Goal: Task Accomplishment & Management: Complete application form

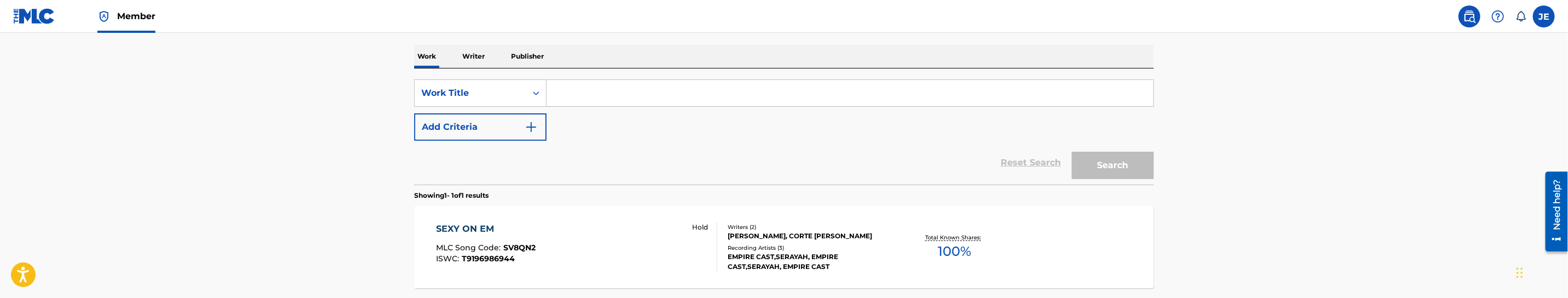
click at [591, 107] on div "SearchWithCriteriaab3153fe-9b23-4b81-915a-d051811baf88 Work Title Add Criteria" at bounding box center [784, 110] width 740 height 61
drag, startPoint x: 594, startPoint y: 94, endPoint x: 571, endPoint y: 114, distance: 30.5
click at [594, 94] on input "Search Form" at bounding box center [850, 93] width 607 height 27
paste input "[PERSON_NAME]"
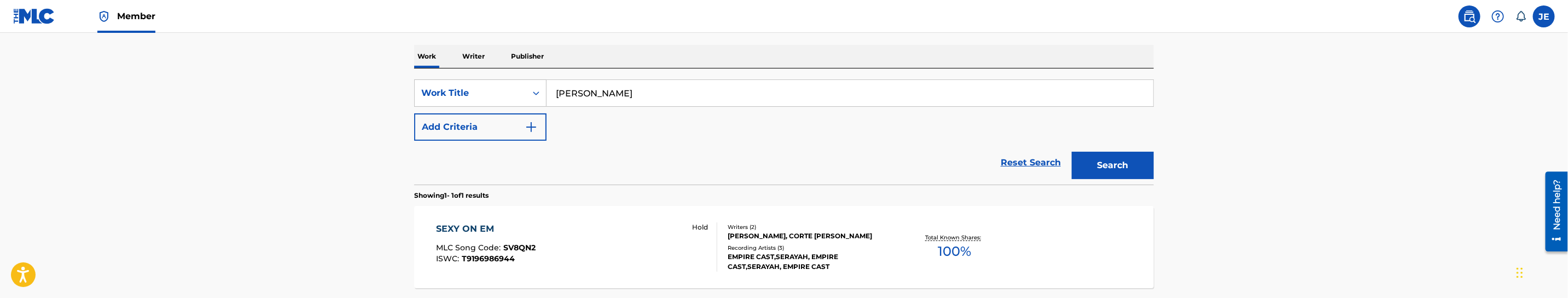
type input "[PERSON_NAME]"
click at [538, 128] on button "Add Criteria" at bounding box center [480, 127] width 132 height 27
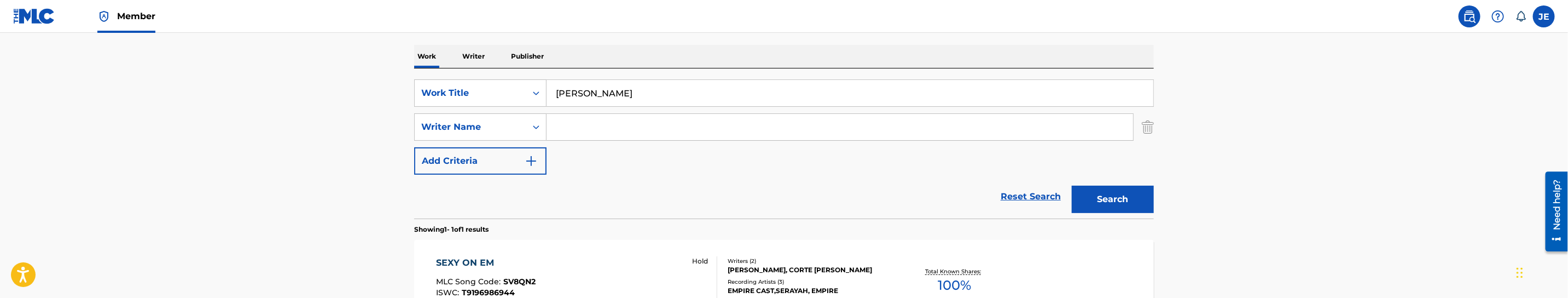
click at [606, 132] on input "Search Form" at bounding box center [840, 127] width 587 height 27
paste input "[PERSON_NAME]"
drag, startPoint x: 593, startPoint y: 130, endPoint x: 514, endPoint y: 125, distance: 79.2
click at [514, 125] on div "SearchWithCriteria767f778b-f146-4334-85b5-38fc8b3ade63 Writer Name Wesley, Mari…" at bounding box center [784, 127] width 740 height 27
click at [669, 136] on input "Mario Maurice" at bounding box center [840, 127] width 587 height 27
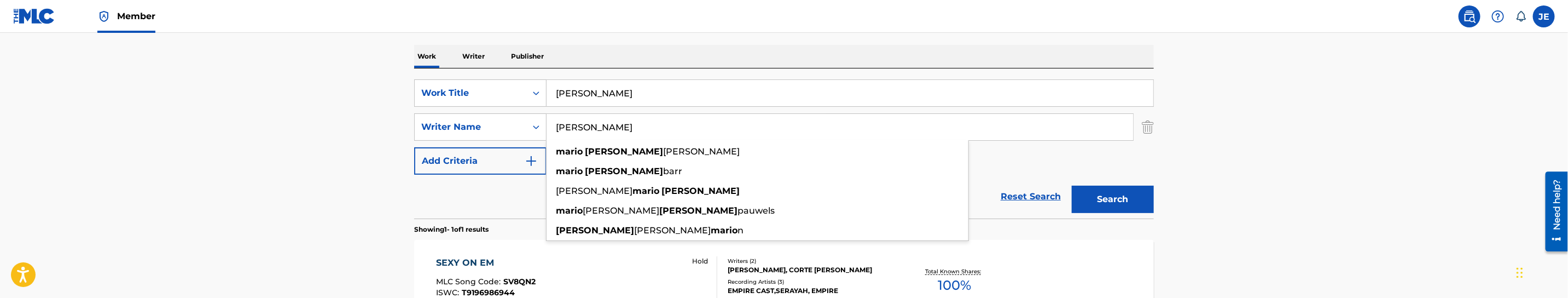
paste input "Wesley,"
click at [1072, 185] on button "Search" at bounding box center [1113, 199] width 82 height 27
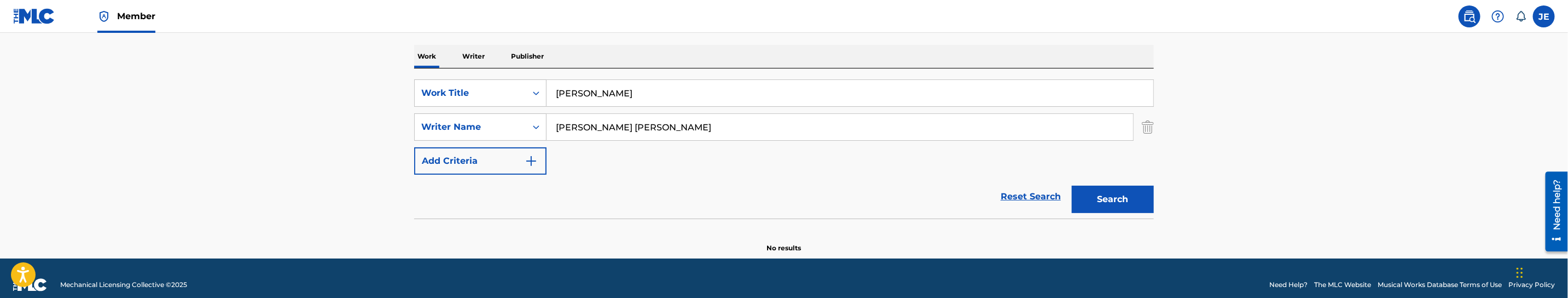
click at [612, 130] on input "Mario Maurice Wesley" at bounding box center [840, 127] width 587 height 27
type input "Mario Wesley"
click at [1072, 185] on button "Search" at bounding box center [1113, 199] width 82 height 27
click at [631, 99] on input "[PERSON_NAME]" at bounding box center [850, 93] width 607 height 27
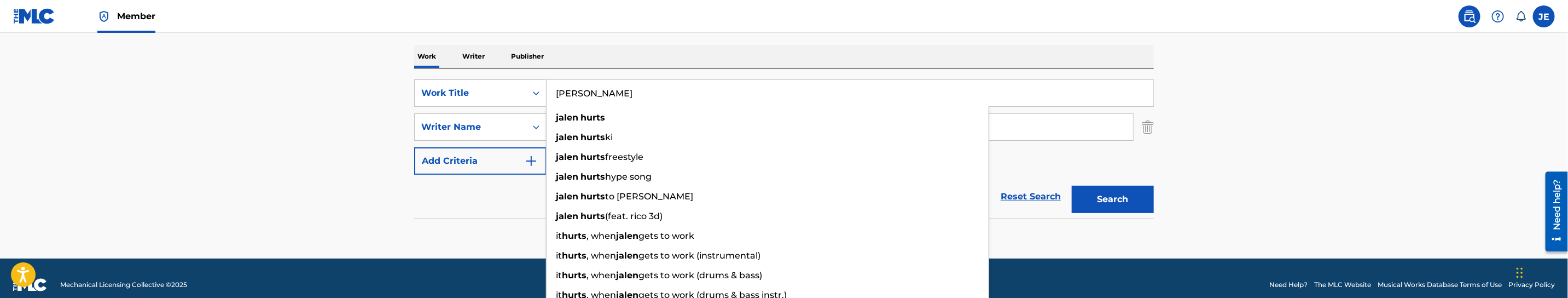
click at [631, 99] on input "[PERSON_NAME]" at bounding box center [850, 93] width 607 height 27
paste input "Hit Da Switch"
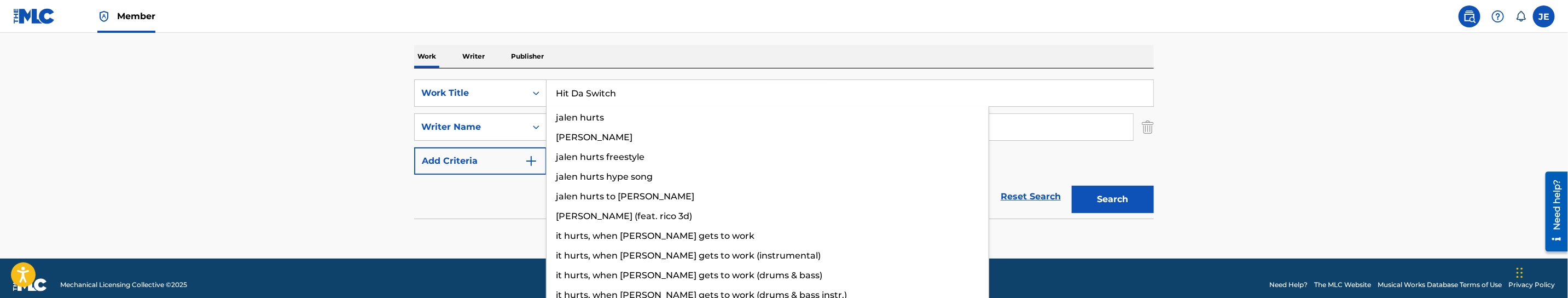
type input "Hit Da Switch"
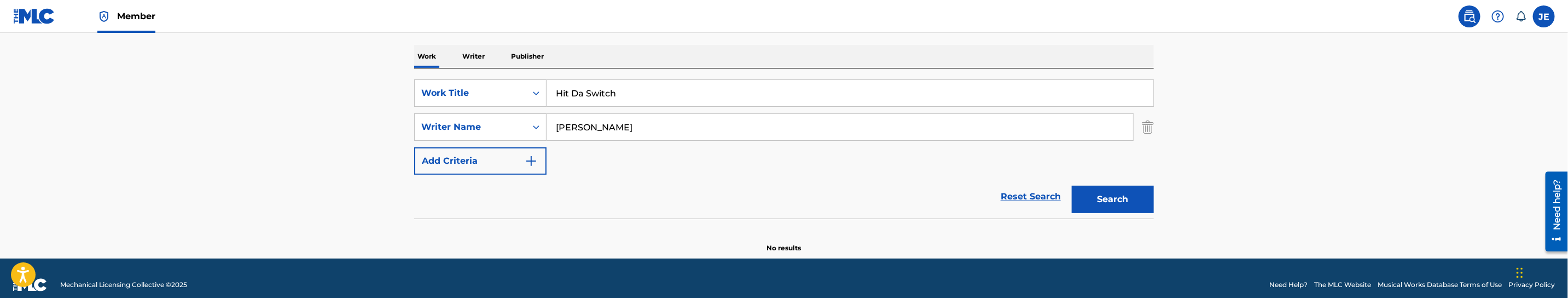
click at [1123, 200] on button "Search" at bounding box center [1113, 199] width 82 height 27
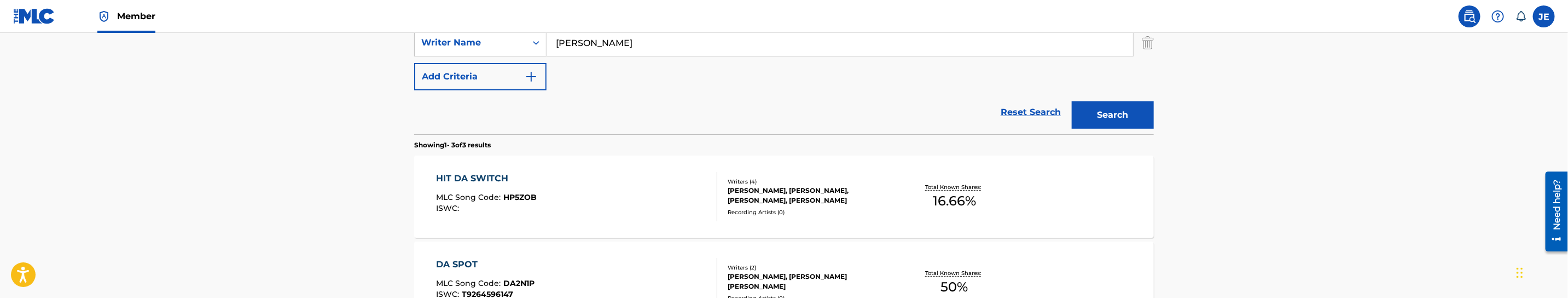
scroll to position [246, 0]
click at [666, 212] on div "HIT DA SWITCH MLC Song Code : HP5ZOB ISWC :" at bounding box center [577, 198] width 282 height 49
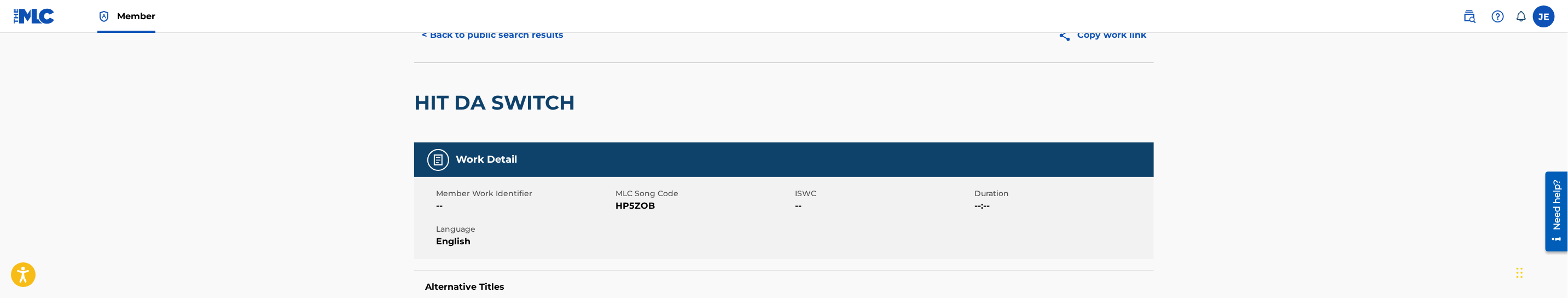
scroll to position [246, 0]
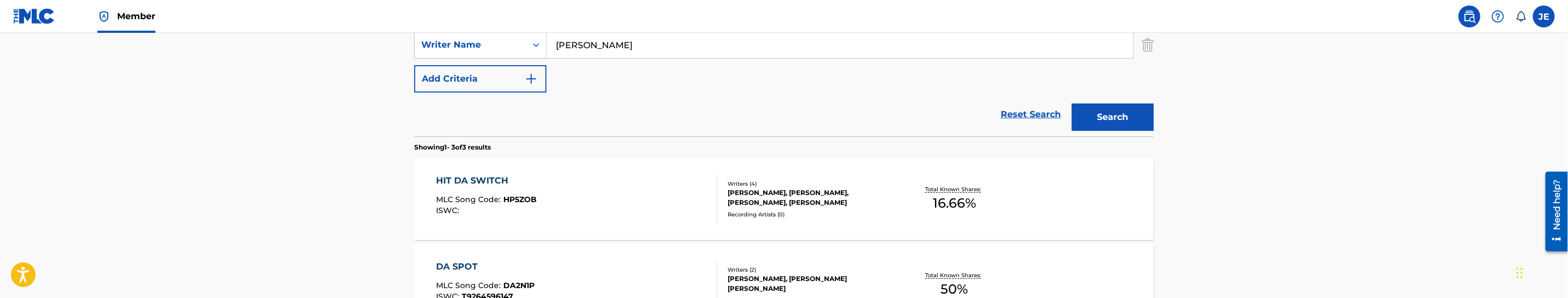
scroll to position [164, 0]
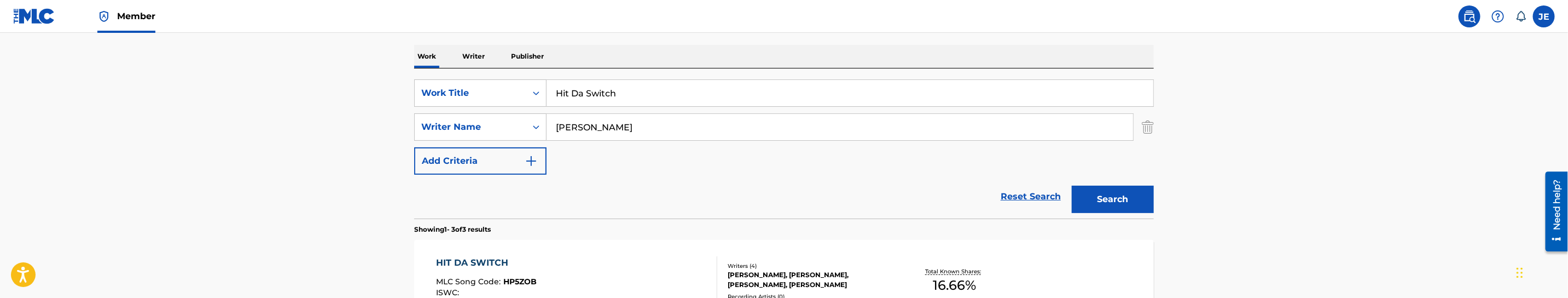
click at [605, 95] on input "Hit Da Switch" at bounding box center [850, 93] width 607 height 27
paste input "[PERSON_NAME]"
click at [1138, 197] on button "Search" at bounding box center [1113, 199] width 82 height 27
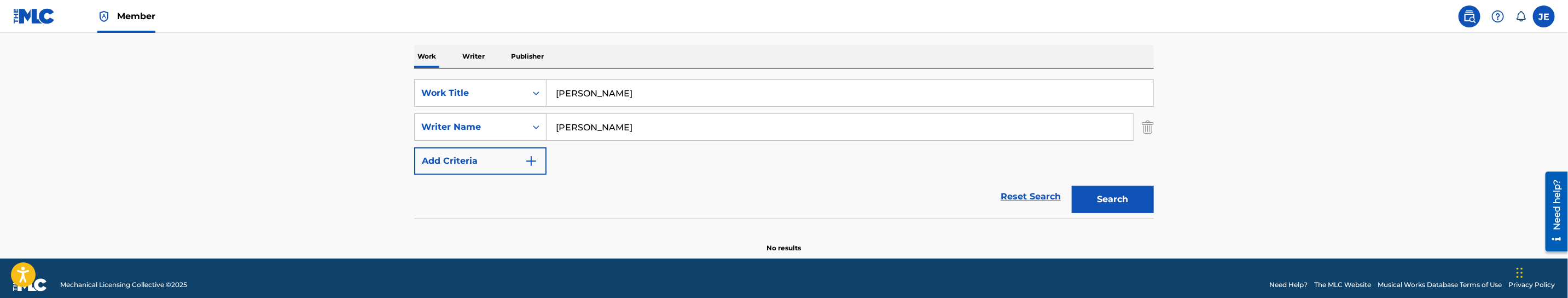
click at [631, 89] on input "[PERSON_NAME]" at bounding box center [850, 93] width 607 height 27
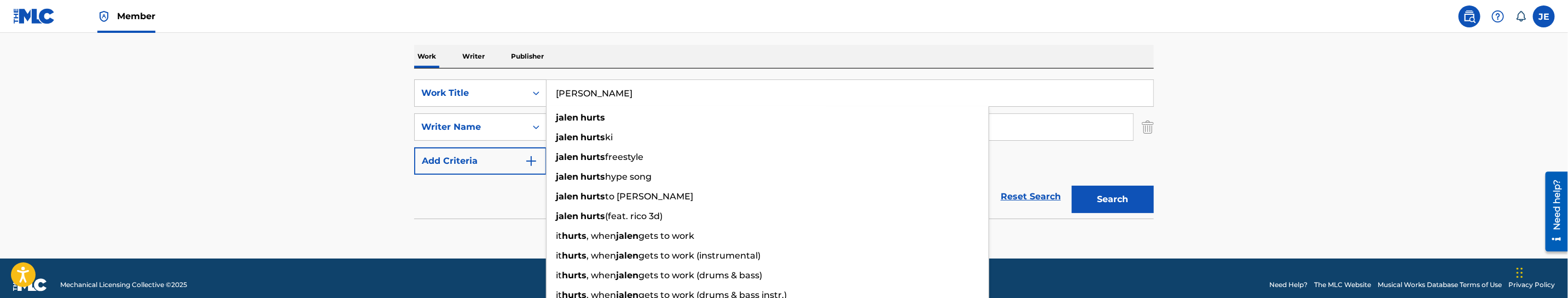
click at [631, 89] on input "[PERSON_NAME]" at bounding box center [850, 93] width 607 height 27
paste input "Trap House"
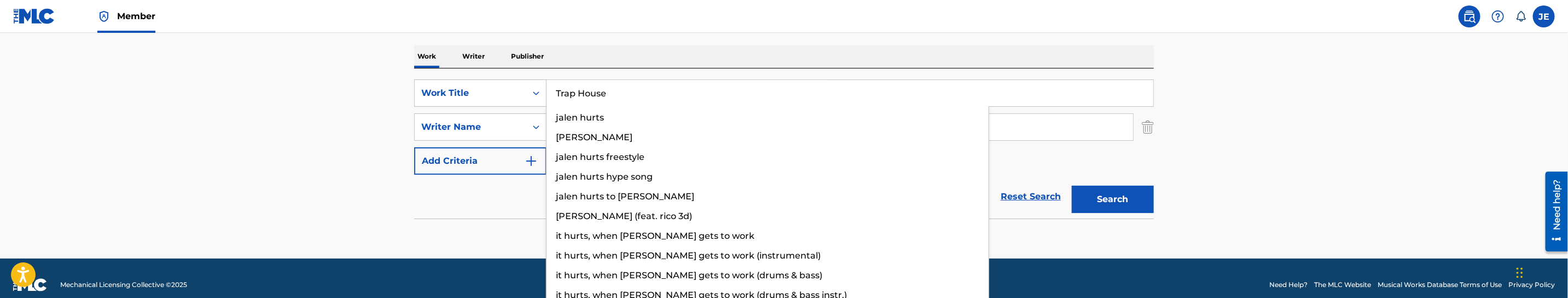
type input "Trap House"
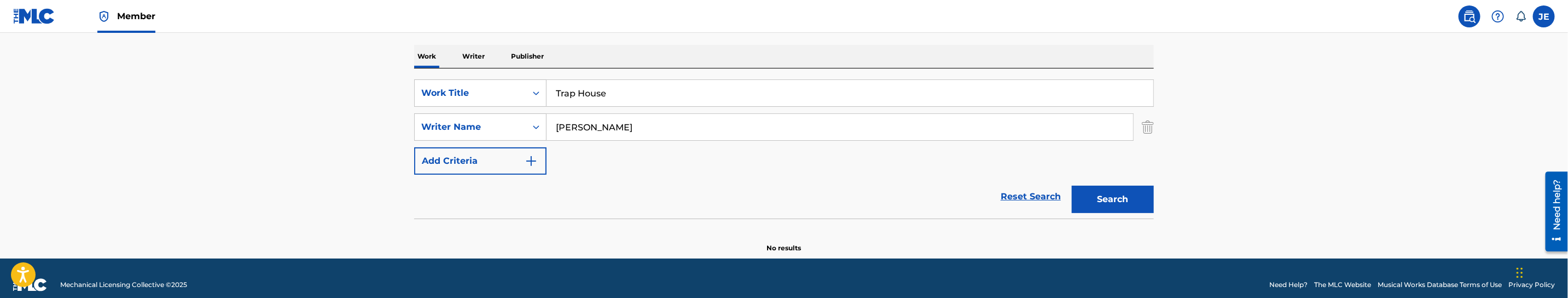
click at [1118, 187] on button "Search" at bounding box center [1113, 199] width 82 height 27
click at [633, 120] on input "Mario Wesley" at bounding box center [840, 127] width 587 height 27
paste input "[PERSON_NAME], [PERSON_NAME]"
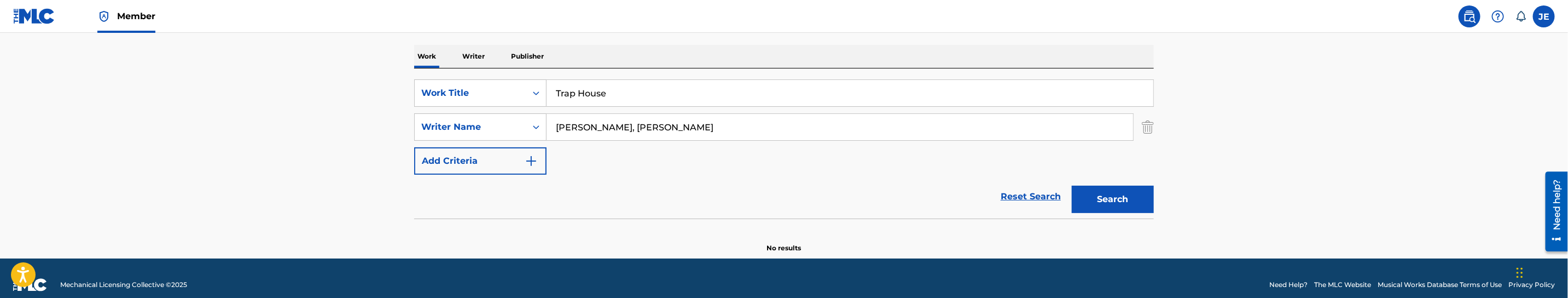
drag, startPoint x: 598, startPoint y: 128, endPoint x: 553, endPoint y: 128, distance: 45.0
click at [553, 128] on input "[PERSON_NAME], [PERSON_NAME]" at bounding box center [840, 127] width 587 height 27
click at [676, 123] on input "Jonoah Martez" at bounding box center [840, 127] width 587 height 27
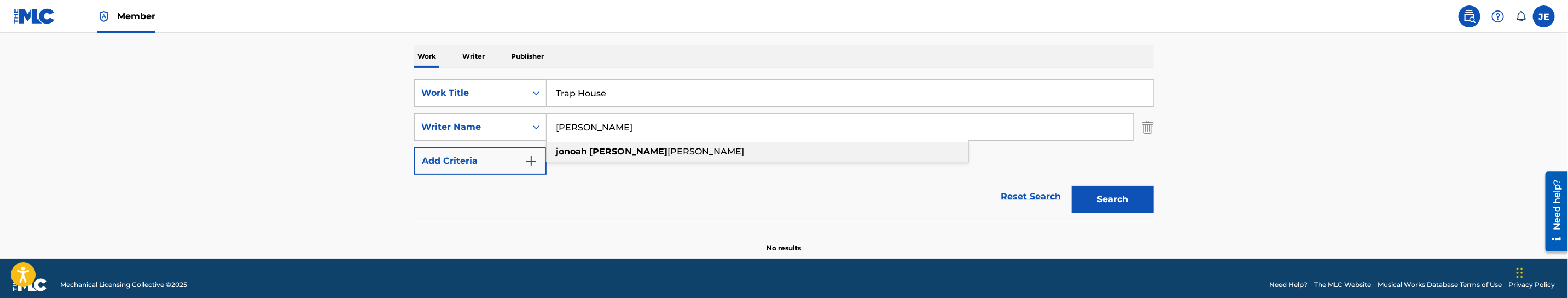
paste input "Pressley,"
click at [1072, 185] on button "Search" at bounding box center [1113, 199] width 82 height 27
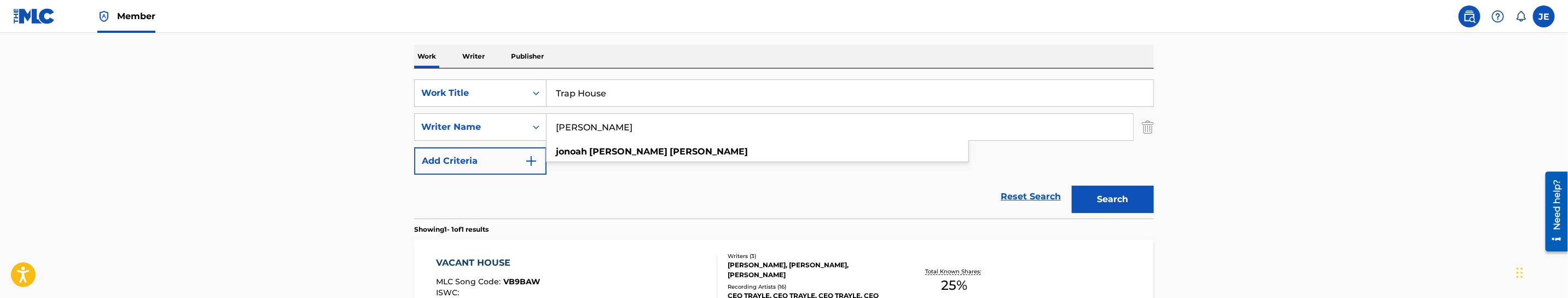
click at [1284, 156] on main "The MLC Public Work Search The accuracy and completeness of The MLC's data is d…" at bounding box center [784, 124] width 1568 height 510
click at [1149, 201] on button "Search" at bounding box center [1113, 199] width 82 height 27
click at [608, 125] on input "Jonoah Martez Pressley" at bounding box center [840, 127] width 587 height 27
click at [1072, 185] on button "Search" at bounding box center [1113, 199] width 82 height 27
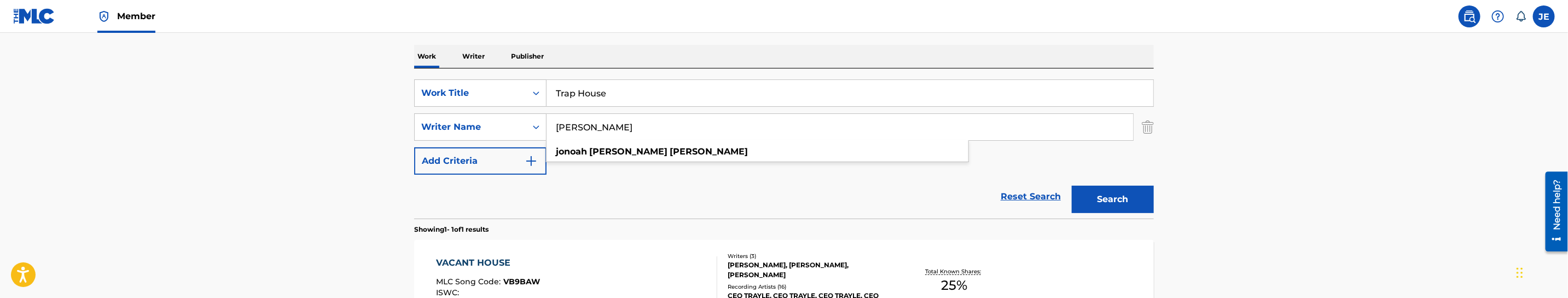
type input "Jonoah Martez Pressley"
click at [691, 92] on input "Trap House" at bounding box center [850, 93] width 607 height 27
paste input "[PERSON_NAME]"
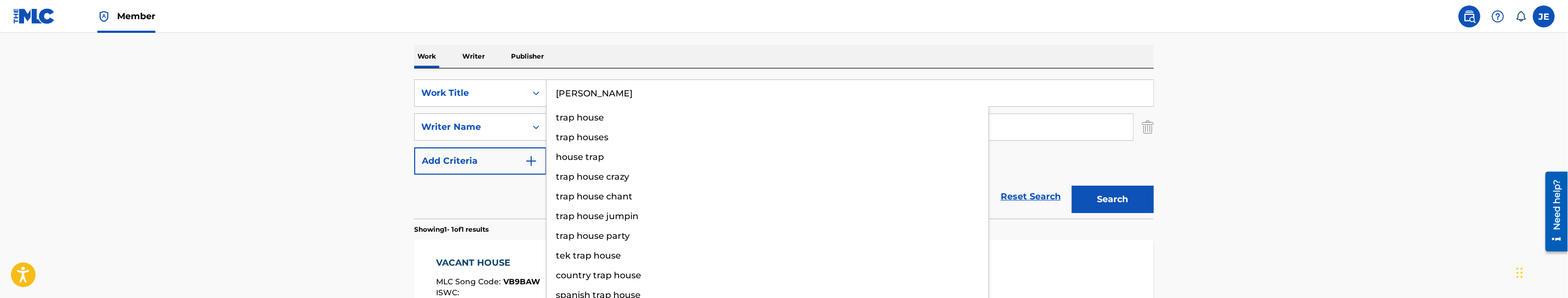
type input "[PERSON_NAME]"
click at [1096, 200] on button "Search" at bounding box center [1113, 199] width 82 height 27
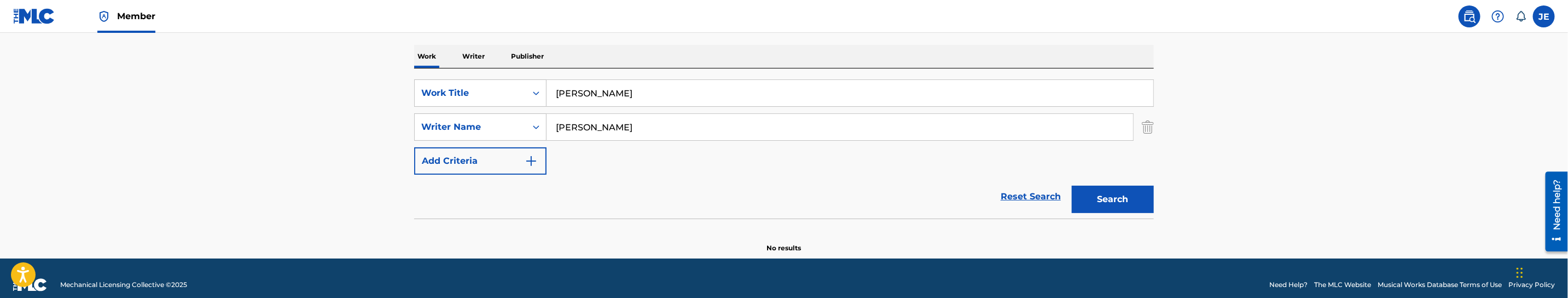
click at [613, 127] on input "Jonoah Martez Pressley" at bounding box center [840, 127] width 587 height 27
type input "Jonoah Pressley"
click at [1072, 185] on button "Search" at bounding box center [1113, 199] width 82 height 27
click at [1263, 152] on main "The MLC Public Work Search The accuracy and completeness of The MLC's data is d…" at bounding box center [784, 63] width 1568 height 390
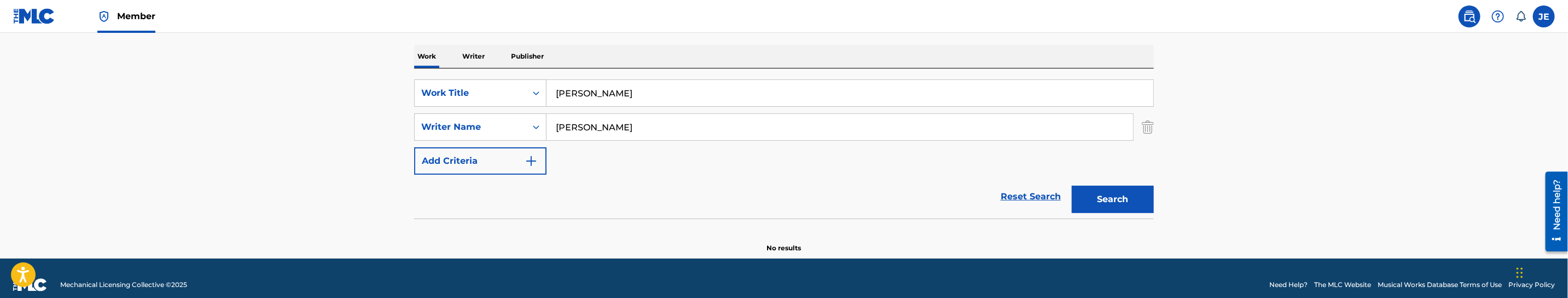
click at [1101, 204] on button "Search" at bounding box center [1113, 199] width 82 height 27
click at [630, 91] on input "[PERSON_NAME]" at bounding box center [850, 93] width 607 height 27
paste input "Stupid Shxt"
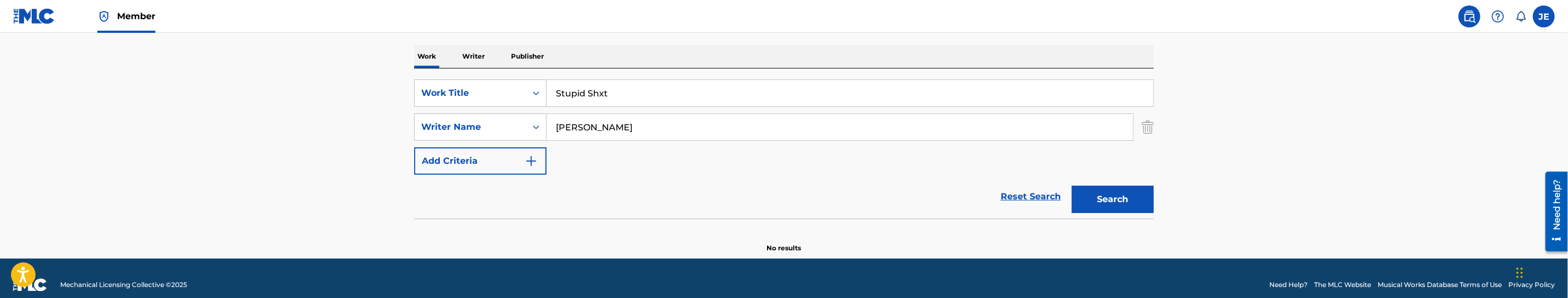
type input "Stupid Shxt"
click at [658, 123] on input "Jonoah Pressley" at bounding box center [840, 127] width 587 height 27
paste input "[PERSON_NAME]"
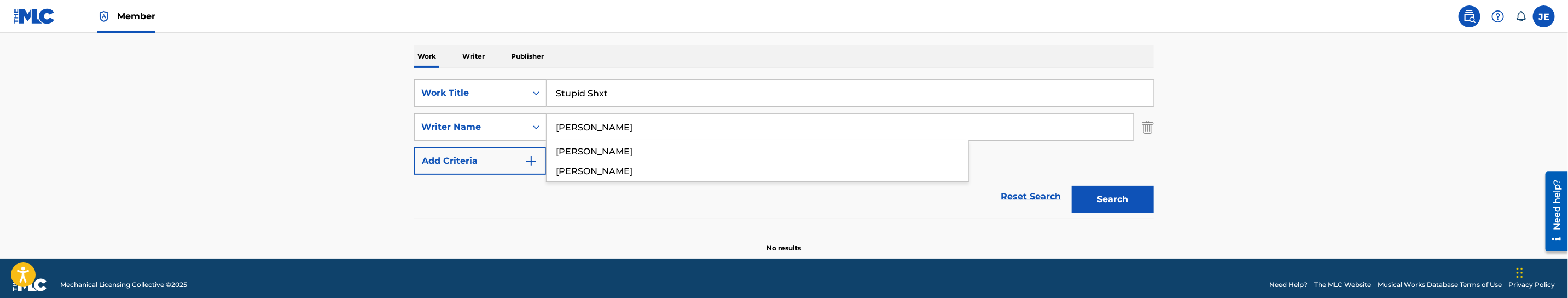
click at [1112, 204] on button "Search" at bounding box center [1113, 199] width 82 height 27
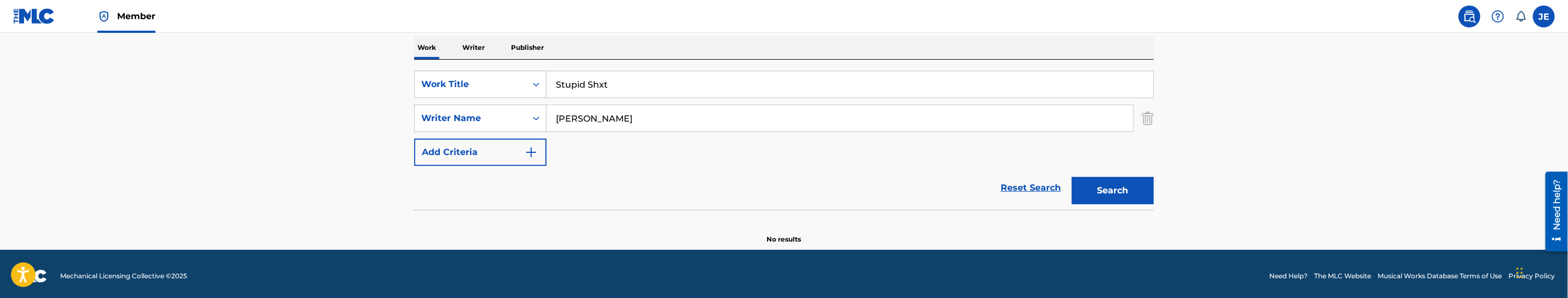
scroll to position [178, 0]
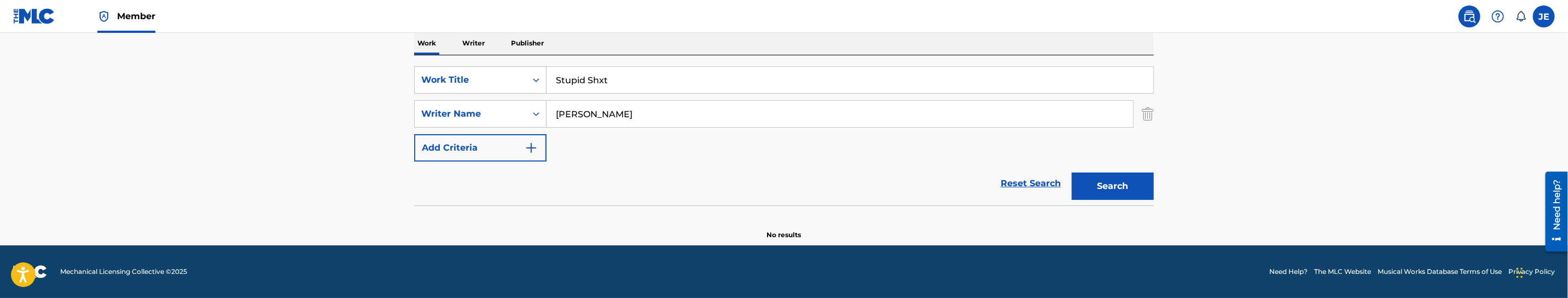
click at [1105, 182] on button "Search" at bounding box center [1113, 185] width 82 height 27
click at [600, 103] on input "[PERSON_NAME]" at bounding box center [840, 114] width 587 height 27
paste input "Stack, Ja"
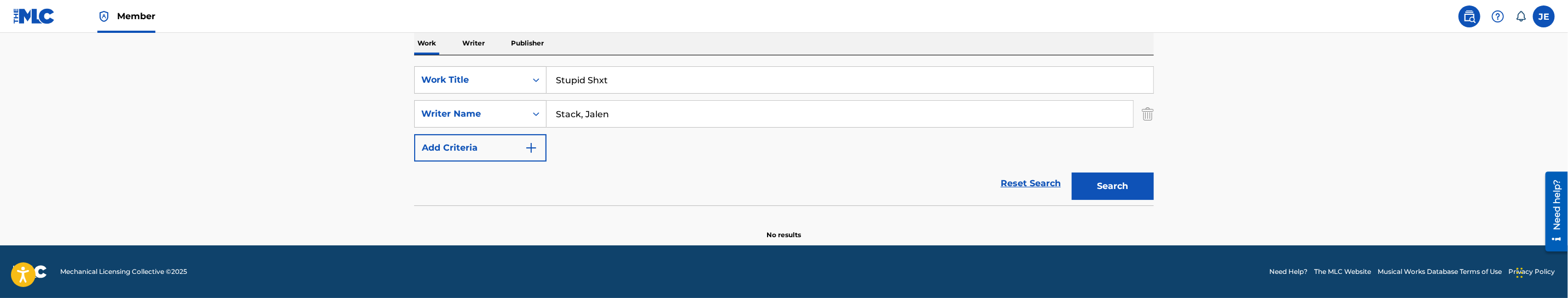
click at [1121, 188] on button "Search" at bounding box center [1113, 185] width 82 height 27
click at [1123, 187] on button "Search" at bounding box center [1113, 185] width 82 height 27
click at [618, 128] on div "SearchWithCriteriaab3153fe-9b23-4b81-915a-d051811baf88 Work Title Stupid Shxt S…" at bounding box center [784, 114] width 740 height 95
click at [619, 120] on input "Stack, Jalen" at bounding box center [840, 114] width 587 height 27
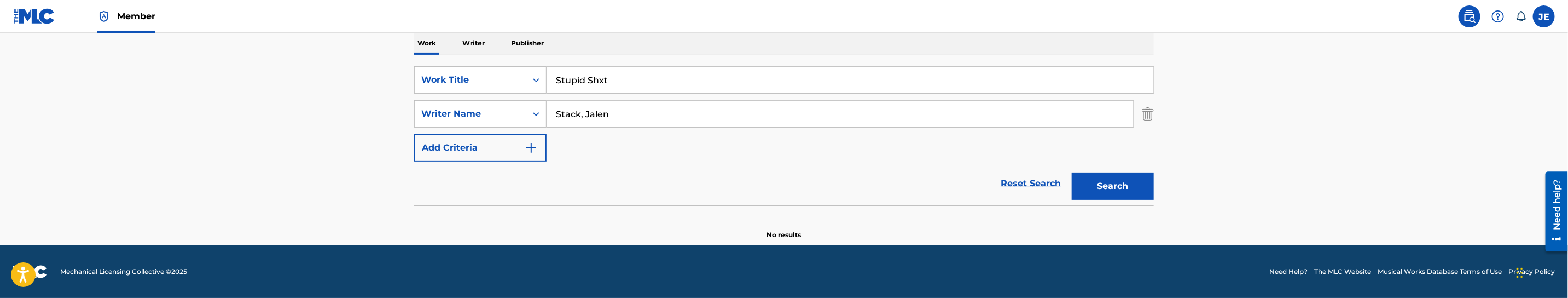
click at [619, 120] on input "Stack, Jalen" at bounding box center [840, 114] width 587 height 27
paste input "hivers, Quintavious"
click at [1096, 182] on button "Search" at bounding box center [1113, 185] width 82 height 27
click at [642, 125] on input "[PERSON_NAME]" at bounding box center [840, 114] width 587 height 27
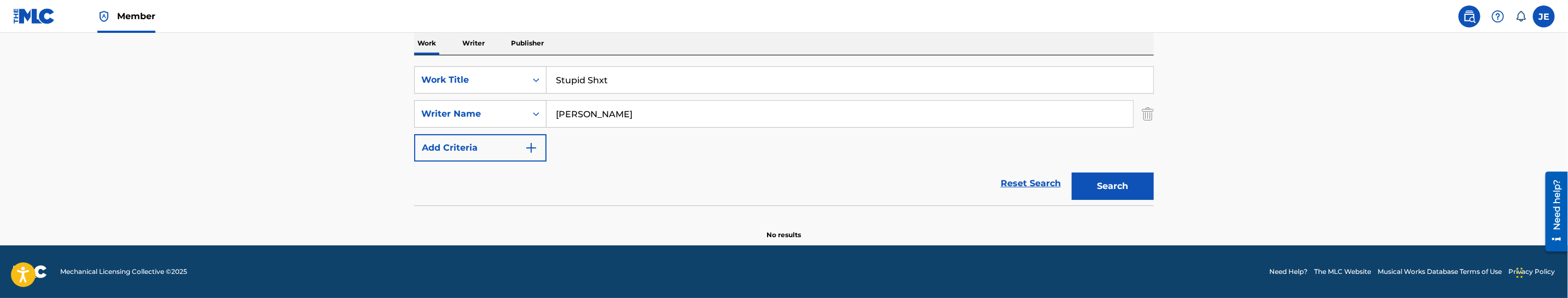
click at [642, 125] on input "[PERSON_NAME]" at bounding box center [840, 114] width 587 height 27
paste input "[PERSON_NAME], [PERSON_NAME]"
click at [1117, 184] on button "Search" at bounding box center [1113, 185] width 82 height 27
click at [654, 115] on input "[PERSON_NAME], [PERSON_NAME]" at bounding box center [840, 114] width 587 height 27
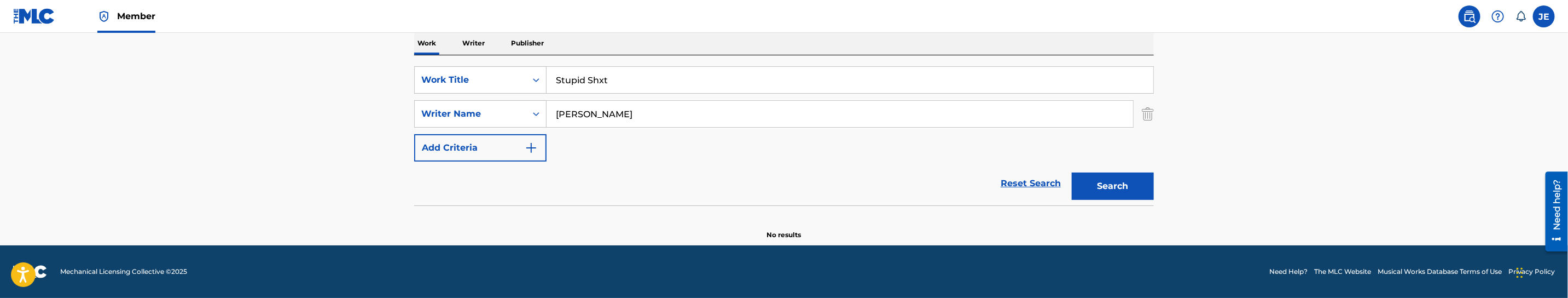
type input "Pressley, Jonoah"
click at [1072, 172] on button "Search" at bounding box center [1113, 185] width 82 height 27
click at [633, 83] on input "Stupid Shxt" at bounding box center [850, 80] width 607 height 27
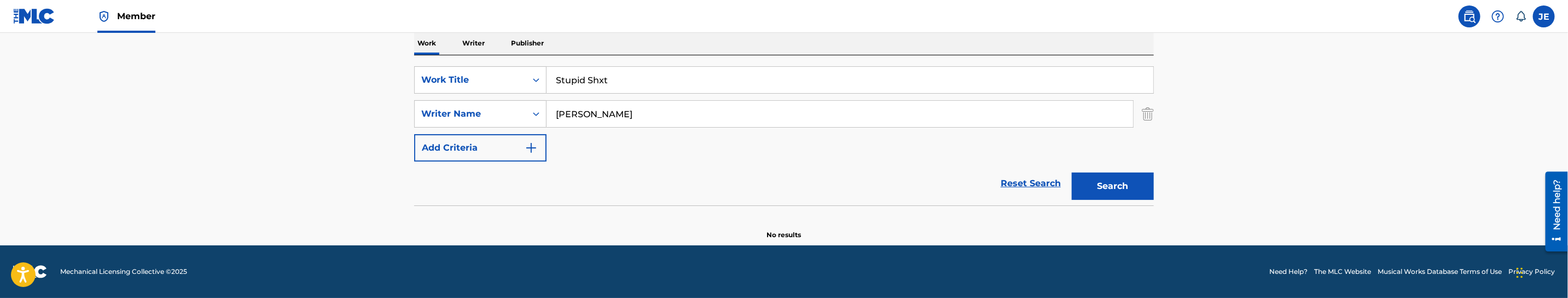
paste input "MISSING YOU"
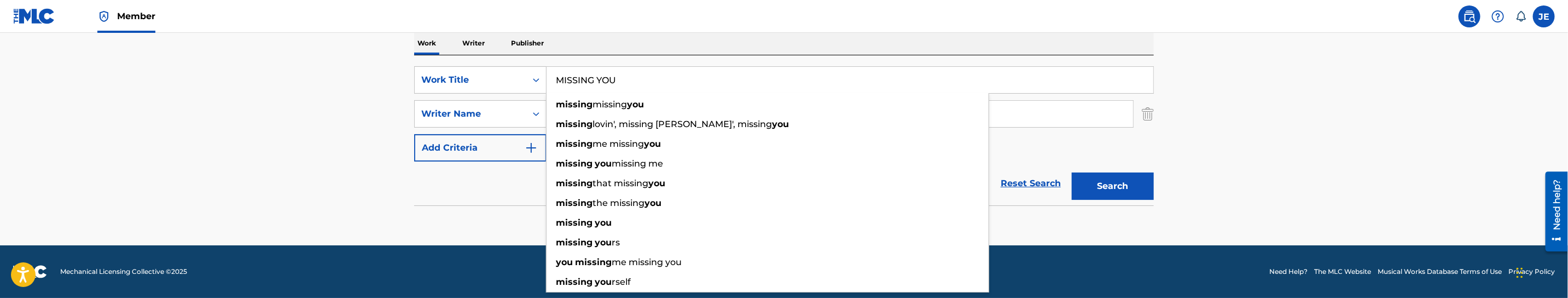
type input "MISSING YOU"
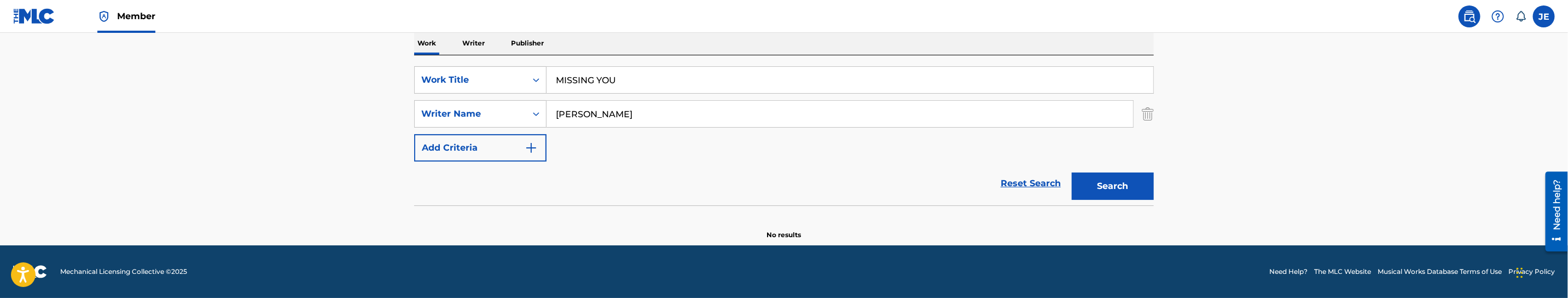
click at [741, 117] on input "Pressley, Jonoah" at bounding box center [840, 114] width 587 height 27
paste input "egnato Jonathan Josep"
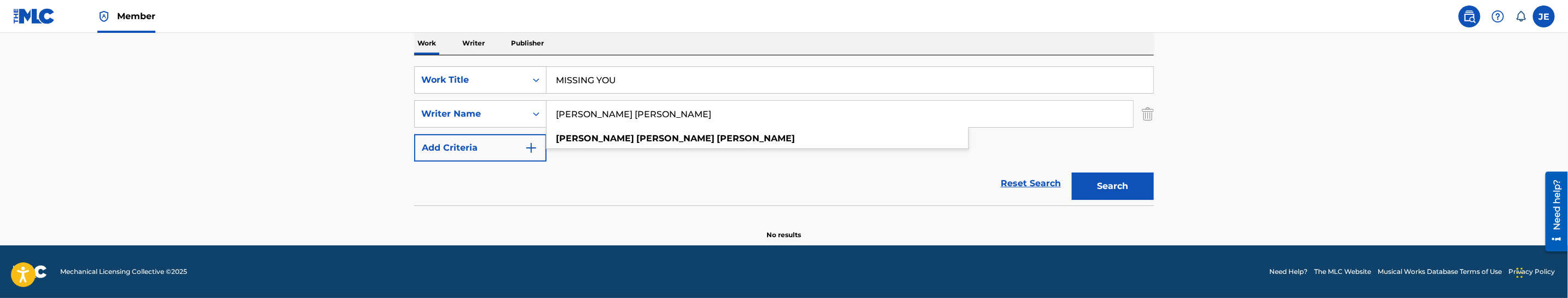
type input "[PERSON_NAME] [PERSON_NAME]"
click at [1111, 192] on button "Search" at bounding box center [1113, 185] width 82 height 27
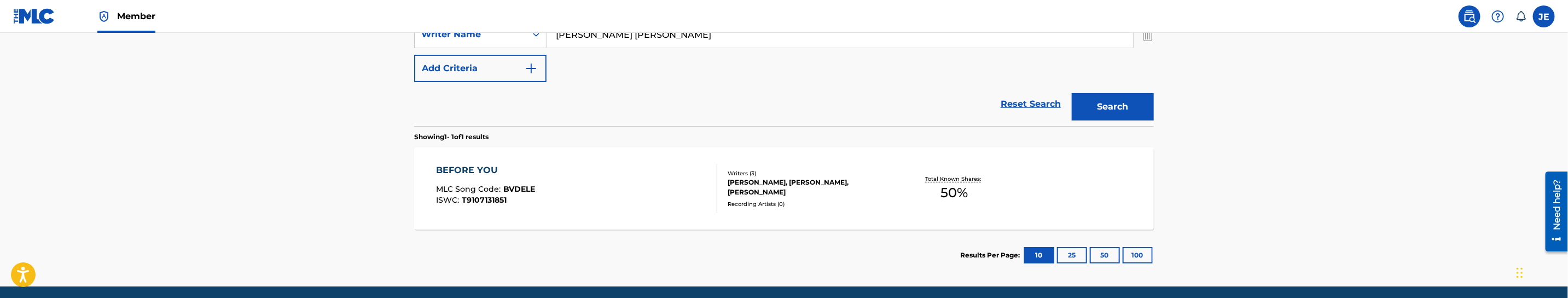
scroll to position [260, 0]
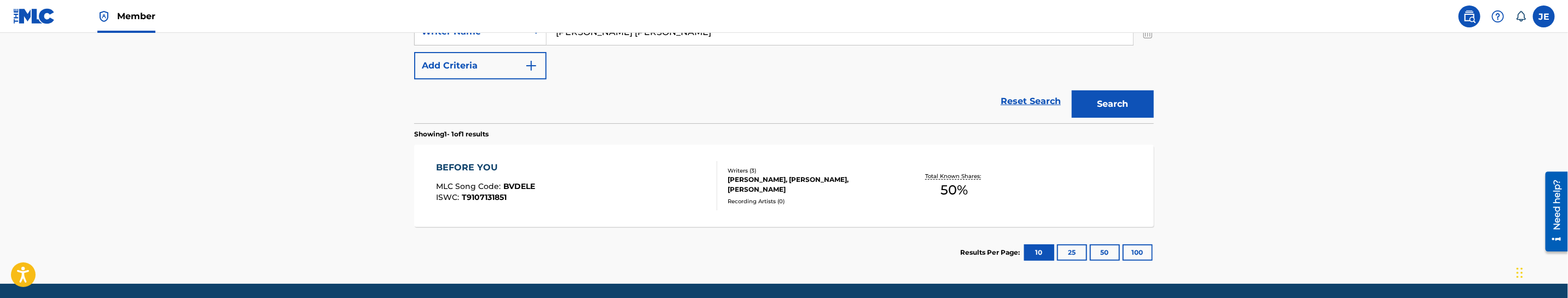
click at [890, 191] on div "JEREMY DAWSON, DANIEL LINTON, JONATHAN JOSEPH PEGNATO" at bounding box center [810, 184] width 165 height 20
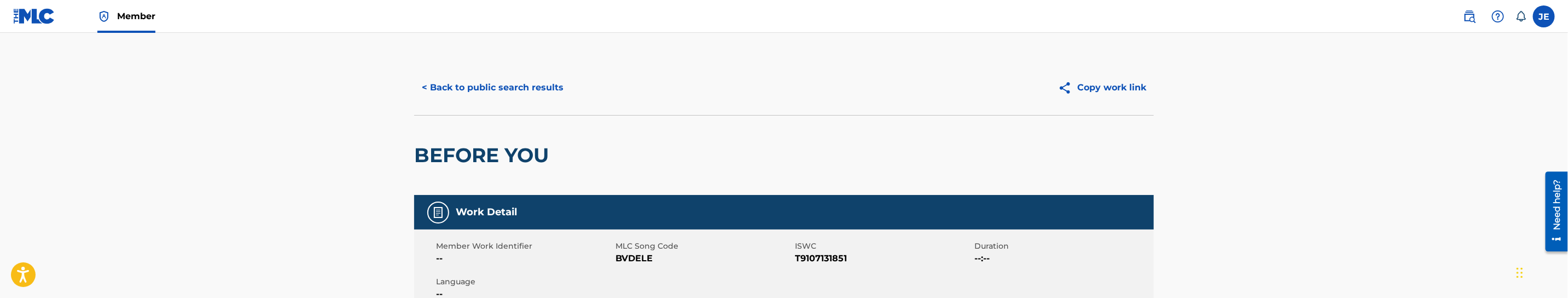
click at [539, 94] on button "< Back to public search results" at bounding box center [493, 87] width 157 height 27
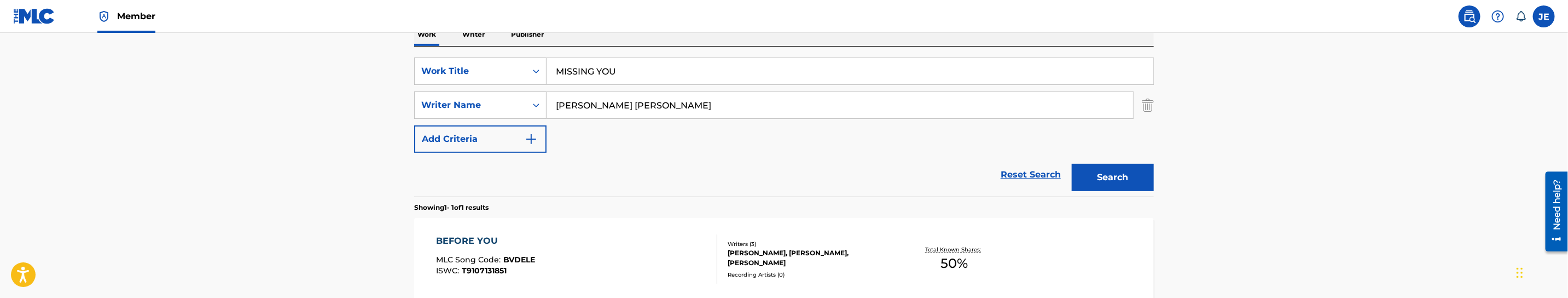
scroll to position [153, 0]
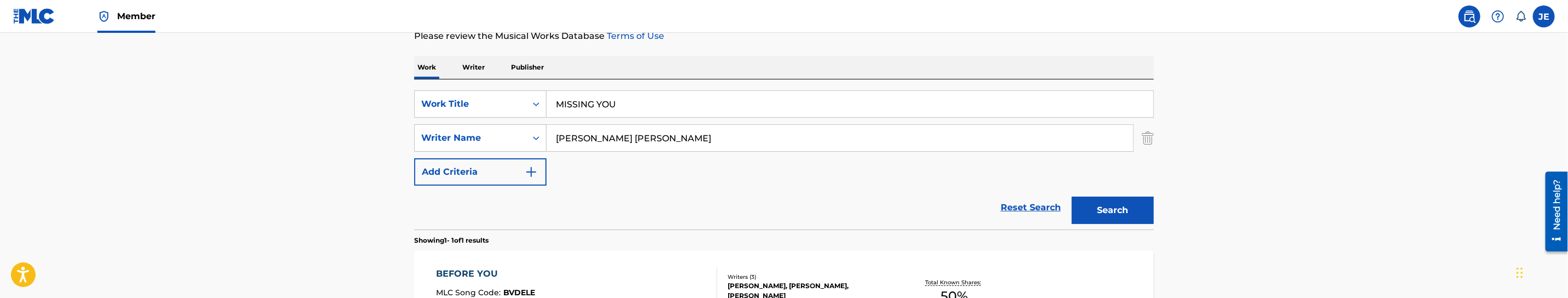
click at [666, 139] on input "[PERSON_NAME] [PERSON_NAME]" at bounding box center [840, 138] width 587 height 27
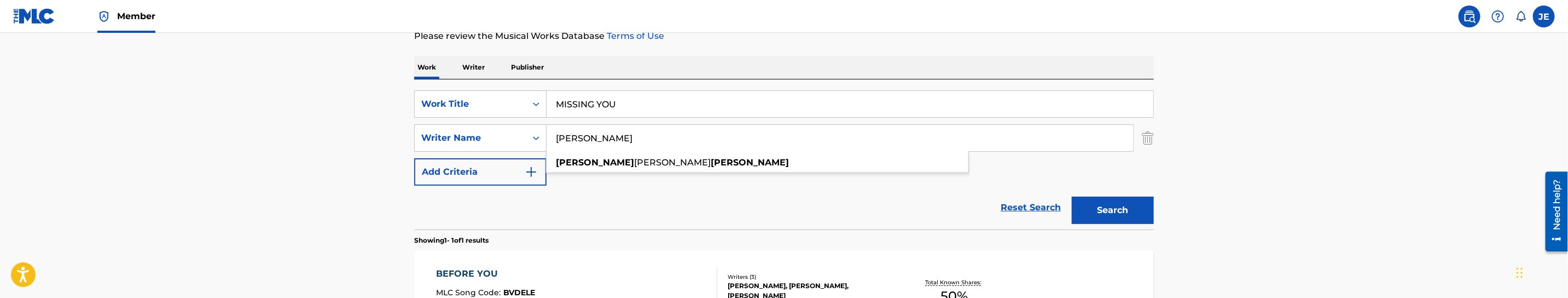
type input "Pegnato Jonathan"
click at [1072, 196] on button "Search" at bounding box center [1113, 210] width 82 height 27
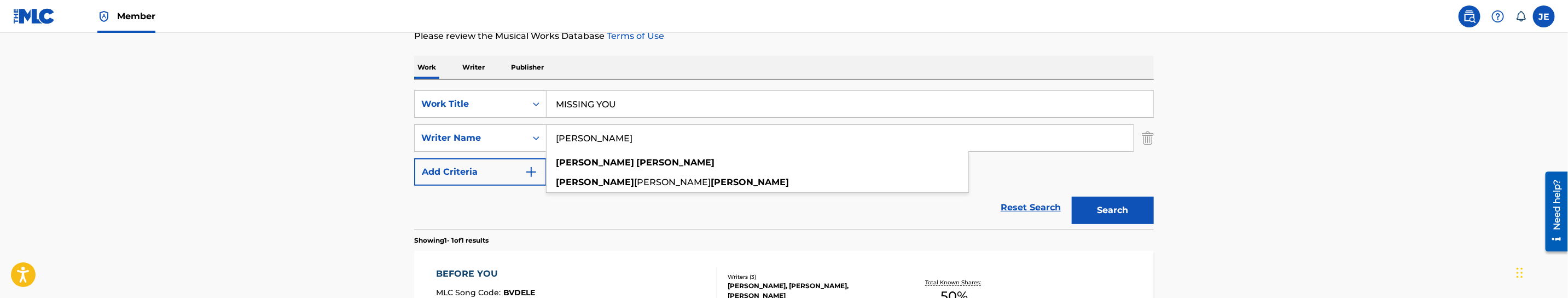
click at [1225, 150] on main "The MLC Public Work Search The accuracy and completeness of The MLC's data is d…" at bounding box center [784, 135] width 1568 height 510
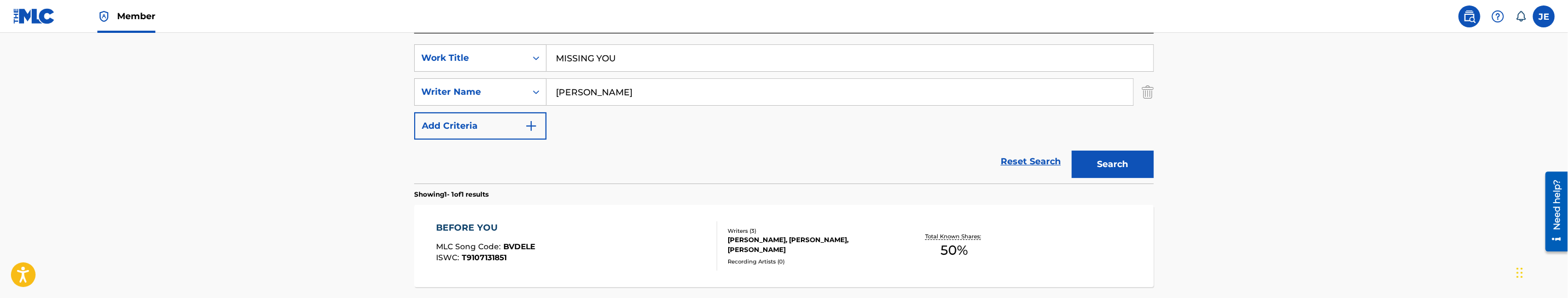
scroll to position [235, 0]
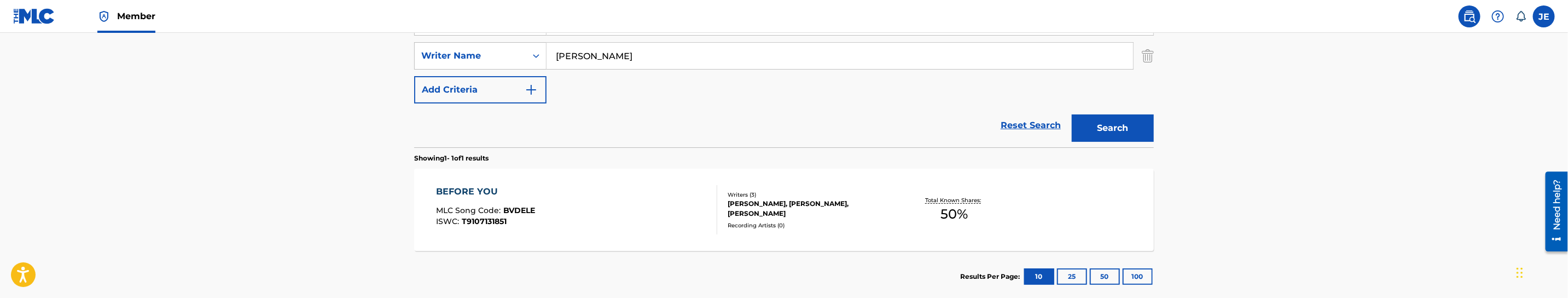
click at [626, 205] on div "BEFORE YOU MLC Song Code : BVDELE ISWC : T9107131851" at bounding box center [577, 209] width 282 height 49
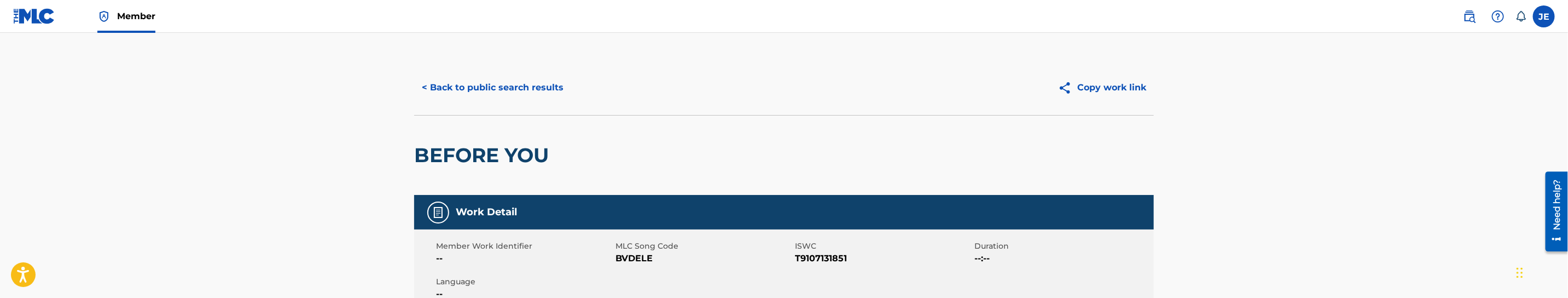
click at [490, 68] on div "< Back to public search results Copy work link" at bounding box center [784, 88] width 740 height 55
click at [518, 90] on button "< Back to public search results" at bounding box center [493, 87] width 157 height 27
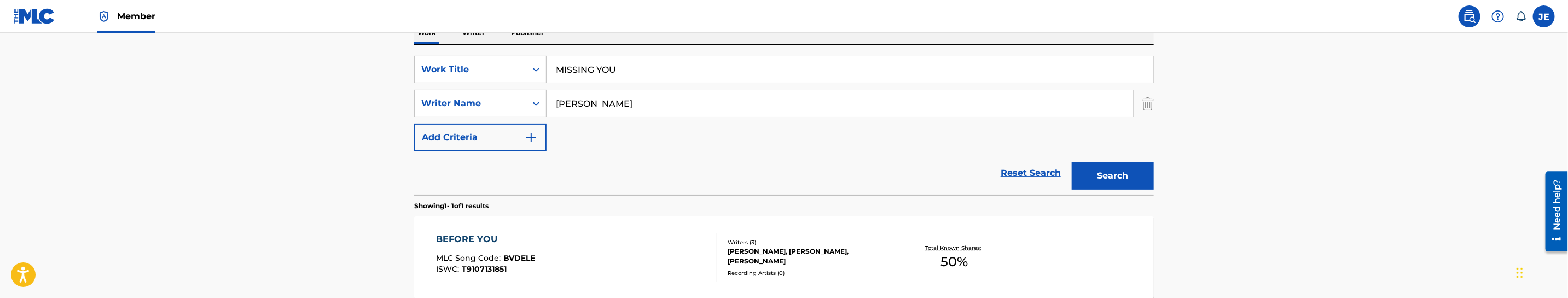
scroll to position [153, 0]
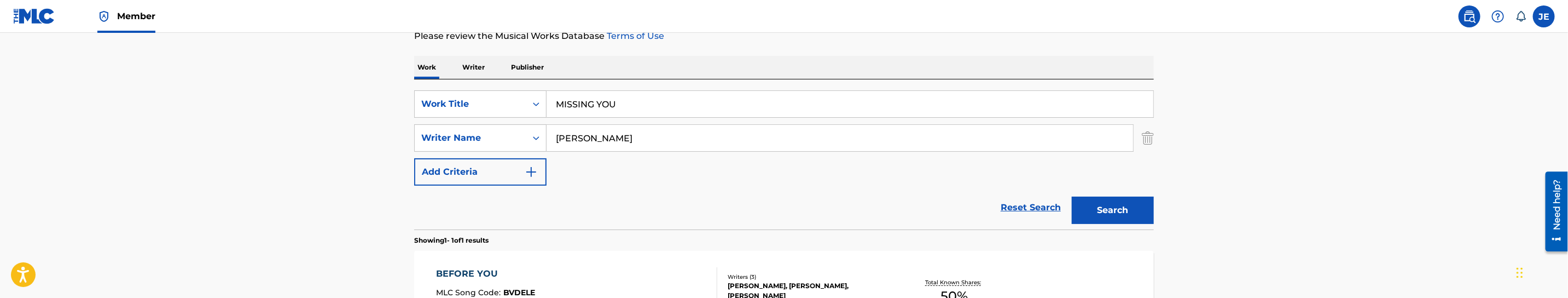
click at [640, 131] on input "Pegnato Jonathan" at bounding box center [840, 138] width 587 height 27
paste input "MISSING YOU"
click at [631, 143] on input "MISSING YOU" at bounding box center [840, 138] width 587 height 27
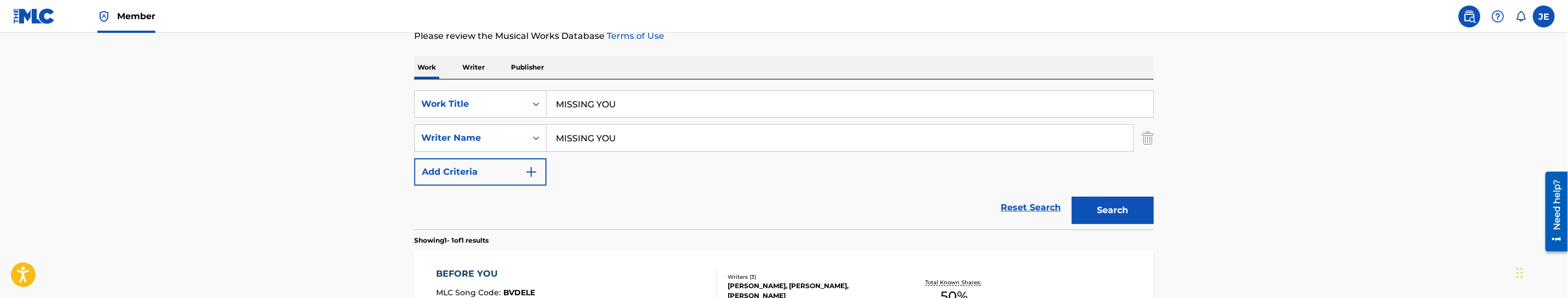
click at [631, 143] on input "MISSING YOU" at bounding box center [840, 138] width 587 height 27
paste input "oody, David Lynn"
click at [1121, 201] on button "Search" at bounding box center [1113, 210] width 82 height 27
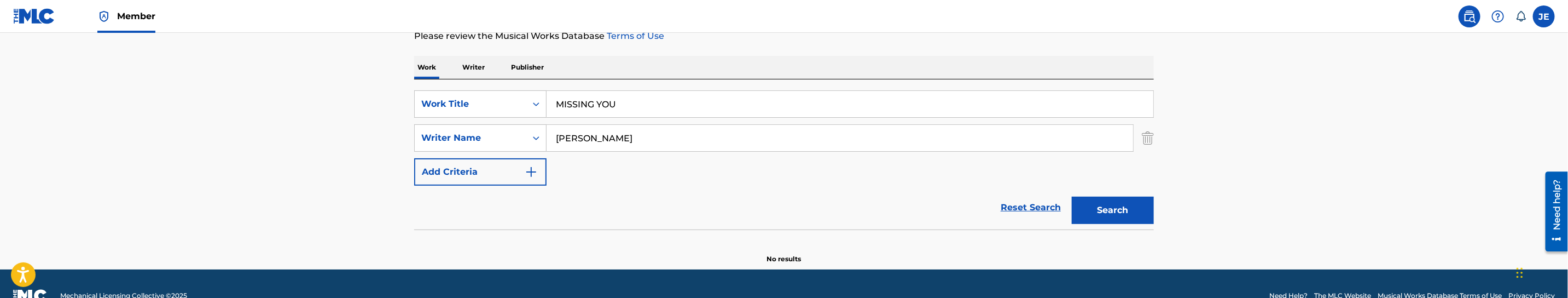
scroll to position [178, 0]
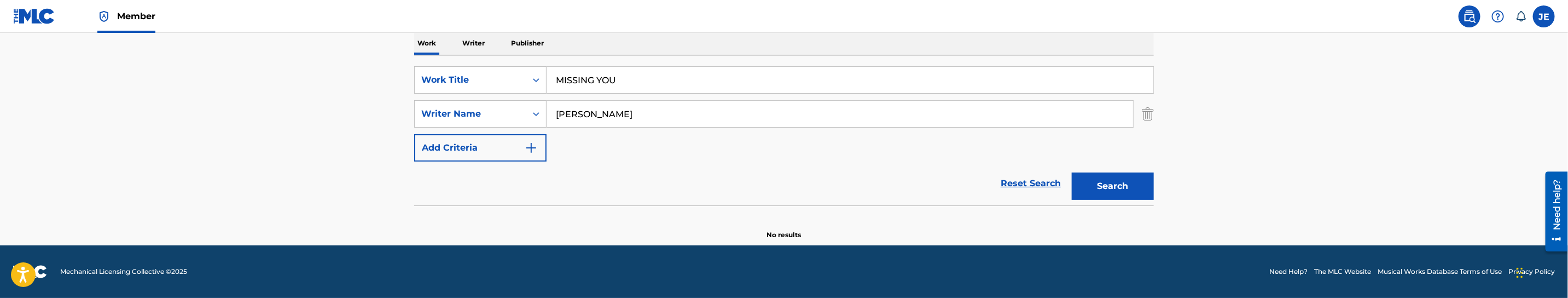
click at [642, 77] on input "MISSING YOU" at bounding box center [850, 80] width 607 height 27
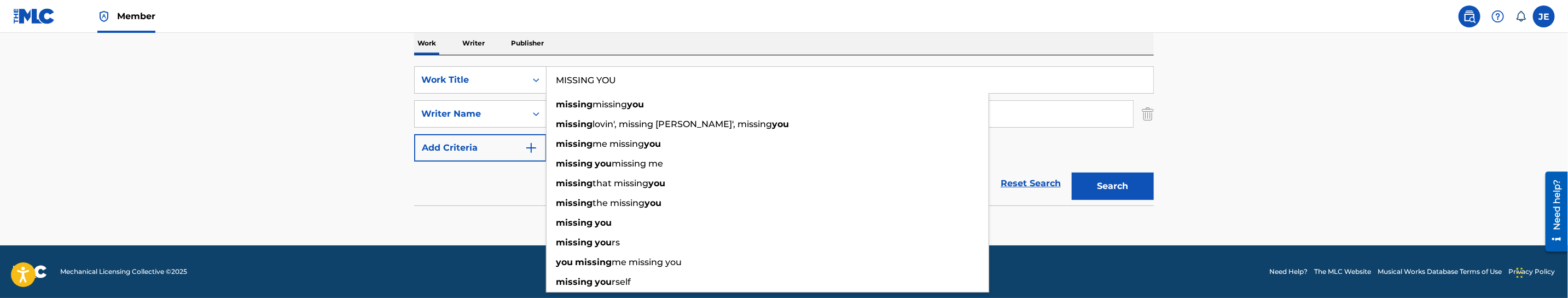
click at [1218, 131] on main "The MLC Public Work Search The accuracy and completeness of The MLC's data is d…" at bounding box center [784, 50] width 1568 height 390
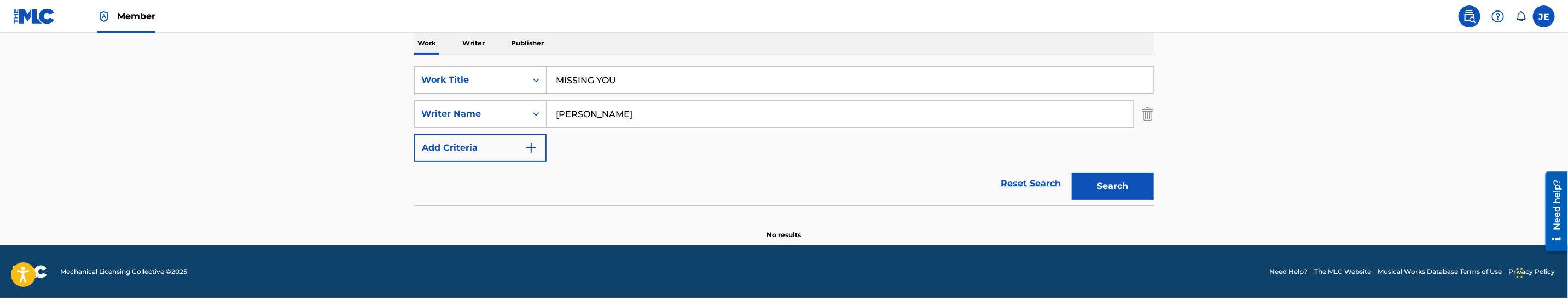
click at [1126, 178] on button "Search" at bounding box center [1113, 185] width 82 height 27
click at [635, 110] on input "[PERSON_NAME]" at bounding box center [840, 114] width 587 height 27
type input "Moody, David"
click at [1072, 172] on button "Search" at bounding box center [1113, 185] width 82 height 27
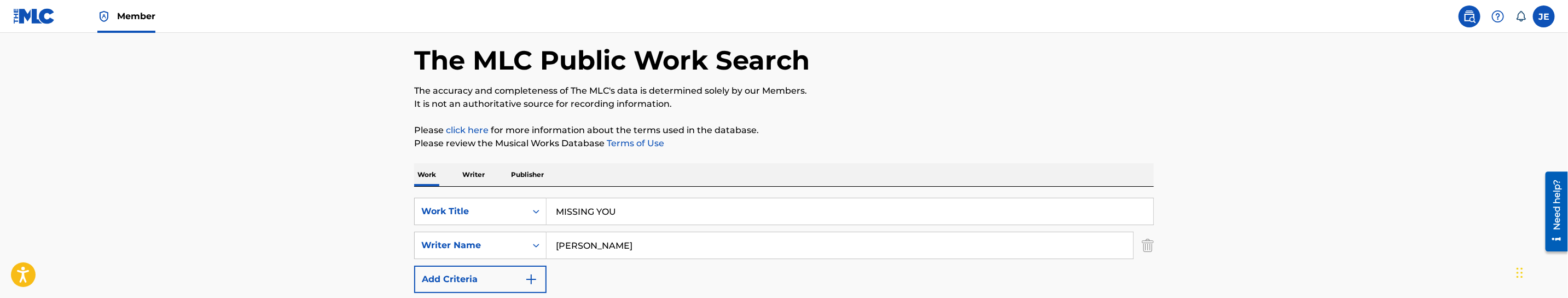
scroll to position [82, 0]
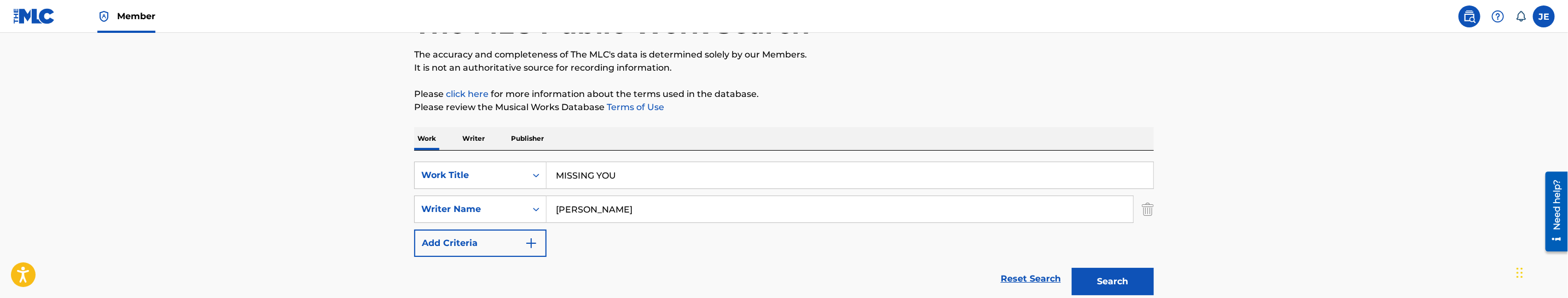
click at [619, 178] on input "MISSING YOU" at bounding box center [850, 175] width 607 height 27
paste input "ONEY"
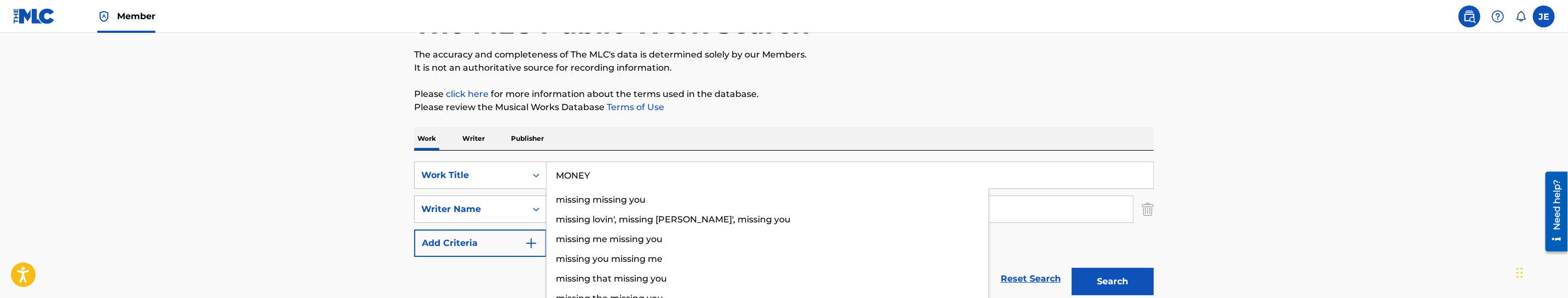
type input "MONEY"
click at [1125, 273] on button "Search" at bounding box center [1113, 281] width 82 height 27
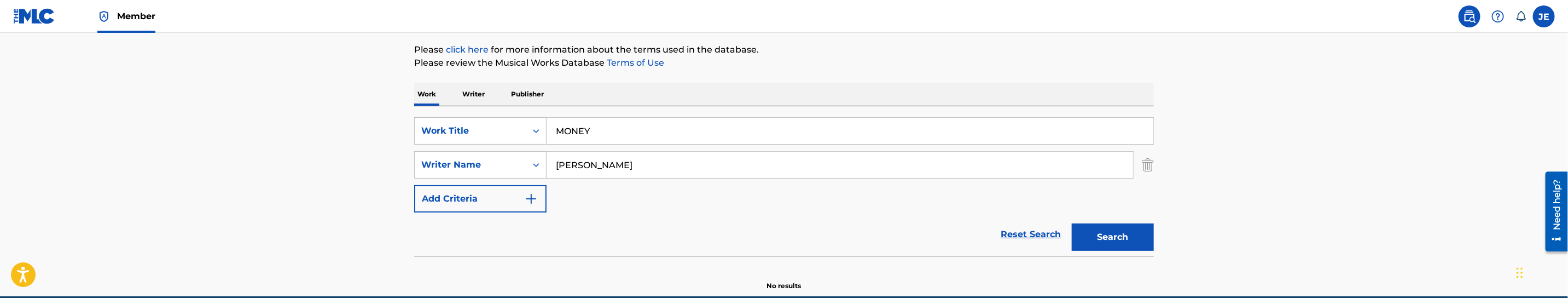
scroll to position [178, 0]
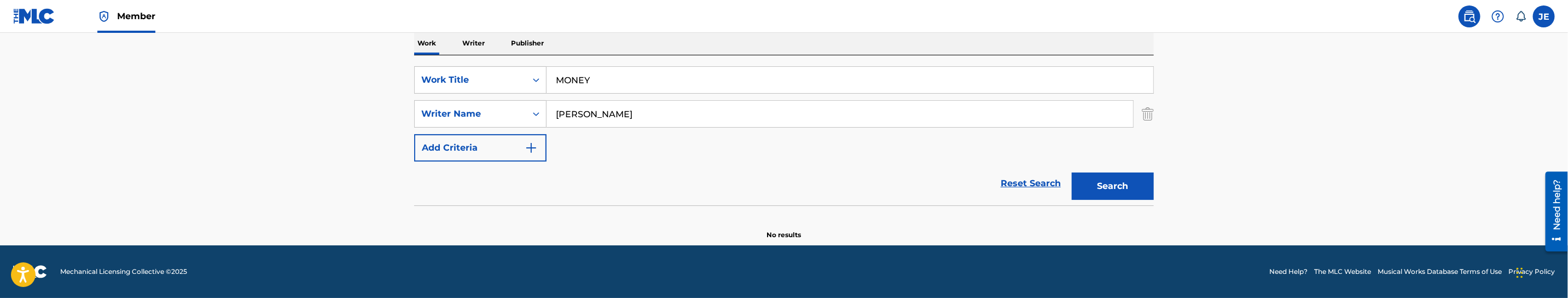
click at [1121, 192] on button "Search" at bounding box center [1113, 185] width 82 height 27
click at [597, 99] on div "SearchWithCriteriaab3153fe-9b23-4b81-915a-d051811baf88 Work Title MONEY SearchW…" at bounding box center [784, 114] width 740 height 95
click at [603, 117] on input "Moody, David" at bounding box center [840, 114] width 587 height 27
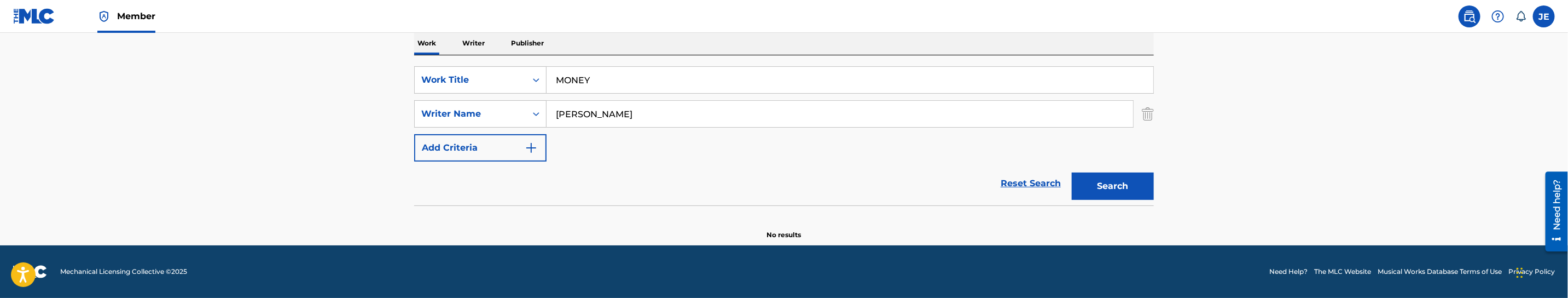
click at [603, 117] on input "Moody, David" at bounding box center [840, 114] width 587 height 27
paste input "[PERSON_NAME] [PERSON_NAME]"
click at [1096, 196] on button "Search" at bounding box center [1113, 185] width 82 height 27
click at [637, 110] on input "[PERSON_NAME] [PERSON_NAME]" at bounding box center [840, 114] width 587 height 27
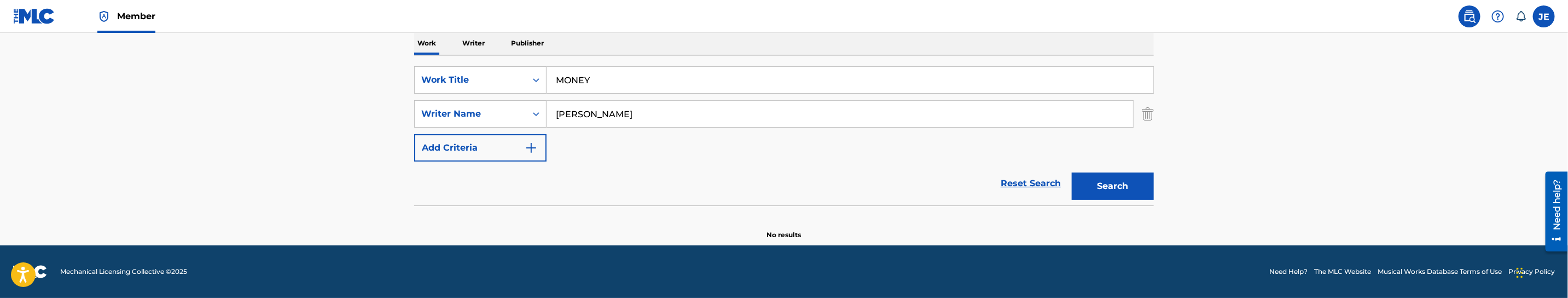
click at [1072, 172] on button "Search" at bounding box center [1113, 185] width 82 height 27
click at [1102, 189] on button "Search" at bounding box center [1113, 185] width 82 height 27
click at [642, 119] on input "[PERSON_NAME]" at bounding box center [840, 114] width 587 height 27
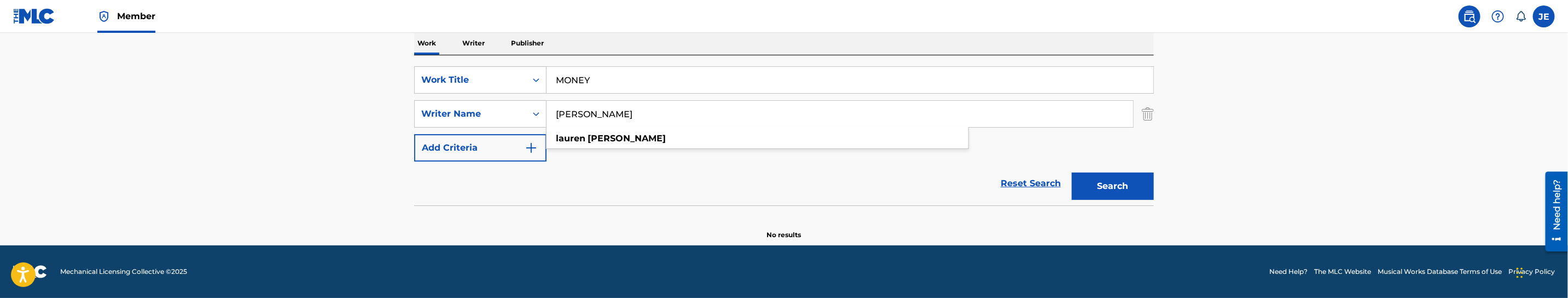
paste input "[PERSON_NAME] [PERSON_NAME]"
click at [1130, 197] on button "Search" at bounding box center [1113, 185] width 82 height 27
click at [658, 114] on input "[PERSON_NAME] [PERSON_NAME]" at bounding box center [840, 114] width 587 height 27
click at [1072, 172] on button "Search" at bounding box center [1113, 185] width 82 height 27
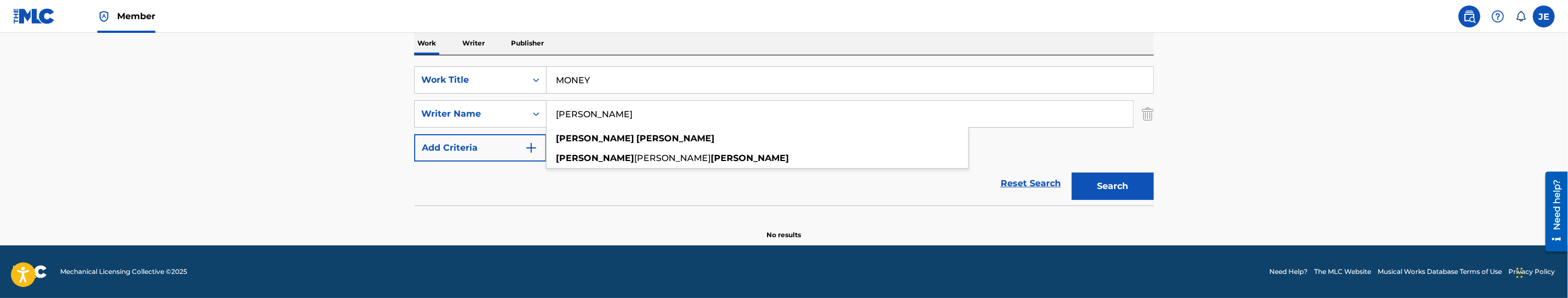
click at [1110, 182] on button "Search" at bounding box center [1113, 185] width 82 height 27
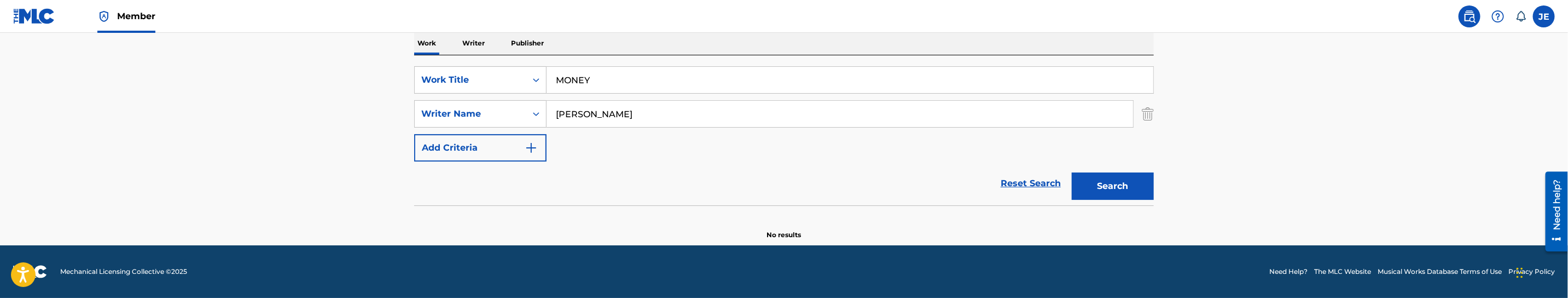
click at [669, 121] on input "Pegnato Jonathan" at bounding box center [840, 114] width 587 height 27
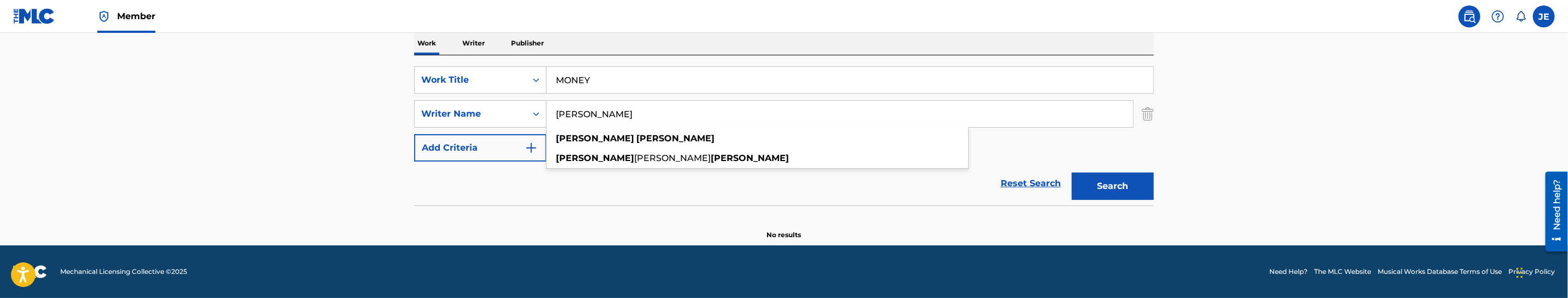
paste input "Moody, David Lyn"
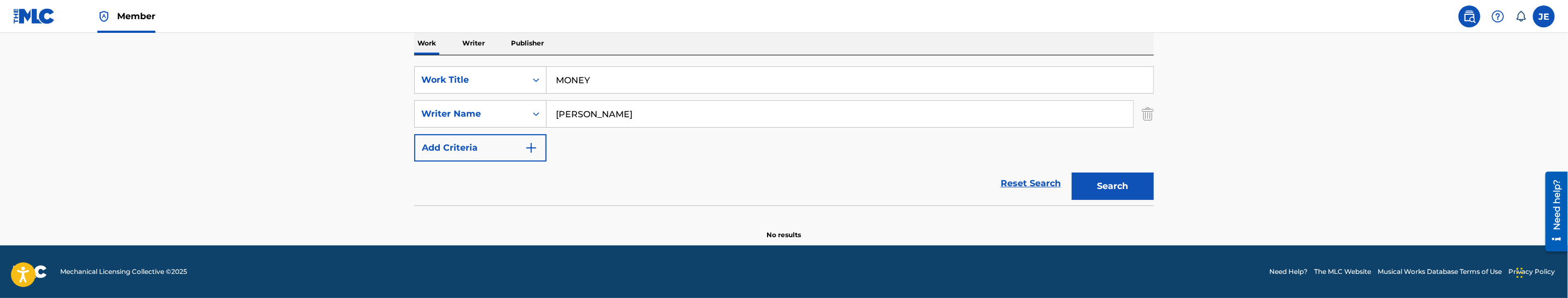
click at [1090, 181] on button "Search" at bounding box center [1113, 185] width 82 height 27
click at [640, 102] on input "[PERSON_NAME]" at bounding box center [840, 114] width 587 height 27
paste input "LO NIGHTLY"
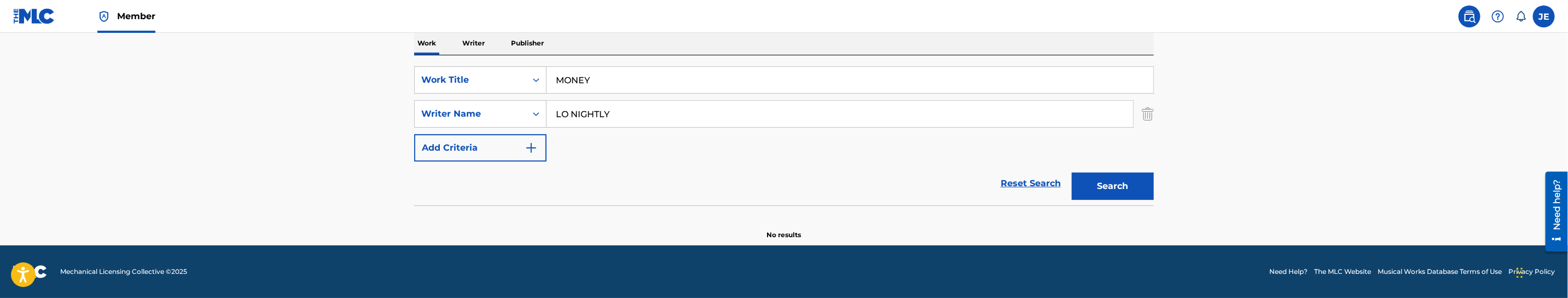
type input "LO NIGHTLY"
click at [1111, 176] on button "Search" at bounding box center [1113, 185] width 82 height 27
click at [520, 113] on div "Writer Name" at bounding box center [470, 113] width 112 height 21
click at [601, 178] on div "Reset Search Search" at bounding box center [784, 183] width 740 height 44
click at [637, 76] on input "MONEY" at bounding box center [850, 80] width 607 height 27
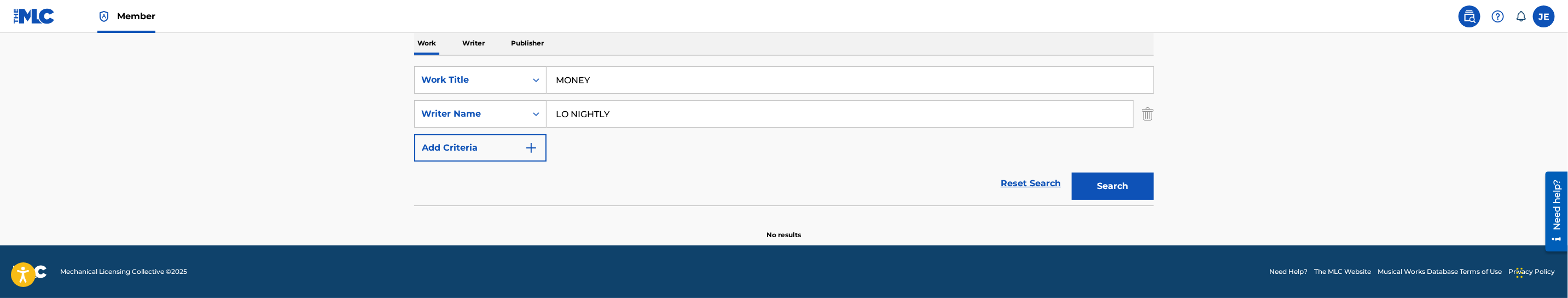
click at [637, 76] on input "MONEY" at bounding box center [850, 80] width 607 height 27
paste input "PALM TREES"
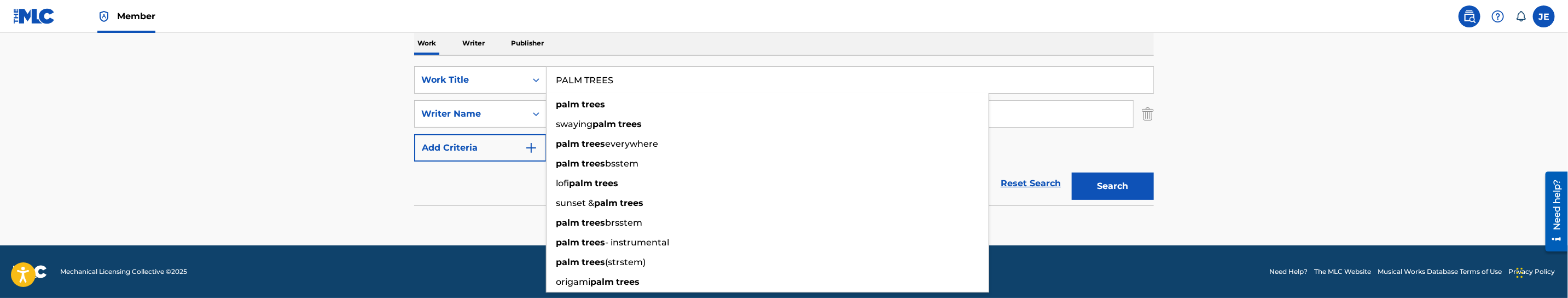
type input "PALM TREES"
click at [1272, 115] on main "The MLC Public Work Search The accuracy and completeness of The MLC's data is d…" at bounding box center [784, 50] width 1568 height 390
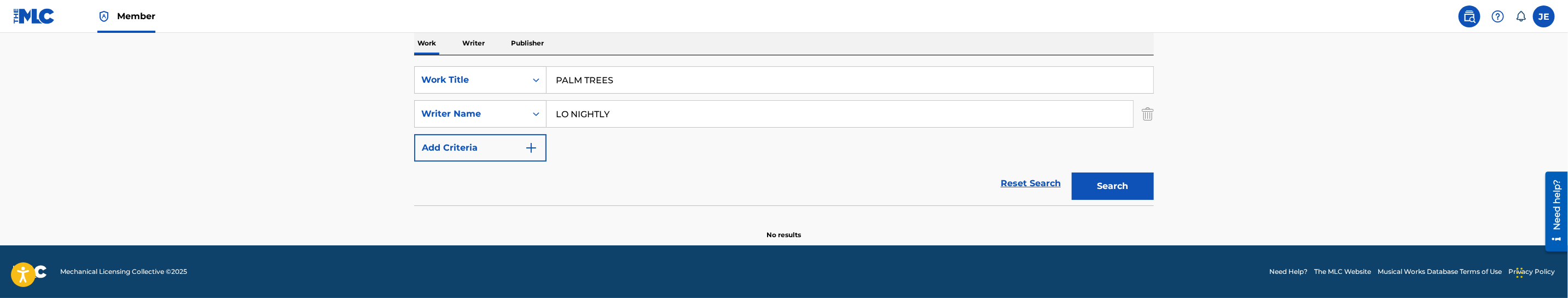
click at [644, 112] on input "LO NIGHTLY" at bounding box center [840, 114] width 587 height 27
click at [1072, 172] on button "Search" at bounding box center [1113, 185] width 82 height 27
click at [1138, 192] on button "Search" at bounding box center [1113, 185] width 82 height 27
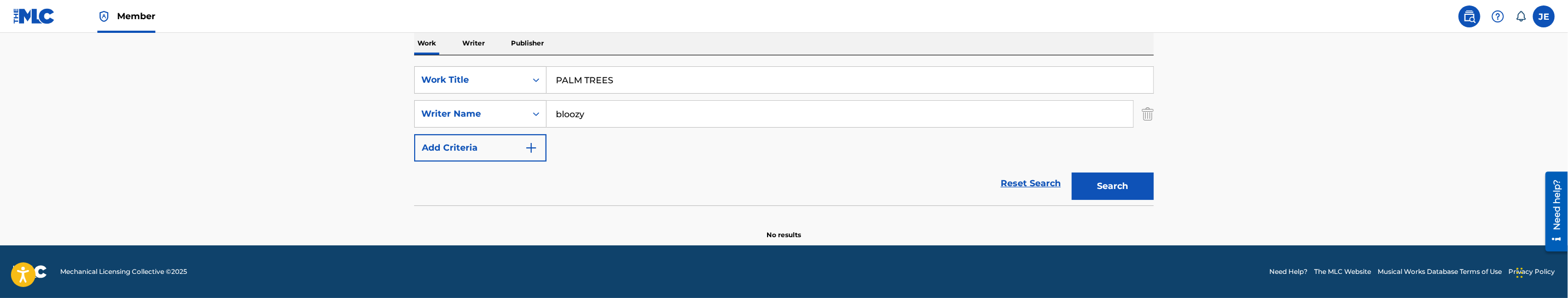
click at [597, 120] on input "bloozy" at bounding box center [840, 114] width 587 height 27
paste input "[PERSON_NAME]"
click at [1112, 174] on button "Search" at bounding box center [1113, 185] width 82 height 27
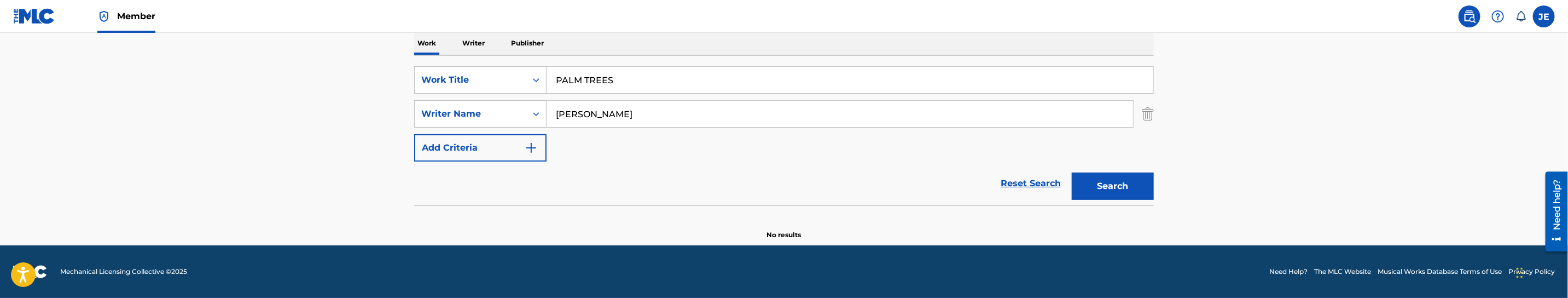
click at [627, 106] on input "[PERSON_NAME]" at bounding box center [840, 114] width 587 height 27
type input "Moody, David"
click at [1072, 172] on button "Search" at bounding box center [1113, 185] width 82 height 27
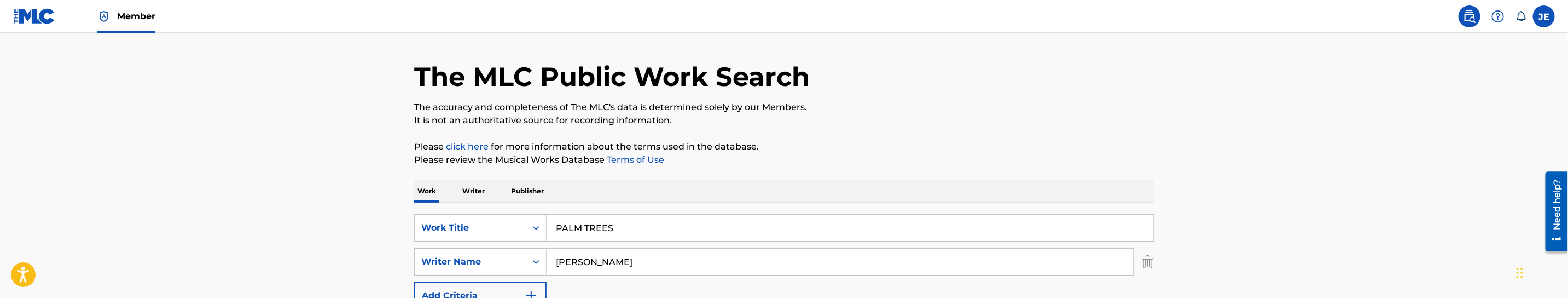
scroll to position [82, 0]
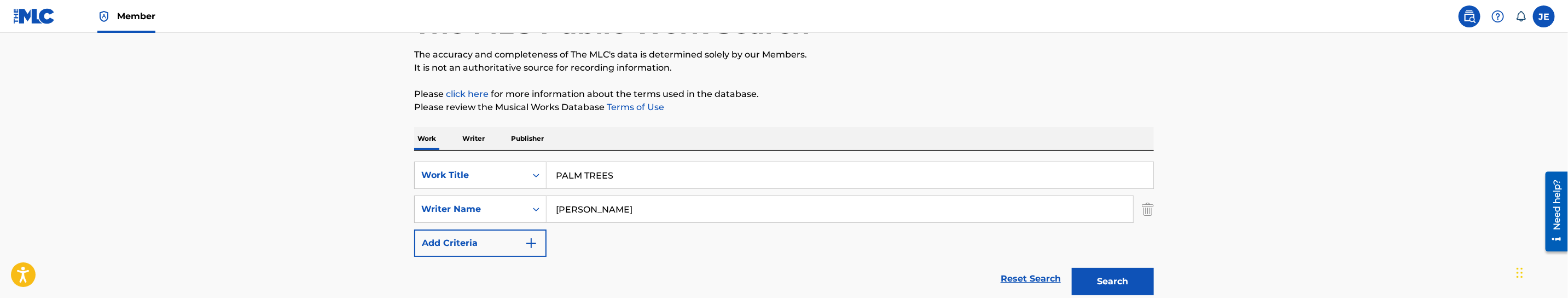
click at [629, 174] on input "PALM TREES" at bounding box center [850, 175] width 607 height 27
paste input "ROKK TO THE BEAT"
type input "ROKK TO THE BEAT"
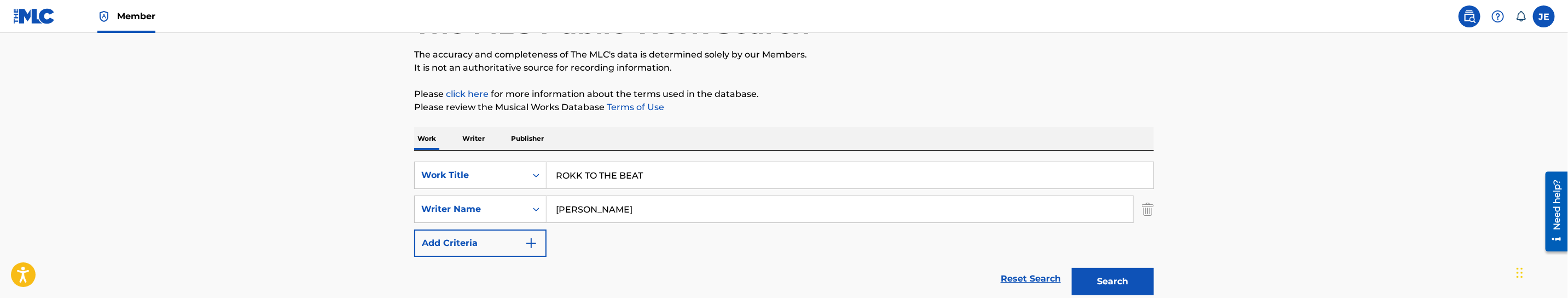
click at [790, 109] on p "Please review the Musical Works Database Terms of Use" at bounding box center [784, 107] width 740 height 13
click at [619, 204] on input "Moody, David" at bounding box center [840, 209] width 587 height 27
paste input "[PERSON_NAME] [PERSON_NAME]"
click at [645, 205] on input "Moody, Frankel Ty Noam" at bounding box center [840, 209] width 587 height 27
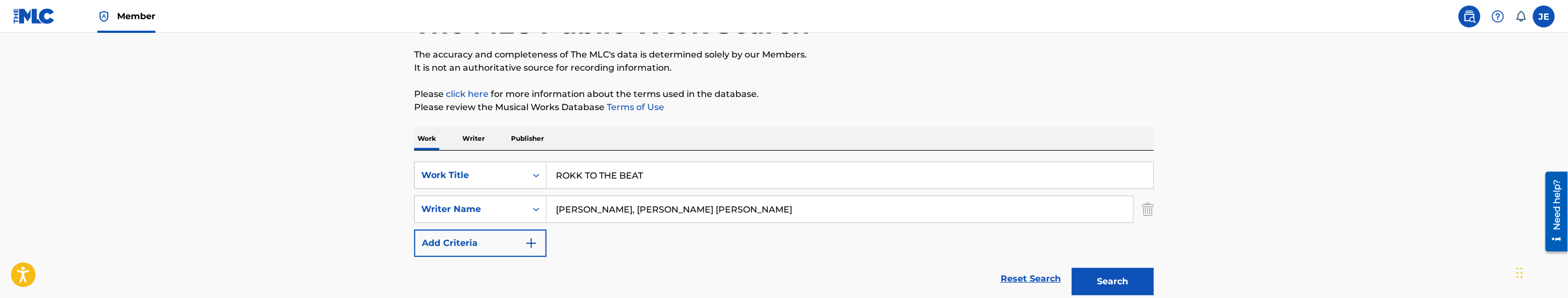
click at [645, 205] on input "Moody, Frankel Ty Noam" at bounding box center [840, 209] width 587 height 27
paste input "Search Form"
click at [1117, 273] on button "Search" at bounding box center [1113, 281] width 82 height 27
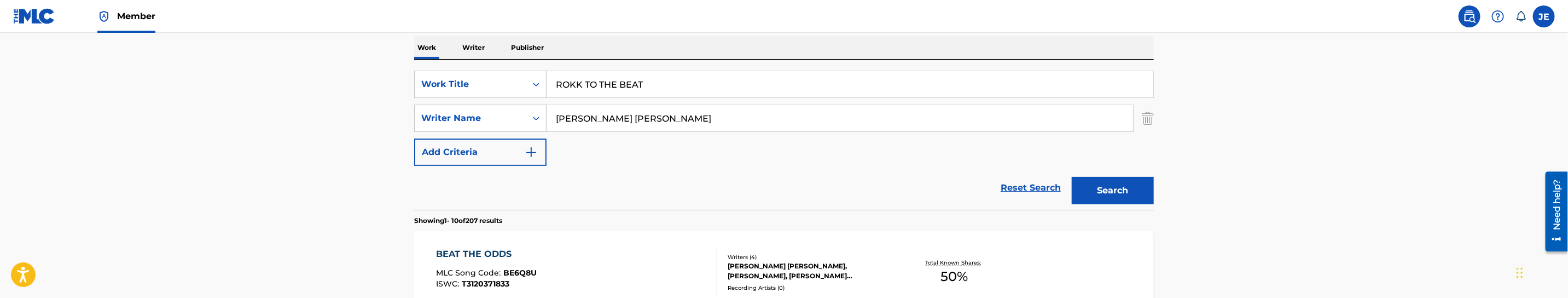
scroll to position [164, 0]
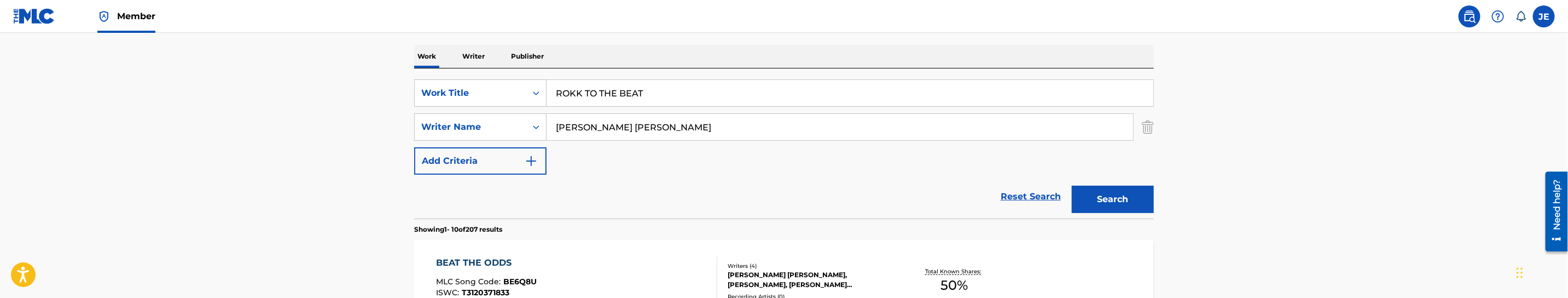
click at [619, 131] on input "[PERSON_NAME] [PERSON_NAME]" at bounding box center [840, 127] width 587 height 27
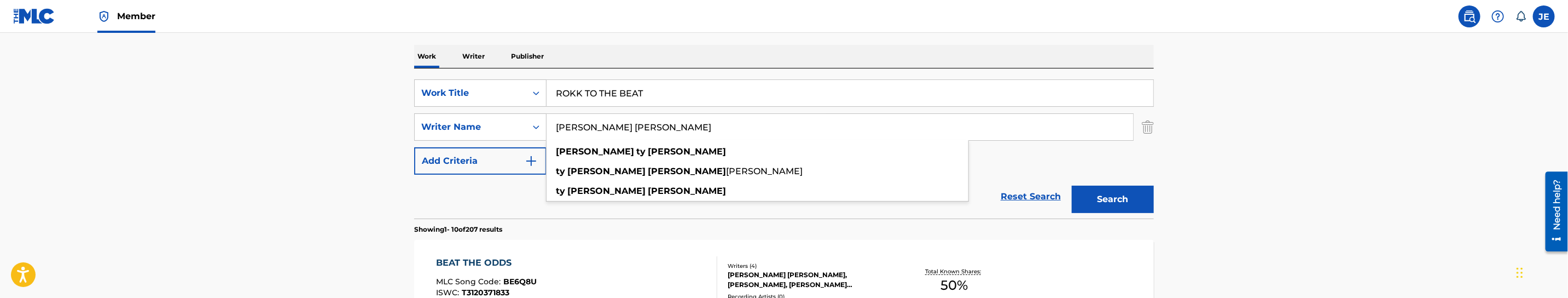
click at [619, 131] on input "[PERSON_NAME] [PERSON_NAME]" at bounding box center [840, 127] width 587 height 27
click at [1072, 185] on button "Search" at bounding box center [1113, 199] width 82 height 27
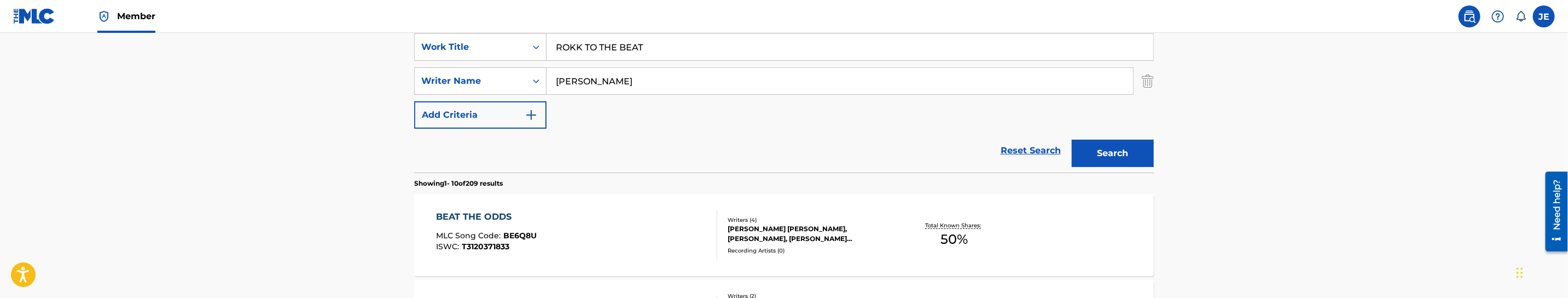
scroll to position [246, 0]
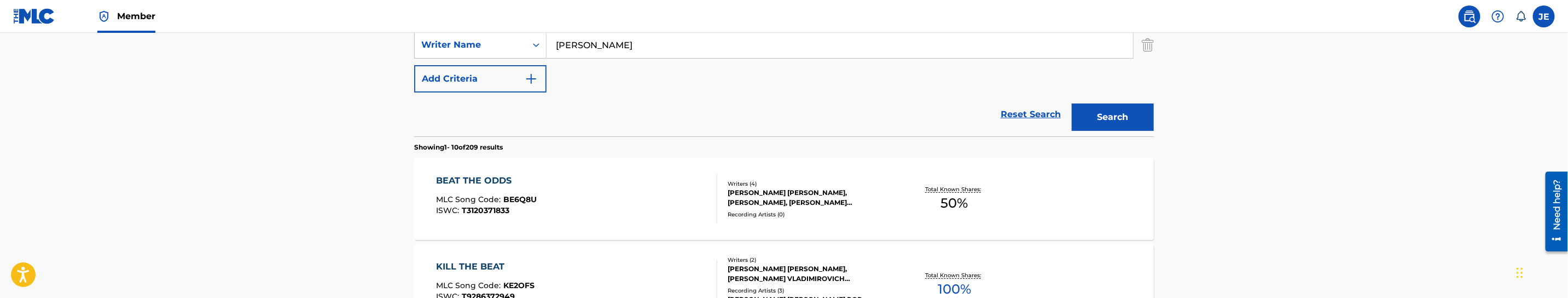
click at [640, 37] on input "Frankel Ty" at bounding box center [840, 45] width 587 height 27
paste input "[PERSON_NAME]"
drag, startPoint x: 590, startPoint y: 45, endPoint x: 534, endPoint y: 46, distance: 56.0
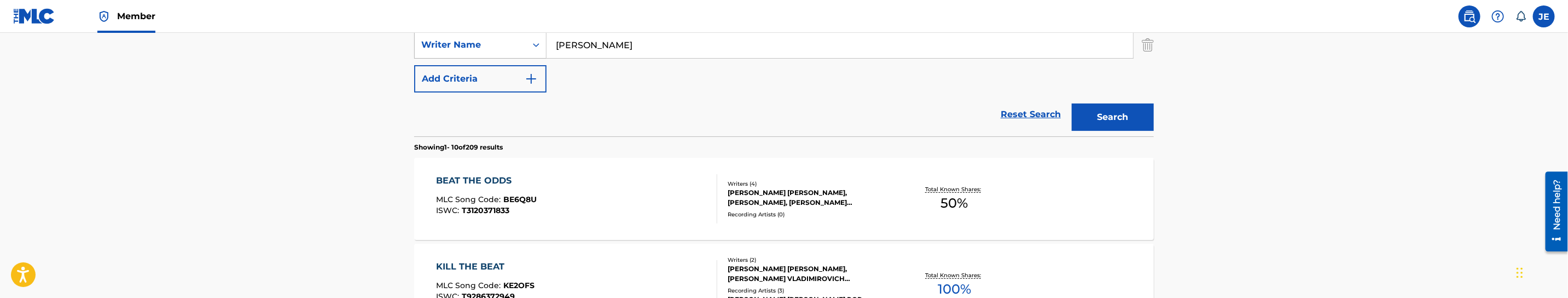
click at [534, 46] on div "SearchWithCriteria767f778b-f146-4334-85b5-38fc8b3ade63 Writer Name Moody, David…" at bounding box center [784, 45] width 740 height 27
click at [603, 49] on input "David Lynn" at bounding box center [840, 45] width 587 height 27
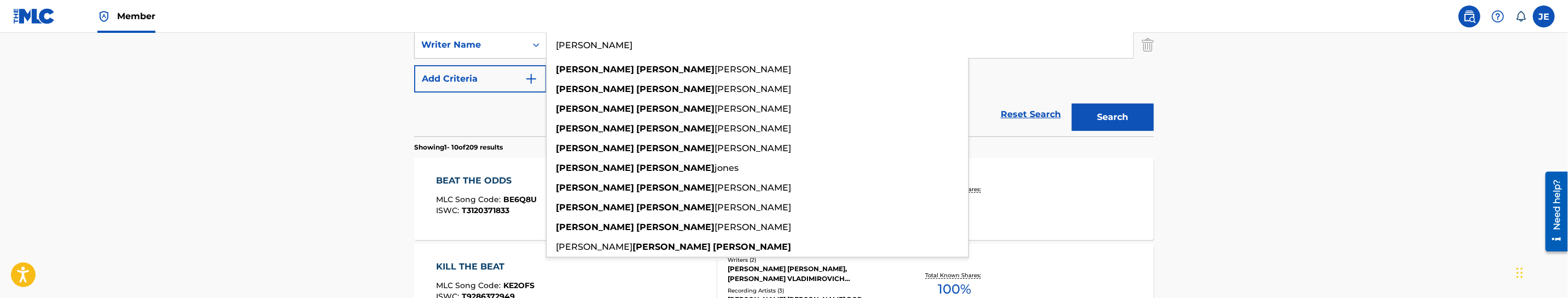
click at [603, 49] on input "David Lynn" at bounding box center [840, 45] width 587 height 27
paste input "Moody,"
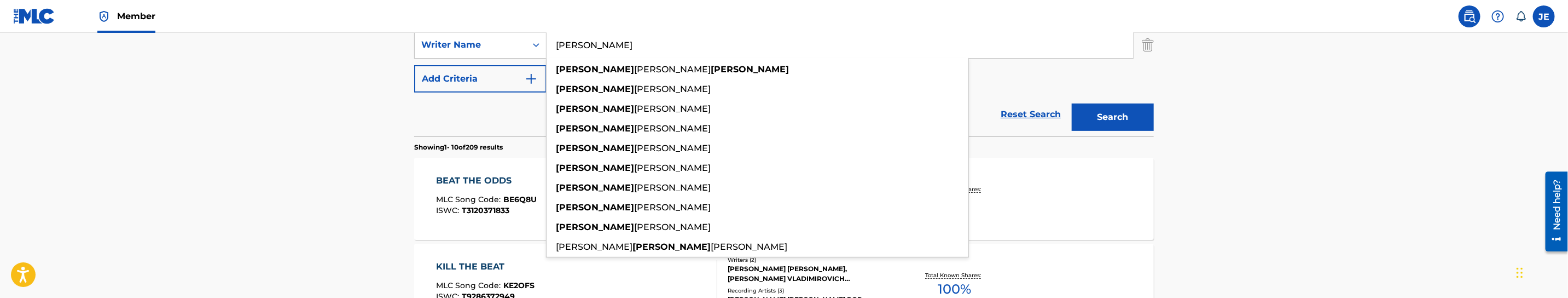
type input "David Moody"
click at [1072, 103] on button "Search" at bounding box center [1113, 117] width 82 height 27
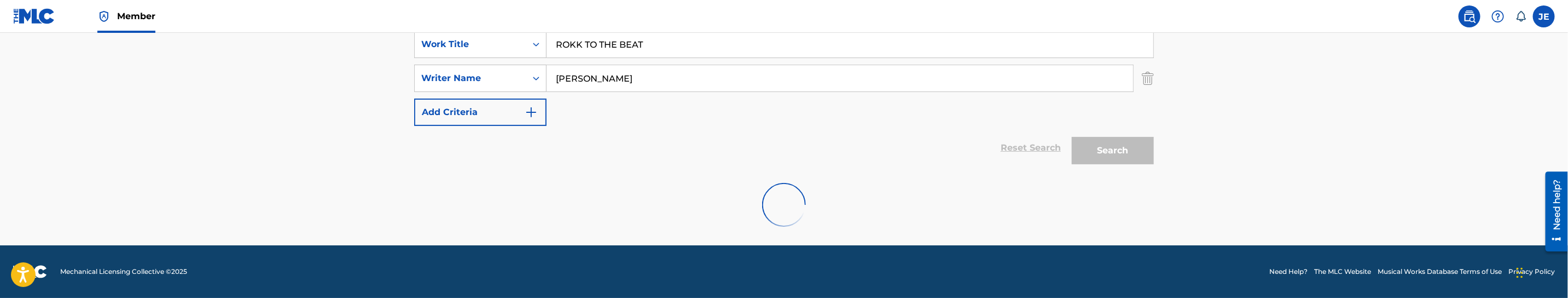
scroll to position [212, 0]
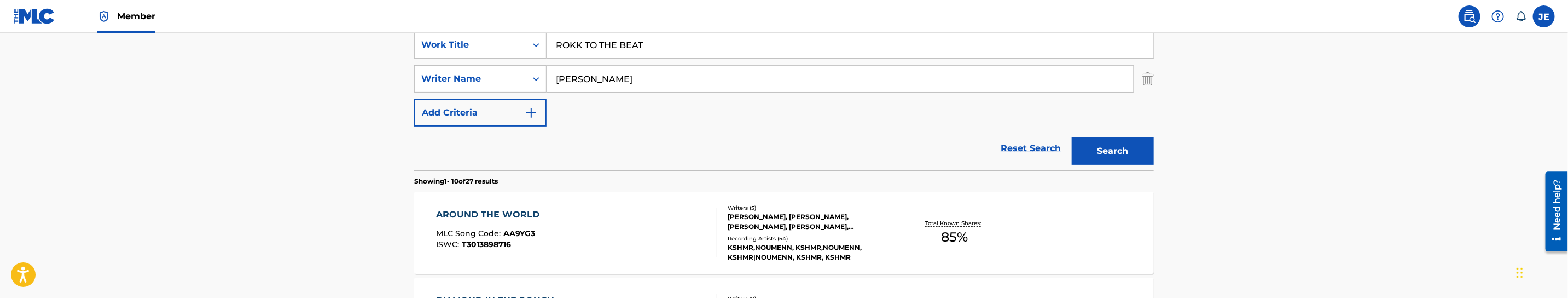
click at [1119, 154] on button "Search" at bounding box center [1113, 151] width 82 height 27
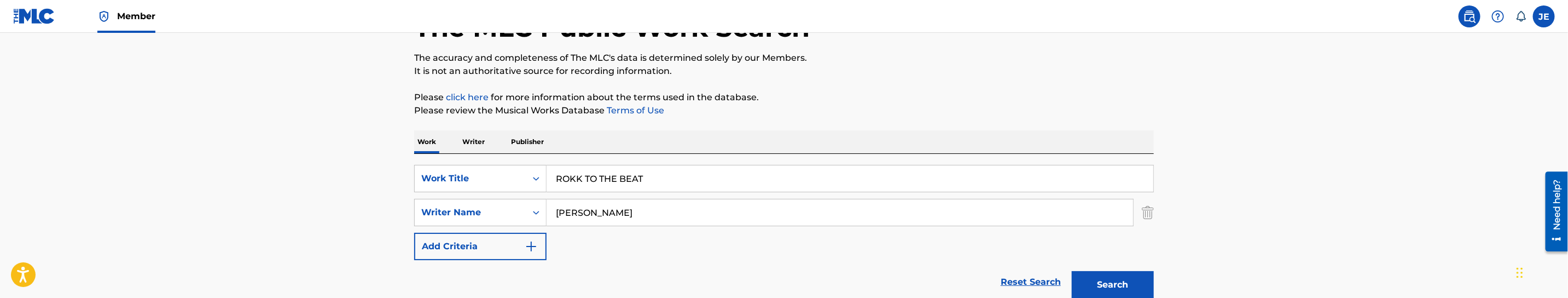
scroll to position [48, 0]
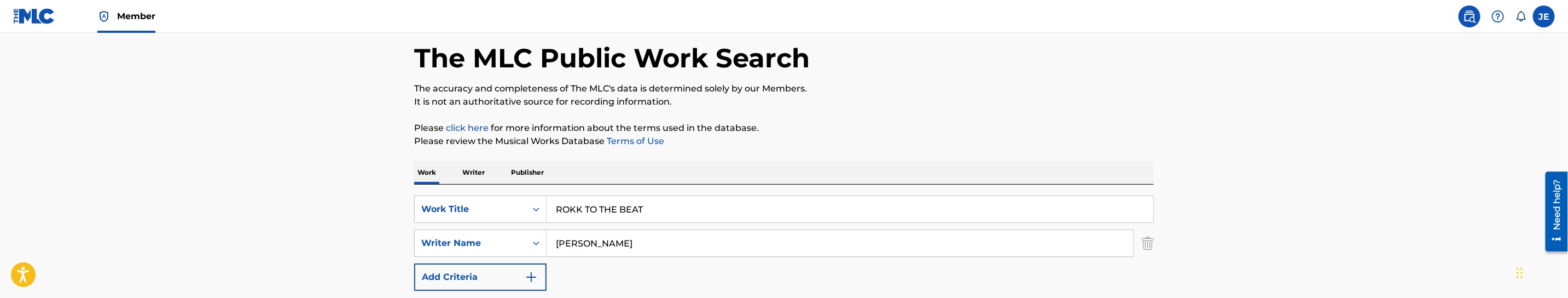
click at [693, 189] on div "SearchWithCriteriaab3153fe-9b23-4b81-915a-d051811baf88 Work Title ROKK TO THE B…" at bounding box center [784, 260] width 740 height 150
click at [690, 204] on input "ROKK TO THE BEAT" at bounding box center [850, 209] width 607 height 27
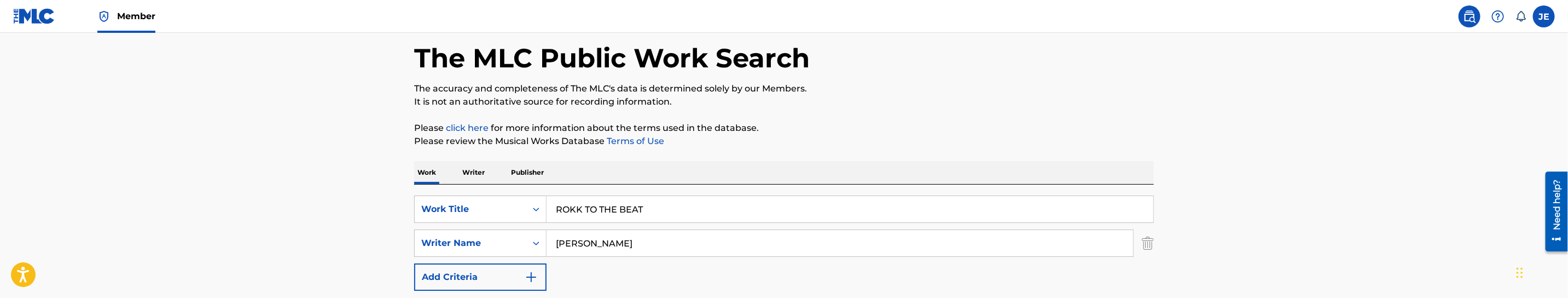
click at [690, 204] on input "ROKK TO THE BEAT" at bounding box center [850, 209] width 607 height 27
paste input "stopping by"
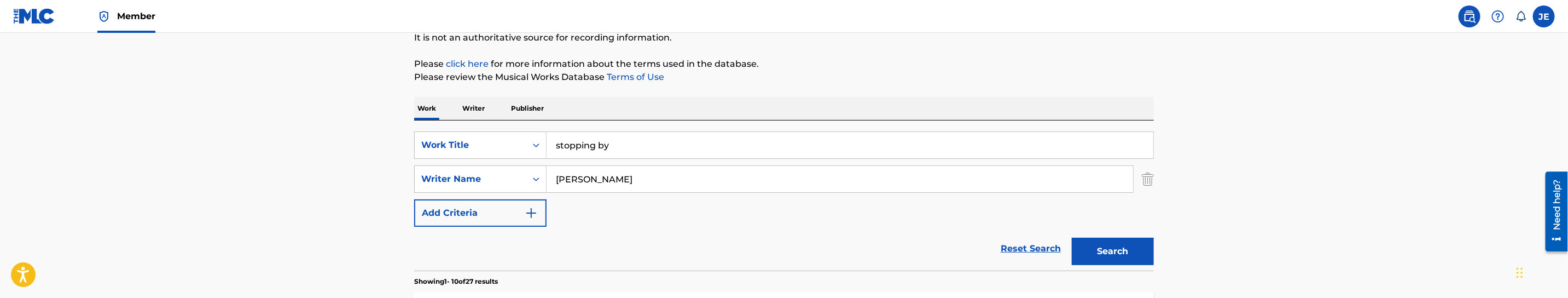
scroll to position [212, 0]
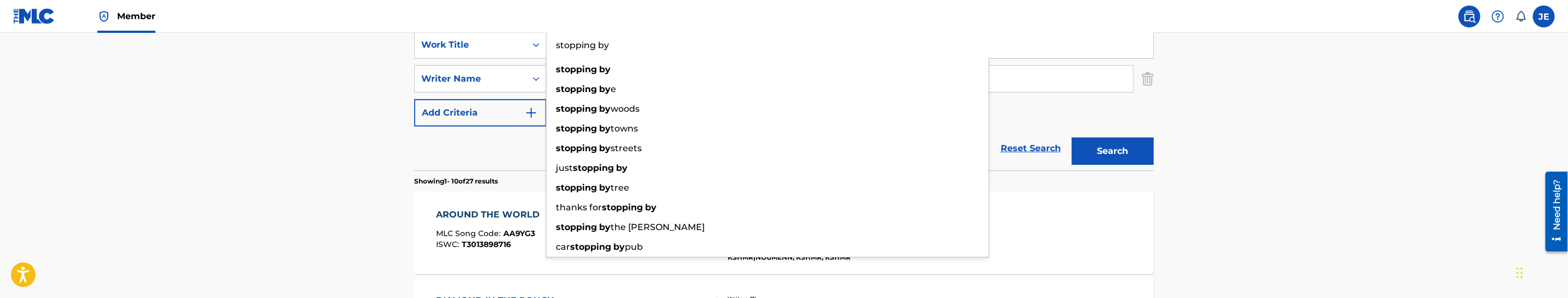
type input "stopping by"
click at [1130, 158] on button "Search" at bounding box center [1113, 151] width 82 height 27
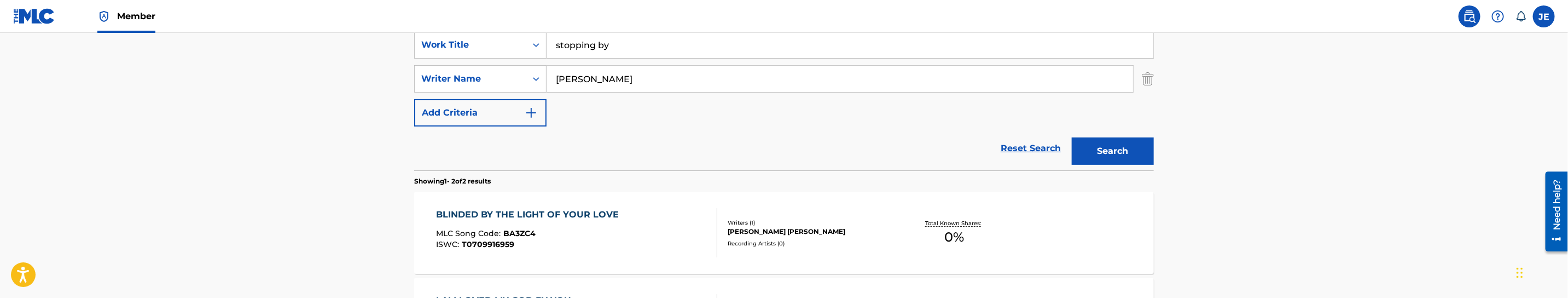
click at [655, 79] on input "David Moody" at bounding box center [840, 79] width 587 height 27
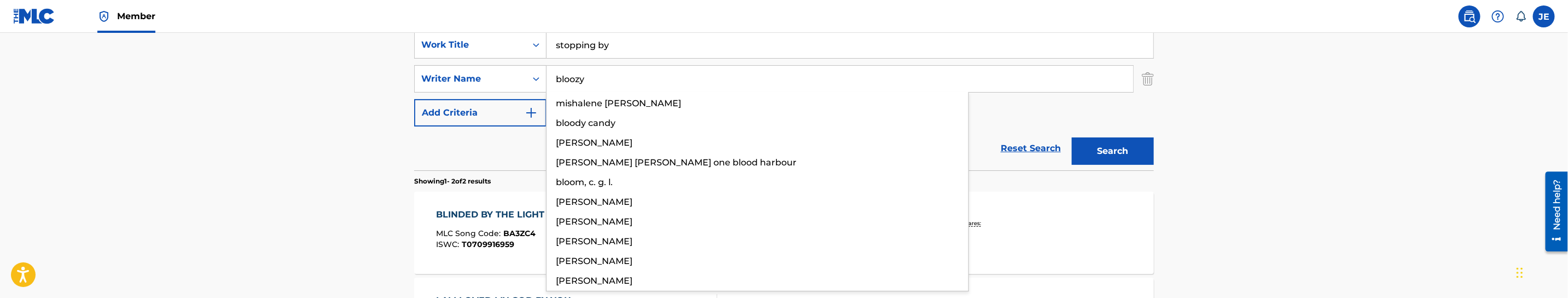
type input "bloozy"
click at [1072, 138] on button "Search" at bounding box center [1113, 151] width 82 height 27
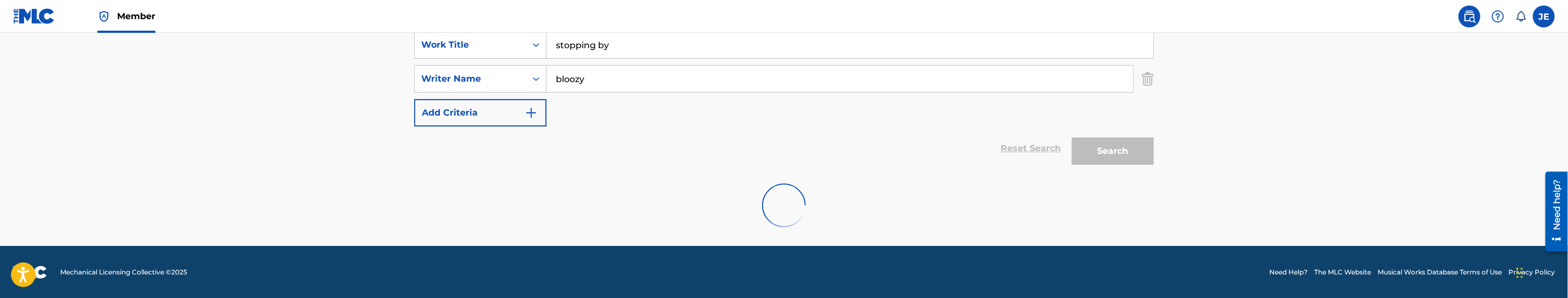
scroll to position [178, 0]
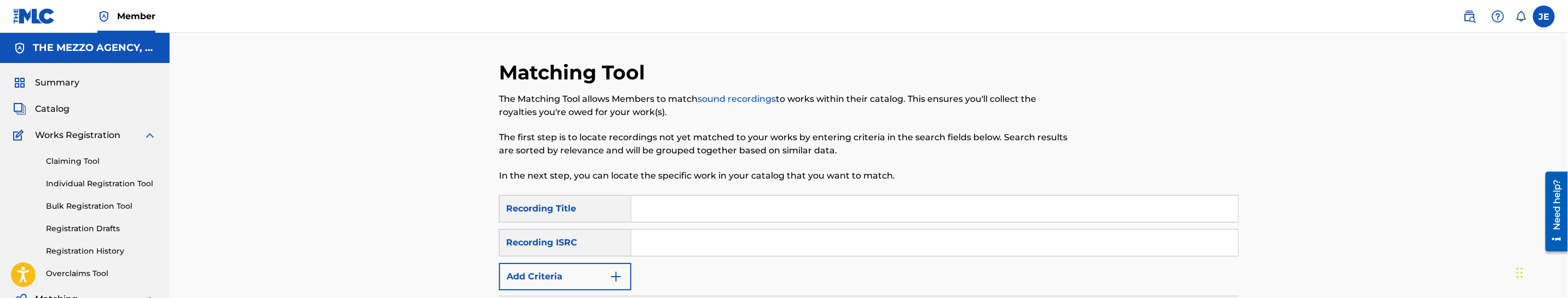
click at [102, 179] on link "Individual Registration Tool" at bounding box center [101, 183] width 110 height 12
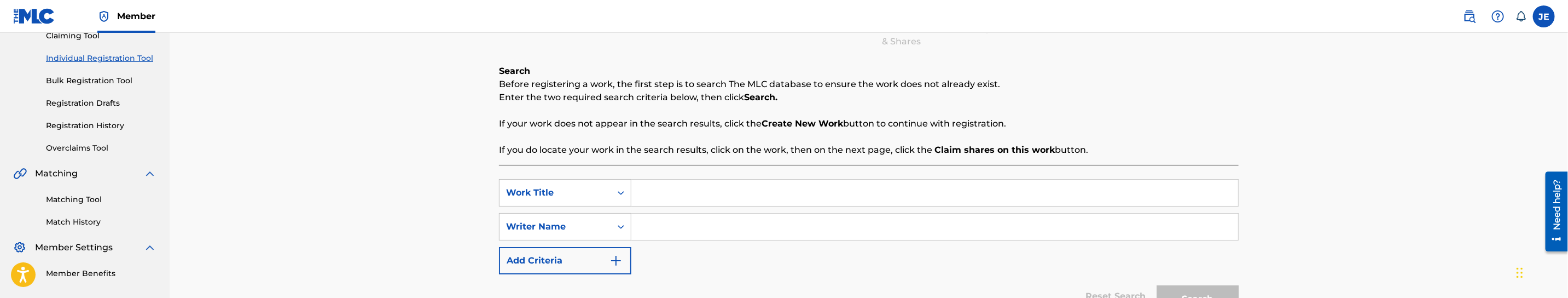
scroll to position [164, 0]
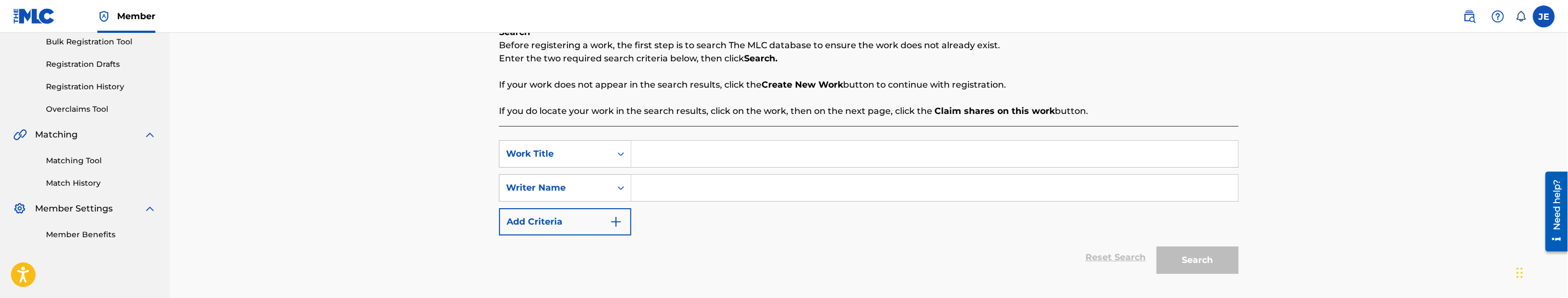
click at [739, 156] on input "Search Form" at bounding box center [935, 154] width 607 height 27
paste input "Stupid Shxt"
type input "Stupid Shxt"
click at [95, 81] on link "Registration History" at bounding box center [101, 87] width 110 height 12
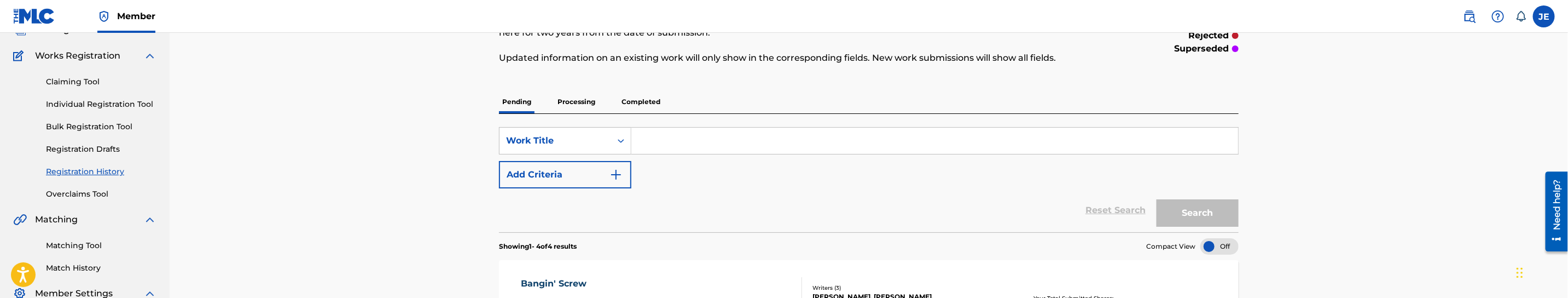
scroll to position [82, 0]
click at [721, 136] on input "Search Form" at bounding box center [935, 138] width 607 height 27
paste input "Stupid Shxt"
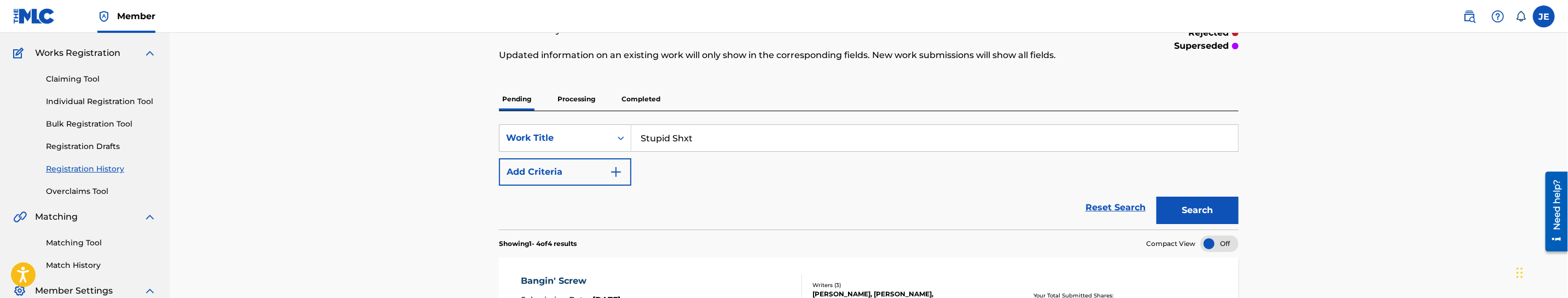
type input "Stupid Shxt"
click at [1189, 216] on button "Search" at bounding box center [1197, 210] width 82 height 27
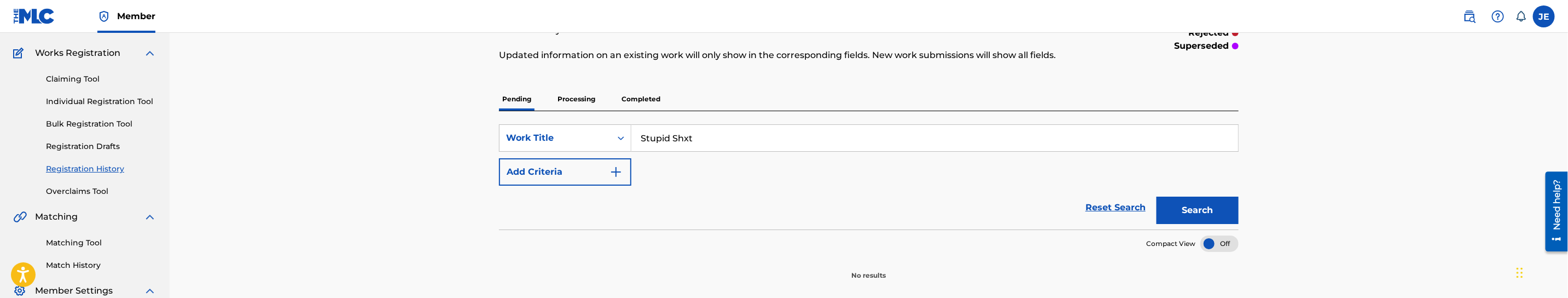
click at [575, 95] on p "Processing" at bounding box center [576, 99] width 45 height 23
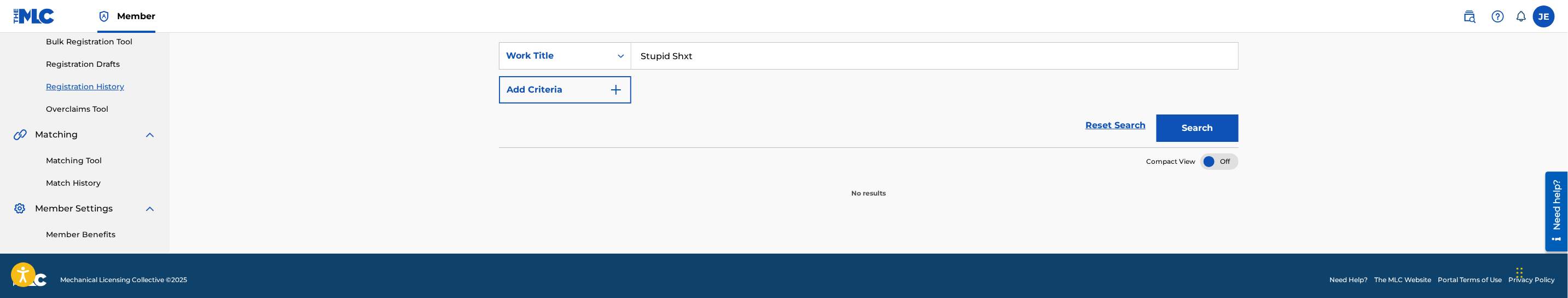
scroll to position [82, 0]
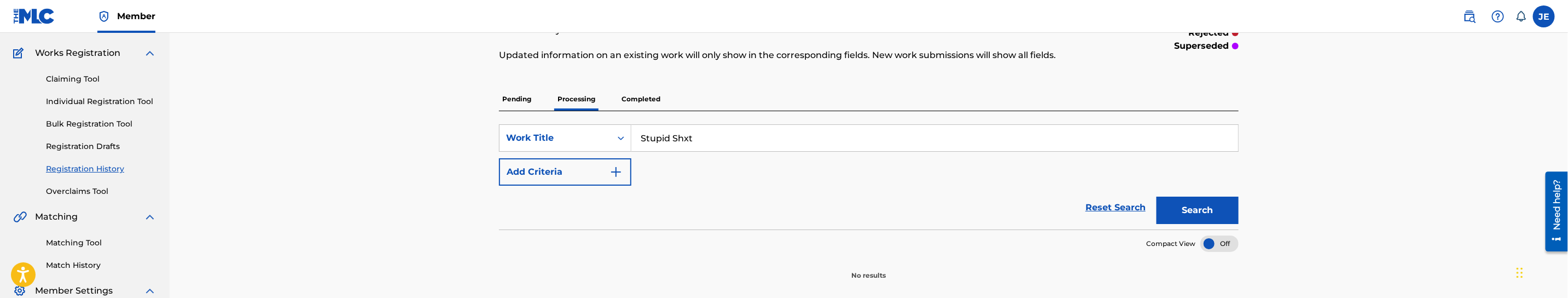
click at [655, 97] on p "Completed" at bounding box center [641, 99] width 45 height 23
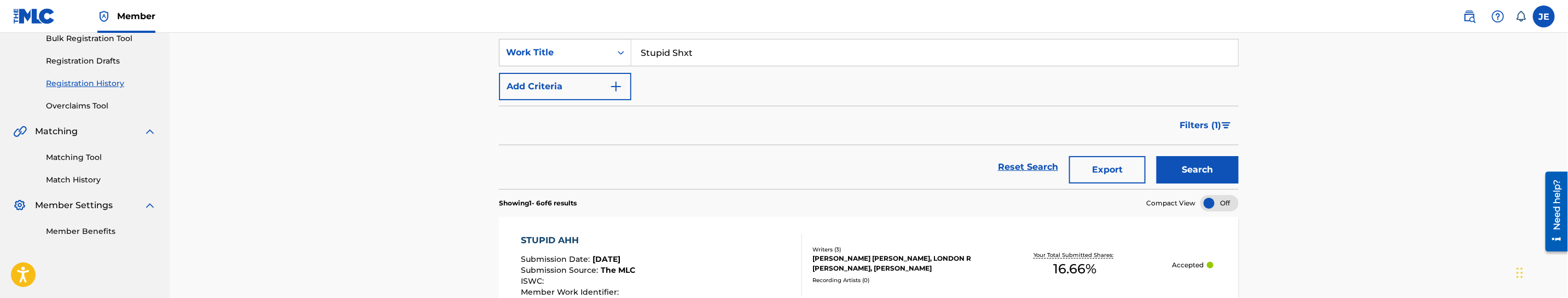
scroll to position [164, 0]
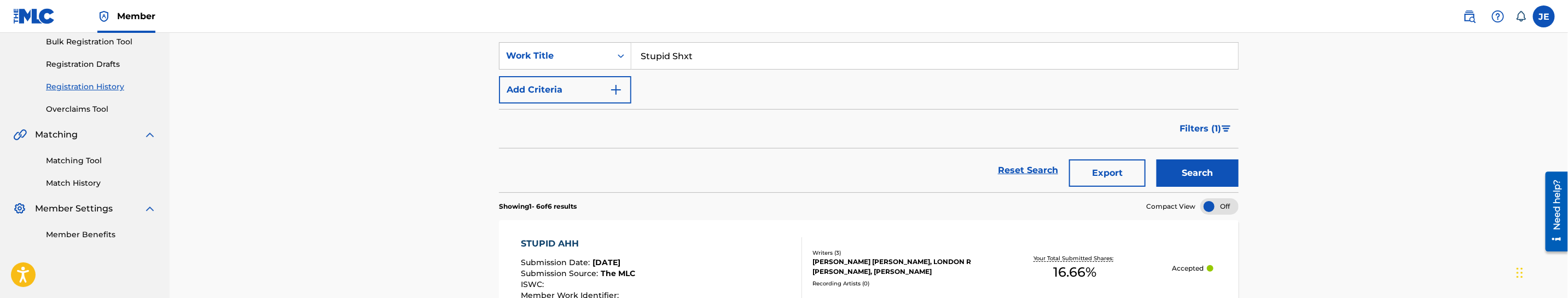
click at [1198, 130] on span "Filters ( 1 )" at bounding box center [1200, 128] width 41 height 13
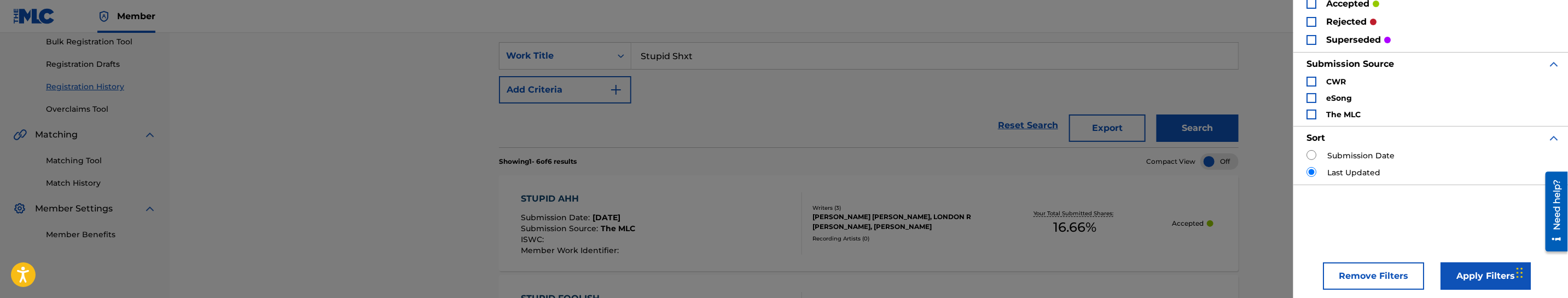
scroll to position [90, 0]
click at [1353, 272] on button "Remove Filters" at bounding box center [1373, 271] width 101 height 27
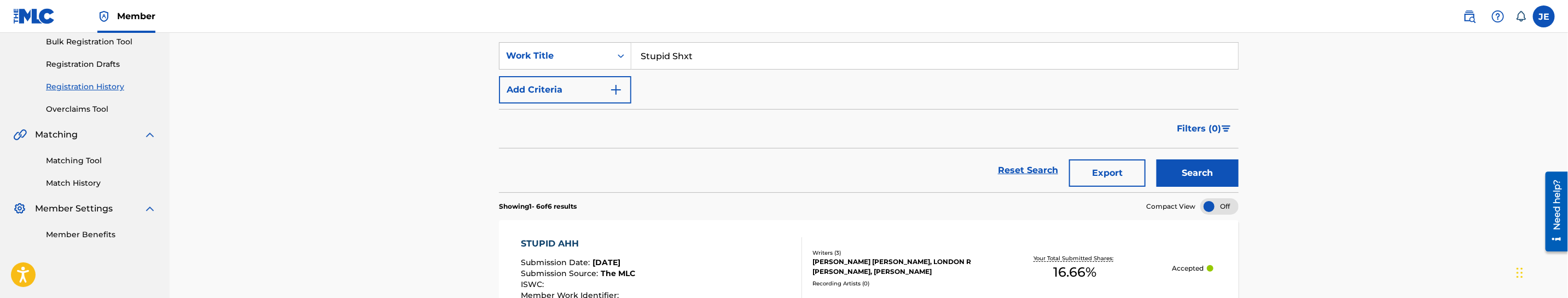
click at [1220, 172] on button "Search" at bounding box center [1197, 173] width 82 height 27
click at [715, 56] on input "Stupid Shxt" at bounding box center [935, 56] width 607 height 27
paste input "Trap House"
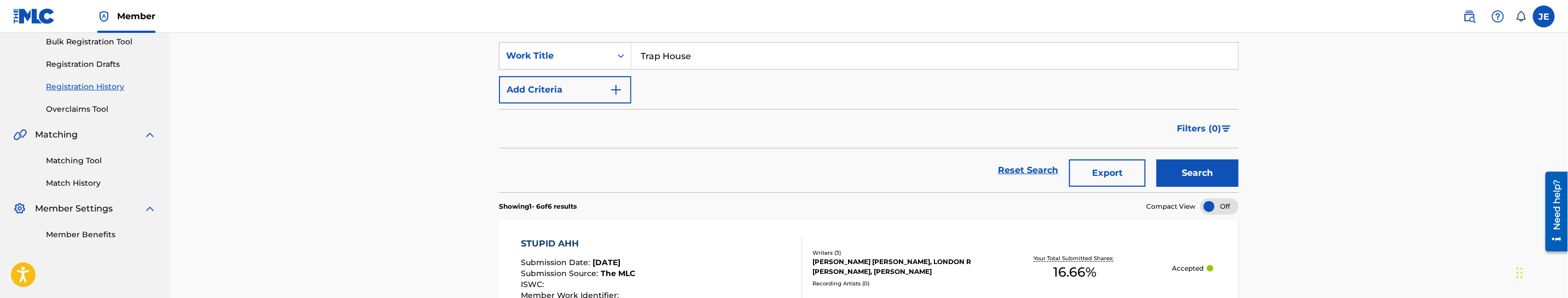
click at [1215, 171] on button "Search" at bounding box center [1197, 173] width 82 height 27
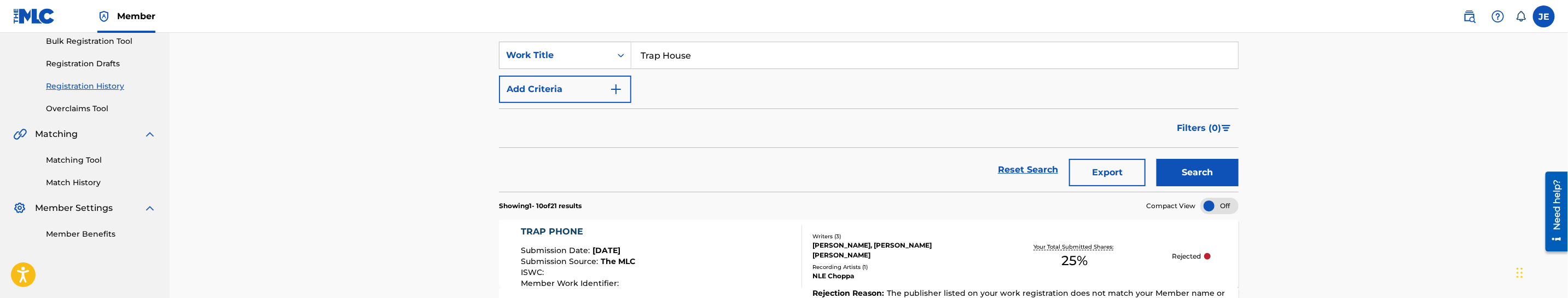
scroll to position [164, 0]
click at [698, 58] on input "Trap House" at bounding box center [935, 56] width 607 height 27
paste input "[PERSON_NAME]"
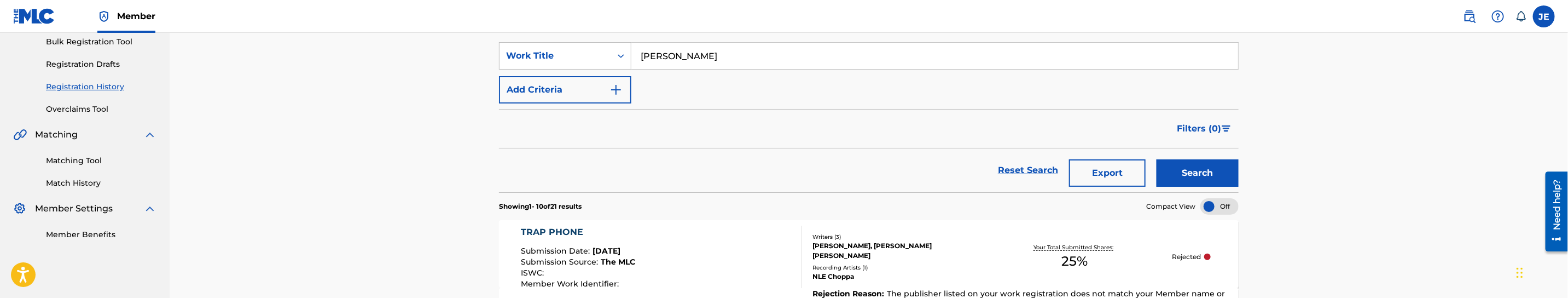
type input "[PERSON_NAME]"
click at [1222, 167] on button "Search" at bounding box center [1197, 173] width 82 height 27
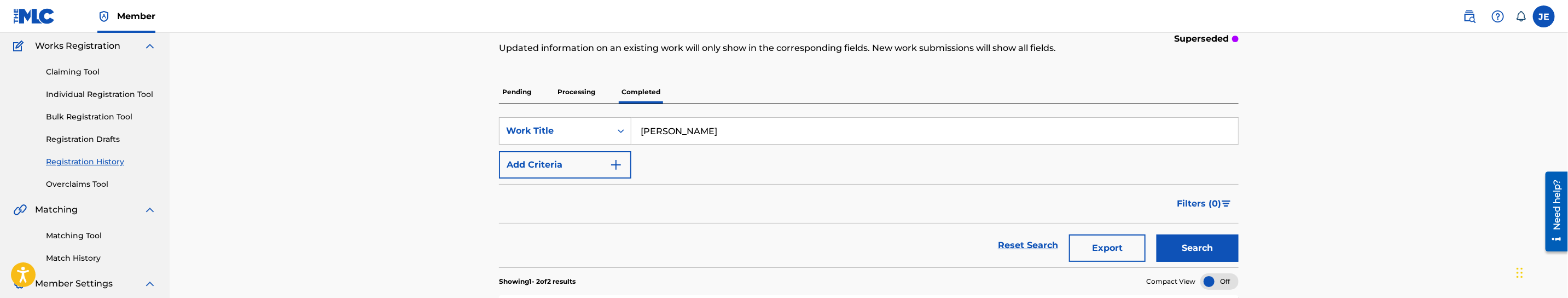
scroll to position [82, 0]
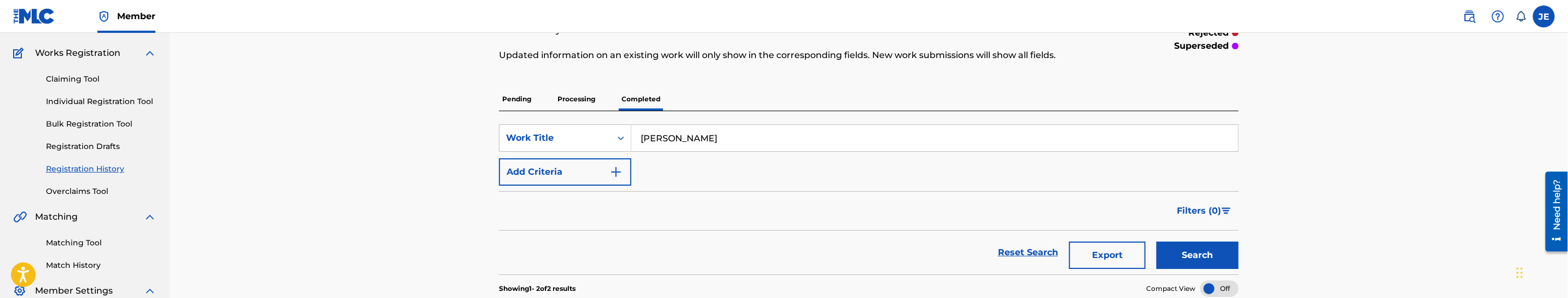
click at [582, 101] on p "Processing" at bounding box center [576, 99] width 45 height 23
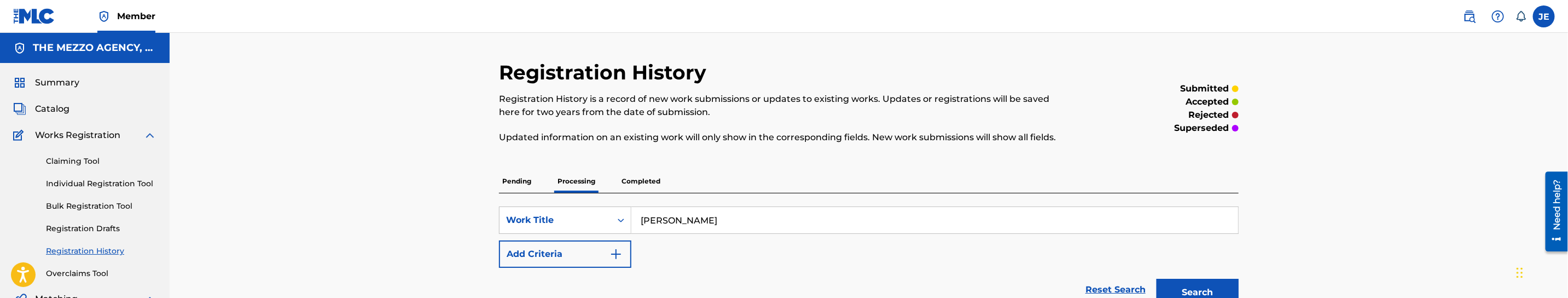
click at [508, 183] on p "Pending" at bounding box center [516, 181] width 35 height 23
click at [687, 221] on input "[PERSON_NAME]" at bounding box center [935, 220] width 607 height 27
click at [1065, 168] on div "Registration History Registration History is a record of new work submissions o…" at bounding box center [869, 211] width 740 height 302
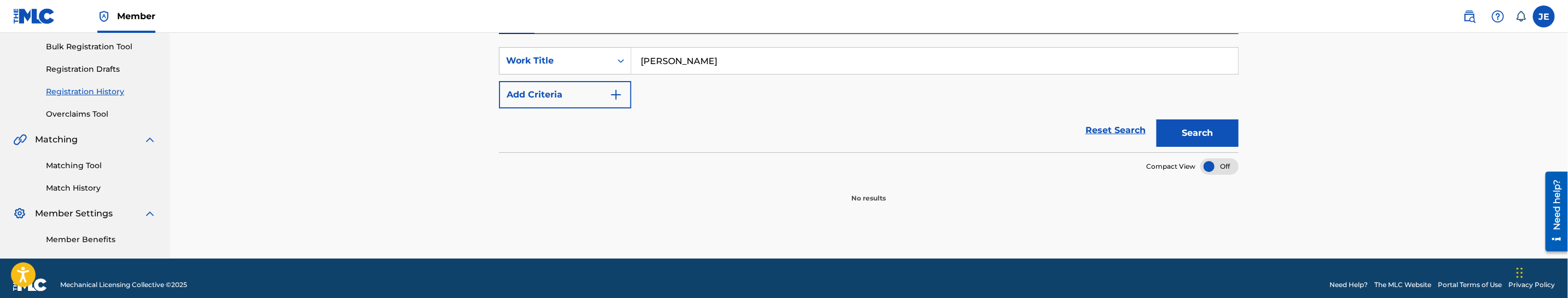
scroll to position [164, 0]
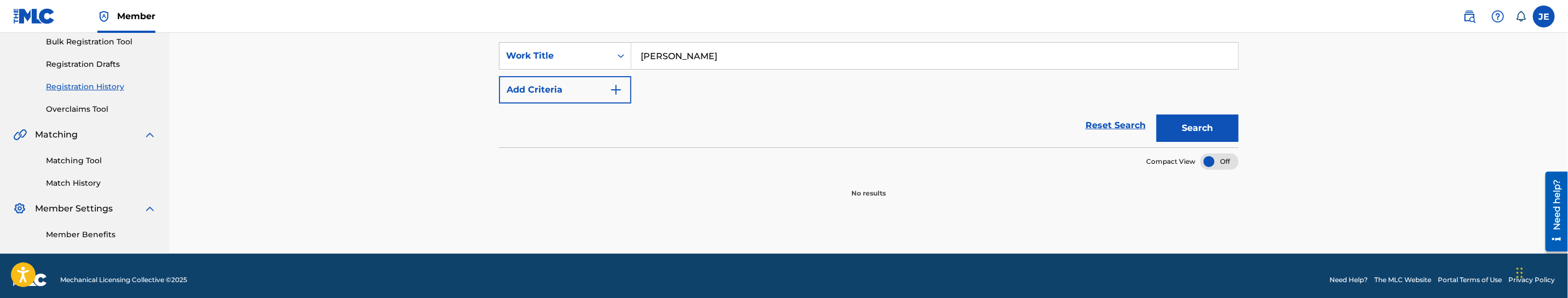
click at [1175, 134] on button "Search" at bounding box center [1197, 127] width 82 height 27
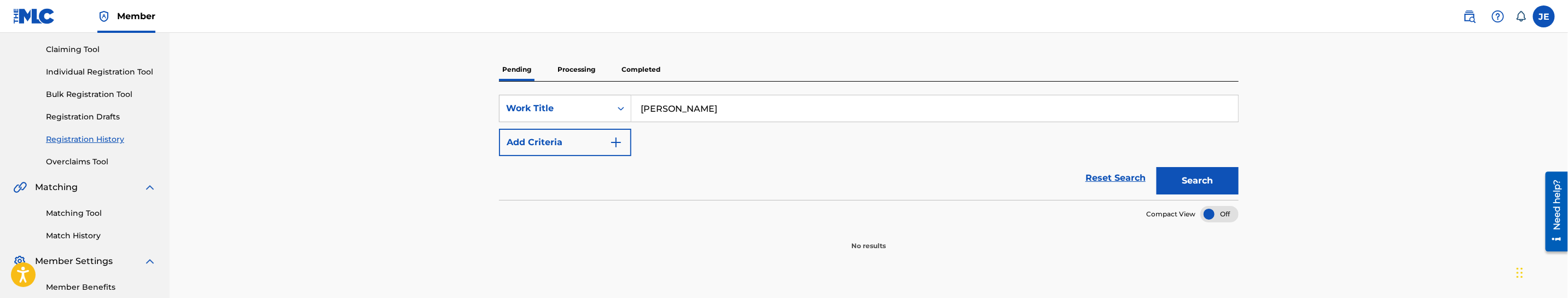
scroll to position [0, 0]
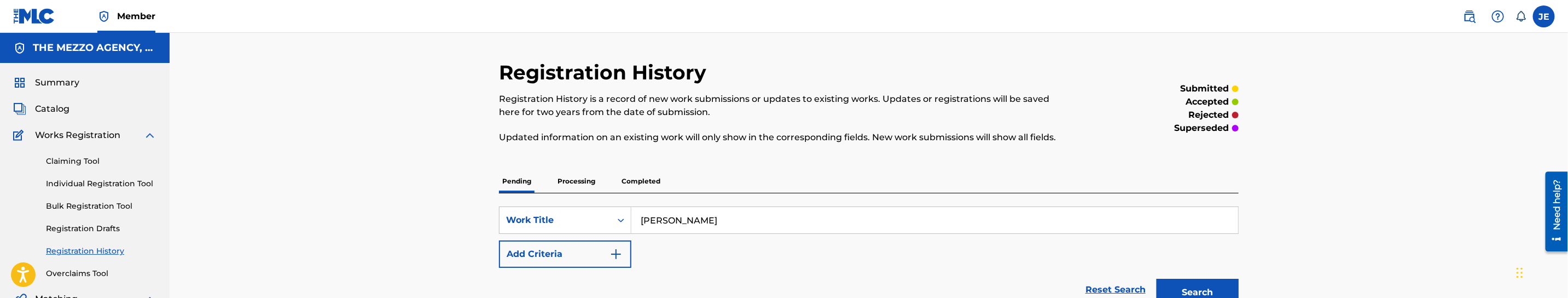
click at [562, 184] on p "Processing" at bounding box center [576, 181] width 45 height 23
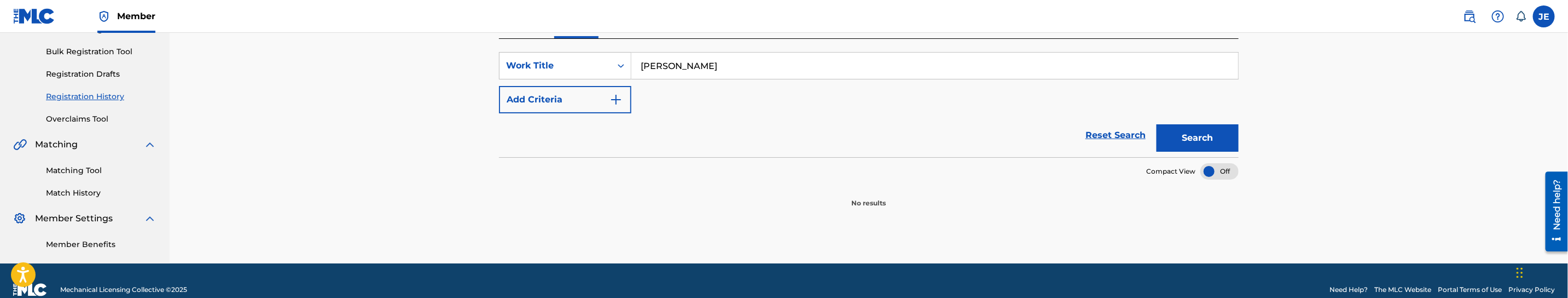
scroll to position [164, 0]
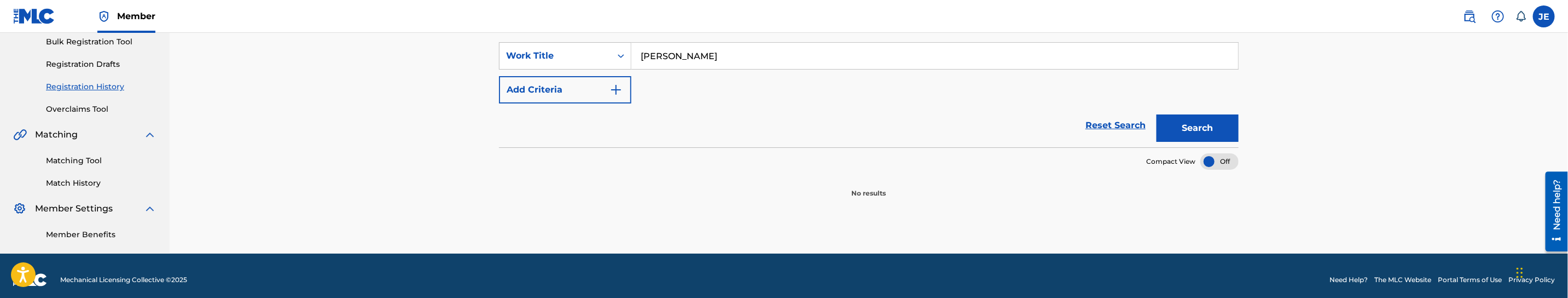
click at [1205, 127] on button "Search" at bounding box center [1197, 127] width 82 height 27
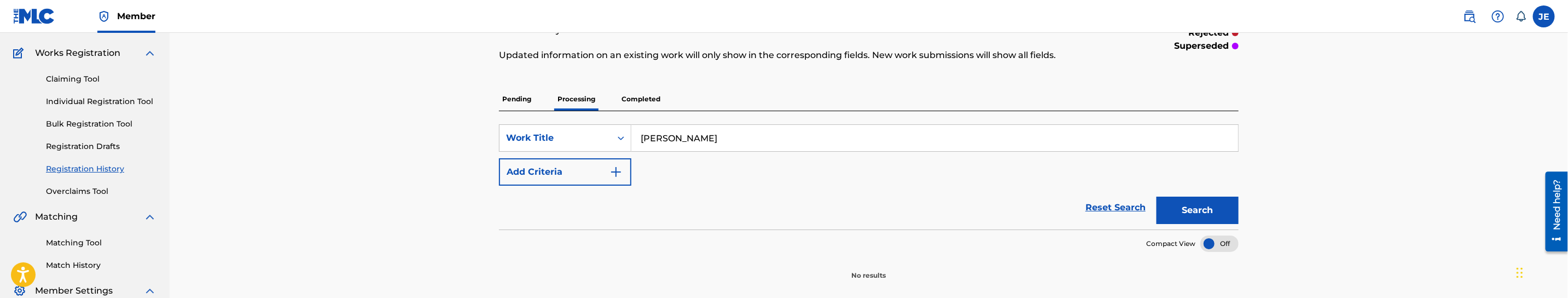
click at [516, 95] on p "Pending" at bounding box center [516, 99] width 35 height 23
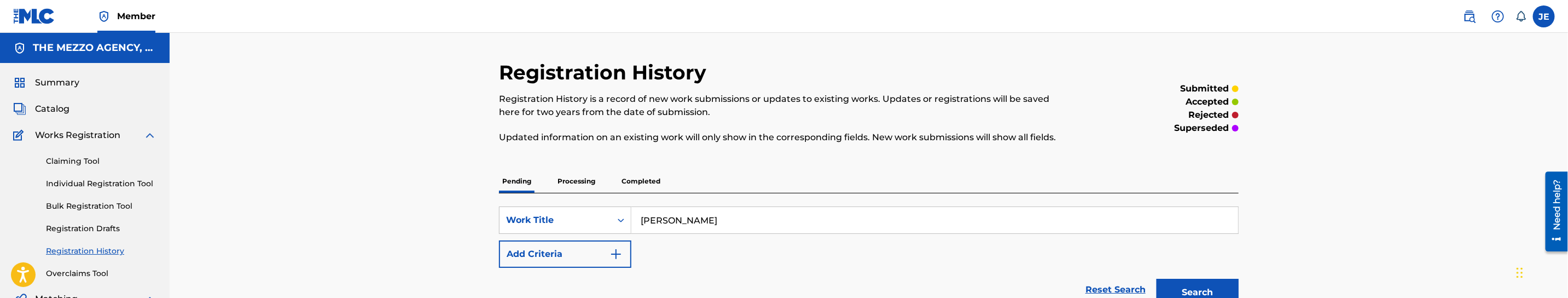
click at [697, 200] on div "SearchWithCriteria4ab6992a-274f-41c2-8319-d8e8d95c28b3 Work Title Jalen Hurts A…" at bounding box center [869, 252] width 740 height 118
click at [702, 214] on input "[PERSON_NAME]" at bounding box center [935, 220] width 607 height 27
paste input "Trap House"
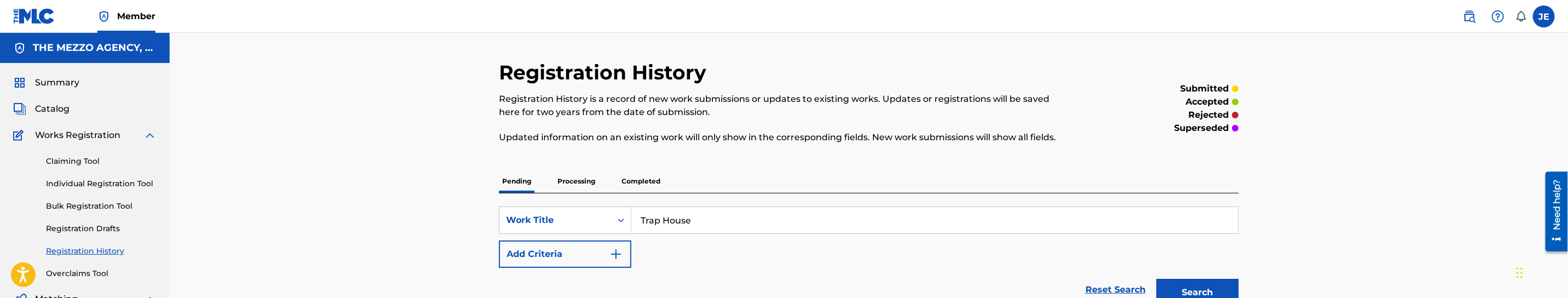
scroll to position [82, 0]
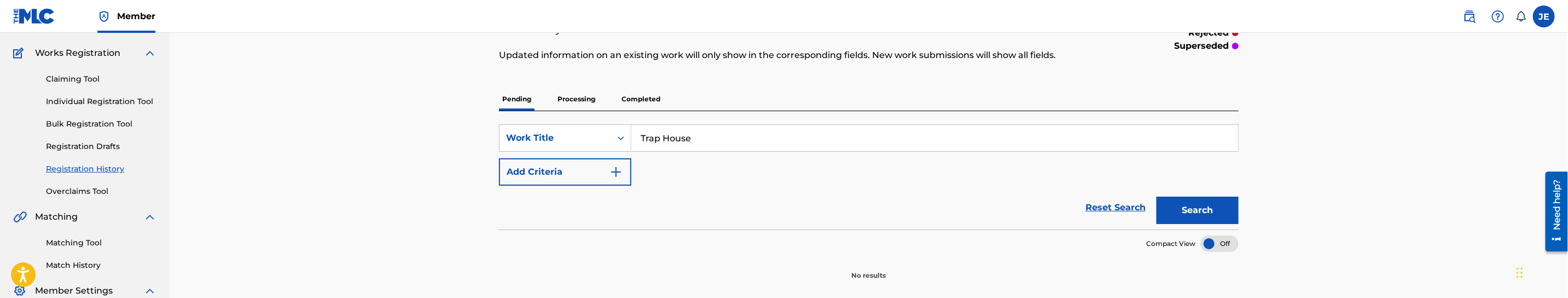
type input "Trap House"
click at [1193, 214] on button "Search" at bounding box center [1197, 210] width 82 height 27
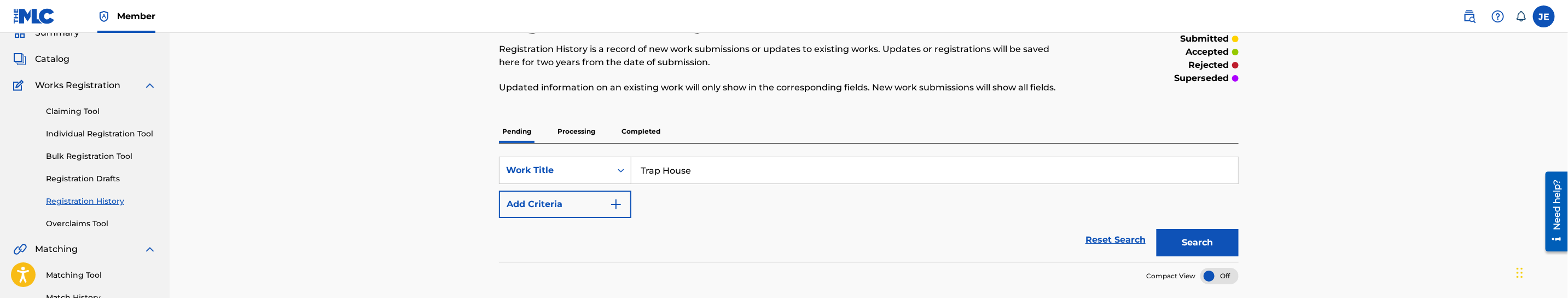
scroll to position [7, 0]
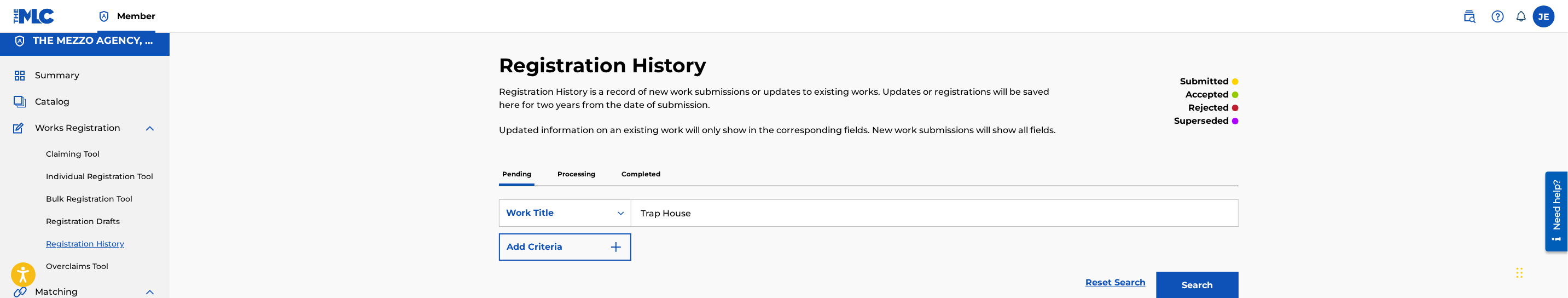
click at [575, 174] on p "Processing" at bounding box center [576, 174] width 45 height 23
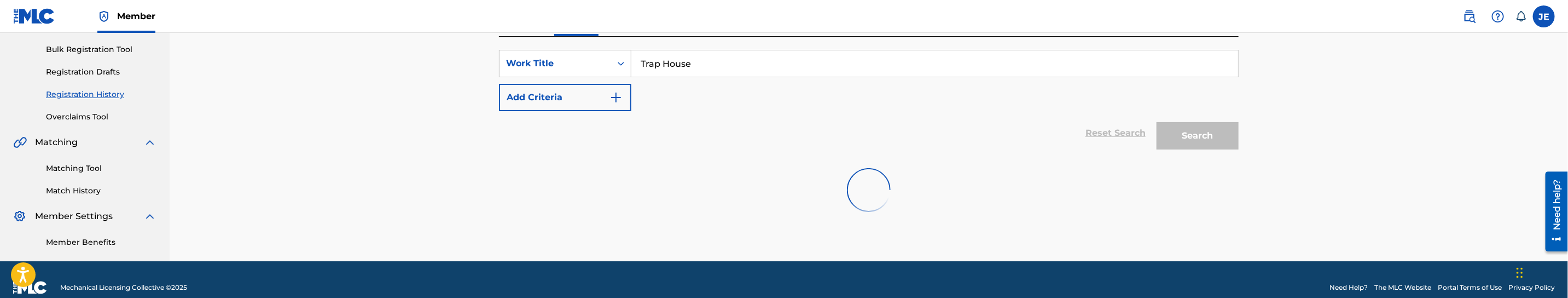
scroll to position [164, 0]
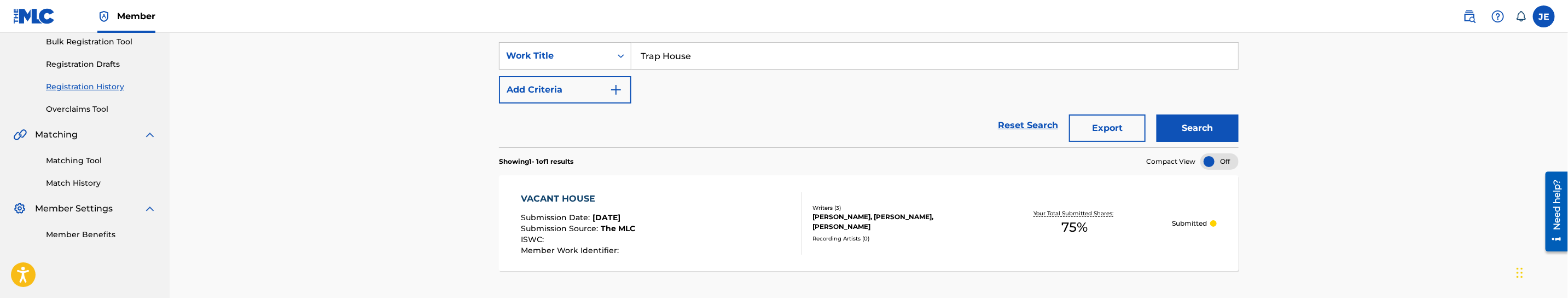
click at [1213, 119] on button "Search" at bounding box center [1197, 127] width 82 height 27
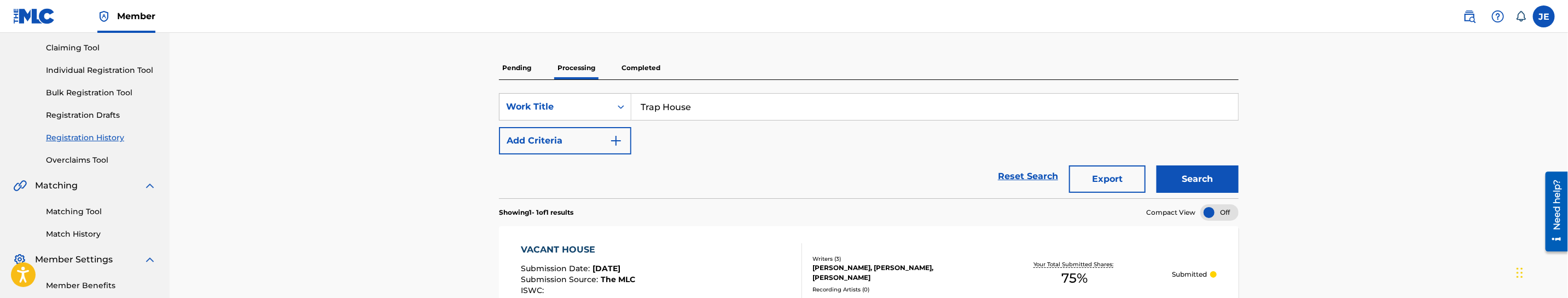
scroll to position [95, 0]
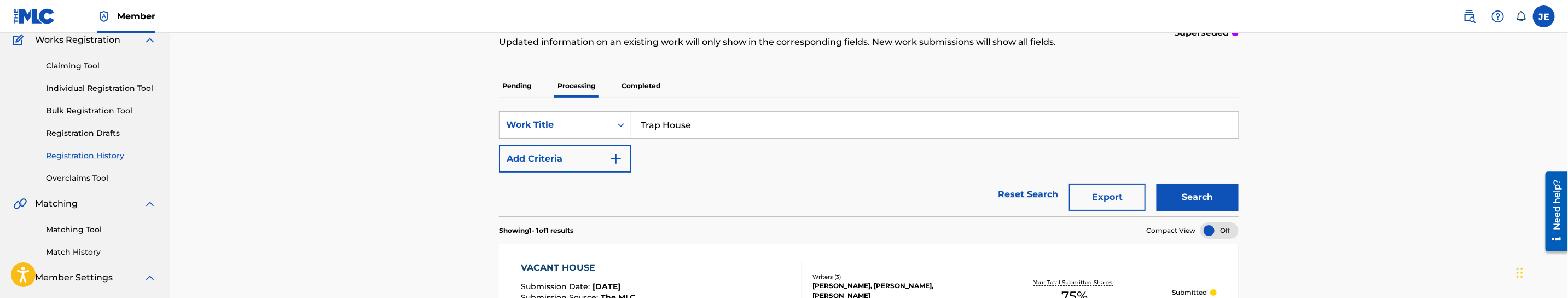
click at [115, 84] on link "Individual Registration Tool" at bounding box center [101, 88] width 110 height 12
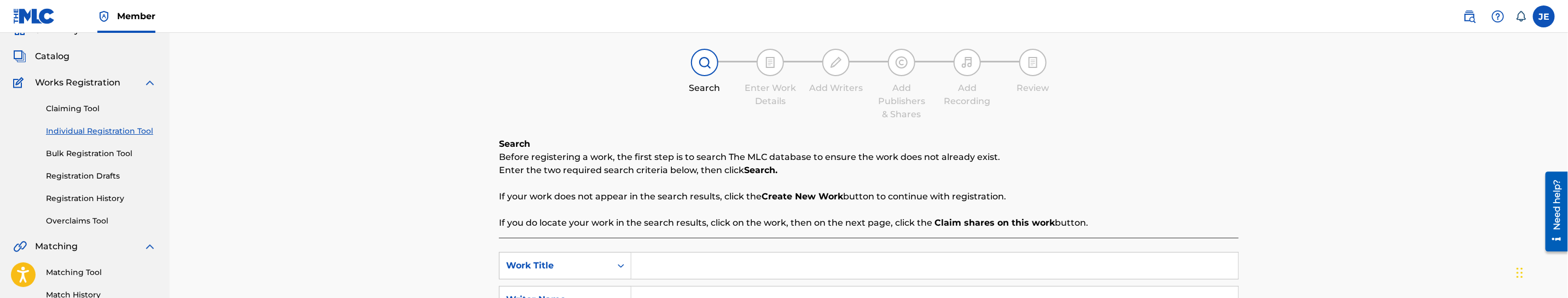
scroll to position [164, 0]
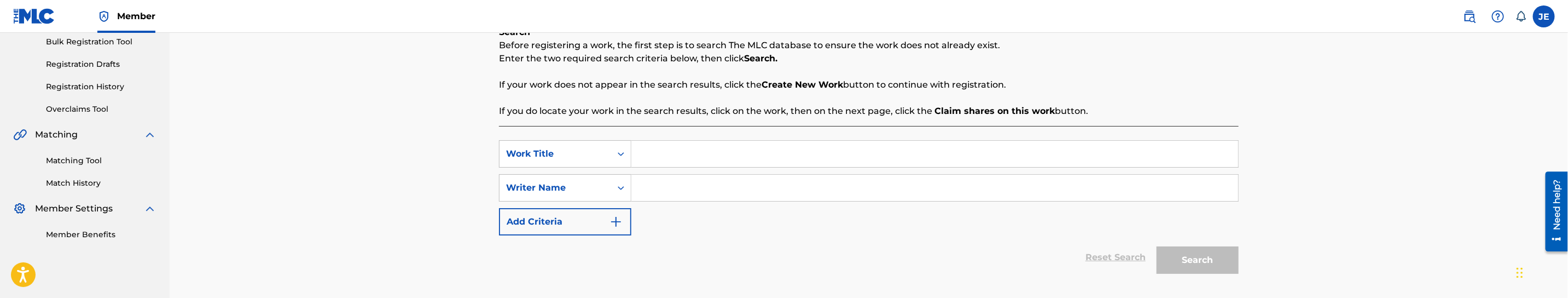
click at [687, 161] on input "Search Form" at bounding box center [935, 154] width 607 height 27
paste input "Stupid Shxt"
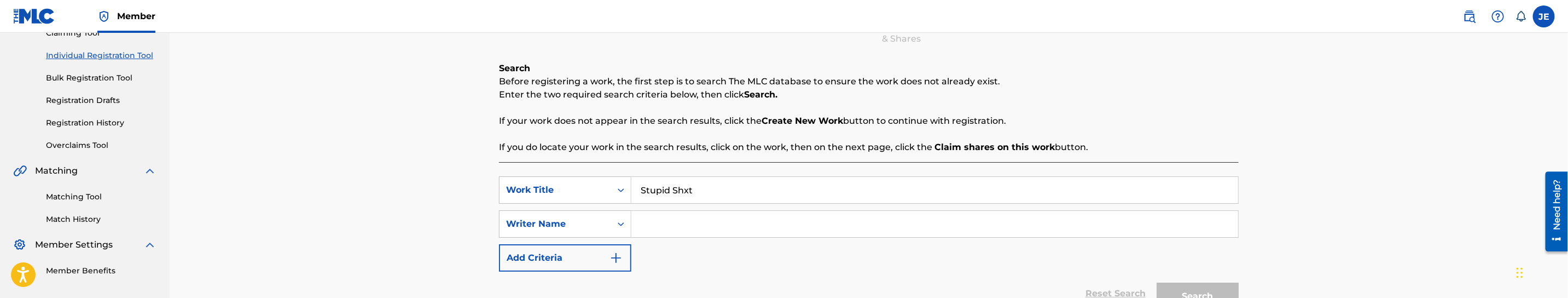
scroll to position [82, 0]
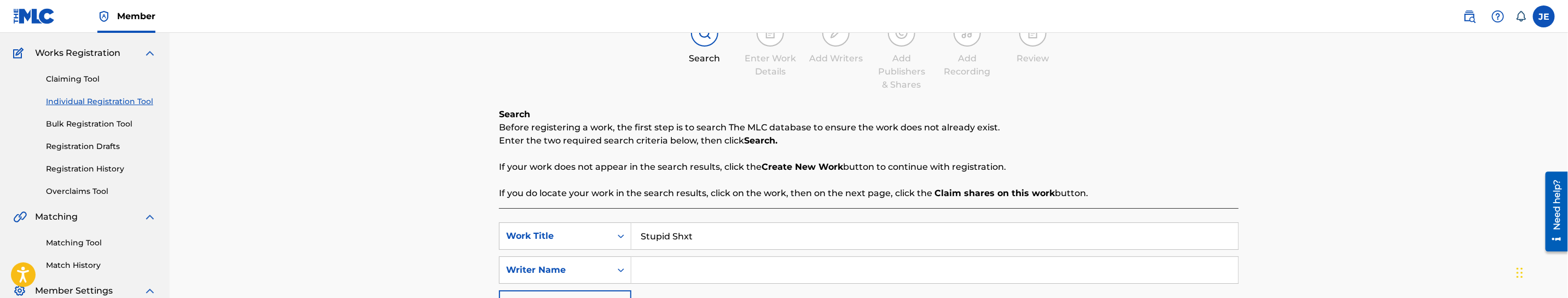
type input "Stupid Shxt"
click at [100, 165] on link "Registration History" at bounding box center [101, 168] width 110 height 12
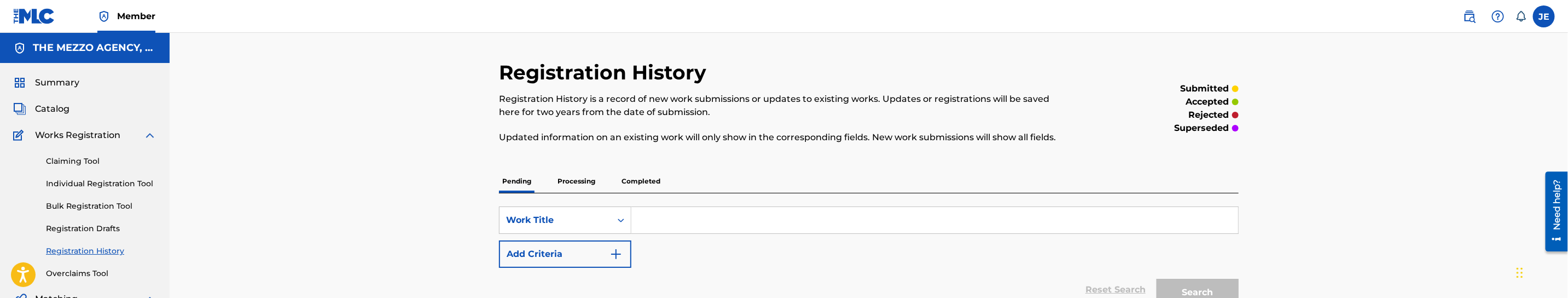
click at [700, 215] on input "Search Form" at bounding box center [935, 220] width 607 height 27
paste input "Stupid Shxt"
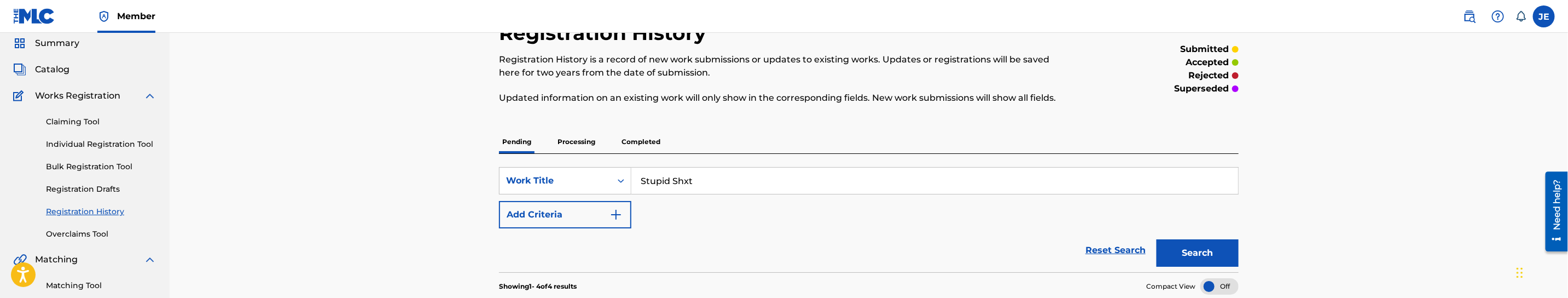
scroll to position [82, 0]
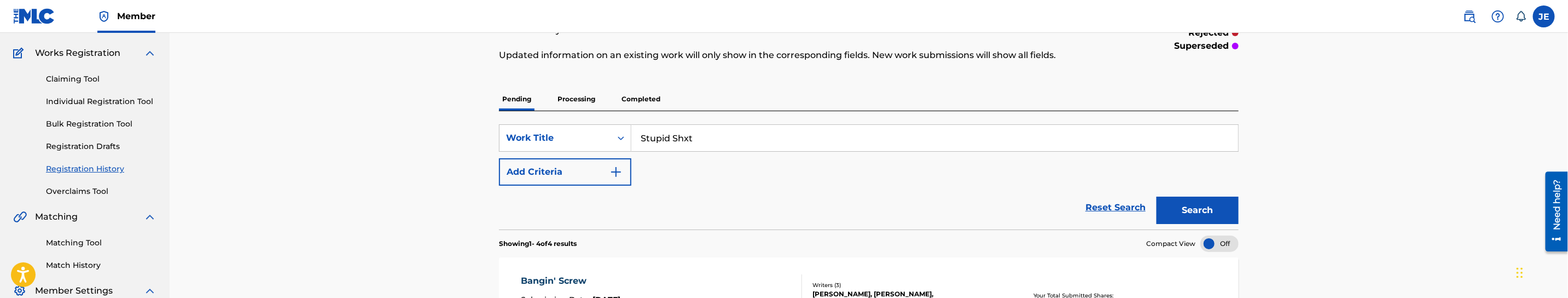
type input "Stupid Shxt"
click at [1198, 207] on button "Search" at bounding box center [1197, 210] width 82 height 27
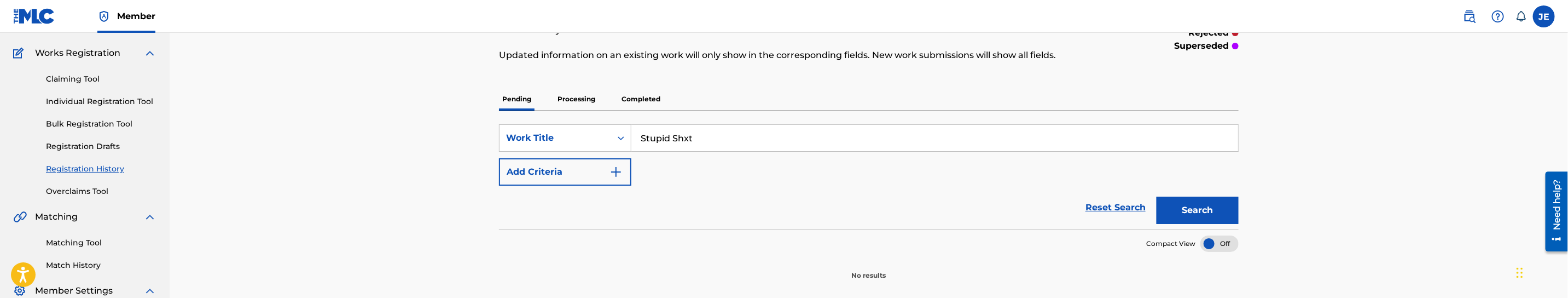
click at [564, 94] on p "Processing" at bounding box center [576, 99] width 45 height 23
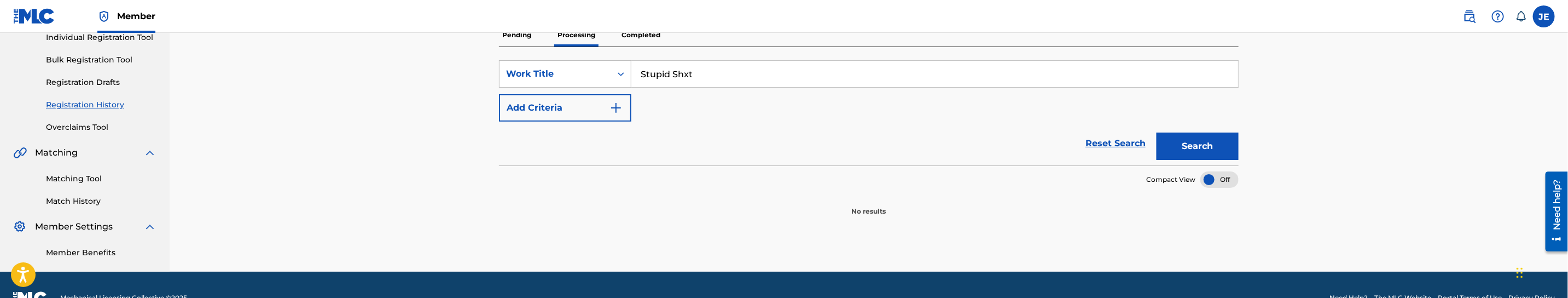
scroll to position [164, 0]
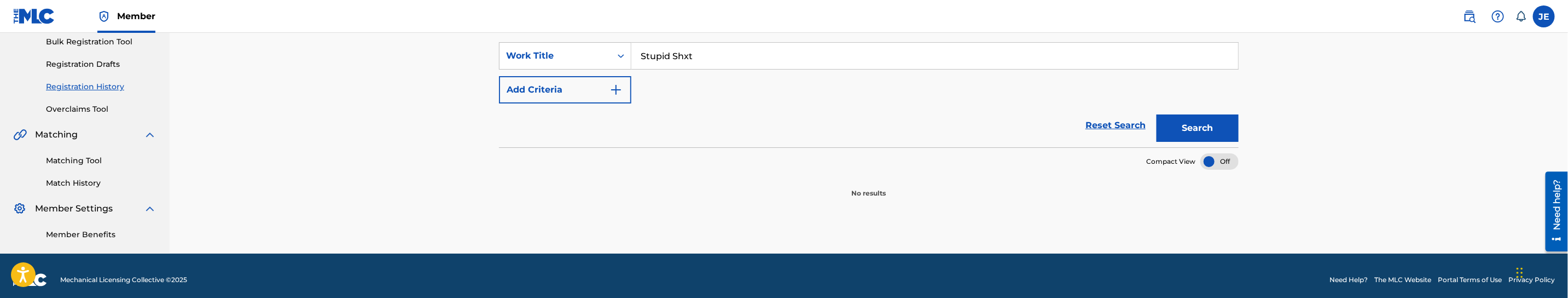
click at [1207, 128] on button "Search" at bounding box center [1197, 127] width 82 height 27
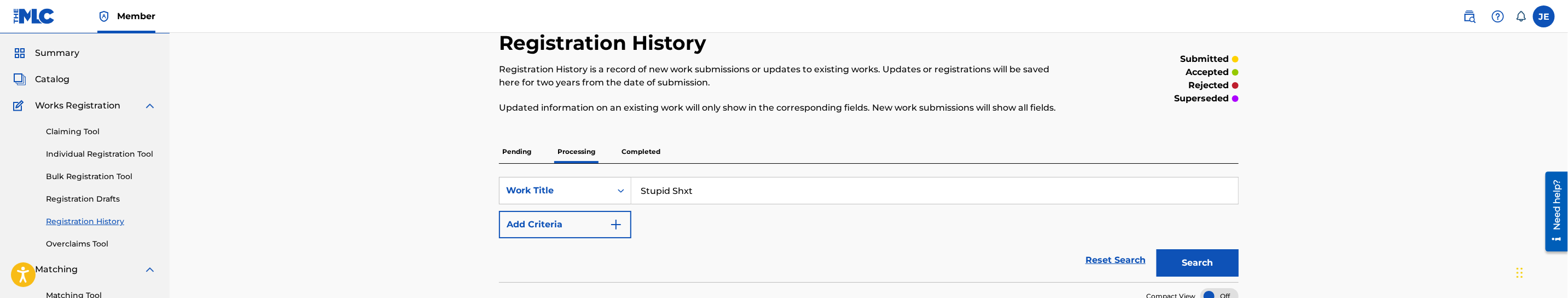
scroll to position [0, 0]
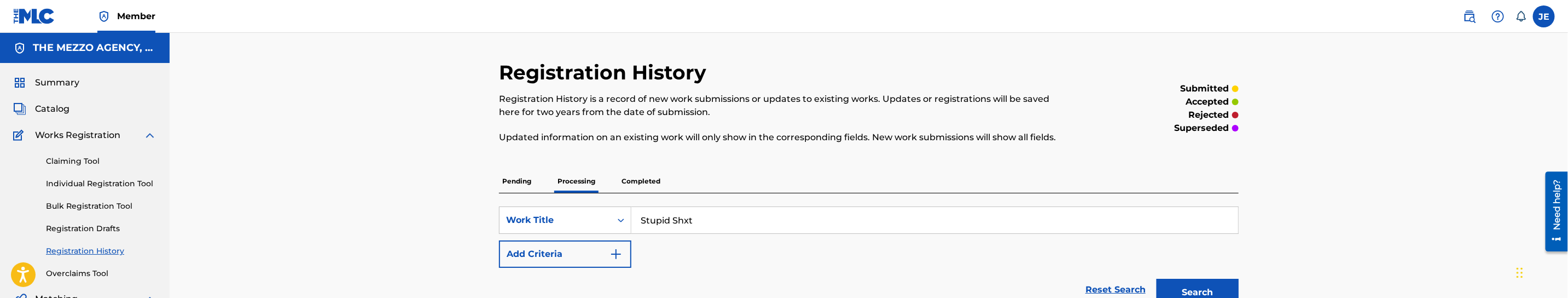
click at [92, 179] on link "Individual Registration Tool" at bounding box center [101, 183] width 110 height 12
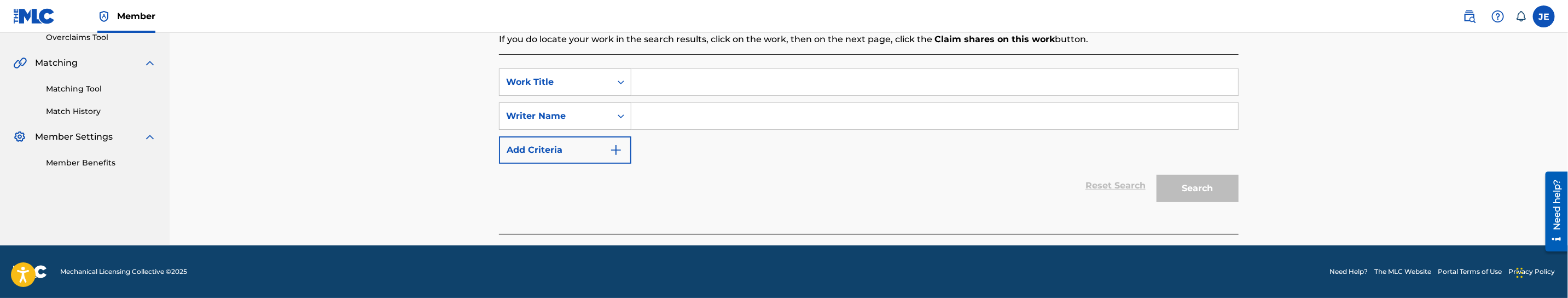
click at [667, 77] on input "Search Form" at bounding box center [935, 82] width 607 height 27
paste input "Stupid Shxt"
type input "Stupid Shxt"
click at [719, 114] on input "Search Form" at bounding box center [935, 117] width 607 height 27
paste input "[PERSON_NAME], [PERSON_NAME]"
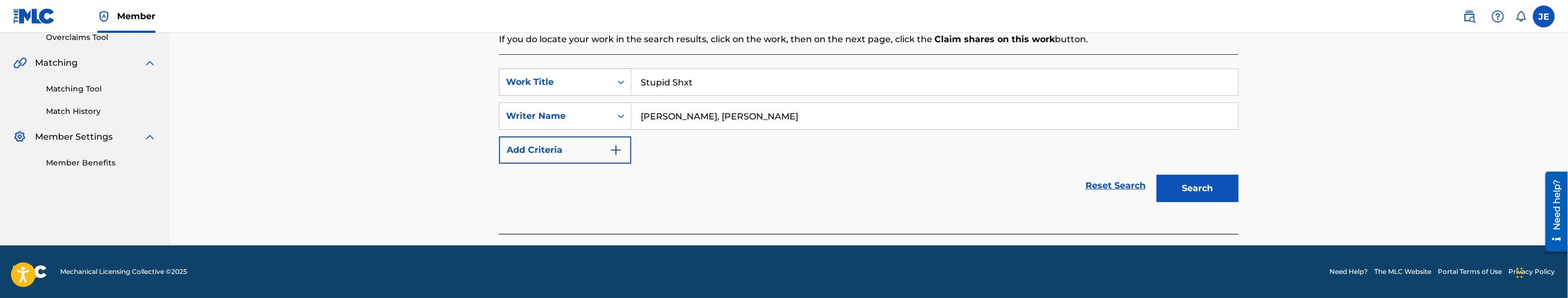
type input "[PERSON_NAME], [PERSON_NAME]"
click at [1210, 185] on button "Search" at bounding box center [1197, 188] width 82 height 27
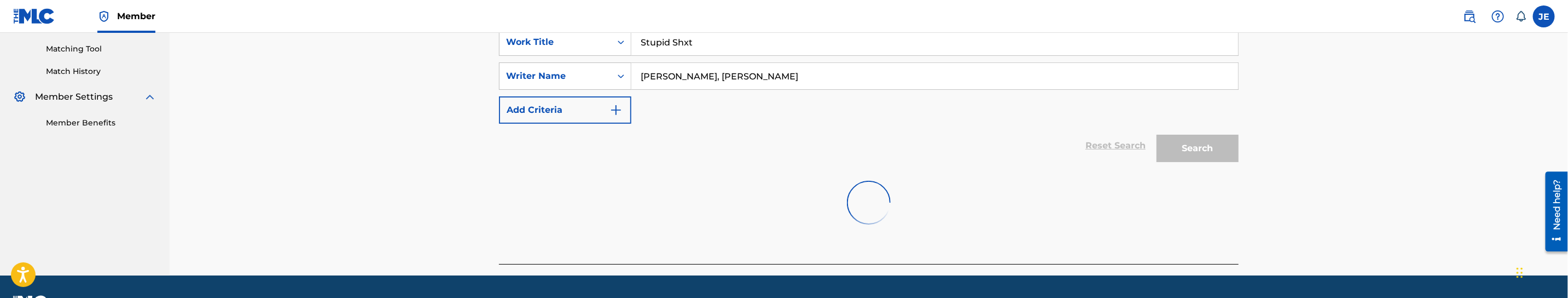
scroll to position [306, 0]
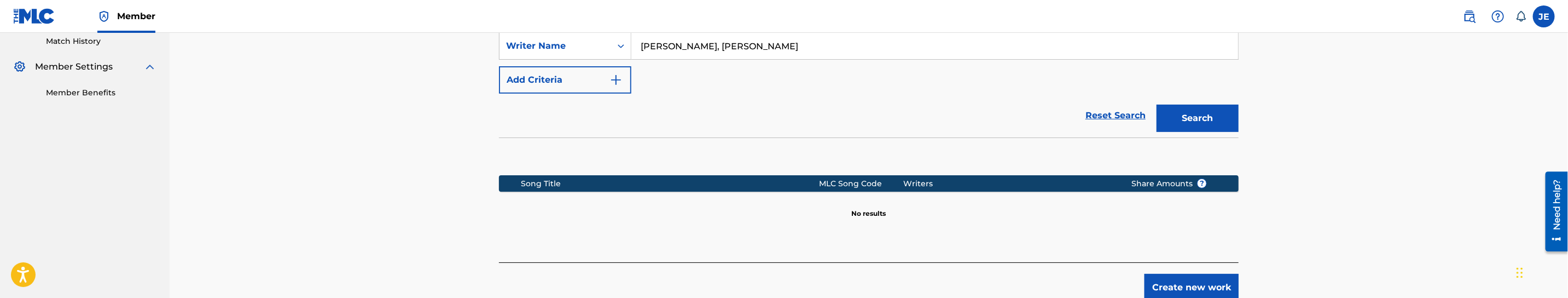
click at [1187, 285] on button "Create new work" at bounding box center [1192, 287] width 94 height 27
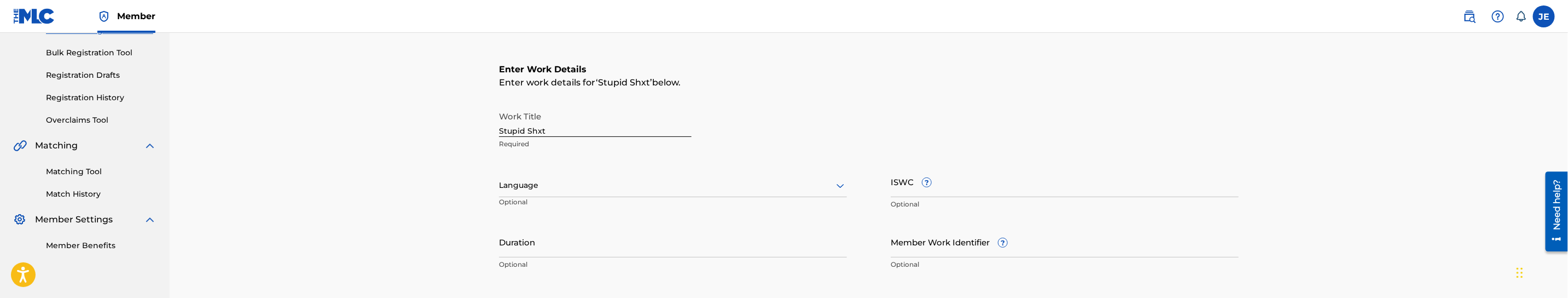
scroll to position [142, 0]
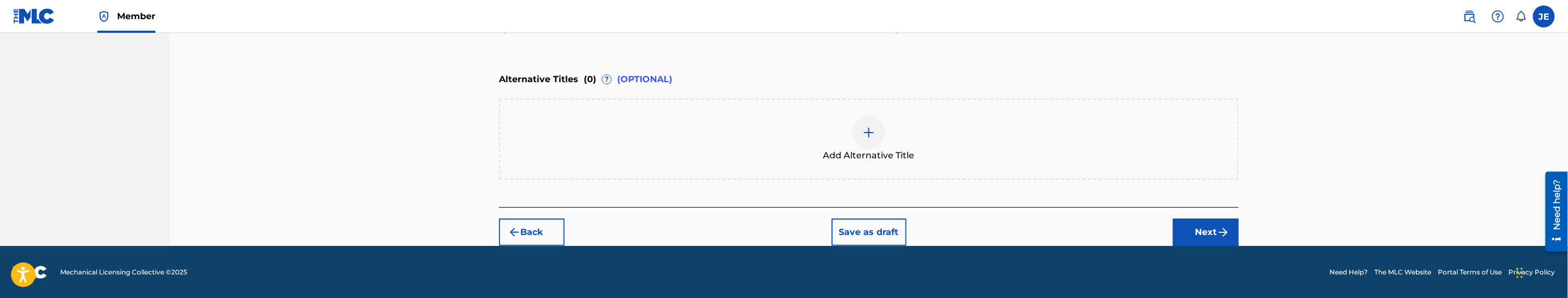
click at [1204, 234] on button "Next" at bounding box center [1206, 232] width 66 height 27
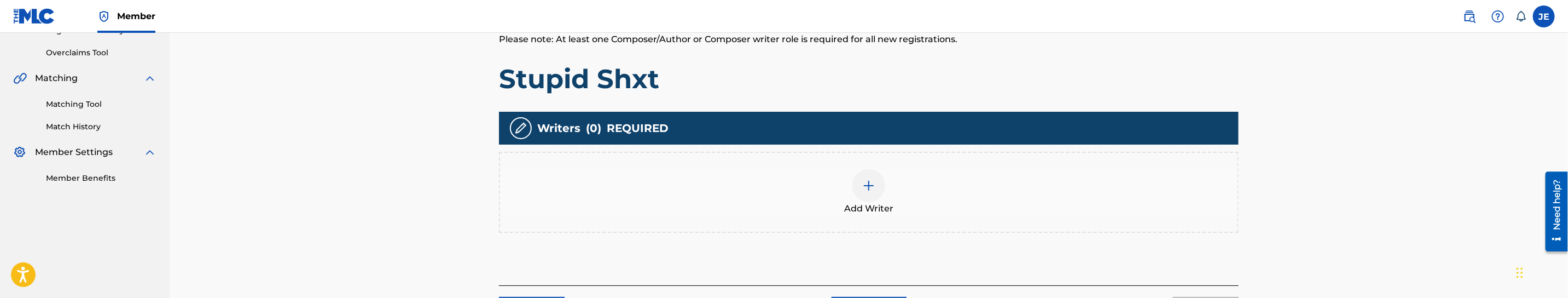
scroll to position [238, 0]
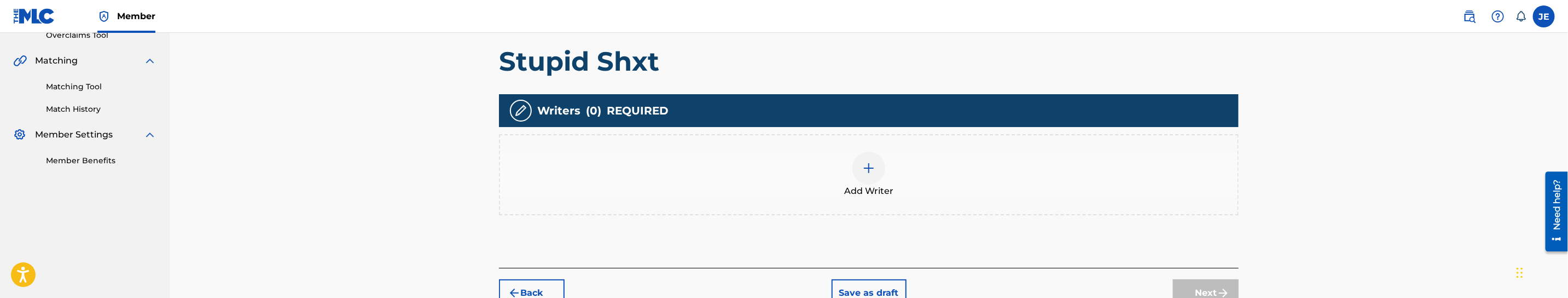
click at [857, 164] on div at bounding box center [869, 168] width 33 height 33
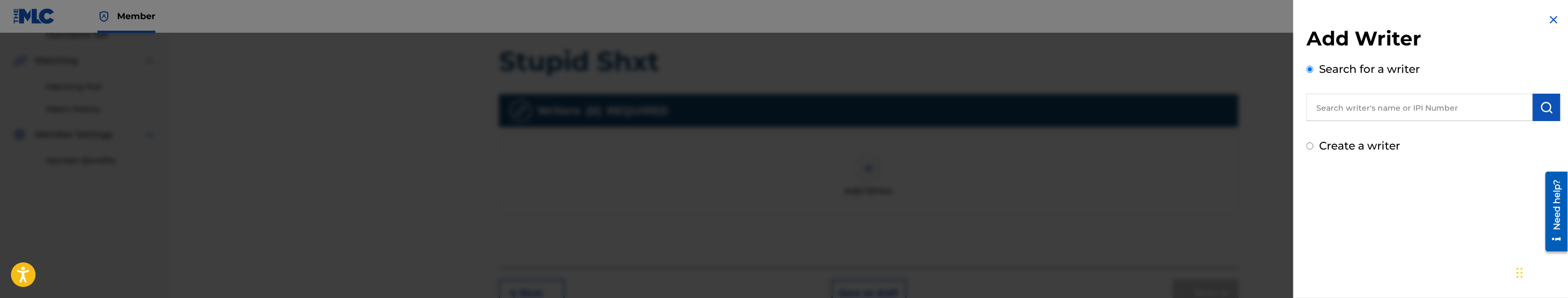
click at [1440, 105] on input "text" at bounding box center [1420, 107] width 227 height 27
paste input "[PERSON_NAME], [PERSON_NAME]"
type input "[PERSON_NAME], [PERSON_NAME]"
click at [1555, 109] on button "submit" at bounding box center [1546, 107] width 27 height 27
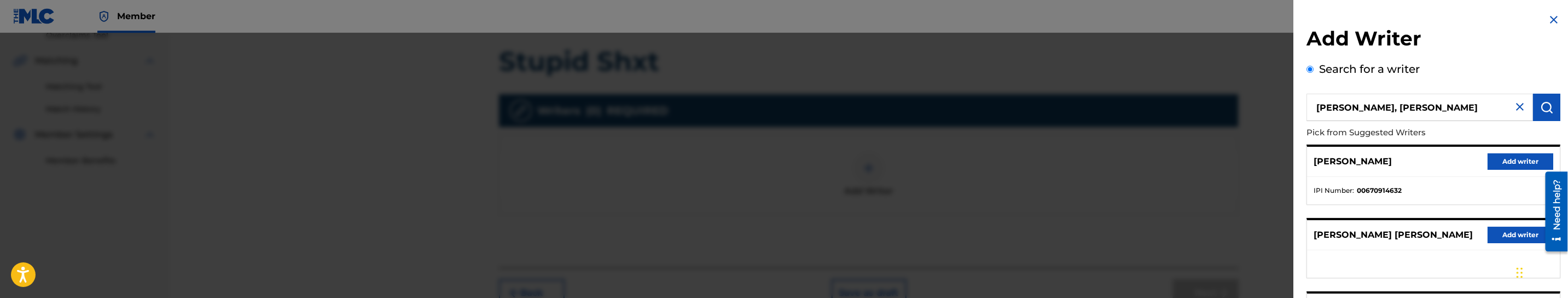
click at [1495, 161] on button "Add writer" at bounding box center [1520, 161] width 66 height 16
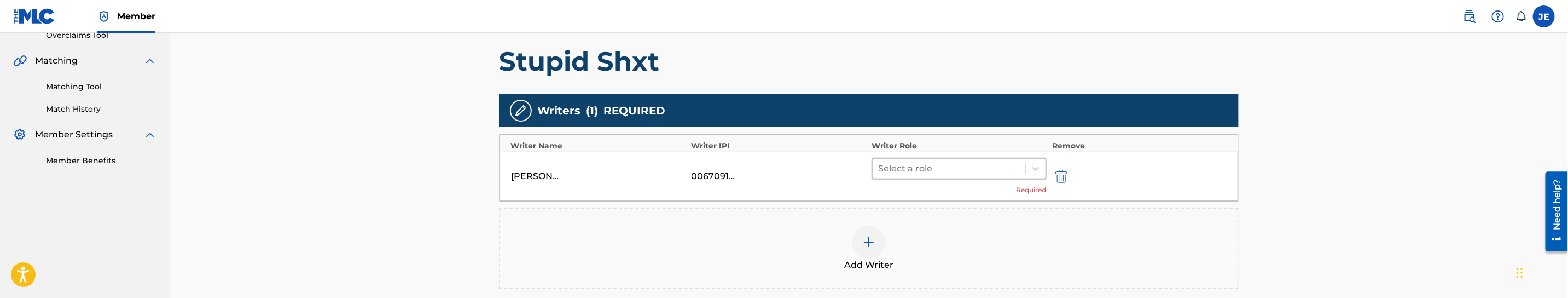
click at [917, 168] on div at bounding box center [949, 169] width 142 height 16
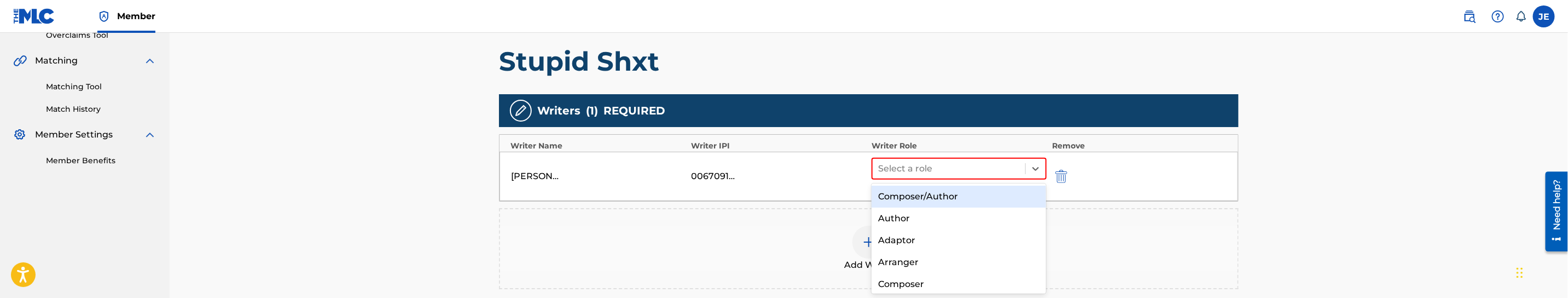
click at [914, 197] on div "Composer/Author" at bounding box center [959, 196] width 174 height 22
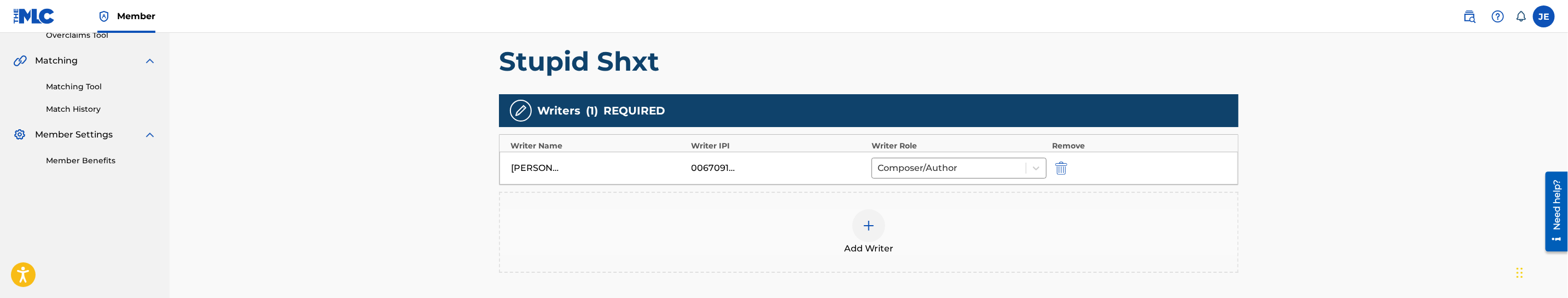
click at [868, 224] on img at bounding box center [869, 225] width 13 height 13
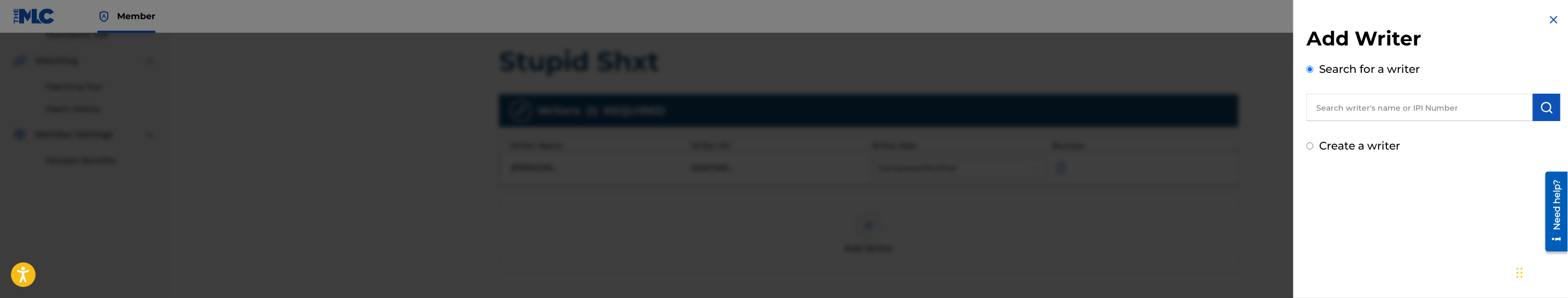
click at [1444, 117] on input "text" at bounding box center [1420, 107] width 227 height 27
paste input "Stack, Jalen"
click at [1542, 115] on button "submit" at bounding box center [1546, 107] width 27 height 27
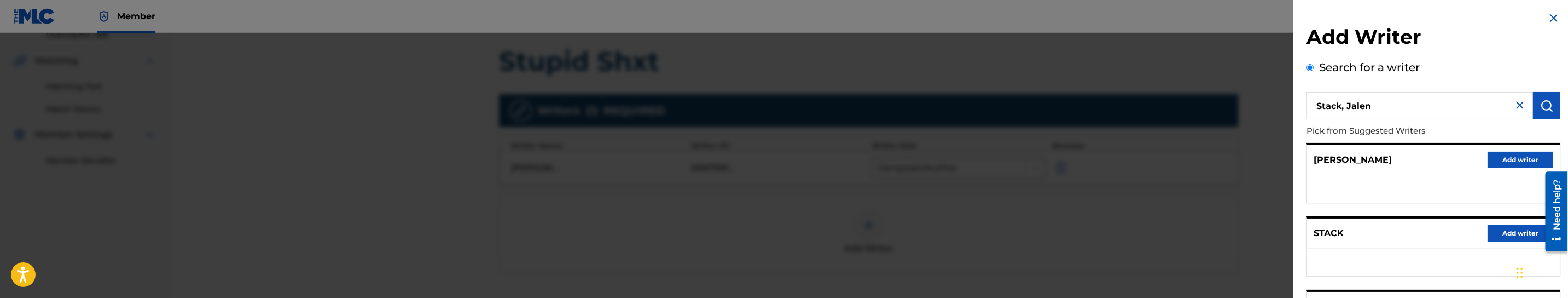
scroll to position [0, 0]
drag, startPoint x: 1348, startPoint y: 109, endPoint x: 1300, endPoint y: 104, distance: 48.3
click at [1300, 104] on div "Add Writer Search for a writer [PERSON_NAME], [PERSON_NAME] from Suggested Writ…" at bounding box center [1433, 283] width 280 height 567
click at [1391, 104] on input "Jalen" at bounding box center [1420, 107] width 227 height 27
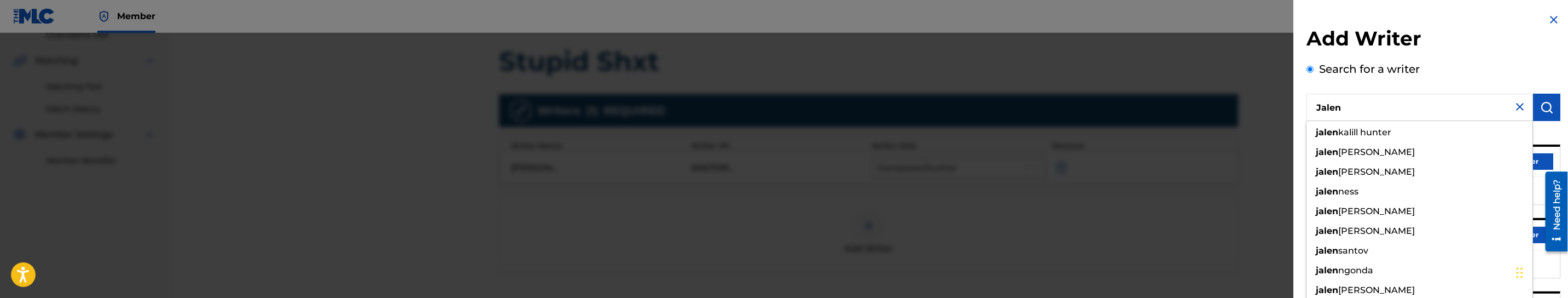
paste input "Stack,"
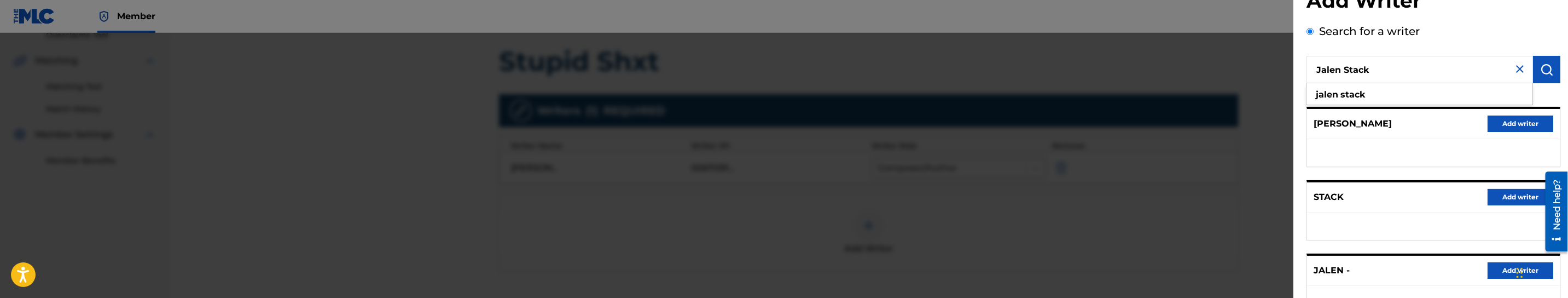
scroll to position [82, 0]
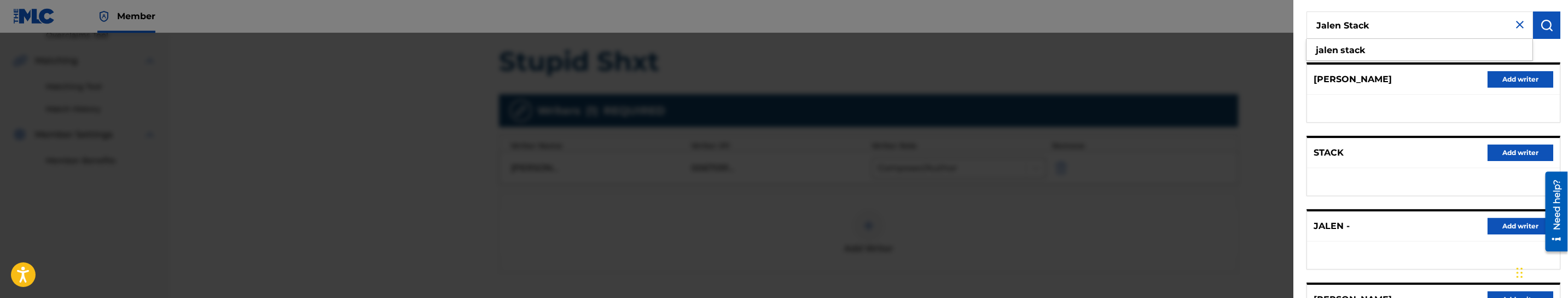
click at [1550, 25] on img "submit" at bounding box center [1547, 25] width 13 height 13
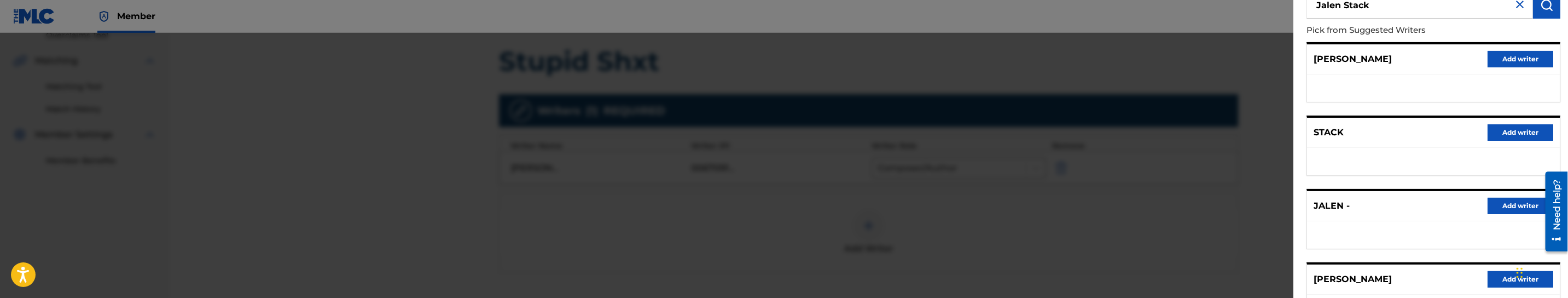
scroll to position [23, 0]
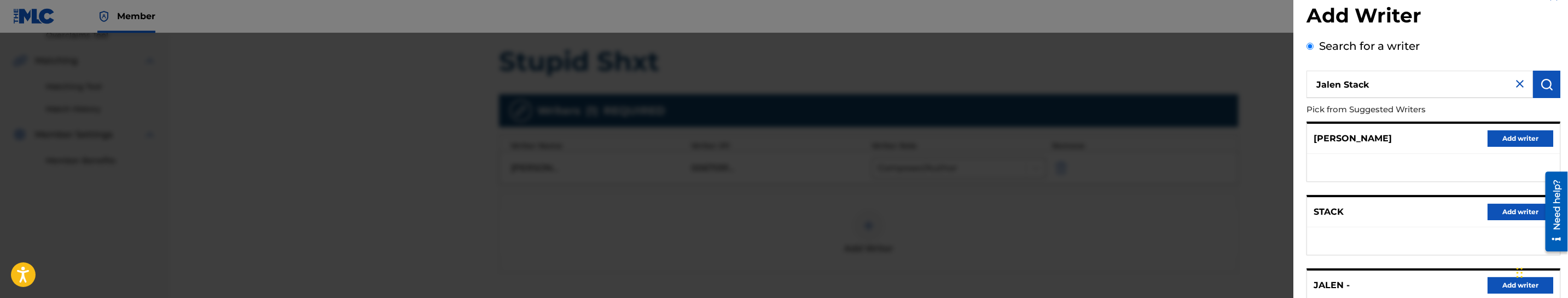
click at [1376, 86] on input "Jalen Stack" at bounding box center [1420, 84] width 227 height 27
paste input "[PERSON_NAME]"
drag, startPoint x: 1353, startPoint y: 87, endPoint x: 1310, endPoint y: 81, distance: 43.4
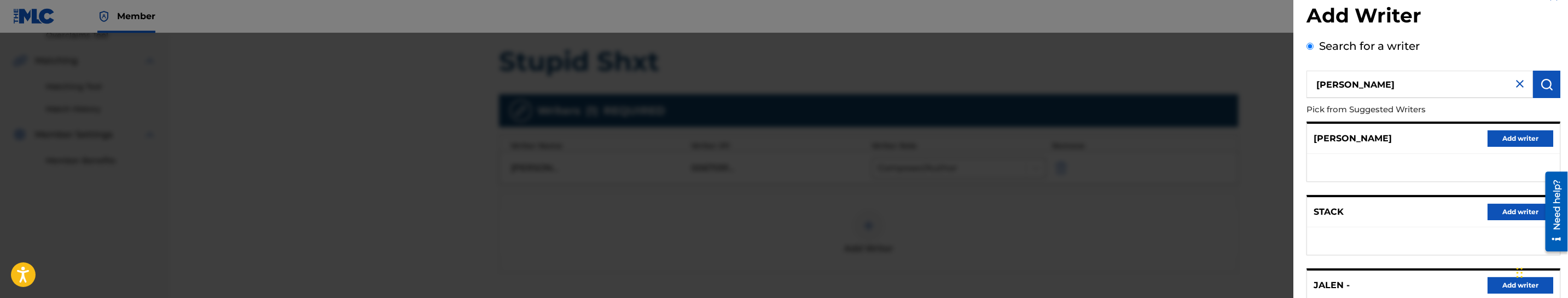
click at [1310, 81] on input "[PERSON_NAME]" at bounding box center [1420, 84] width 227 height 27
click at [1330, 97] on input "[PERSON_NAME]" at bounding box center [1420, 84] width 227 height 27
drag, startPoint x: 1350, startPoint y: 86, endPoint x: 1286, endPoint y: 85, distance: 64.0
click at [1285, 84] on div "Add Writer Search for a writer [PERSON_NAME] from Suggested Writers [PERSON_NAM…" at bounding box center [784, 165] width 1568 height 265
click at [1396, 82] on input "Jaylen" at bounding box center [1420, 84] width 227 height 27
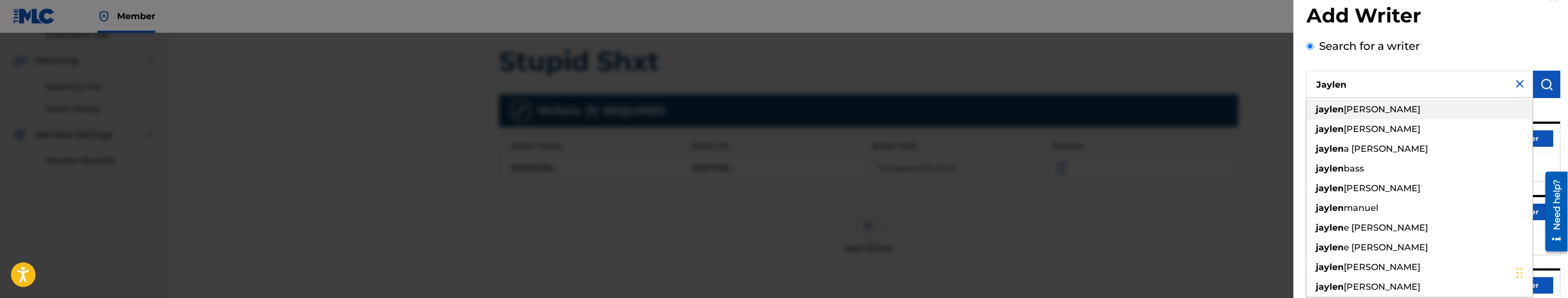
paste input "Lassic,"
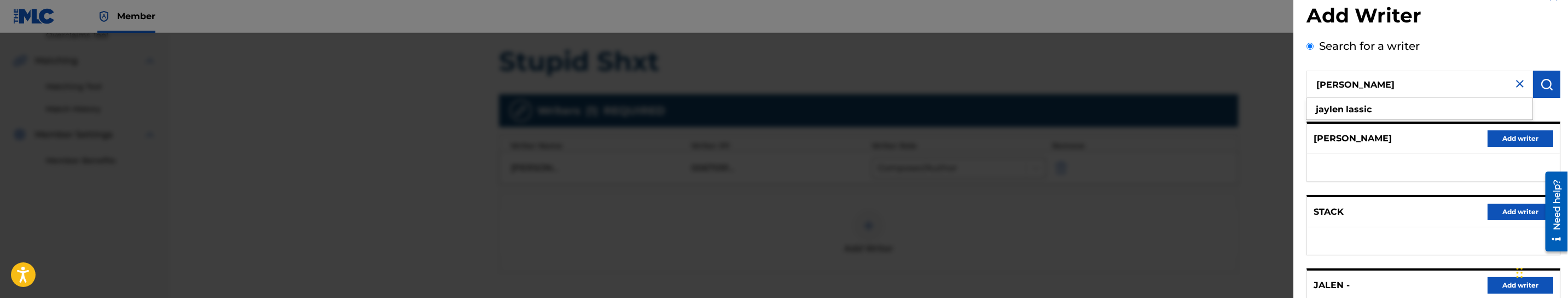
type input "[PERSON_NAME]"
click at [1544, 91] on button "submit" at bounding box center [1546, 84] width 27 height 27
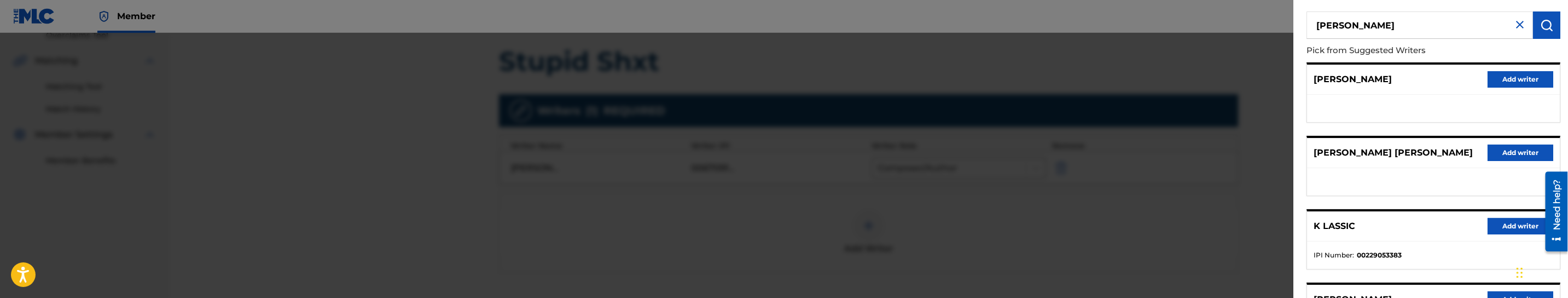
scroll to position [164, 0]
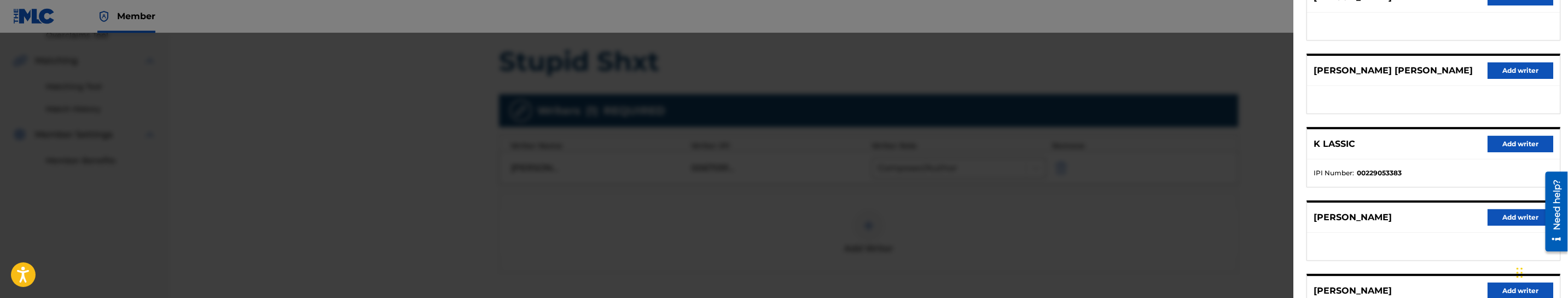
click at [1514, 215] on button "Add writer" at bounding box center [1520, 217] width 66 height 16
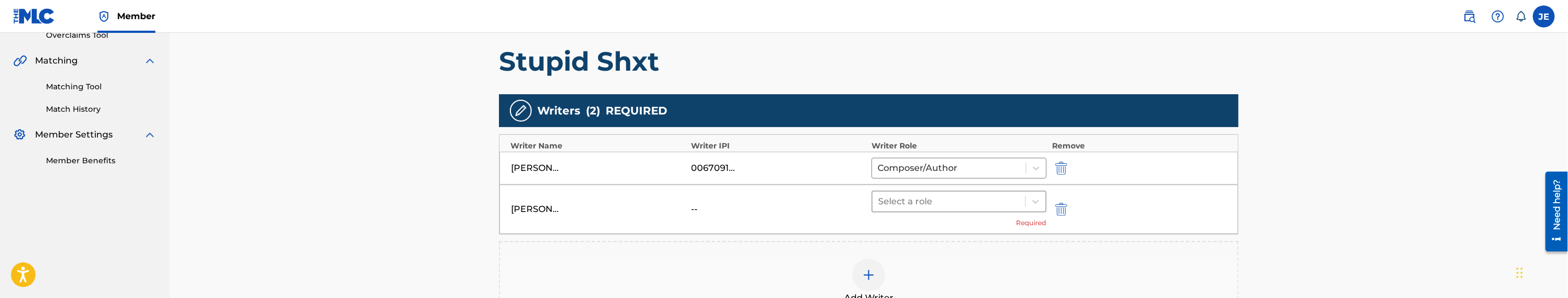
click at [900, 206] on div at bounding box center [949, 202] width 142 height 16
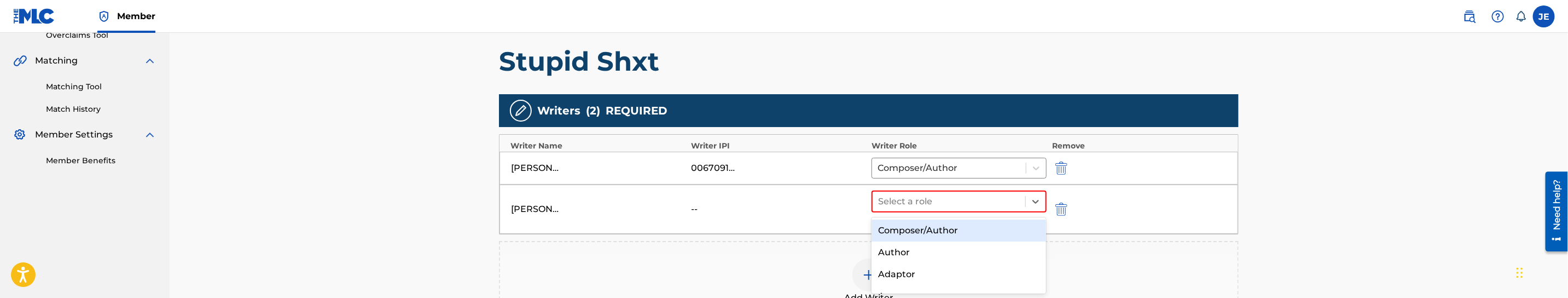
click at [898, 225] on div "Composer/Author" at bounding box center [959, 231] width 174 height 22
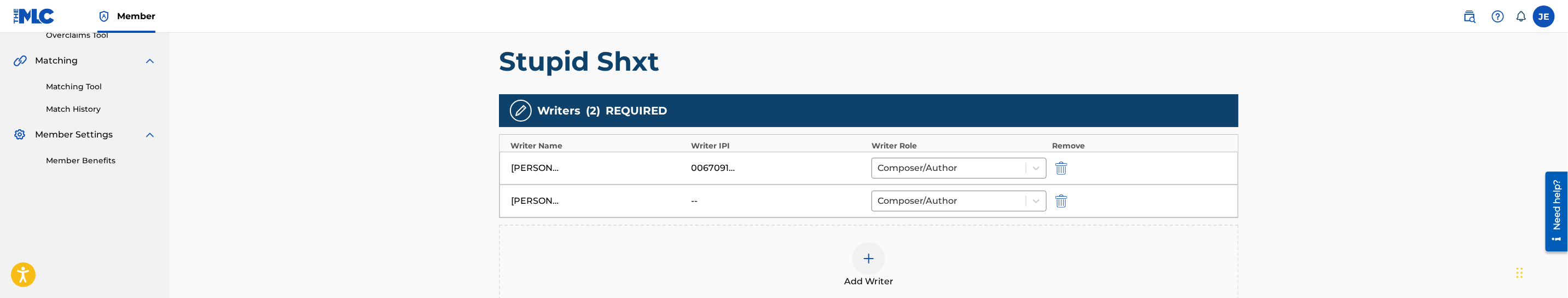
click at [874, 261] on img at bounding box center [869, 258] width 13 height 13
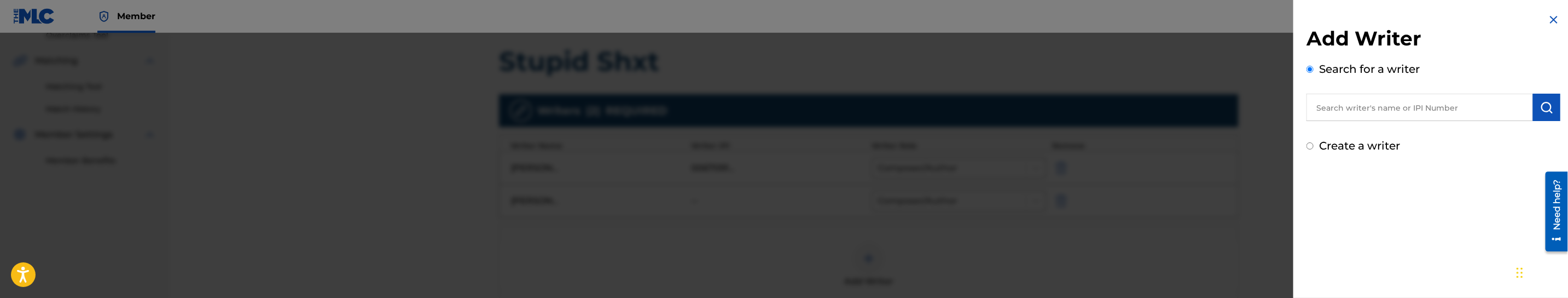
click at [1333, 99] on input "text" at bounding box center [1420, 107] width 227 height 27
paste input "Stack, Jalen"
drag, startPoint x: 1348, startPoint y: 106, endPoint x: 1283, endPoint y: 102, distance: 65.1
click at [1283, 102] on div "Add Writer Search for a writer [PERSON_NAME], Jalen Create a writer" at bounding box center [784, 165] width 1568 height 265
click at [1363, 109] on input "Jalen" at bounding box center [1420, 107] width 227 height 27
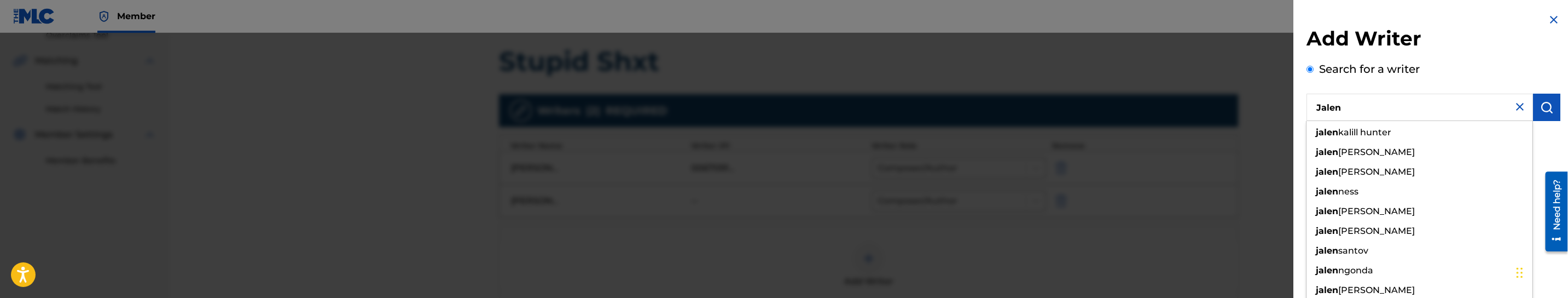
paste input "Stack,"
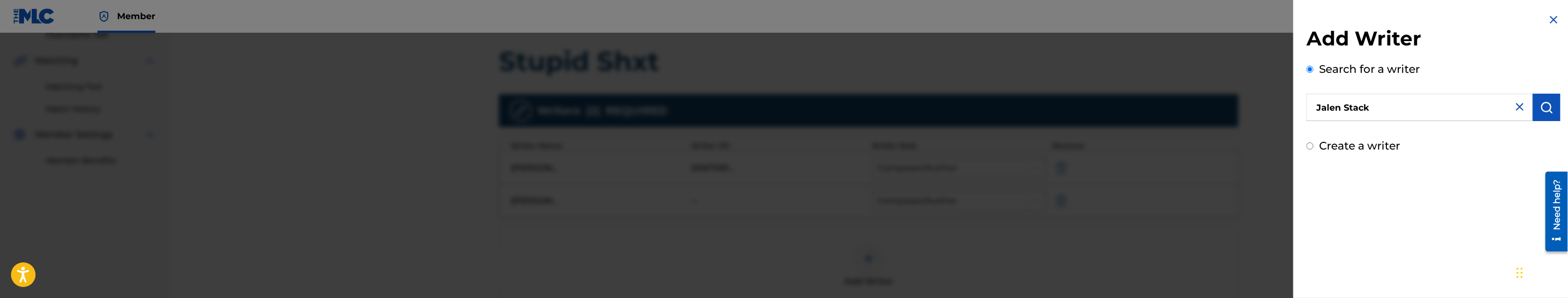
type input "Jalen Stack"
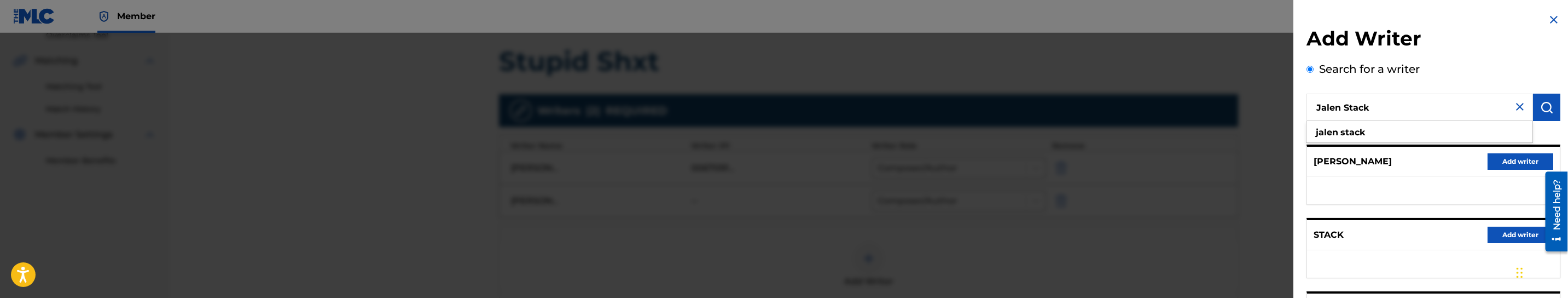
click at [1548, 103] on img "submit" at bounding box center [1547, 107] width 13 height 13
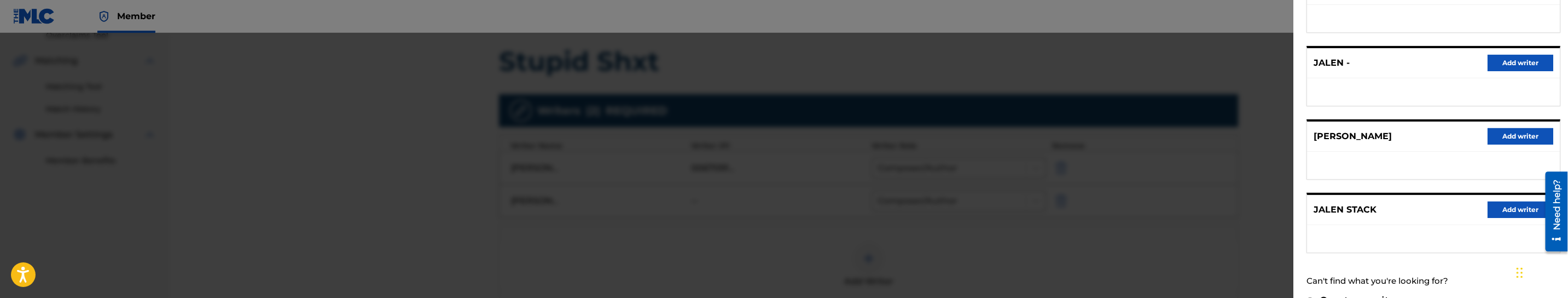
scroll to position [246, 0]
click at [1515, 206] on button "Add writer" at bounding box center [1520, 208] width 66 height 16
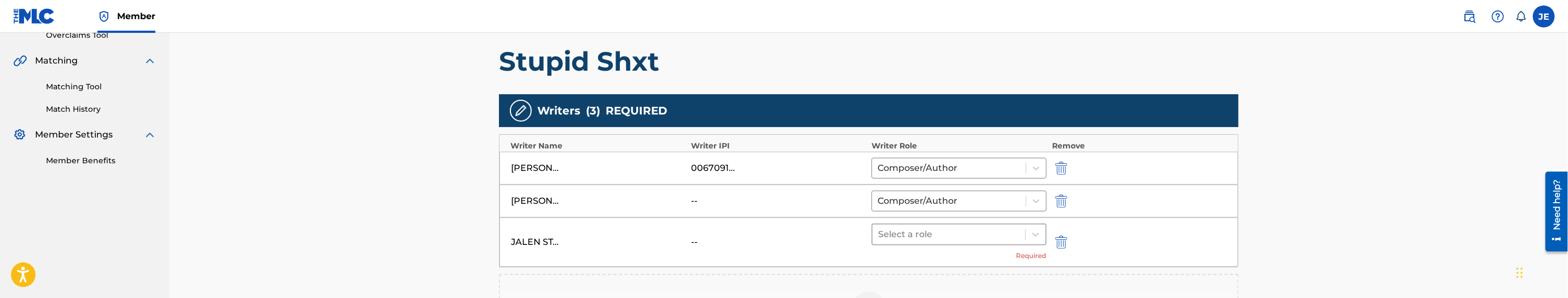
click at [941, 232] on div at bounding box center [949, 235] width 142 height 16
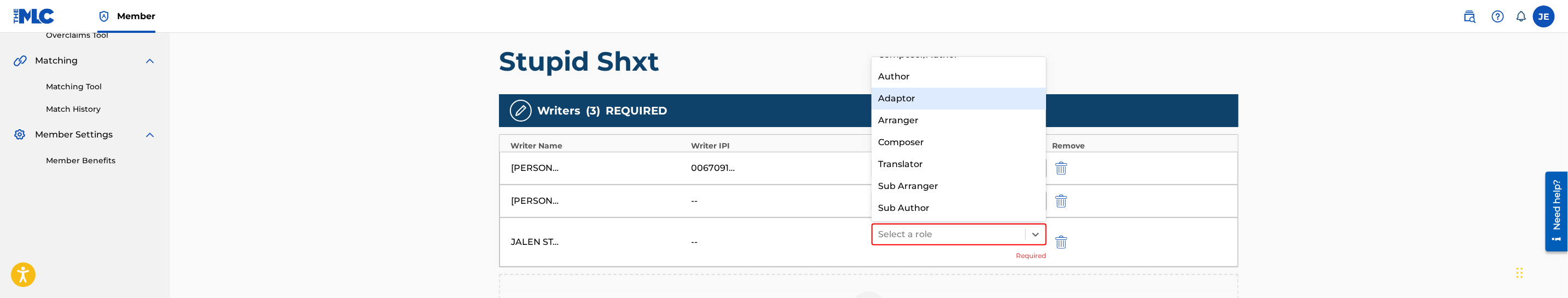
scroll to position [0, 0]
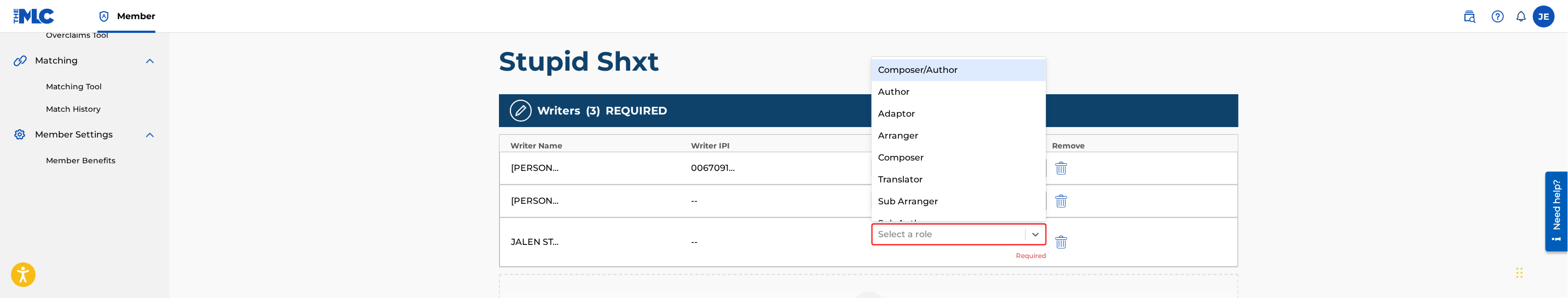
click at [967, 70] on div "Composer/Author" at bounding box center [959, 70] width 174 height 22
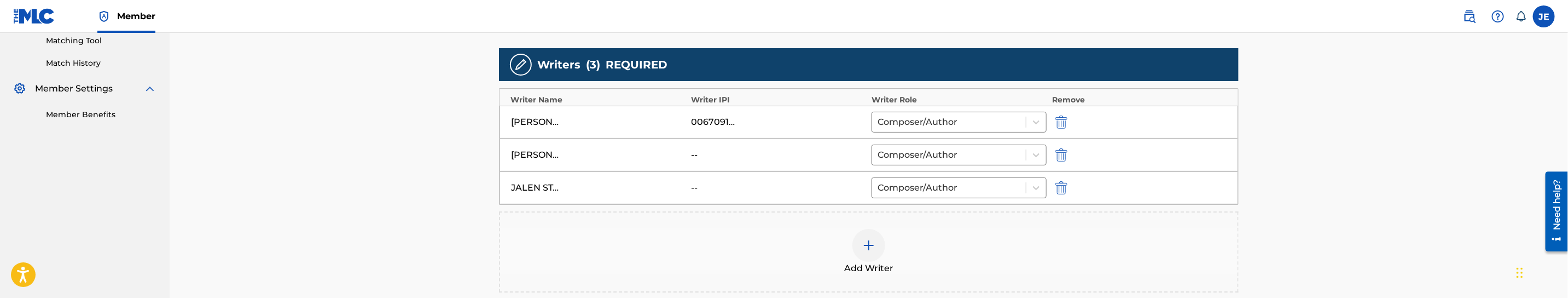
scroll to position [320, 0]
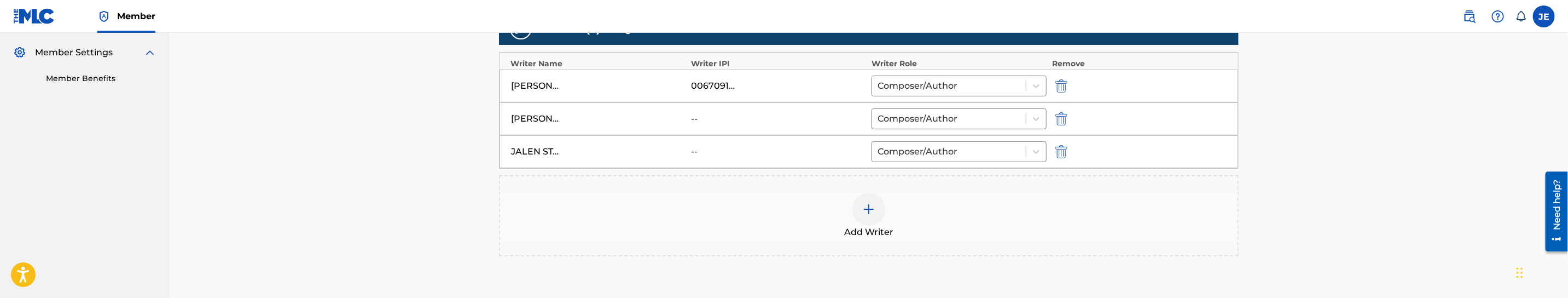
click at [867, 216] on img at bounding box center [869, 209] width 13 height 13
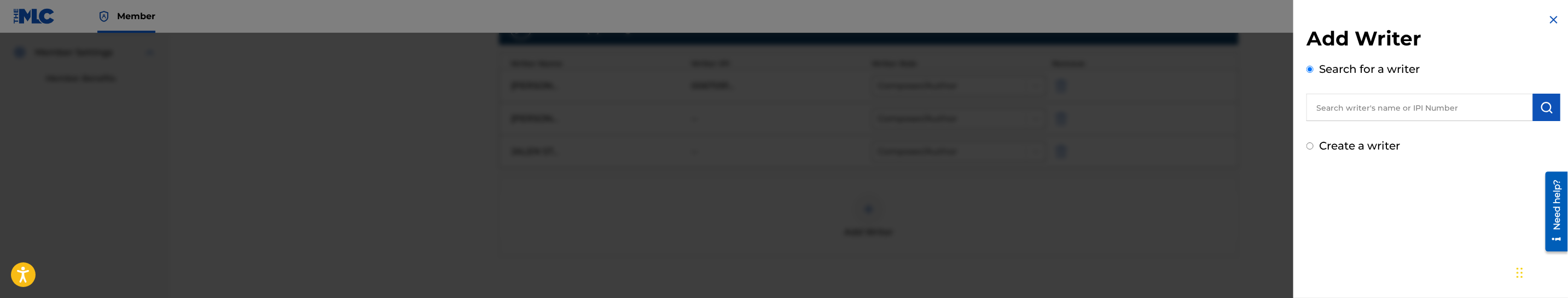
click at [1462, 109] on input "text" at bounding box center [1420, 107] width 227 height 27
paste input "[PERSON_NAME]"
click at [1546, 107] on img "submit" at bounding box center [1547, 107] width 13 height 13
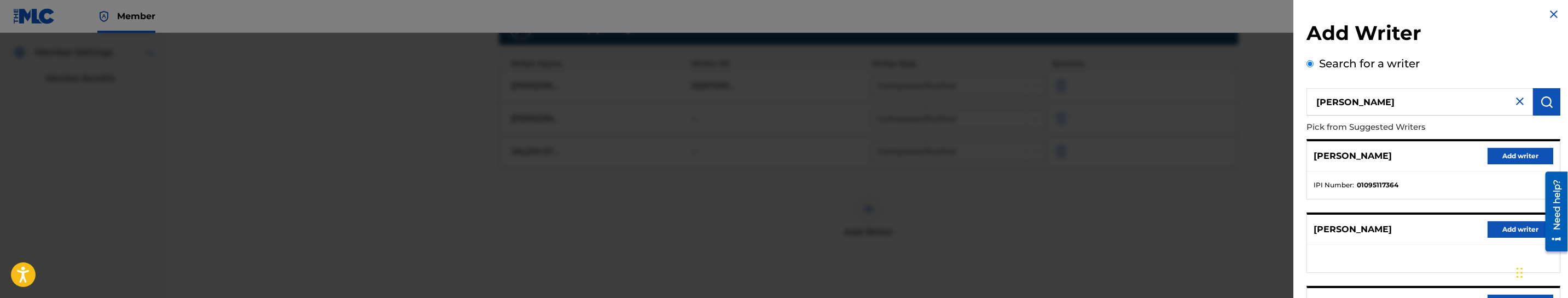
scroll to position [0, 0]
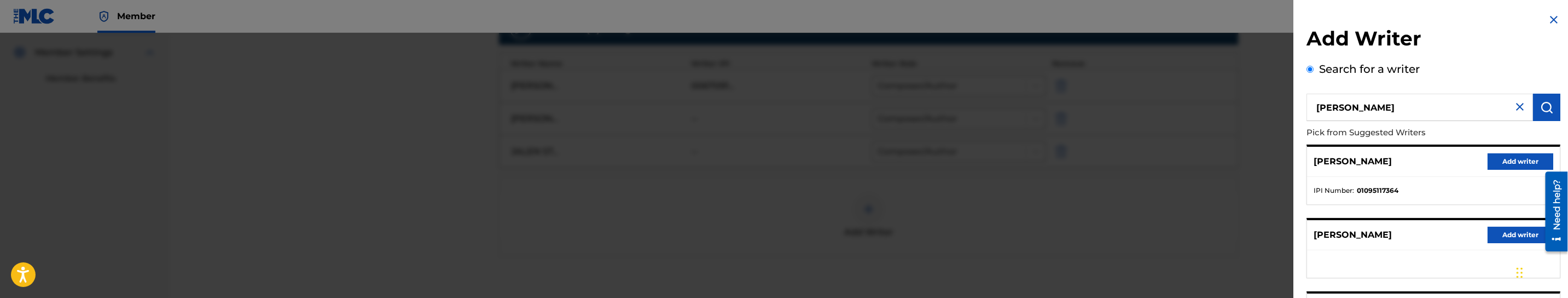
drag, startPoint x: 1355, startPoint y: 105, endPoint x: 1243, endPoint y: 105, distance: 112.0
click at [1243, 105] on div "Add Writer Search for a writer [PERSON_NAME] Pick from Suggested Writers [PERSO…" at bounding box center [784, 165] width 1568 height 265
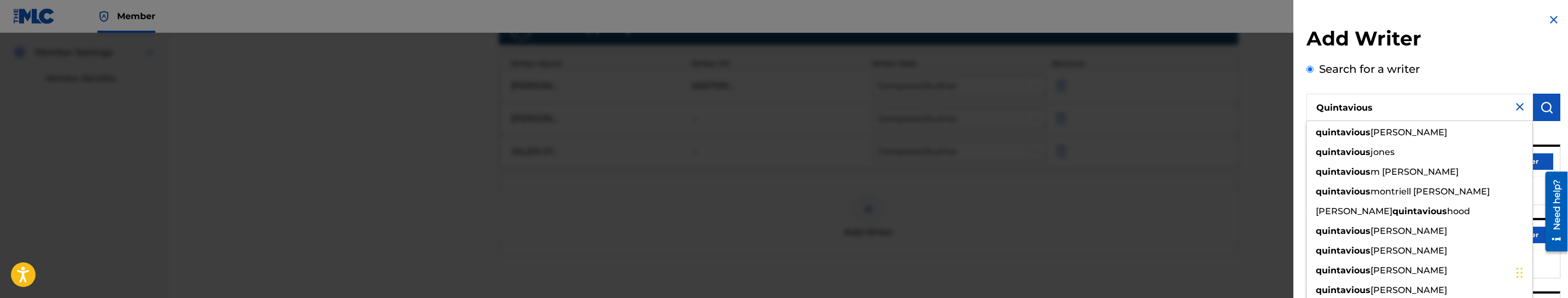
click at [1392, 99] on input "Quintavious" at bounding box center [1420, 107] width 227 height 27
paste input "[PERSON_NAME],"
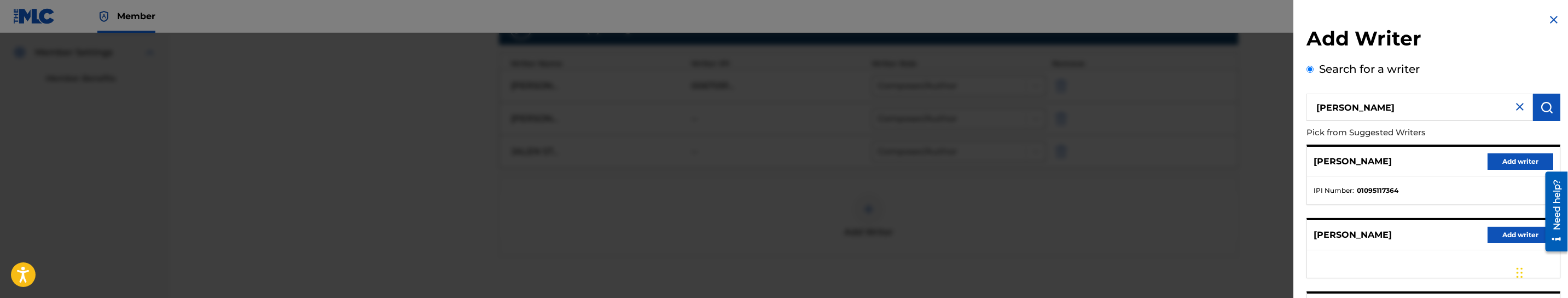
type input "[PERSON_NAME]"
click at [1541, 110] on img "submit" at bounding box center [1547, 107] width 13 height 13
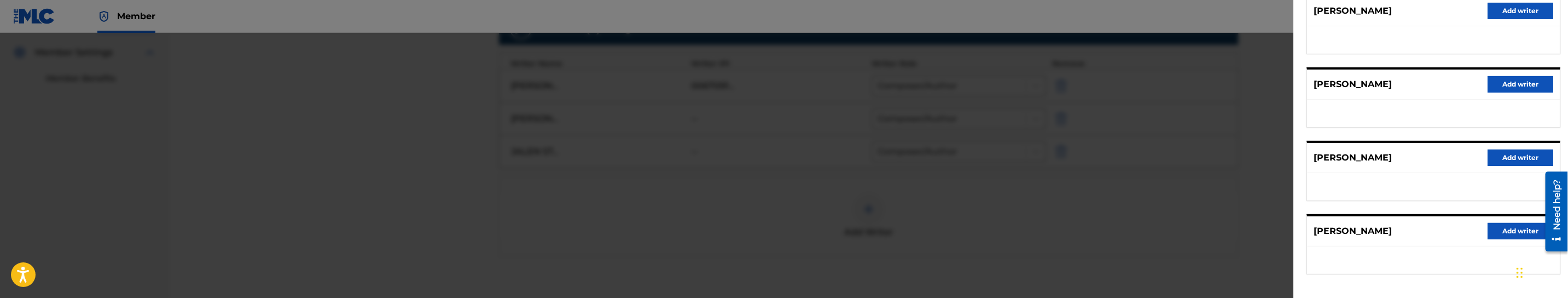
scroll to position [269, 0]
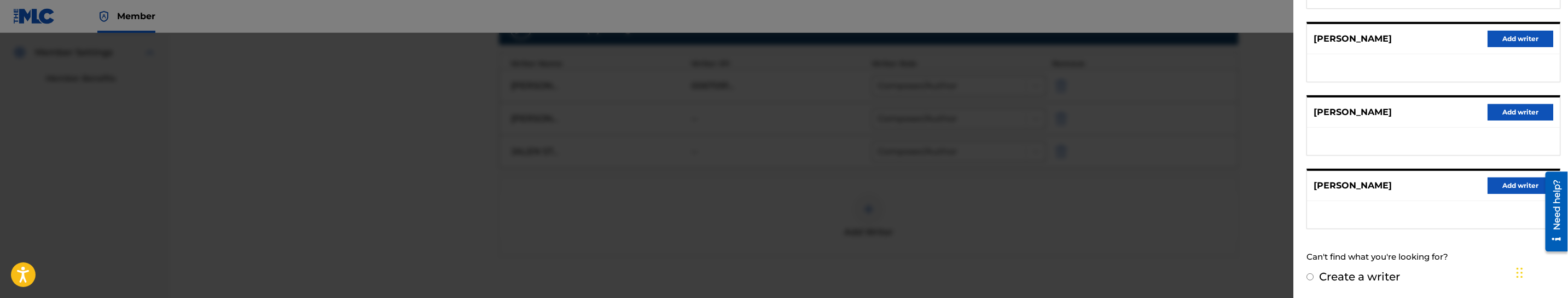
click at [1502, 185] on button "Add writer" at bounding box center [1520, 185] width 66 height 16
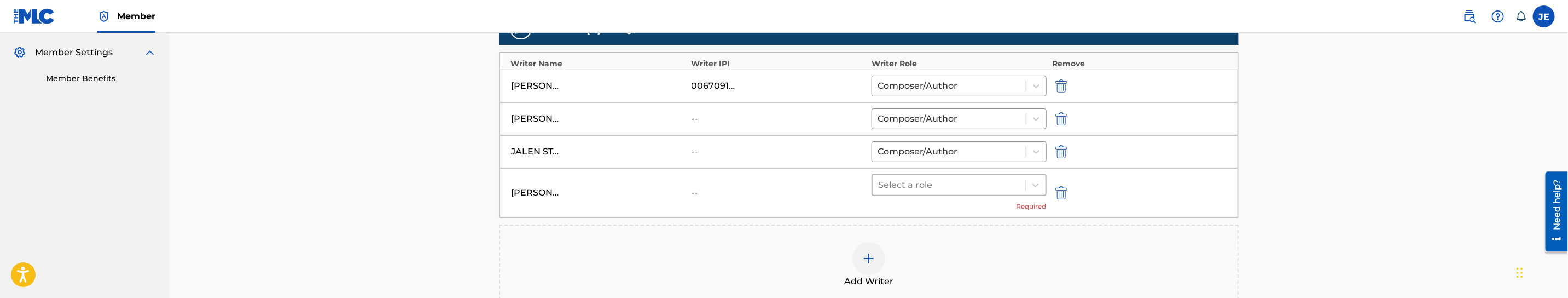
click at [944, 188] on div at bounding box center [949, 185] width 142 height 16
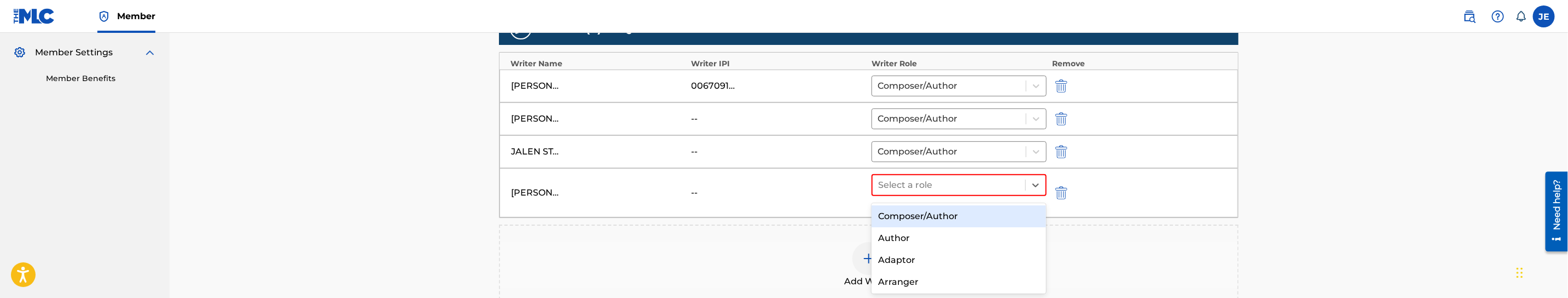
click at [945, 214] on div "Composer/Author" at bounding box center [959, 216] width 174 height 22
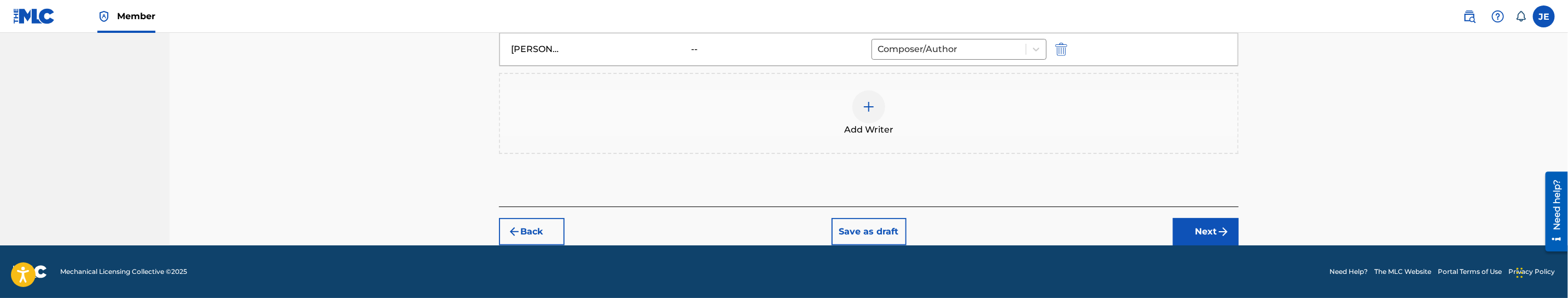
click at [1195, 223] on button "Next" at bounding box center [1206, 231] width 66 height 27
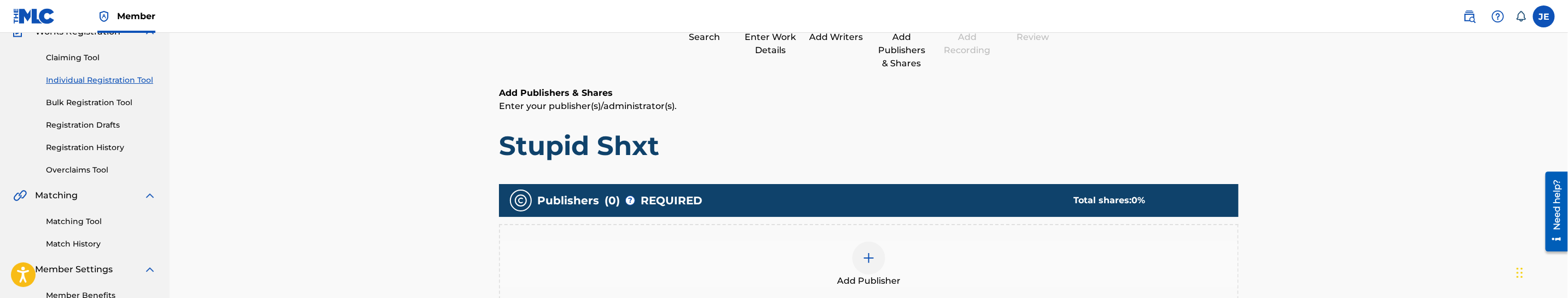
scroll to position [214, 0]
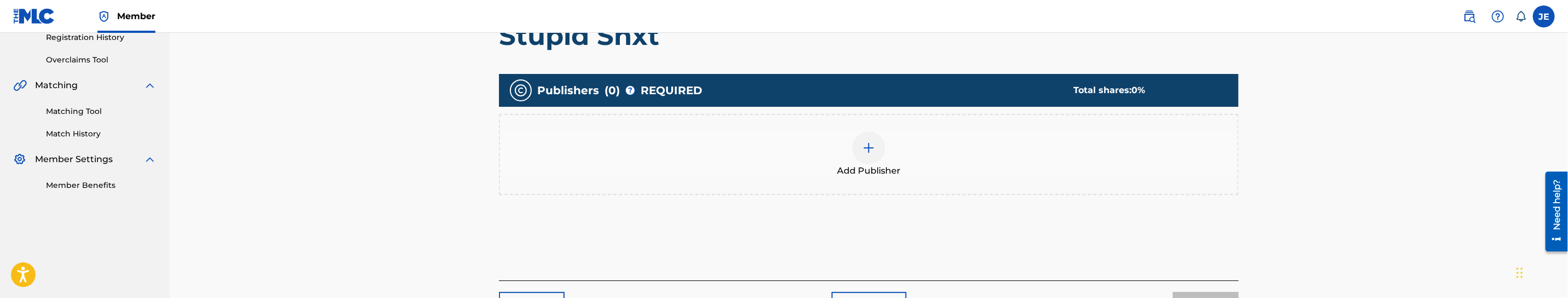
click at [863, 145] on img at bounding box center [869, 148] width 13 height 13
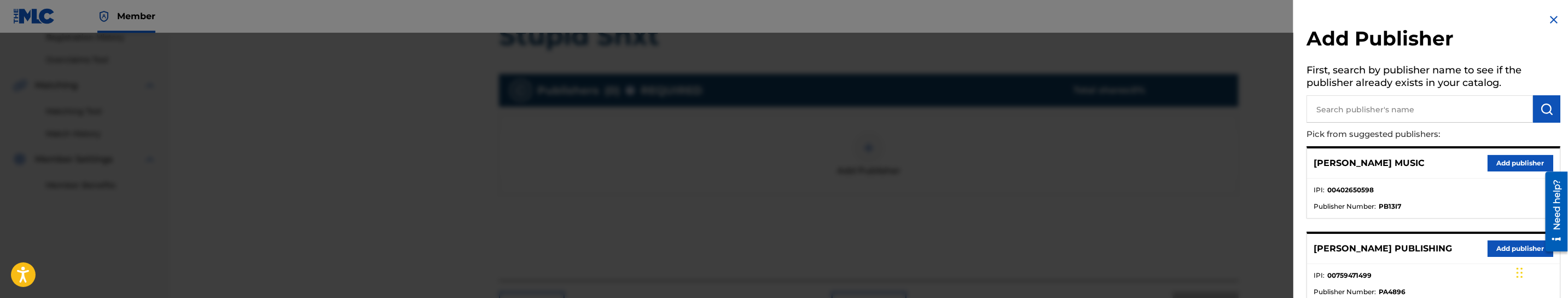
click at [1491, 107] on input "text" at bounding box center [1420, 109] width 227 height 27
type input "mezzo"
click at [1519, 156] on button "Add publisher" at bounding box center [1520, 163] width 66 height 16
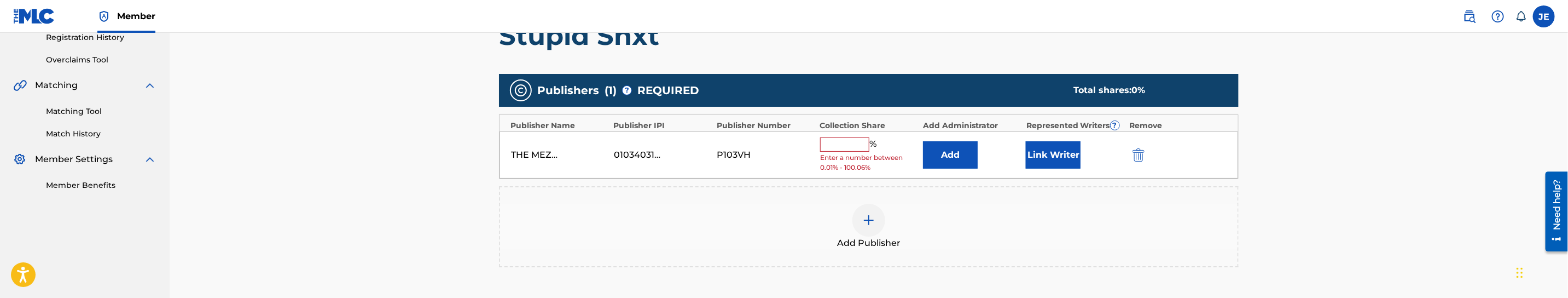
click at [1060, 152] on button "Link Writer" at bounding box center [1053, 155] width 55 height 27
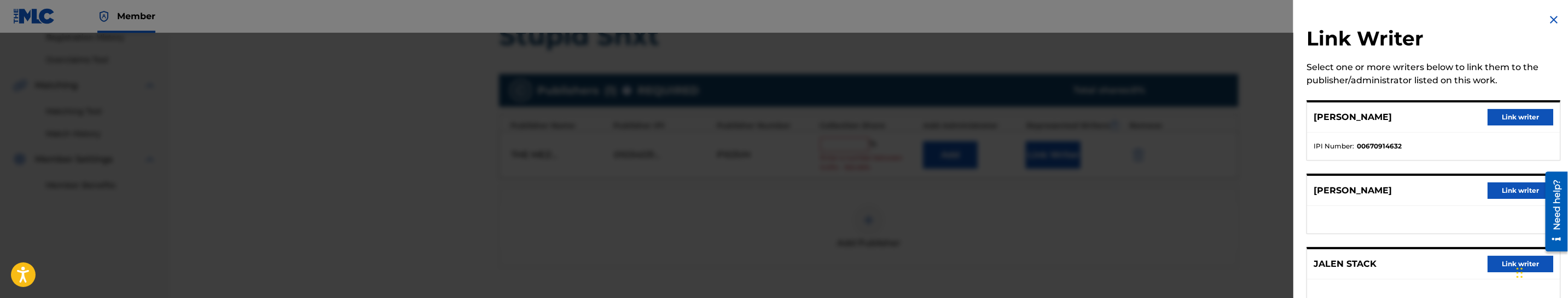
click at [1515, 109] on button "Link writer" at bounding box center [1520, 117] width 66 height 16
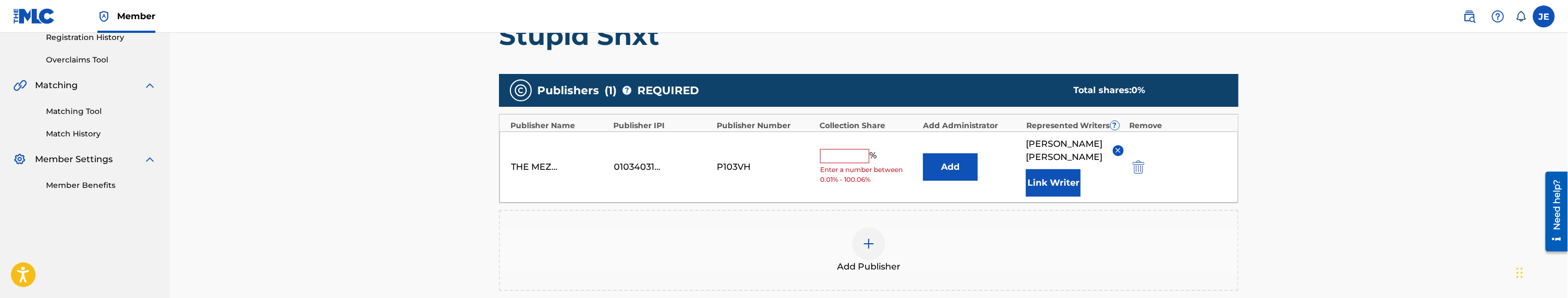
drag, startPoint x: 847, startPoint y: 158, endPoint x: 848, endPoint y: 166, distance: 8.1
click at [847, 158] on input "text" at bounding box center [845, 156] width 49 height 14
type input "25"
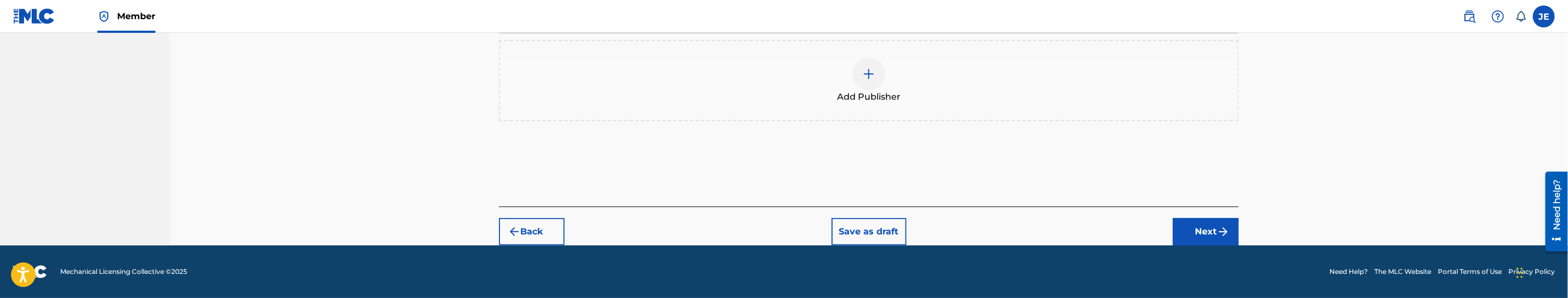
click at [1190, 235] on button "Next" at bounding box center [1206, 231] width 66 height 27
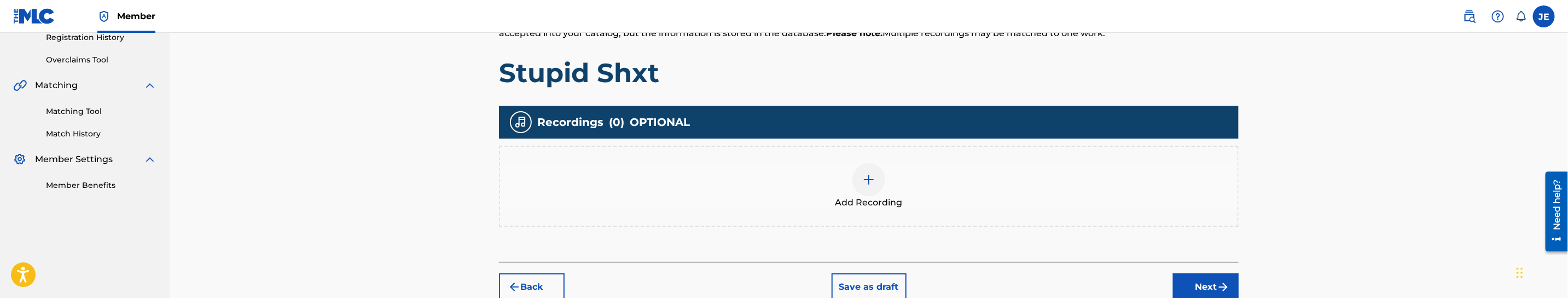
click at [857, 176] on div at bounding box center [869, 179] width 33 height 33
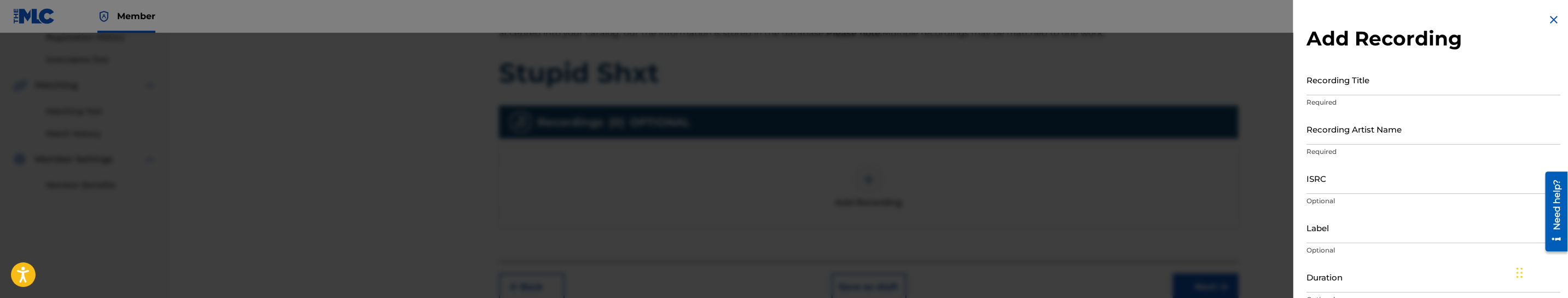
click at [1473, 83] on input "Recording Title" at bounding box center [1433, 80] width 254 height 31
paste input "Stupid Shxt by [PERSON_NAME]"
click at [1384, 88] on input "Stupid Shxt by [PERSON_NAME]" at bounding box center [1433, 80] width 254 height 31
type input "Stupid Shxt"
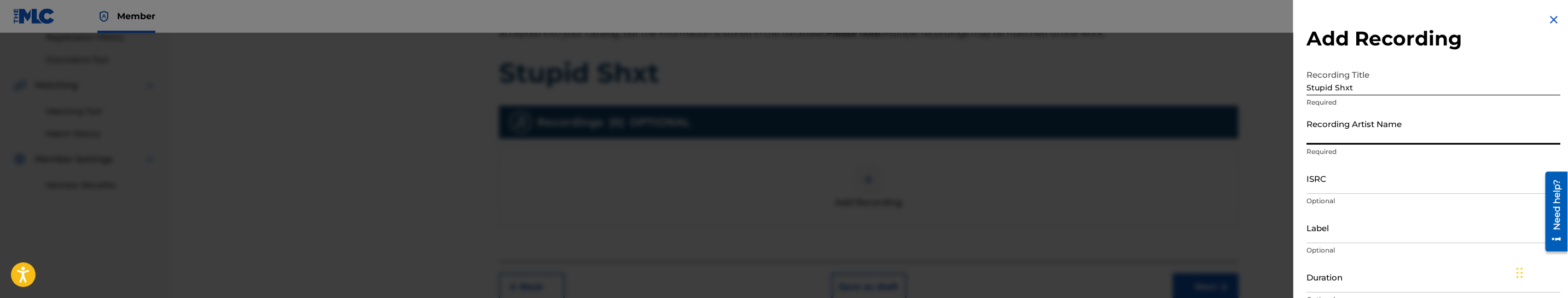
click at [1391, 138] on input "Recording Artist Name" at bounding box center [1433, 129] width 254 height 31
paste input "Lassic"
type input "Lassic"
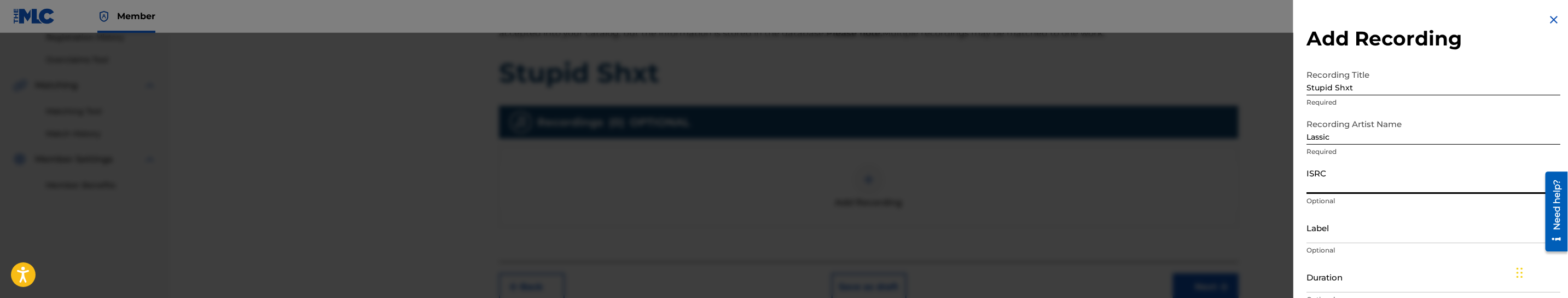
click at [1345, 182] on input "ISRC" at bounding box center [1433, 178] width 254 height 31
paste input "QZJ842503549"
type input "QZJ842503549"
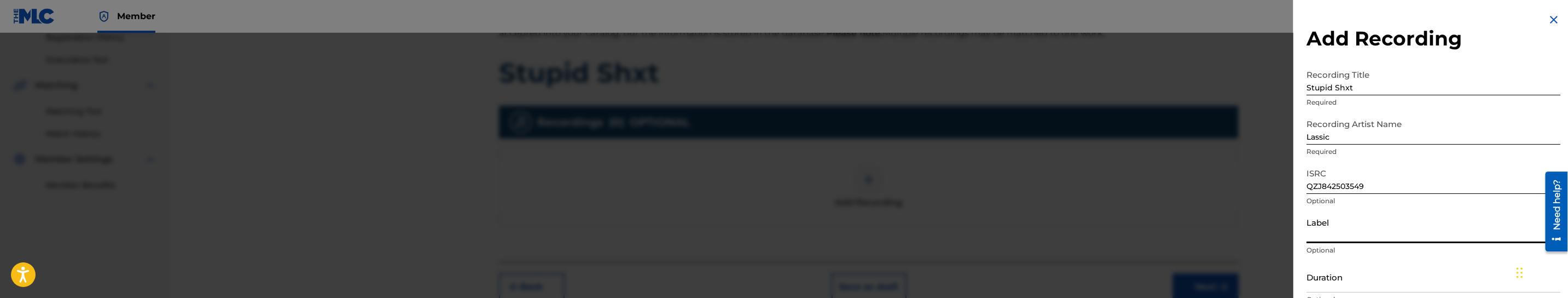
click at [1381, 233] on input "Label" at bounding box center [1433, 228] width 254 height 31
paste input "10K Projects"
type input "10K Projects"
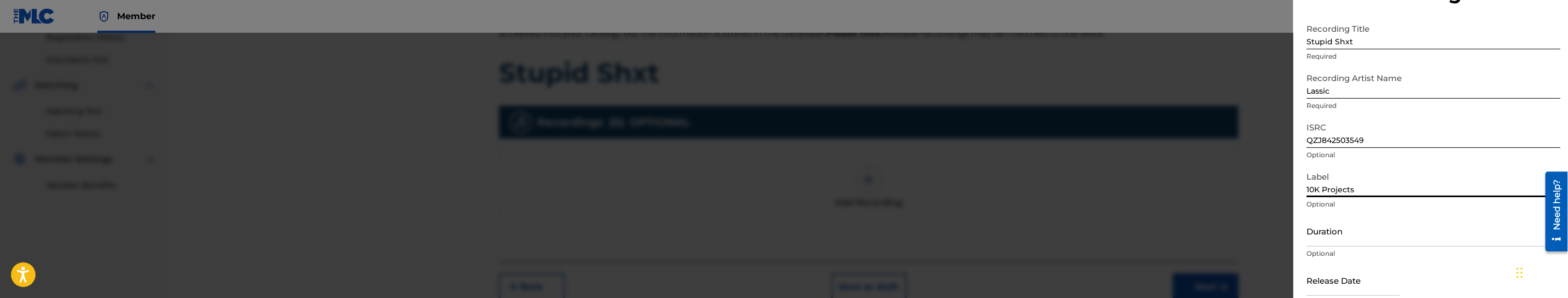
scroll to position [82, 0]
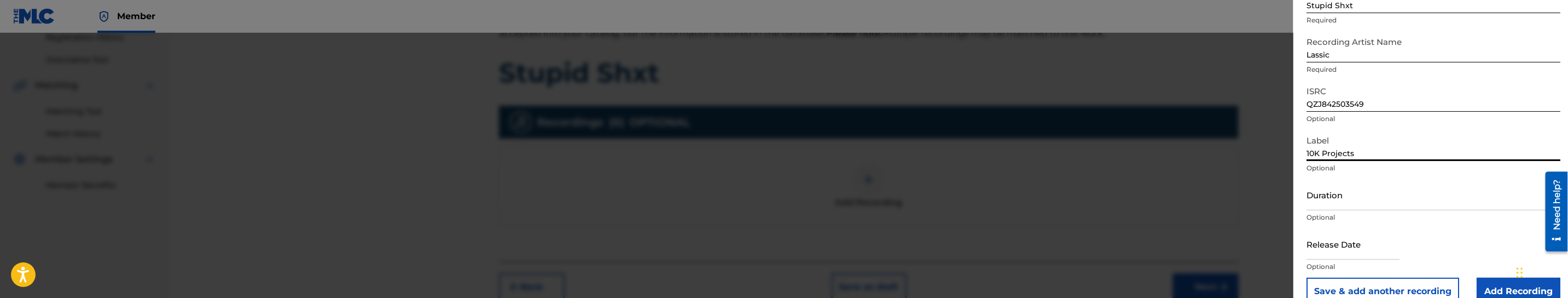
click at [1368, 199] on input "Duration" at bounding box center [1433, 195] width 254 height 31
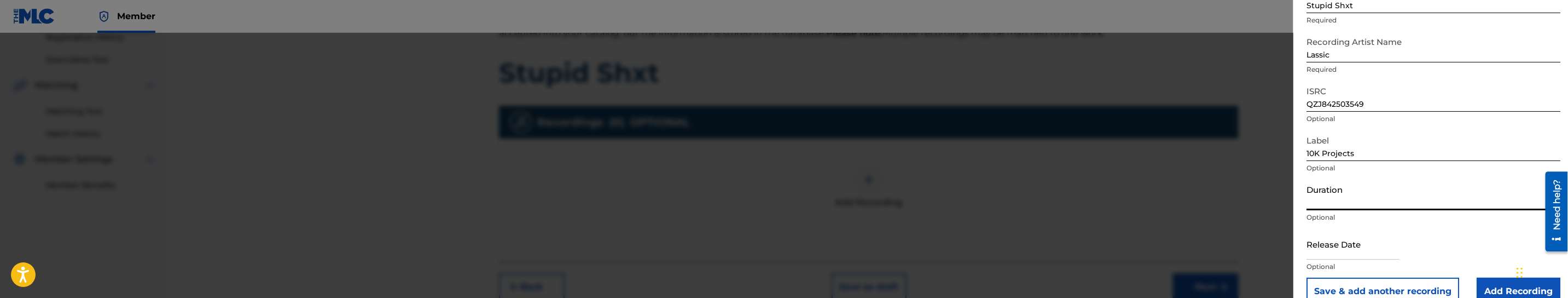
click at [1349, 206] on input "Duration" at bounding box center [1433, 195] width 254 height 31
type input "02:46"
click at [1351, 248] on input "text" at bounding box center [1353, 244] width 93 height 31
select select "7"
select select "2025"
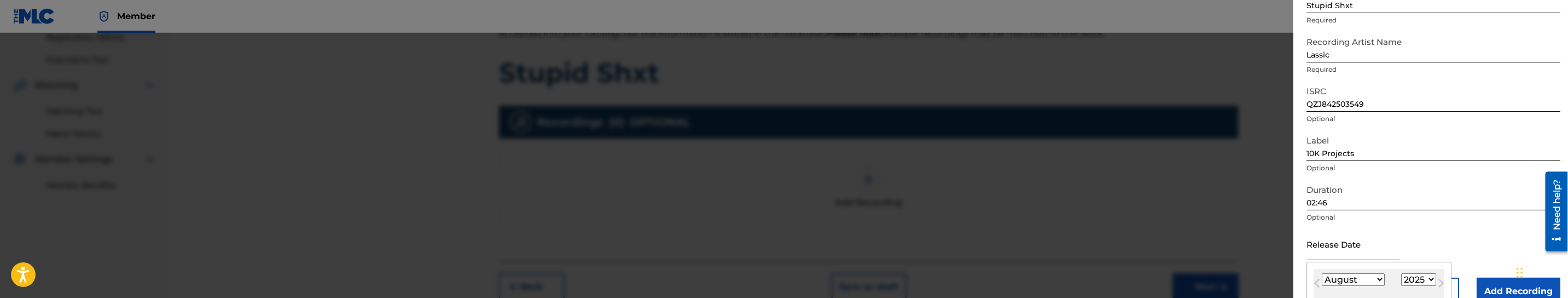
click at [1417, 276] on select "1899 1900 1901 1902 1903 1904 1905 1906 1907 1908 1909 1910 1911 1912 1913 1914…" at bounding box center [1419, 279] width 35 height 13
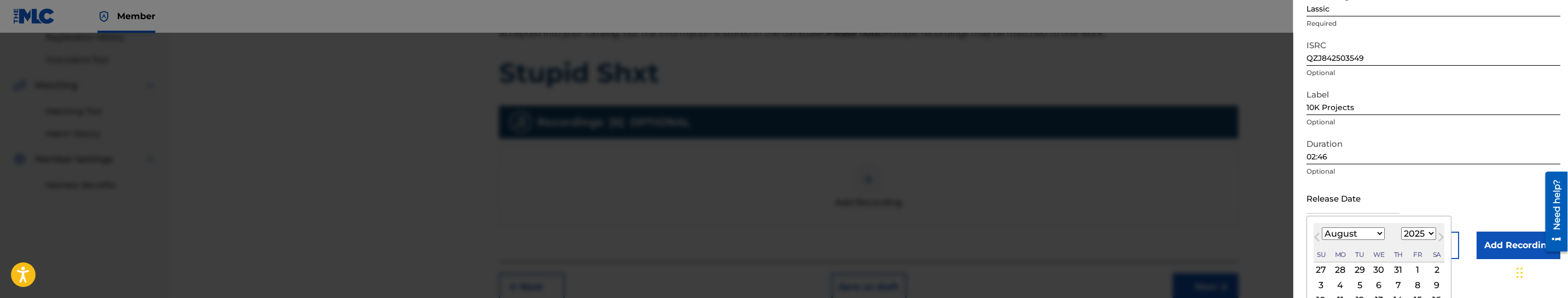
scroll to position [164, 0]
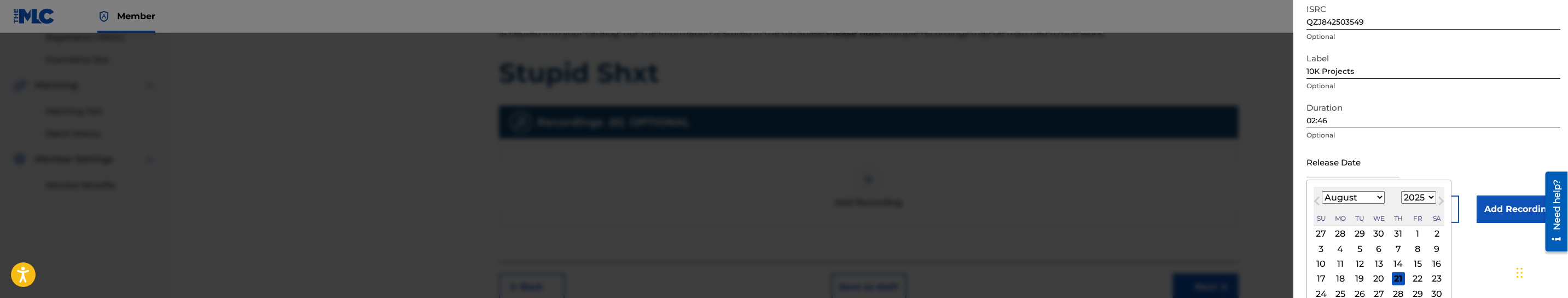
click at [1362, 264] on div "12" at bounding box center [1359, 264] width 13 height 13
type input "[DATE]"
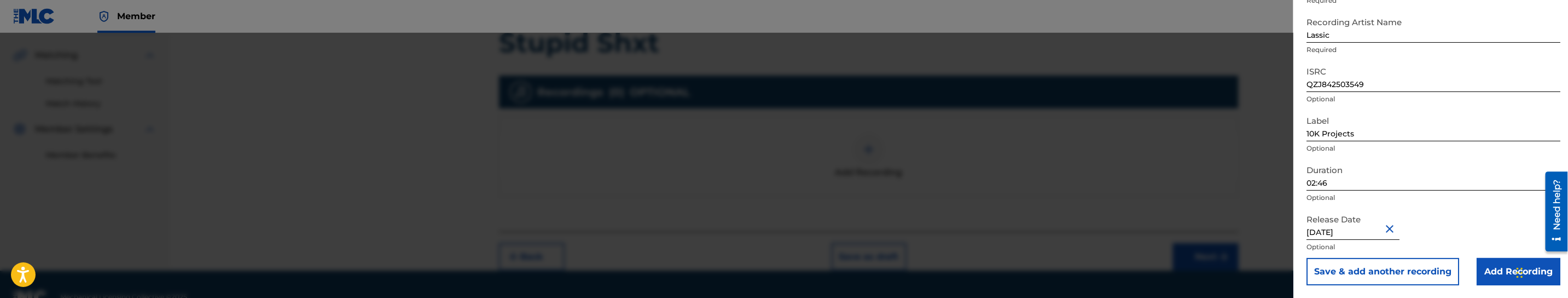
scroll to position [267, 0]
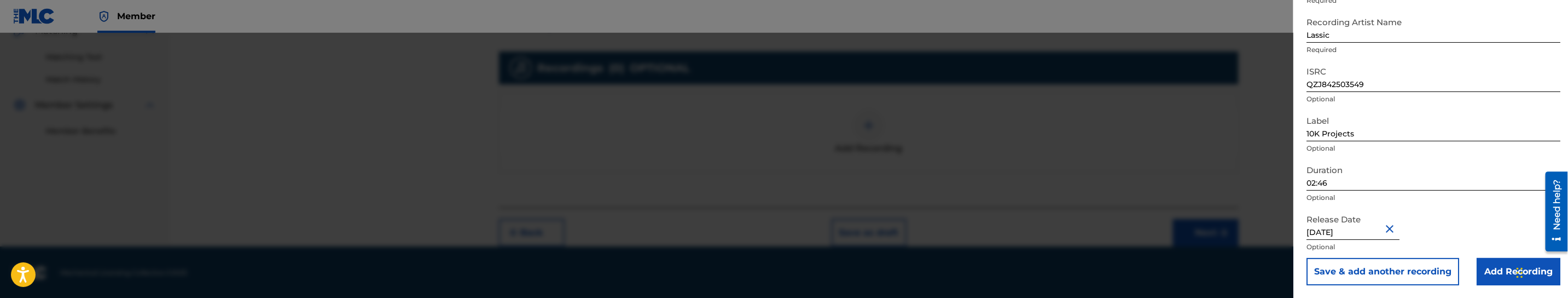
click at [1509, 278] on input "Add Recording" at bounding box center [1518, 271] width 84 height 27
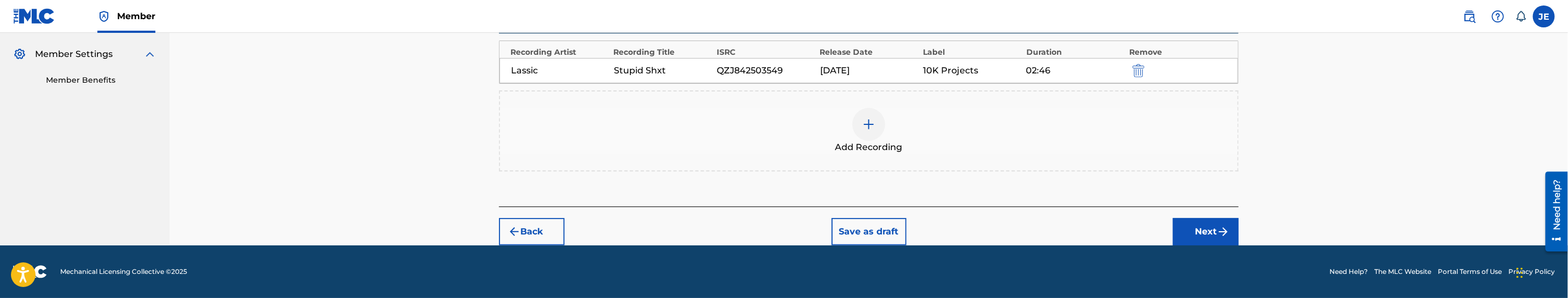
click at [1193, 227] on button "Next" at bounding box center [1206, 231] width 66 height 27
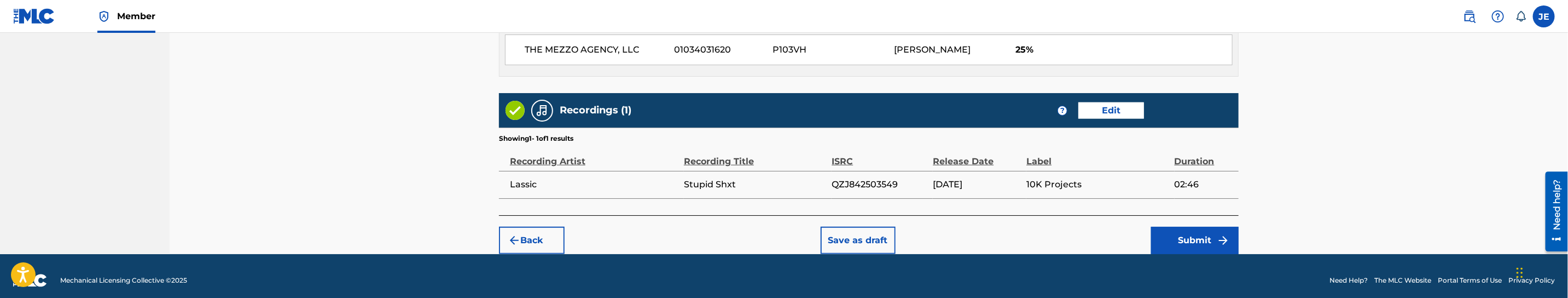
scroll to position [683, 0]
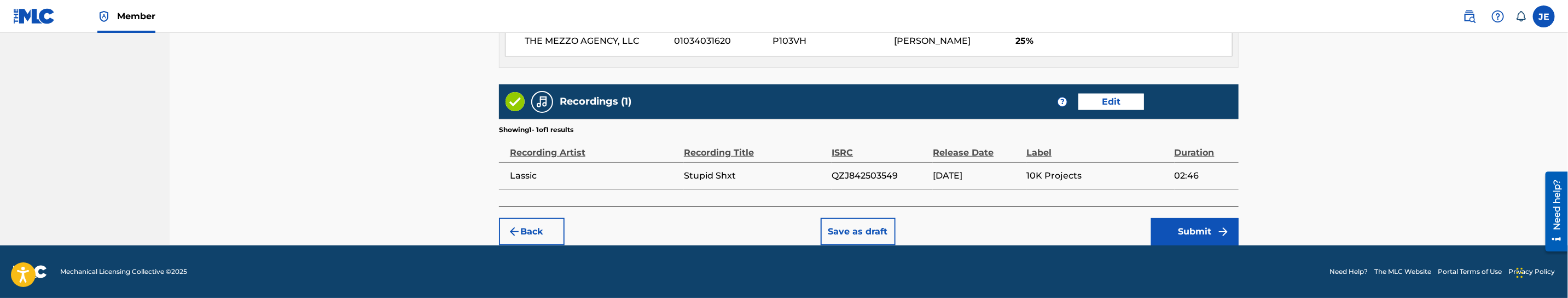
click at [1179, 232] on button "Submit" at bounding box center [1195, 231] width 88 height 27
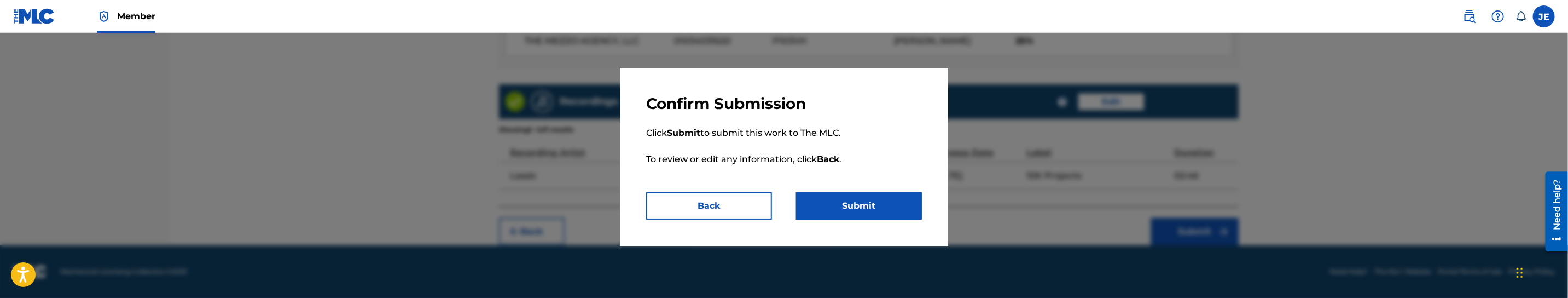
click at [856, 209] on button "Submit" at bounding box center [859, 206] width 126 height 27
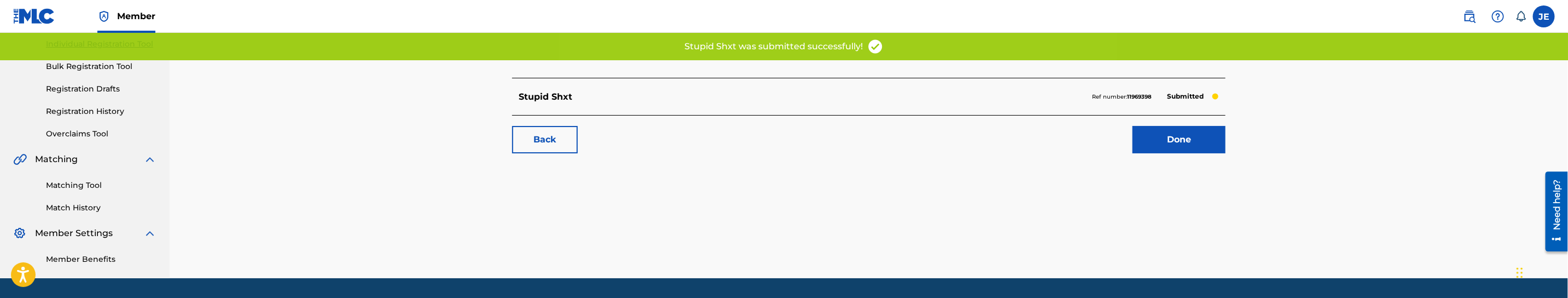
scroll to position [164, 0]
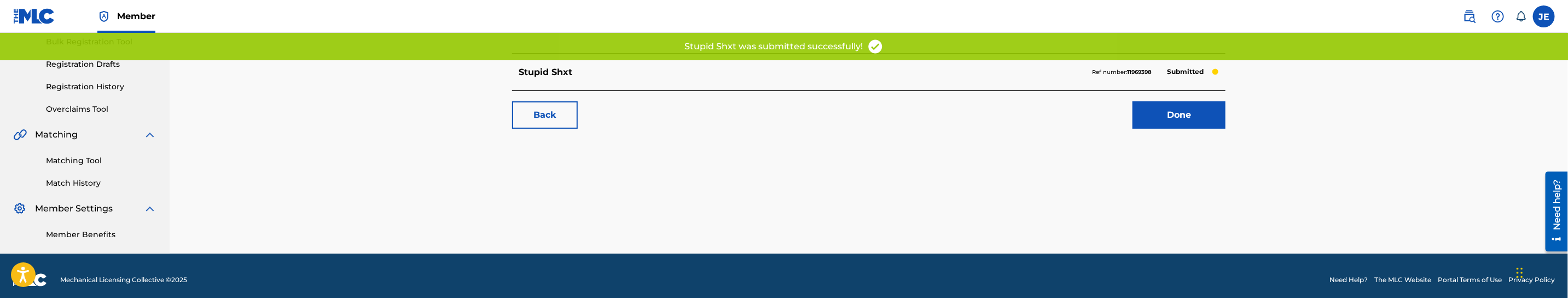
click at [1183, 117] on link "Done" at bounding box center [1179, 114] width 93 height 27
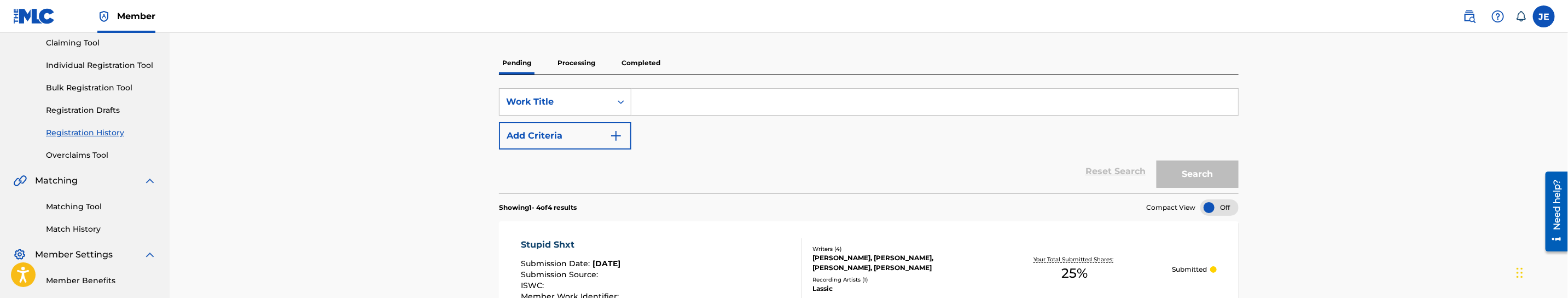
scroll to position [82, 0]
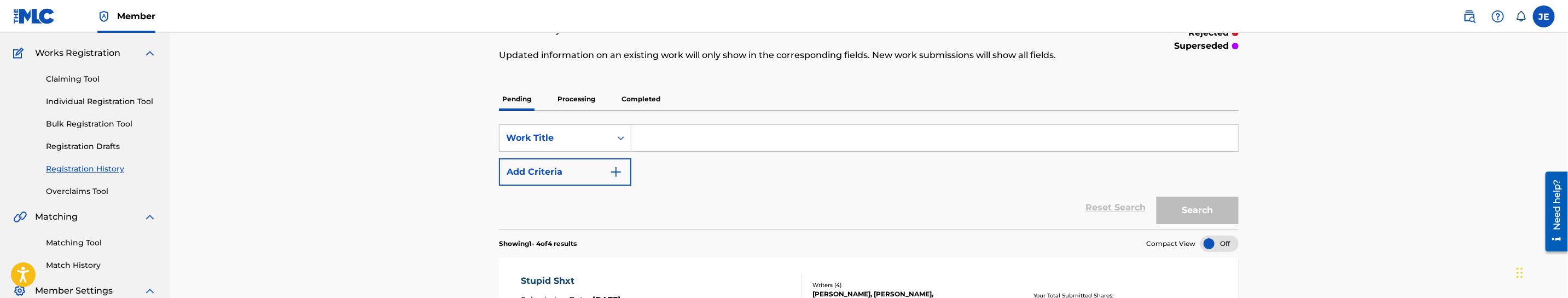
click at [103, 98] on link "Individual Registration Tool" at bounding box center [101, 101] width 110 height 12
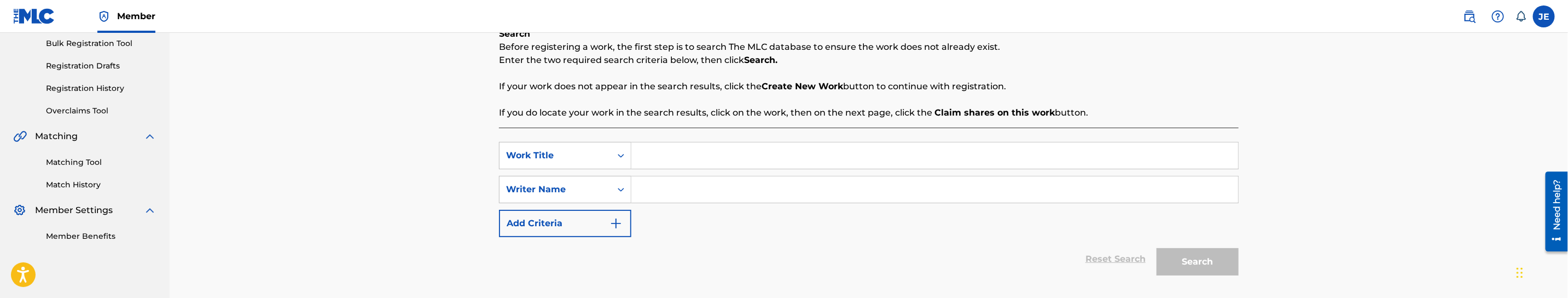
scroll to position [164, 0]
click at [721, 149] on input "Search Form" at bounding box center [935, 154] width 607 height 27
paste input "[PERSON_NAME]"
type input "[PERSON_NAME]"
click at [815, 188] on input "Search Form" at bounding box center [935, 188] width 607 height 27
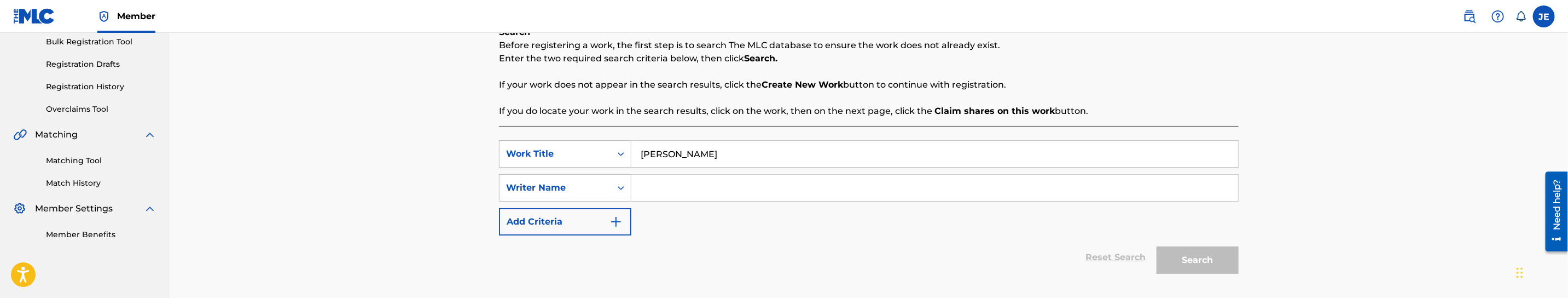
paste input "[PERSON_NAME], [PERSON_NAME]"
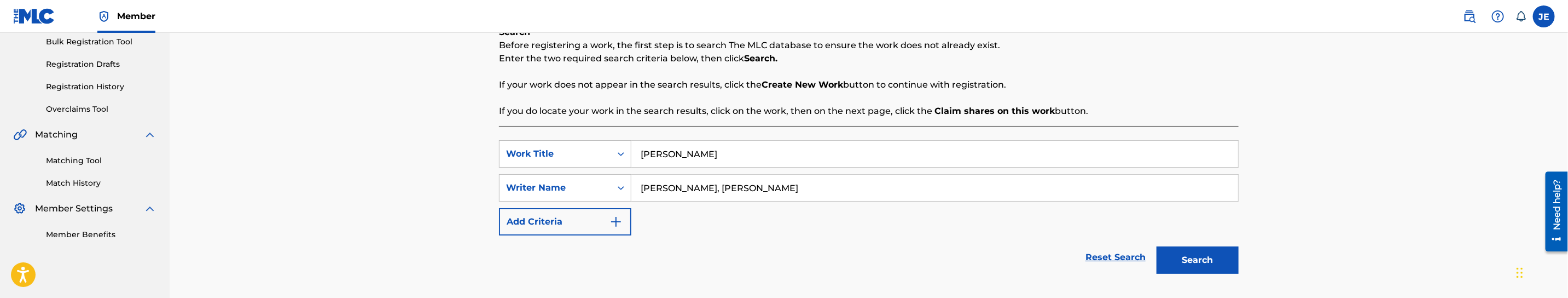
type input "[PERSON_NAME], [PERSON_NAME]"
click at [1218, 264] on button "Search" at bounding box center [1197, 260] width 82 height 27
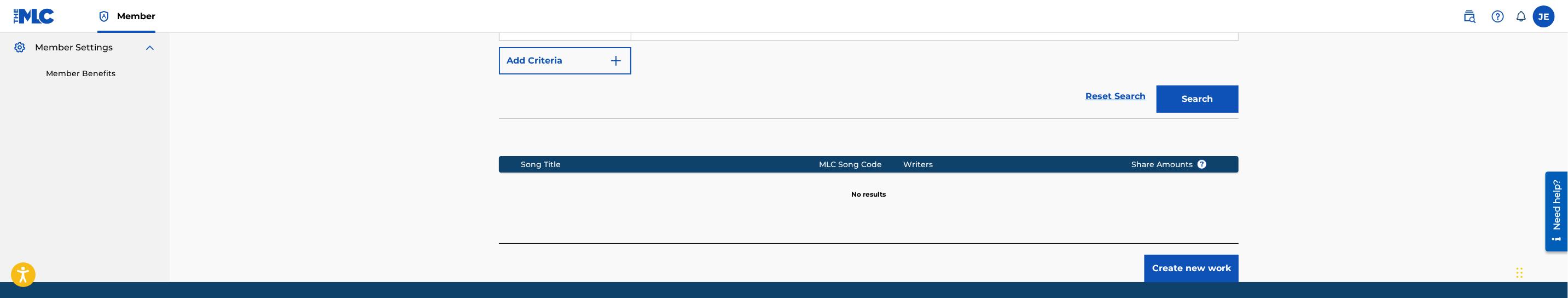
scroll to position [361, 0]
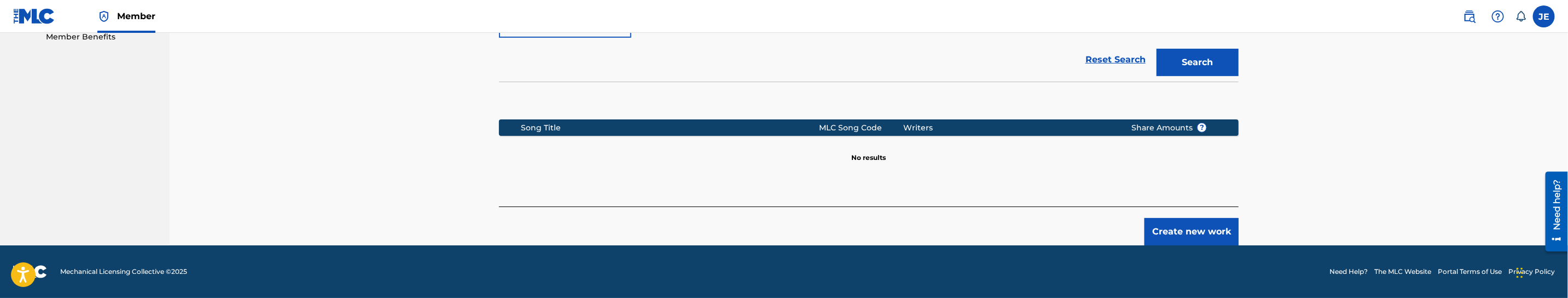
click at [1190, 228] on button "Create new work" at bounding box center [1192, 231] width 94 height 27
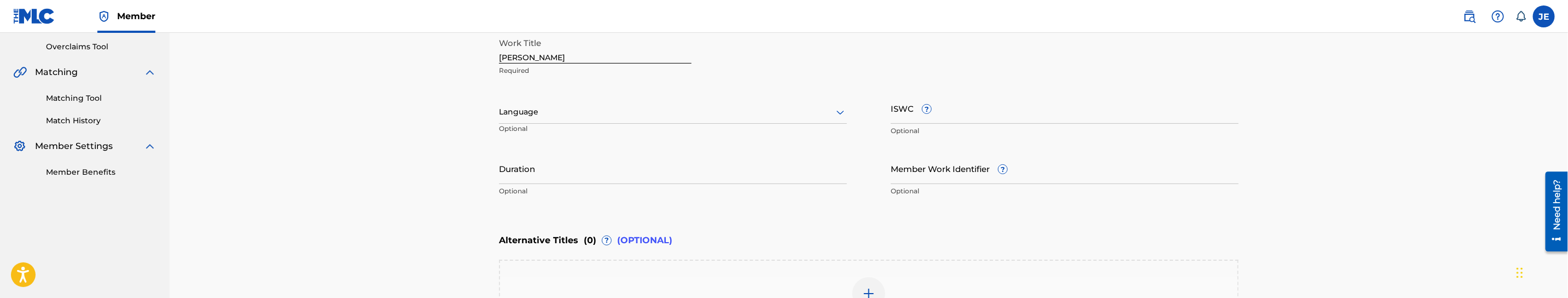
scroll to position [223, 0]
click at [579, 61] on input "[PERSON_NAME]" at bounding box center [595, 51] width 192 height 31
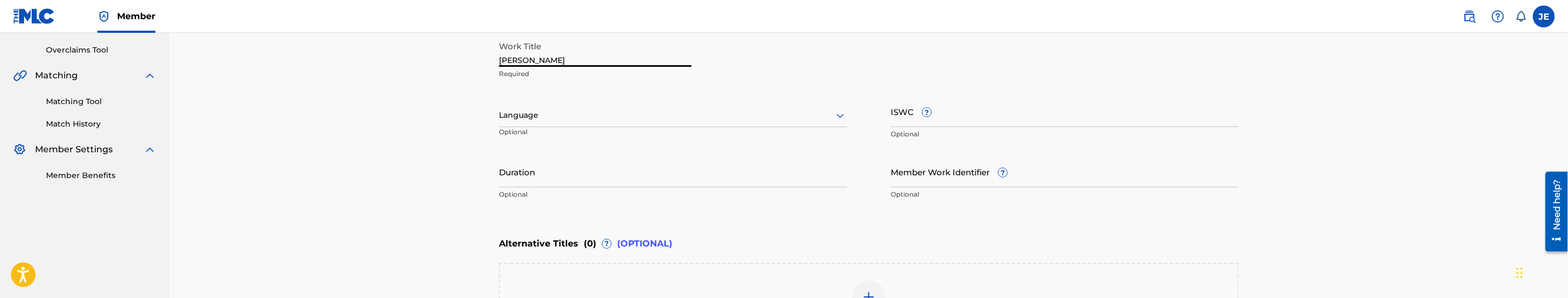
click at [579, 61] on input "[PERSON_NAME]" at bounding box center [595, 51] width 192 height 31
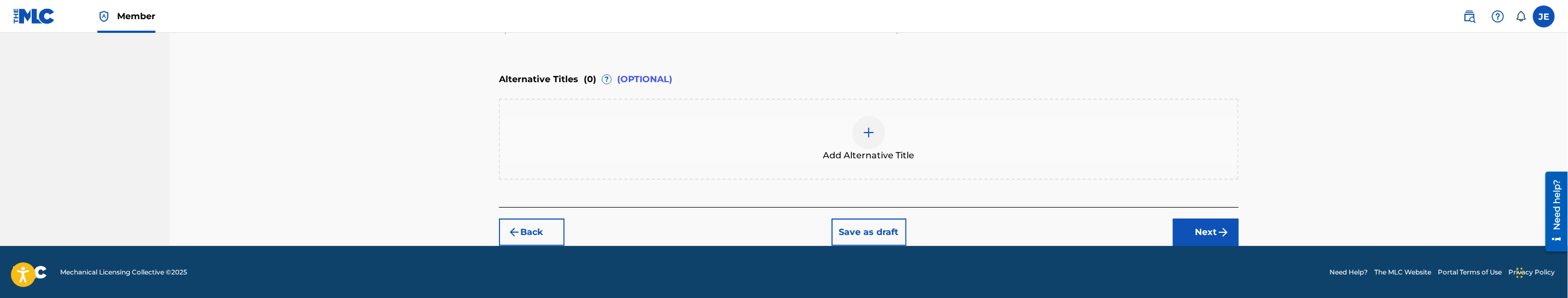
click at [1217, 225] on img "submit" at bounding box center [1223, 232] width 13 height 13
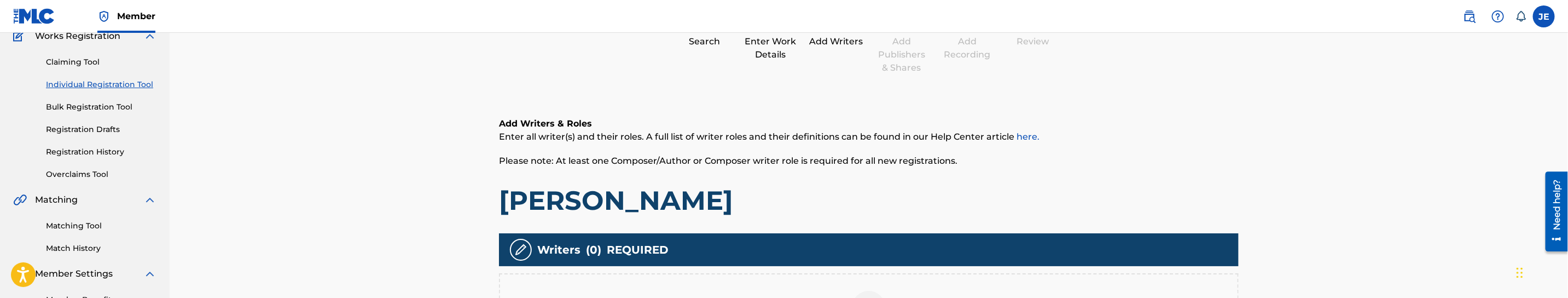
scroll to position [181, 0]
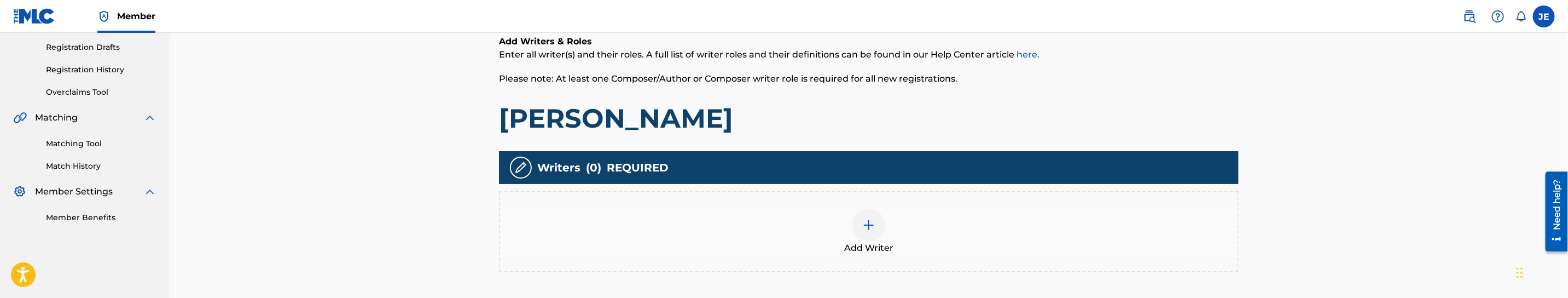
click at [863, 228] on img at bounding box center [869, 224] width 13 height 13
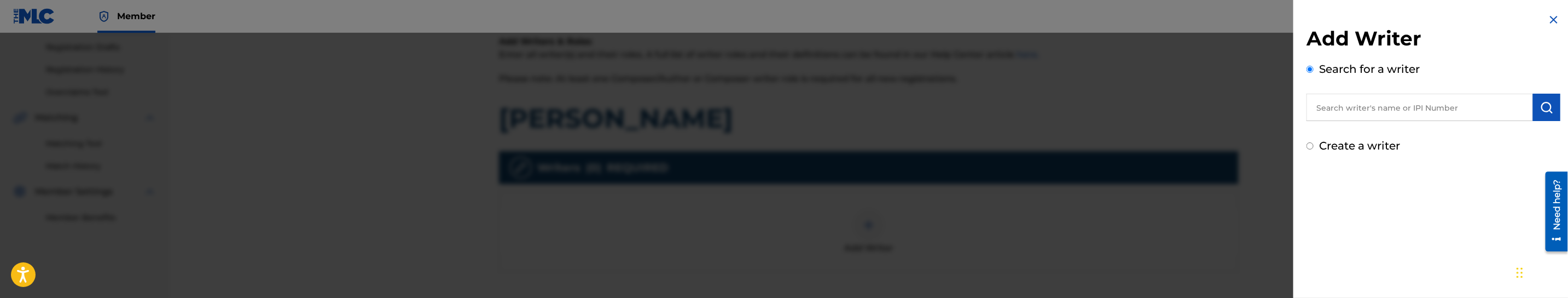
click at [1448, 113] on input "text" at bounding box center [1420, 107] width 227 height 27
paste input "[PERSON_NAME], [PERSON_NAME]"
type input "[PERSON_NAME], [PERSON_NAME]"
click at [1549, 112] on img "submit" at bounding box center [1547, 107] width 13 height 13
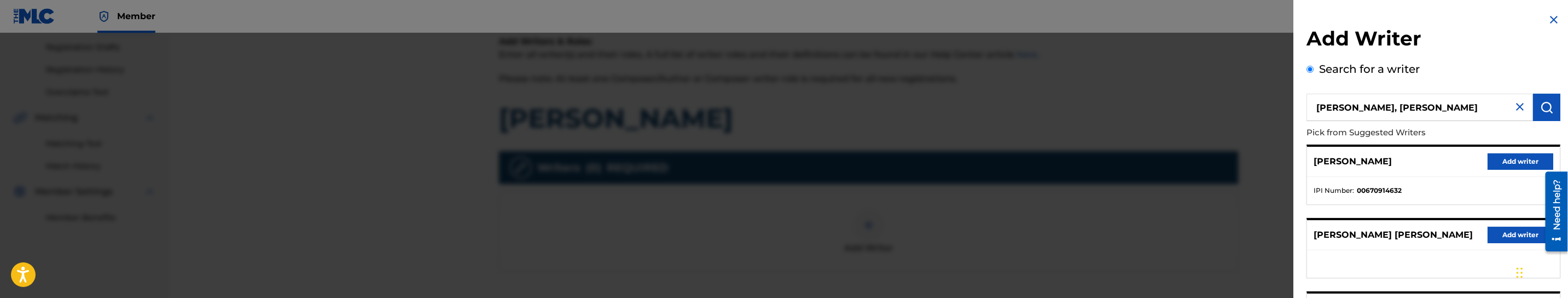
click at [1520, 161] on button "Add writer" at bounding box center [1520, 161] width 66 height 16
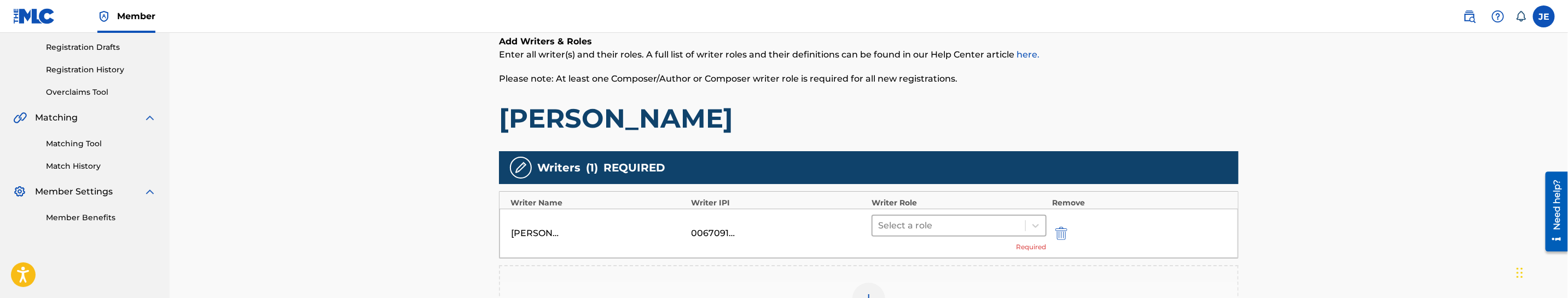
click at [1008, 222] on div at bounding box center [949, 225] width 142 height 16
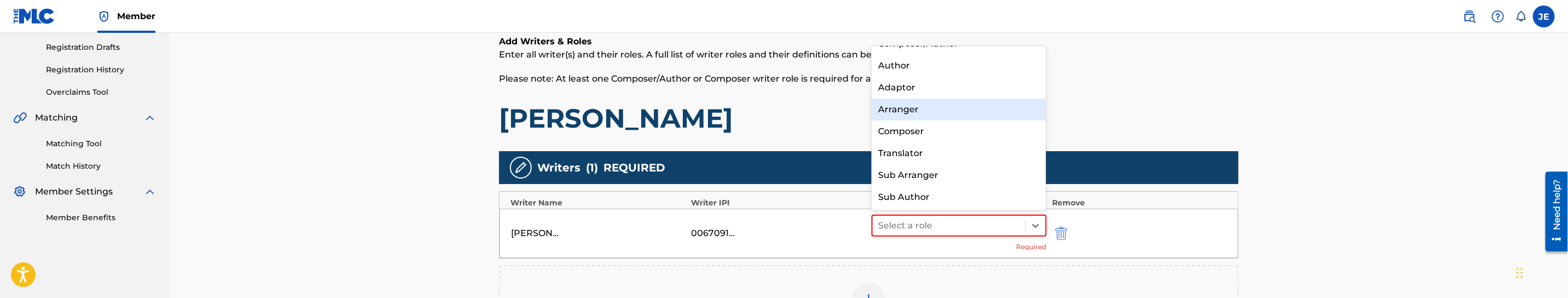
scroll to position [0, 0]
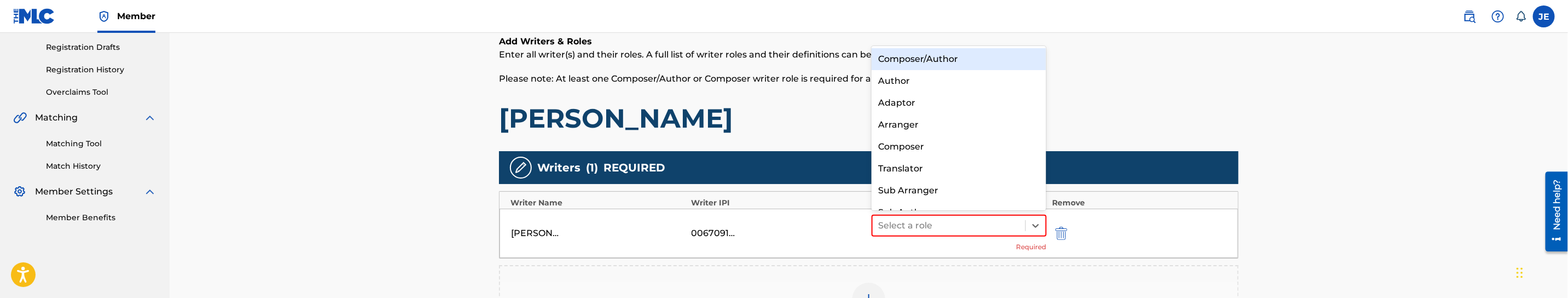
click at [963, 61] on div "Composer/Author" at bounding box center [959, 59] width 174 height 22
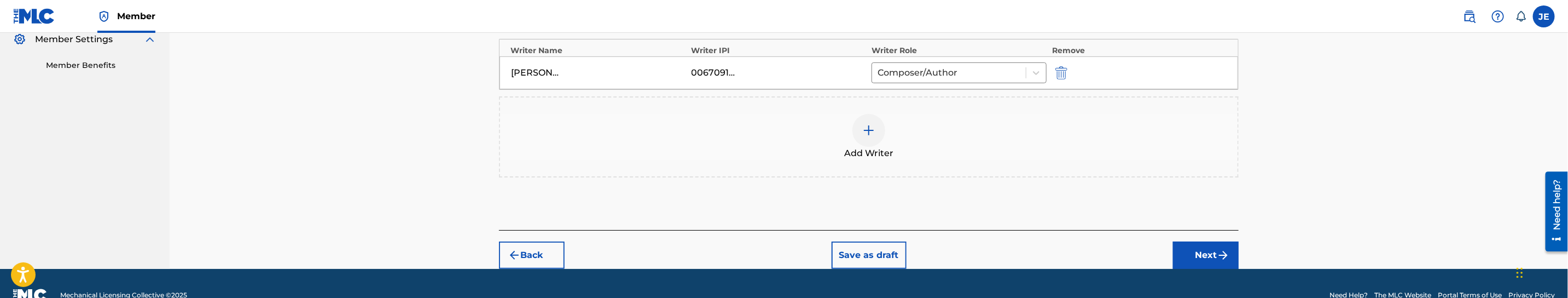
scroll to position [345, 0]
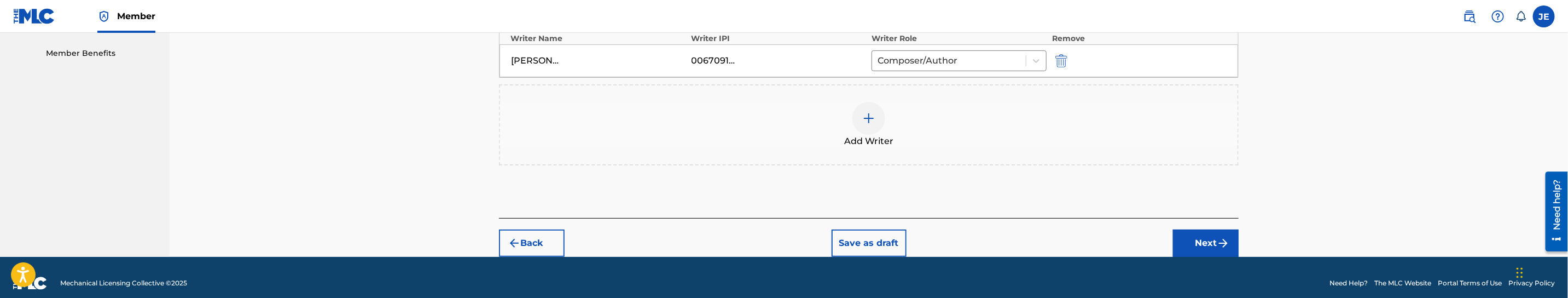
click at [869, 121] on img at bounding box center [869, 118] width 13 height 13
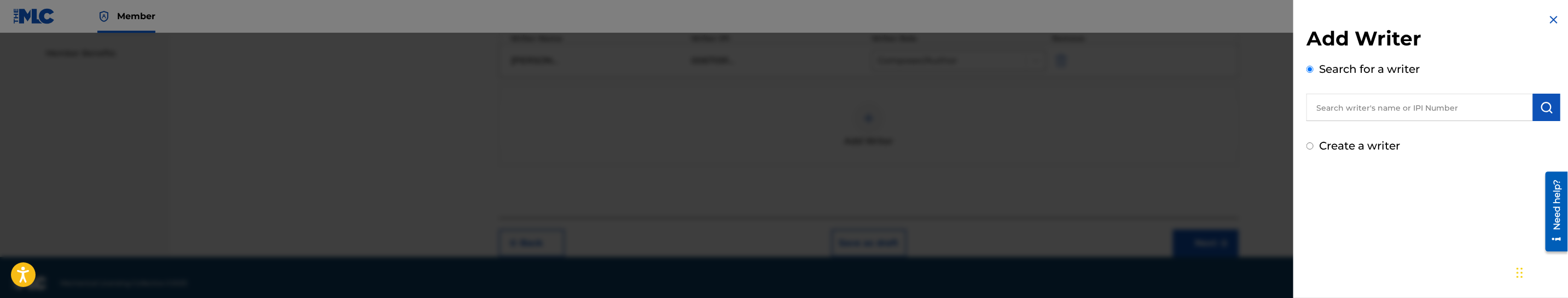
click at [1509, 109] on input "text" at bounding box center [1420, 107] width 227 height 27
paste input "[PERSON_NAME]"
type input "[PERSON_NAME]"
click at [1543, 112] on img "submit" at bounding box center [1547, 107] width 13 height 13
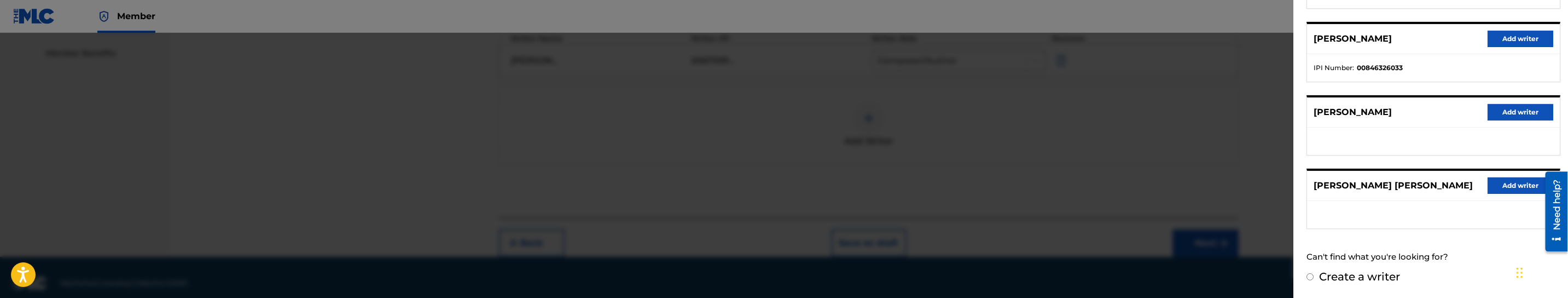
scroll to position [187, 0]
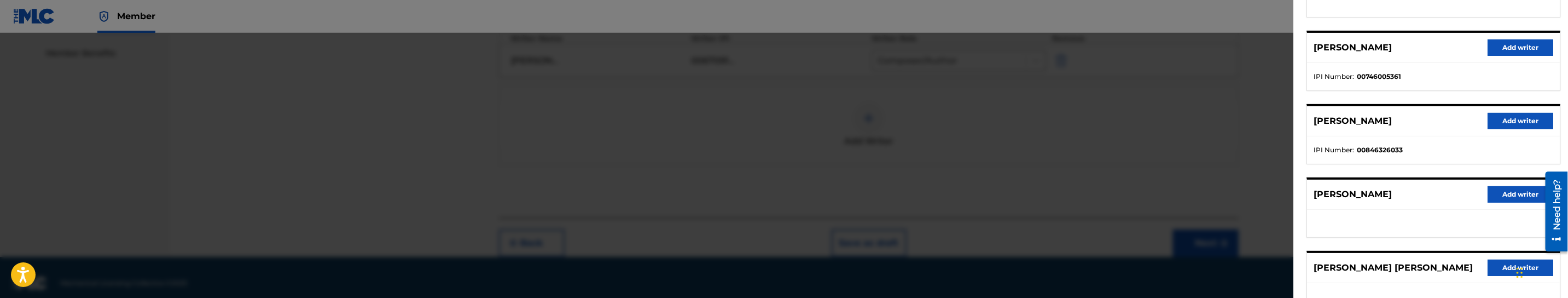
click at [1514, 118] on button "Add writer" at bounding box center [1520, 120] width 66 height 16
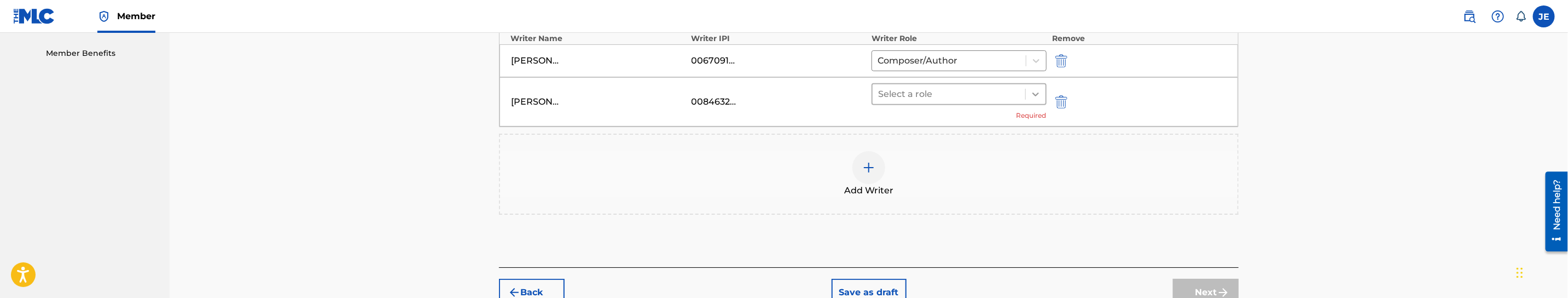
click at [1028, 94] on div at bounding box center [1035, 94] width 20 height 20
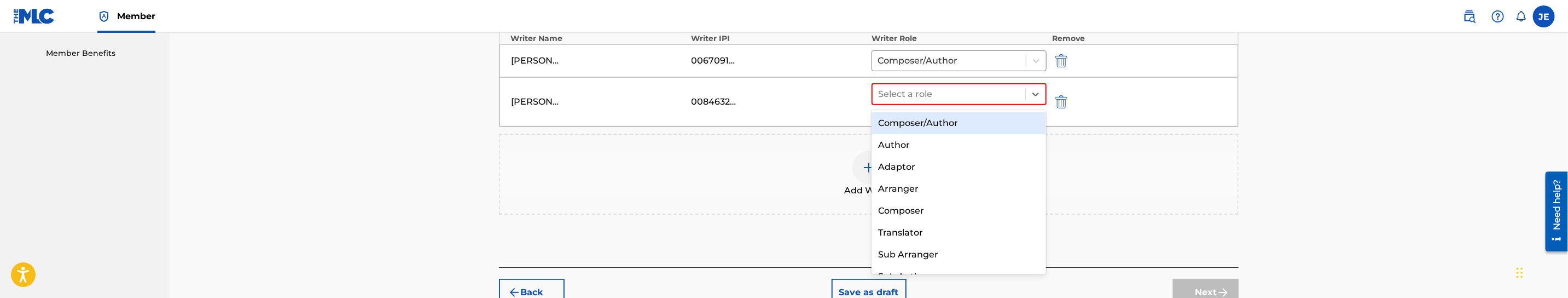
click at [984, 123] on div "Composer/Author" at bounding box center [959, 123] width 174 height 22
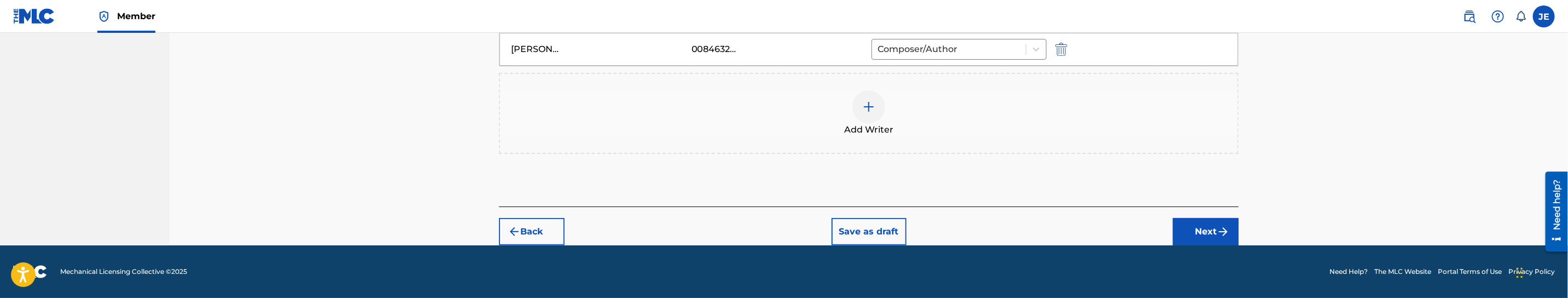
click at [1211, 219] on button "Next" at bounding box center [1206, 231] width 66 height 27
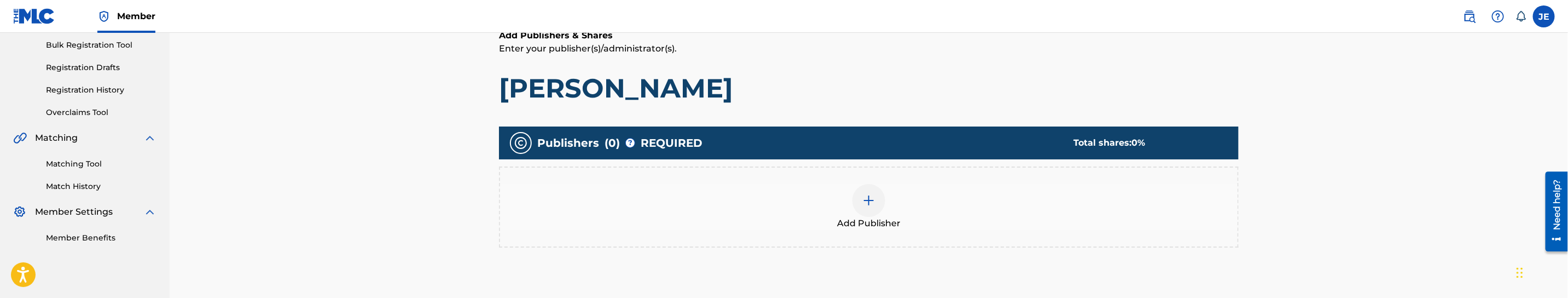
scroll to position [286, 0]
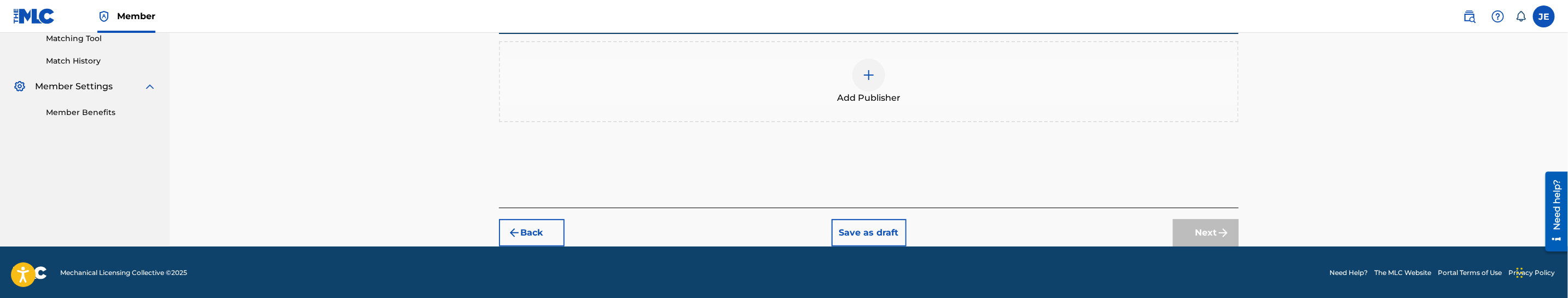
click at [875, 65] on div at bounding box center [869, 75] width 33 height 33
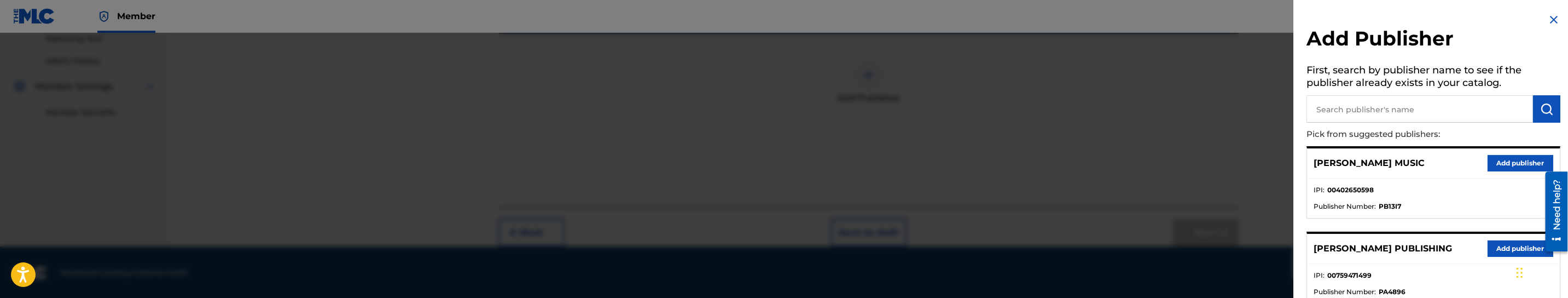
click at [1471, 116] on input "text" at bounding box center [1420, 109] width 227 height 27
type input "mezzo"
click at [1512, 161] on button "Add publisher" at bounding box center [1520, 163] width 66 height 16
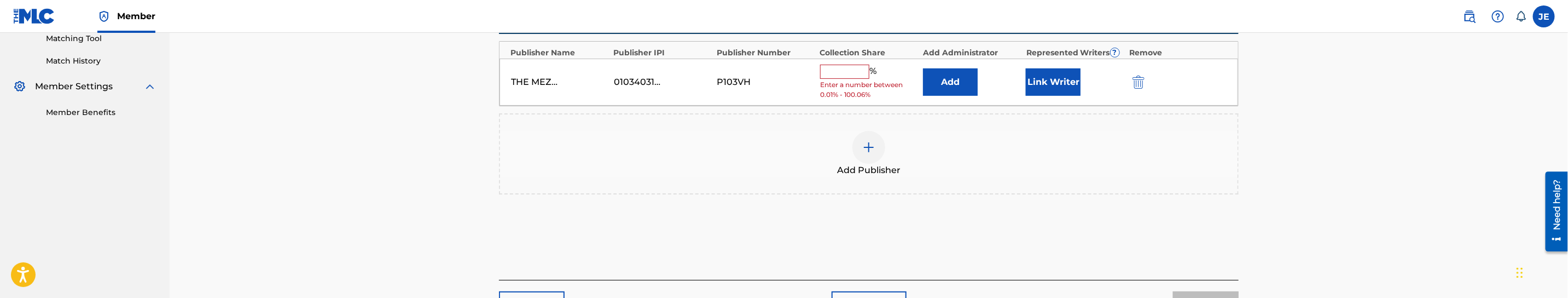
click at [1049, 86] on button "Link Writer" at bounding box center [1053, 81] width 55 height 27
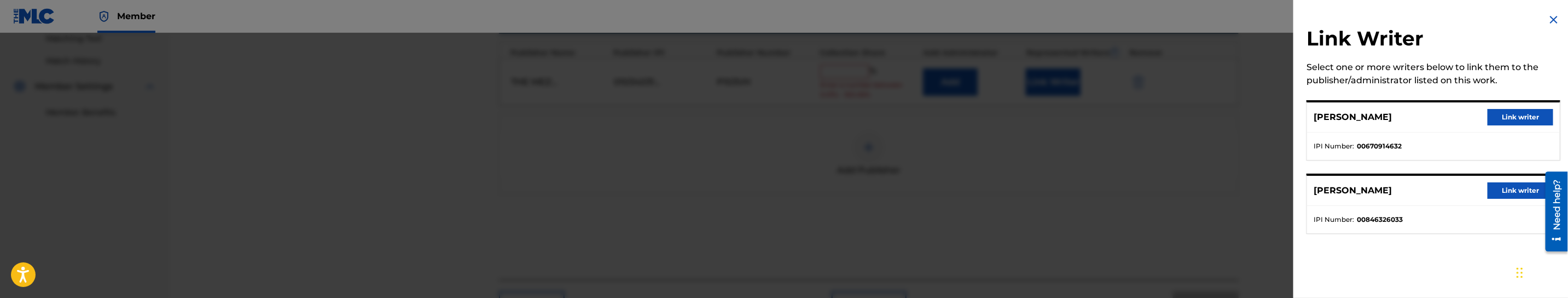
click at [1498, 120] on button "Link writer" at bounding box center [1520, 117] width 66 height 16
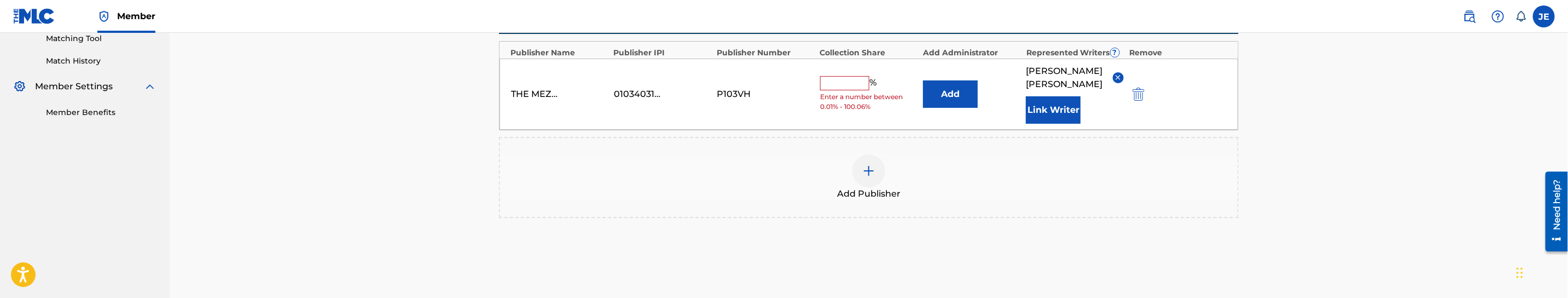
click at [830, 90] on input "text" at bounding box center [845, 83] width 49 height 14
type input "50"
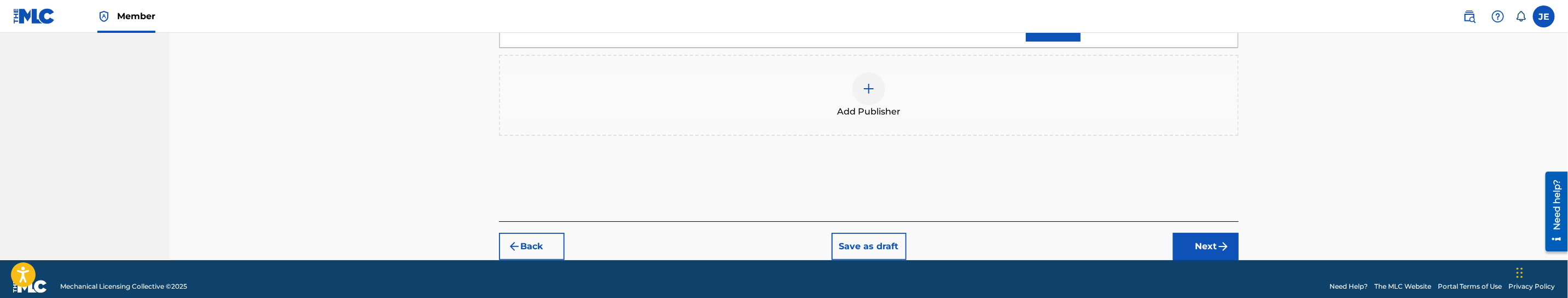
click at [1207, 260] on button "Next" at bounding box center [1206, 246] width 66 height 27
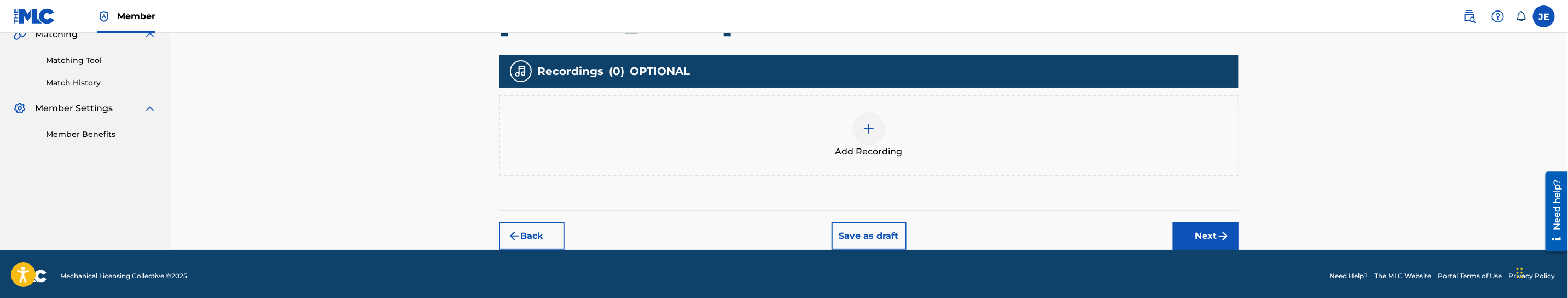
scroll to position [267, 0]
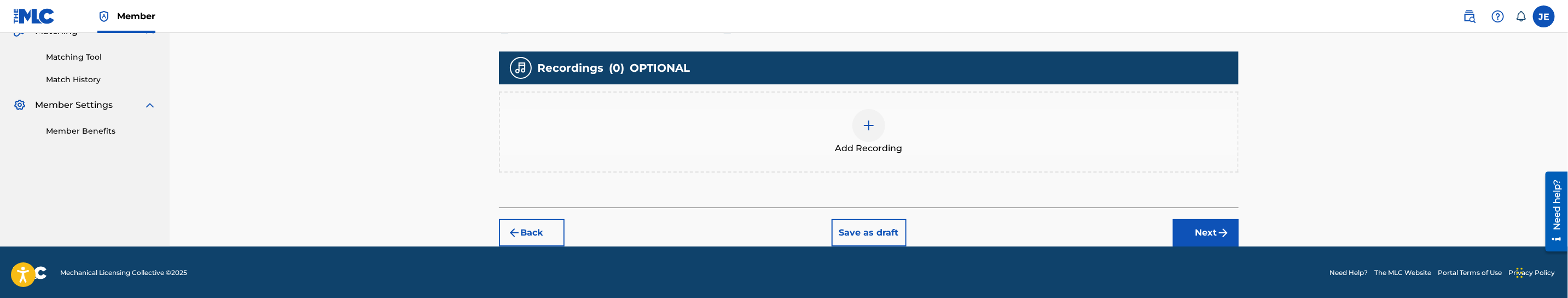
click at [860, 124] on div at bounding box center [869, 125] width 33 height 33
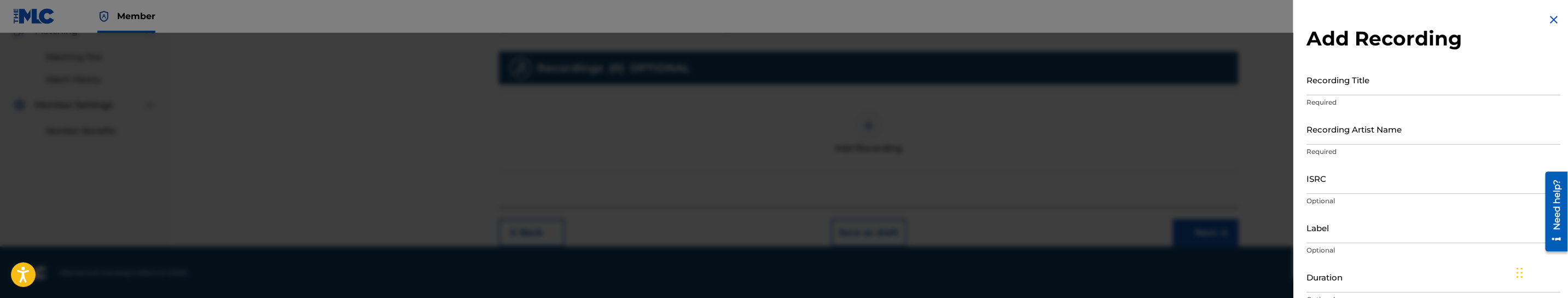
click at [1362, 89] on input "Recording Title" at bounding box center [1433, 80] width 254 height 31
paste input "Jalen Hurts by Real Recognize Rio"
drag, startPoint x: 1366, startPoint y: 86, endPoint x: 1453, endPoint y: 86, distance: 87.0
click at [1453, 86] on input "Jalen Hurts by Real Recognize Rio" at bounding box center [1433, 80] width 254 height 31
type input "[PERSON_NAME]"
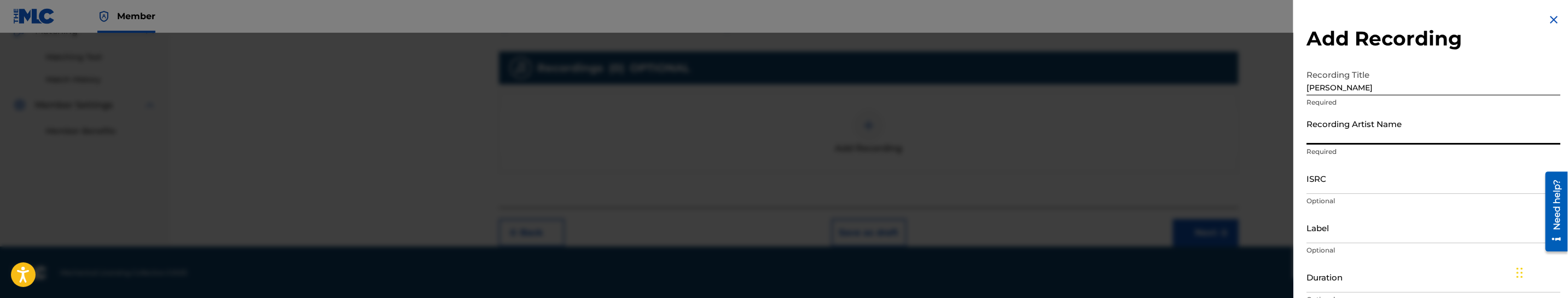
click at [1405, 136] on input "Recording Artist Name" at bounding box center [1433, 129] width 254 height 31
paste input "Real Recognize Rio"
type input "Real Recognize Rio"
click at [1327, 185] on input "ISRC" at bounding box center [1433, 178] width 254 height 31
paste input "TCAJY2514325"
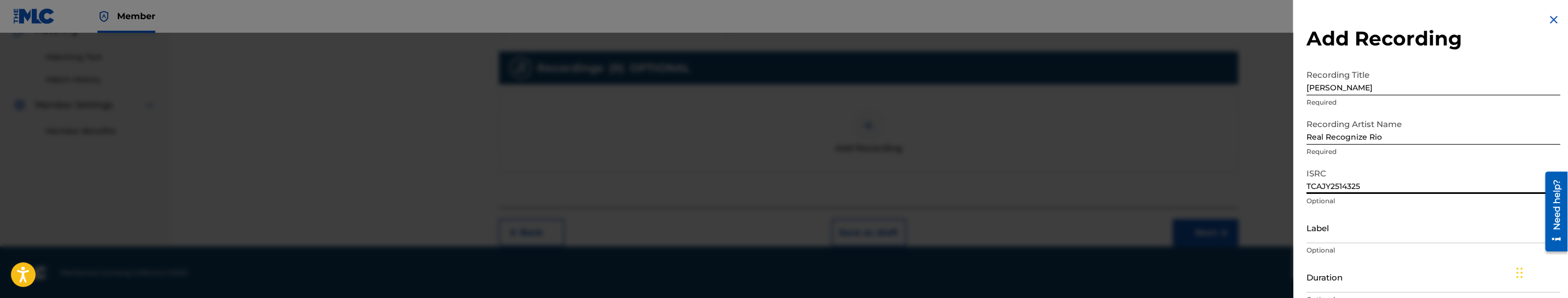
type input "TCAJY2514325"
click at [1351, 234] on input "Label" at bounding box center [1433, 228] width 254 height 31
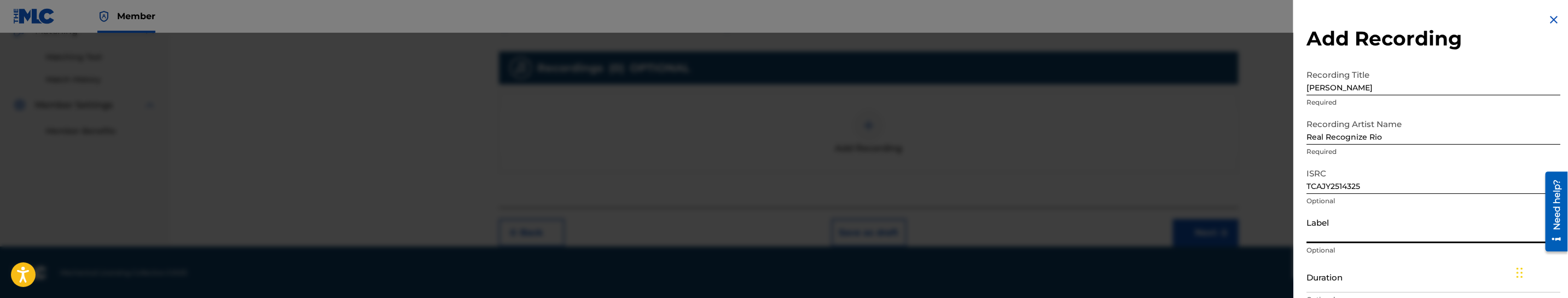
paste input "Triple Gang Records"
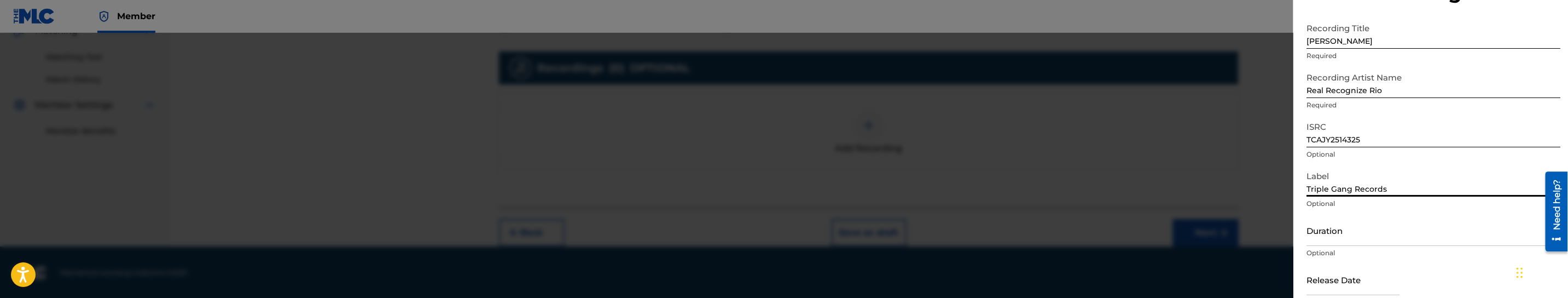
scroll to position [82, 0]
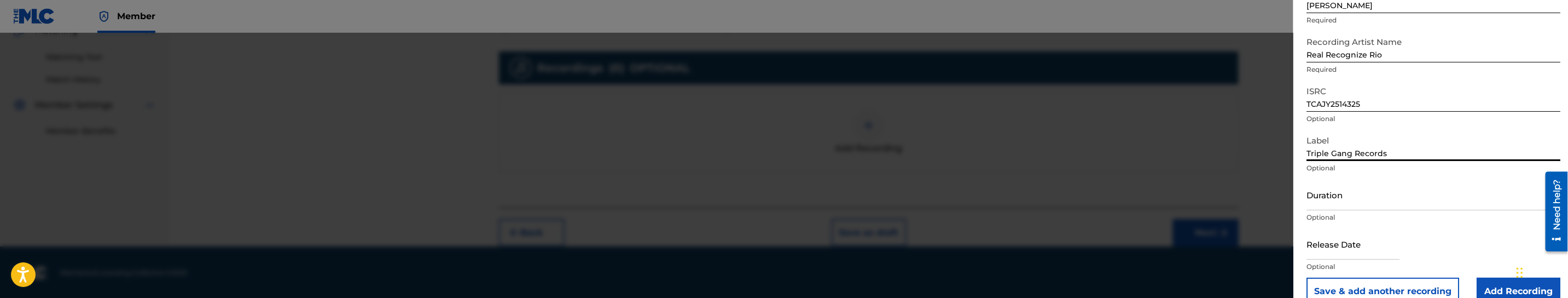
type input "Triple Gang Records"
click at [1379, 203] on input "Duration" at bounding box center [1433, 195] width 254 height 31
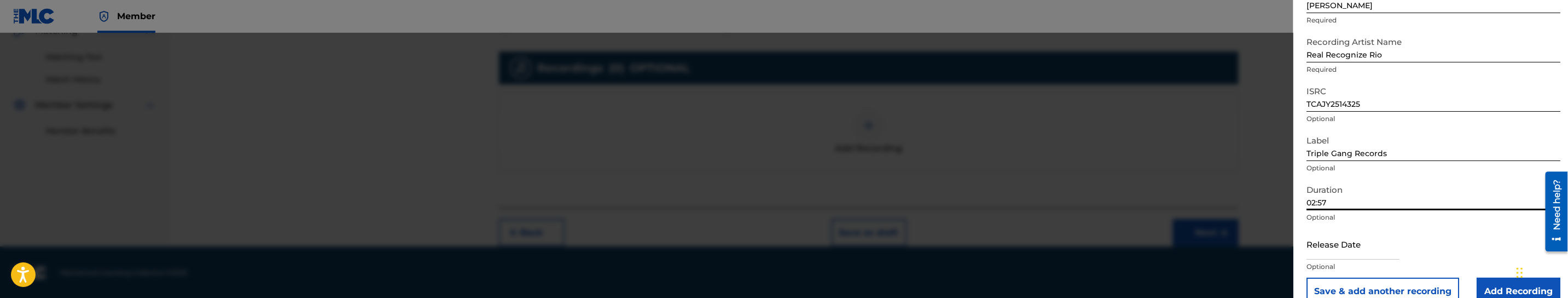
type input "02:57"
click at [1338, 252] on input "text" at bounding box center [1353, 244] width 93 height 31
select select "7"
select select "2025"
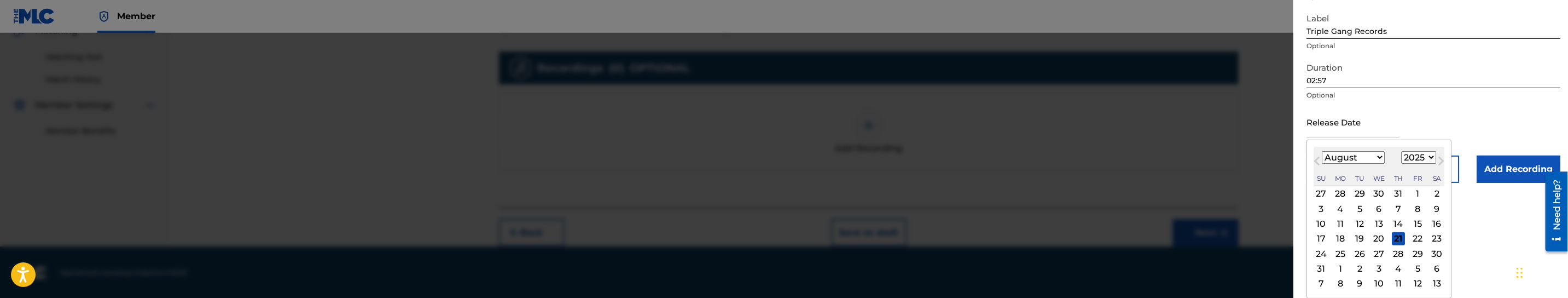
scroll to position [102, 0]
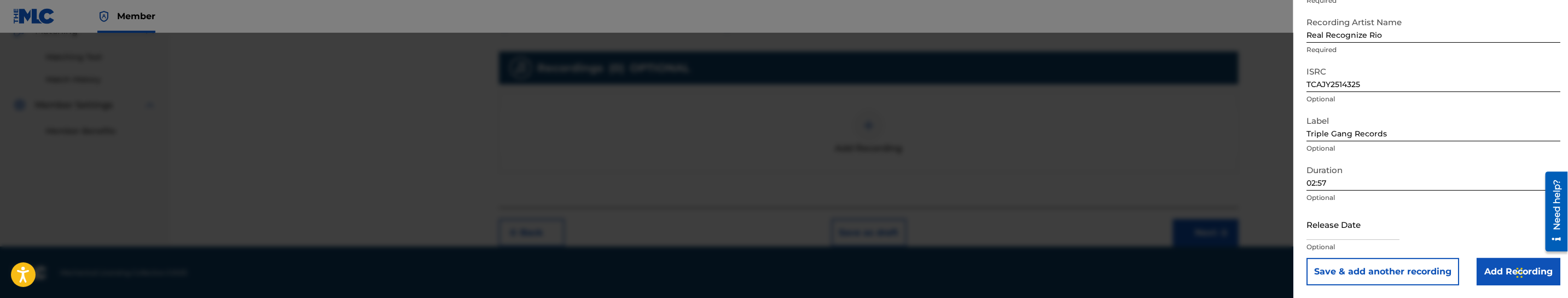
click at [1379, 235] on input "text" at bounding box center [1353, 224] width 93 height 31
select select "7"
select select "2025"
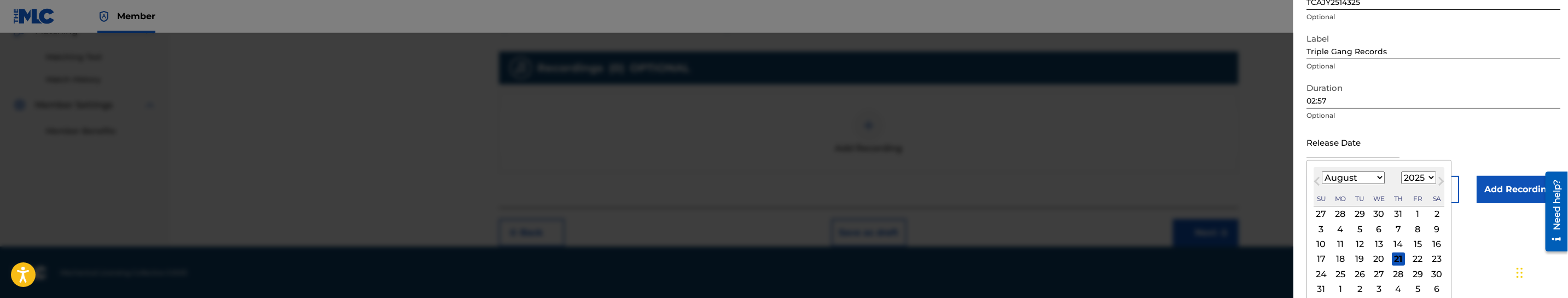
click at [1423, 248] on div "15" at bounding box center [1417, 244] width 13 height 13
type input "[DATE]"
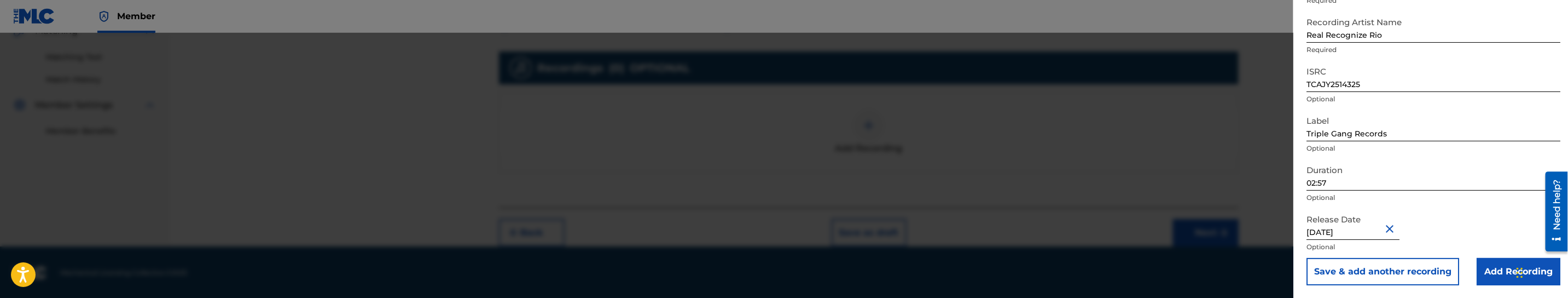
click at [1493, 271] on input "Add Recording" at bounding box center [1518, 271] width 84 height 27
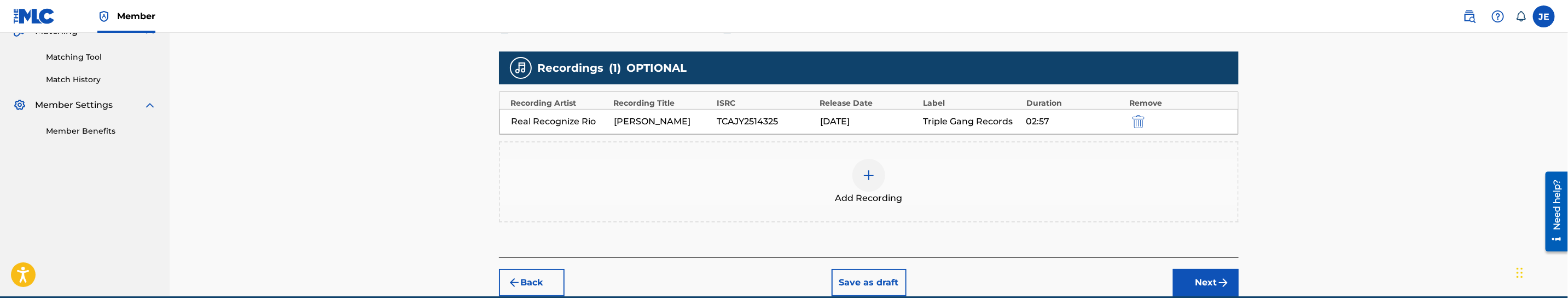
click at [1215, 273] on button "Next" at bounding box center [1206, 282] width 66 height 27
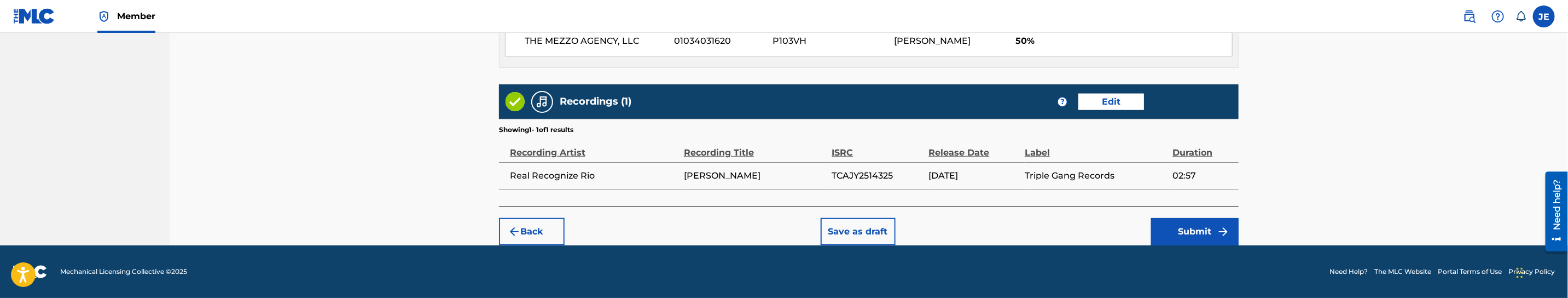
scroll to position [652, 0]
click at [1213, 230] on button "Submit" at bounding box center [1195, 231] width 88 height 27
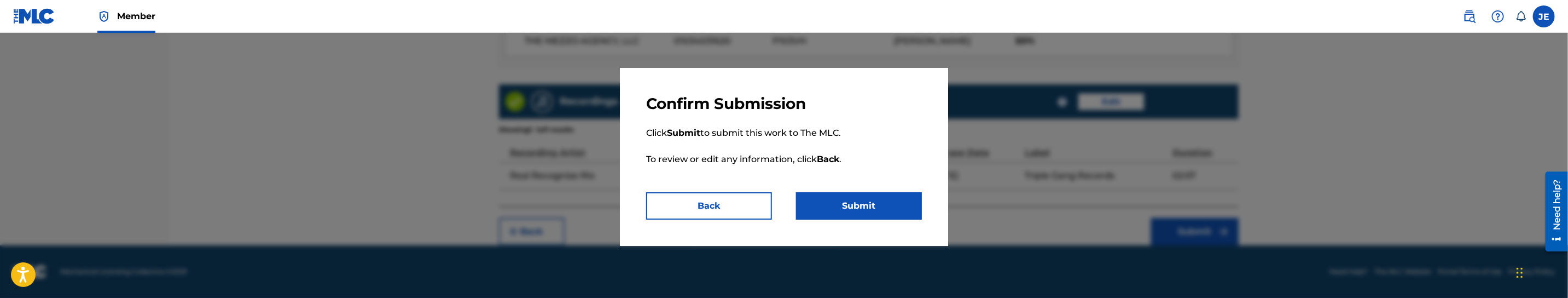
click at [862, 216] on button "Submit" at bounding box center [859, 206] width 126 height 27
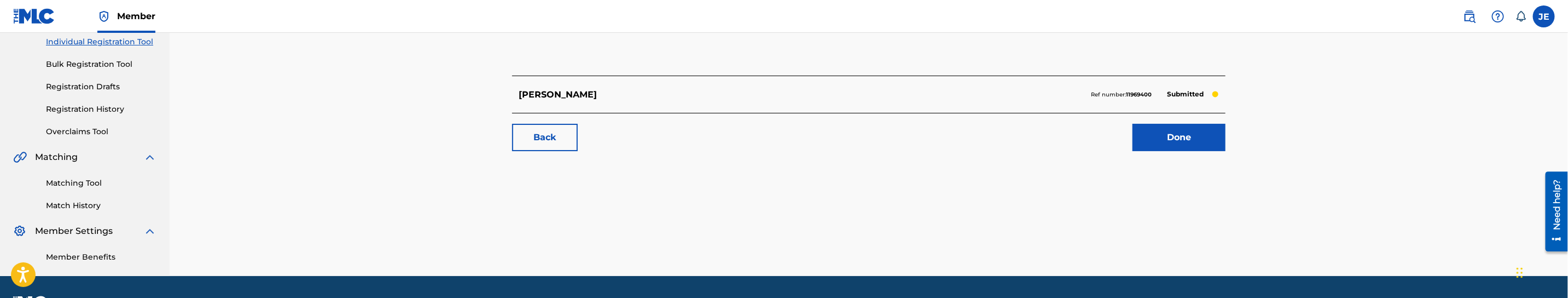
scroll to position [164, 0]
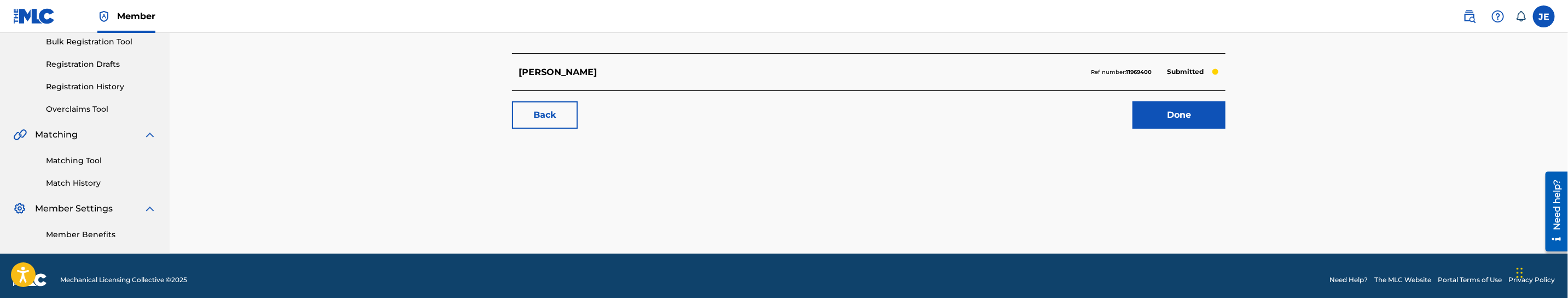
click at [1193, 117] on link "Done" at bounding box center [1179, 114] width 93 height 27
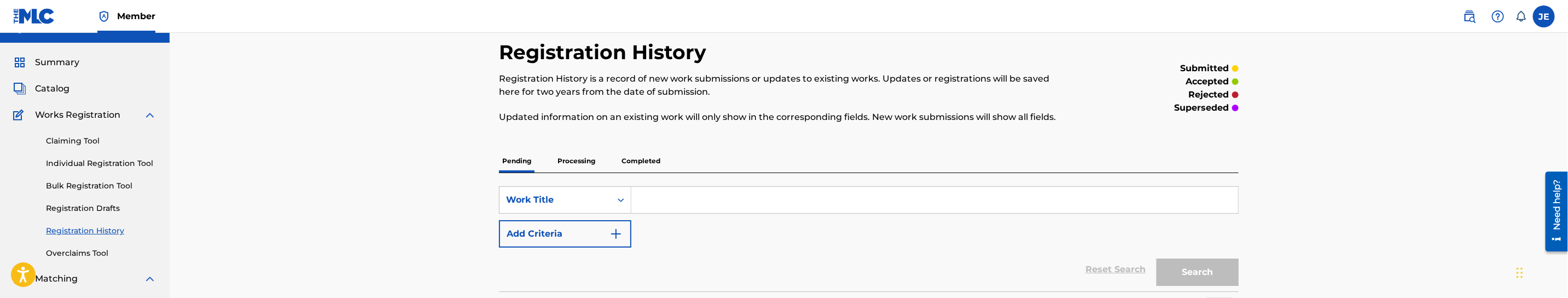
scroll to position [82, 0]
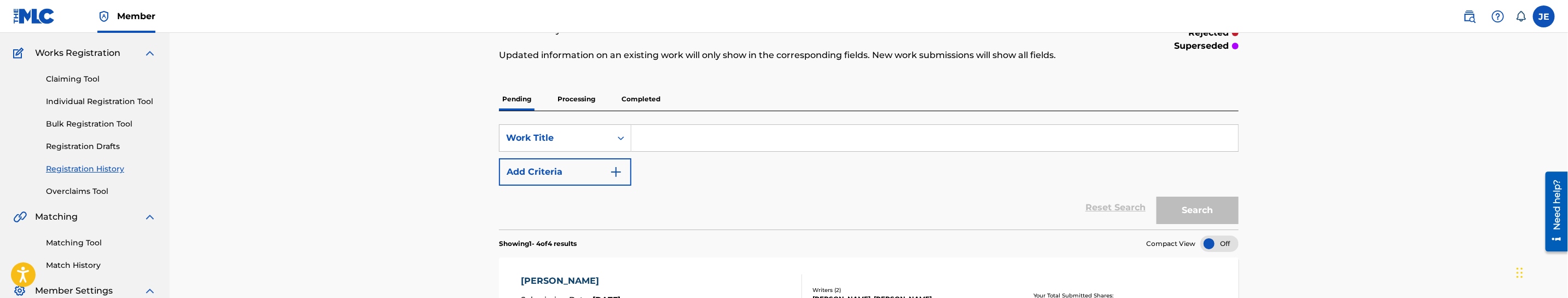
click at [102, 171] on link "Registration History" at bounding box center [101, 168] width 110 height 12
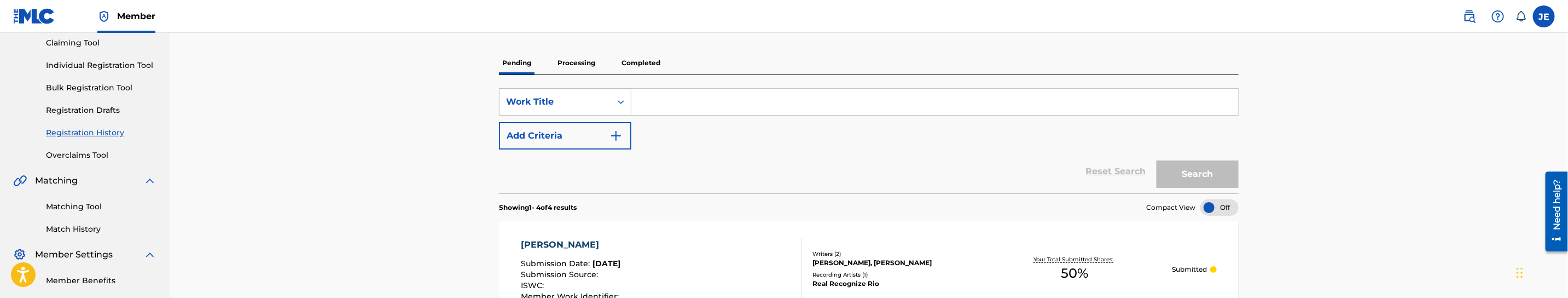
scroll to position [82, 0]
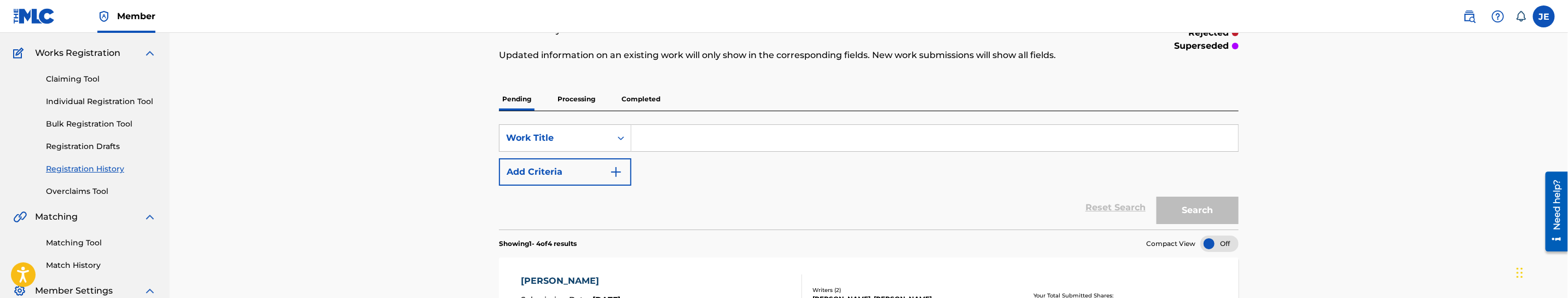
click at [102, 98] on link "Individual Registration Tool" at bounding box center [101, 101] width 110 height 12
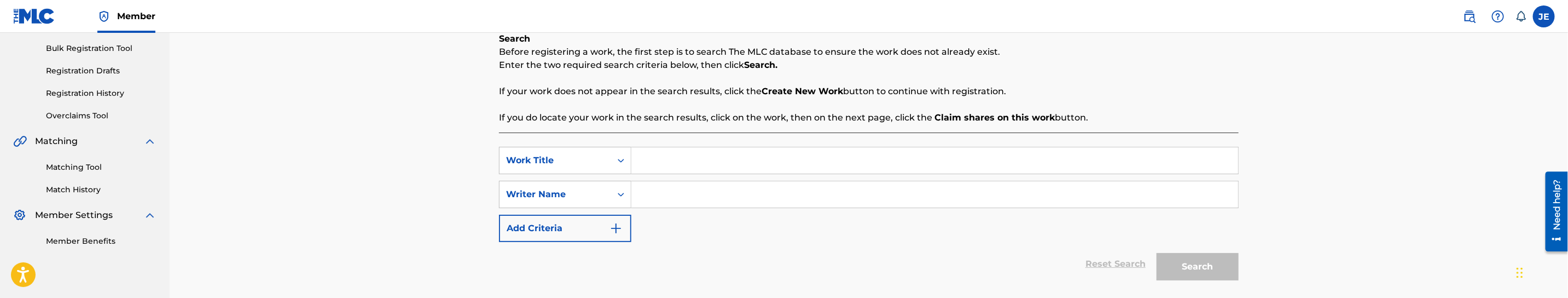
scroll to position [164, 0]
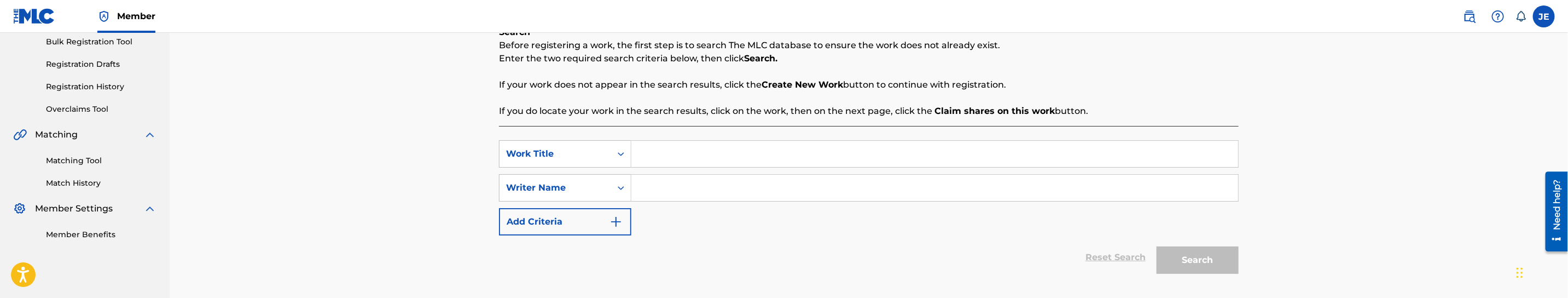
click at [723, 164] on input "Search Form" at bounding box center [935, 154] width 607 height 27
paste input "Trap House"
type input "Trap House"
click at [755, 189] on input "Search Form" at bounding box center [935, 188] width 607 height 27
paste input "[PERSON_NAME], [PERSON_NAME]"
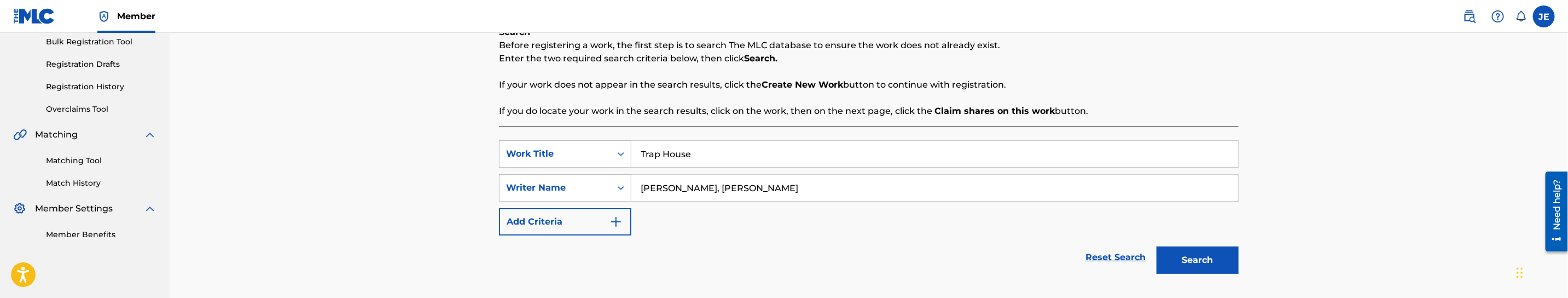
type input "[PERSON_NAME], [PERSON_NAME]"
click at [1220, 258] on button "Search" at bounding box center [1197, 260] width 82 height 27
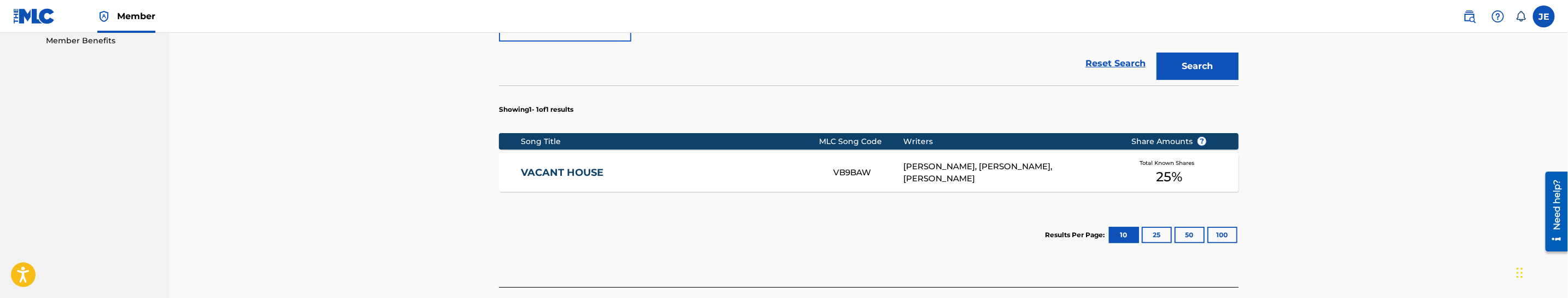
scroll to position [411, 0]
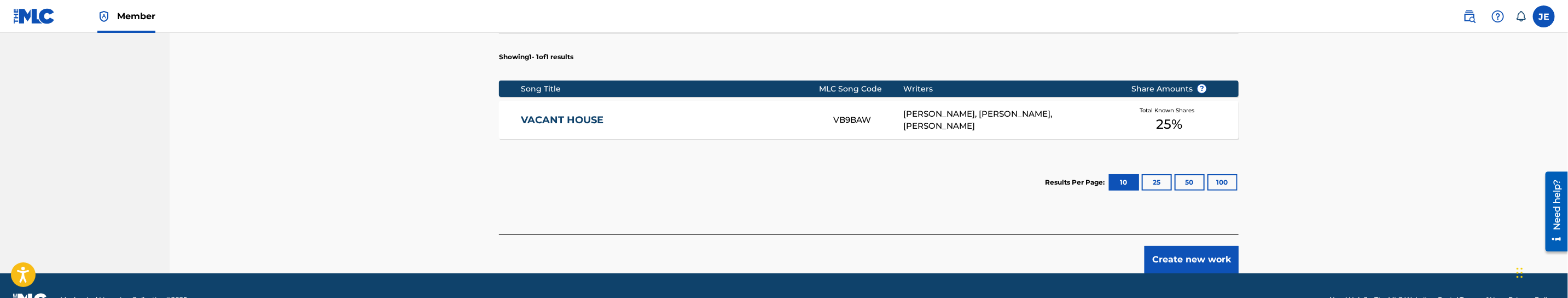
click at [1184, 257] on button "Create new work" at bounding box center [1192, 259] width 94 height 27
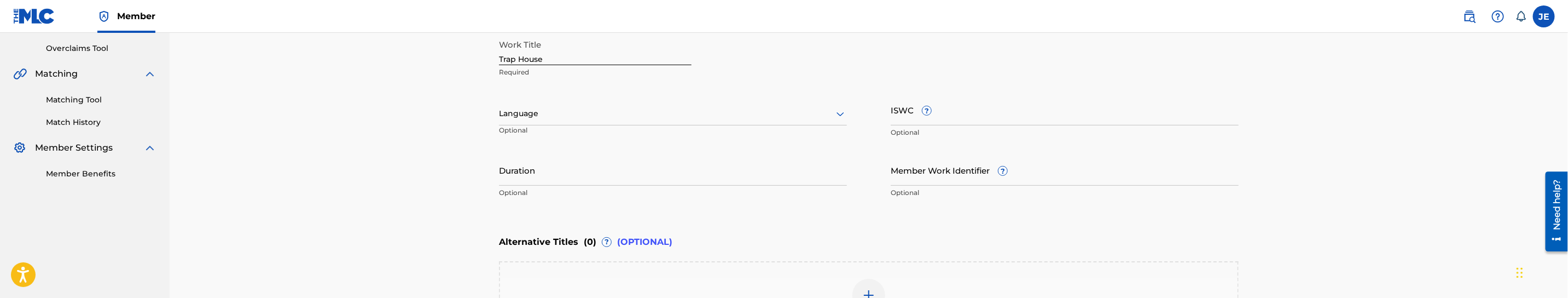
scroll to position [223, 0]
click at [539, 66] on input "Trap House" at bounding box center [595, 51] width 192 height 31
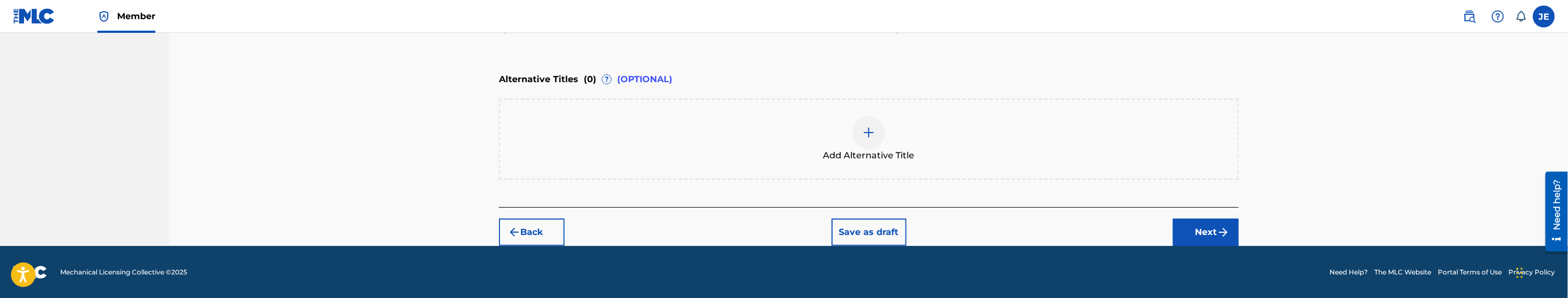
click at [1207, 230] on button "Next" at bounding box center [1206, 232] width 66 height 27
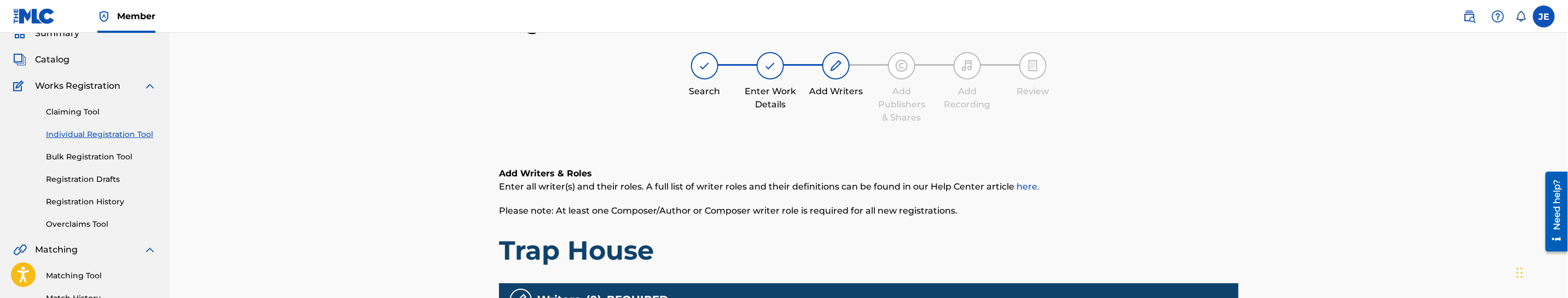
scroll to position [238, 0]
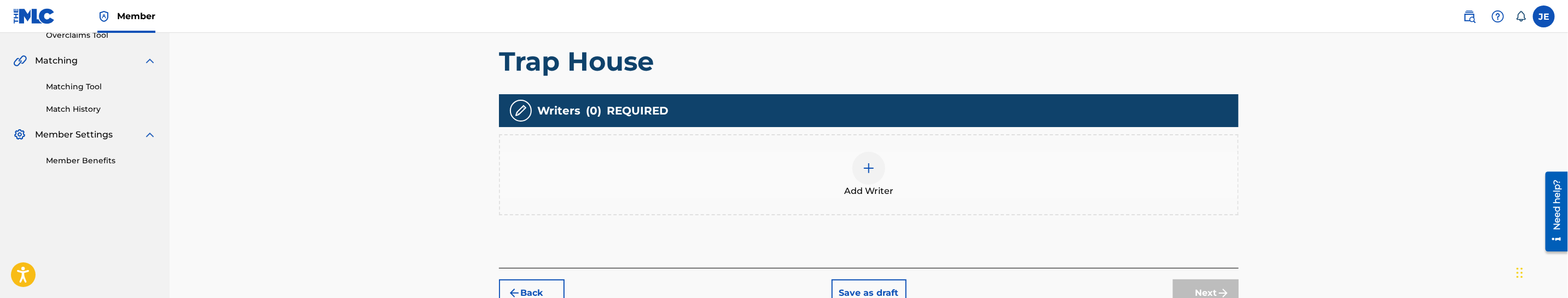
click at [875, 179] on div at bounding box center [869, 168] width 33 height 33
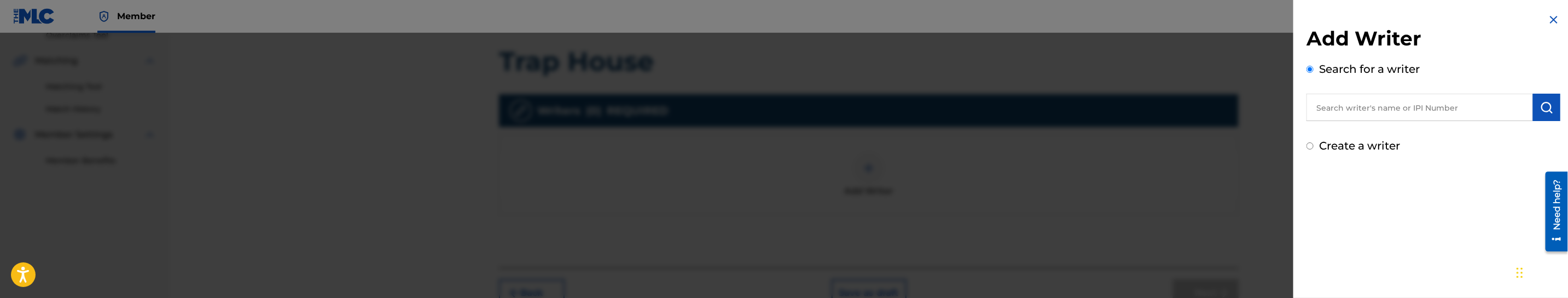
drag, startPoint x: 1489, startPoint y: 105, endPoint x: 1512, endPoint y: 104, distance: 23.0
click at [1489, 104] on input "text" at bounding box center [1420, 107] width 227 height 27
paste input "[PERSON_NAME], [PERSON_NAME]"
type input "[PERSON_NAME], [PERSON_NAME]"
click at [1548, 103] on img "submit" at bounding box center [1547, 107] width 13 height 13
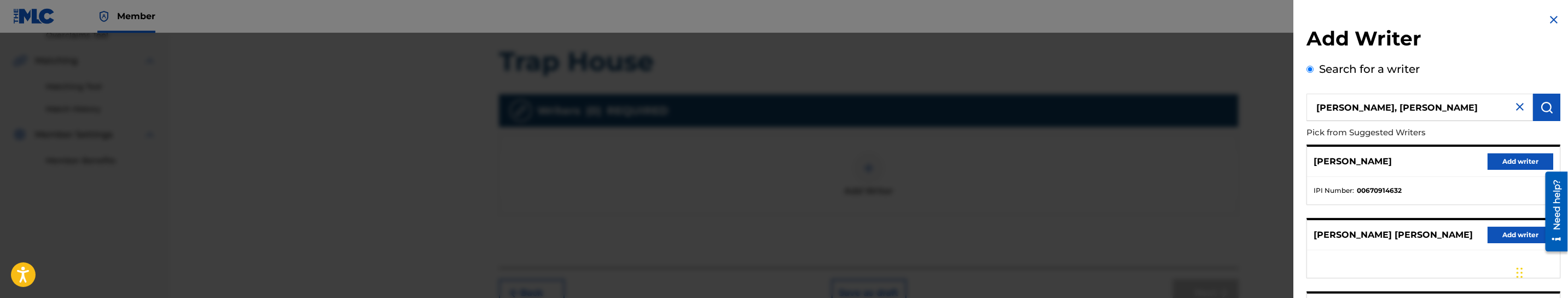
click at [1500, 156] on button "Add writer" at bounding box center [1520, 161] width 66 height 16
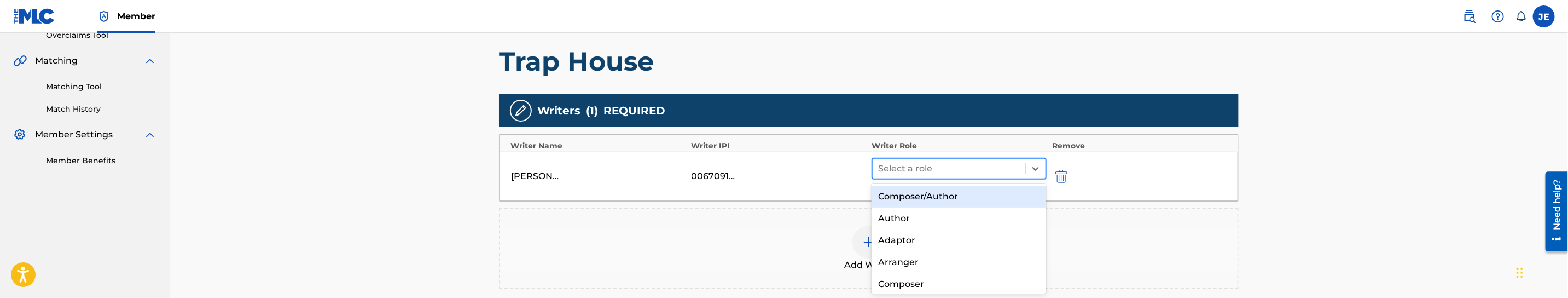
click at [994, 170] on div at bounding box center [949, 169] width 142 height 16
click at [966, 200] on div "Composer/Author" at bounding box center [959, 196] width 174 height 22
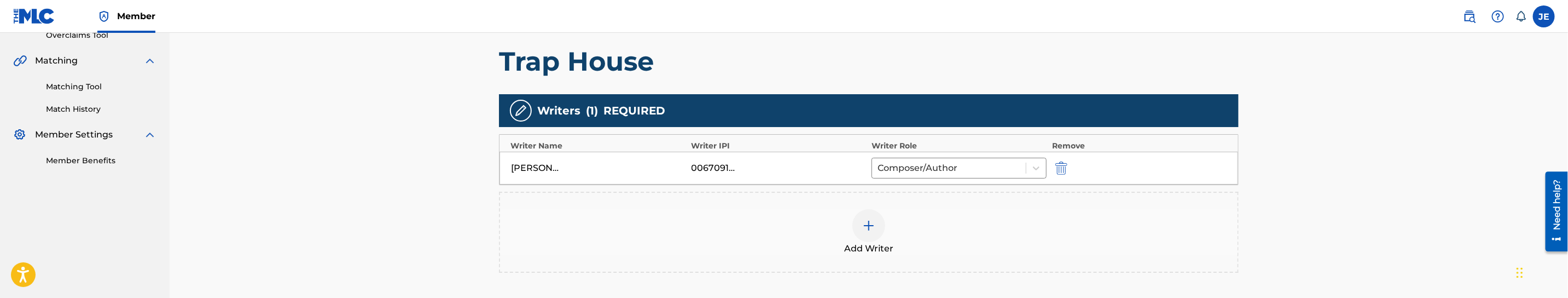
click at [884, 217] on div "Add Writer" at bounding box center [868, 232] width 737 height 46
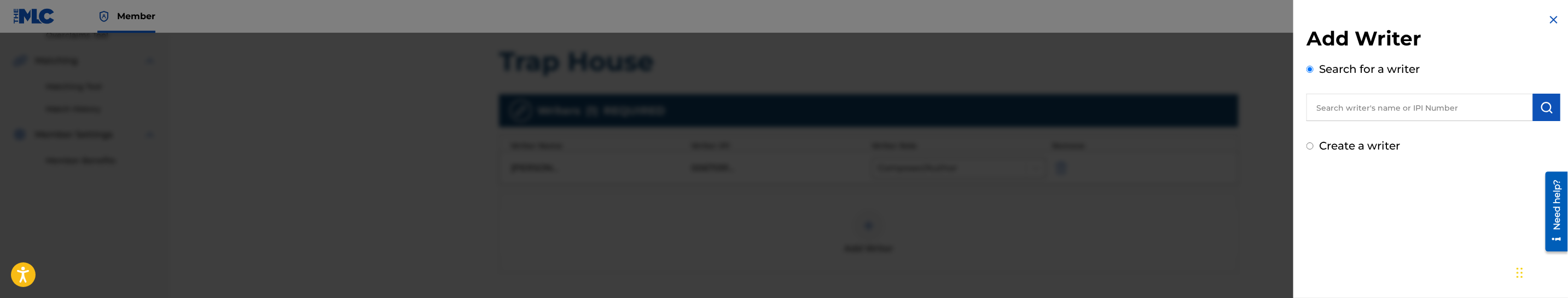
click at [1414, 115] on input "text" at bounding box center [1420, 107] width 227 height 27
click at [1420, 117] on input "text" at bounding box center [1420, 107] width 227 height 27
click at [1426, 115] on input "text" at bounding box center [1420, 107] width 227 height 27
paste input "[PERSON_NAME]"
type input "[PERSON_NAME]"
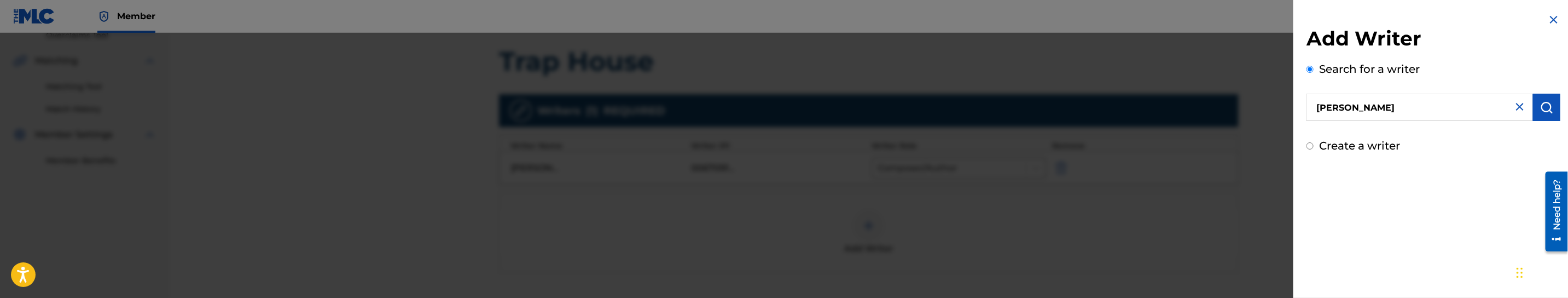
click at [1547, 107] on img "submit" at bounding box center [1547, 107] width 13 height 13
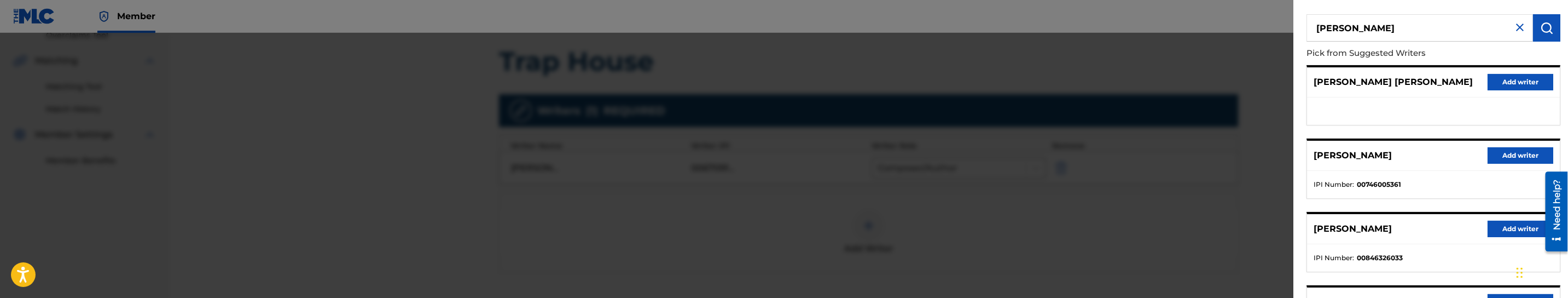
scroll to position [82, 0]
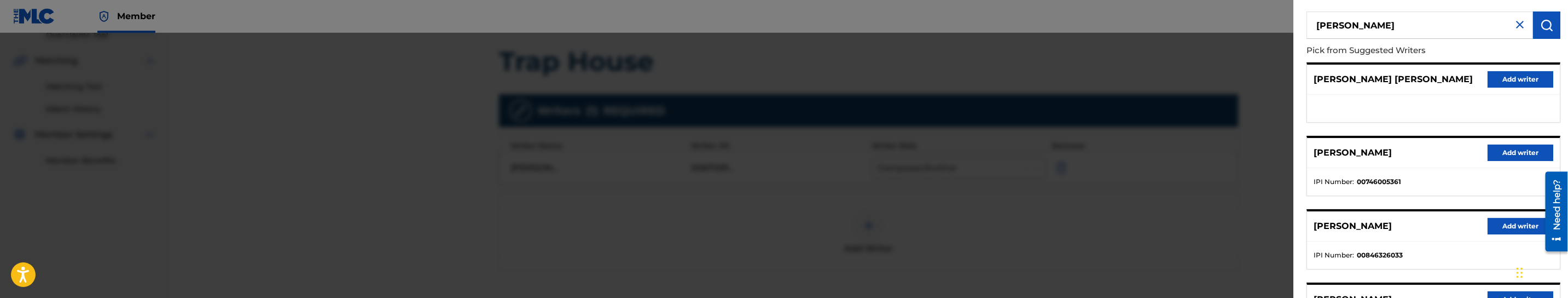
click at [1509, 224] on button "Add writer" at bounding box center [1520, 225] width 66 height 16
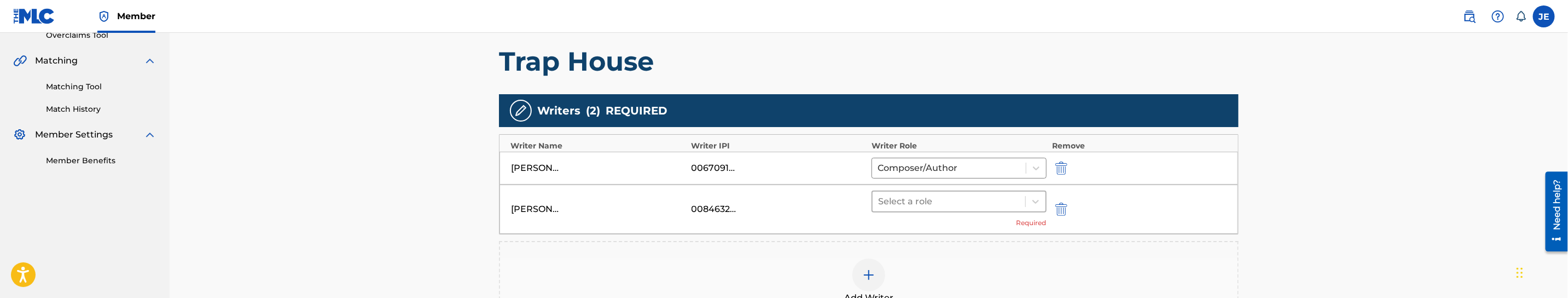
click at [989, 212] on div "Select a role" at bounding box center [960, 201] width 175 height 22
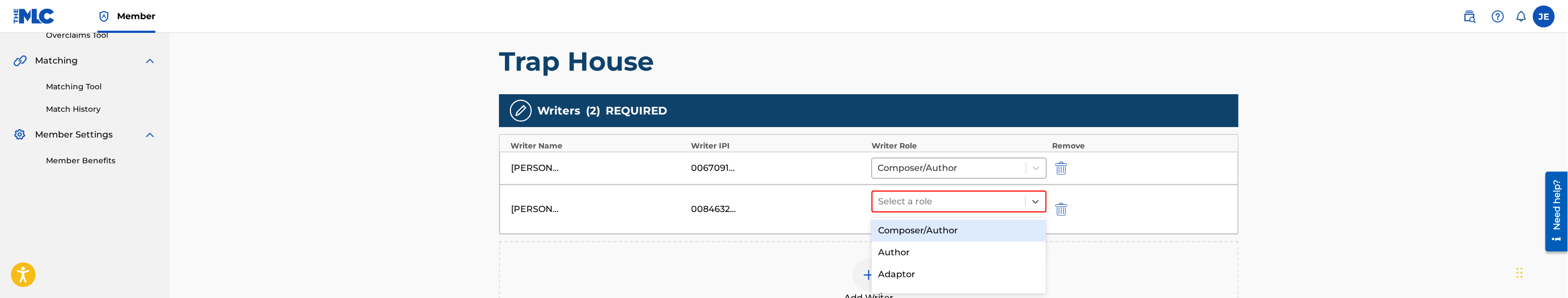
click at [965, 227] on div "Composer/Author" at bounding box center [959, 231] width 174 height 22
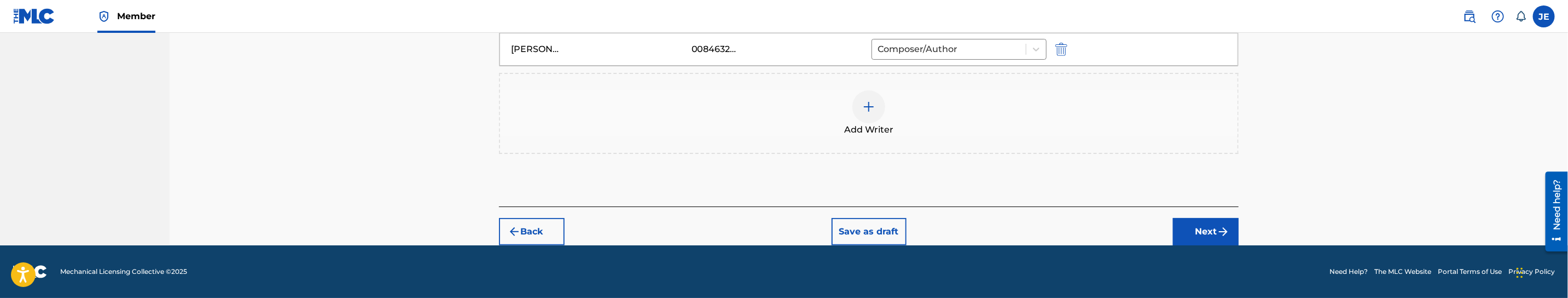
click at [1210, 225] on button "Next" at bounding box center [1206, 231] width 66 height 27
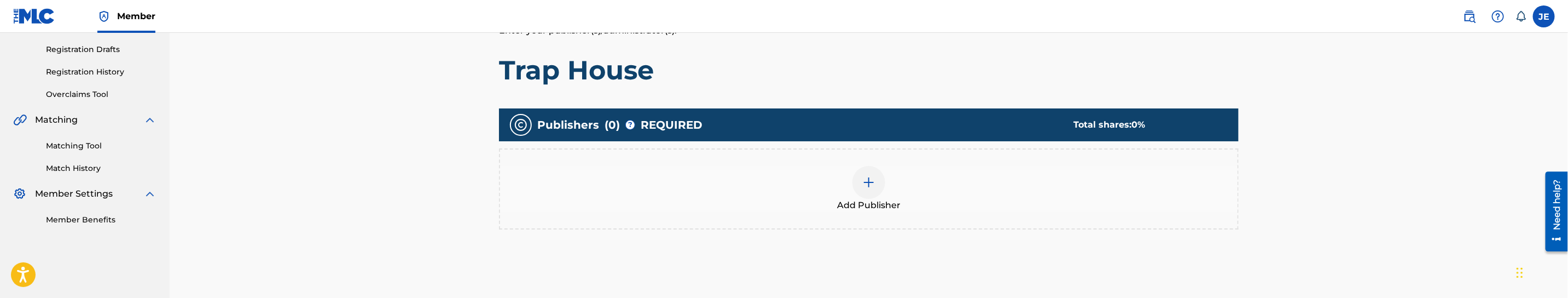
scroll to position [286, 0]
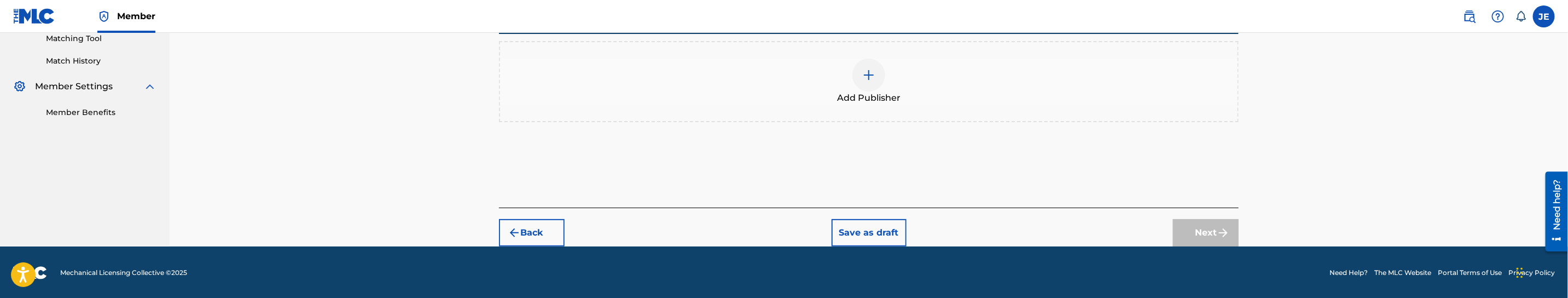
click at [874, 77] on img at bounding box center [869, 74] width 13 height 13
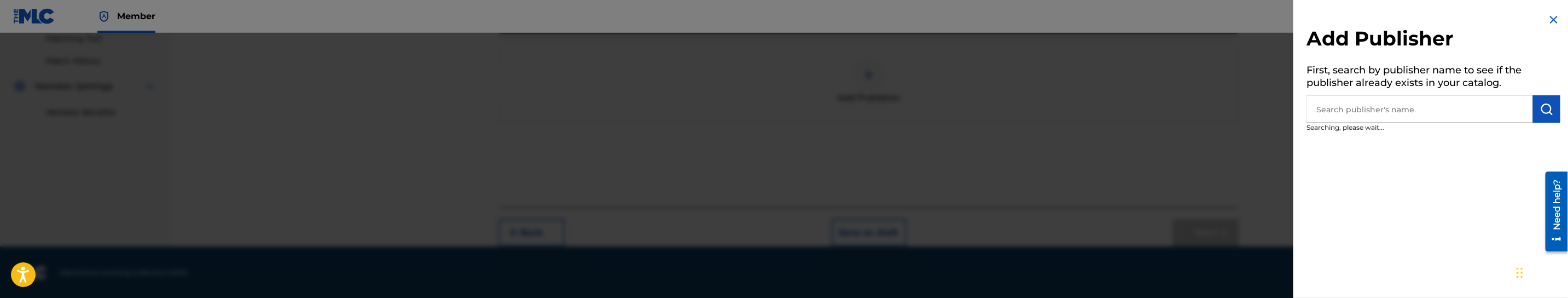
click at [1433, 103] on input "text" at bounding box center [1420, 109] width 227 height 27
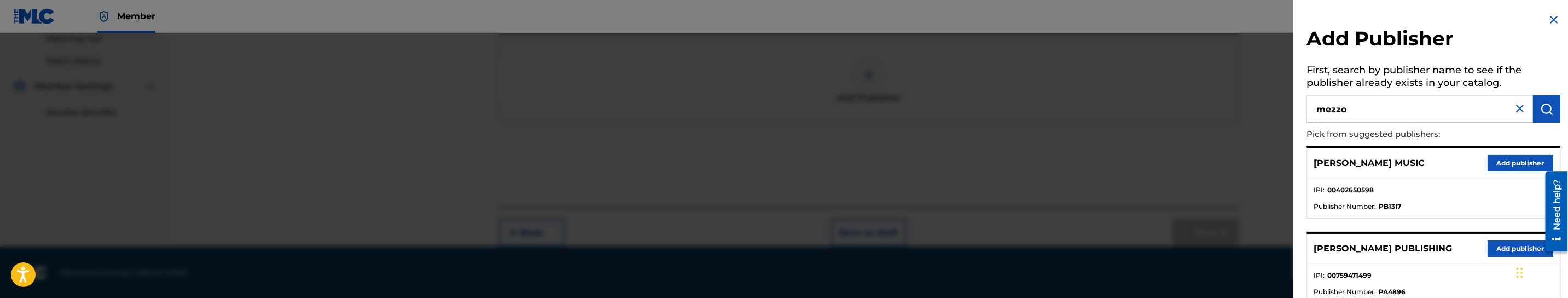
type input "mezzo"
click at [1510, 165] on button "Add publisher" at bounding box center [1520, 163] width 66 height 16
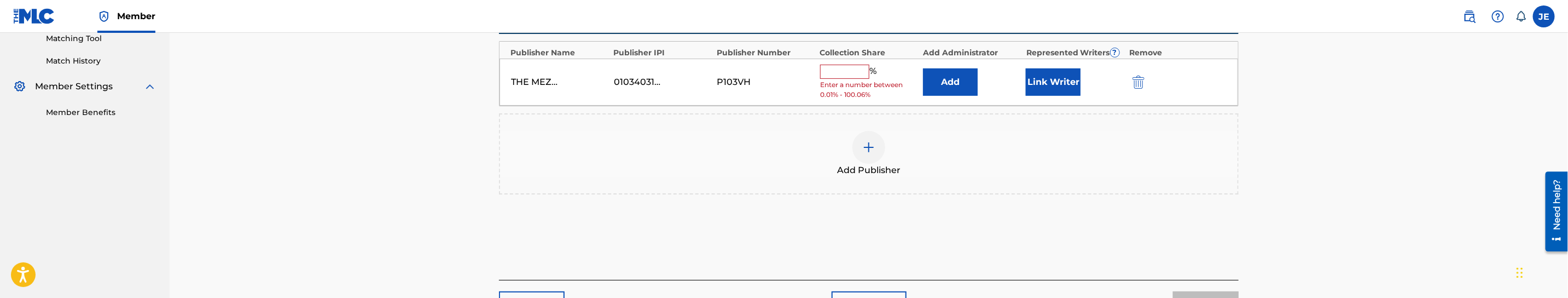
click at [1061, 76] on button "Link Writer" at bounding box center [1053, 81] width 55 height 27
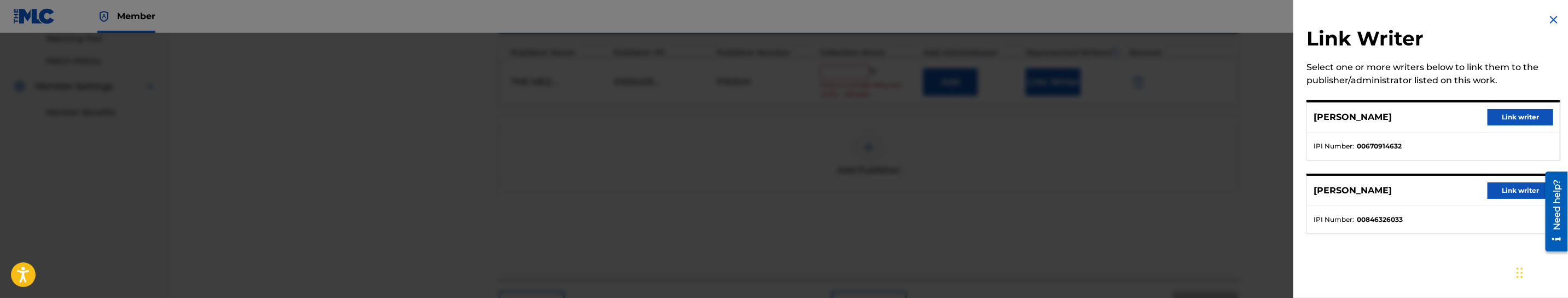
click at [1504, 120] on button "Link writer" at bounding box center [1520, 117] width 66 height 16
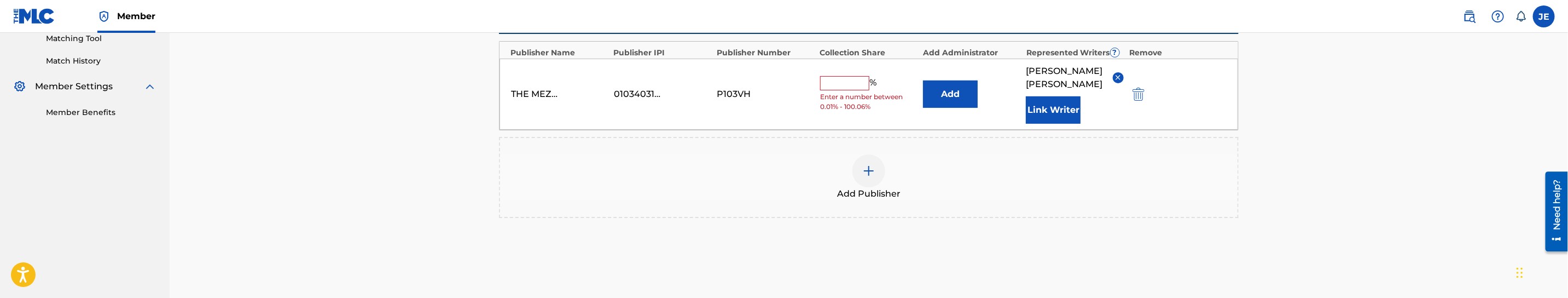
click at [845, 90] on input "text" at bounding box center [845, 83] width 49 height 14
type input "50"
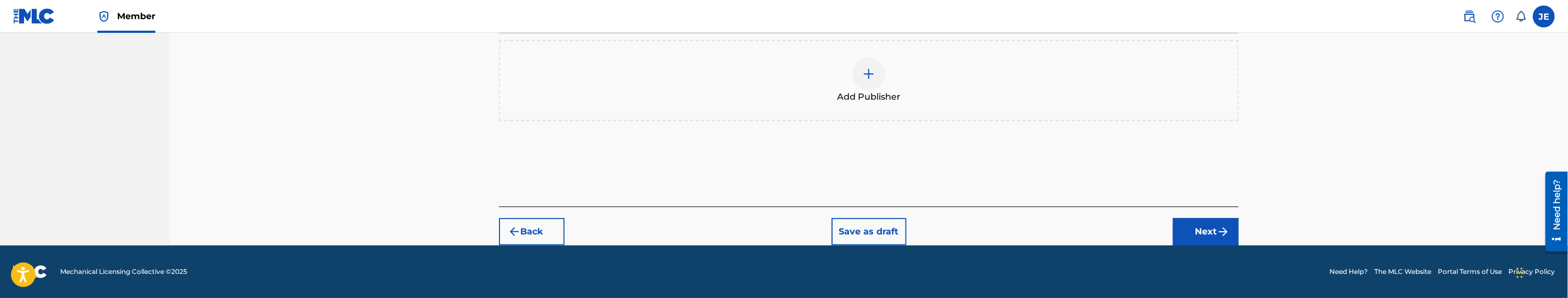
click at [1205, 254] on footer "Mechanical Licensing Collective © 2025 Need Help? The MLC Website Portal Terms …" at bounding box center [784, 271] width 1568 height 52
click at [1207, 234] on button "Next" at bounding box center [1206, 231] width 66 height 27
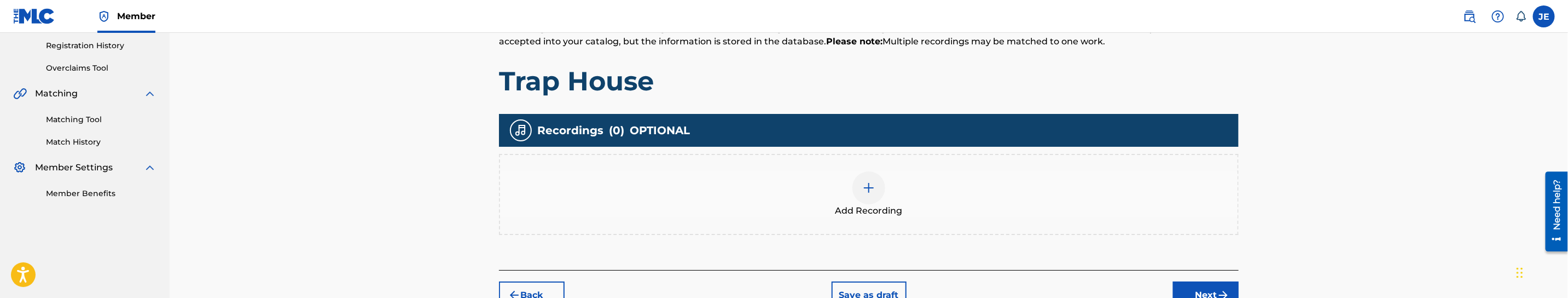
scroll to position [267, 0]
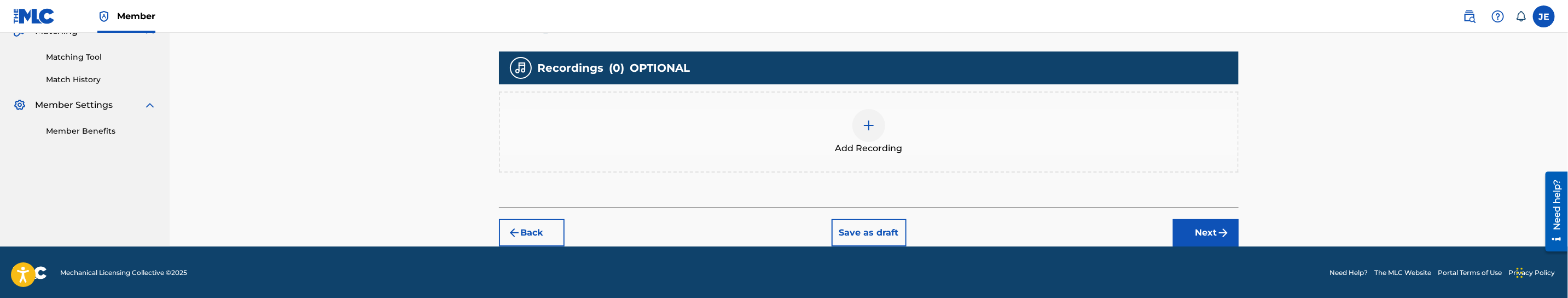
click at [844, 120] on div "Add Recording" at bounding box center [868, 131] width 737 height 46
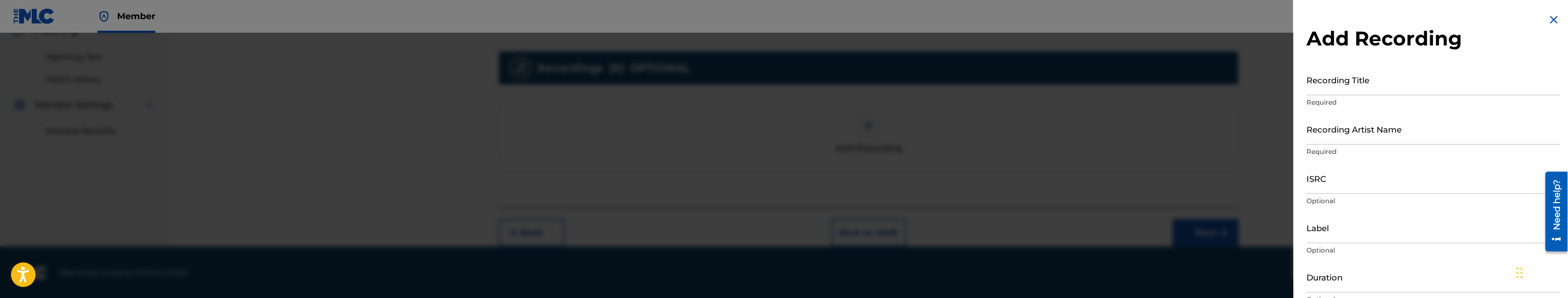
click at [1459, 98] on p "Required" at bounding box center [1433, 102] width 254 height 10
click at [1460, 92] on input "Recording Title" at bounding box center [1433, 80] width 254 height 31
paste input "Trap House by Real Recognize Rio"
drag, startPoint x: 1366, startPoint y: 84, endPoint x: 1568, endPoint y: 89, distance: 202.1
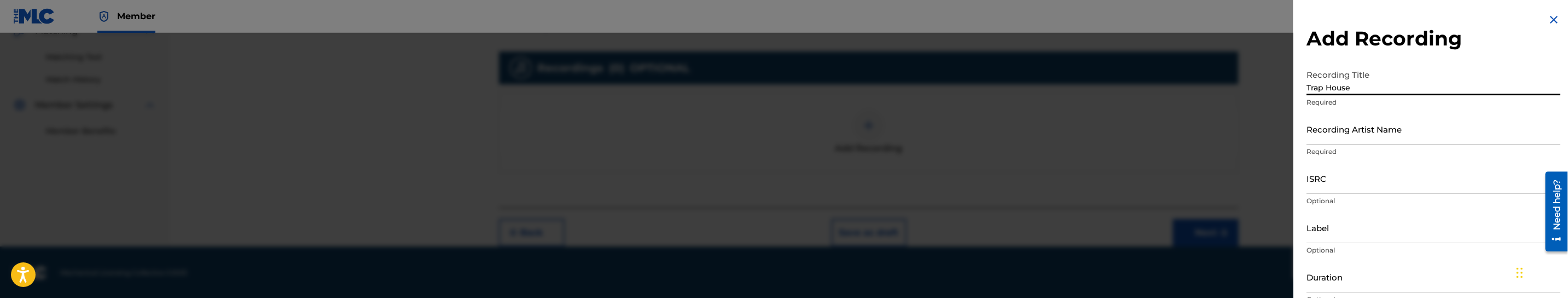
type input "Trap House"
click at [1369, 134] on input "Recording Artist Name" at bounding box center [1433, 129] width 254 height 31
paste input "Real Recognize Rio"
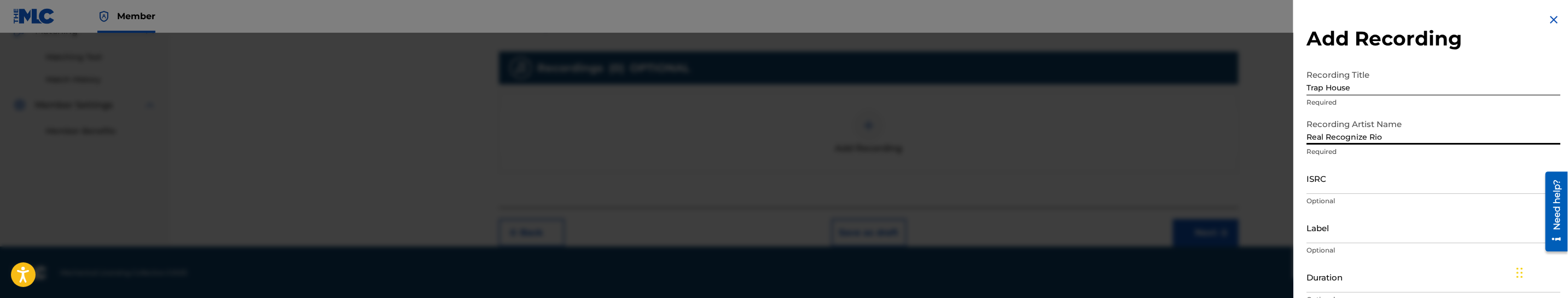
type input "Real Recognize Rio"
drag, startPoint x: 1377, startPoint y: 189, endPoint x: 1378, endPoint y: 198, distance: 9.1
click at [1377, 189] on input "ISRC" at bounding box center [1433, 178] width 254 height 31
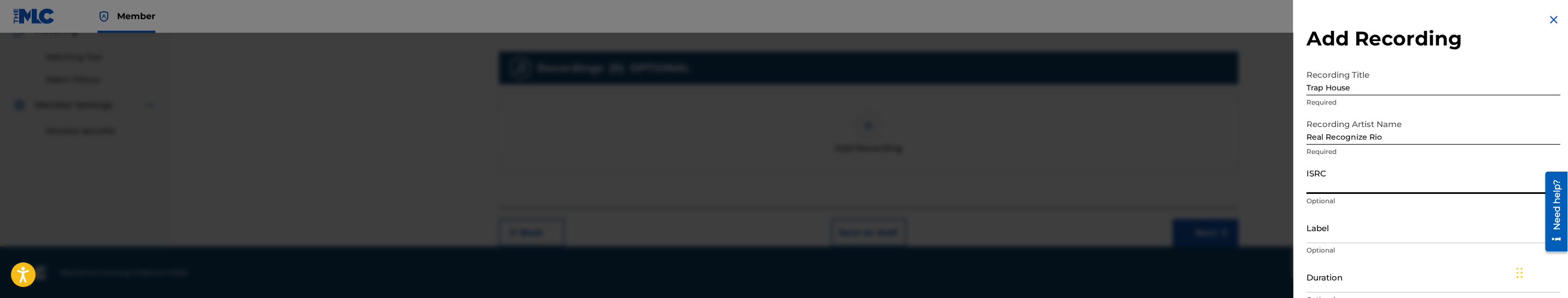
paste input "TCAJU2504888"
type input "TCAJU2504888"
click at [1329, 240] on input "Label" at bounding box center [1433, 228] width 254 height 31
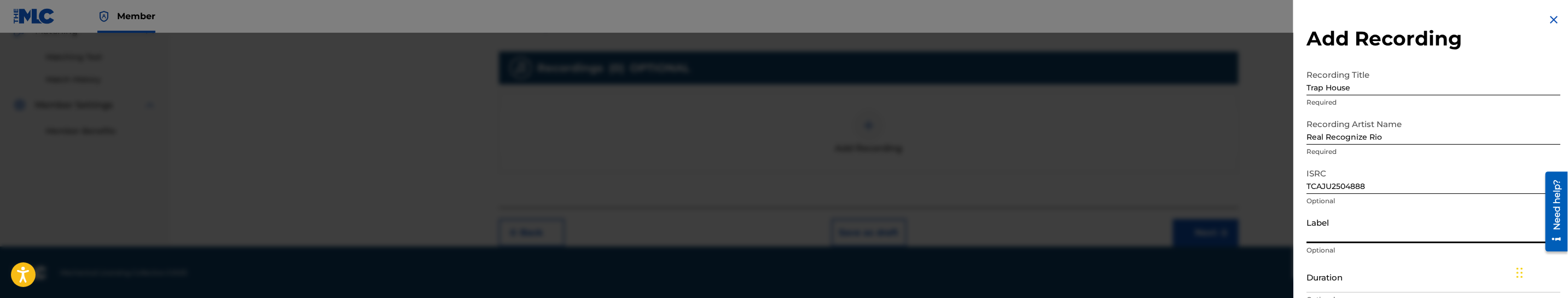
paste input "Triple Gang Records"
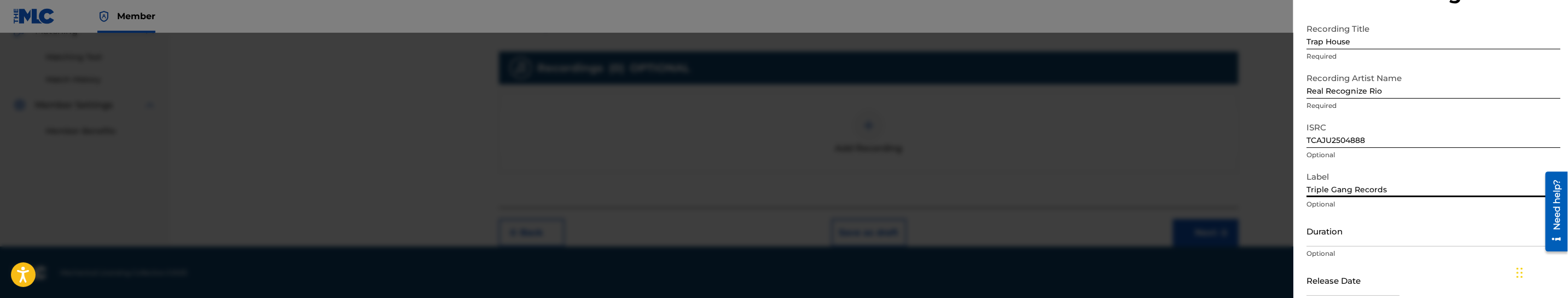
scroll to position [82, 0]
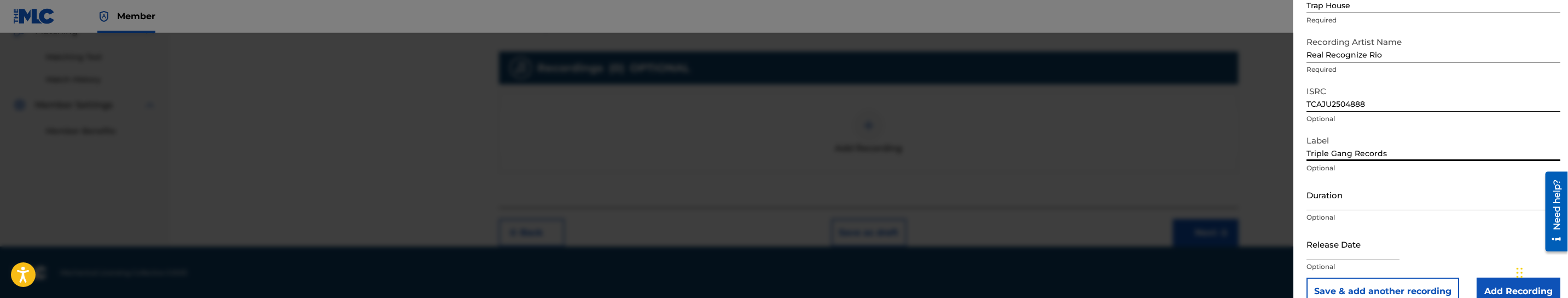
type input "Triple Gang Records"
click at [1387, 199] on input "Duration" at bounding box center [1433, 195] width 254 height 31
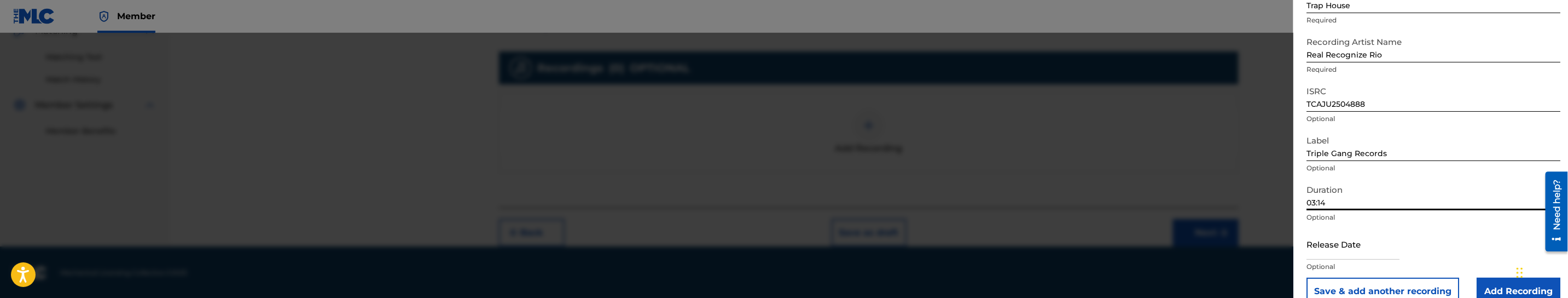
type input "03:14"
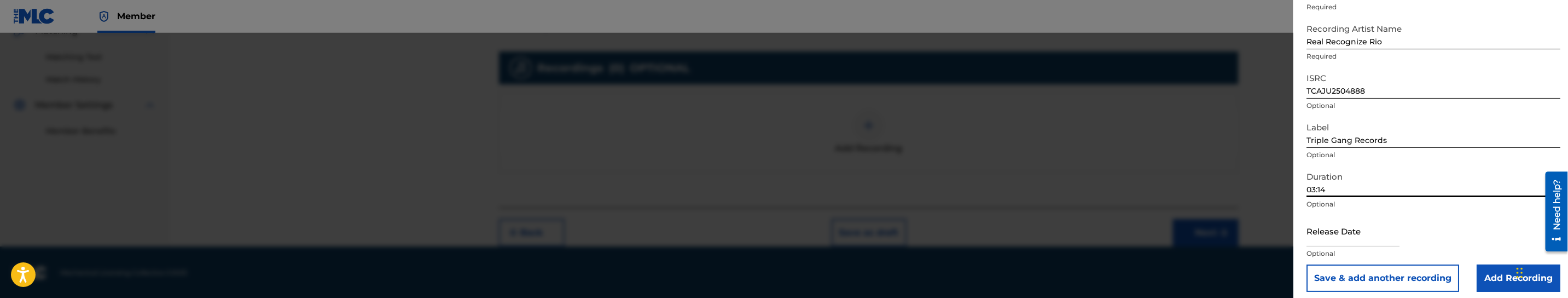
scroll to position [102, 0]
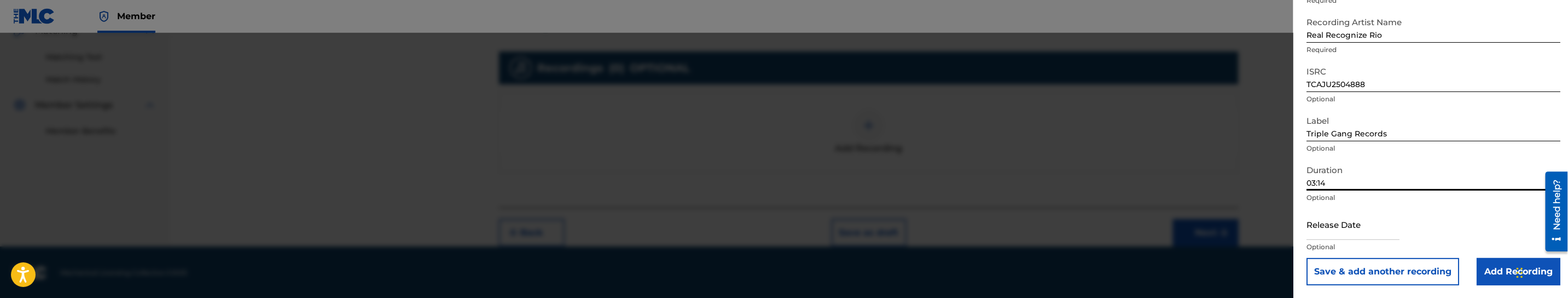
click at [1389, 232] on input "text" at bounding box center [1353, 224] width 93 height 31
select select "7"
select select "2025"
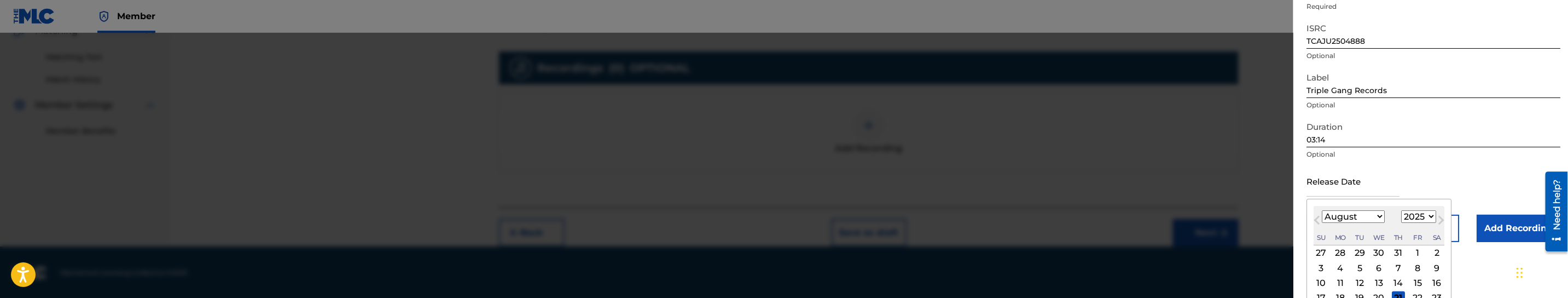
scroll to position [204, 0]
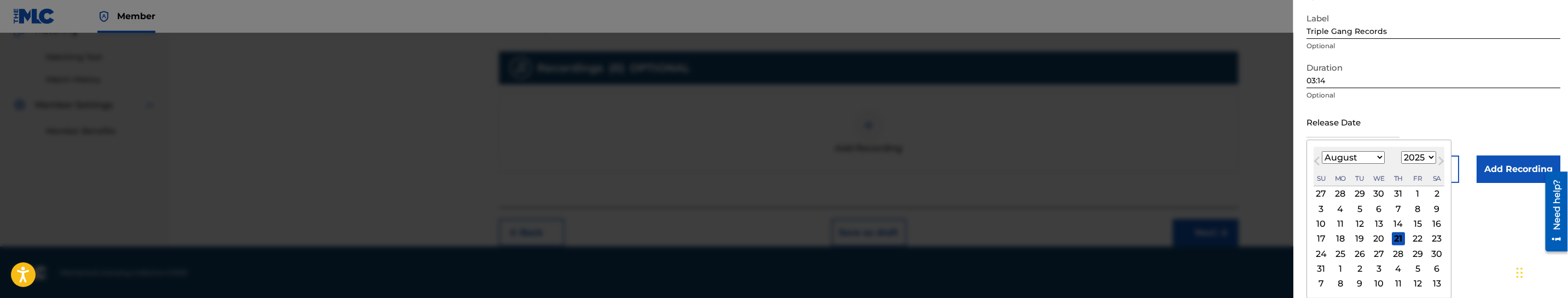
click at [1330, 156] on select "January February March April May June July August September October November De…" at bounding box center [1353, 157] width 63 height 13
select select "6"
click at [1322, 163] on select "January February March April May June July August September October November De…" at bounding box center [1353, 157] width 63 height 13
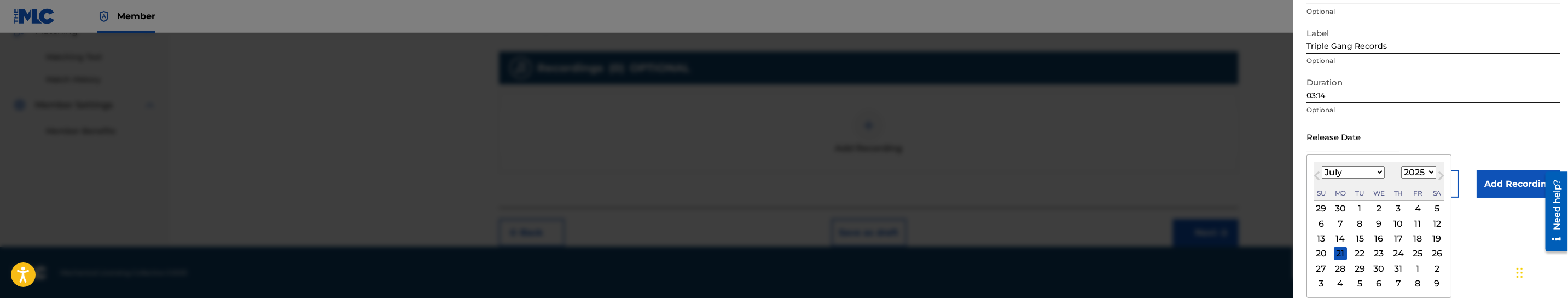
scroll to position [189, 0]
click at [1325, 223] on div "6" at bounding box center [1321, 223] width 13 height 13
type input "[DATE]"
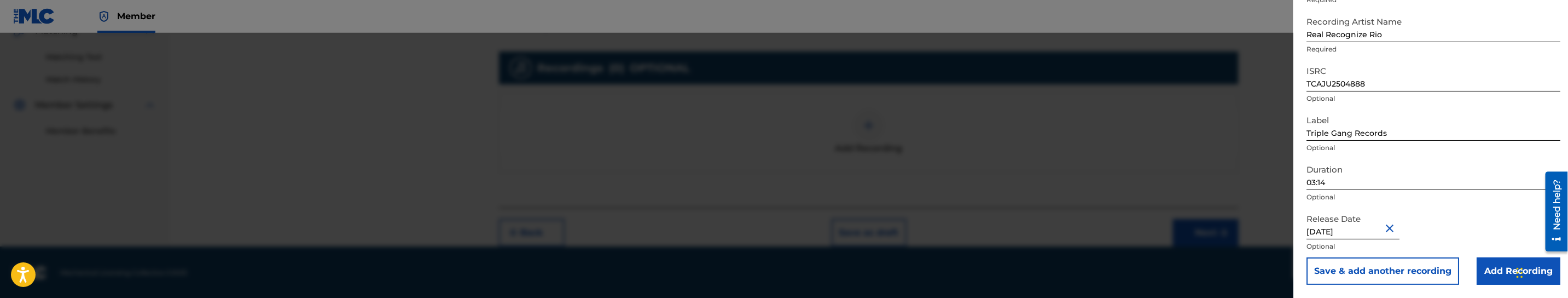
scroll to position [102, 0]
click at [1502, 267] on input "Add Recording" at bounding box center [1518, 271] width 84 height 27
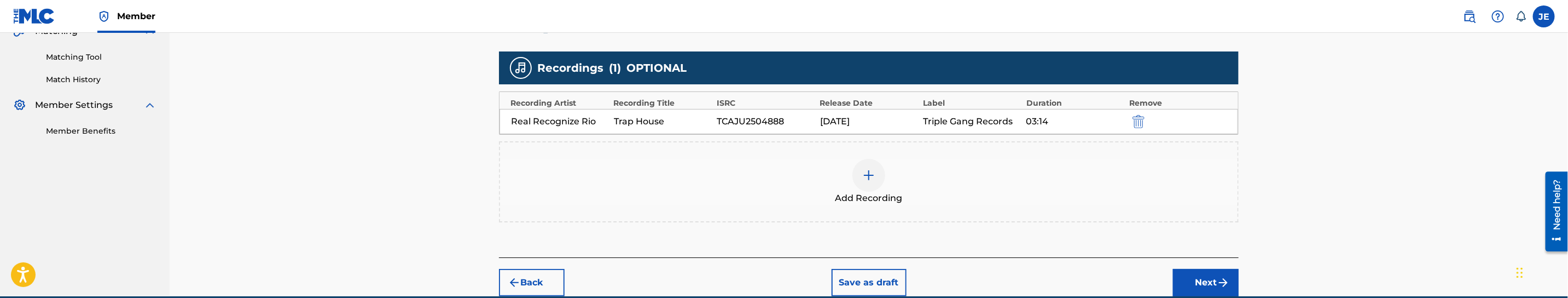
click at [1220, 276] on img "submit" at bounding box center [1223, 282] width 13 height 13
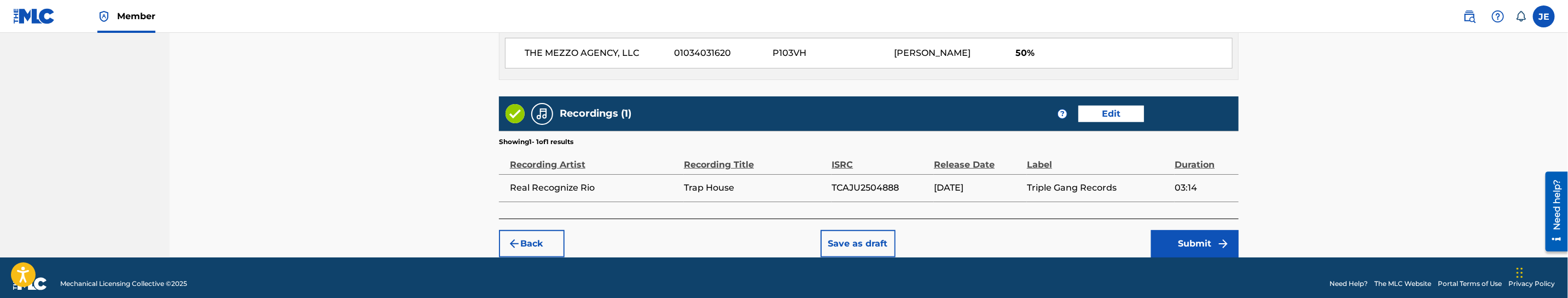
scroll to position [652, 0]
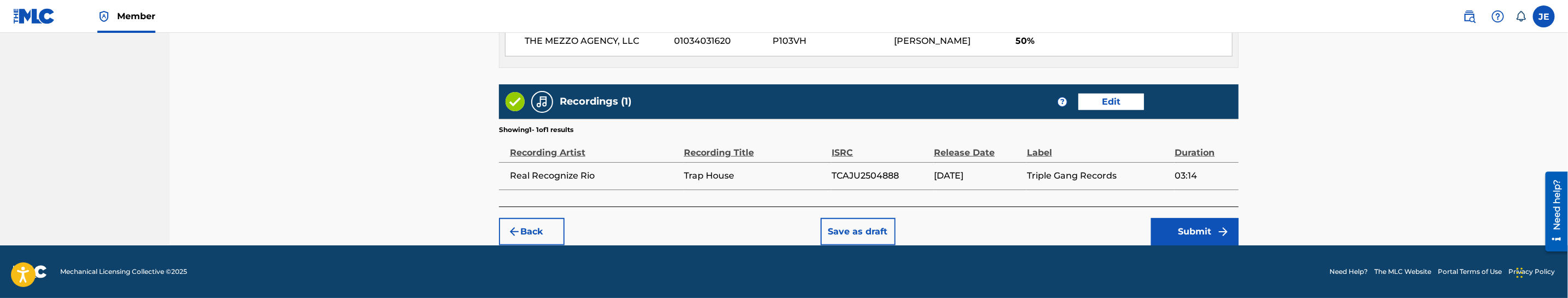
click at [1202, 232] on button "Submit" at bounding box center [1195, 231] width 88 height 27
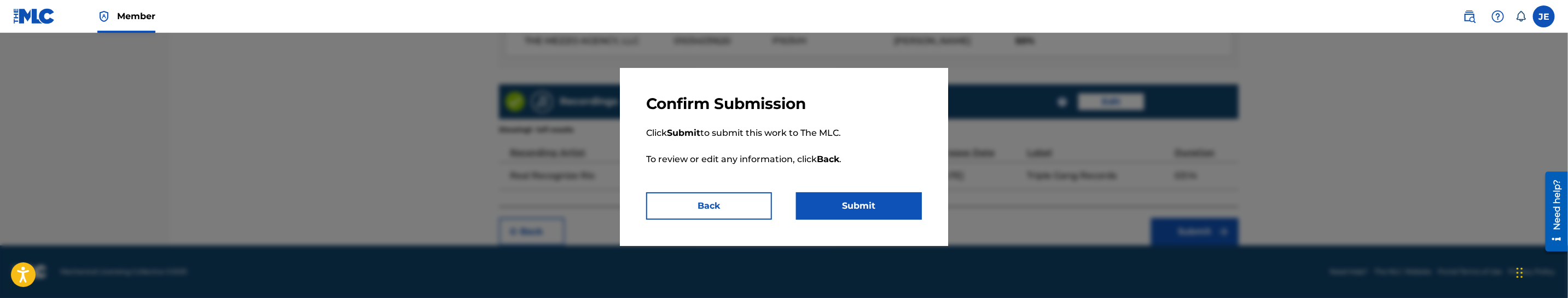
click at [885, 214] on button "Submit" at bounding box center [859, 206] width 126 height 27
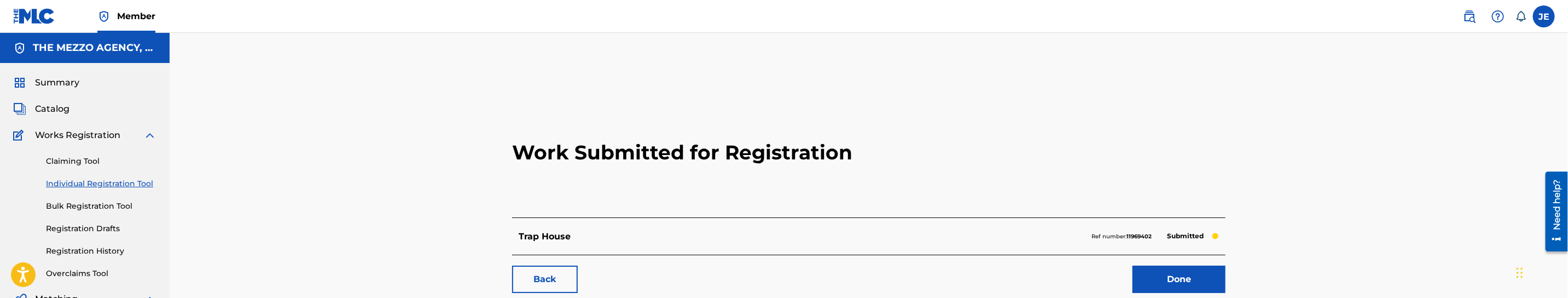
click at [1143, 124] on h2 "Work Submitted for Registration" at bounding box center [869, 153] width 713 height 130
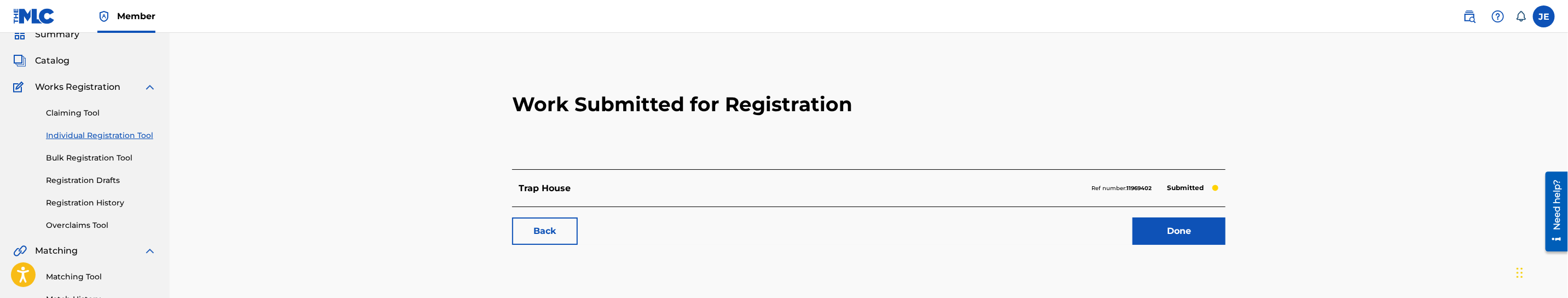
scroll to position [82, 0]
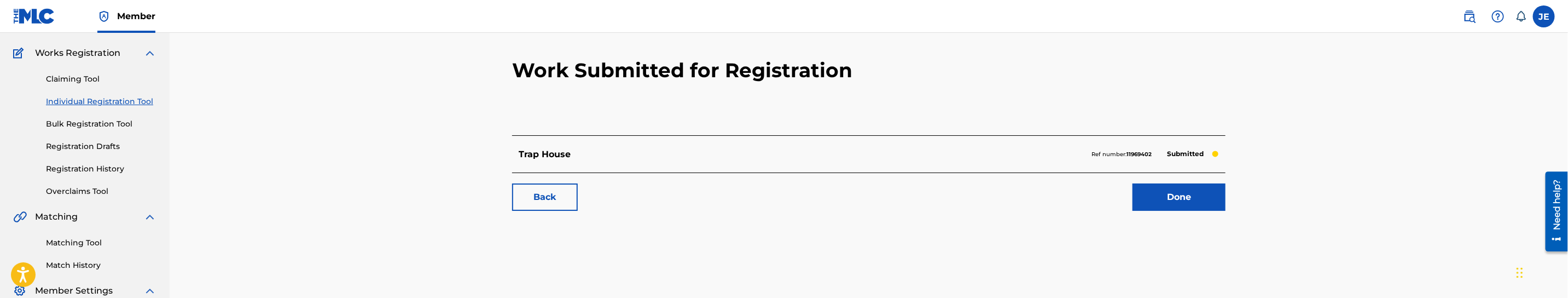
click at [1189, 194] on link "Done" at bounding box center [1179, 196] width 93 height 27
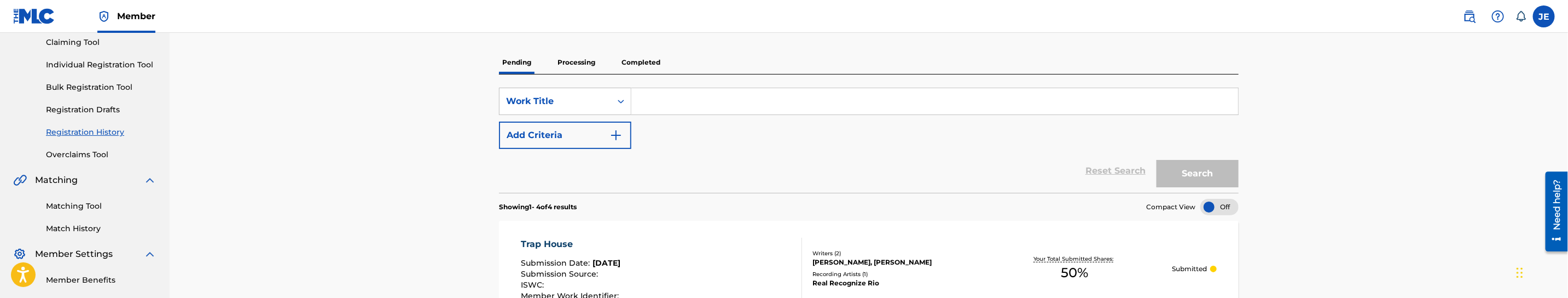
scroll to position [164, 0]
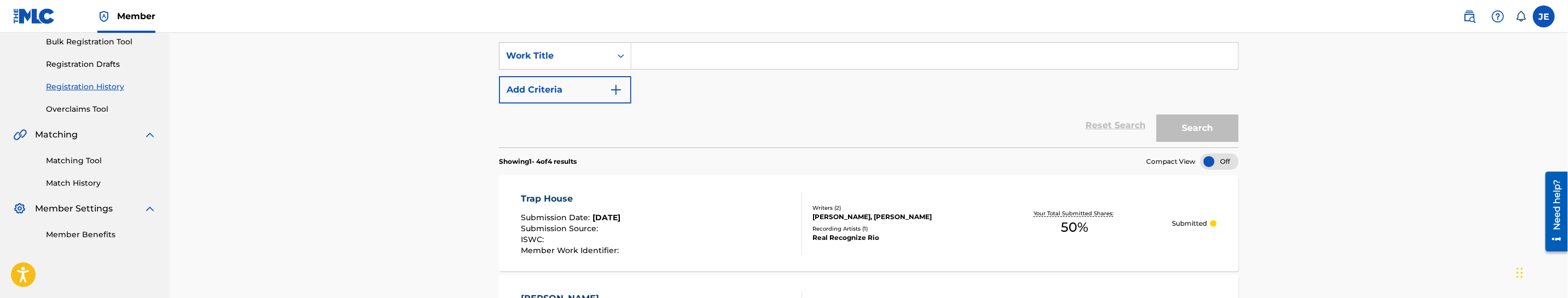
click at [81, 165] on link "Matching Tool" at bounding box center [101, 160] width 110 height 12
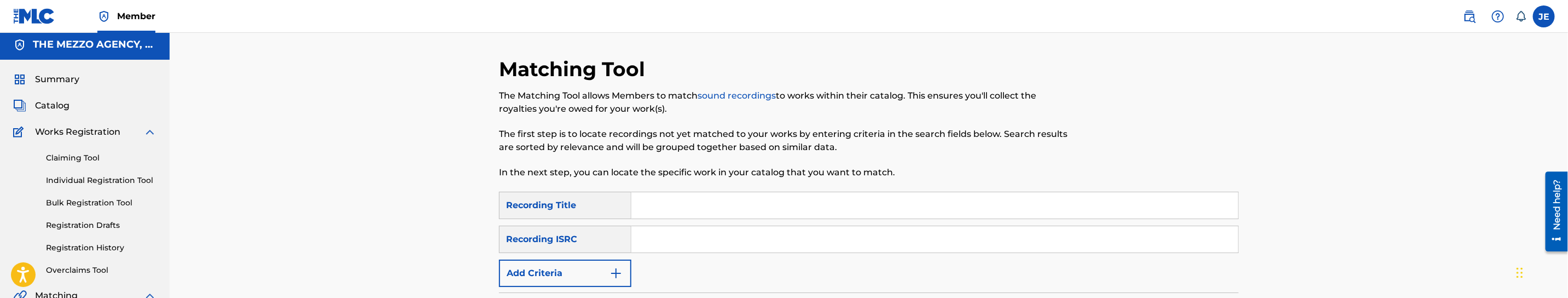
scroll to position [82, 0]
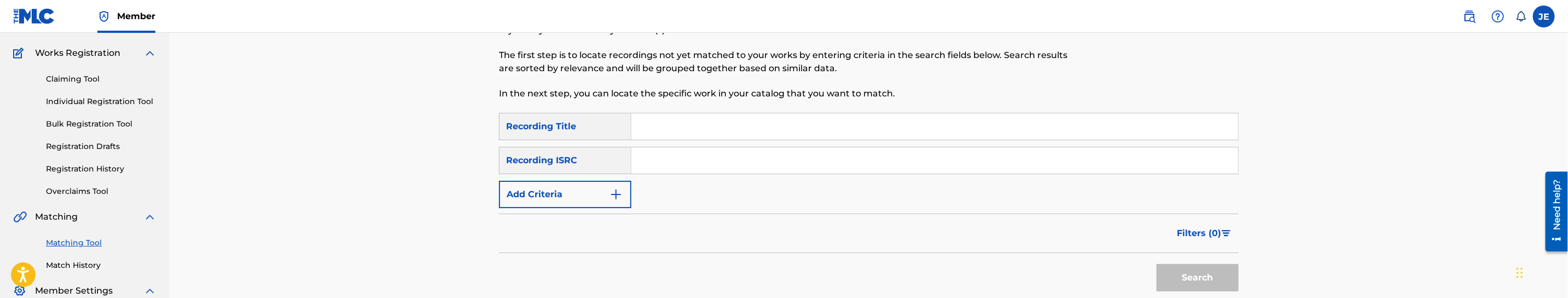
click at [709, 157] on input "Search Form" at bounding box center [935, 160] width 607 height 27
paste input "TCADW1894652"
type input "TCADW1894652"
click at [1214, 284] on button "Search" at bounding box center [1197, 277] width 82 height 27
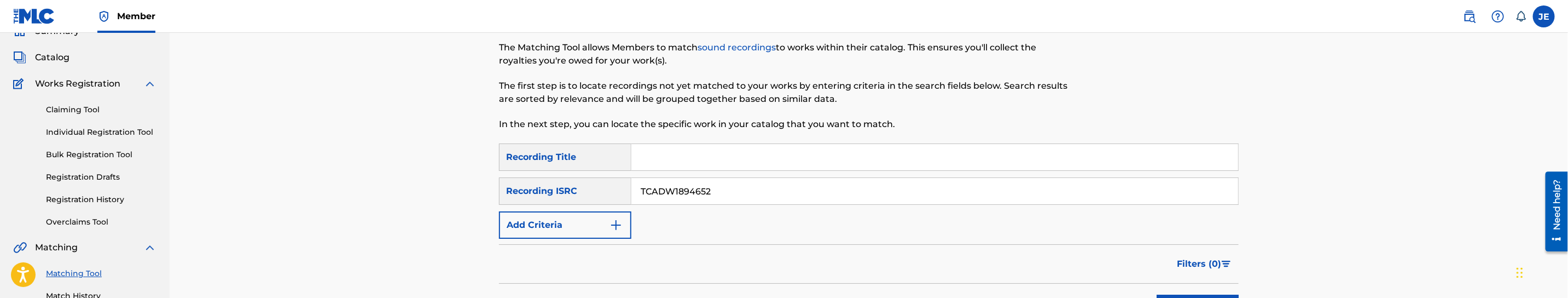
scroll to position [0, 0]
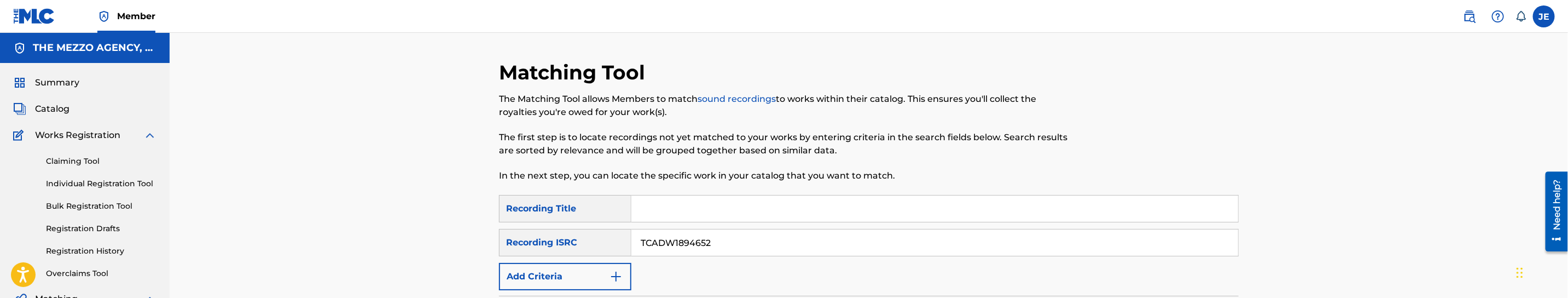
click at [57, 112] on span "Catalog" at bounding box center [52, 109] width 34 height 13
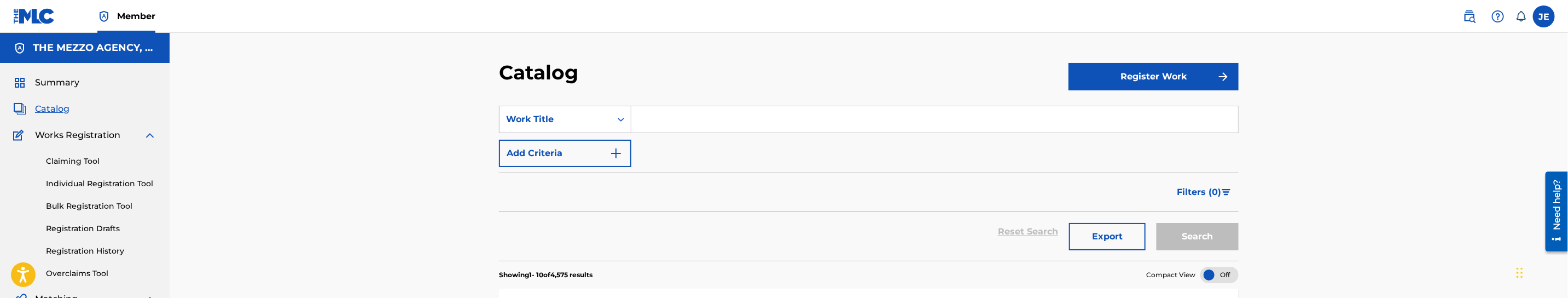
click at [693, 125] on input "Search Form" at bounding box center [935, 120] width 607 height 27
paste input "MISSING YOU"
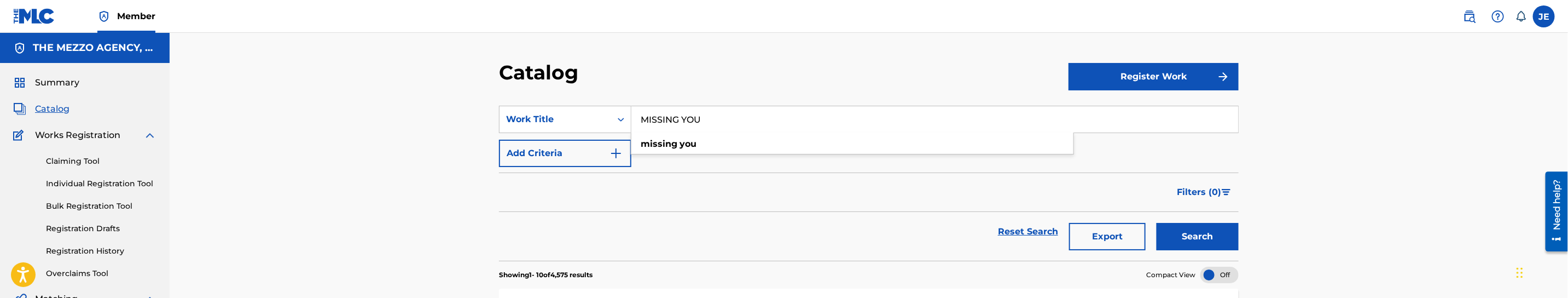
type input "MISSING YOU"
click at [116, 246] on link "Registration History" at bounding box center [101, 250] width 110 height 12
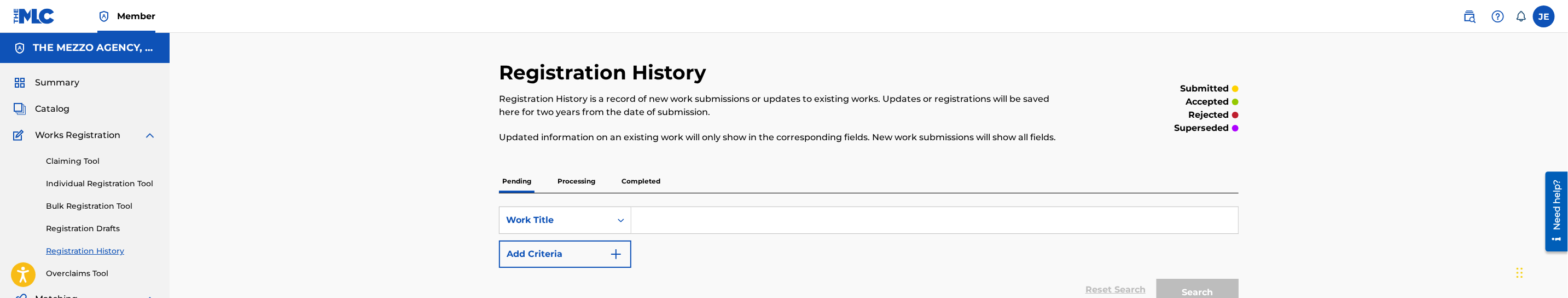
click at [655, 209] on input "Search Form" at bounding box center [935, 220] width 607 height 27
paste input "MISSING YOU"
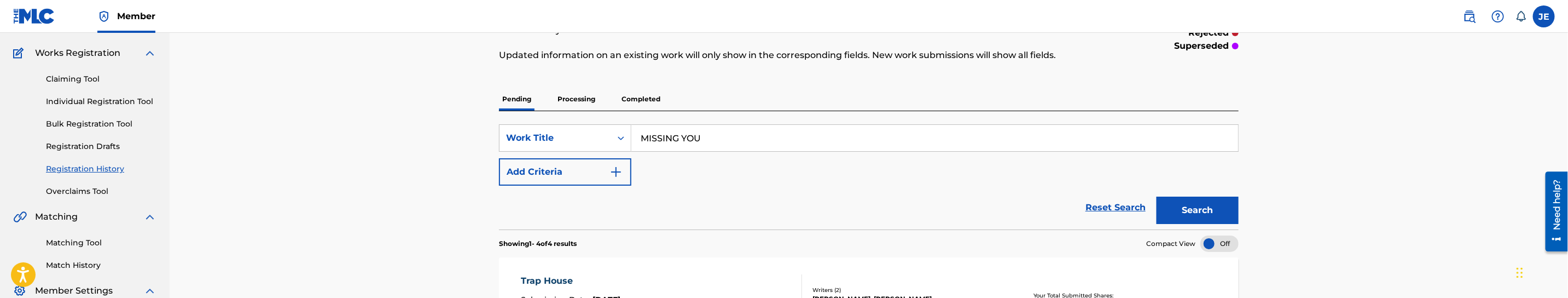
type input "MISSING YOU"
click at [1223, 214] on button "Search" at bounding box center [1197, 210] width 82 height 27
click at [1222, 214] on button "Search" at bounding box center [1197, 210] width 82 height 27
click at [585, 104] on p "Processing" at bounding box center [576, 99] width 45 height 23
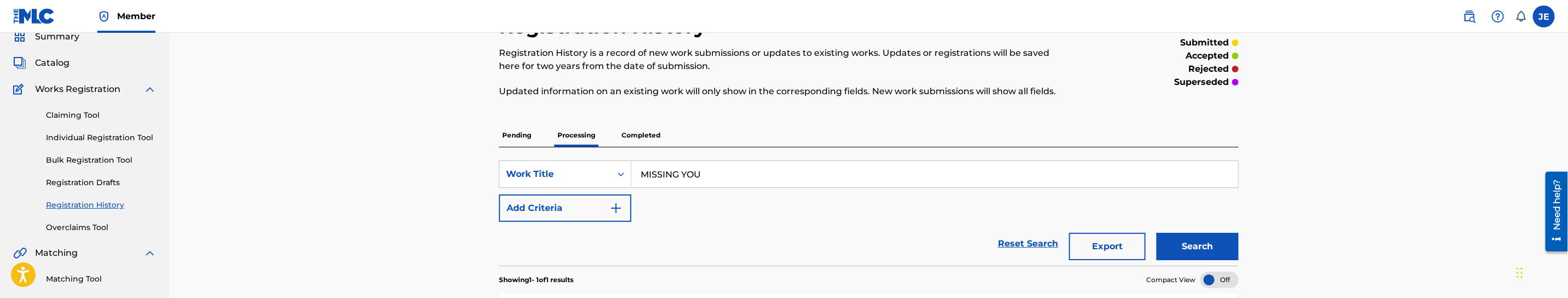
scroll to position [82, 0]
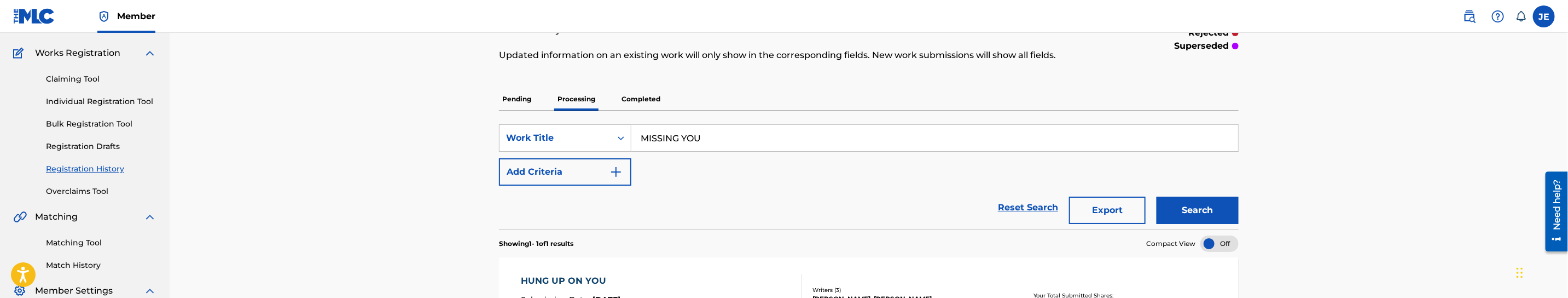
click at [1225, 209] on button "Search" at bounding box center [1197, 210] width 82 height 27
click at [648, 101] on p "Completed" at bounding box center [641, 99] width 45 height 23
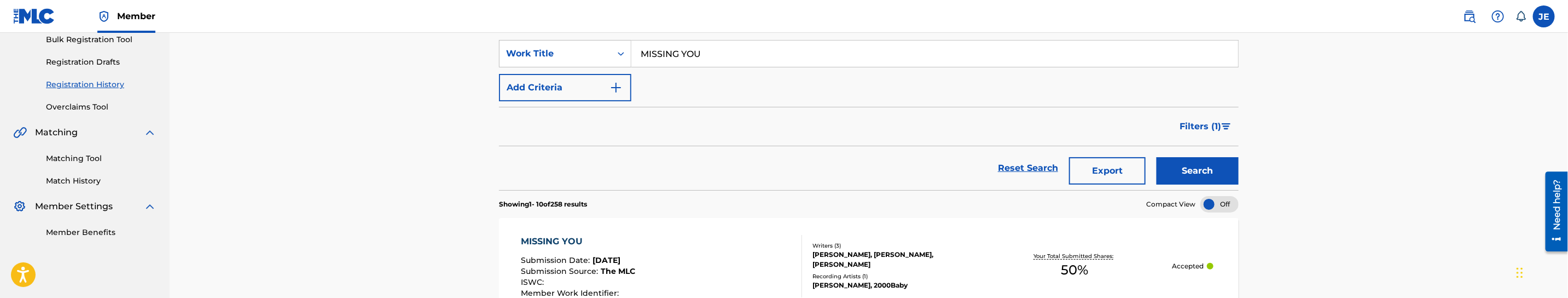
scroll to position [164, 0]
click at [1213, 125] on span "Filters ( 1 )" at bounding box center [1200, 128] width 41 height 13
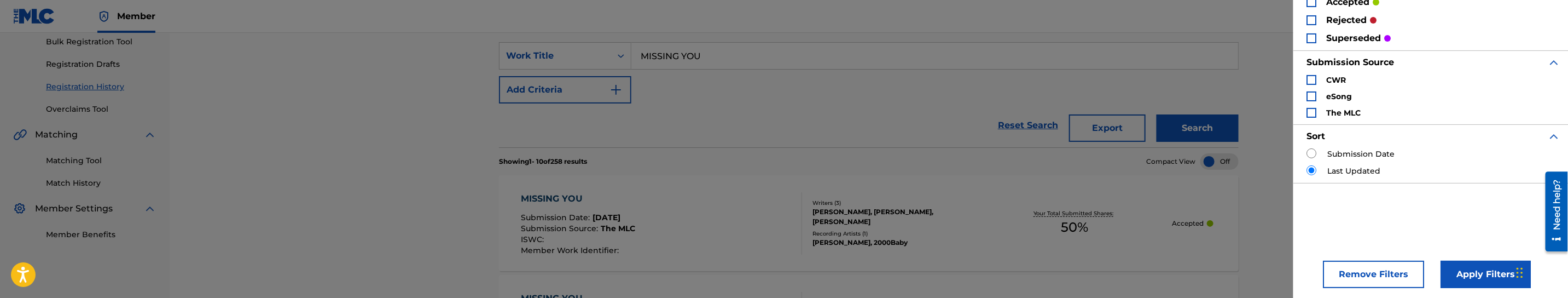
scroll to position [90, 0]
click at [1384, 265] on button "Remove Filters" at bounding box center [1373, 271] width 101 height 27
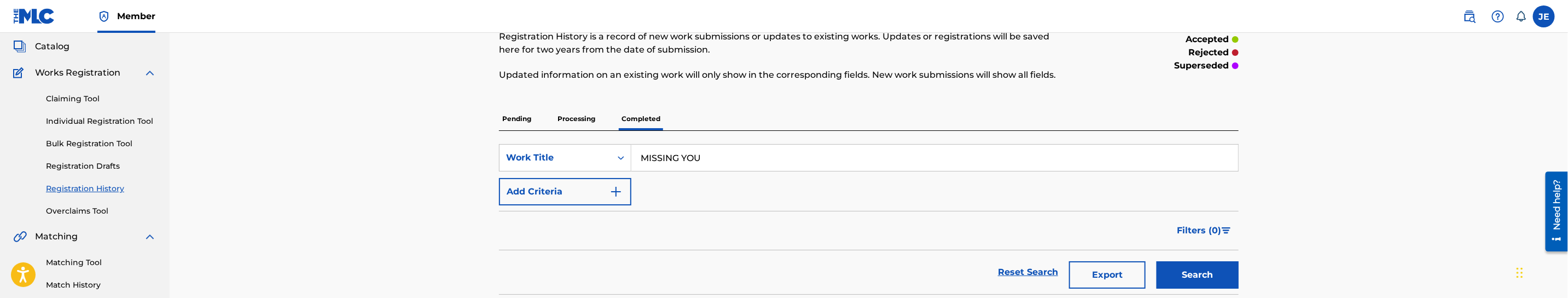
scroll to position [56, 0]
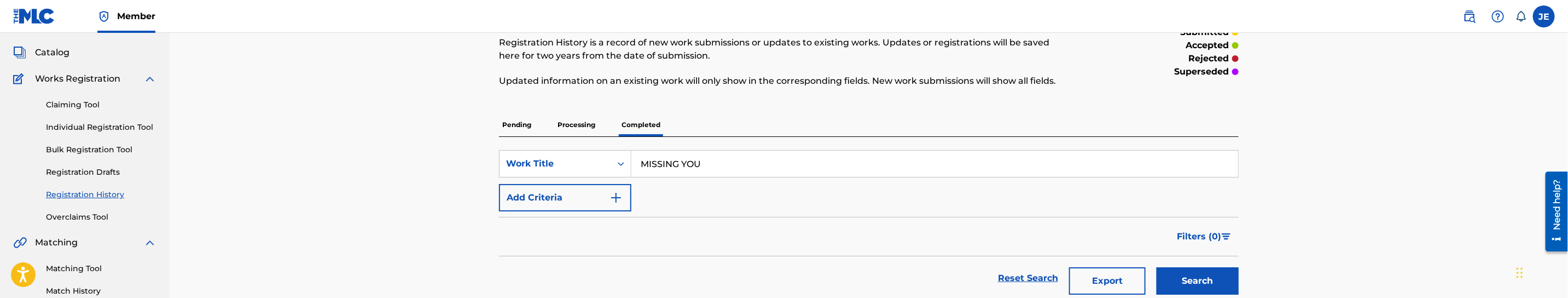
click at [88, 125] on link "Individual Registration Tool" at bounding box center [101, 127] width 110 height 12
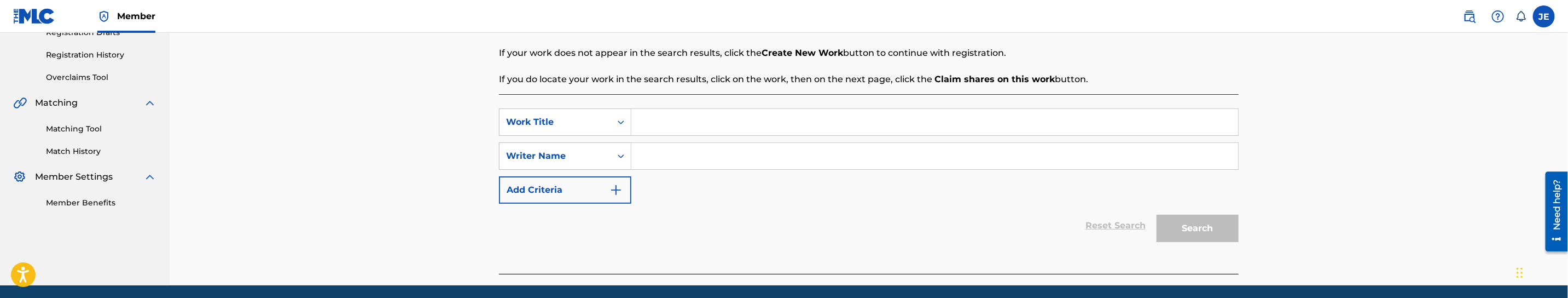
scroll to position [236, 0]
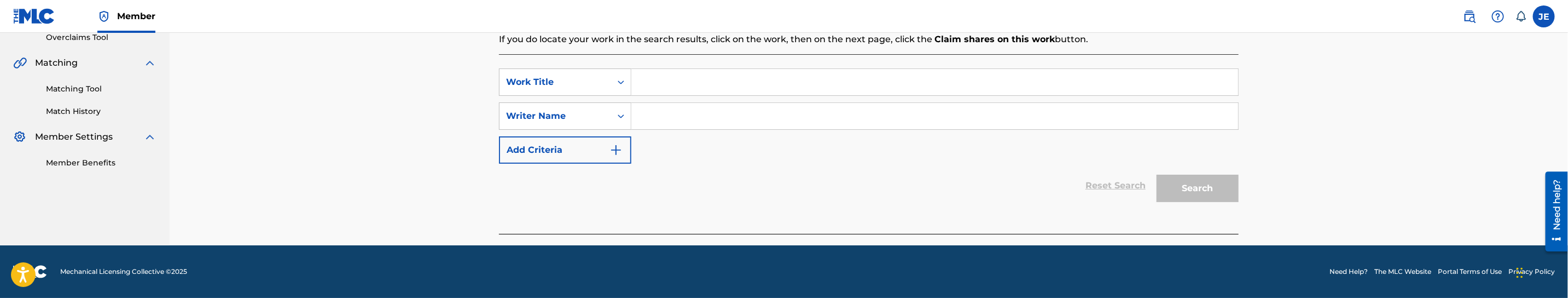
click at [690, 84] on input "Search Form" at bounding box center [935, 82] width 607 height 27
paste input "MISSING YOU"
type input "MISSING YOU"
click at [1166, 90] on input "MISSING YOU" at bounding box center [935, 82] width 607 height 27
click at [716, 110] on input "Search Form" at bounding box center [935, 117] width 607 height 27
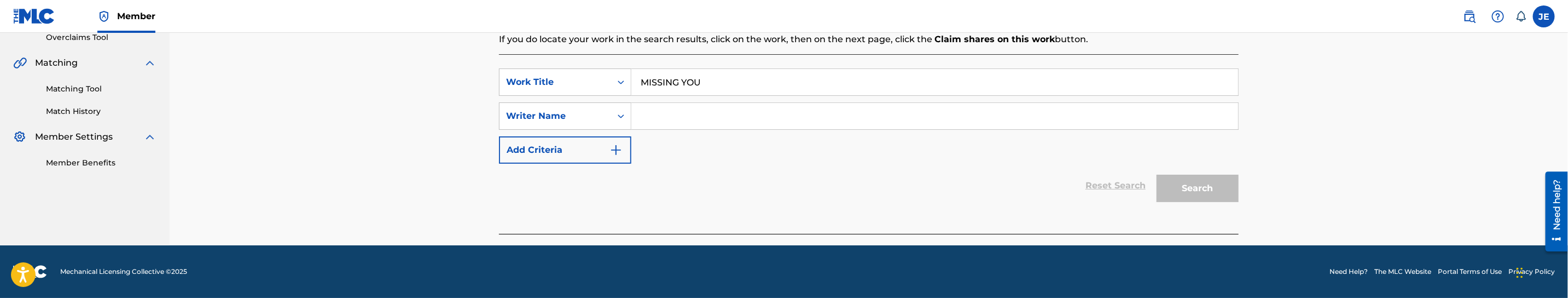
paste input "[PERSON_NAME]"
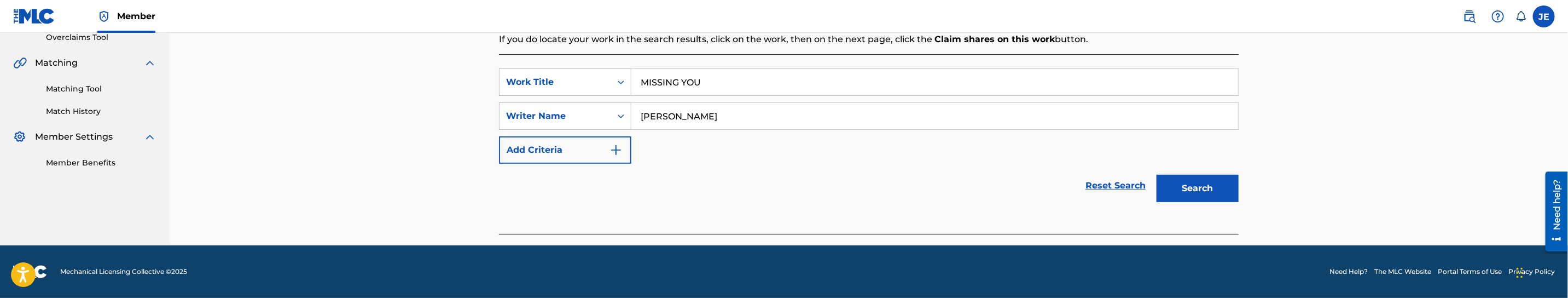
type input "[PERSON_NAME]"
click at [1205, 188] on button "Search" at bounding box center [1197, 188] width 82 height 27
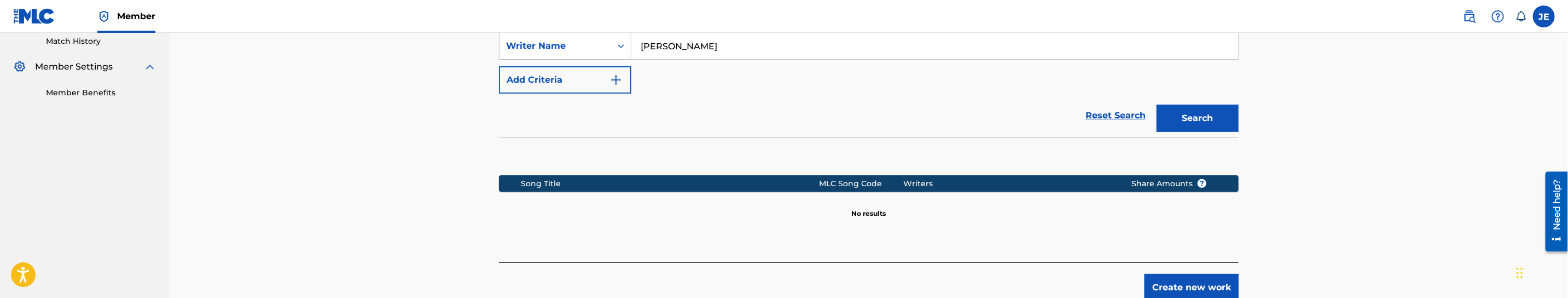
scroll to position [361, 0]
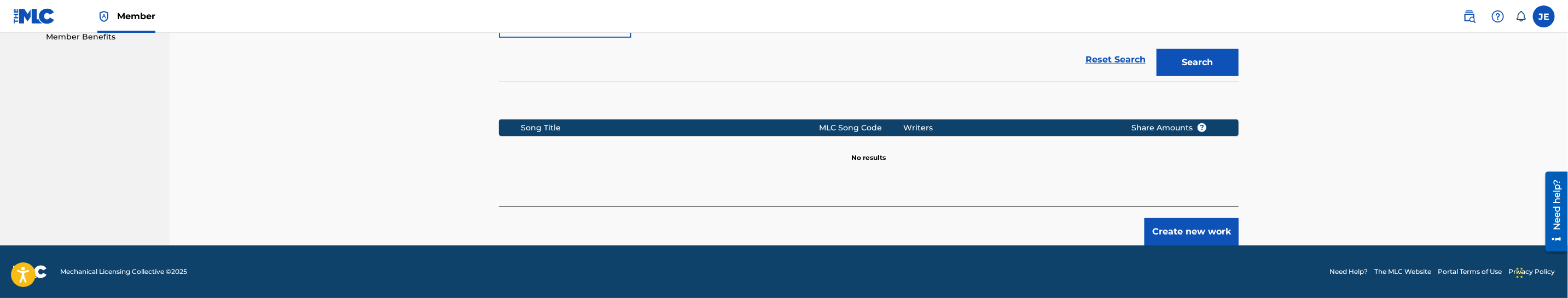
click at [1195, 234] on button "Create new work" at bounding box center [1192, 231] width 94 height 27
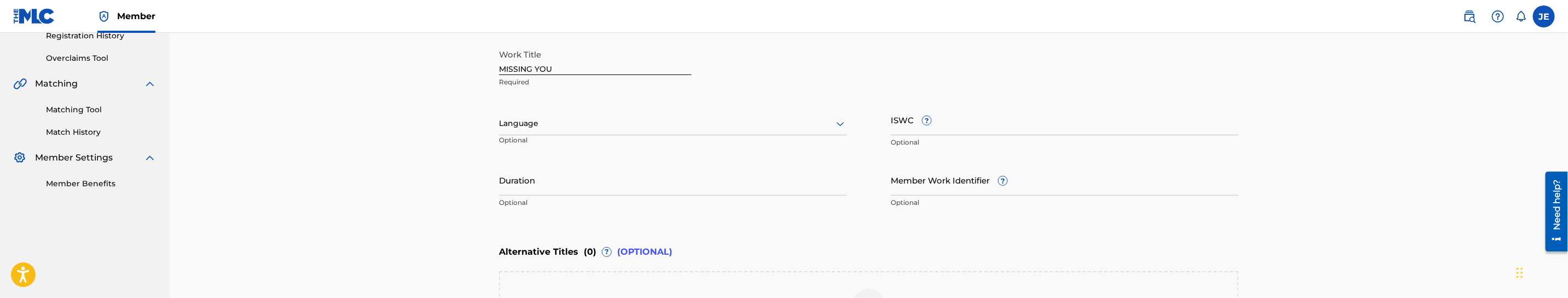
scroll to position [198, 0]
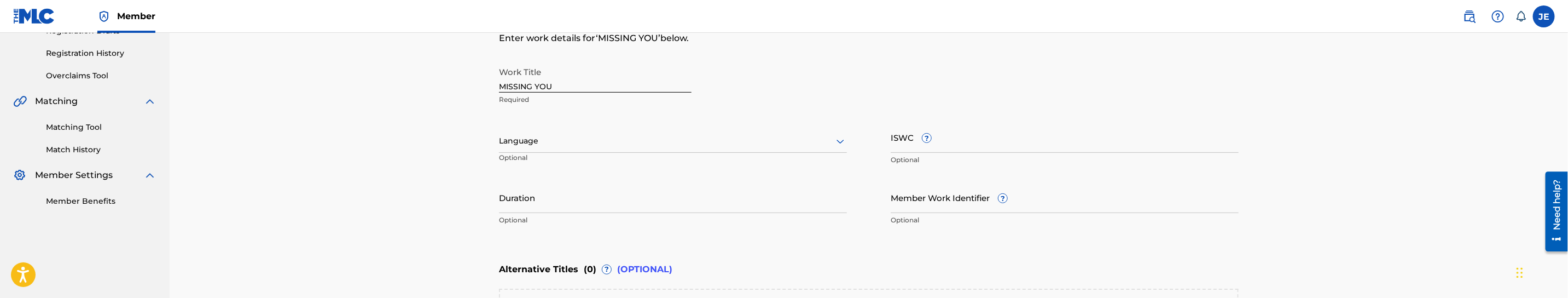
click at [546, 84] on input "MISSING YOU" at bounding box center [595, 77] width 192 height 31
paste input "issing You"
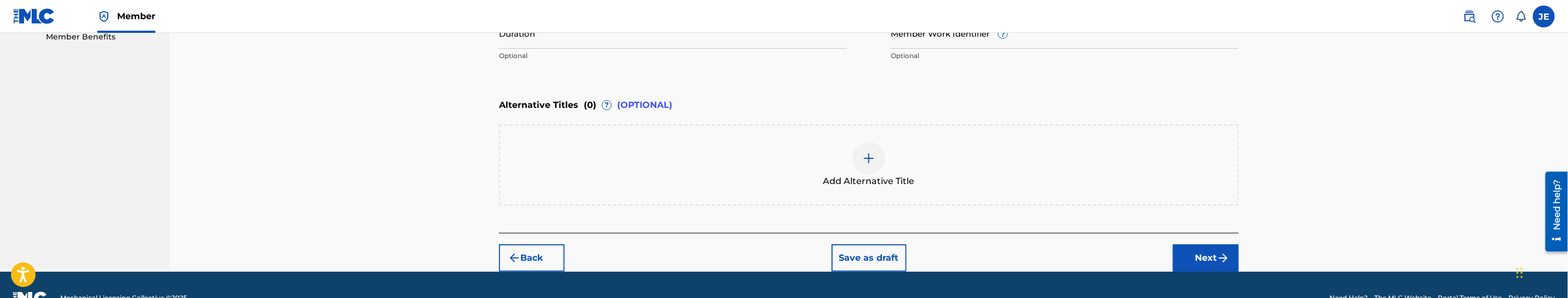
type input "Missing You"
click at [1217, 256] on img "submit" at bounding box center [1223, 257] width 13 height 13
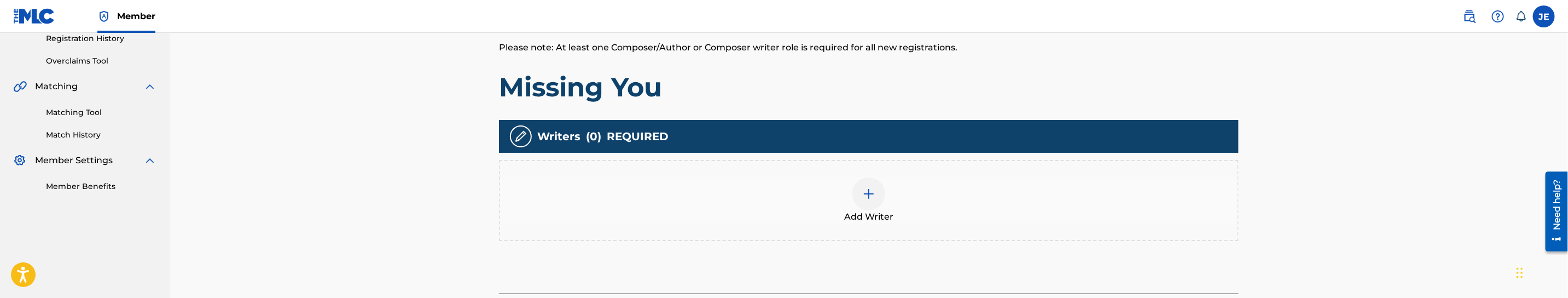
scroll to position [214, 0]
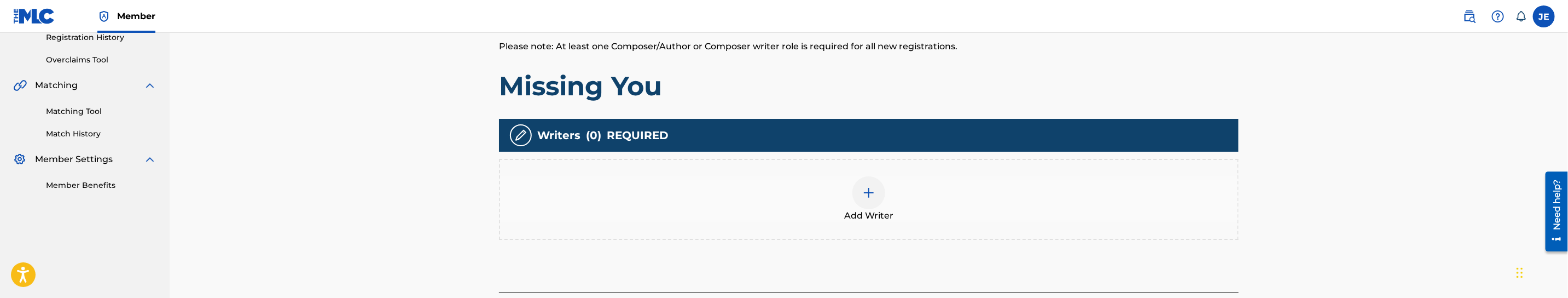
click at [850, 178] on div "Add Writer" at bounding box center [868, 199] width 737 height 46
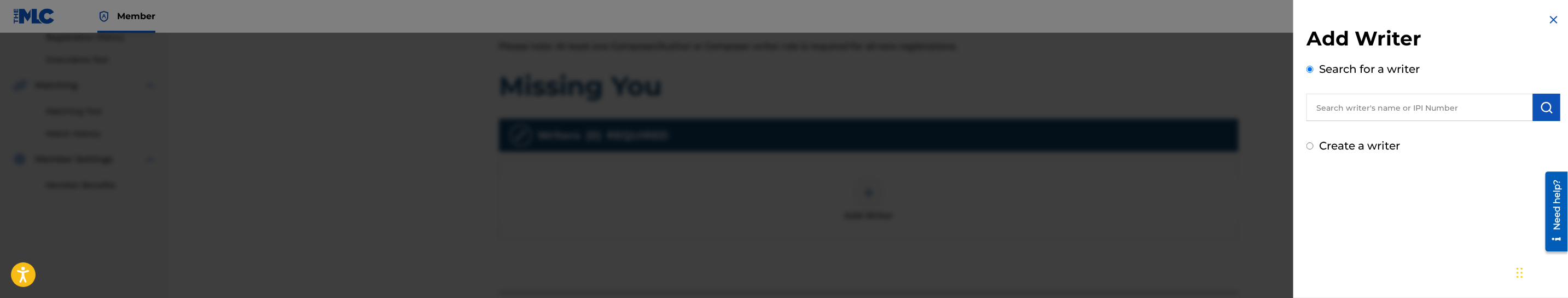
click at [1378, 102] on input "text" at bounding box center [1420, 107] width 227 height 27
paste input "[PERSON_NAME]"
type input "[PERSON_NAME]"
click at [1545, 109] on img "submit" at bounding box center [1547, 107] width 13 height 13
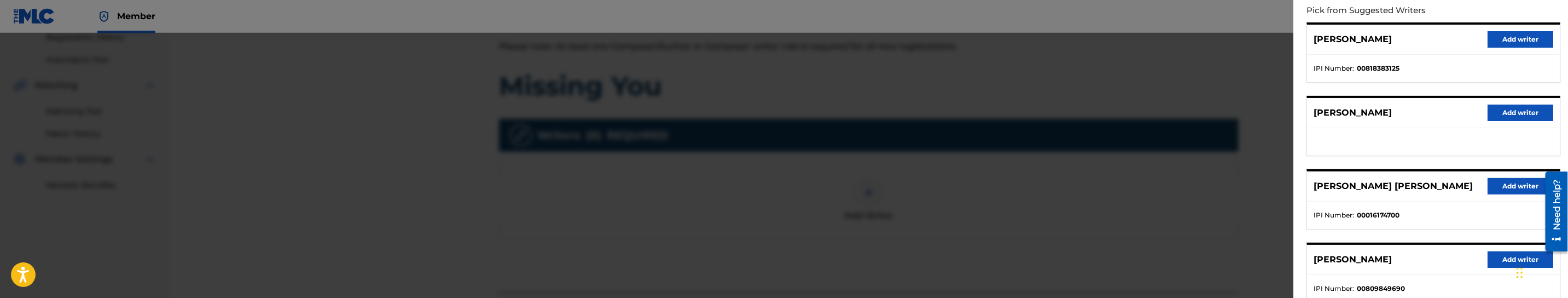
scroll to position [164, 0]
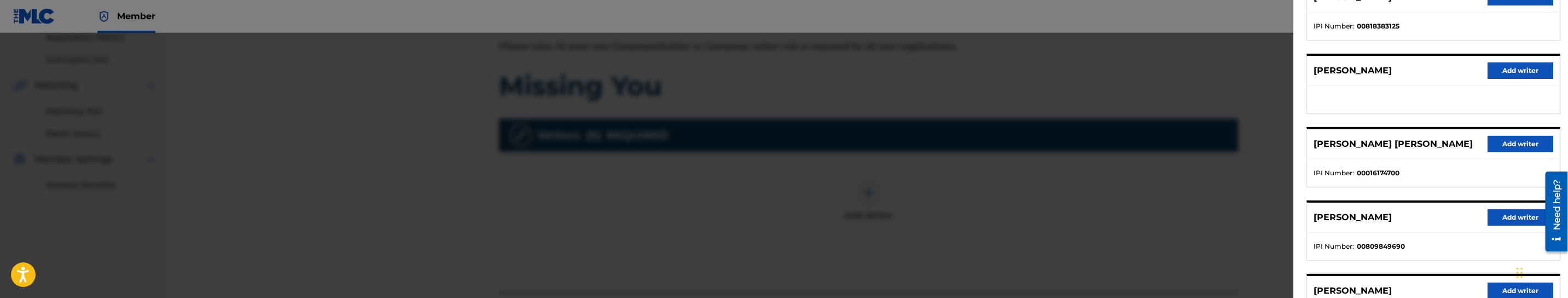
click at [1526, 217] on button "Add writer" at bounding box center [1520, 217] width 66 height 16
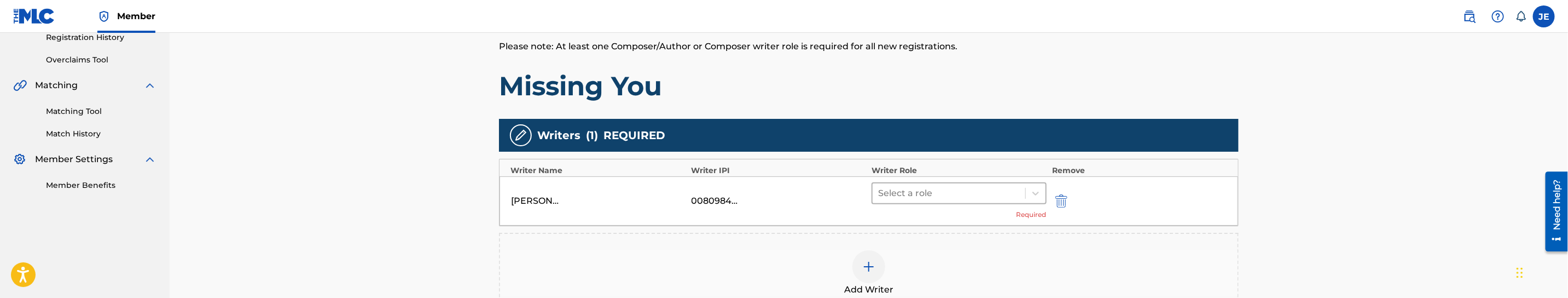
click at [957, 192] on div at bounding box center [949, 193] width 142 height 16
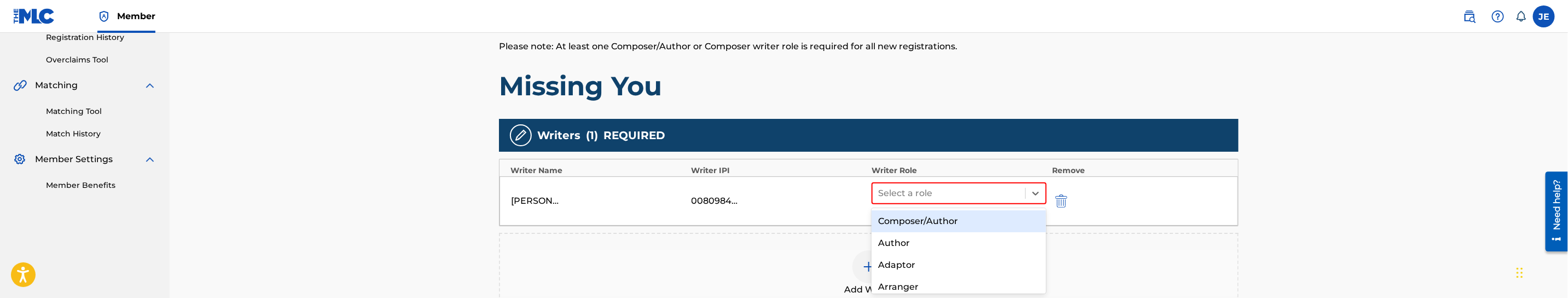
click at [941, 219] on div "Composer/Author" at bounding box center [959, 221] width 174 height 22
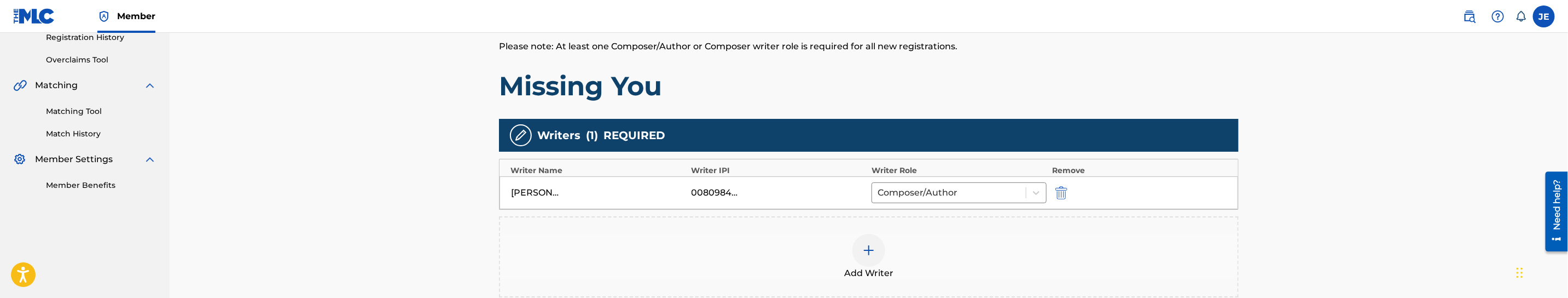
click at [875, 245] on div at bounding box center [869, 250] width 33 height 33
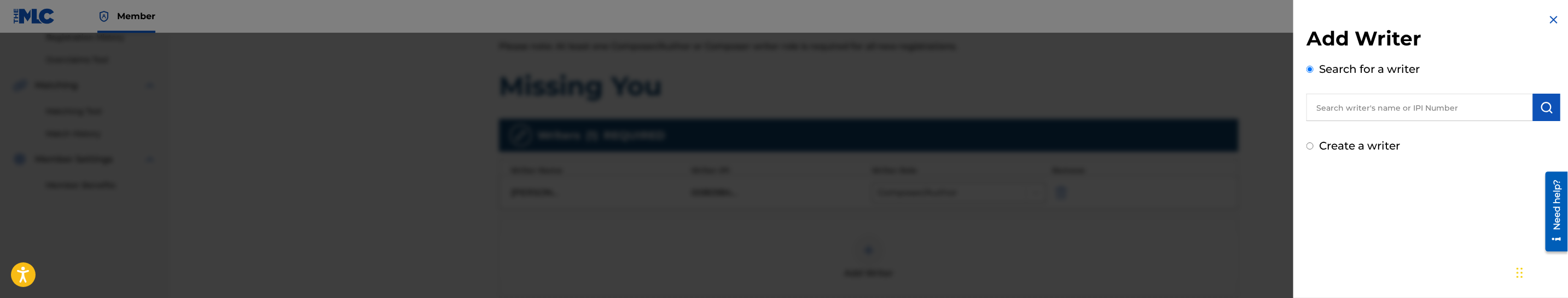
click at [1464, 110] on input "text" at bounding box center [1420, 107] width 227 height 27
paste input "[PERSON_NAME] [PERSON_NAME]"
click at [1545, 106] on img "submit" at bounding box center [1547, 107] width 13 height 13
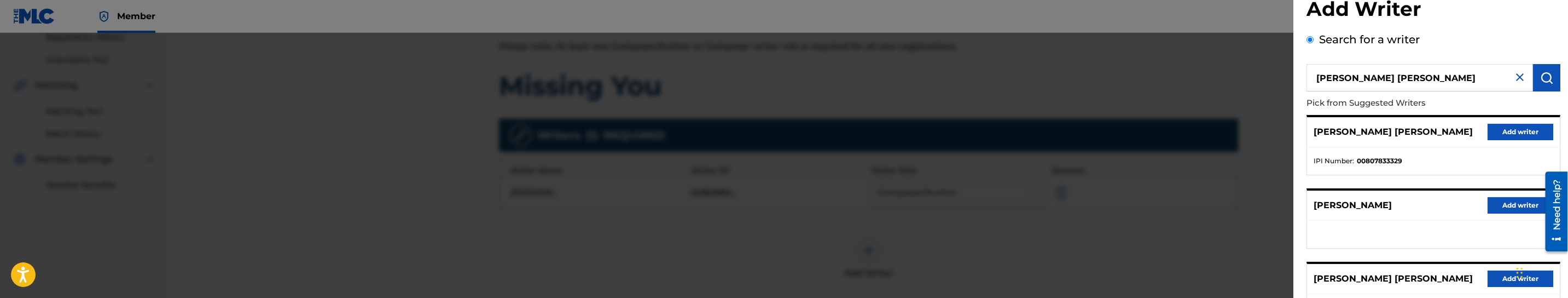
scroll to position [23, 0]
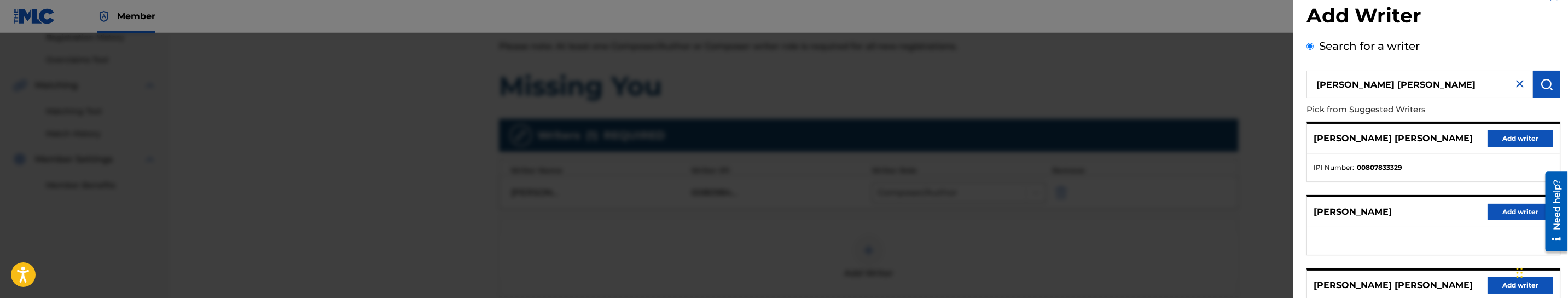
click at [1407, 85] on input "[PERSON_NAME] [PERSON_NAME]" at bounding box center [1420, 84] width 227 height 27
type input "[PERSON_NAME]"
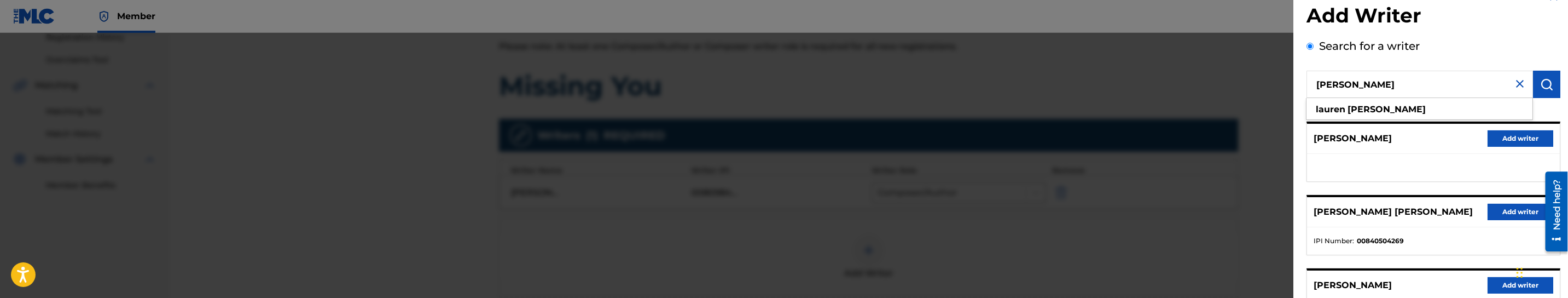
click at [1545, 88] on img "submit" at bounding box center [1547, 84] width 13 height 13
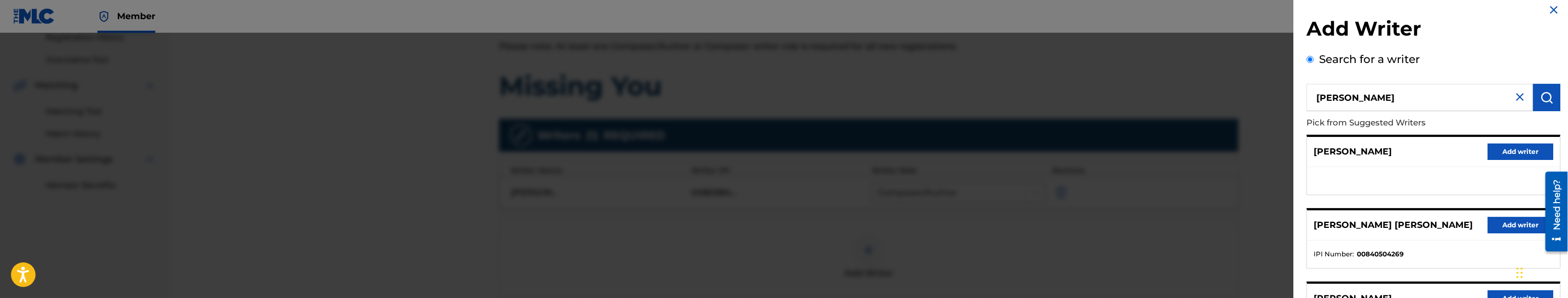
scroll to position [0, 0]
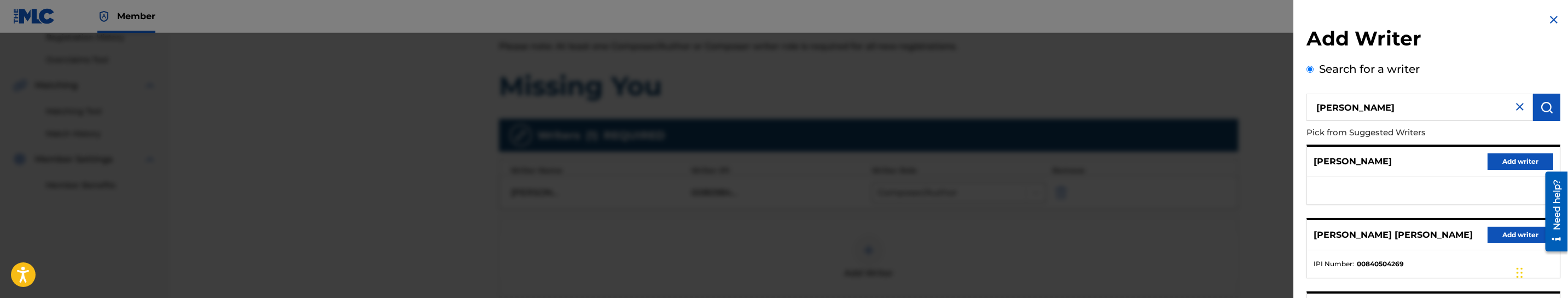
click at [1422, 109] on input "[PERSON_NAME]" at bounding box center [1420, 107] width 227 height 27
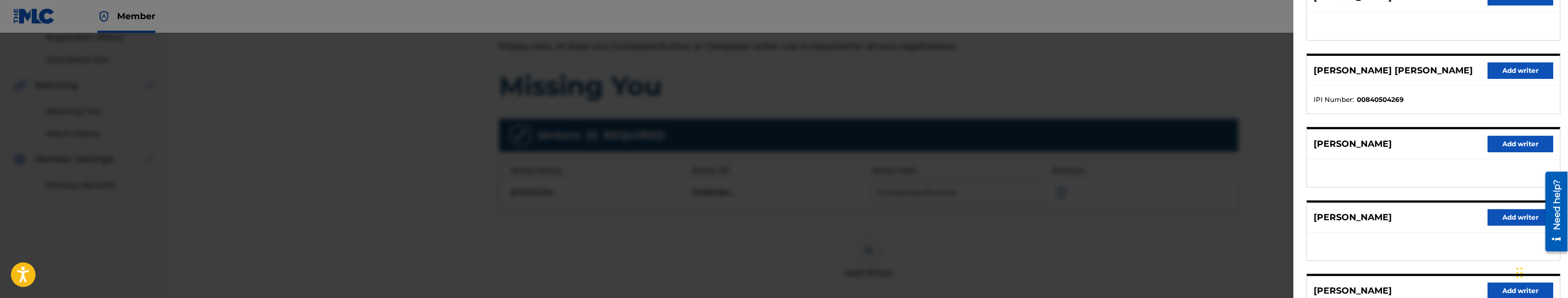
scroll to position [246, 0]
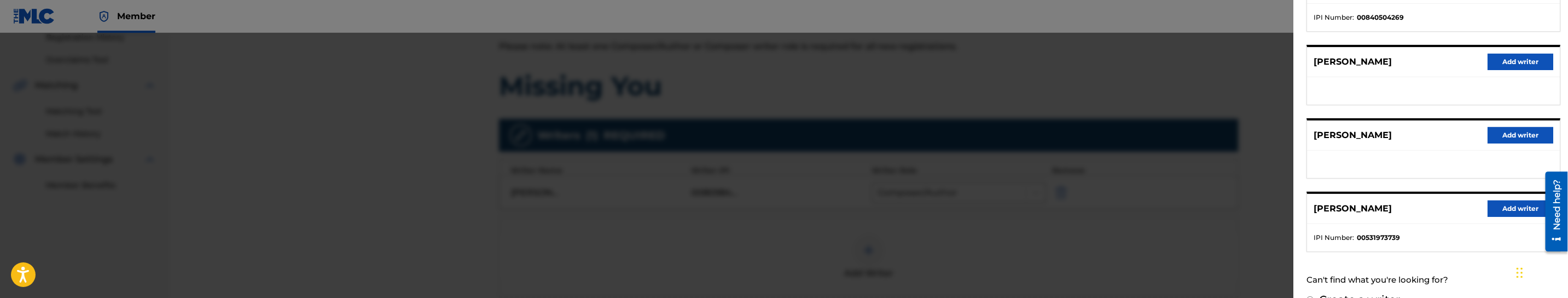
click at [1509, 63] on button "Add writer" at bounding box center [1520, 62] width 66 height 16
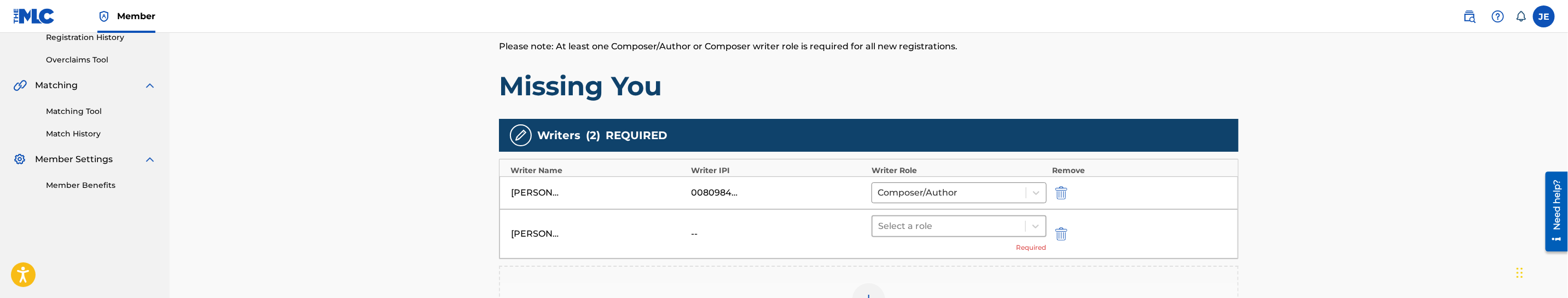
click at [986, 227] on div at bounding box center [949, 226] width 142 height 16
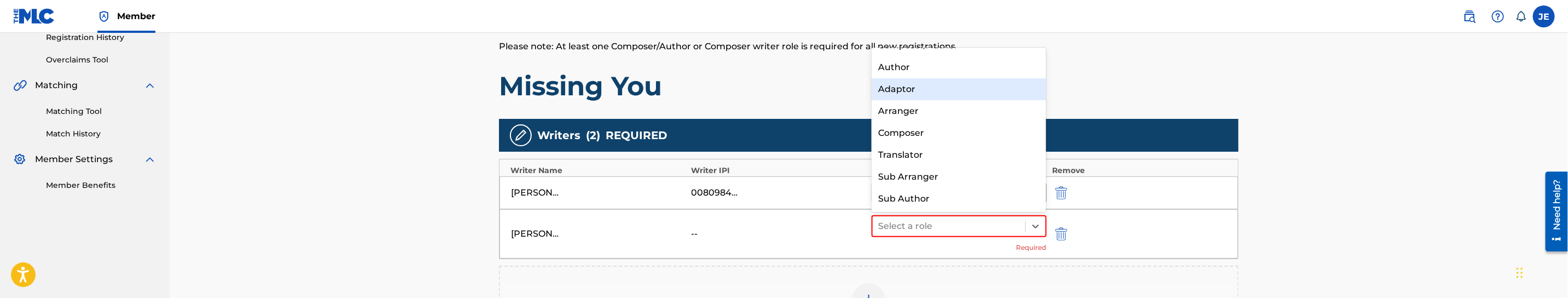
scroll to position [0, 0]
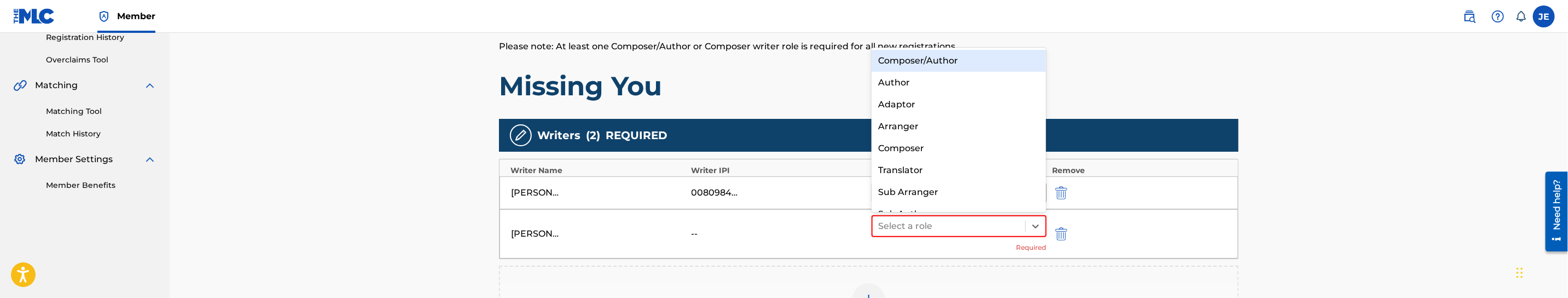
click at [968, 66] on div "Composer/Author" at bounding box center [959, 61] width 174 height 22
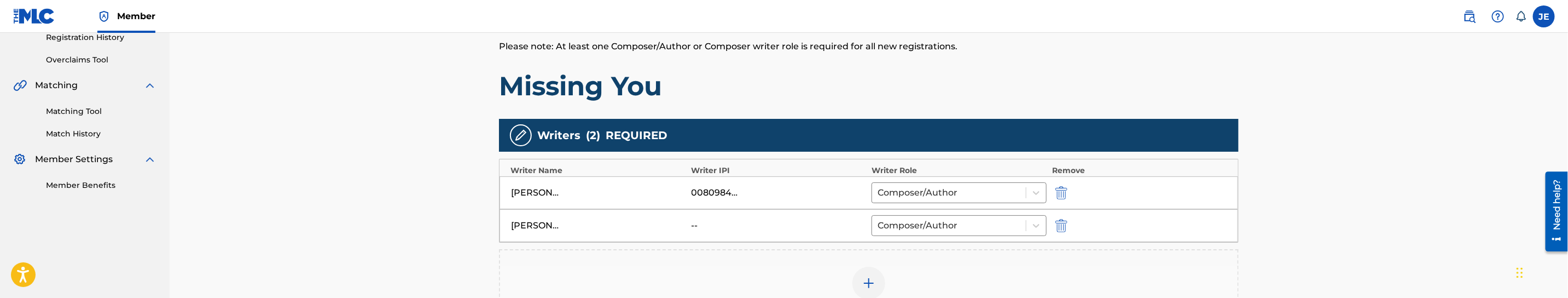
scroll to position [296, 0]
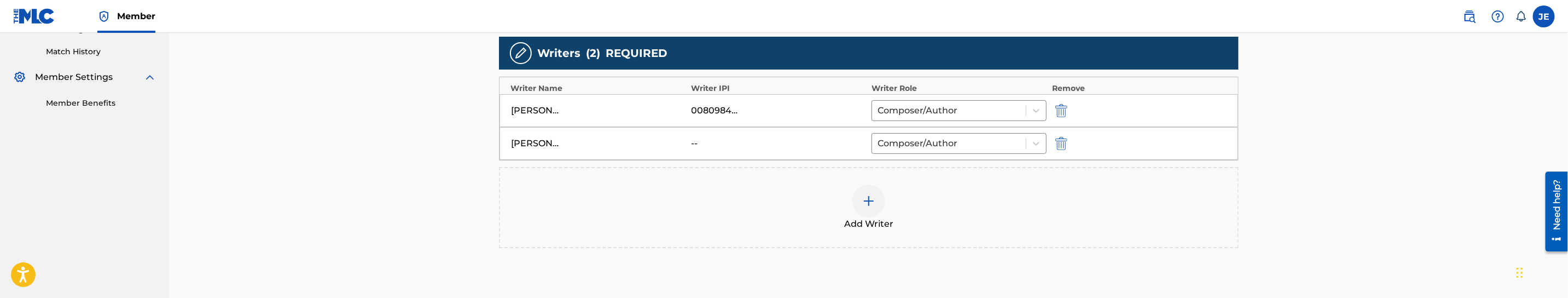
click at [867, 194] on div at bounding box center [869, 201] width 33 height 33
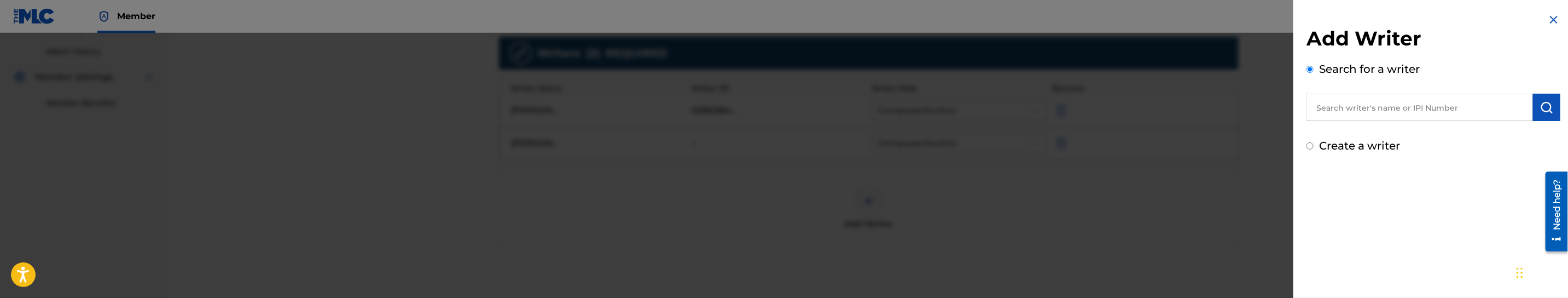
click at [1448, 112] on input "text" at bounding box center [1420, 107] width 227 height 27
paste input "[PERSON_NAME] [PERSON_NAME]"
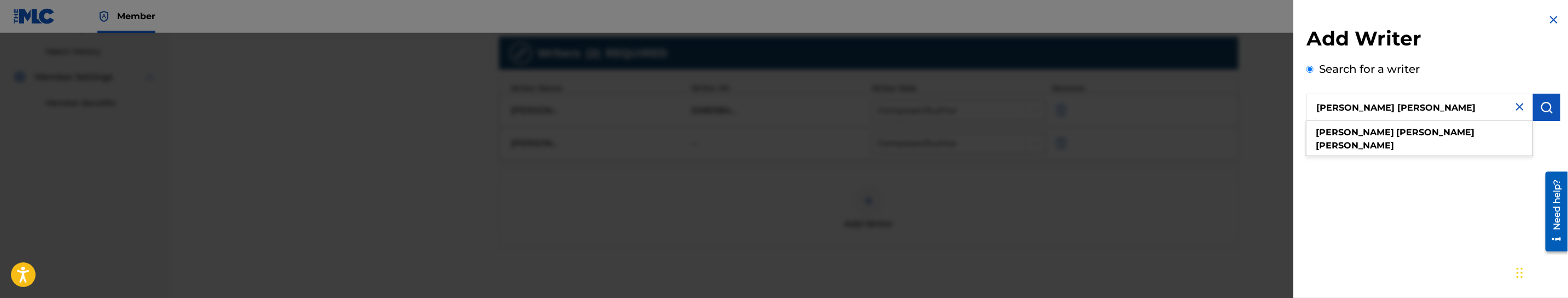
type input "[PERSON_NAME] [PERSON_NAME]"
click at [1541, 105] on img "submit" at bounding box center [1547, 107] width 13 height 13
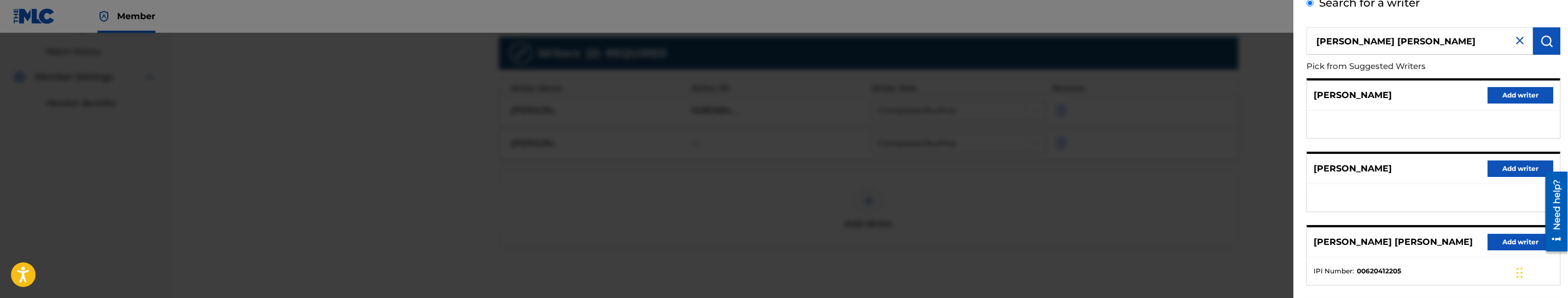
scroll to position [164, 0]
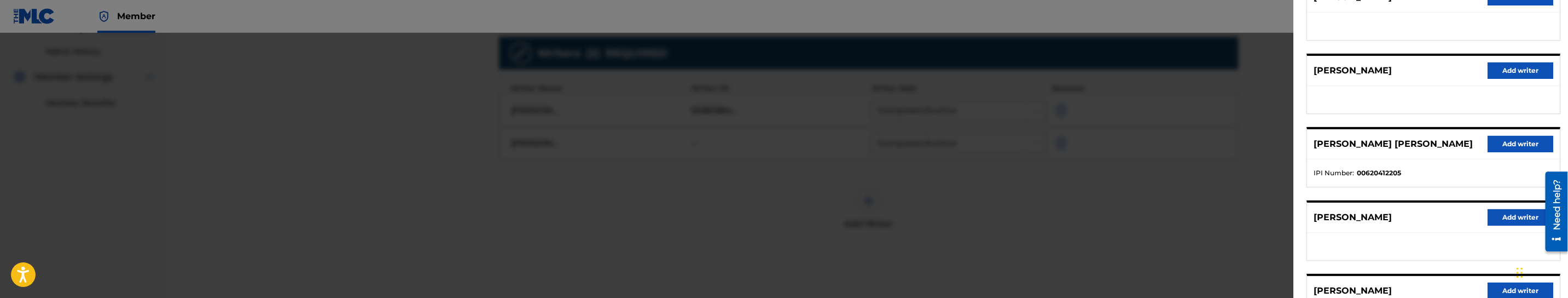
click at [1508, 138] on button "Add writer" at bounding box center [1520, 144] width 66 height 16
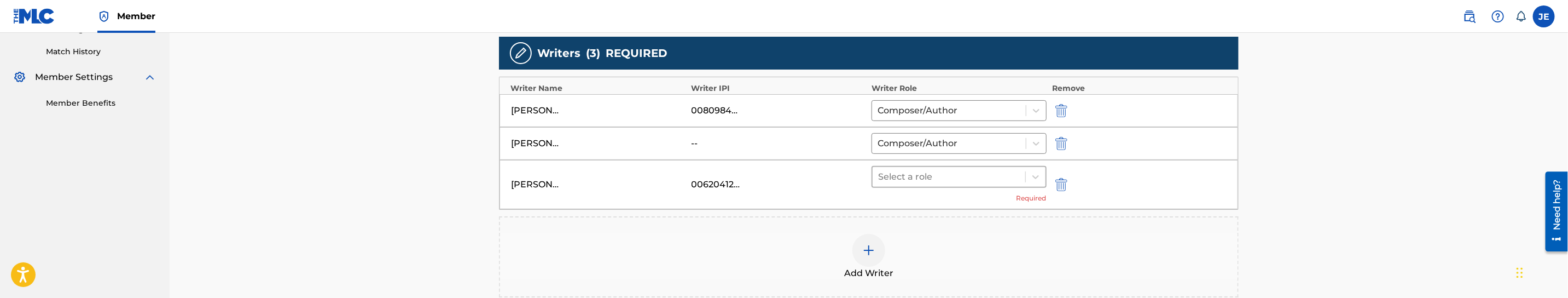
click at [985, 182] on div at bounding box center [949, 177] width 142 height 16
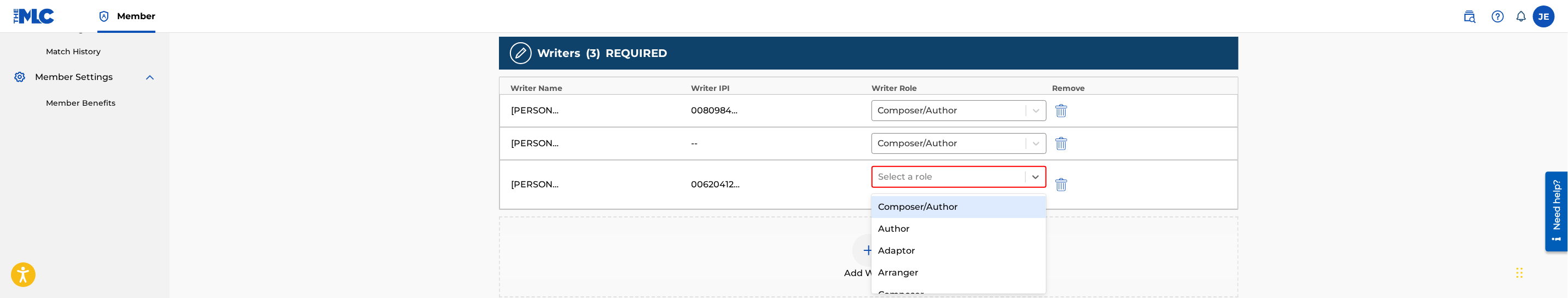
click at [970, 200] on div "Composer/Author" at bounding box center [959, 206] width 174 height 22
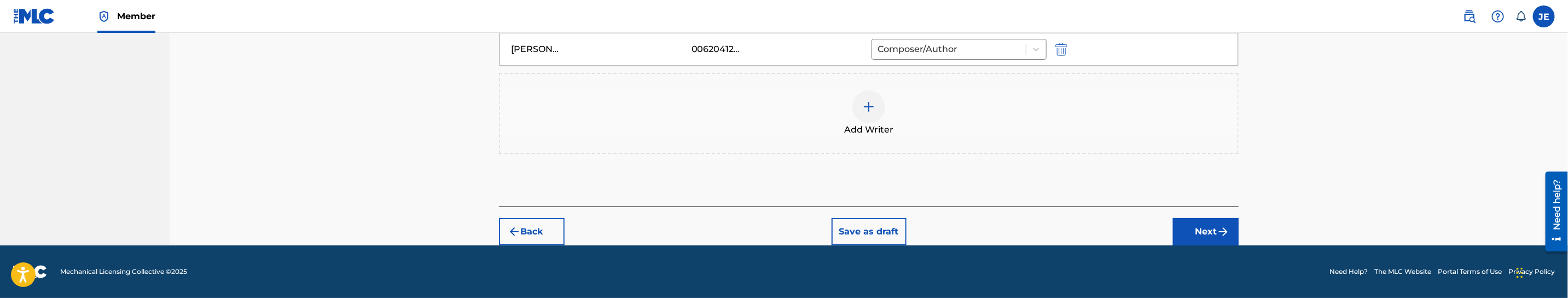
click at [1200, 222] on button "Next" at bounding box center [1206, 231] width 66 height 27
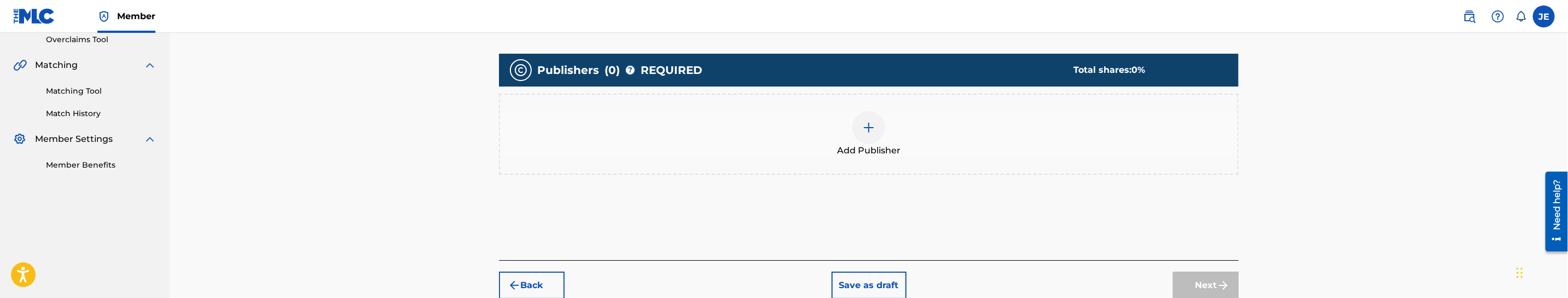
scroll to position [243, 0]
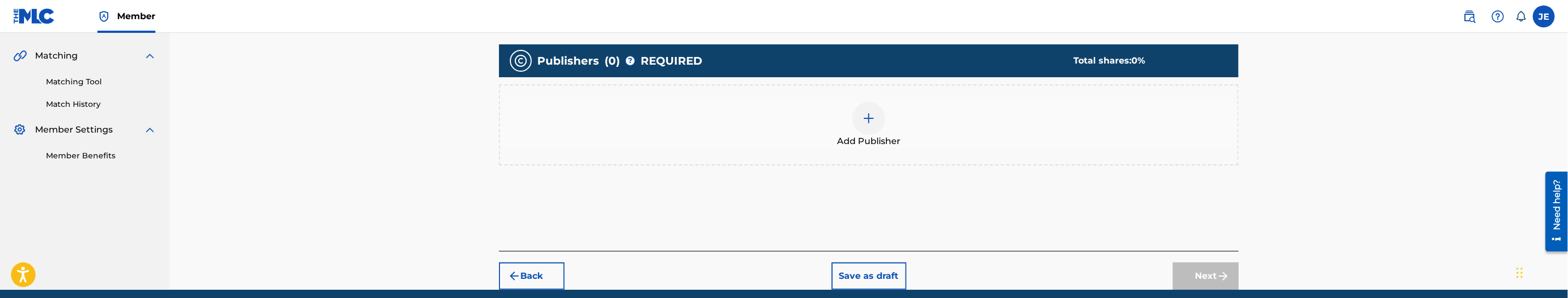
click at [859, 117] on div at bounding box center [869, 118] width 33 height 33
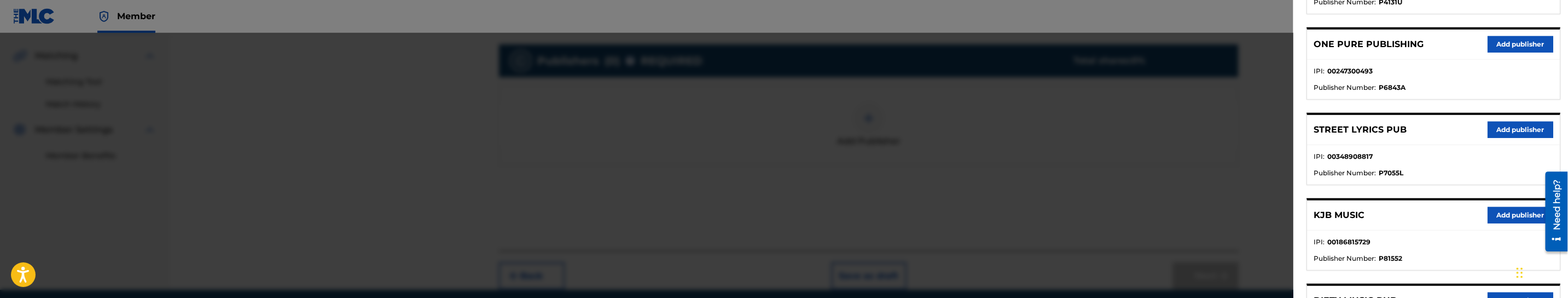
scroll to position [739, 0]
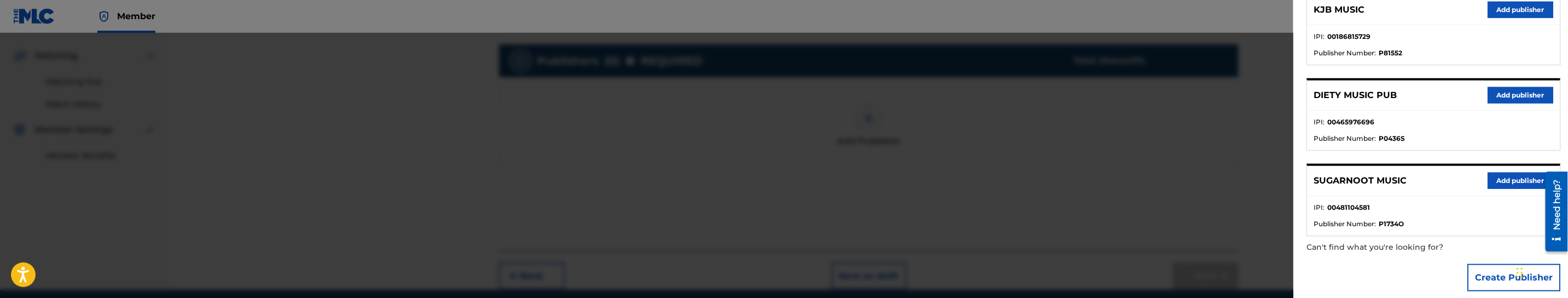
click at [1495, 270] on button "Create Publisher" at bounding box center [1513, 277] width 93 height 27
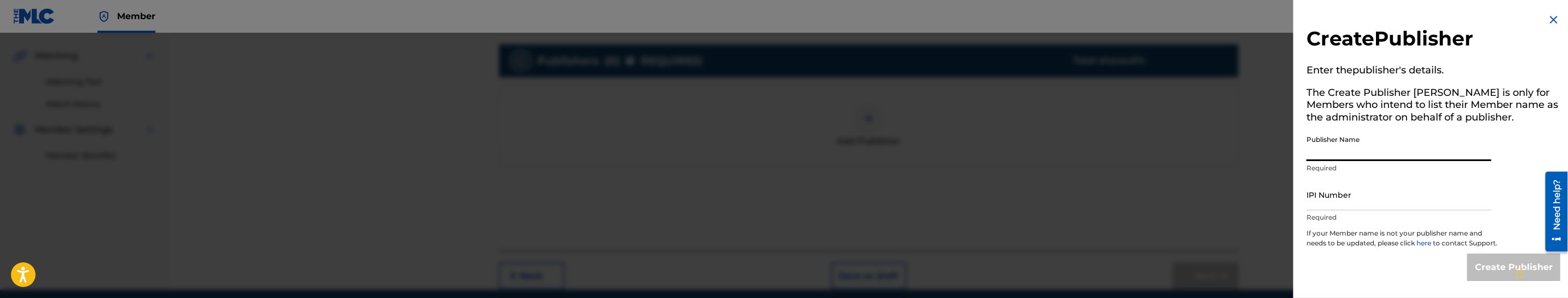
click at [1405, 145] on input "Publisher Name" at bounding box center [1399, 145] width 185 height 31
paste input "MOODYMUSIC"
type input "MOODYMUSIC"
click at [1355, 203] on input "IPI Number" at bounding box center [1399, 195] width 185 height 31
paste input "818645414"
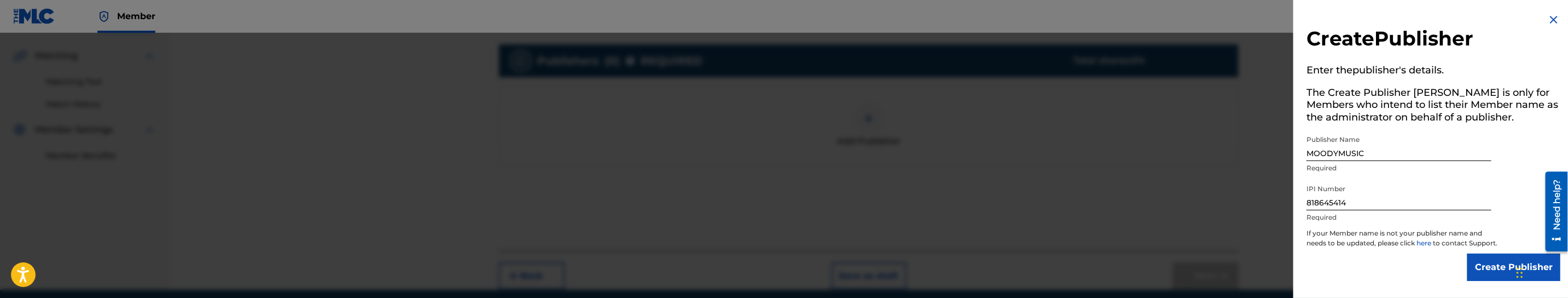
click at [1363, 194] on input "818645414" at bounding box center [1399, 195] width 185 height 31
click at [1338, 196] on input "818645414" at bounding box center [1399, 195] width 185 height 31
click at [1340, 197] on input "818645414" at bounding box center [1399, 195] width 185 height 31
click at [1329, 196] on input "818645414" at bounding box center [1399, 195] width 185 height 31
click at [1320, 196] on input "818645414" at bounding box center [1399, 195] width 185 height 31
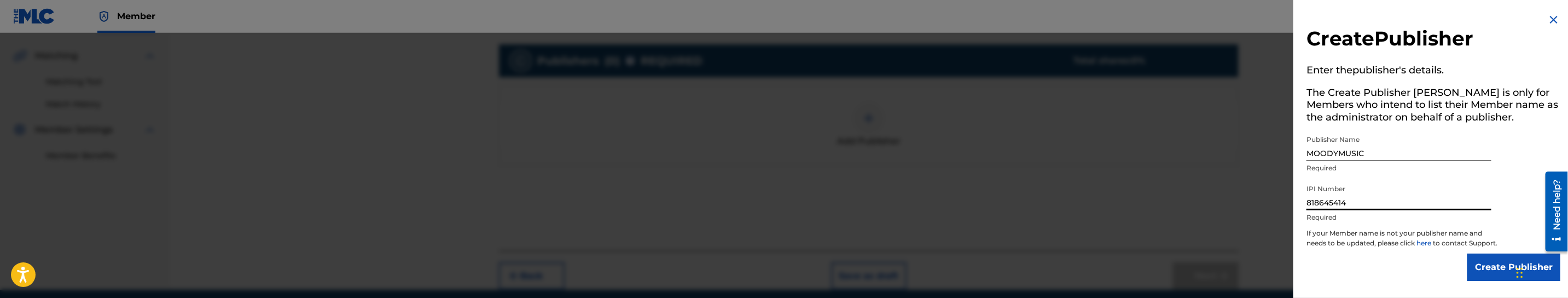
click at [1311, 196] on input "818645414" at bounding box center [1399, 195] width 185 height 31
click at [1307, 196] on input "818645414" at bounding box center [1399, 195] width 185 height 31
type input "00818645414"
click at [1484, 266] on input "Create Publisher" at bounding box center [1513, 267] width 93 height 27
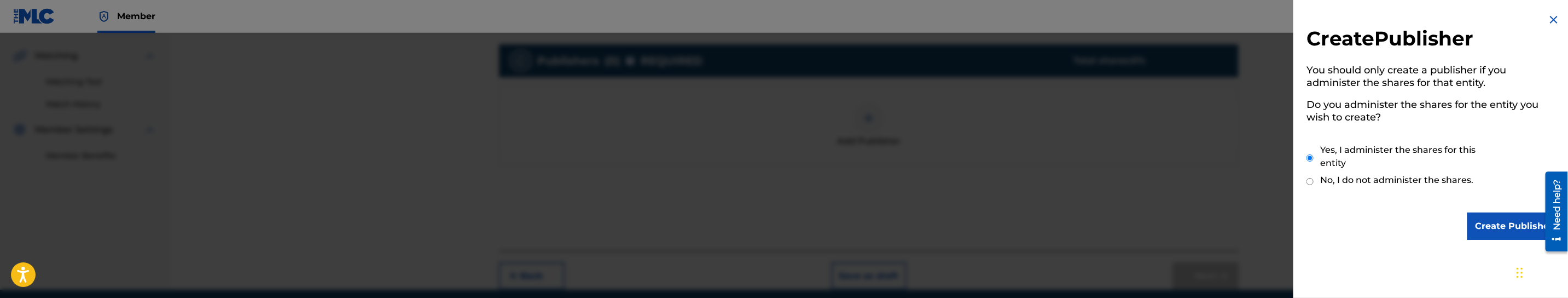
scroll to position [0, 0]
click at [1498, 225] on input "Create Publisher" at bounding box center [1513, 225] width 93 height 27
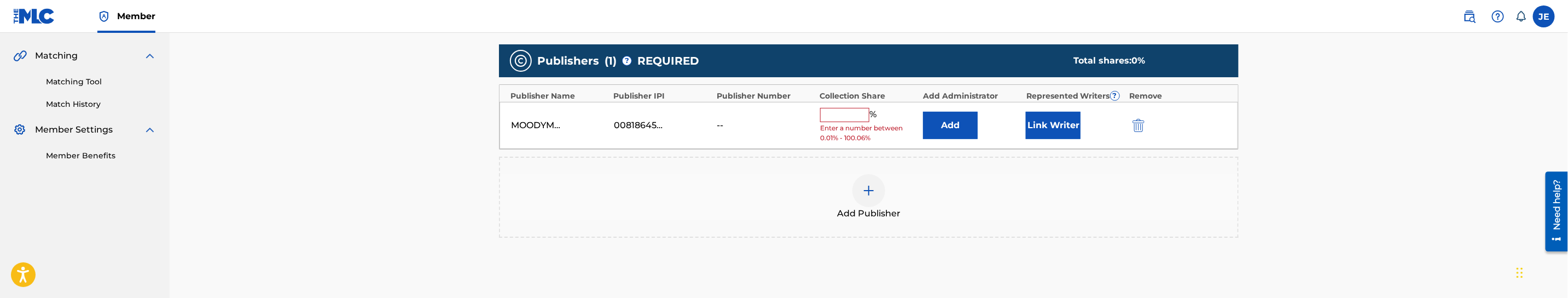
click at [1054, 128] on button "Link Writer" at bounding box center [1053, 125] width 55 height 27
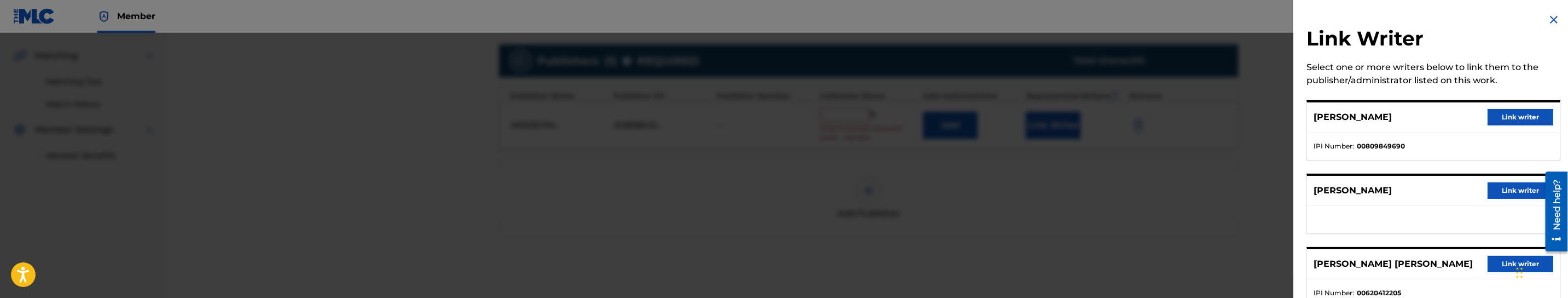
click at [1513, 118] on button "Link writer" at bounding box center [1520, 117] width 66 height 16
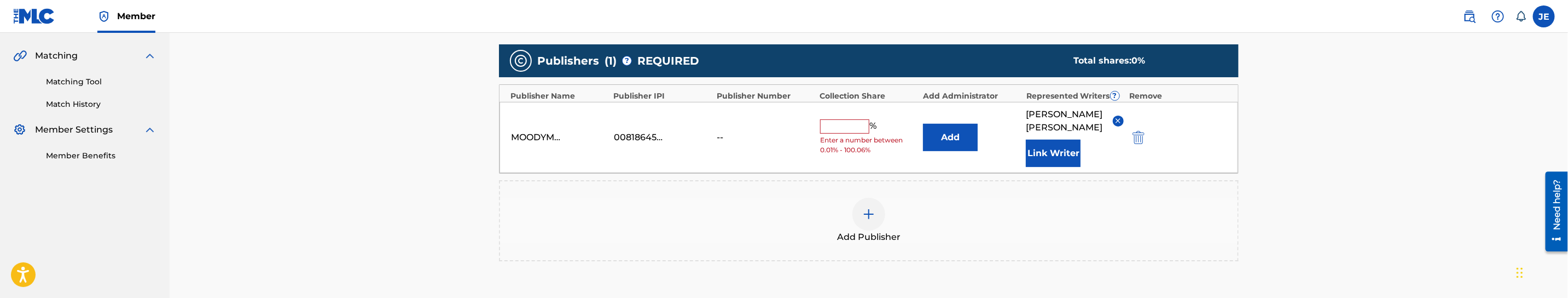
click at [963, 137] on button "Add" at bounding box center [950, 137] width 55 height 27
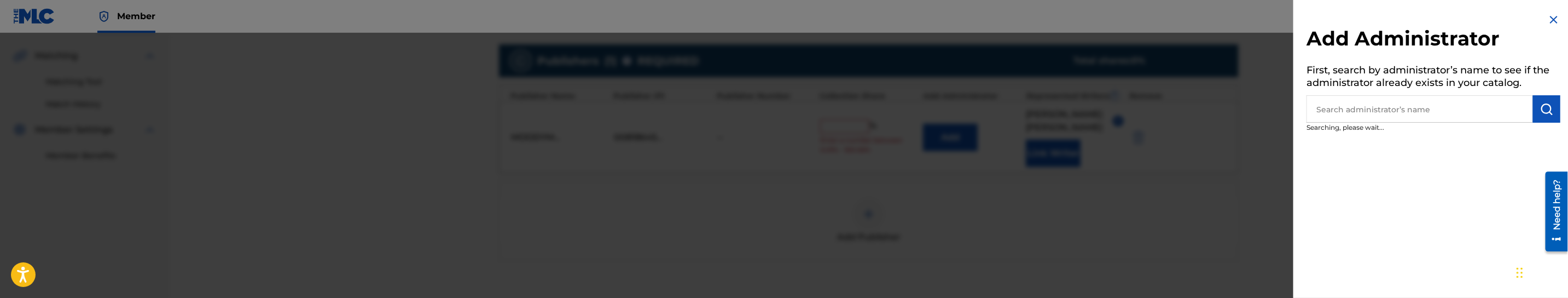
click at [1410, 110] on input "text" at bounding box center [1420, 109] width 227 height 27
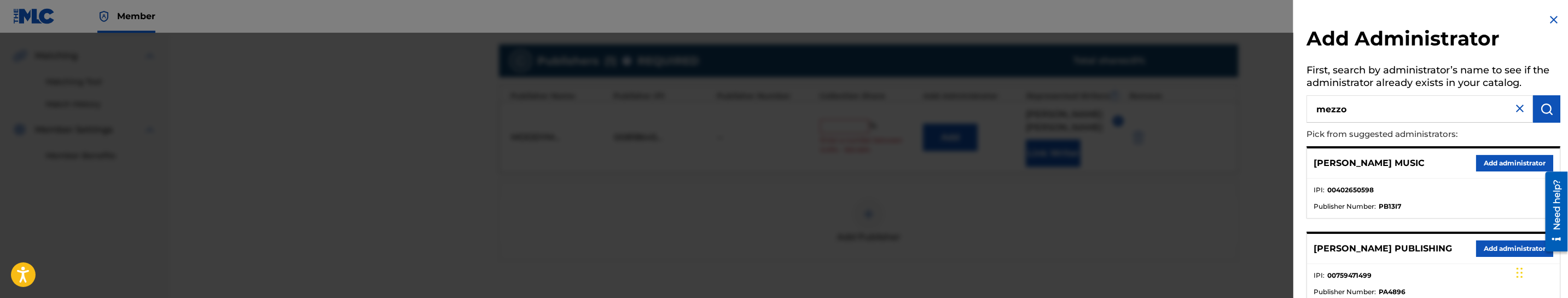
type input "mezzo"
click at [1510, 166] on button "Add administrator" at bounding box center [1515, 163] width 77 height 16
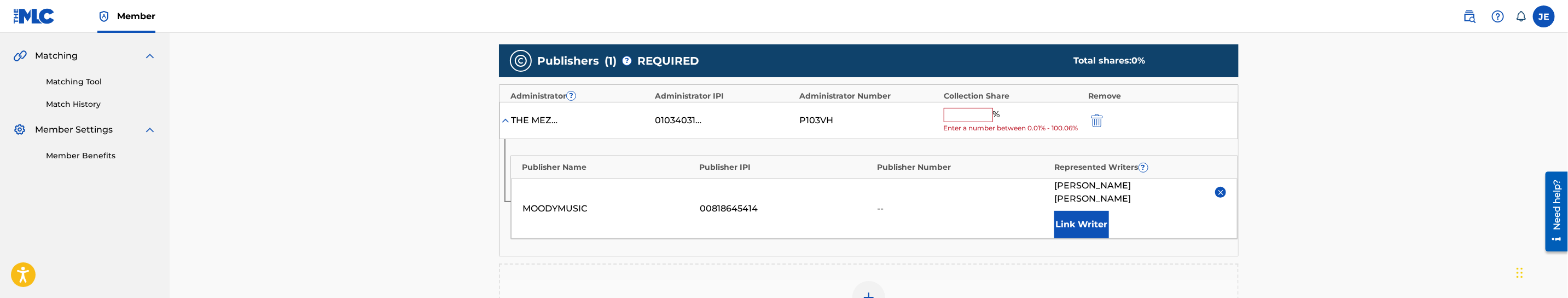
click at [978, 124] on span "Enter a number between 0.01% - 100.06%" at bounding box center [1014, 127] width 139 height 10
click at [975, 117] on input "text" at bounding box center [968, 115] width 49 height 14
type input "25"
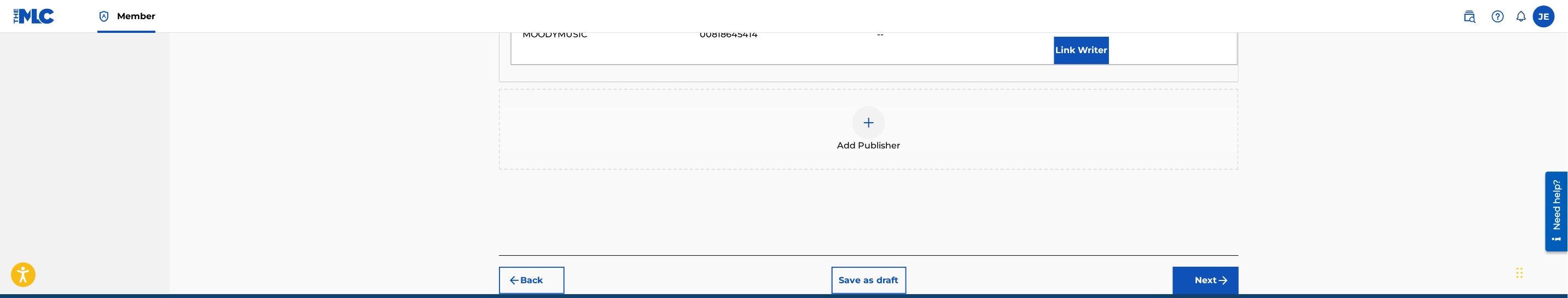
click at [1200, 268] on button "Next" at bounding box center [1206, 280] width 66 height 27
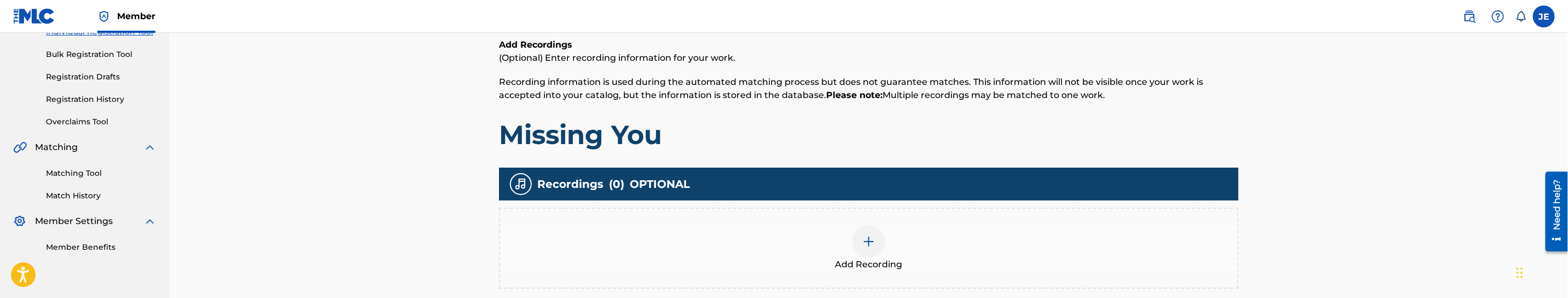
scroll to position [214, 0]
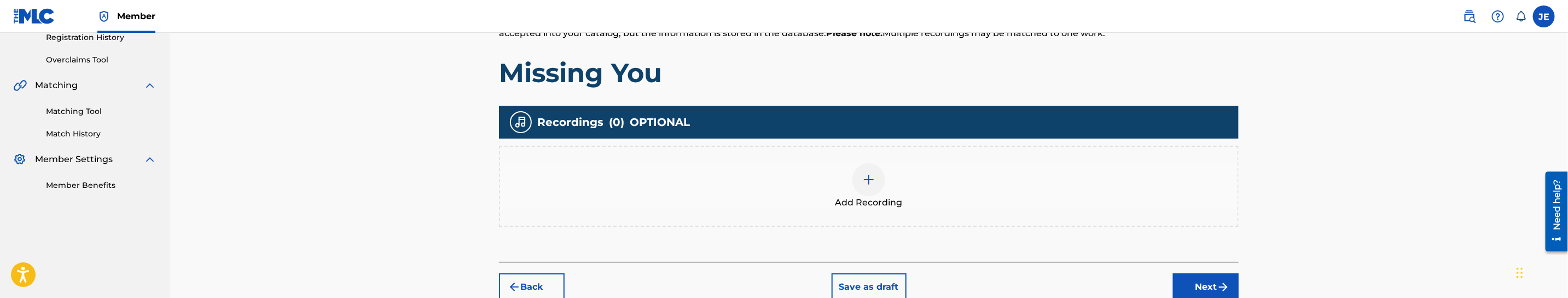
click at [864, 188] on div at bounding box center [869, 179] width 33 height 33
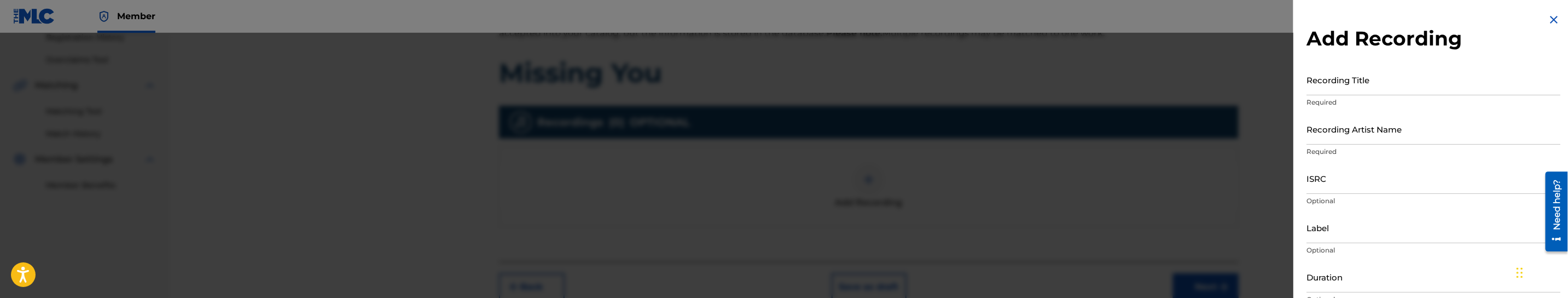
click at [1468, 89] on input "Recording Title" at bounding box center [1433, 80] width 254 height 31
paste input "Missing You by Lo Nightly"
drag, startPoint x: 1367, startPoint y: 89, endPoint x: 1433, endPoint y: 88, distance: 66.0
click at [1433, 88] on input "Missing You by Lo Nightly" at bounding box center [1433, 80] width 254 height 31
type input "Missing You"
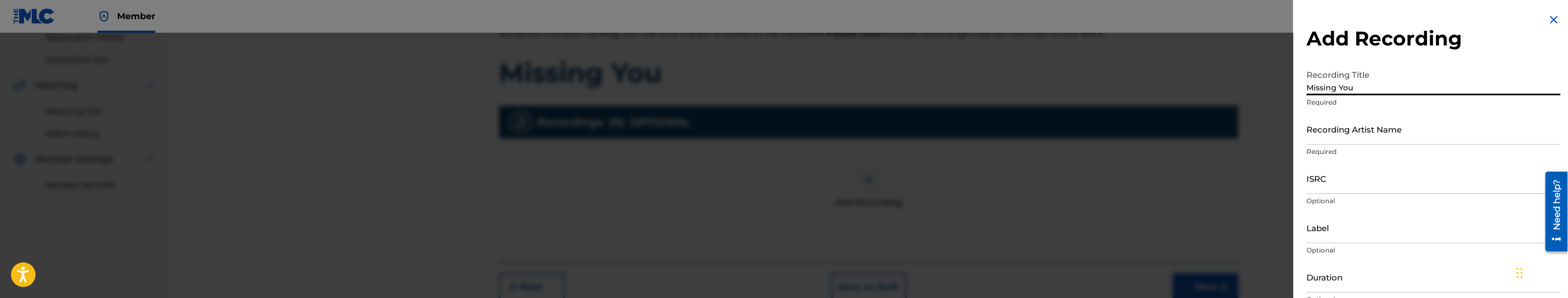
click at [1422, 130] on input "Recording Artist Name" at bounding box center [1433, 129] width 254 height 31
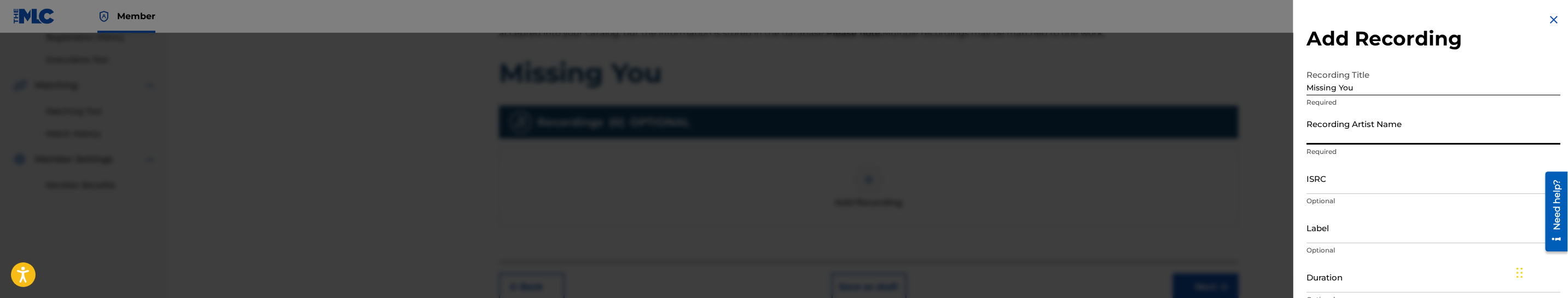
paste input "Lo Nightly"
type input "Lo Nightly"
click at [1376, 181] on input "ISRC" at bounding box center [1433, 178] width 254 height 31
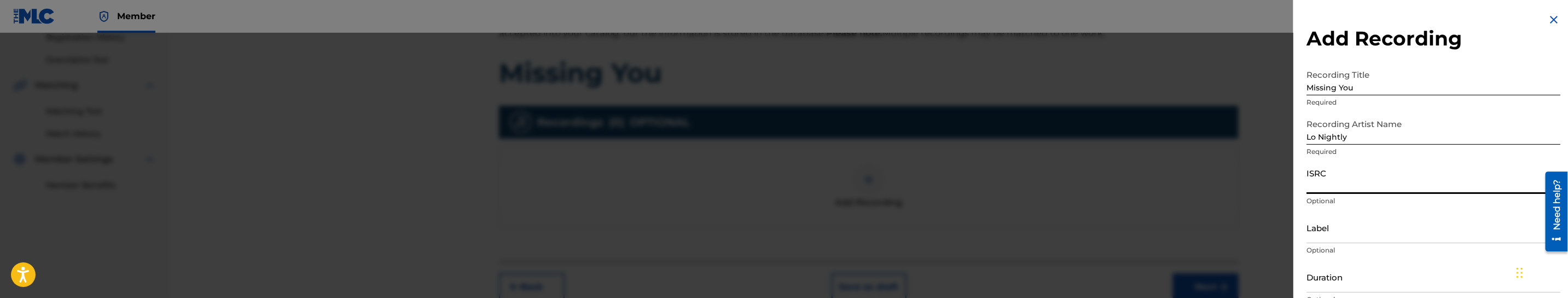
paste input "TCADW1894652"
type input "TCADW1894652"
click at [1360, 184] on input "TCADW1894652" at bounding box center [1433, 178] width 254 height 31
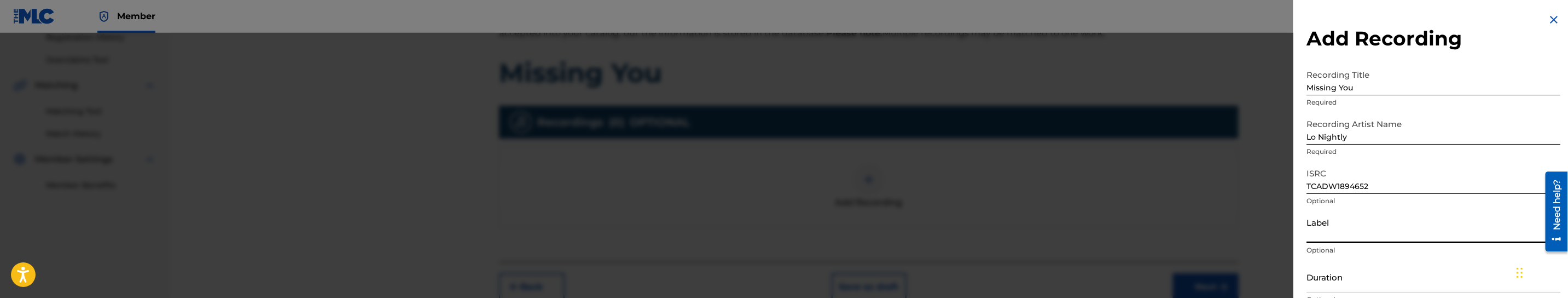
click at [1332, 239] on input "Label" at bounding box center [1433, 228] width 254 height 31
paste input "Lo Nightly"
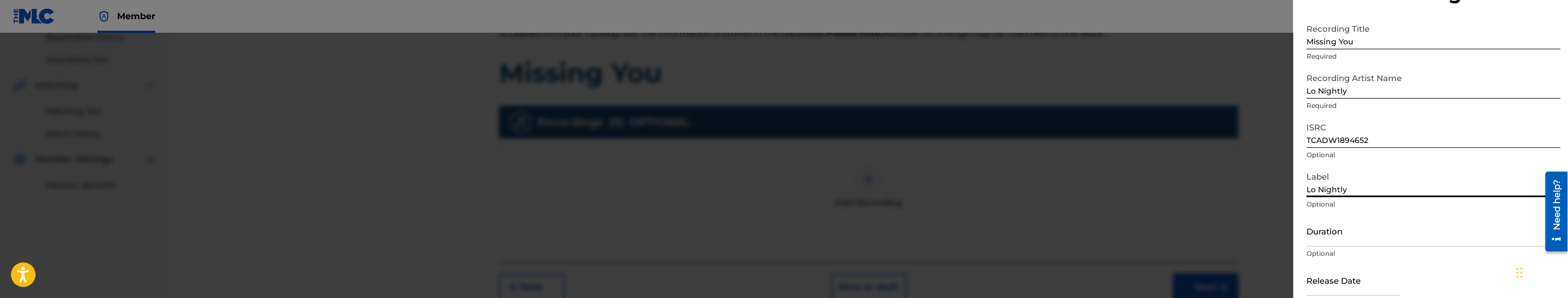
scroll to position [82, 0]
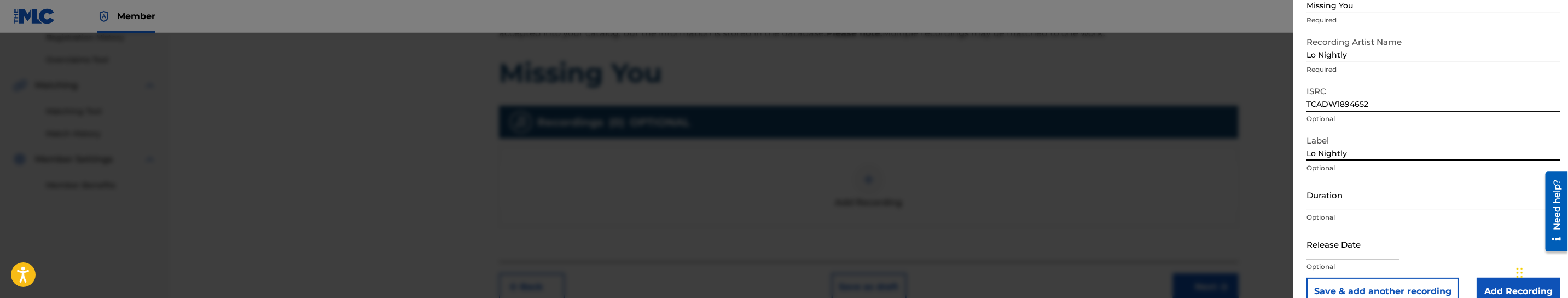
type input "Lo Nightly"
click at [1371, 196] on input "Duration" at bounding box center [1433, 195] width 254 height 31
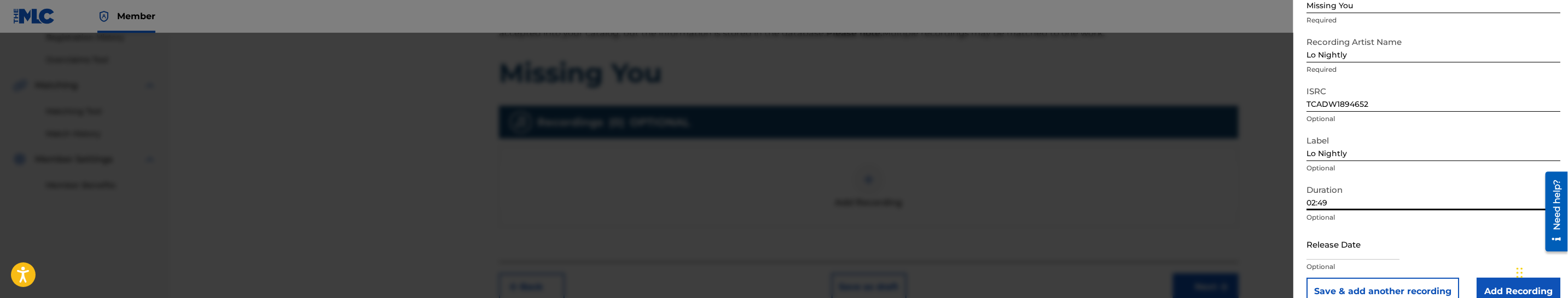
type input "02:49"
click at [1351, 243] on input "text" at bounding box center [1353, 244] width 93 height 31
select select "7"
select select "2025"
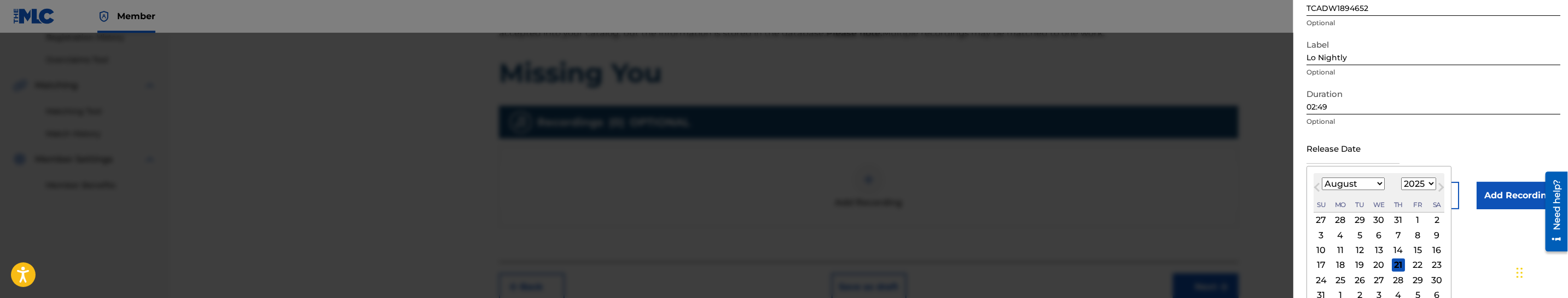
scroll to position [204, 0]
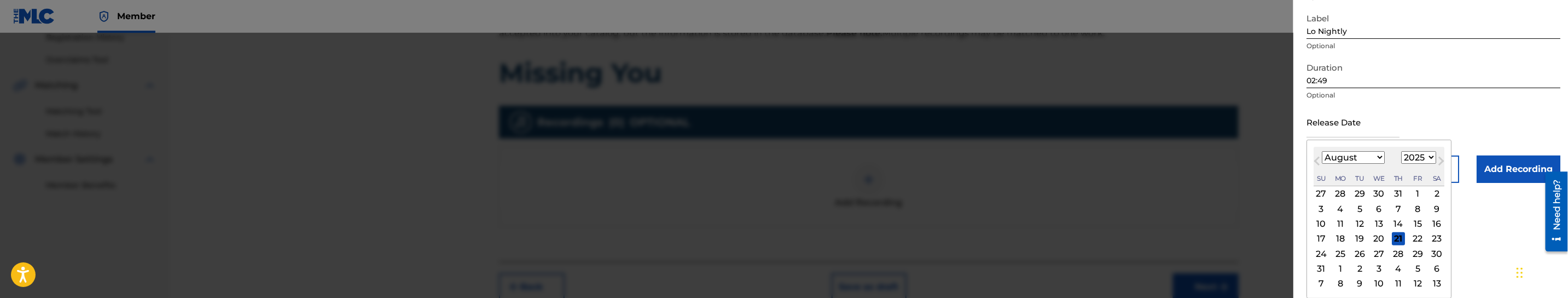
click at [1328, 156] on select "January February March April May June July August September October November De…" at bounding box center [1353, 157] width 63 height 13
select select "9"
click at [1322, 163] on select "January February March April May June July August September October November De…" at bounding box center [1353, 157] width 63 height 13
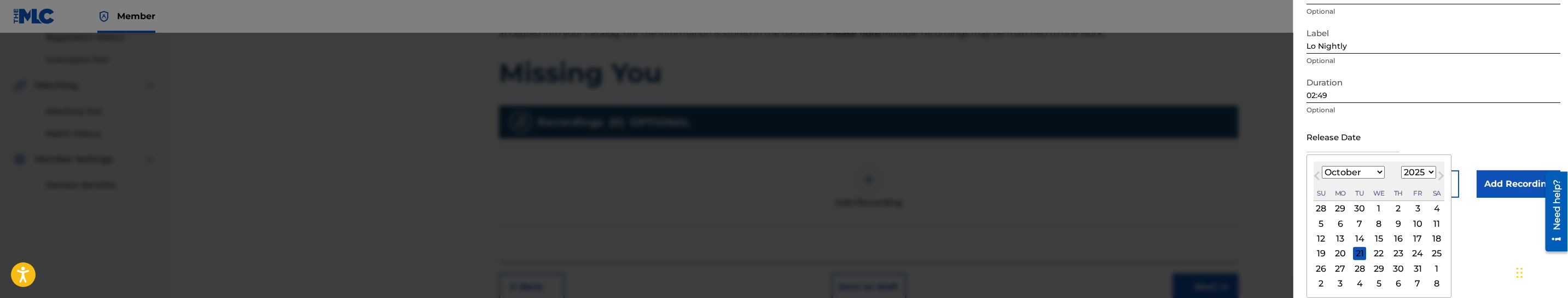
click at [1426, 171] on select "1899 1900 1901 1902 1903 1904 1905 1906 1907 1908 1909 1910 1911 1912 1913 1914…" at bounding box center [1419, 172] width 35 height 13
select select "2018"
click at [1404, 166] on select "1899 1900 1901 1902 1903 1904 1905 1906 1907 1908 1909 1910 1911 1912 1913 1914…" at bounding box center [1419, 172] width 35 height 13
click at [1405, 240] on div "18" at bounding box center [1398, 239] width 13 height 13
type input "[DATE]"
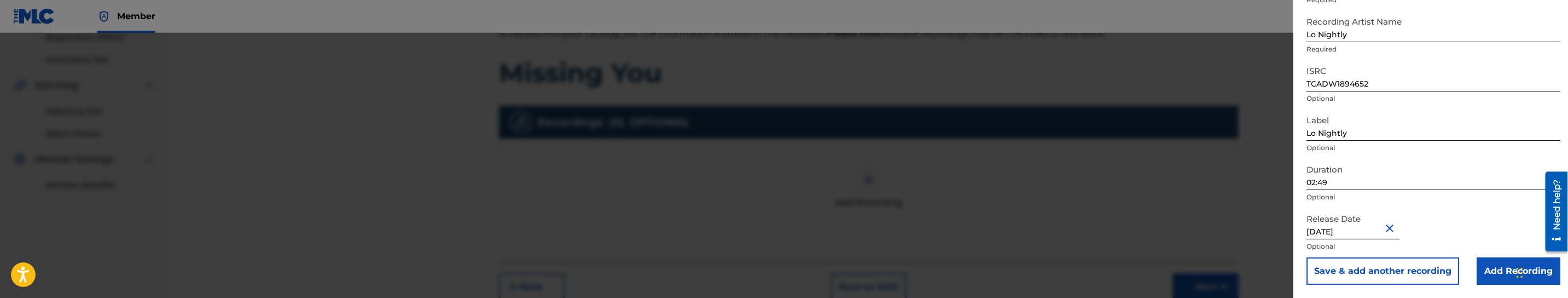
scroll to position [102, 0]
click at [1491, 270] on input "Add Recording" at bounding box center [1518, 271] width 84 height 27
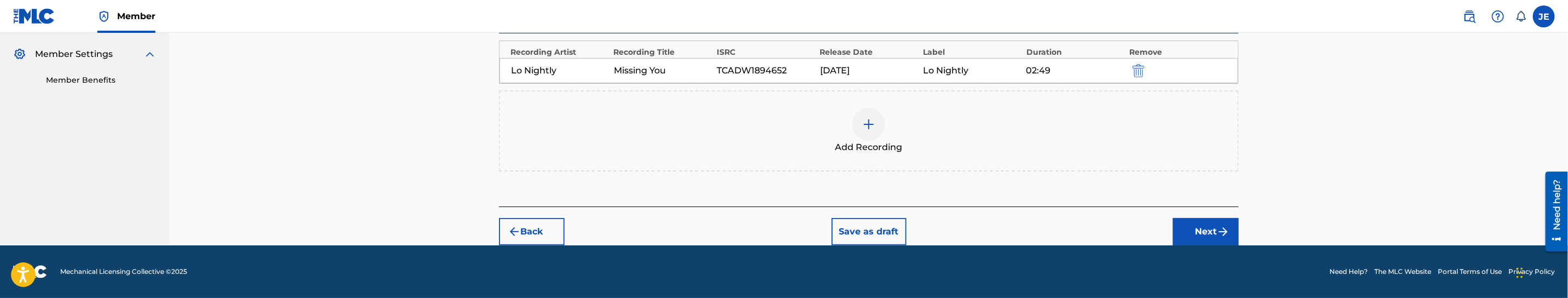
click at [1202, 231] on button "Next" at bounding box center [1206, 231] width 66 height 27
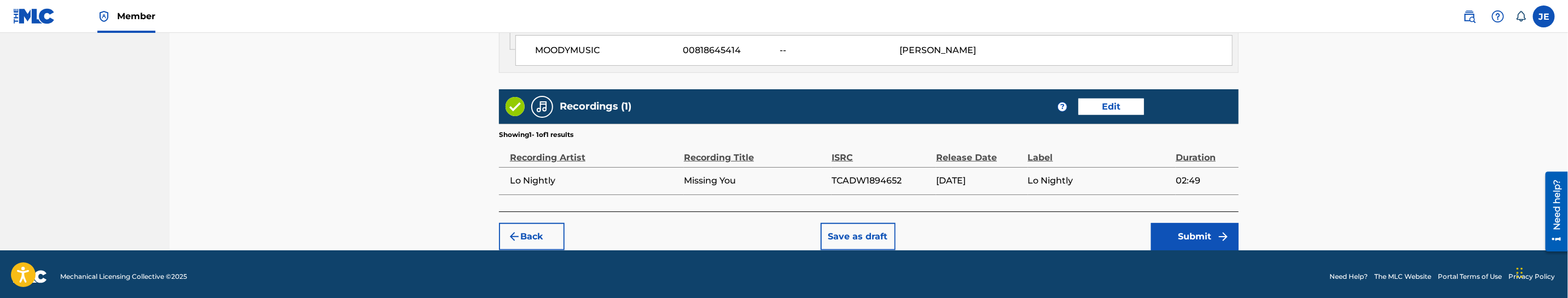
scroll to position [703, 0]
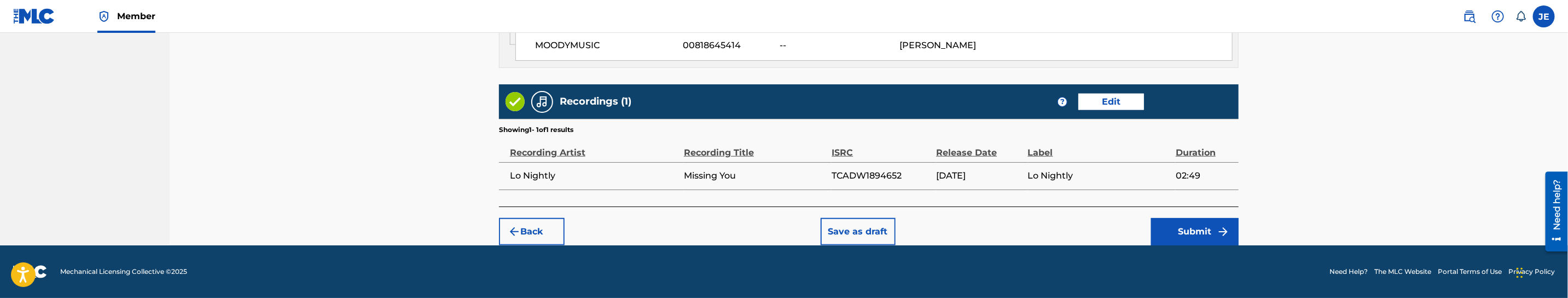
click at [1207, 227] on button "Submit" at bounding box center [1195, 231] width 88 height 27
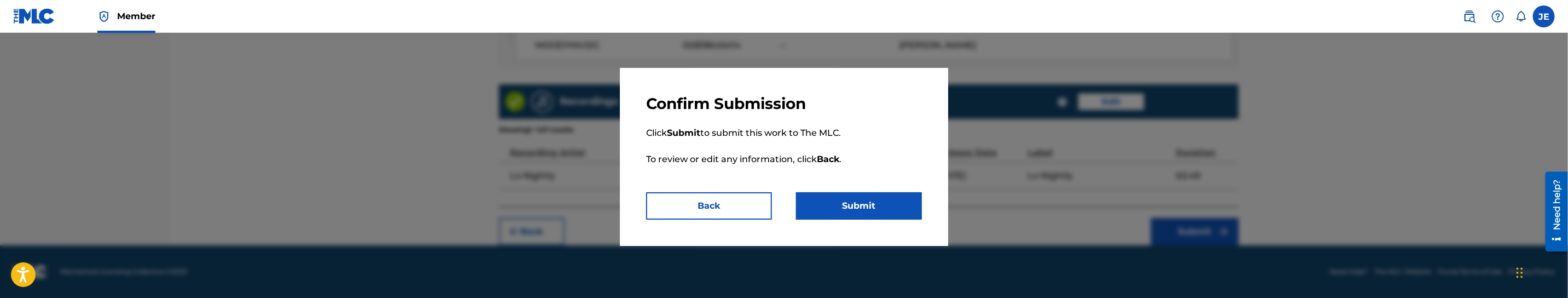
click at [887, 209] on button "Submit" at bounding box center [859, 206] width 126 height 27
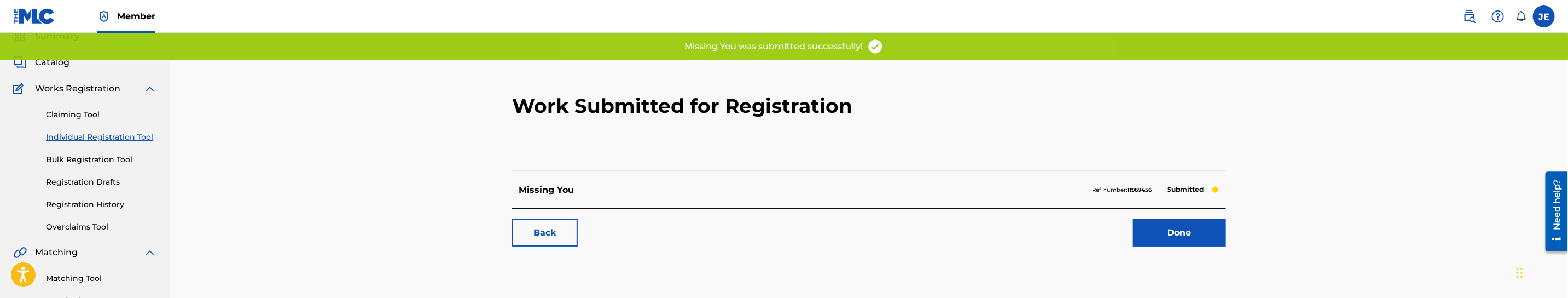
scroll to position [164, 0]
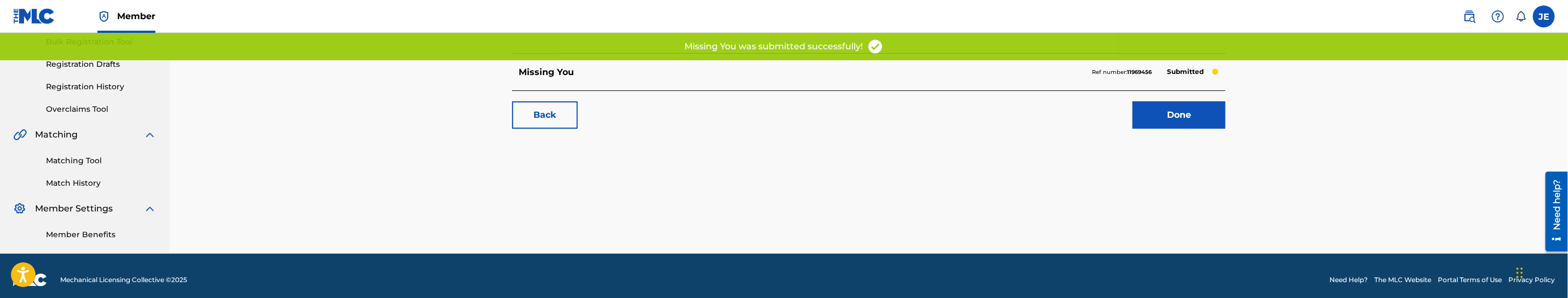
click at [1197, 112] on link "Done" at bounding box center [1179, 114] width 93 height 27
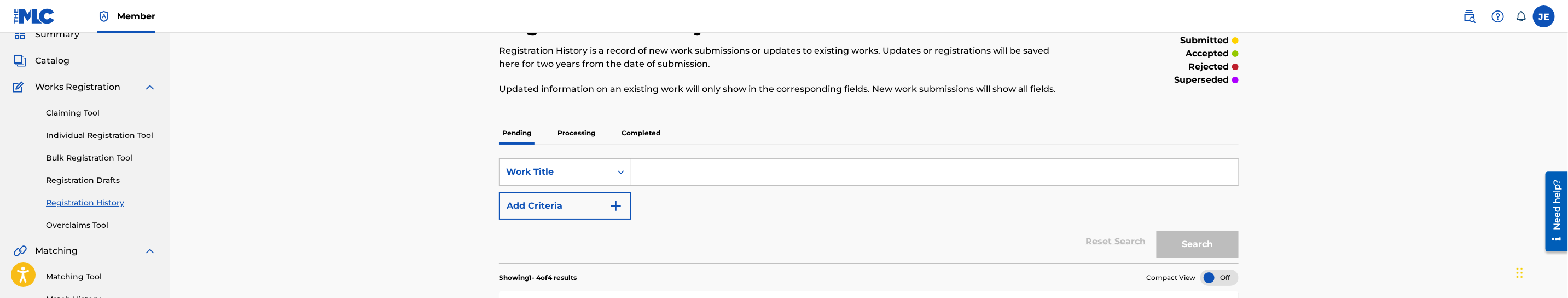
scroll to position [82, 0]
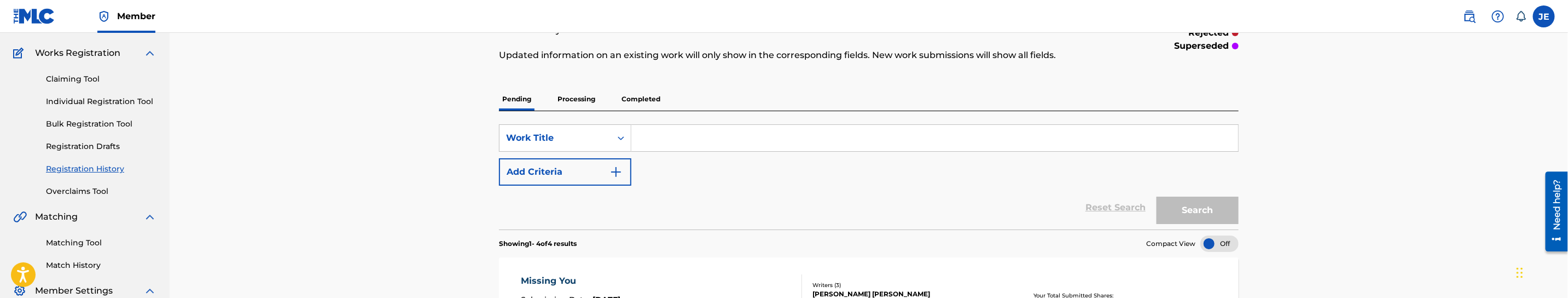
click at [109, 172] on link "Registration History" at bounding box center [101, 168] width 110 height 12
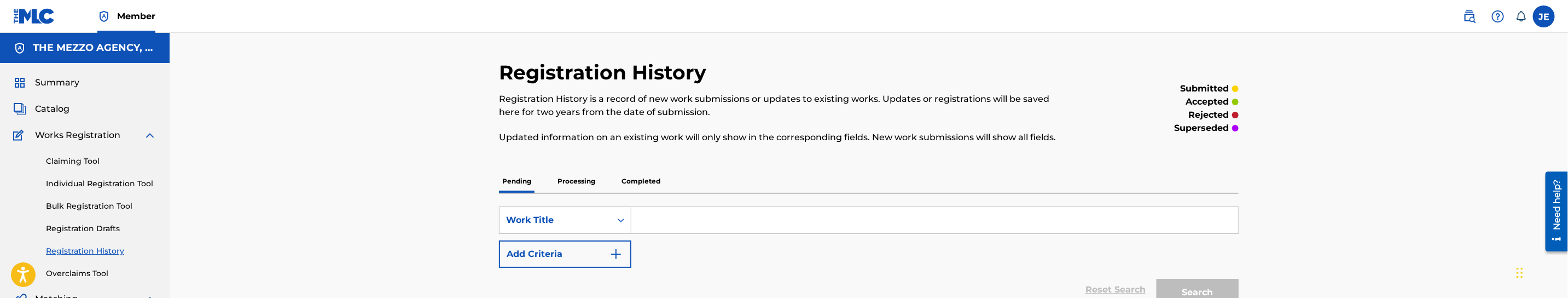
click at [706, 228] on input "Search Form" at bounding box center [935, 220] width 607 height 27
paste input "MONEY"
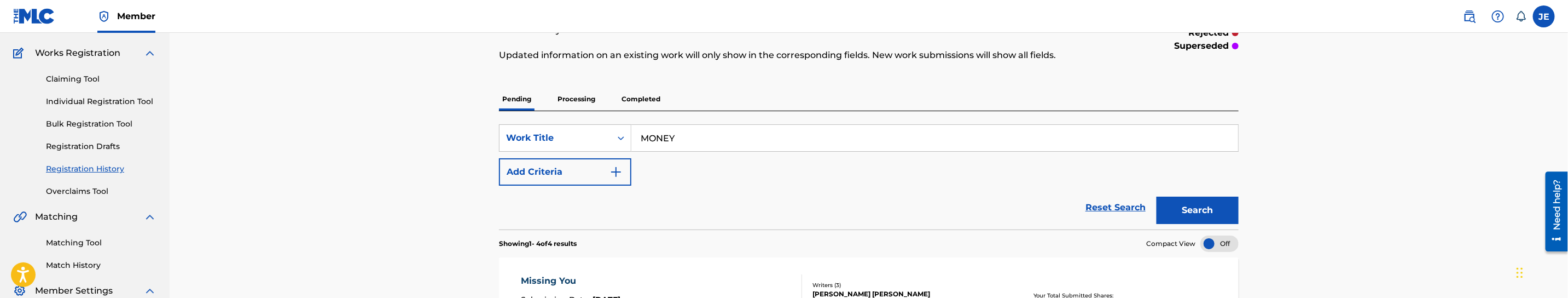
type input "MONEY"
click at [1172, 202] on button "Search" at bounding box center [1197, 210] width 82 height 27
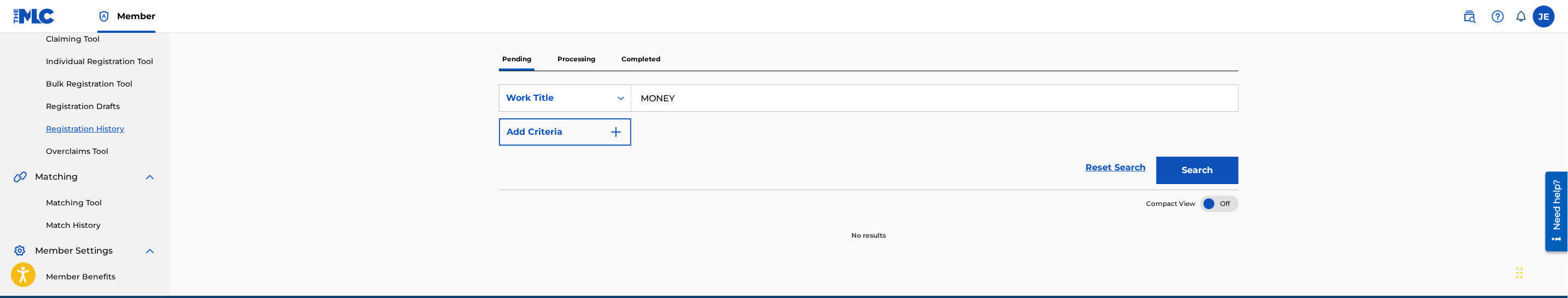
scroll to position [89, 0]
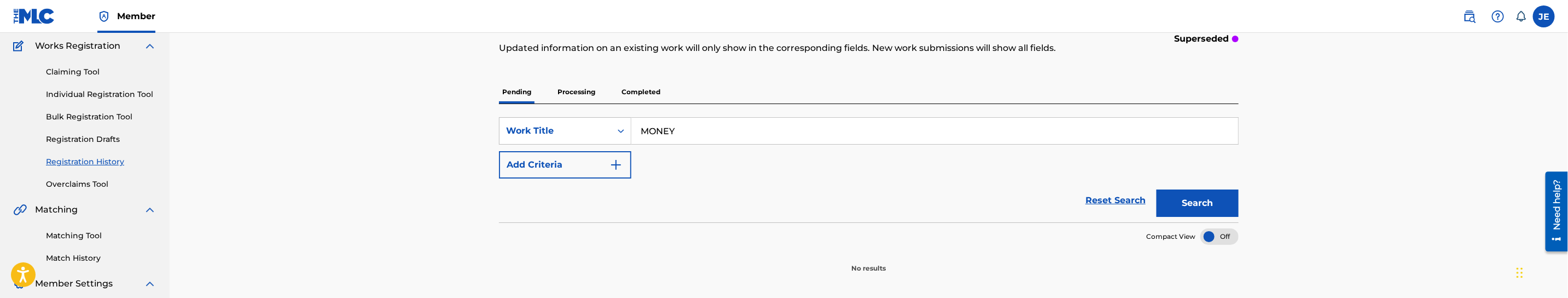
click at [595, 94] on p "Processing" at bounding box center [576, 92] width 45 height 23
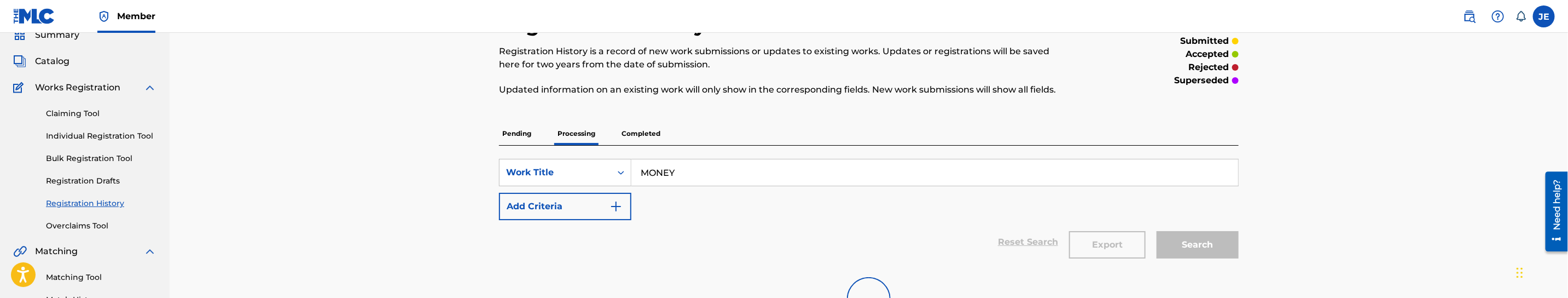
scroll to position [171, 0]
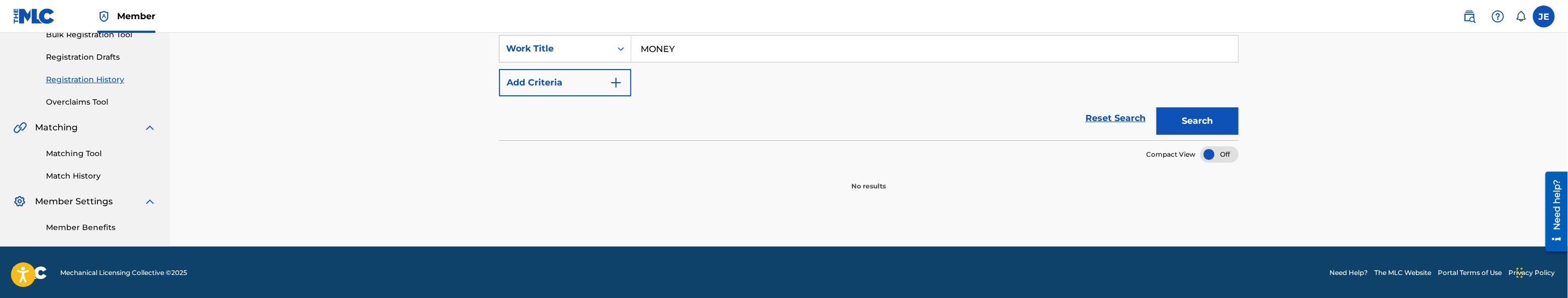
click at [1200, 115] on button "Search" at bounding box center [1197, 120] width 82 height 27
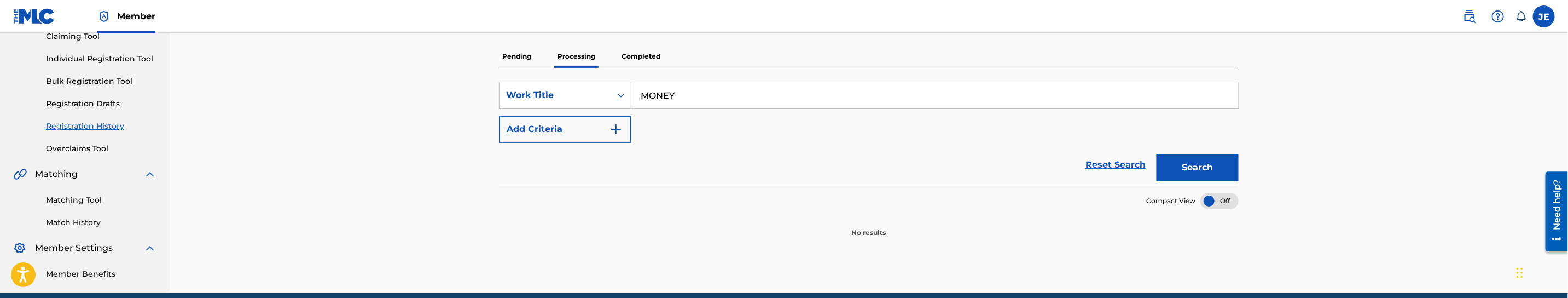
scroll to position [89, 0]
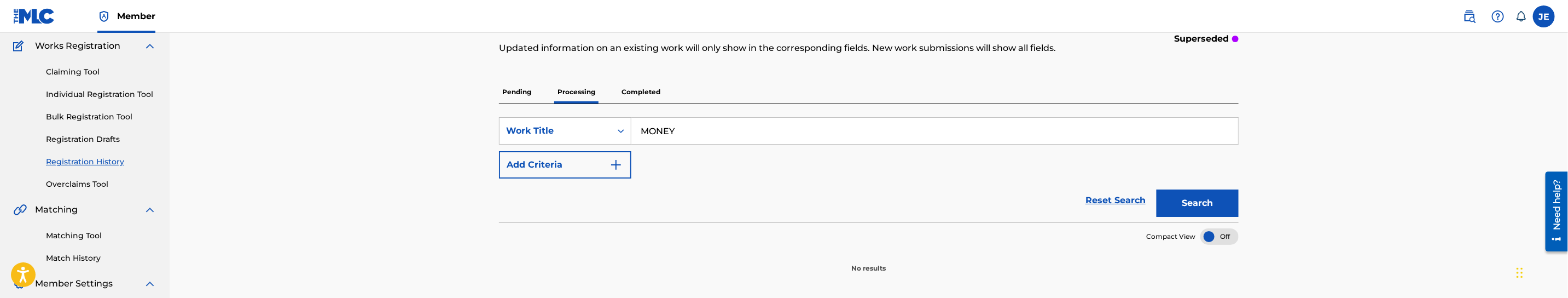
click at [654, 95] on p "Completed" at bounding box center [641, 92] width 45 height 23
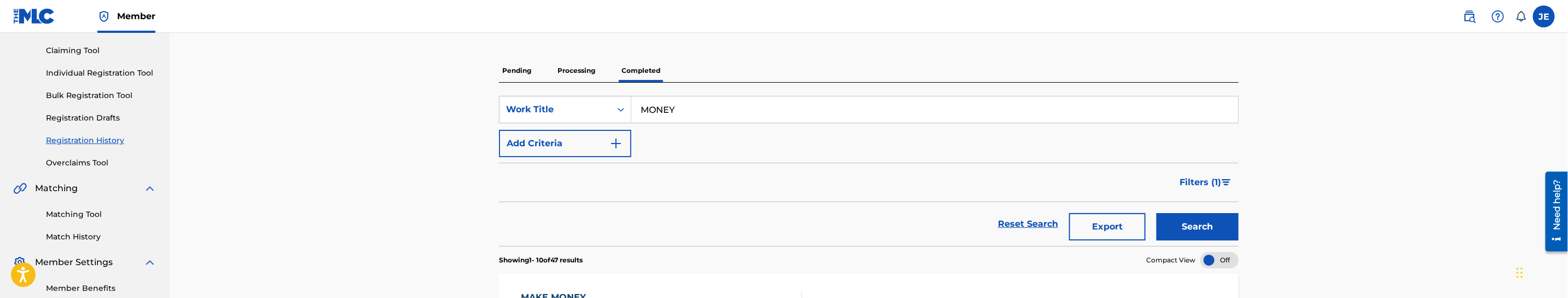
scroll to position [246, 0]
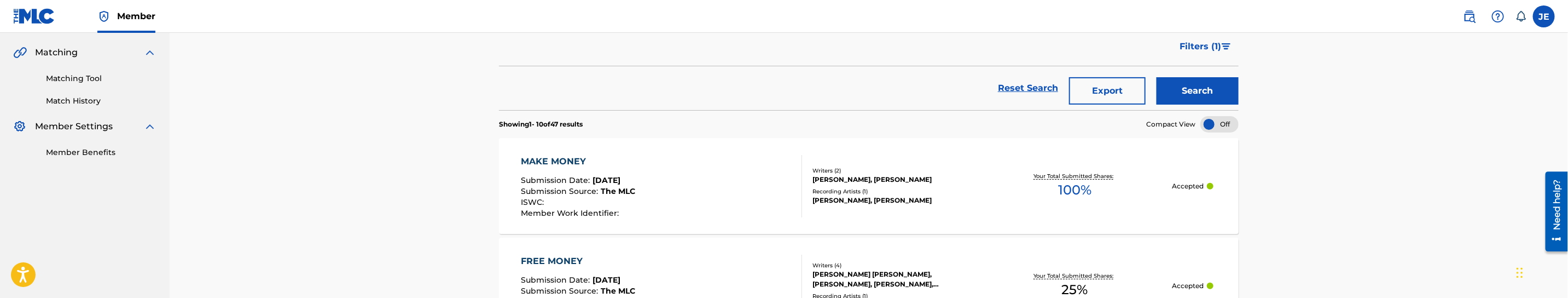
click at [1211, 52] on span "Filters ( 1 )" at bounding box center [1200, 46] width 41 height 13
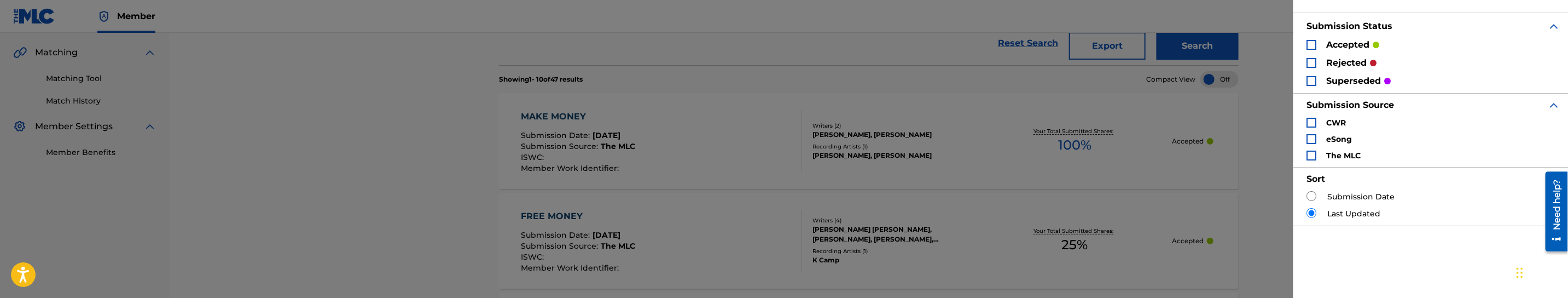
scroll to position [90, 0]
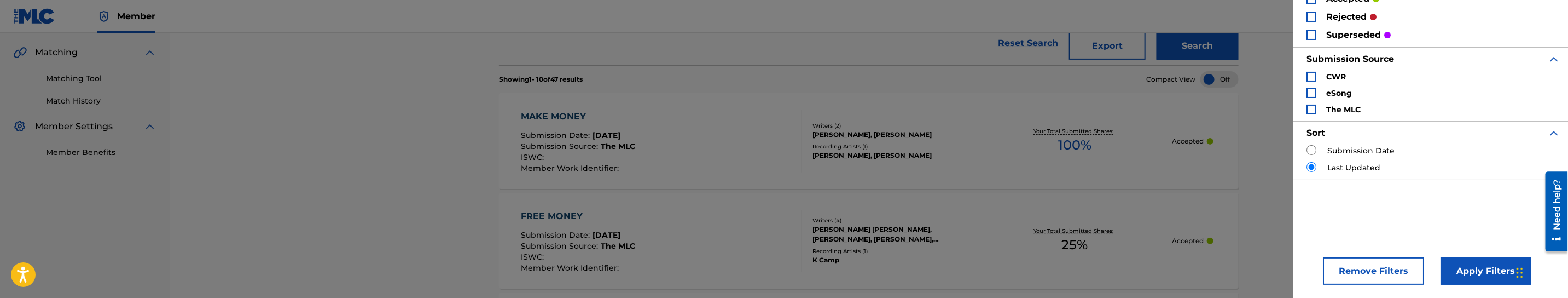
click at [1381, 266] on button "Remove Filters" at bounding box center [1373, 271] width 101 height 27
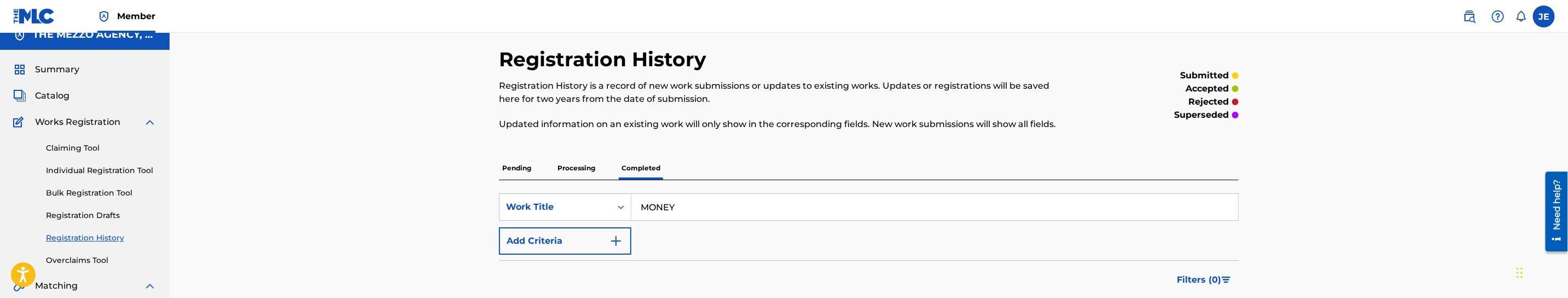
scroll to position [0, 0]
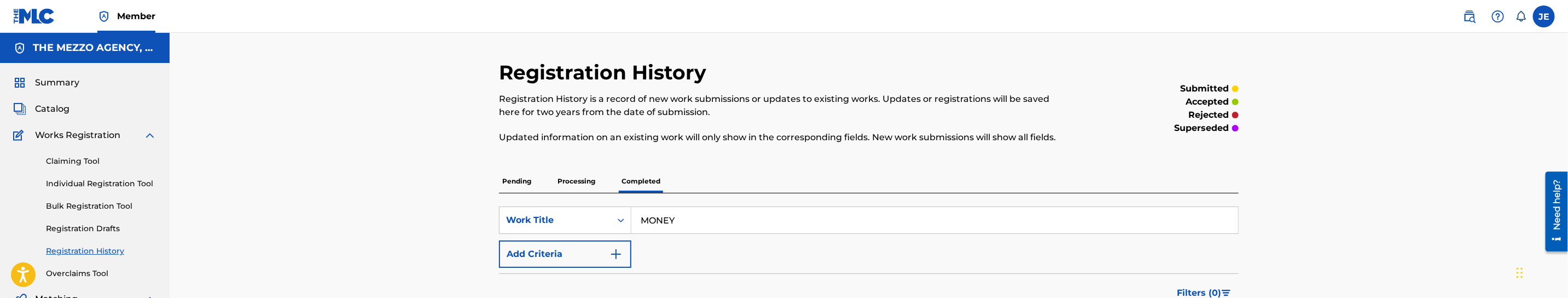
click at [63, 178] on link "Individual Registration Tool" at bounding box center [101, 183] width 110 height 12
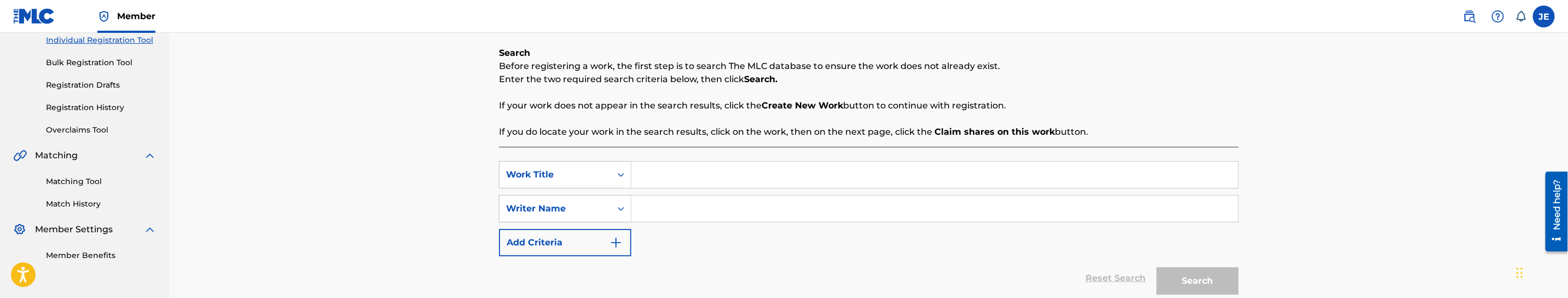
scroll to position [164, 0]
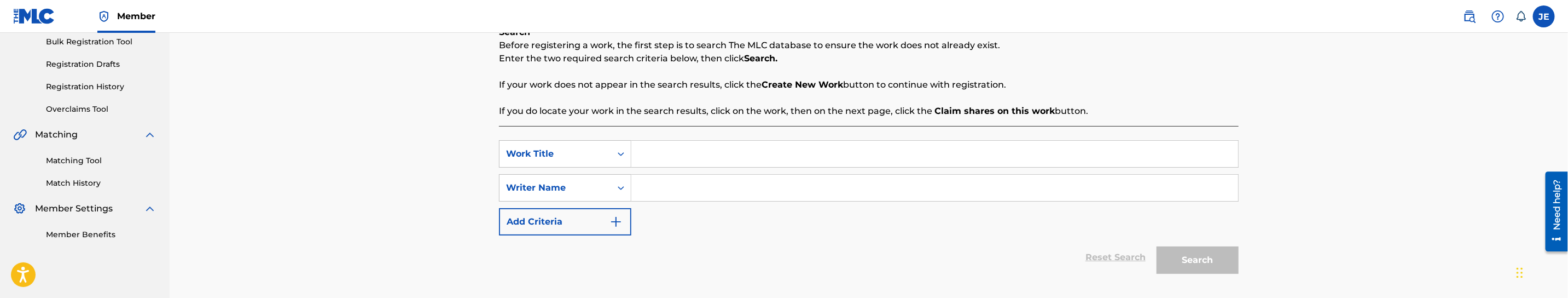
click at [653, 150] on input "Search Form" at bounding box center [935, 154] width 607 height 27
paste input "MONEY"
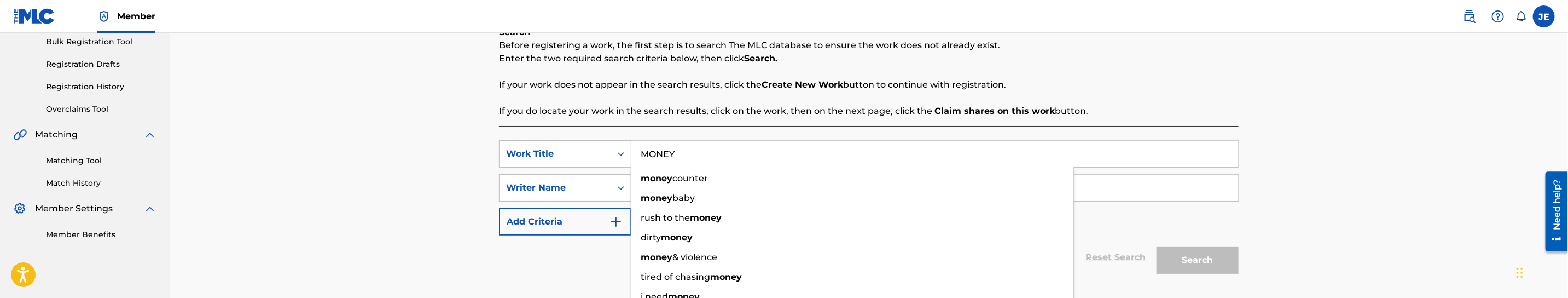
type input "MONEY"
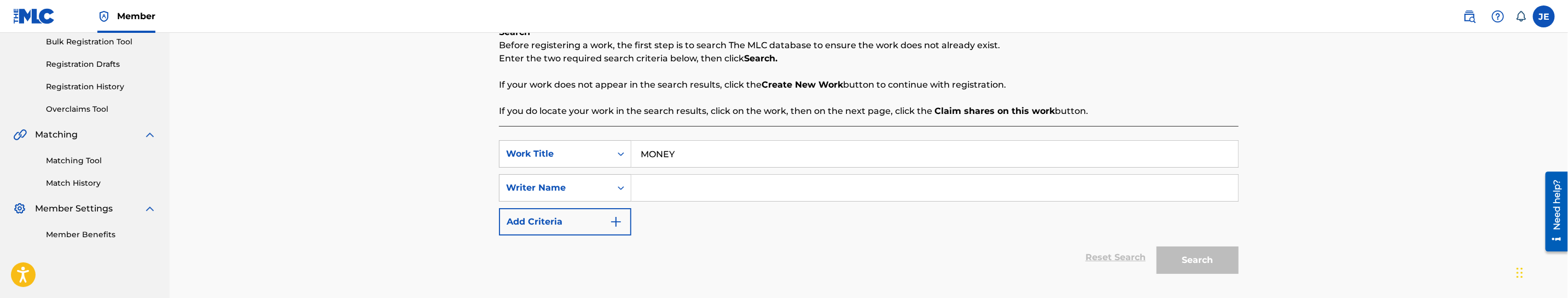
click at [737, 174] on div "Search Form" at bounding box center [935, 187] width 608 height 27
paste input "[PERSON_NAME]"
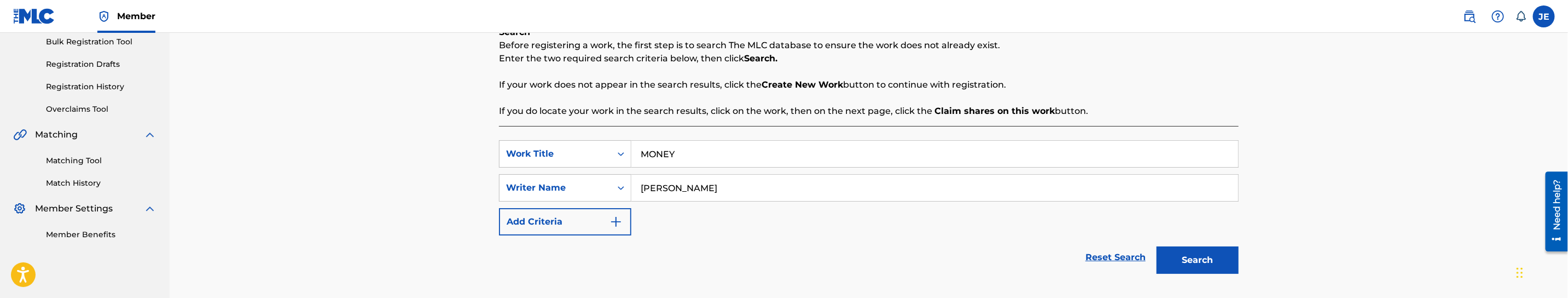
type input "[PERSON_NAME]"
click at [1217, 269] on button "Search" at bounding box center [1197, 260] width 82 height 27
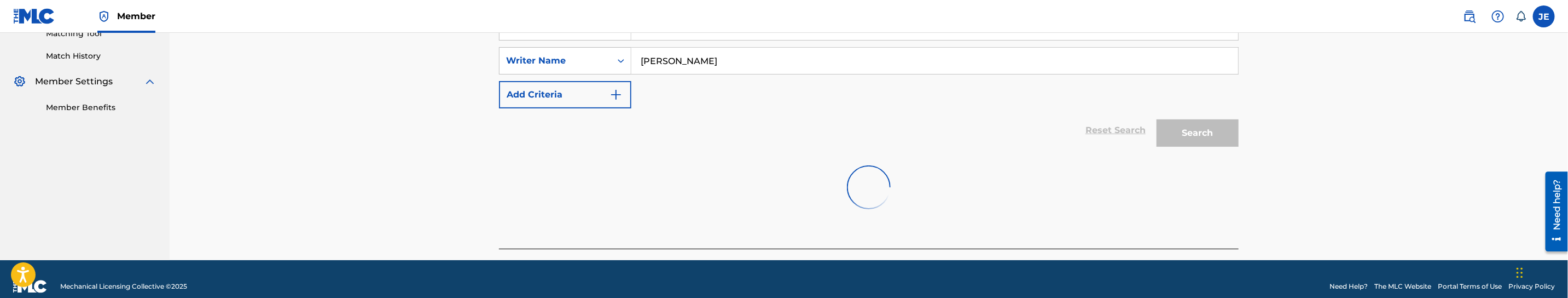
scroll to position [306, 0]
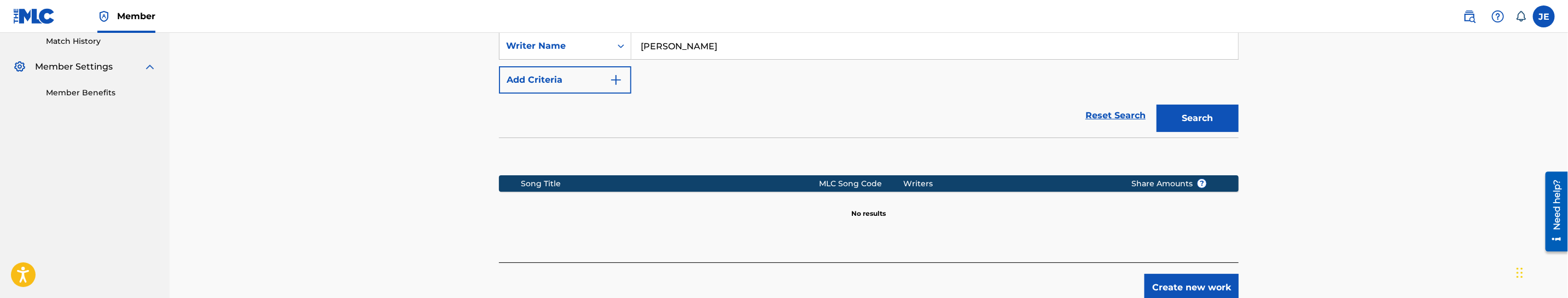
click at [1179, 279] on button "Create new work" at bounding box center [1192, 287] width 94 height 27
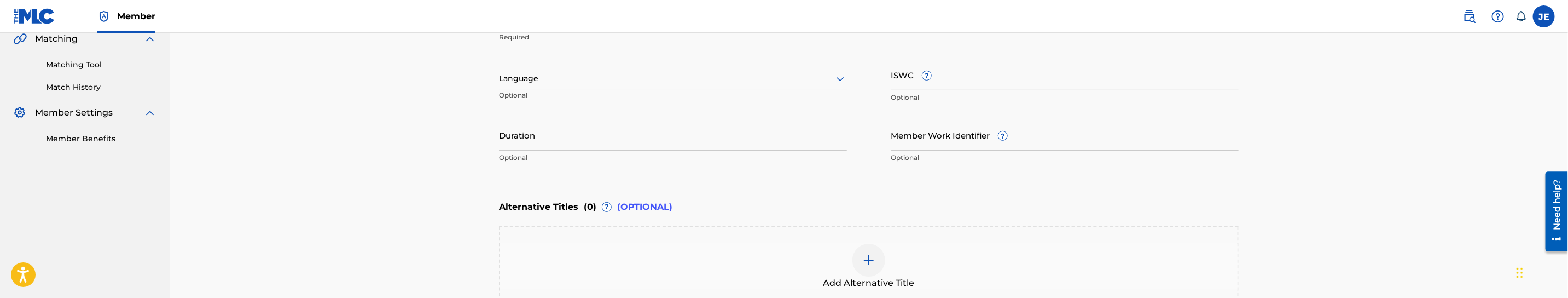
scroll to position [224, 0]
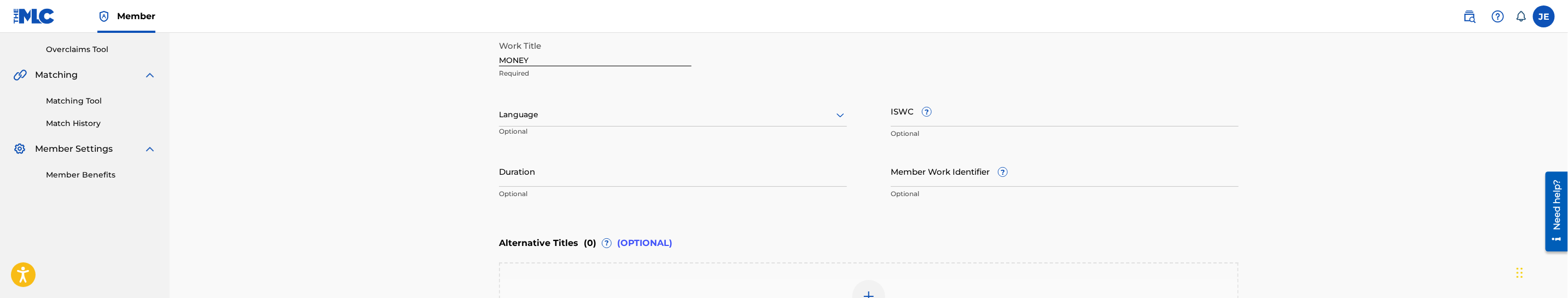
click at [520, 59] on input "MONEY" at bounding box center [595, 51] width 192 height 31
paste input "[PERSON_NAME]"
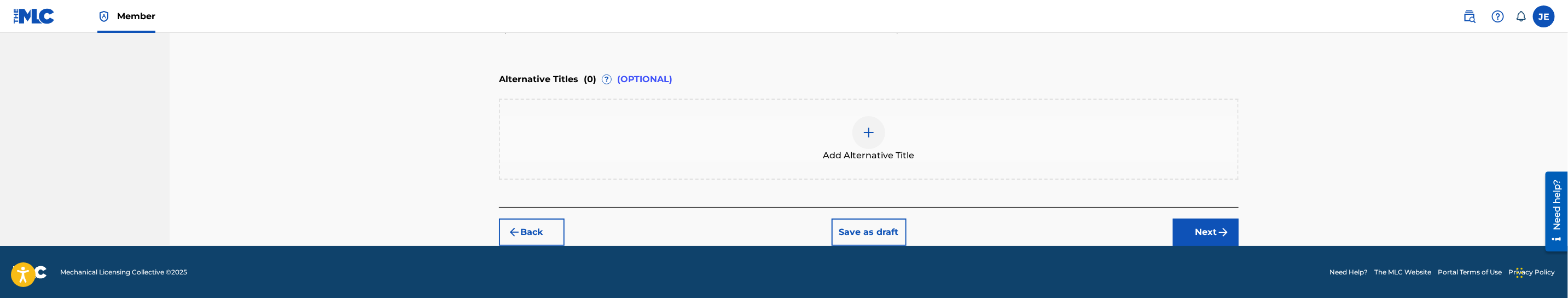
type input "Money"
click at [1179, 224] on button "Next" at bounding box center [1206, 232] width 66 height 27
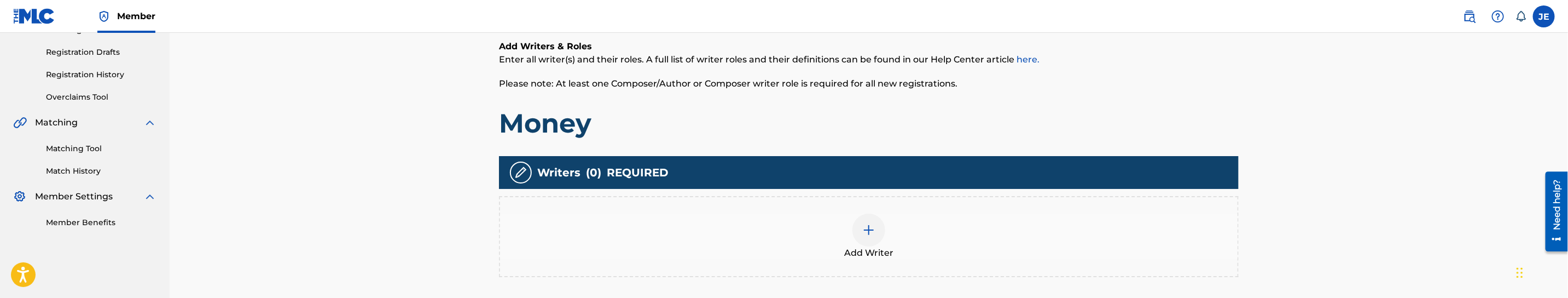
scroll to position [214, 0]
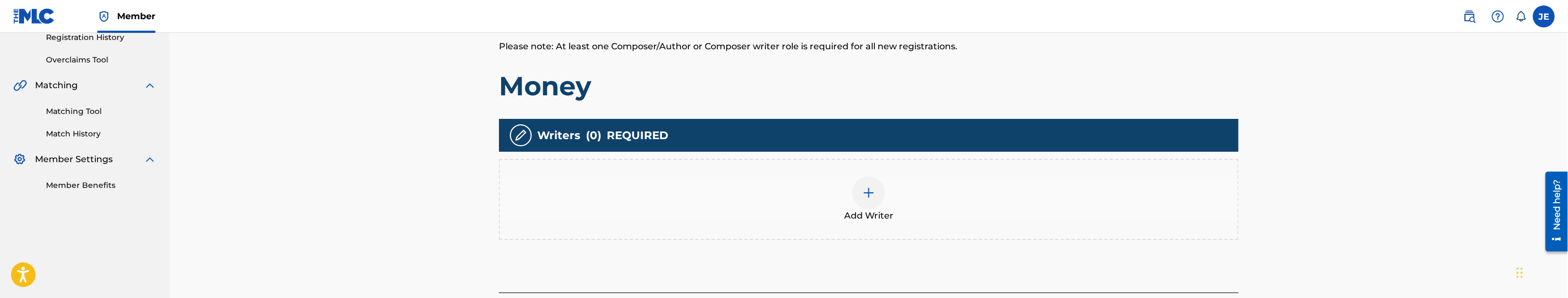
click at [851, 178] on div "Add Writer" at bounding box center [868, 199] width 737 height 46
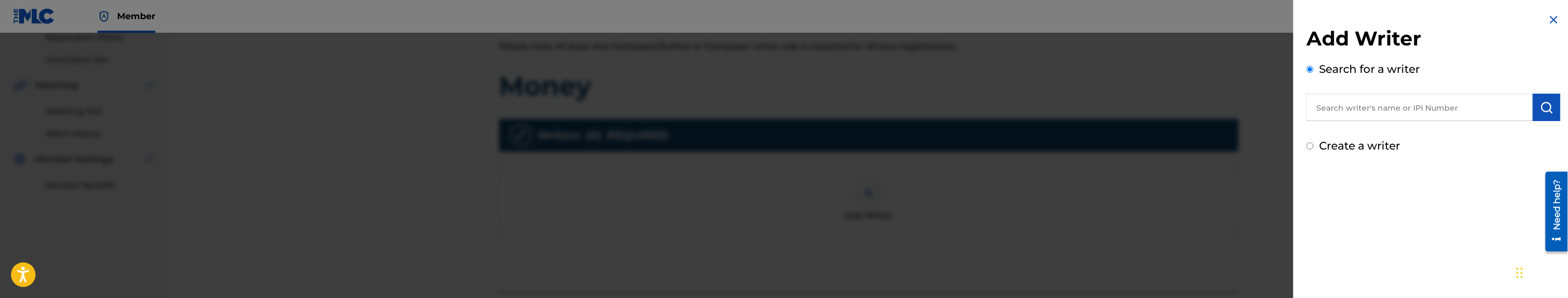
click at [1499, 103] on input "text" at bounding box center [1420, 107] width 227 height 27
paste input "[PERSON_NAME]"
type input "[PERSON_NAME]"
click at [1556, 110] on button "submit" at bounding box center [1546, 107] width 27 height 27
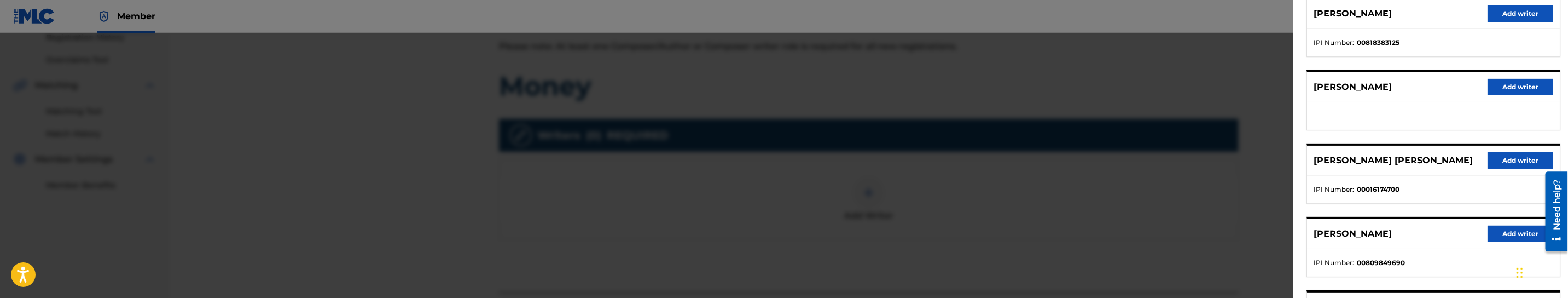
scroll to position [164, 0]
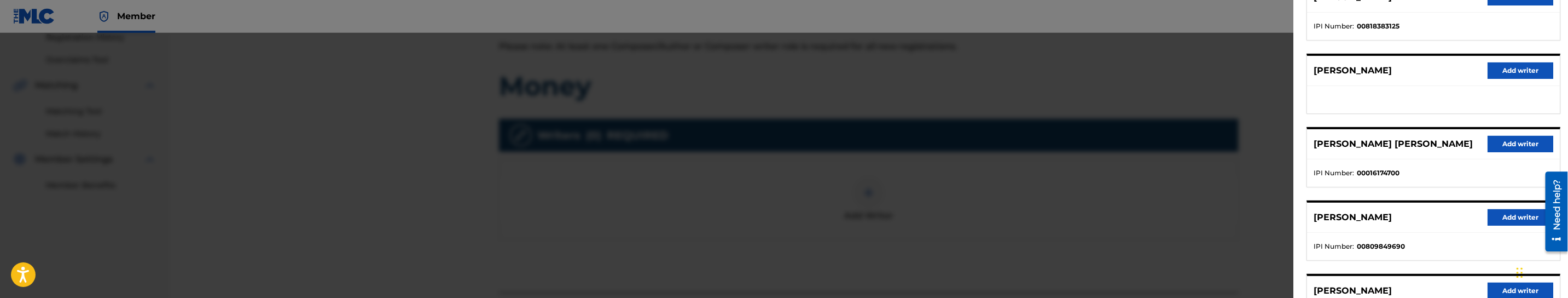
click at [1502, 214] on button "Add writer" at bounding box center [1520, 217] width 66 height 16
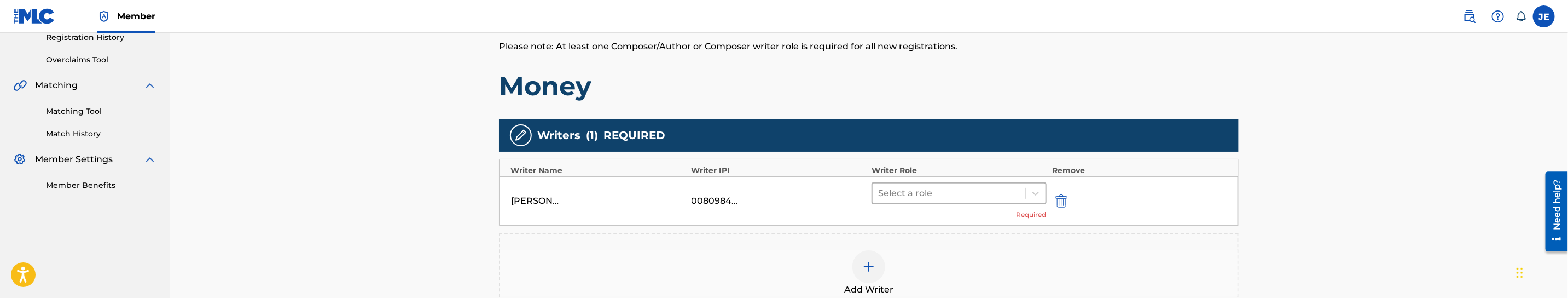
click at [1006, 196] on div at bounding box center [949, 193] width 142 height 16
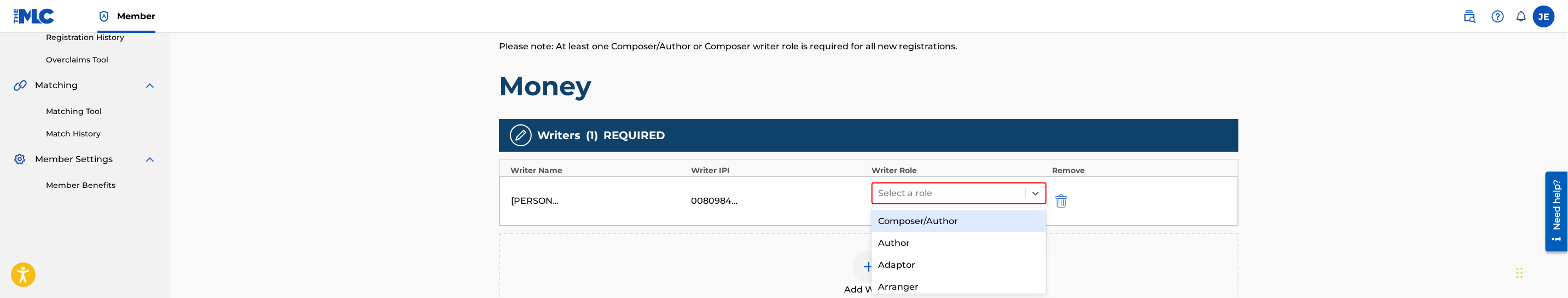
click at [953, 221] on div "Composer/Author" at bounding box center [959, 221] width 174 height 22
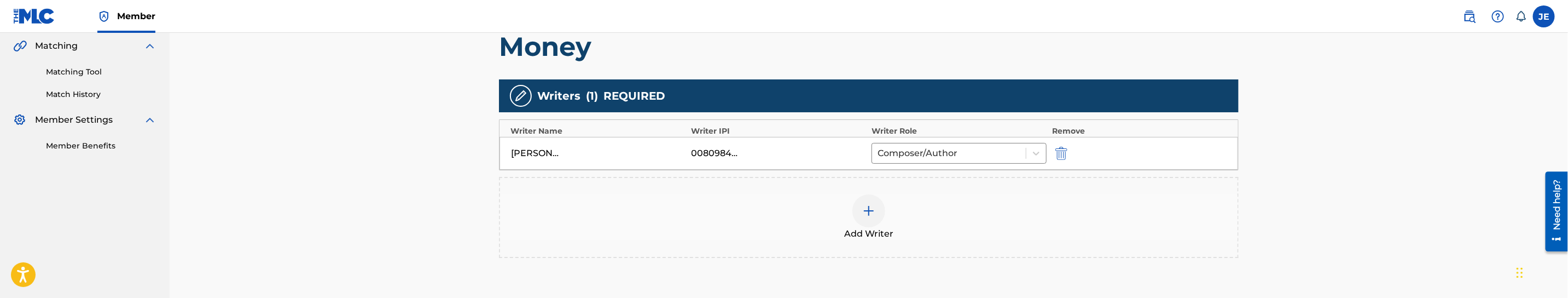
scroll to position [296, 0]
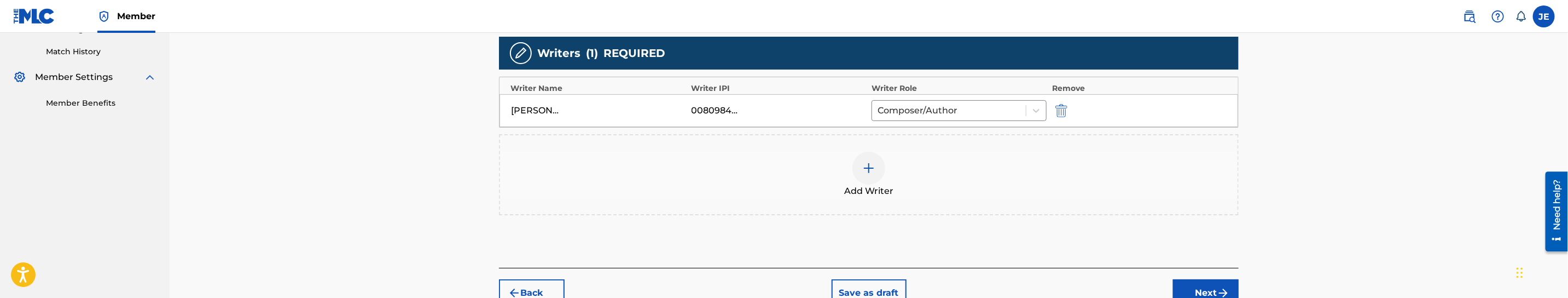
click at [881, 163] on div at bounding box center [869, 168] width 33 height 33
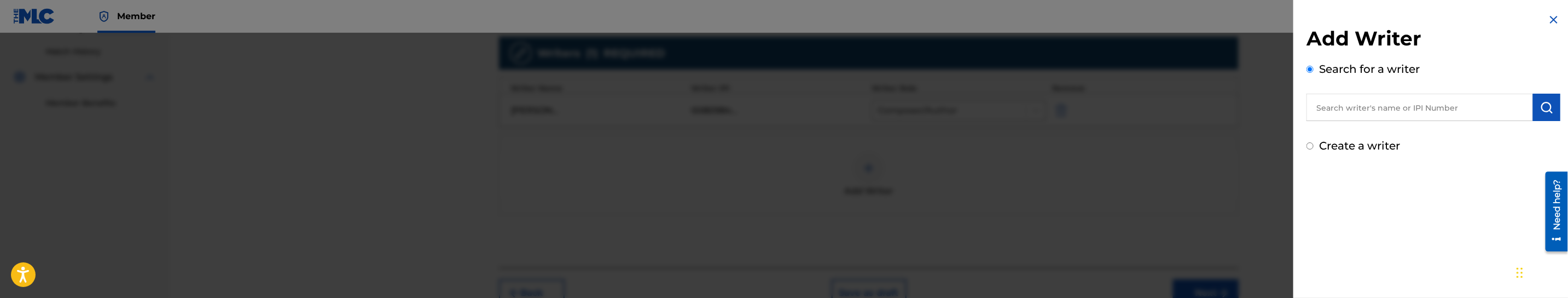
click at [1443, 115] on input "text" at bounding box center [1420, 107] width 227 height 27
paste input "[PERSON_NAME] [PERSON_NAME]"
type input "[PERSON_NAME] [PERSON_NAME]"
click at [1535, 102] on button "submit" at bounding box center [1546, 107] width 27 height 27
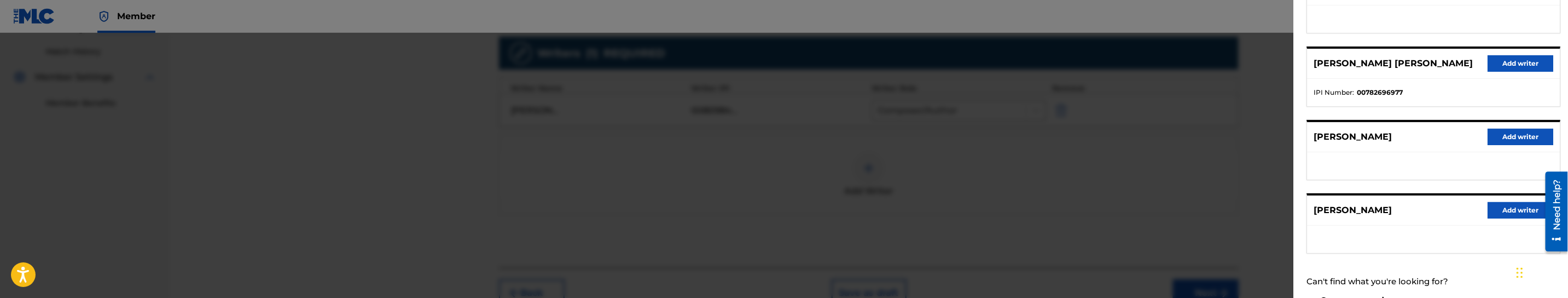
scroll to position [246, 0]
click at [1511, 131] on button "Add writer" at bounding box center [1520, 135] width 66 height 16
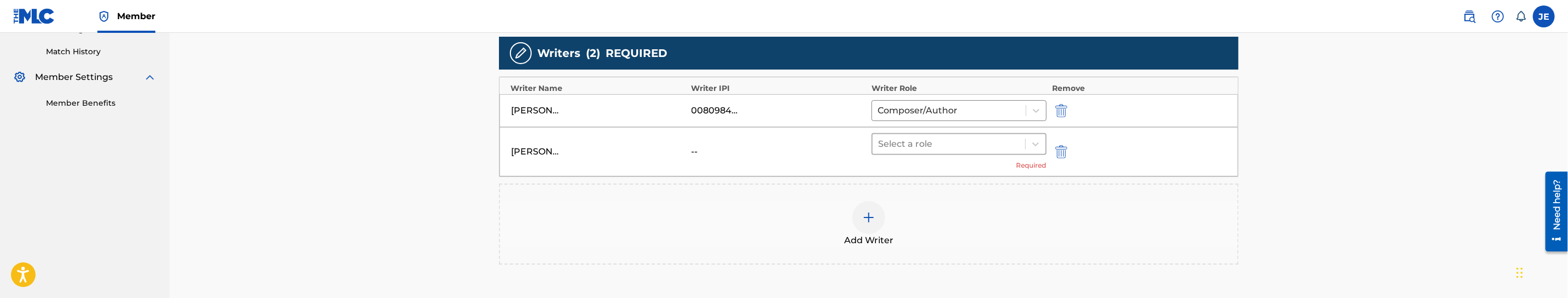
click at [935, 145] on div at bounding box center [949, 144] width 142 height 16
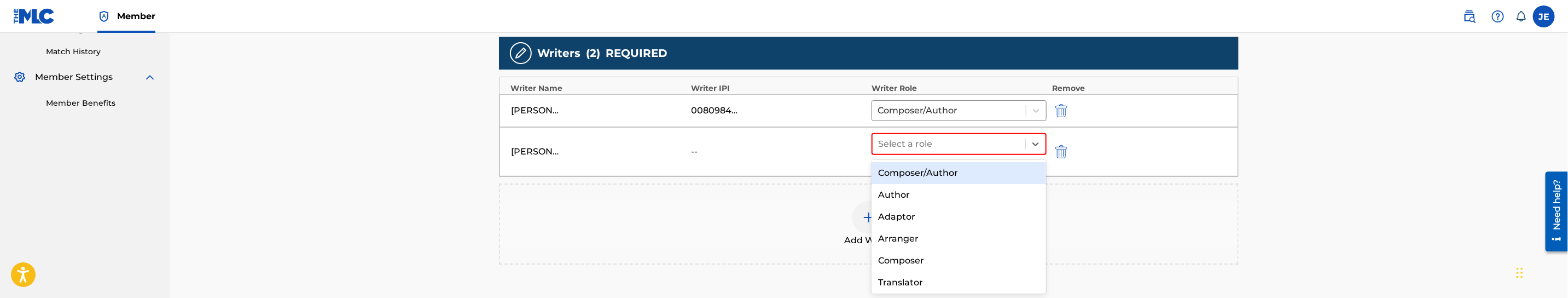
click at [923, 172] on div "Composer/Author" at bounding box center [959, 173] width 174 height 22
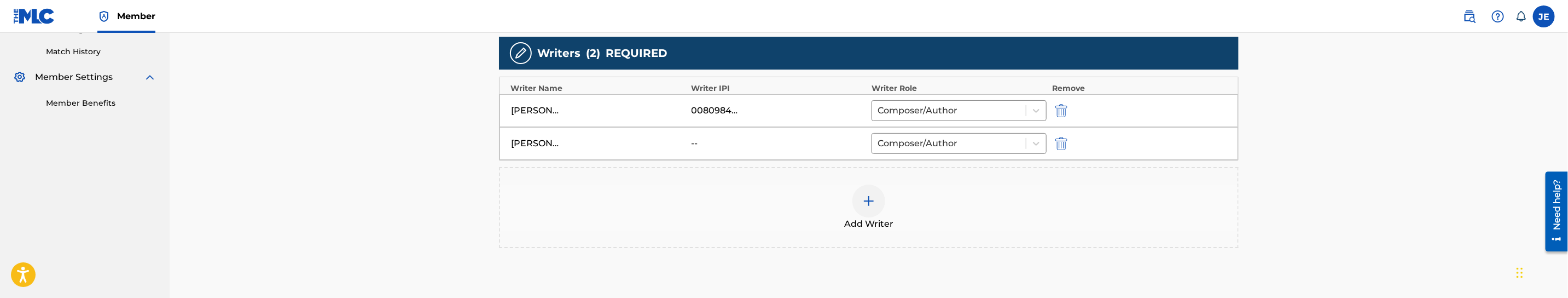
click at [880, 202] on div at bounding box center [869, 201] width 33 height 33
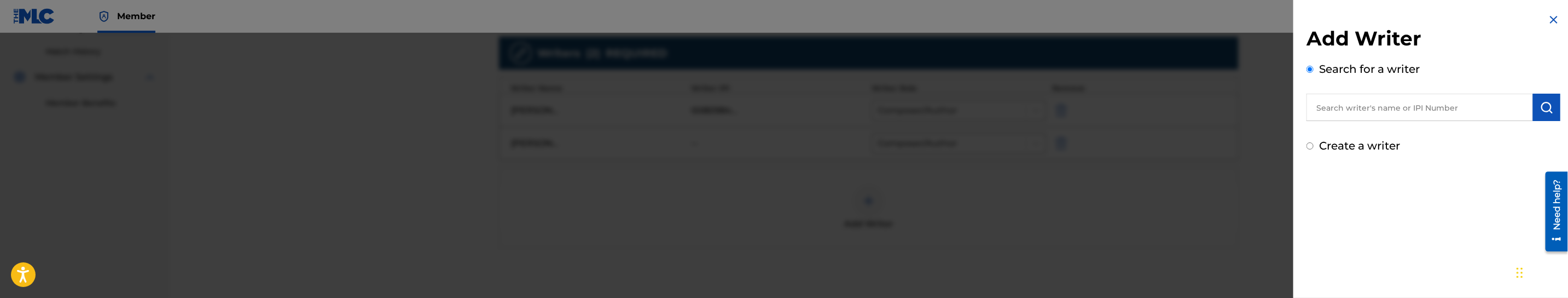
drag, startPoint x: 1438, startPoint y: 119, endPoint x: 1453, endPoint y: 113, distance: 16.2
click at [1438, 119] on input "text" at bounding box center [1420, 107] width 227 height 27
paste input "[PERSON_NAME] [PERSON_NAME]"
type input "[PERSON_NAME] [PERSON_NAME]"
click at [1542, 109] on img "submit" at bounding box center [1547, 107] width 13 height 13
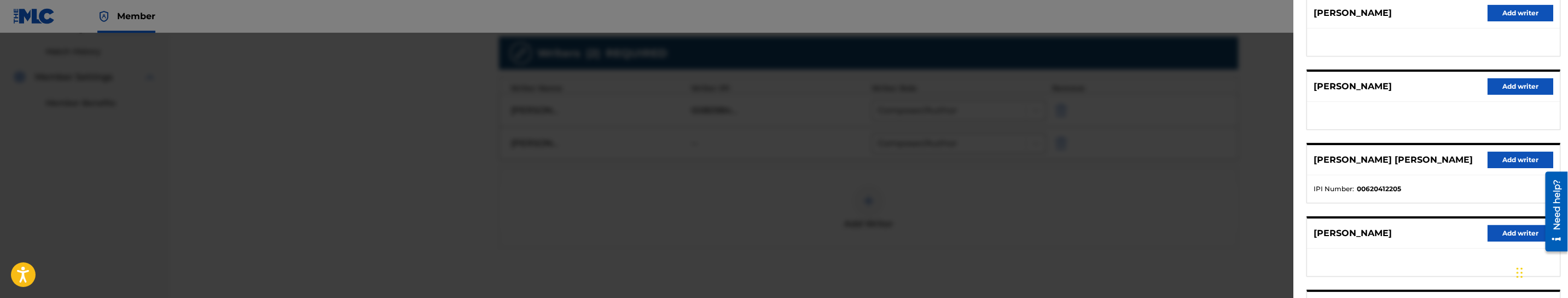
scroll to position [164, 0]
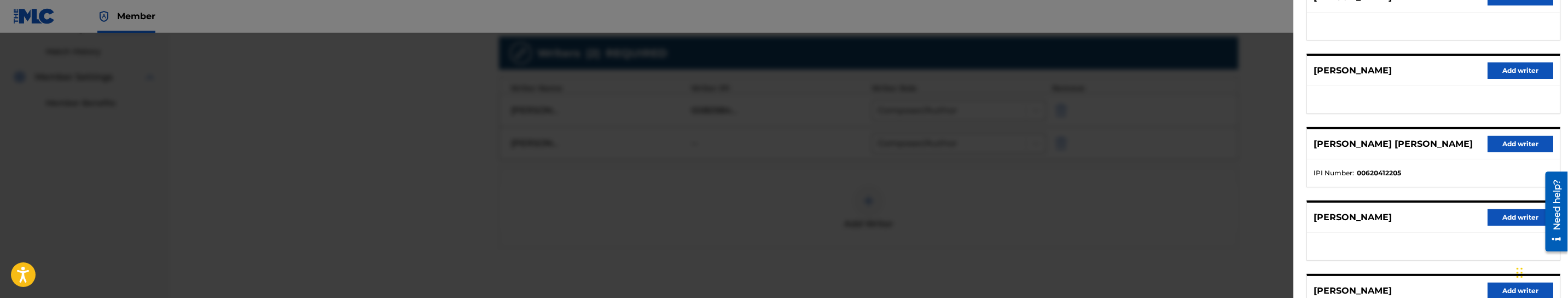
click at [1504, 145] on button "Add writer" at bounding box center [1520, 144] width 66 height 16
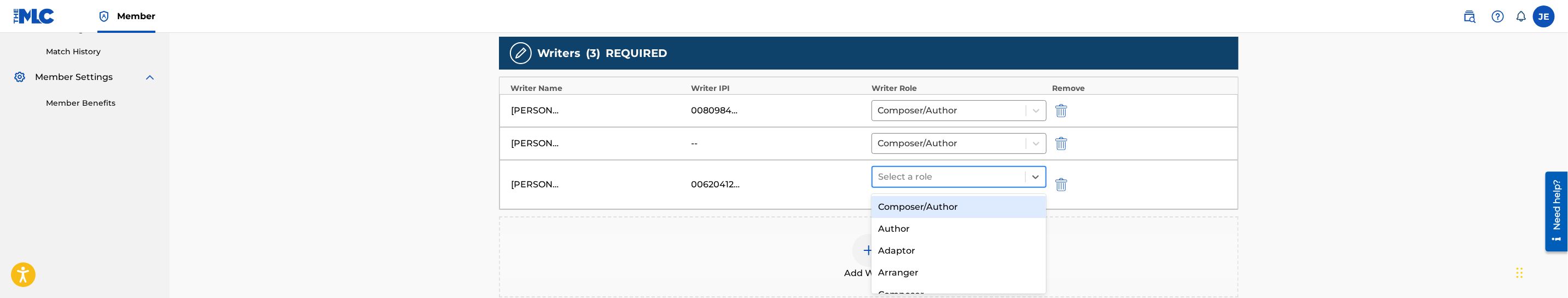
click at [1006, 176] on div at bounding box center [949, 177] width 142 height 16
click at [959, 203] on div "Composer/Author" at bounding box center [959, 206] width 174 height 22
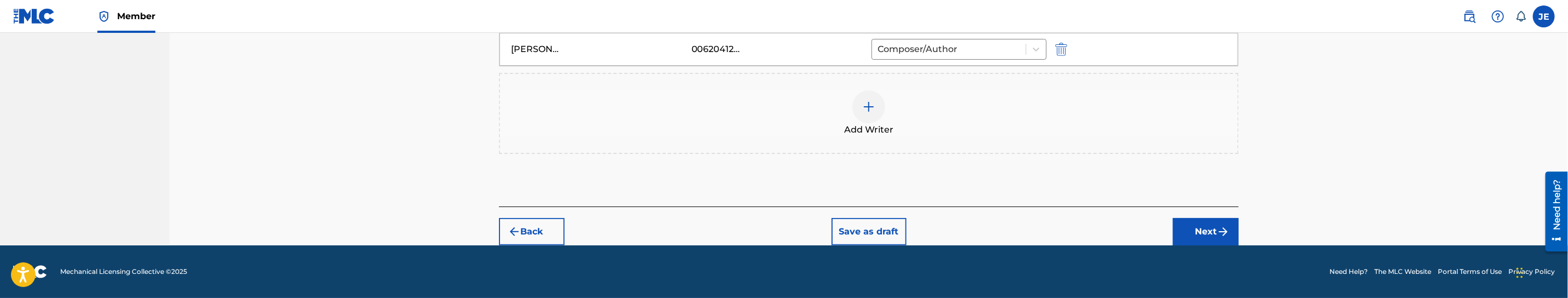
click at [1220, 228] on img "submit" at bounding box center [1223, 232] width 13 height 13
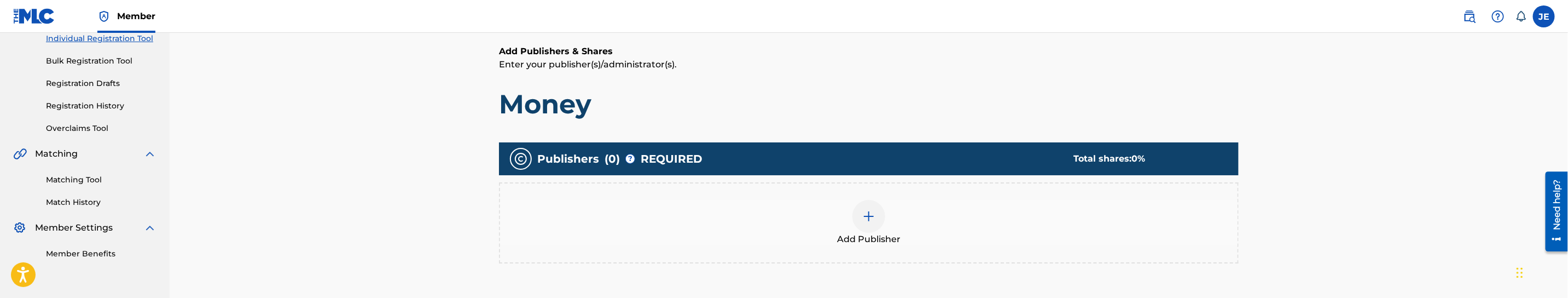
scroll to position [286, 0]
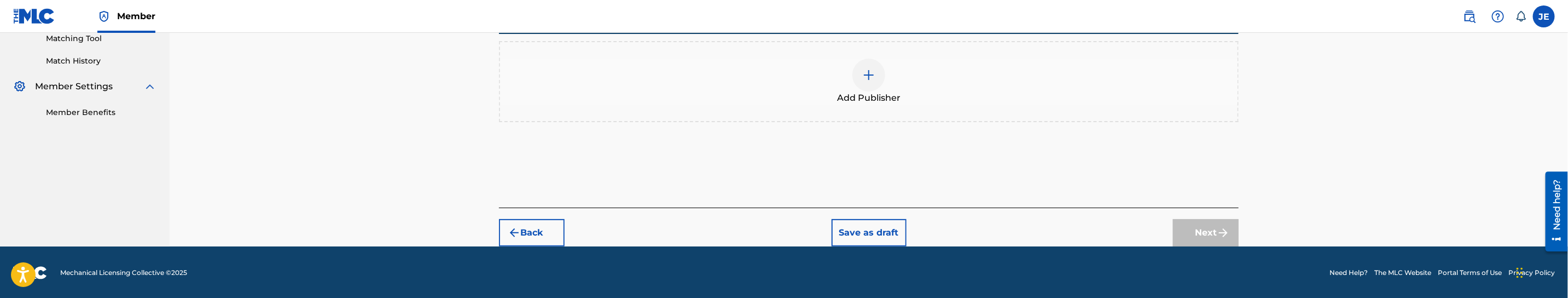
click at [872, 77] on img at bounding box center [869, 74] width 13 height 13
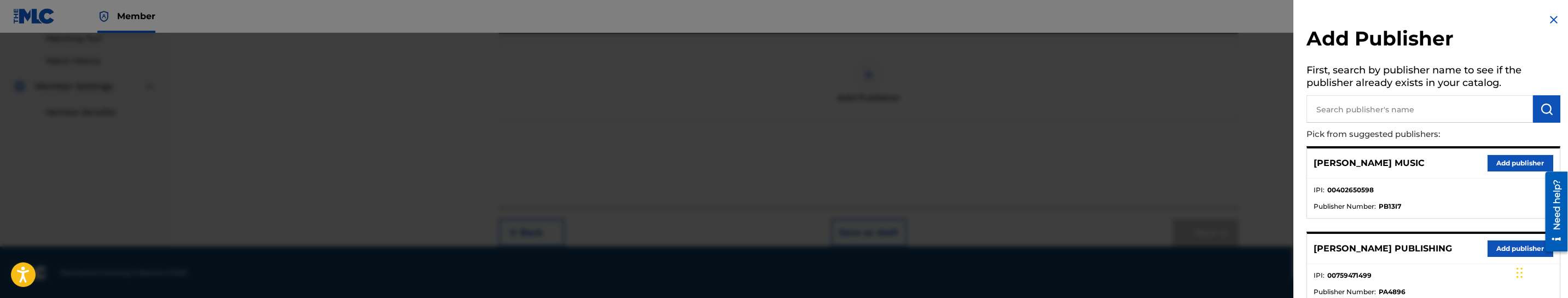
click at [1446, 106] on input "text" at bounding box center [1420, 109] width 227 height 27
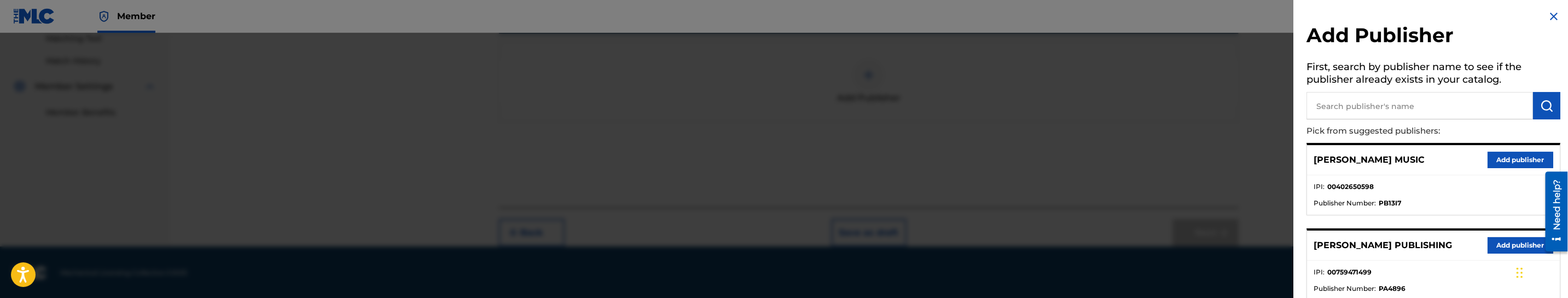
scroll to position [0, 0]
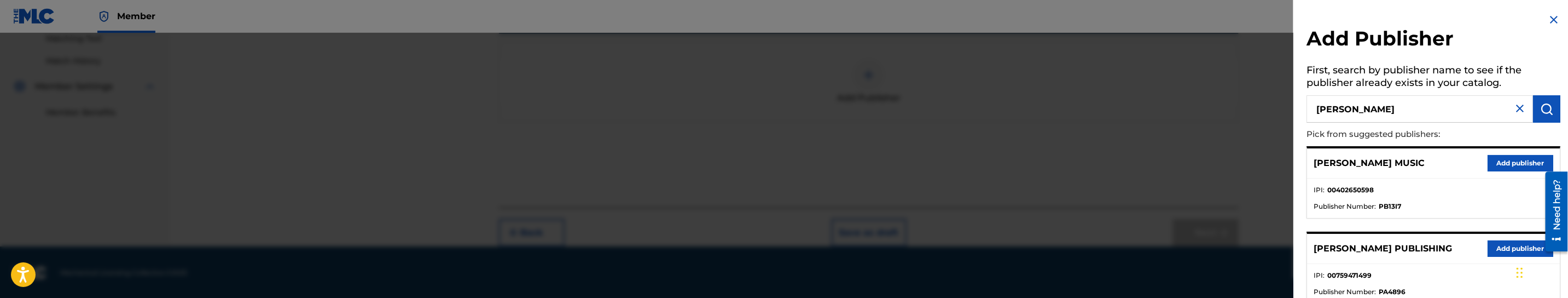
type input "[PERSON_NAME]"
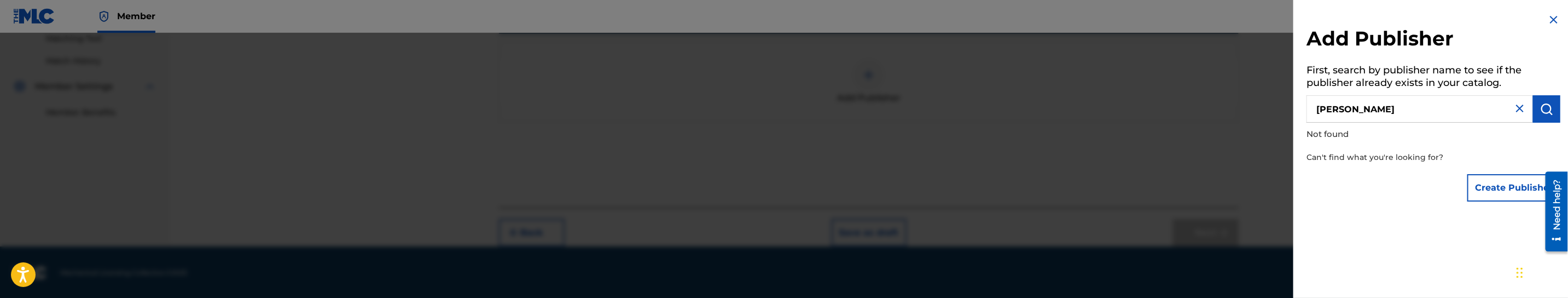
click at [1509, 182] on button "Create Publisher" at bounding box center [1513, 187] width 93 height 27
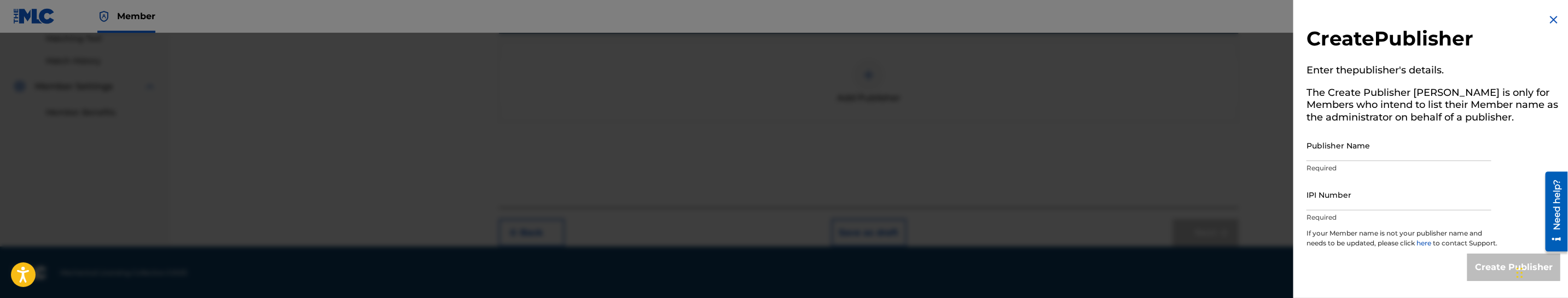
click at [1404, 147] on input "Publisher Name" at bounding box center [1399, 145] width 185 height 31
paste input "MOODYMUSIC"
type input "MOODYMUSIC"
click at [1362, 194] on input "IPI Number" at bounding box center [1399, 195] width 185 height 31
paste input "818645414"
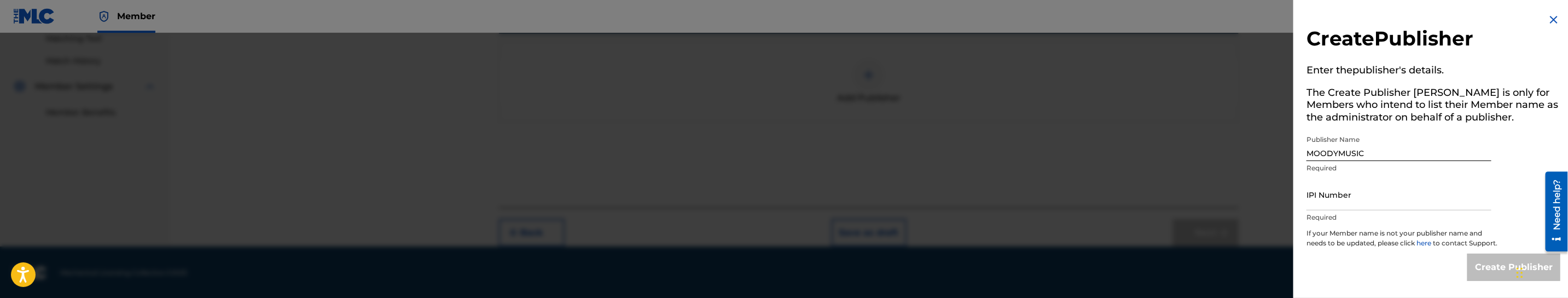
type input "818645414"
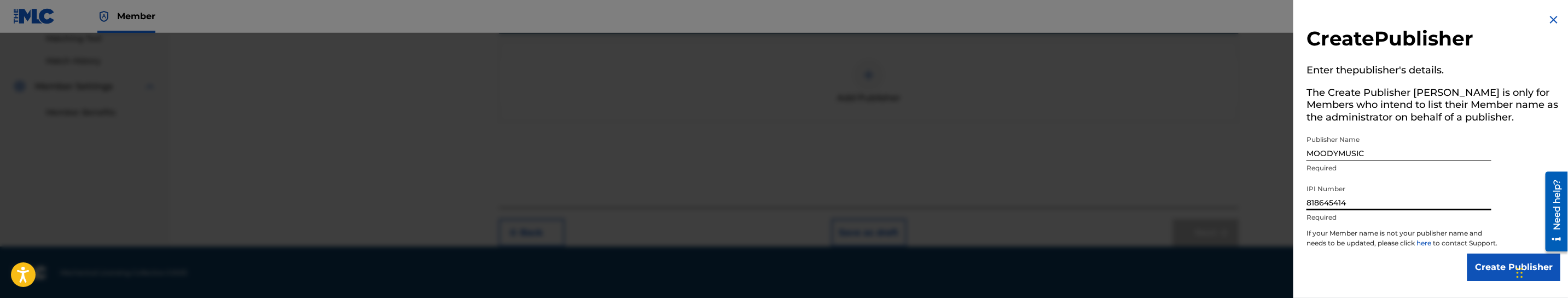
click at [1345, 200] on input "818645414" at bounding box center [1399, 195] width 185 height 31
click at [1353, 200] on input "818645414" at bounding box center [1399, 195] width 185 height 31
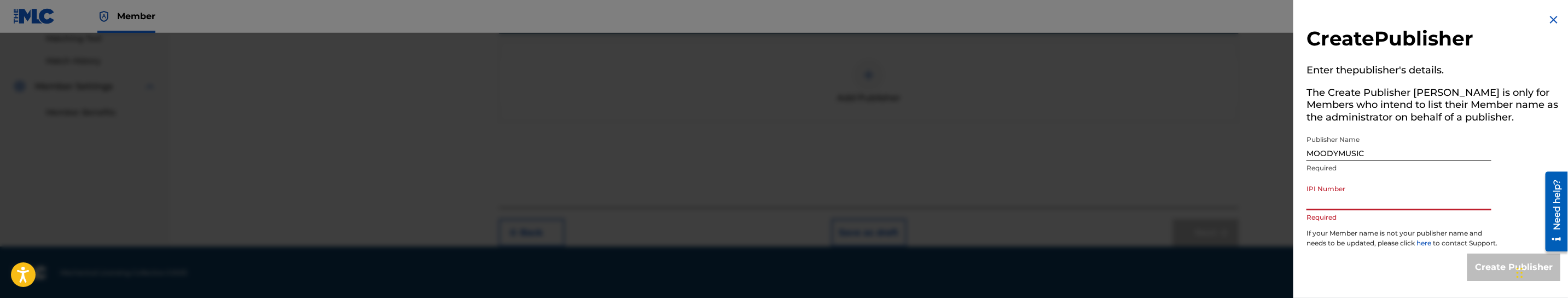
click at [1353, 185] on input "IPI Number" at bounding box center [1399, 195] width 185 height 31
type input "00818645414"
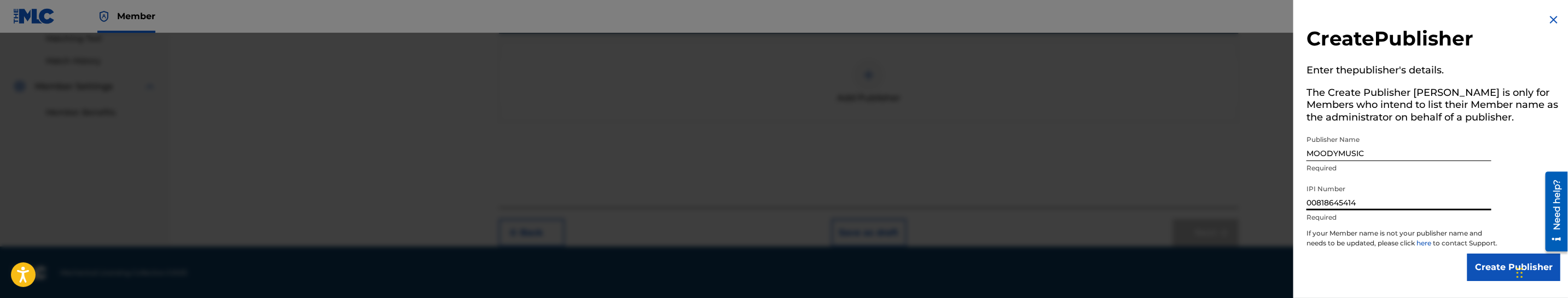
click at [1486, 275] on input "Create Publisher" at bounding box center [1513, 267] width 93 height 27
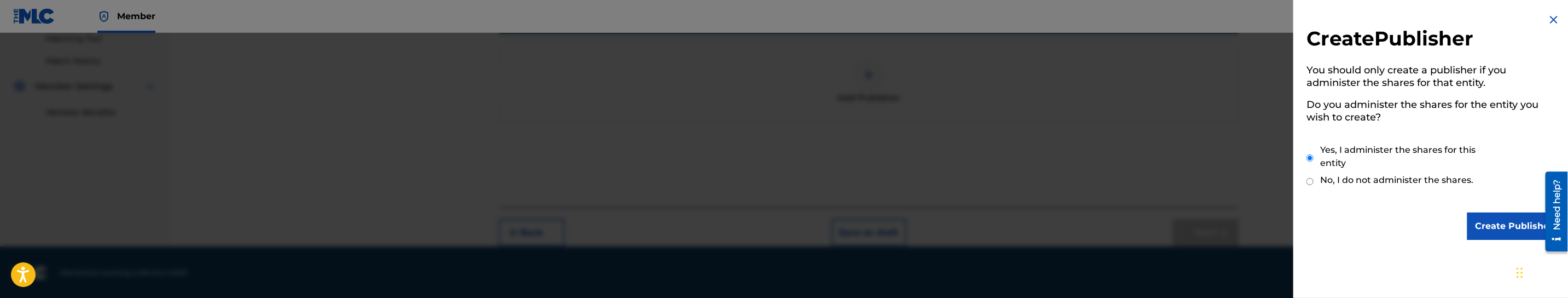
click at [1500, 225] on input "Create Publisher" at bounding box center [1513, 225] width 93 height 27
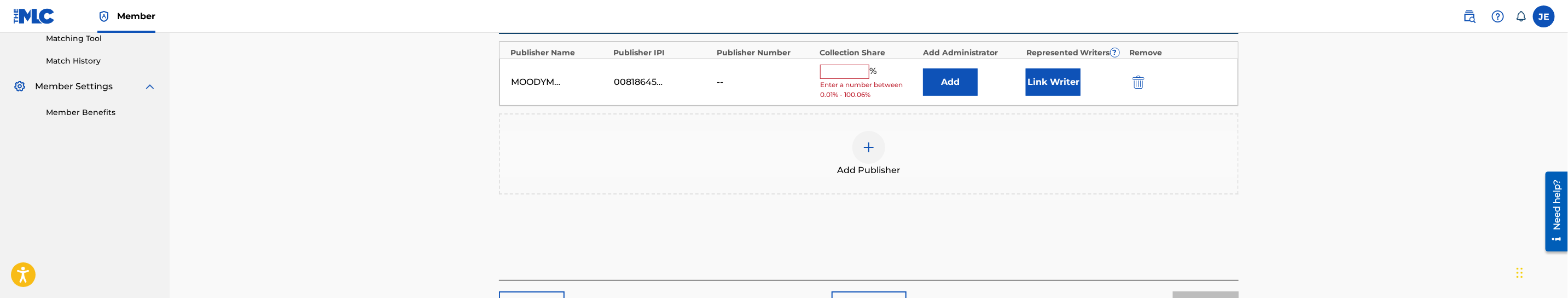
click at [1064, 77] on button "Link Writer" at bounding box center [1053, 81] width 55 height 27
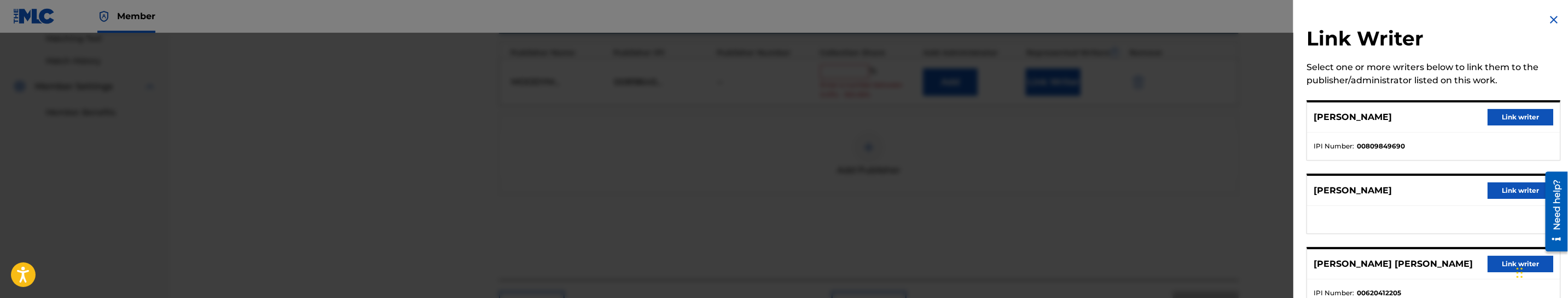
click at [1519, 119] on button "Link writer" at bounding box center [1520, 117] width 66 height 16
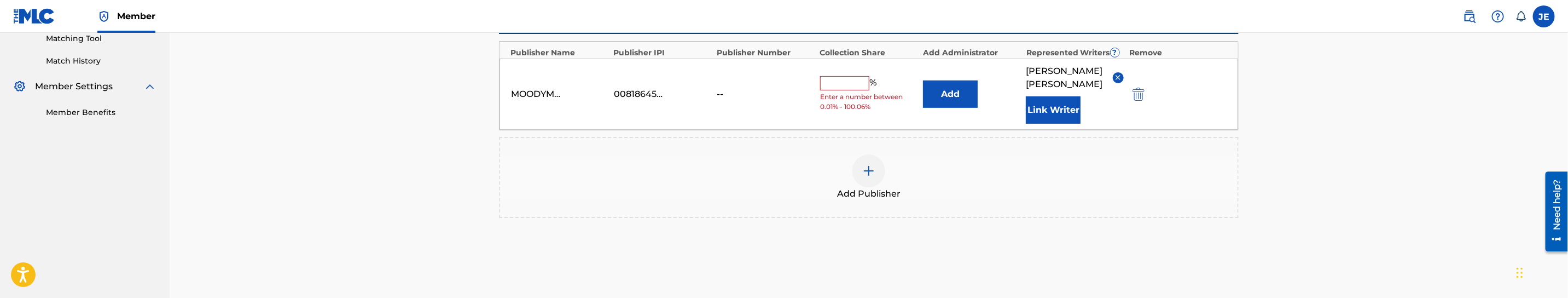
click at [851, 84] on input "text" at bounding box center [845, 83] width 49 height 14
click at [945, 86] on button "Add" at bounding box center [950, 94] width 55 height 27
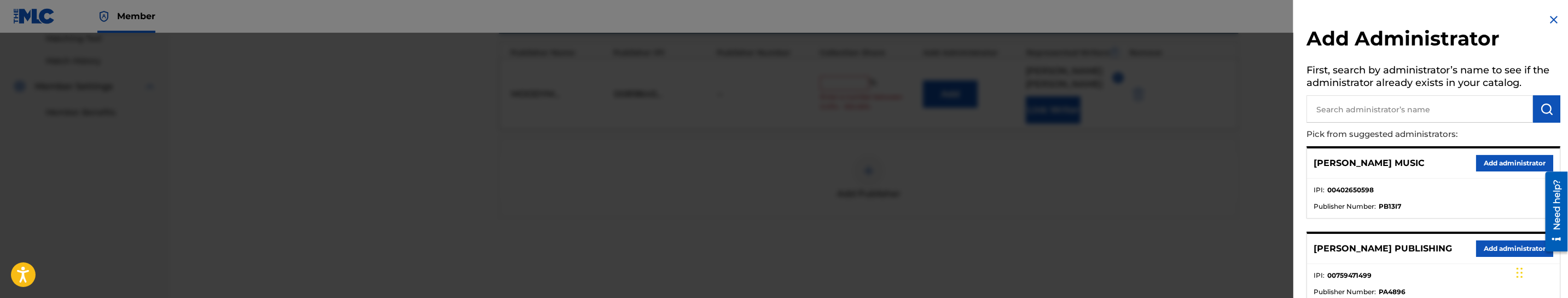
click at [1375, 106] on input "text" at bounding box center [1420, 109] width 227 height 27
type input "mezzo"
click at [1494, 161] on button "Add administrator" at bounding box center [1515, 163] width 77 height 16
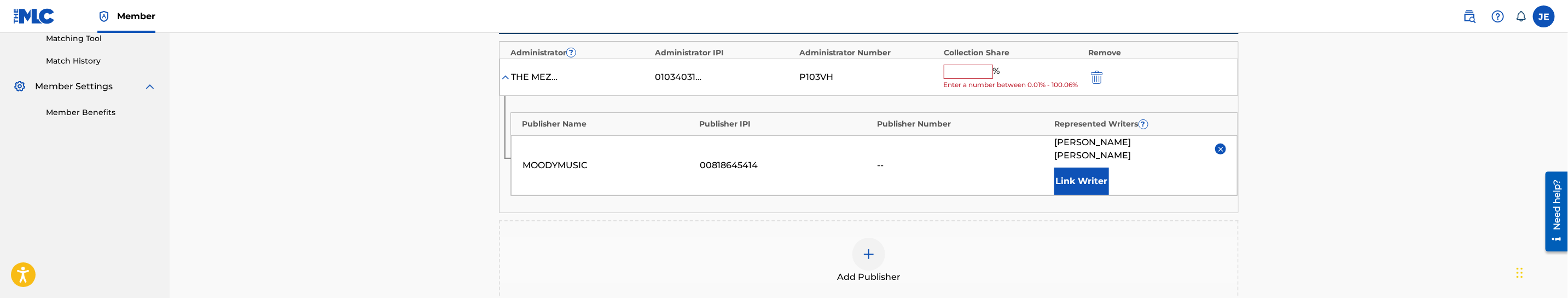
click at [968, 73] on input "text" at bounding box center [968, 72] width 49 height 14
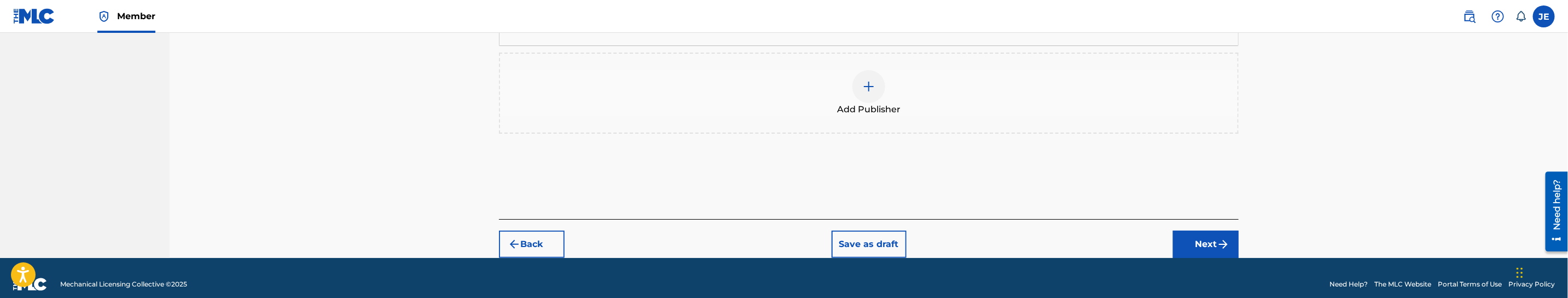
type input "33.33"
click at [1208, 231] on button "Next" at bounding box center [1206, 244] width 66 height 27
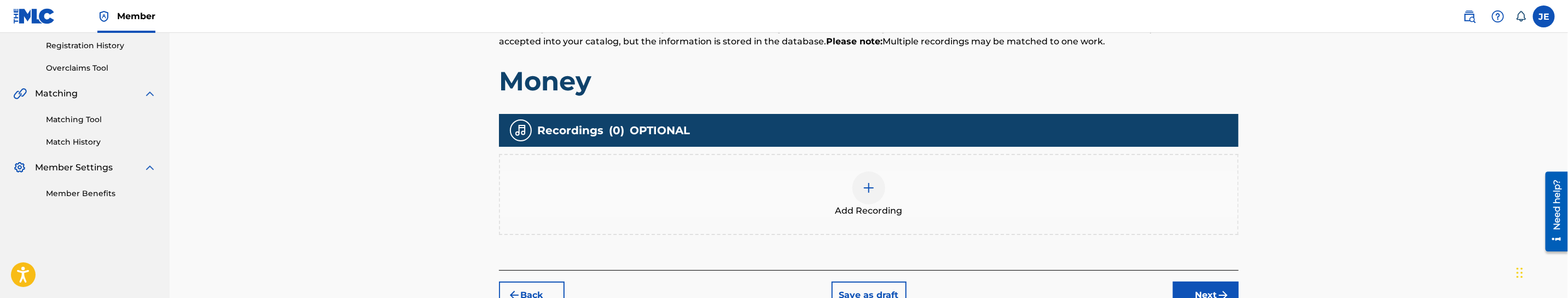
scroll to position [214, 0]
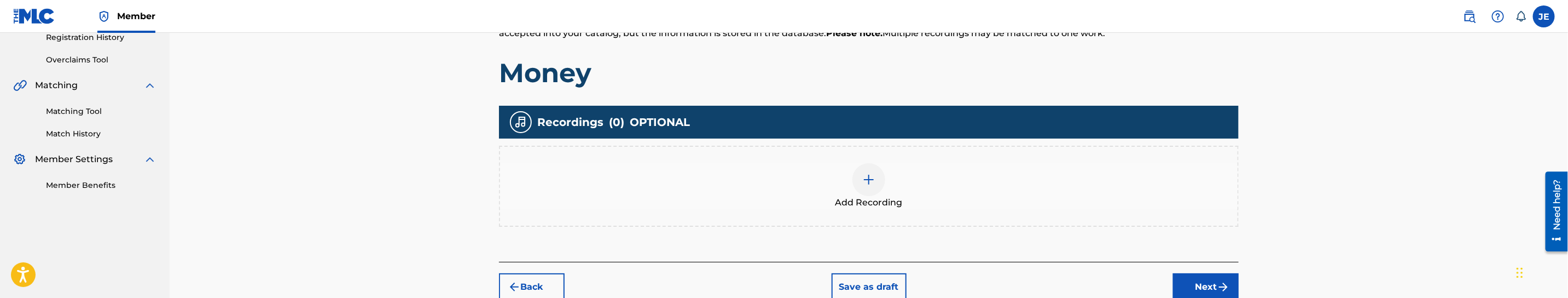
click at [867, 179] on img at bounding box center [869, 179] width 13 height 13
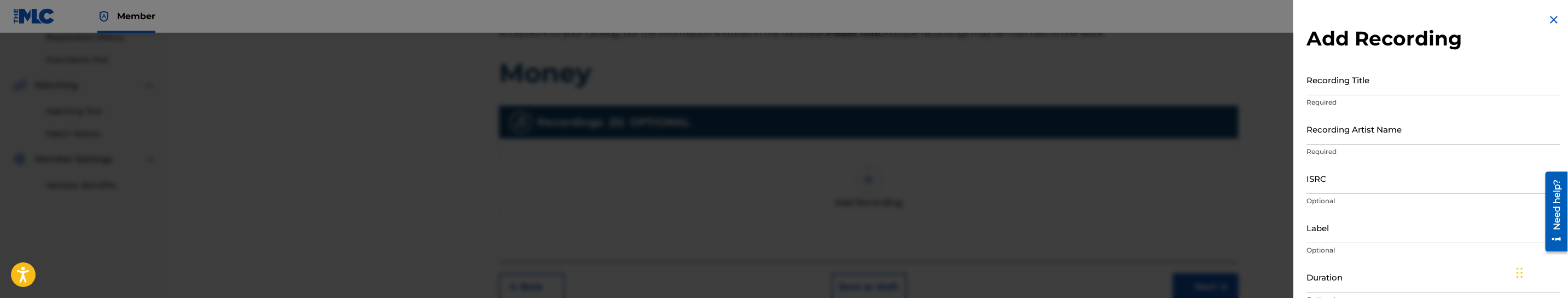
click at [1415, 90] on input "Recording Title" at bounding box center [1433, 80] width 254 height 31
paste input "Money by Lo Nightly"
drag, startPoint x: 1347, startPoint y: 88, endPoint x: 1448, endPoint y: 88, distance: 101.0
click at [1448, 88] on input "Money by Lo Nightly" at bounding box center [1433, 80] width 254 height 31
type input "Money by"
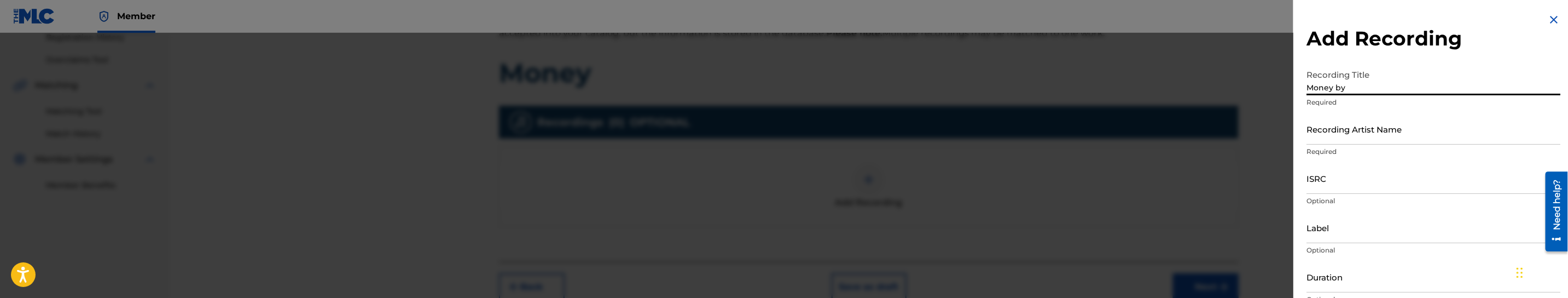
click at [1396, 138] on input "Recording Artist Name" at bounding box center [1433, 129] width 254 height 31
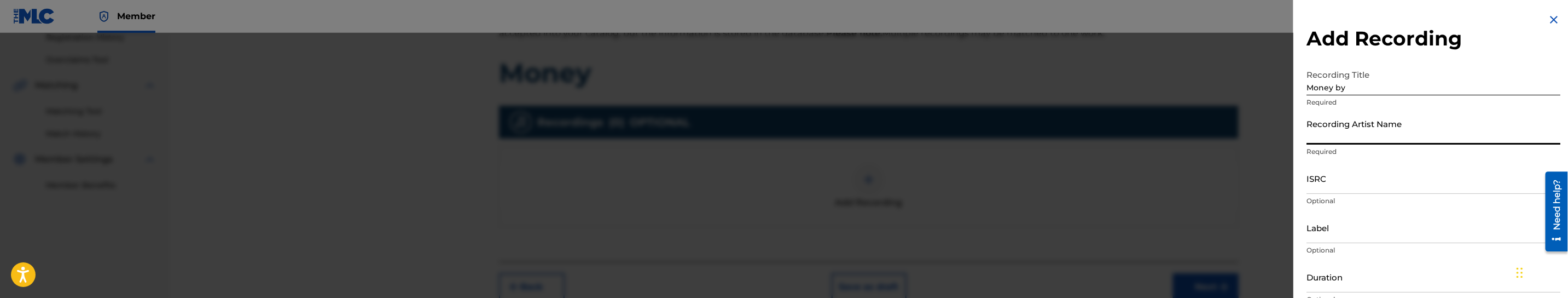
paste input "Lo Nightly"
type input "Lo Nightly"
click at [1380, 88] on input "Money by" at bounding box center [1433, 80] width 254 height 31
type input "Money"
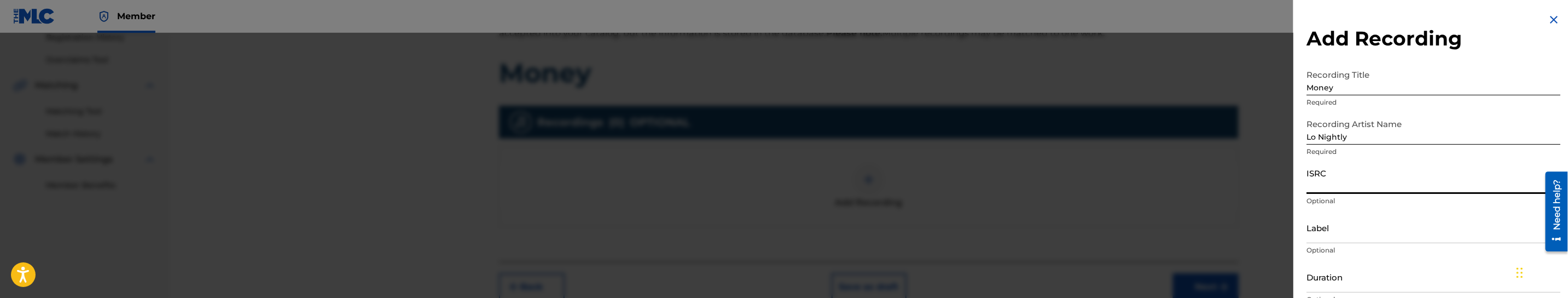
click at [1372, 178] on input "ISRC" at bounding box center [1433, 178] width 254 height 31
paste input "QZ4JJ1942125"
type input "QZ4JJ1942125"
click at [1378, 225] on input "Label" at bounding box center [1433, 228] width 254 height 31
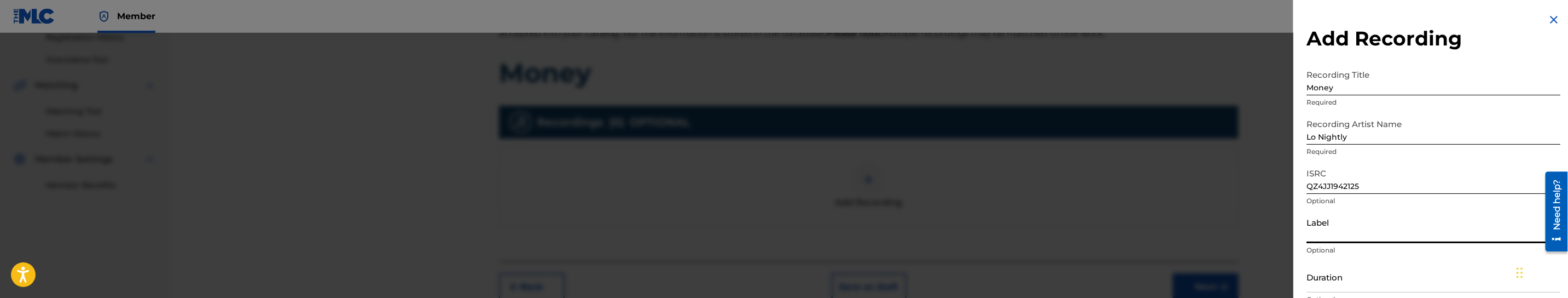
paste input "Lo Nightly"
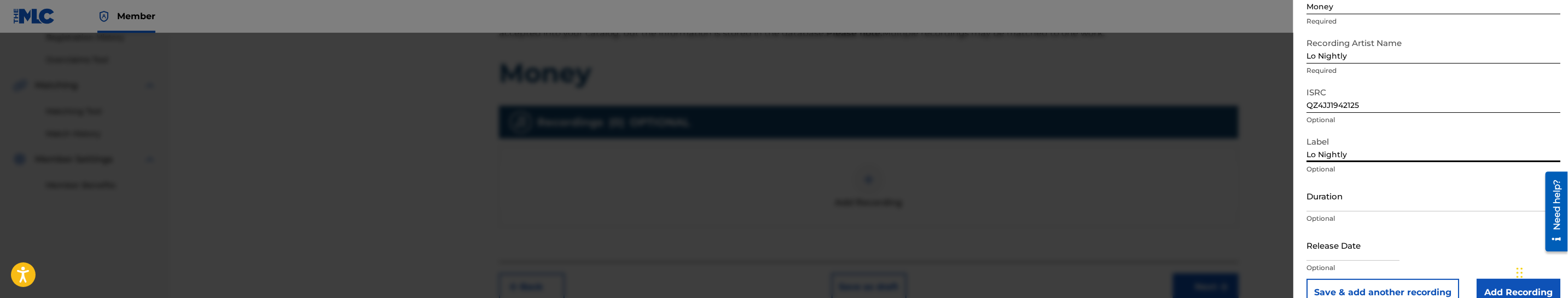
scroll to position [82, 0]
type input "Lo Nightly"
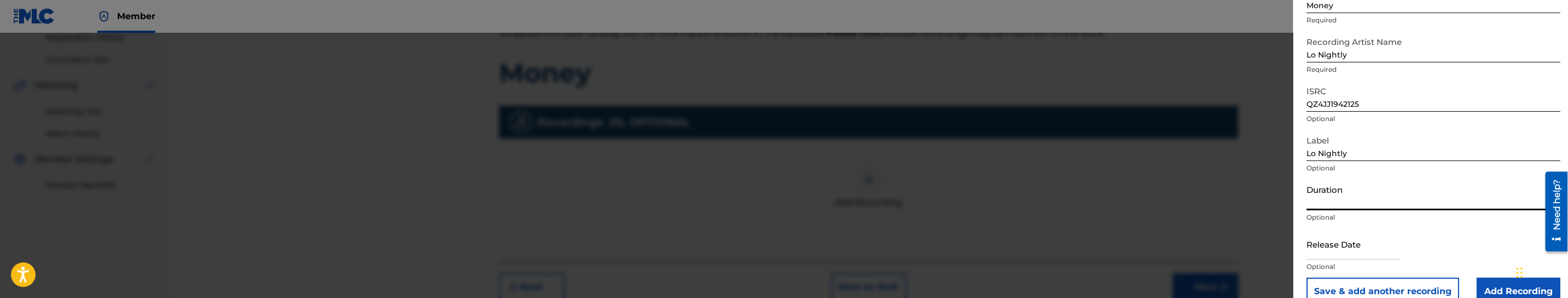
click at [1380, 203] on input "Duration" at bounding box center [1433, 195] width 254 height 31
type input "03:35"
click at [1365, 247] on input "text" at bounding box center [1353, 244] width 93 height 31
select select "7"
select select "2025"
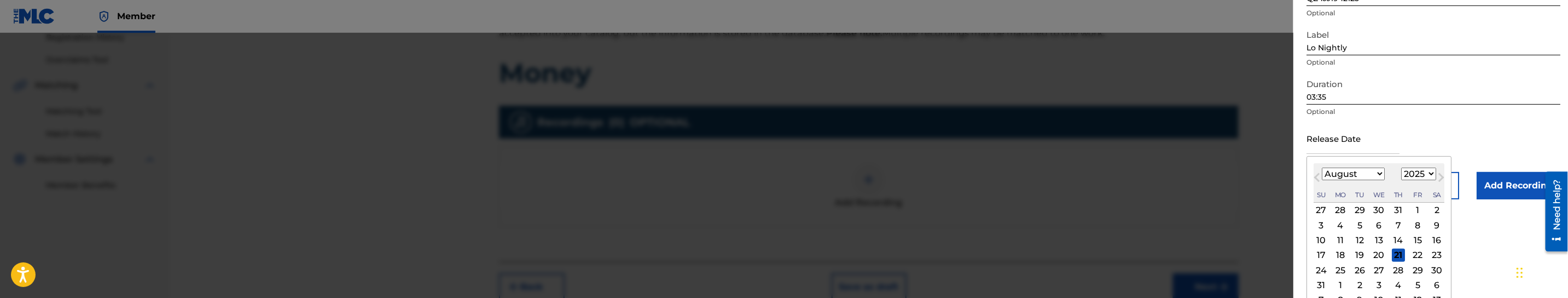
scroll to position [204, 0]
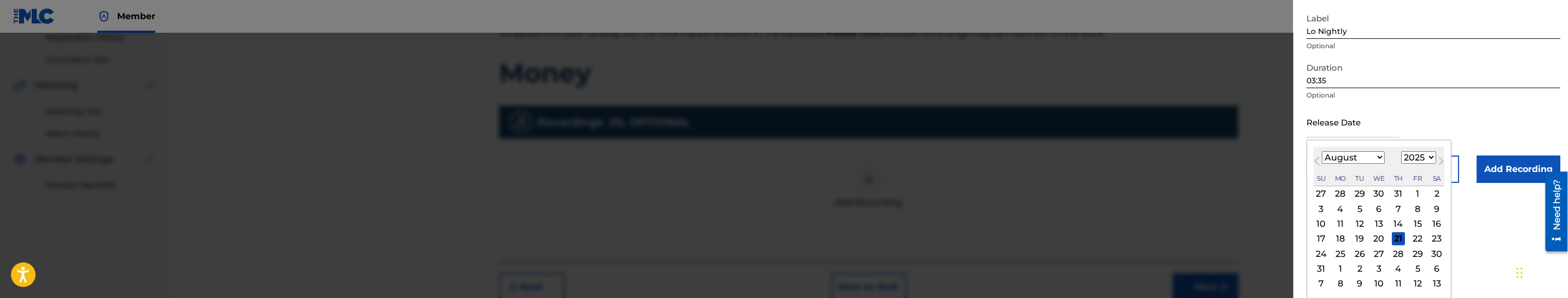
click at [1328, 156] on select "January February March April May June July August September October November De…" at bounding box center [1353, 157] width 63 height 13
select select "0"
click at [1322, 163] on select "January February March April May June July August September October November De…" at bounding box center [1353, 157] width 63 height 13
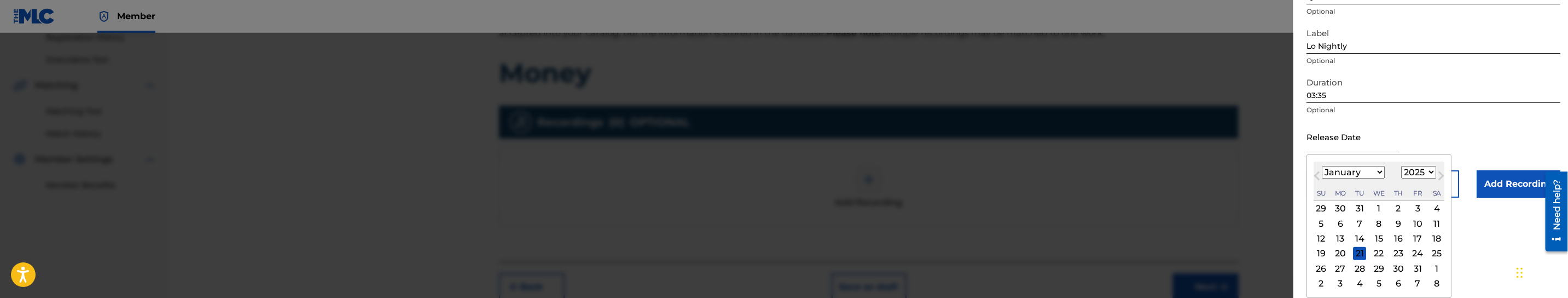
scroll to position [189, 0]
click at [1416, 178] on select "1899 1900 1901 1902 1903 1904 1905 1906 1907 1908 1909 1910 1911 1912 1913 1914…" at bounding box center [1419, 172] width 35 height 13
select select "2019"
click at [1404, 166] on select "1899 1900 1901 1902 1903 1904 1905 1906 1907 1908 1909 1910 1911 1912 1913 1914…" at bounding box center [1419, 172] width 35 height 13
click at [1423, 255] on div "25" at bounding box center [1417, 253] width 13 height 13
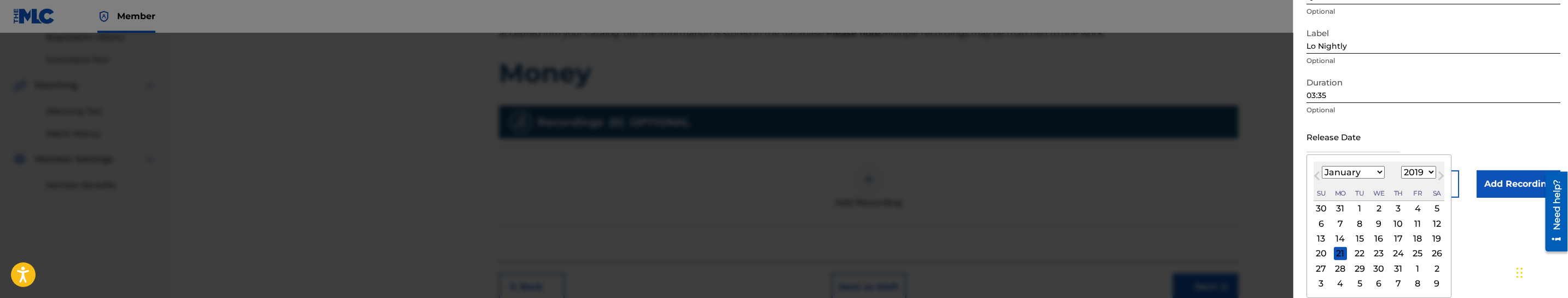
type input "[DATE]"
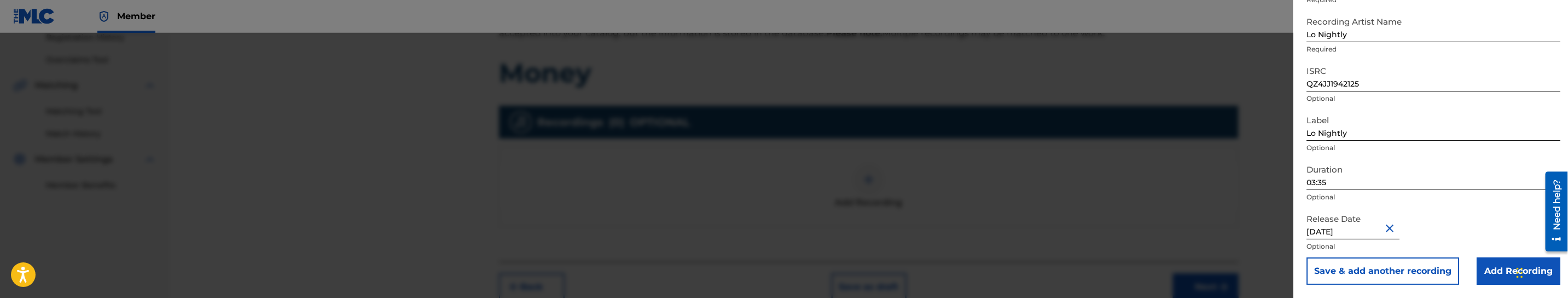
scroll to position [102, 0]
click at [1498, 271] on input "Add Recording" at bounding box center [1518, 271] width 84 height 27
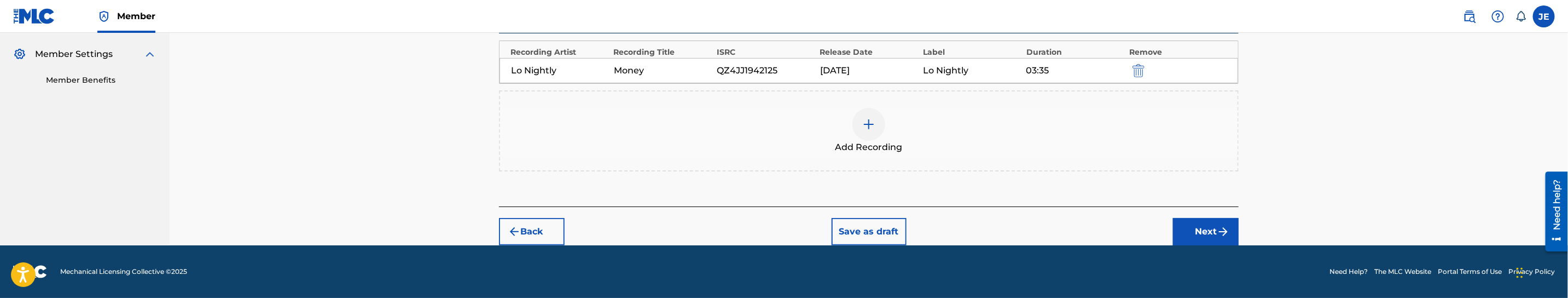
click at [1204, 235] on button "Next" at bounding box center [1206, 231] width 66 height 27
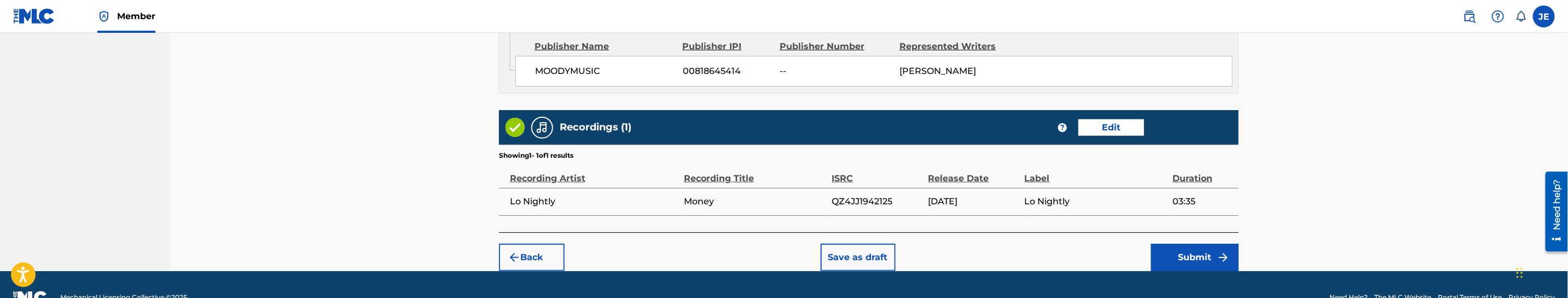
scroll to position [703, 0]
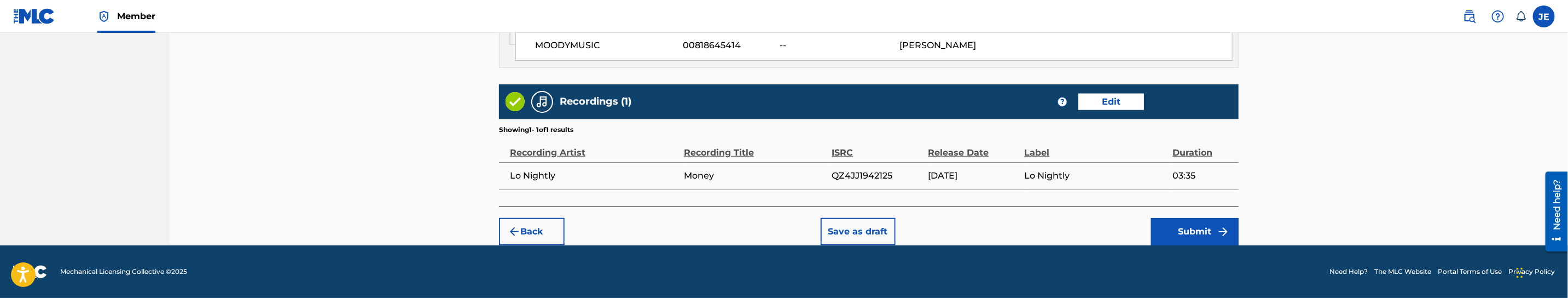
click at [1215, 232] on button "Submit" at bounding box center [1195, 231] width 88 height 27
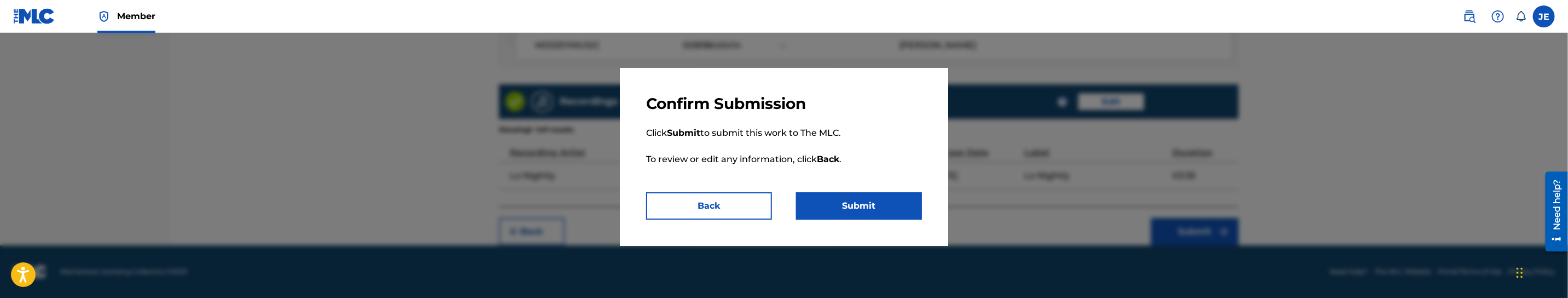
click at [892, 209] on button "Submit" at bounding box center [859, 206] width 126 height 27
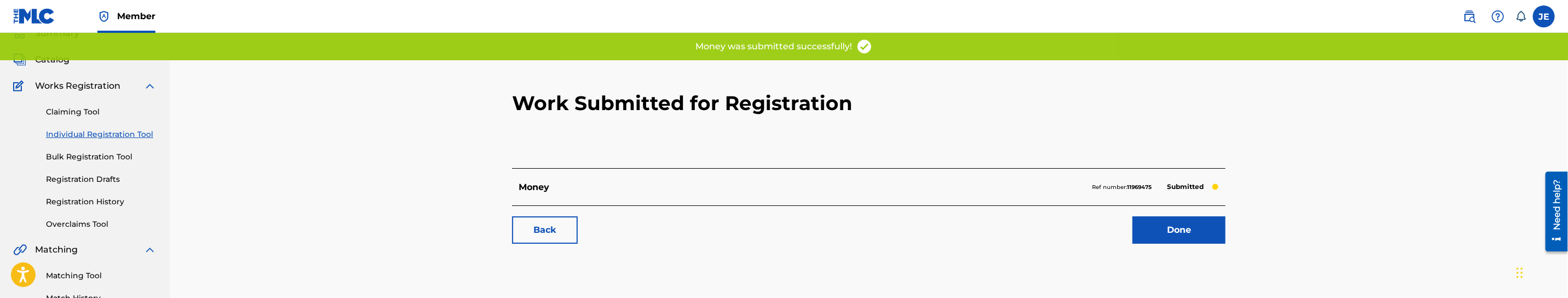
scroll to position [82, 0]
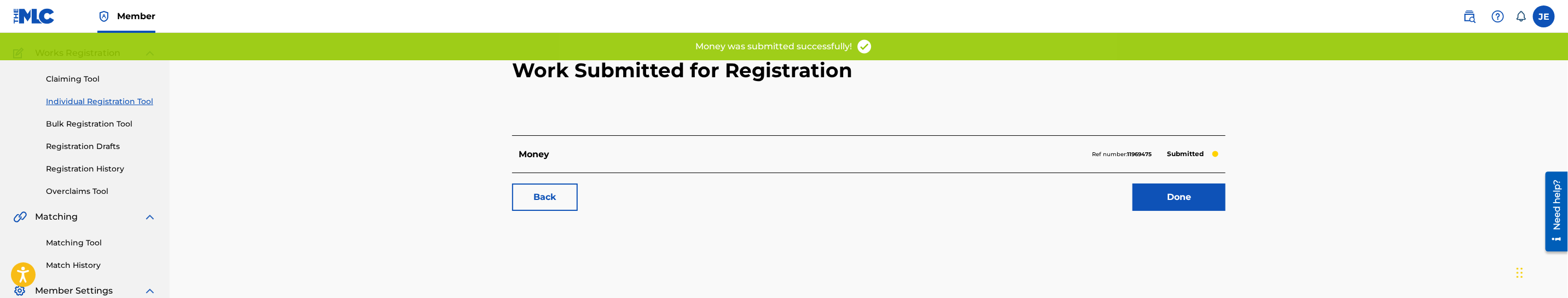
click at [1192, 204] on link "Done" at bounding box center [1179, 196] width 93 height 27
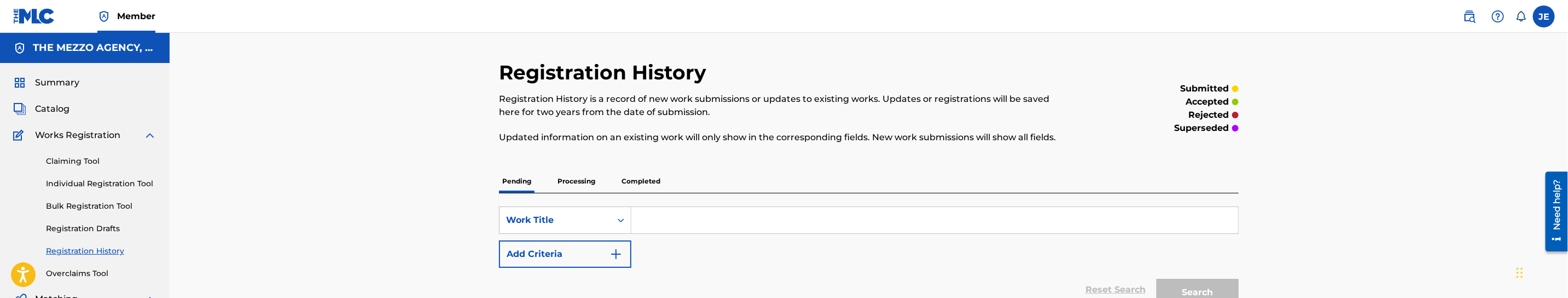
click at [86, 246] on link "Registration History" at bounding box center [101, 250] width 110 height 12
click at [672, 206] on div "Search Form" at bounding box center [935, 220] width 608 height 27
click at [706, 222] on input "Search Form" at bounding box center [935, 220] width 607 height 27
paste input "PALM TREES"
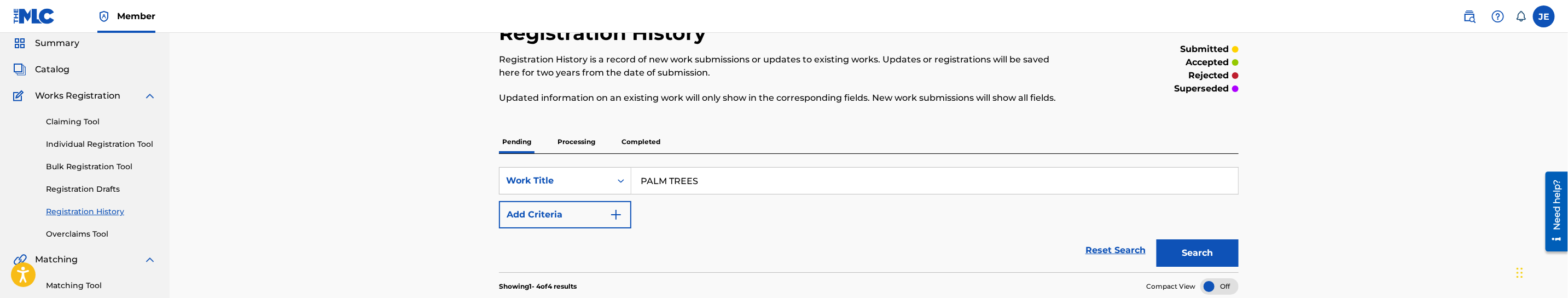
scroll to position [82, 0]
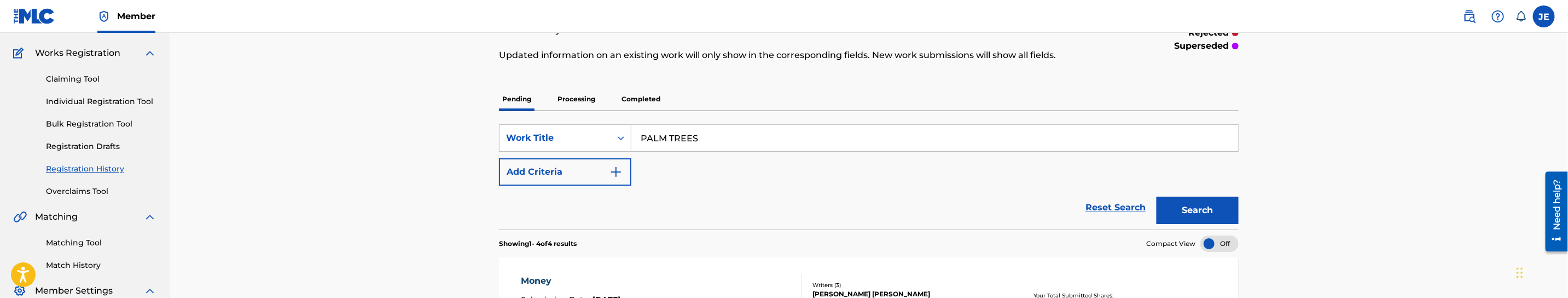
type input "PALM TREES"
click at [1207, 202] on button "Search" at bounding box center [1197, 210] width 82 height 27
click at [575, 98] on p "Processing" at bounding box center [576, 99] width 45 height 23
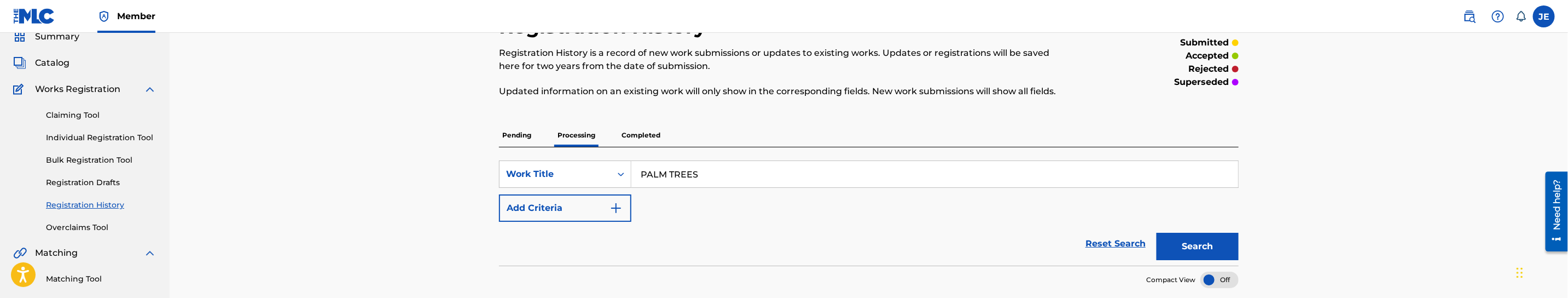
scroll to position [82, 0]
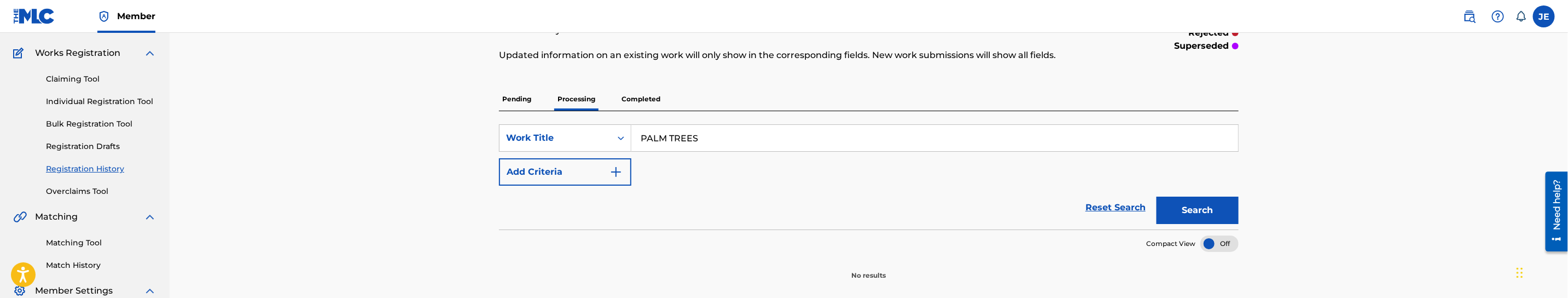
click at [1211, 212] on button "Search" at bounding box center [1197, 210] width 82 height 27
click at [644, 98] on p "Completed" at bounding box center [641, 99] width 45 height 23
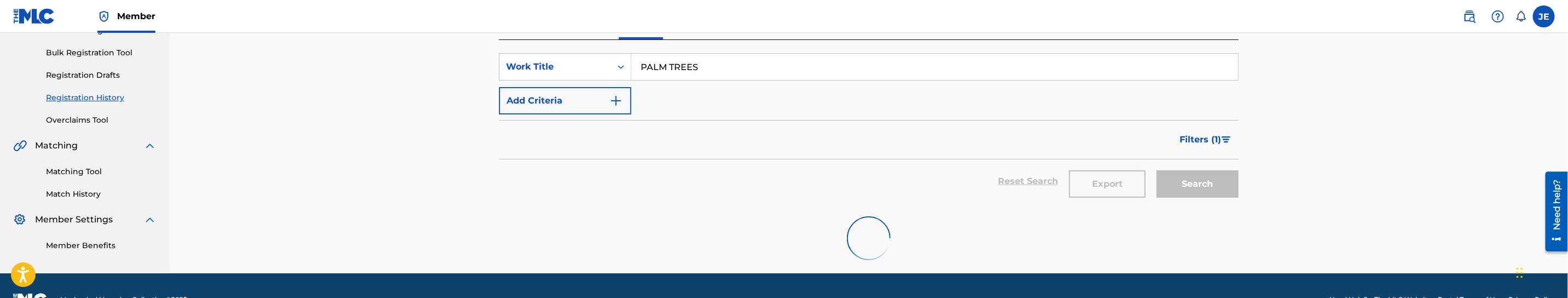
scroll to position [181, 0]
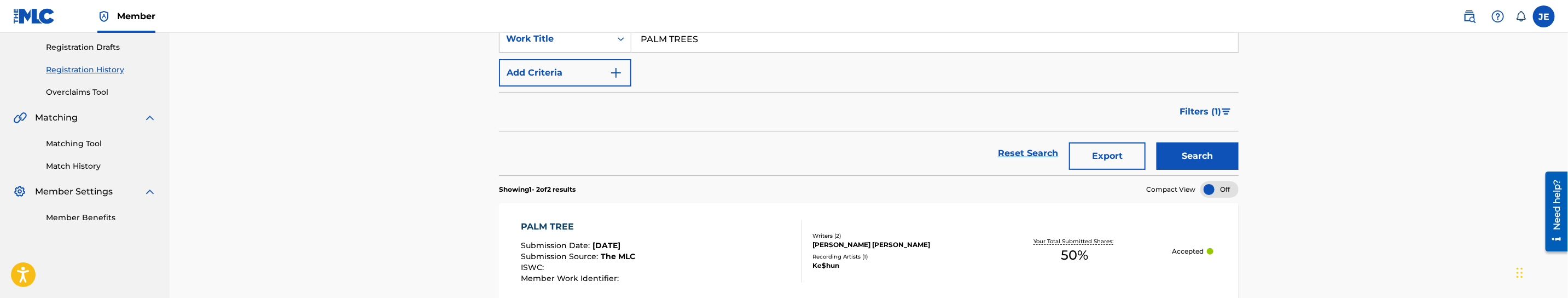
click at [1205, 113] on span "Filters ( 1 )" at bounding box center [1200, 111] width 41 height 13
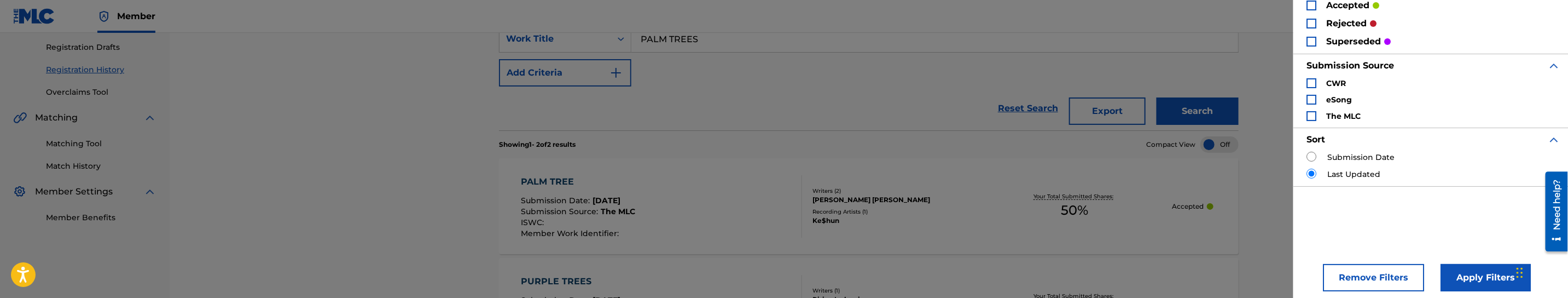
scroll to position [90, 0]
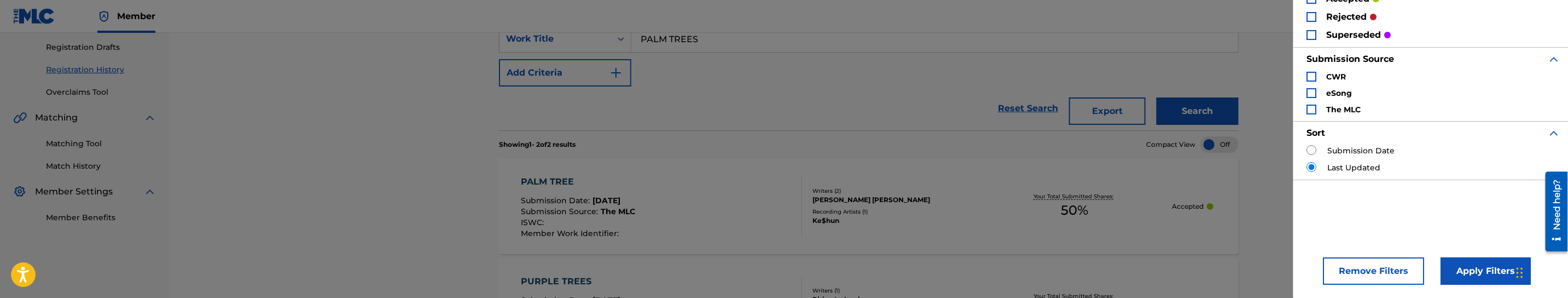
click at [1396, 269] on button "Remove Filters" at bounding box center [1373, 271] width 101 height 27
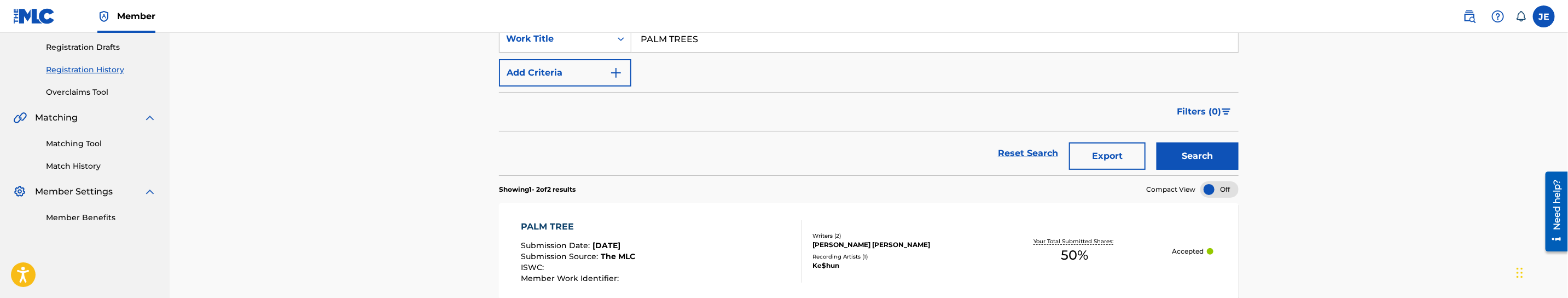
click at [1189, 161] on button "Search" at bounding box center [1197, 156] width 82 height 27
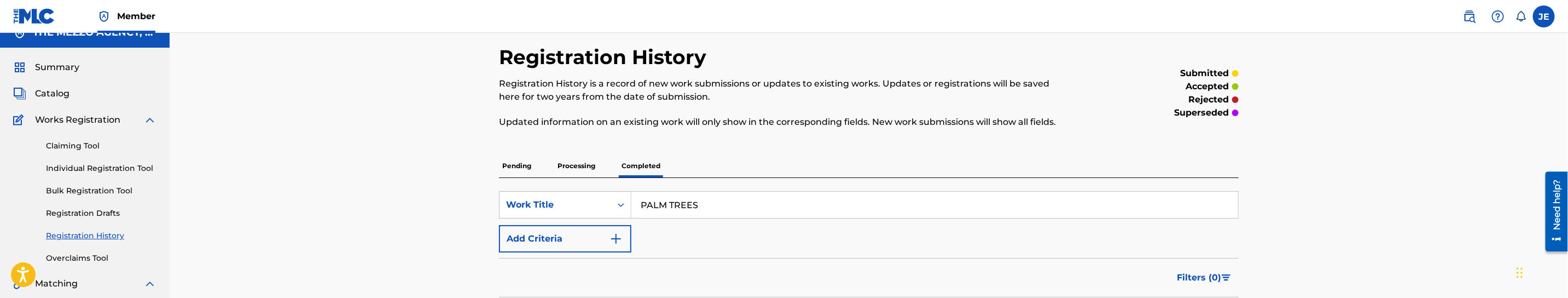
scroll to position [0, 0]
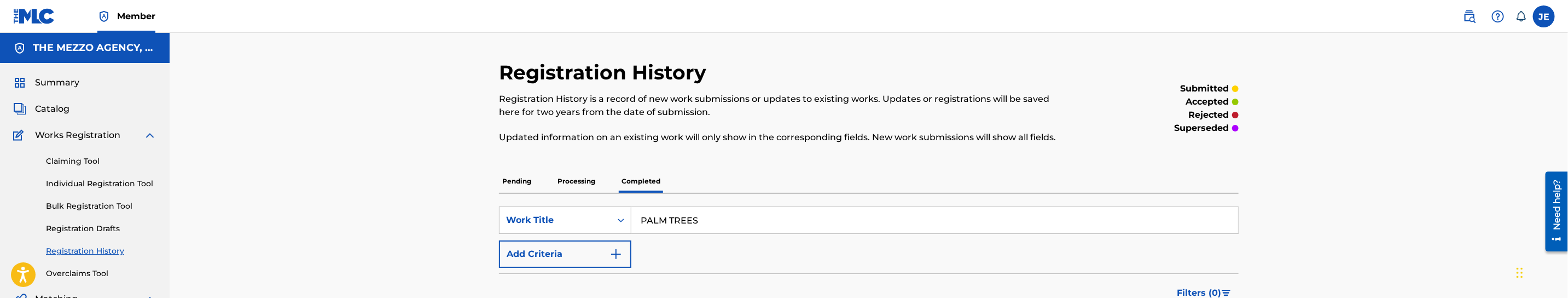
click at [84, 181] on link "Individual Registration Tool" at bounding box center [101, 183] width 110 height 12
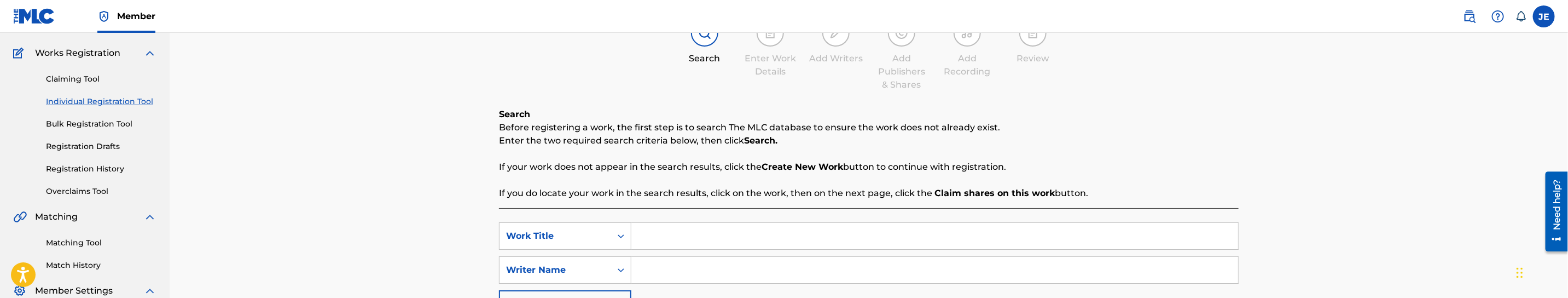
scroll to position [164, 0]
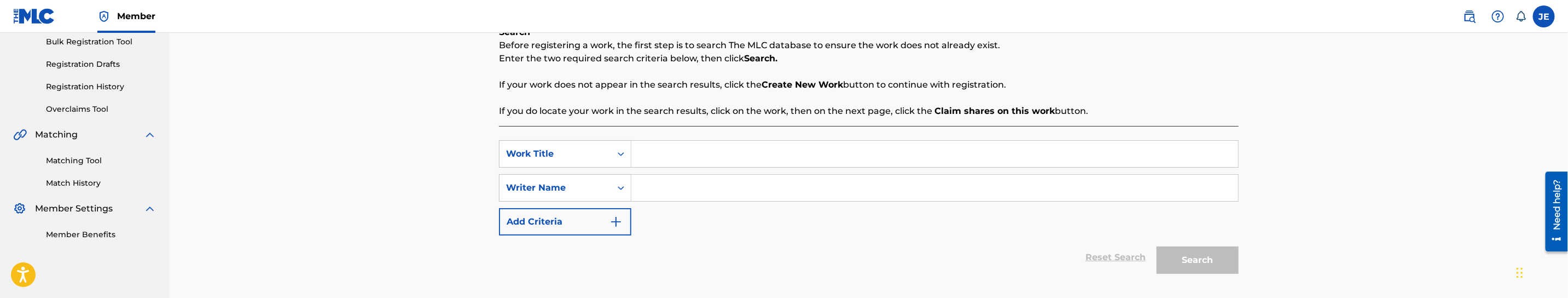
click at [642, 149] on input "Search Form" at bounding box center [935, 154] width 607 height 27
paste input "PALM TREES"
type input "PALM TREES"
click at [829, 173] on div "SearchWithCriteriab1da41f9-34b9-4dd2-8c69-e7b6d137d658 Work Title PALM TREES Se…" at bounding box center [869, 188] width 740 height 95
click at [878, 167] on div "SearchWithCriteriab1da41f9-34b9-4dd2-8c69-e7b6d137d658 Work Title PALM TREES Se…" at bounding box center [869, 188] width 740 height 95
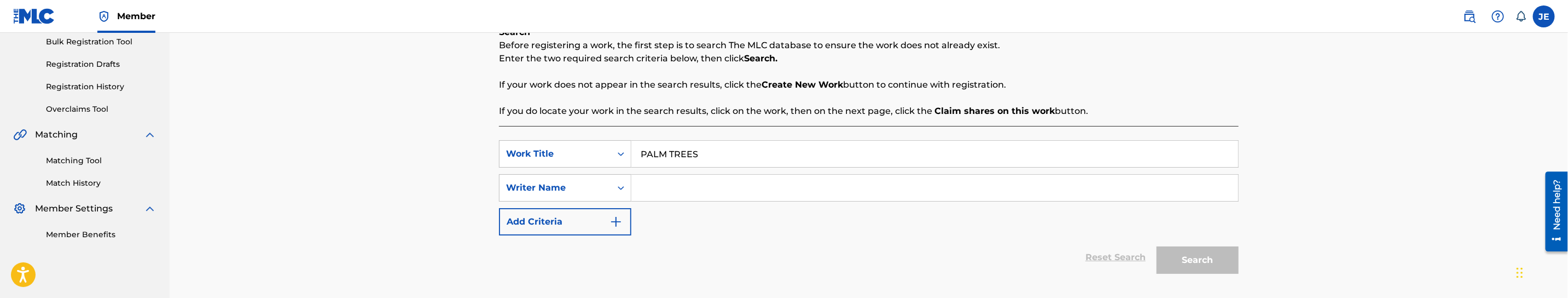
click at [930, 187] on input "Search Form" at bounding box center [935, 188] width 607 height 27
paste input "[PERSON_NAME]"
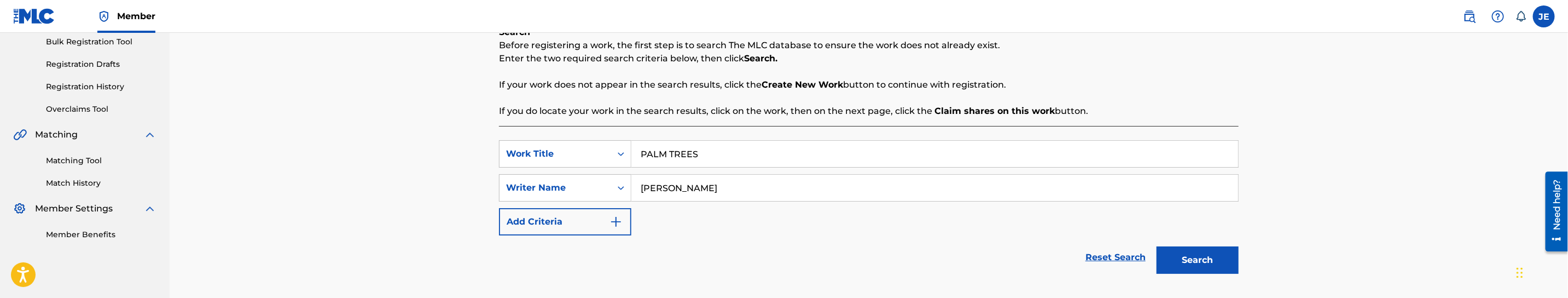
type input "[PERSON_NAME]"
click at [1216, 260] on button "Search" at bounding box center [1197, 260] width 82 height 27
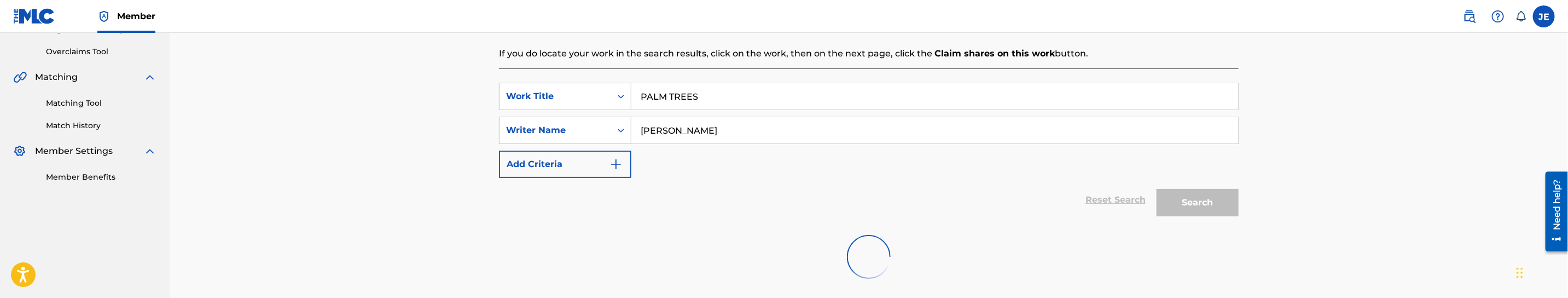
scroll to position [306, 0]
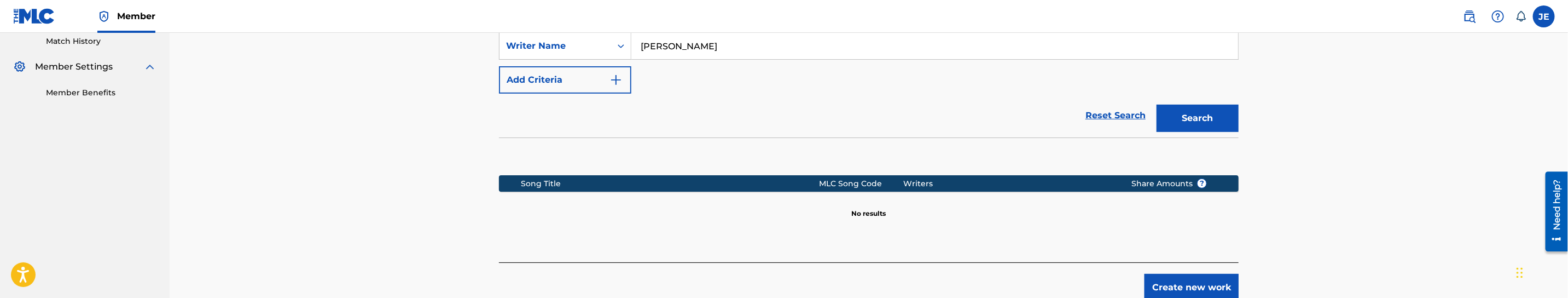
click at [1205, 289] on button "Create new work" at bounding box center [1192, 287] width 94 height 27
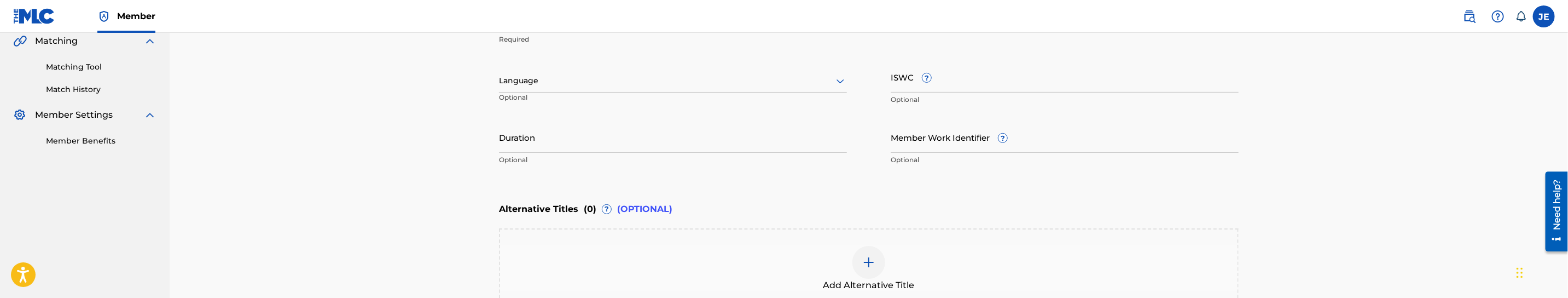
scroll to position [223, 0]
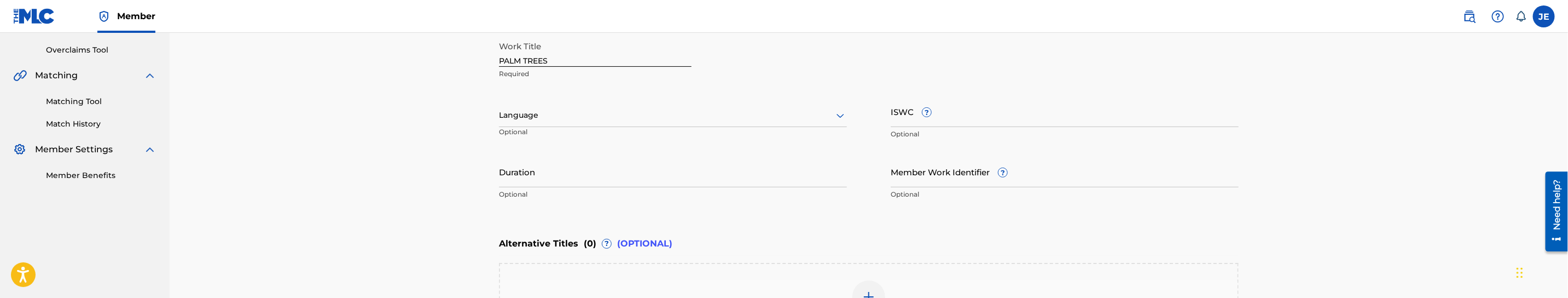
click at [560, 63] on input "PALM TREES" at bounding box center [595, 51] width 192 height 31
paste input "palm trees"
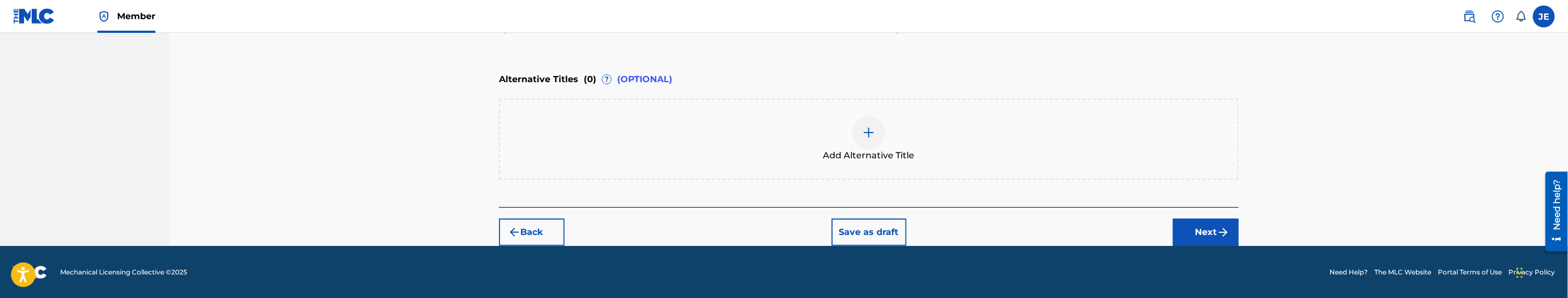
type input "palm trees"
click at [1182, 235] on button "Next" at bounding box center [1206, 232] width 66 height 27
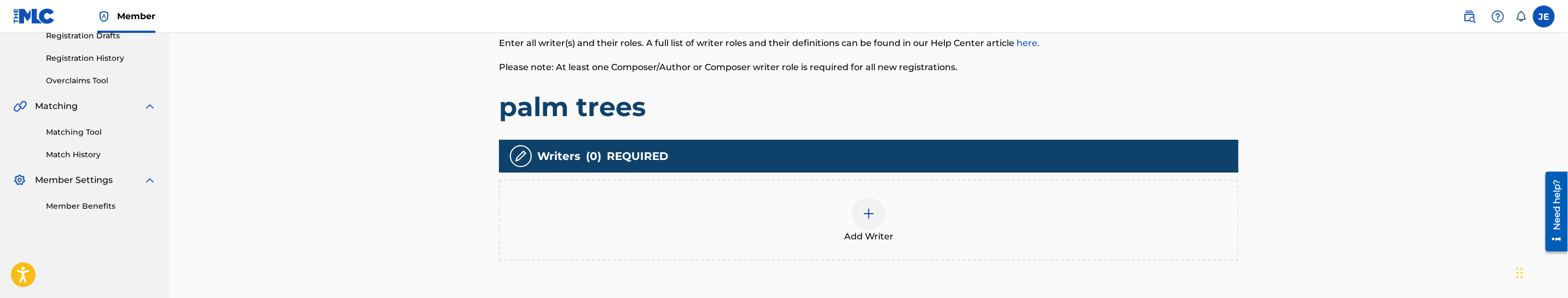
scroll to position [228, 0]
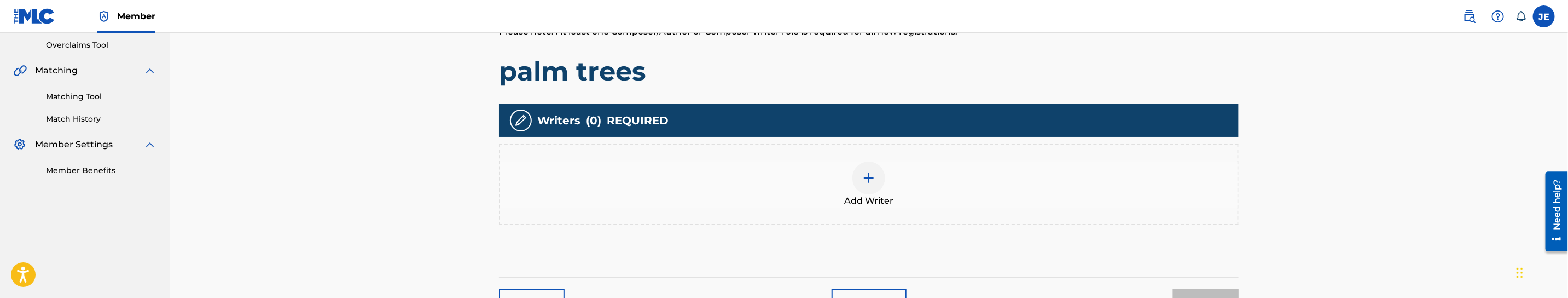
click at [868, 178] on img at bounding box center [869, 178] width 13 height 13
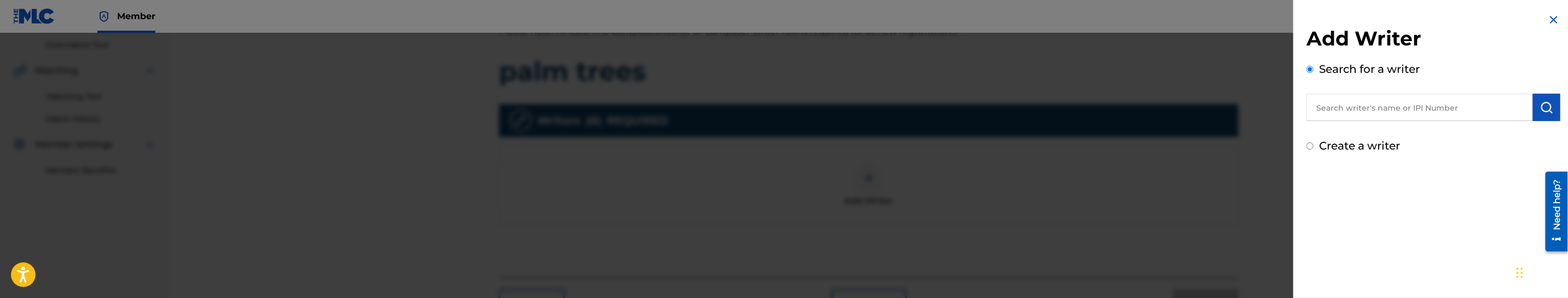
drag, startPoint x: 1380, startPoint y: 113, endPoint x: 1386, endPoint y: 113, distance: 6.0
click at [1380, 113] on input "text" at bounding box center [1420, 107] width 227 height 27
paste input "[PERSON_NAME]"
type input "[PERSON_NAME]"
click at [1541, 104] on img "submit" at bounding box center [1547, 107] width 13 height 13
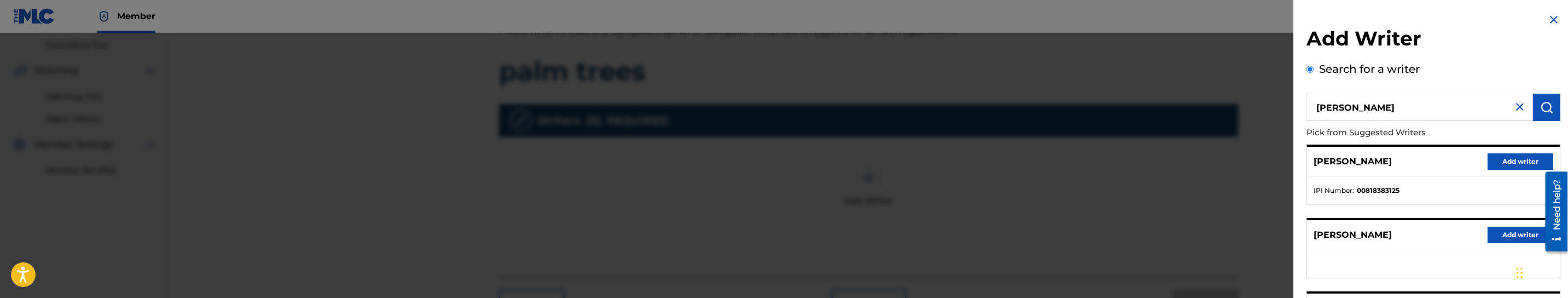
click at [1476, 72] on div "Search for a writer [PERSON_NAME] from Suggested Writers [PERSON_NAME] Add writ…" at bounding box center [1433, 299] width 254 height 476
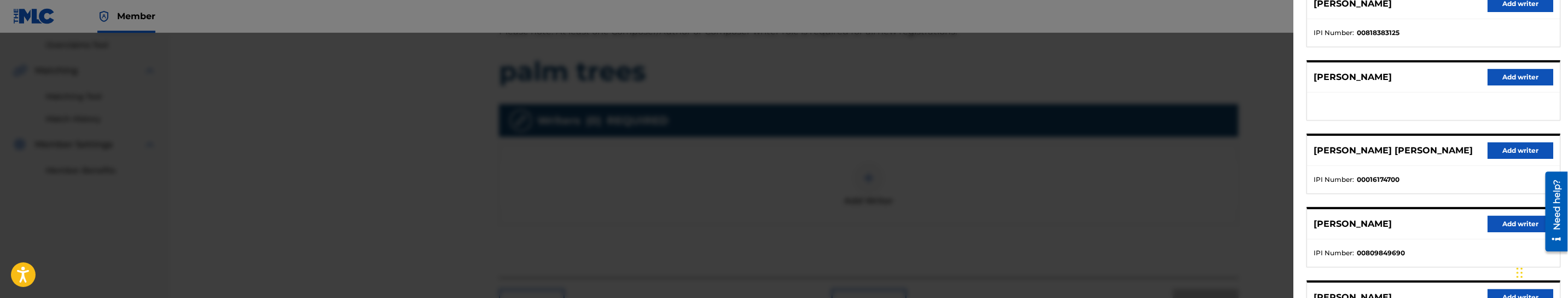
scroll to position [164, 0]
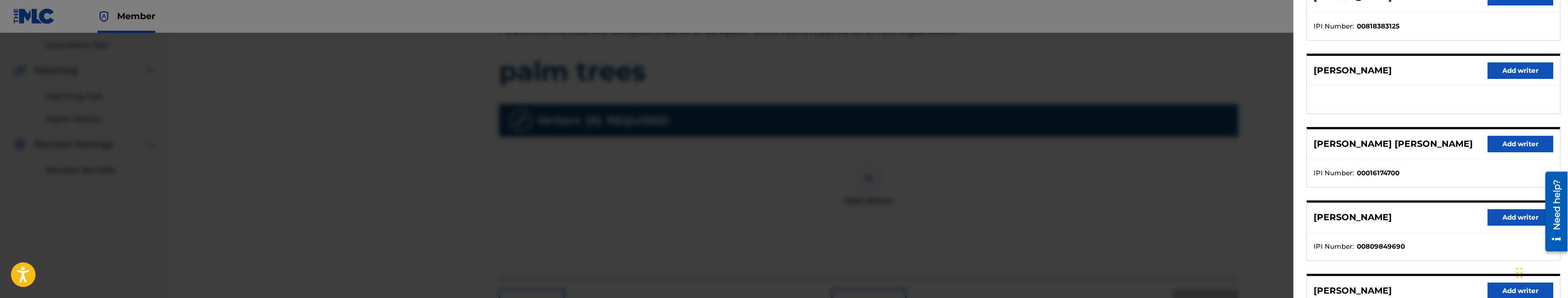
click at [1495, 219] on button "Add writer" at bounding box center [1520, 217] width 66 height 16
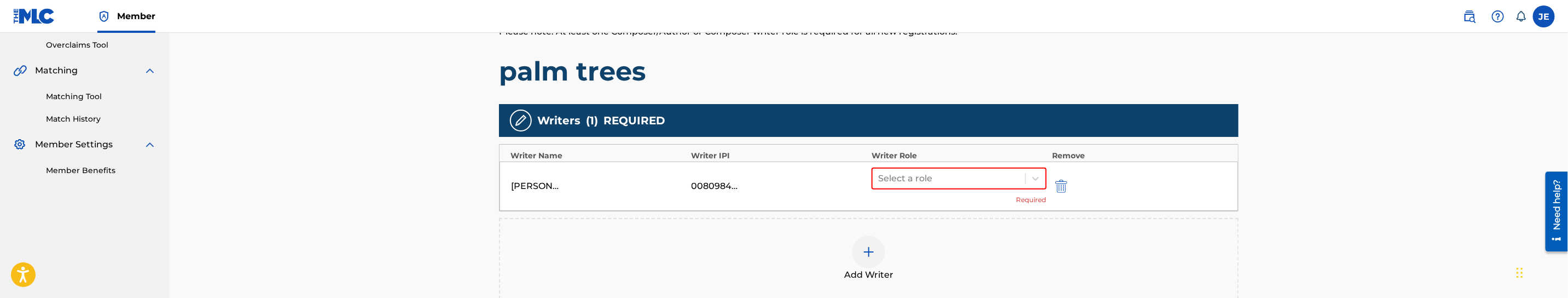
click at [999, 189] on div "Select a role Required" at bounding box center [960, 186] width 175 height 38
click at [959, 186] on div "Select a role" at bounding box center [949, 178] width 152 height 20
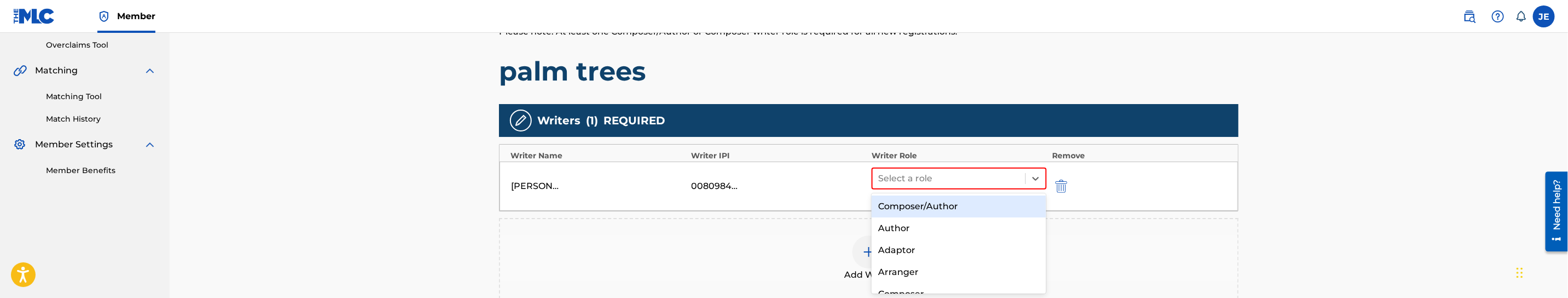
click at [950, 200] on div "Composer/Author" at bounding box center [959, 206] width 174 height 22
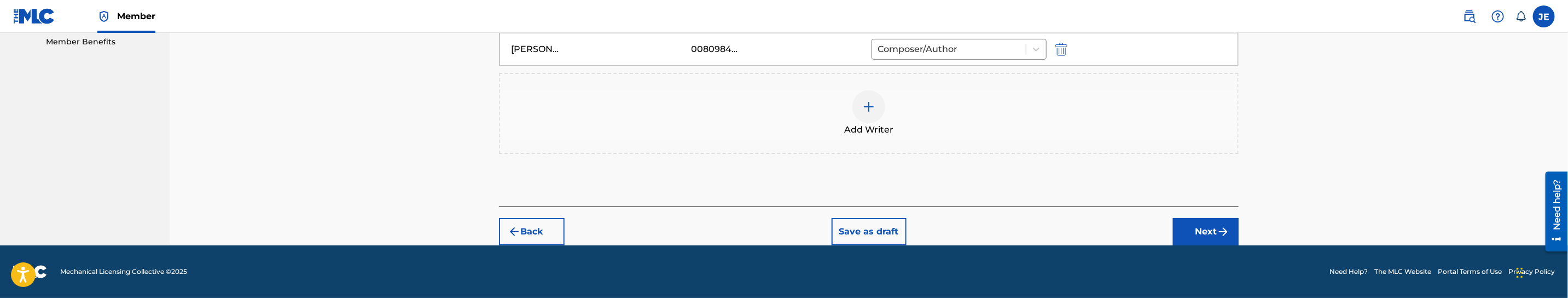
click at [1230, 234] on img "submit" at bounding box center [1223, 232] width 13 height 13
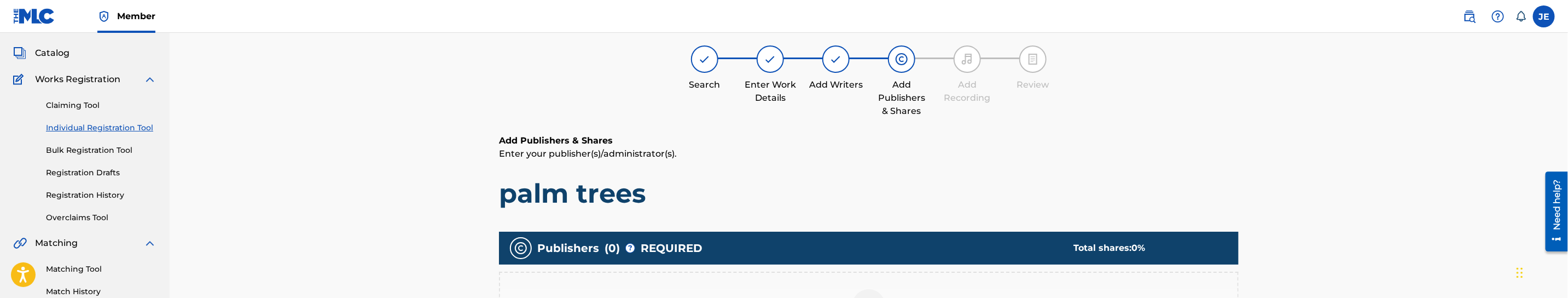
scroll to position [286, 0]
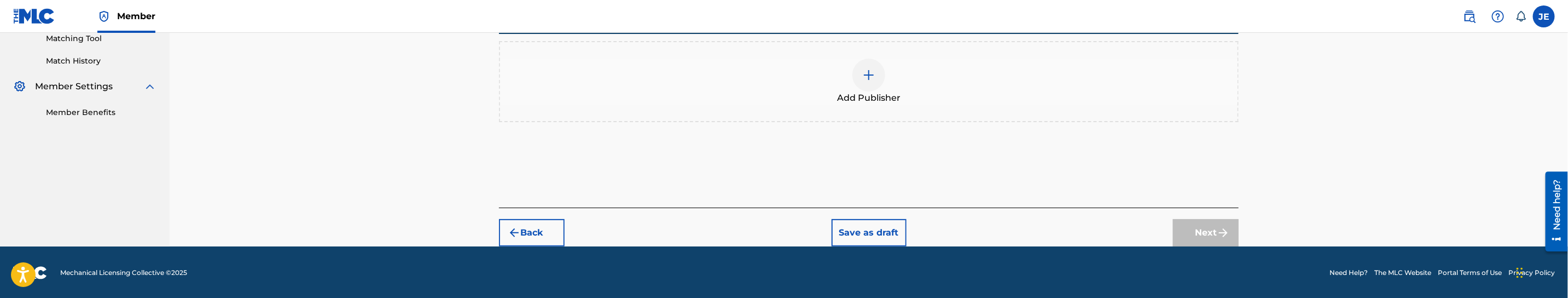
click at [875, 79] on img at bounding box center [869, 74] width 13 height 13
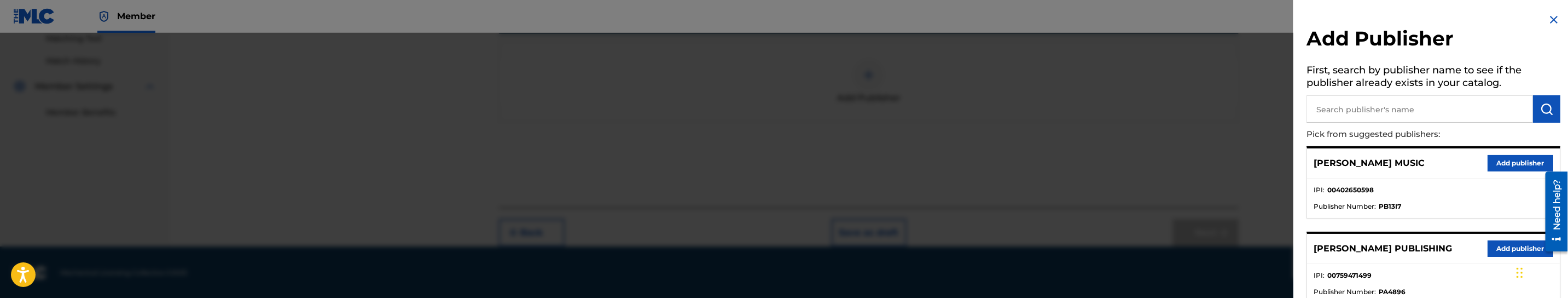
click at [1394, 116] on input "text" at bounding box center [1420, 109] width 227 height 27
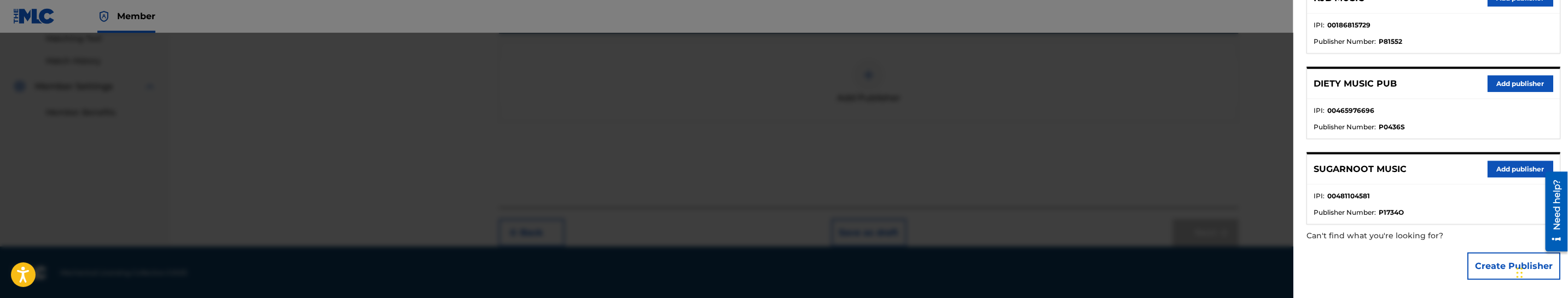
click at [1495, 263] on button "Create Publisher" at bounding box center [1513, 266] width 93 height 27
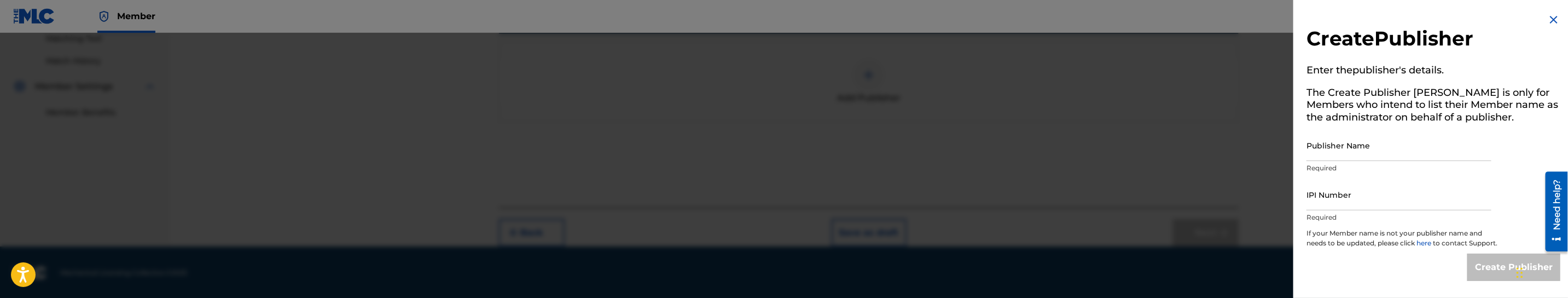
scroll to position [5, 0]
click at [1398, 142] on input "Publisher Name" at bounding box center [1399, 145] width 185 height 31
paste input "MOODYMUSIC"
type input "MOODYMUSIC"
click at [1355, 199] on input "IPI Number" at bounding box center [1399, 195] width 185 height 31
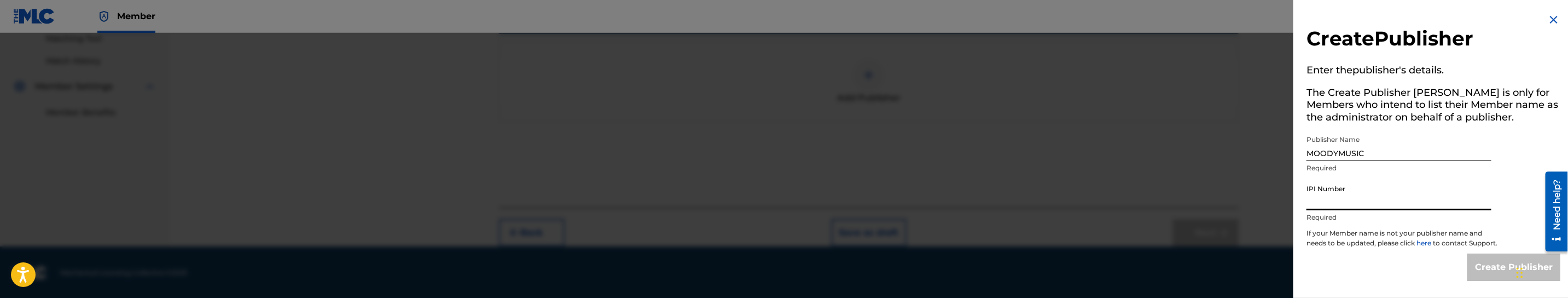
type input "00818645414"
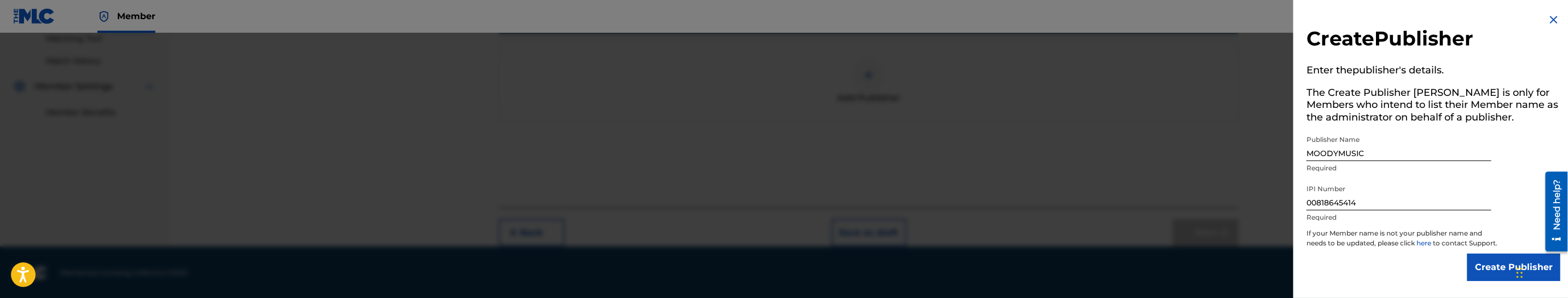
click at [1498, 275] on input "Create Publisher" at bounding box center [1513, 267] width 93 height 27
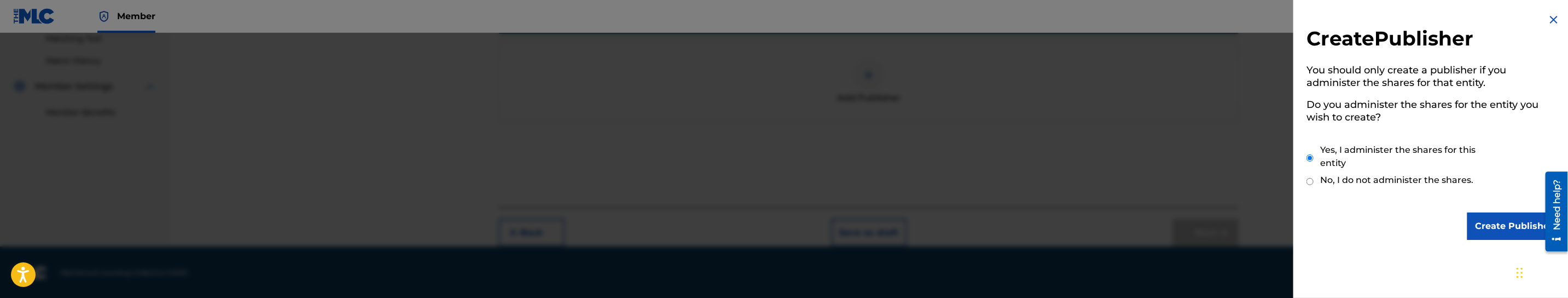
click at [1500, 221] on input "Create Publisher" at bounding box center [1513, 225] width 93 height 27
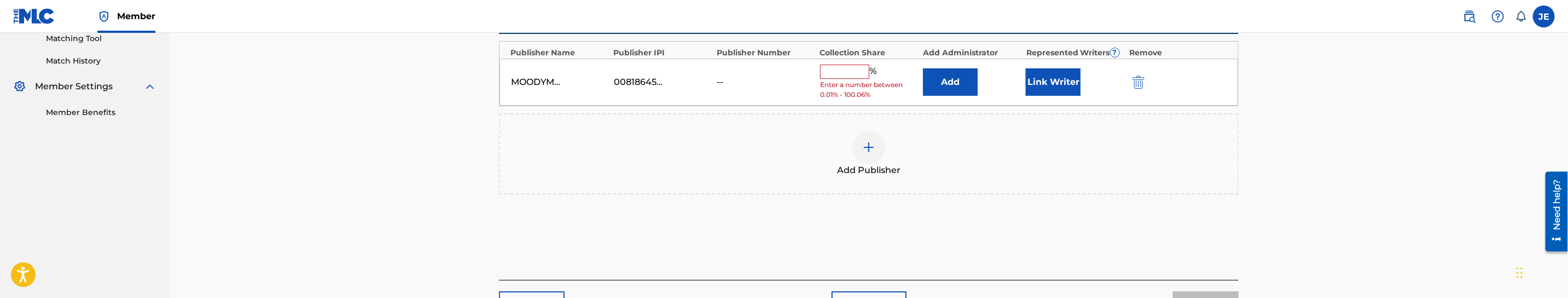
click at [968, 84] on button "Add" at bounding box center [950, 81] width 55 height 27
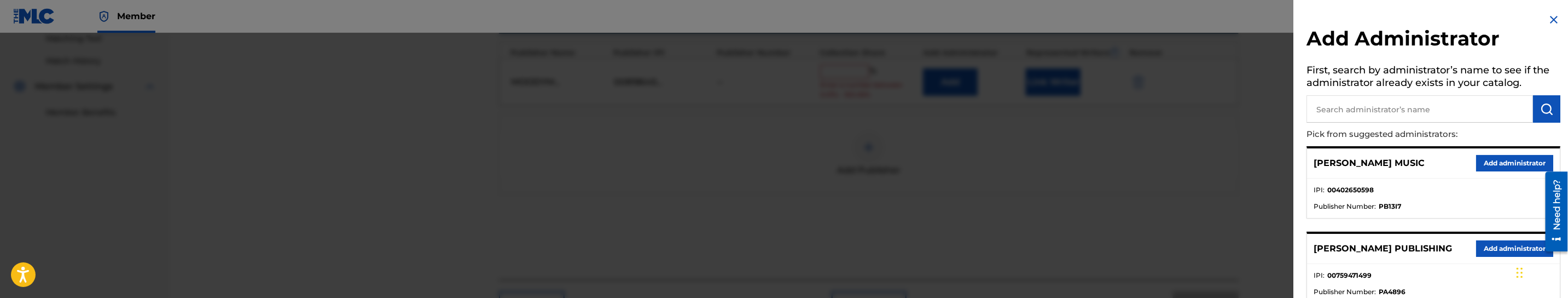
click at [1360, 117] on input "text" at bounding box center [1420, 109] width 227 height 27
type input "mezzo"
click at [1505, 167] on button "Add administrator" at bounding box center [1515, 163] width 77 height 16
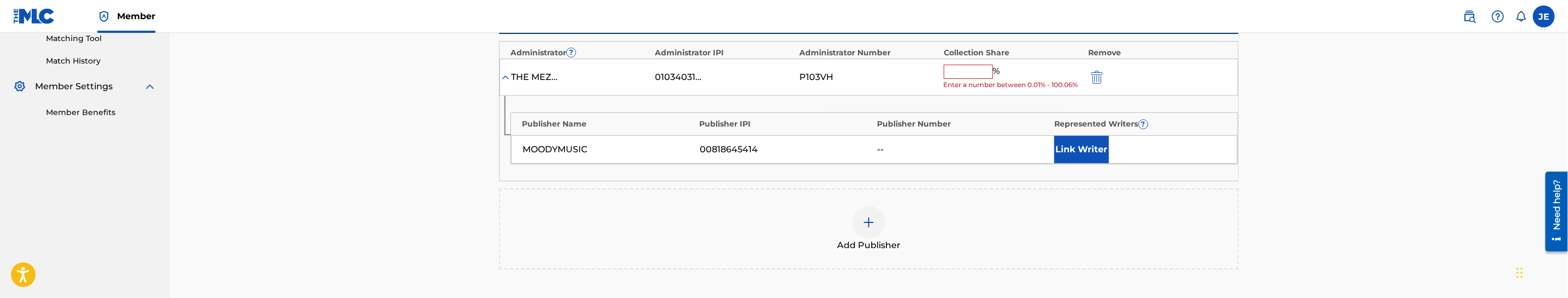
click at [1101, 151] on button "Link Writer" at bounding box center [1082, 149] width 55 height 27
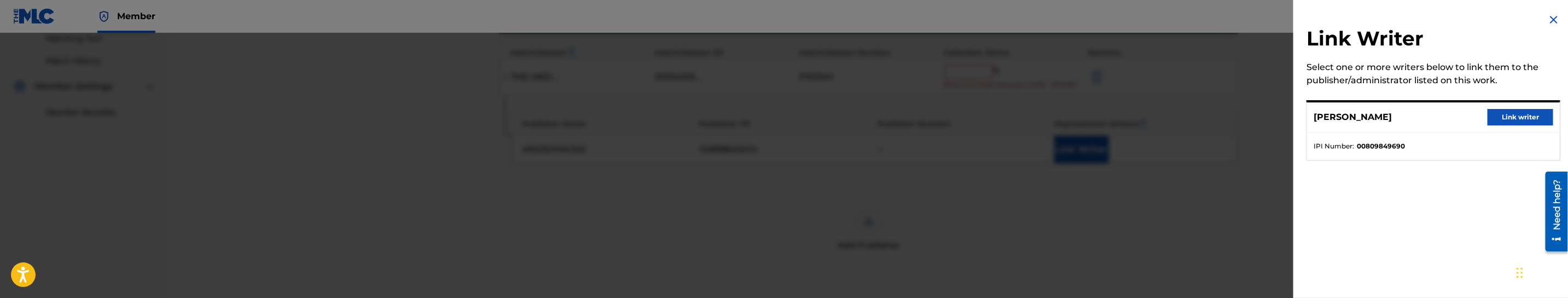
click at [1522, 112] on button "Link writer" at bounding box center [1520, 117] width 66 height 16
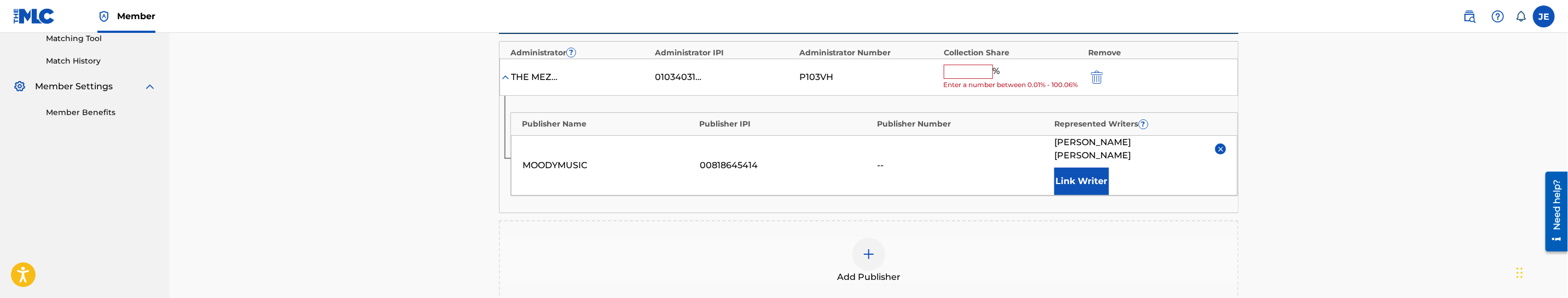
click at [967, 76] on input "text" at bounding box center [968, 72] width 49 height 14
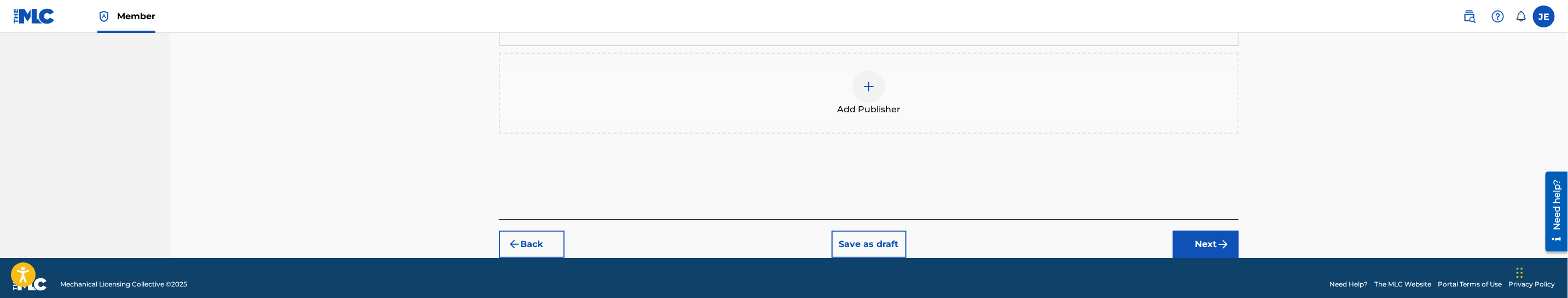
type input "100"
click at [1198, 231] on button "Next" at bounding box center [1206, 244] width 66 height 27
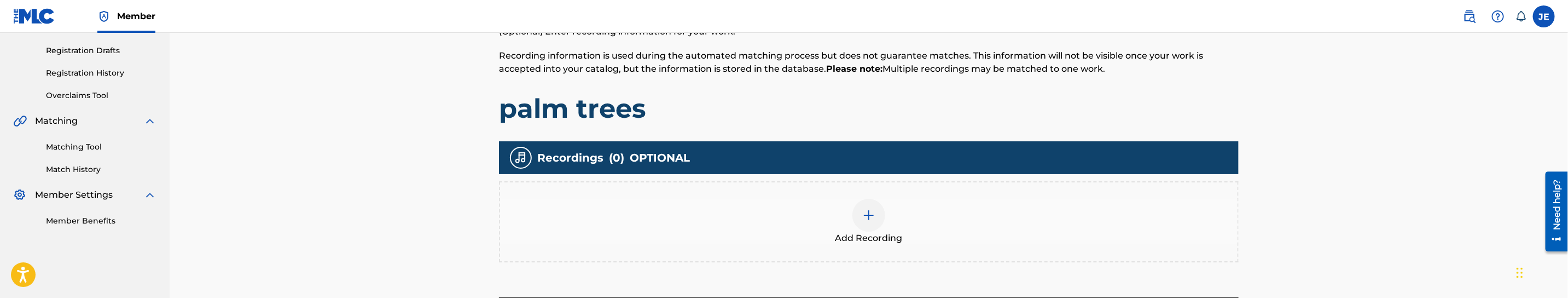
scroll to position [267, 0]
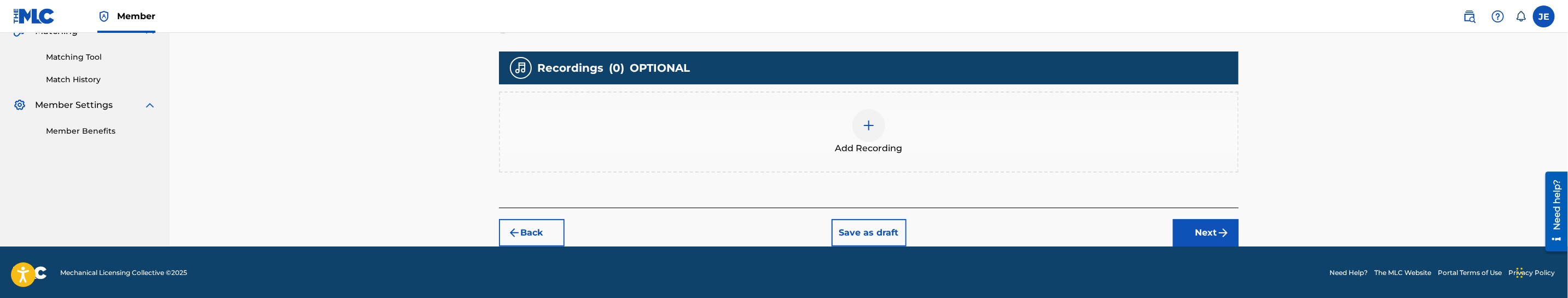
click at [874, 137] on div at bounding box center [869, 125] width 33 height 33
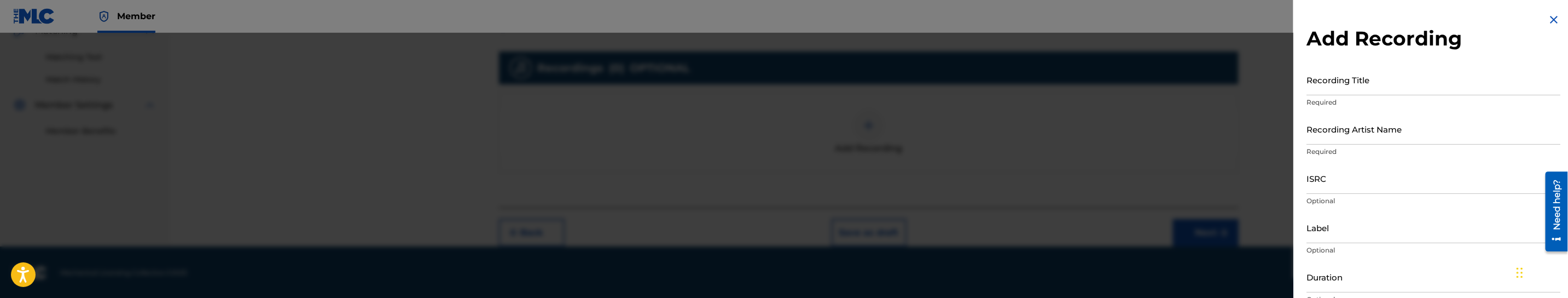
click at [1320, 74] on input "Recording Title" at bounding box center [1433, 80] width 254 height 31
paste input "palm trees by bloozy."
click at [1377, 89] on input "palm trees by bloozy." at bounding box center [1433, 80] width 254 height 31
click at [1401, 81] on input "palm trees by bloozy." at bounding box center [1433, 80] width 254 height 31
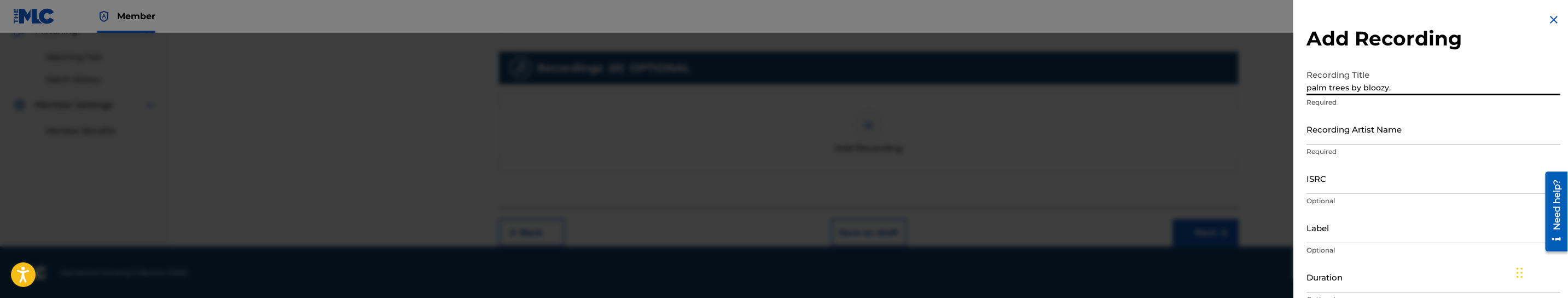
drag, startPoint x: 1401, startPoint y: 87, endPoint x: 1363, endPoint y: 87, distance: 38.0
click at [1363, 87] on input "palm trees by bloozy." at bounding box center [1433, 80] width 254 height 31
type input "palm trees"
click at [1369, 139] on input "Recording Artist Name" at bounding box center [1433, 129] width 254 height 31
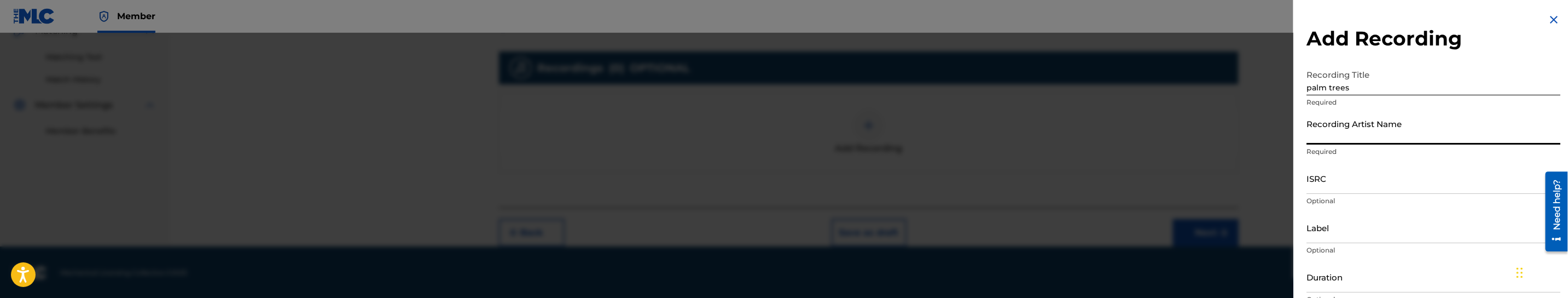
paste input "bloozy."
type input "bloozy."
click at [1348, 179] on input "ISRC" at bounding box center [1433, 178] width 254 height 31
click at [1395, 194] on div "ISRC Optional" at bounding box center [1433, 187] width 254 height 49
click at [1395, 187] on input "ISRC" at bounding box center [1433, 178] width 254 height 31
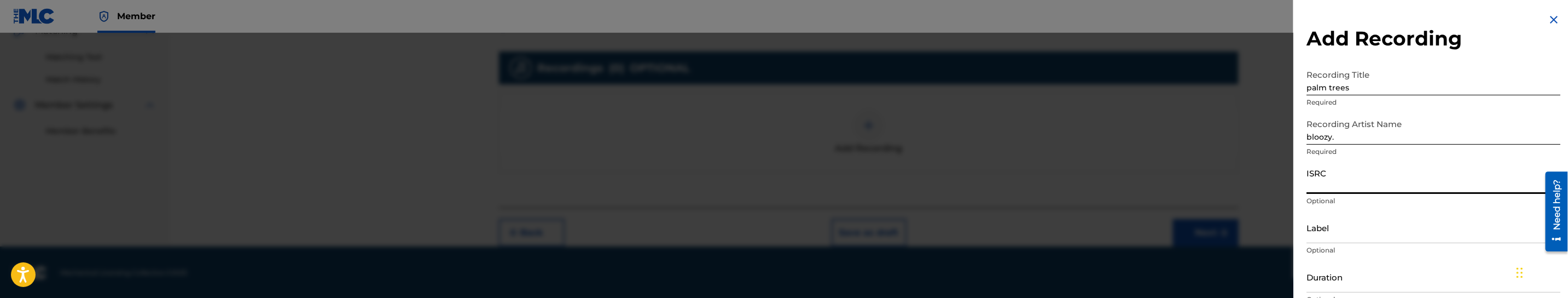
paste input "QZHN42467169"
type input "QZHN42467169"
click at [1330, 234] on input "Label" at bounding box center [1433, 228] width 254 height 31
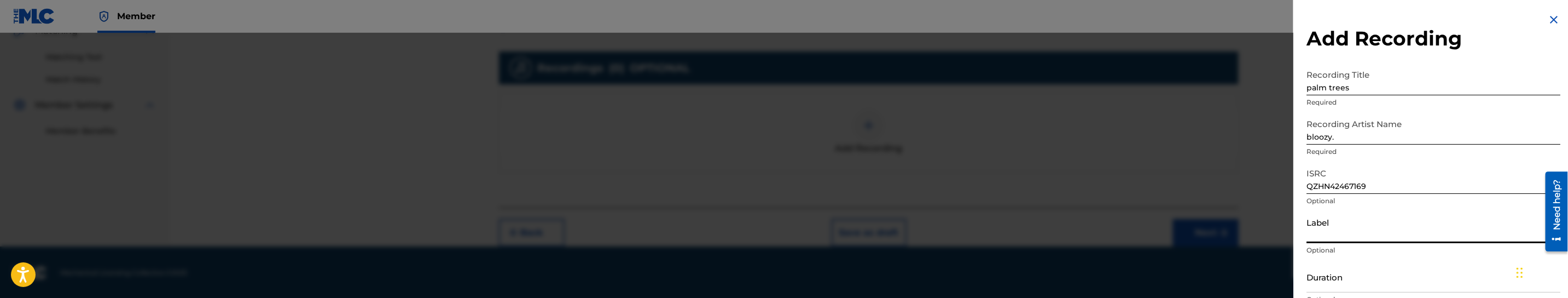
paste input "bloozy. music"
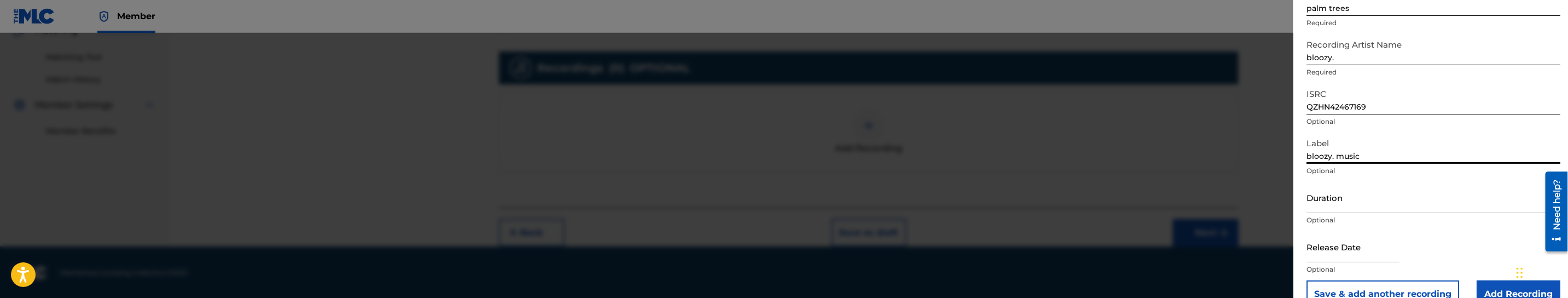
scroll to position [82, 0]
type input "bloozy. music"
click at [1362, 210] on div "Duration Optional" at bounding box center [1433, 203] width 254 height 49
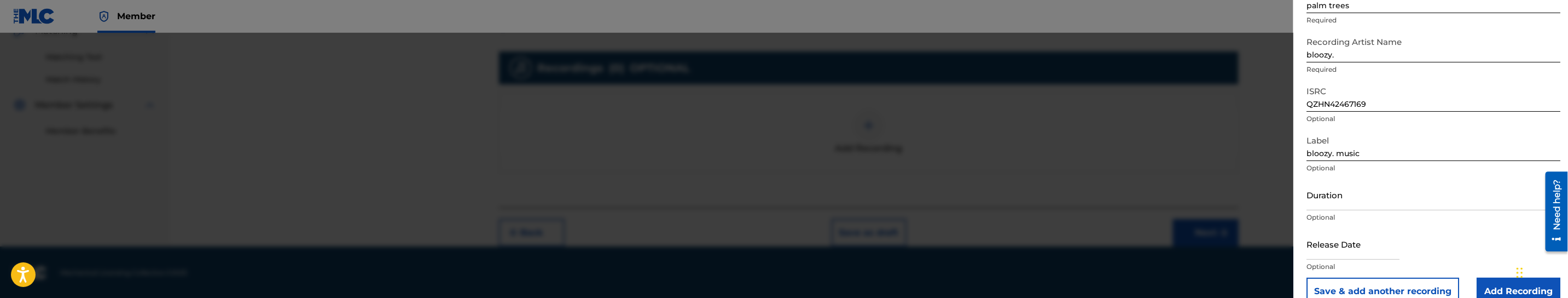
click at [1364, 206] on input "Duration" at bounding box center [1433, 195] width 254 height 31
type input "02:08"
click at [1328, 247] on input "text" at bounding box center [1353, 244] width 93 height 31
select select "7"
select select "2025"
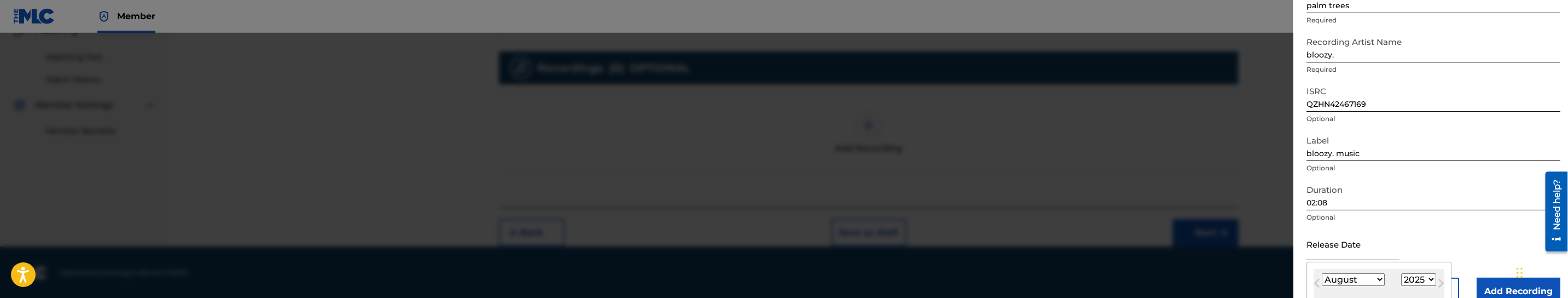
click at [1348, 279] on select "January February March April May June July August September October November De…" at bounding box center [1353, 279] width 63 height 13
select select "2"
click at [1322, 273] on select "January February March April May June July August September October November De…" at bounding box center [1353, 279] width 63 height 13
click at [1430, 285] on select "1899 1900 1901 1902 1903 1904 1905 1906 1907 1908 1909 1910 1911 1912 1913 1914…" at bounding box center [1419, 279] width 35 height 13
select select "2024"
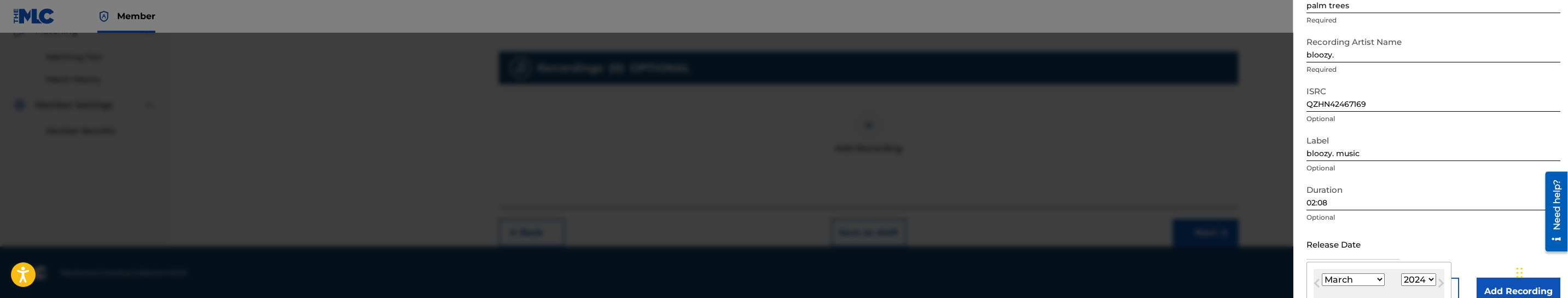
click at [1404, 273] on select "1899 1900 1901 1902 1903 1904 1905 1906 1907 1908 1909 1910 1911 1912 1913 1914…" at bounding box center [1419, 279] width 35 height 13
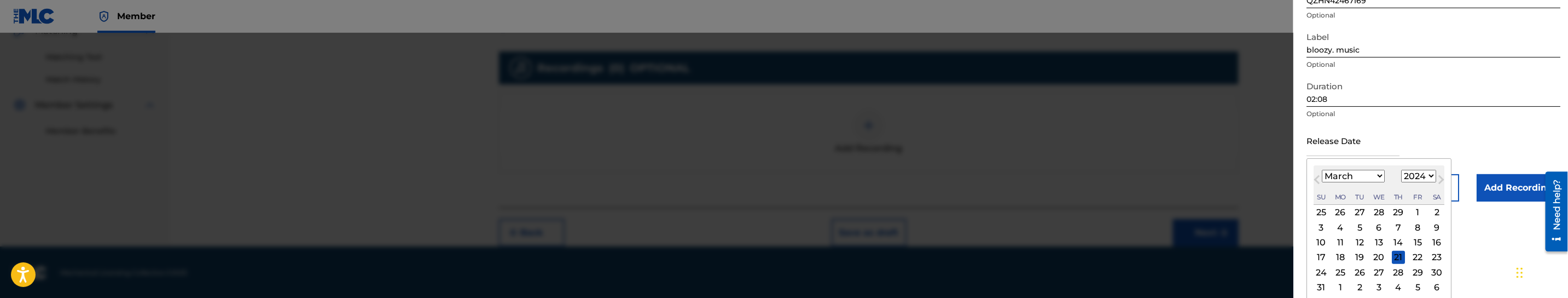
scroll to position [204, 0]
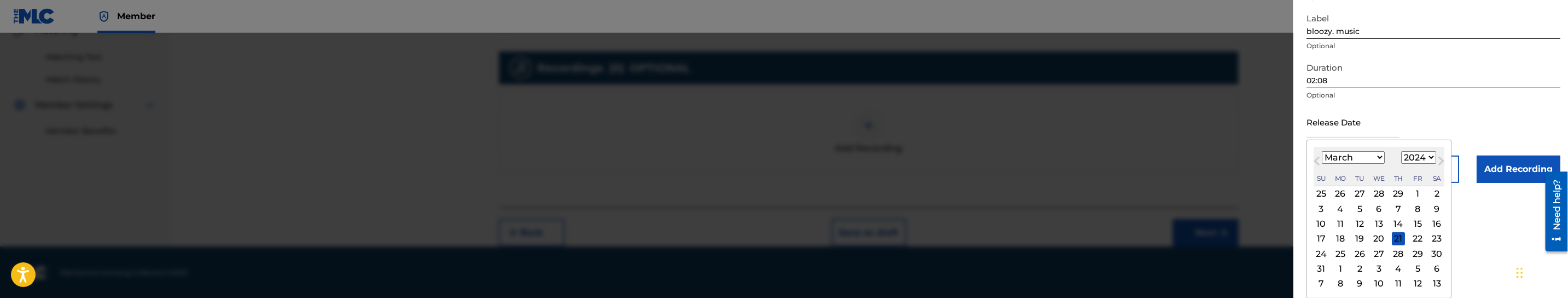
click at [1424, 243] on div "22" at bounding box center [1417, 239] width 13 height 13
type input "[DATE]"
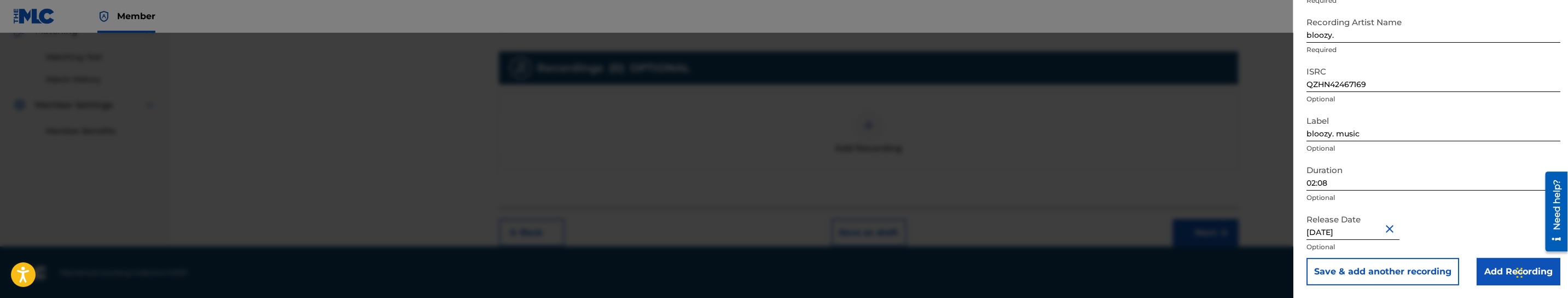
click at [1498, 271] on input "Add Recording" at bounding box center [1518, 271] width 84 height 27
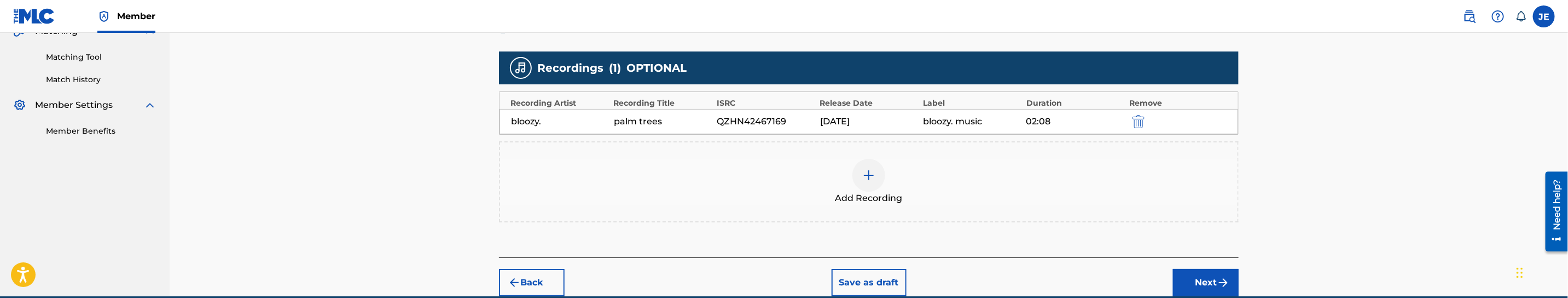
click at [1197, 271] on button "Next" at bounding box center [1206, 282] width 66 height 27
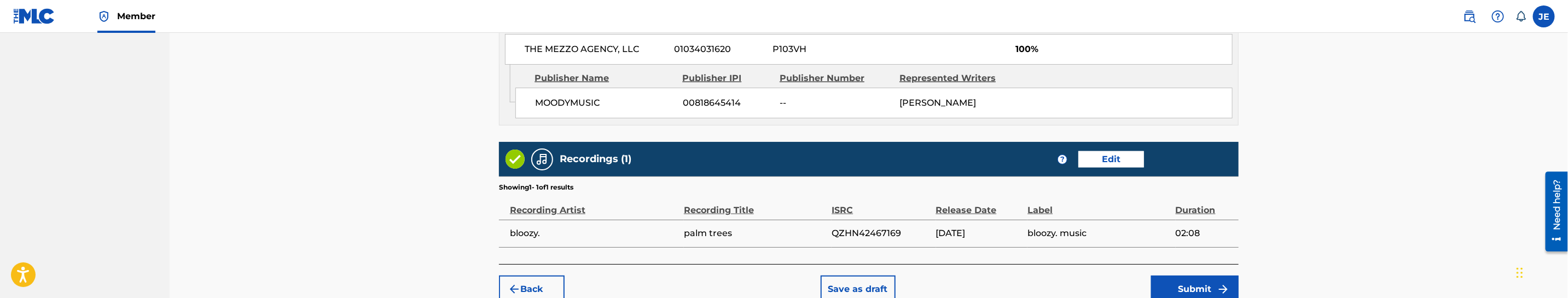
scroll to position [679, 0]
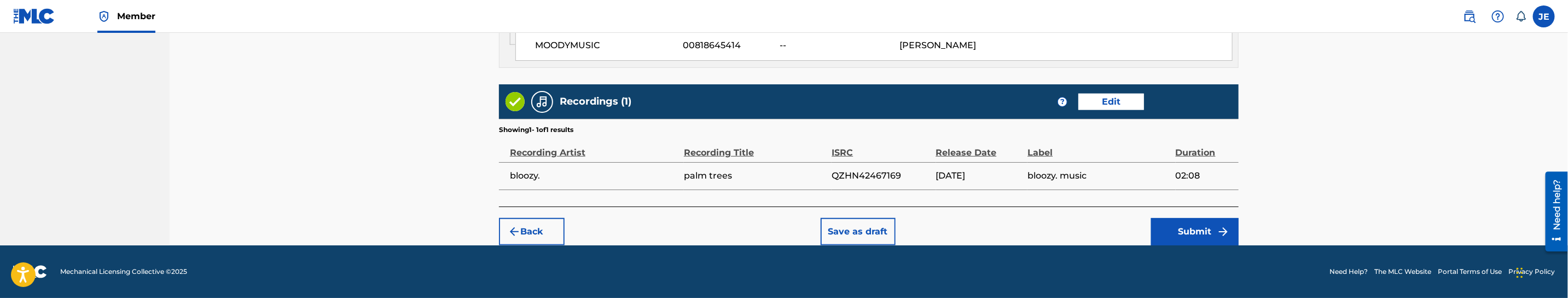
click at [1209, 227] on button "Submit" at bounding box center [1195, 231] width 88 height 27
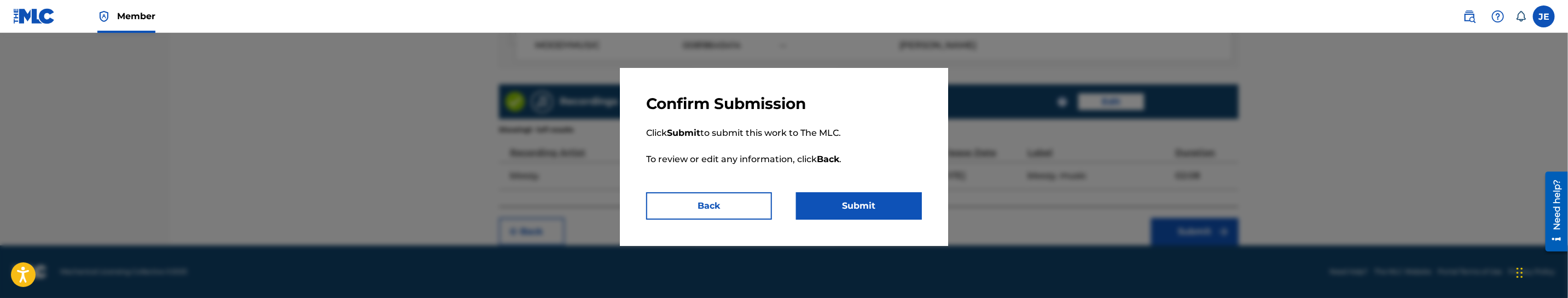
click at [816, 206] on button "Submit" at bounding box center [859, 206] width 126 height 27
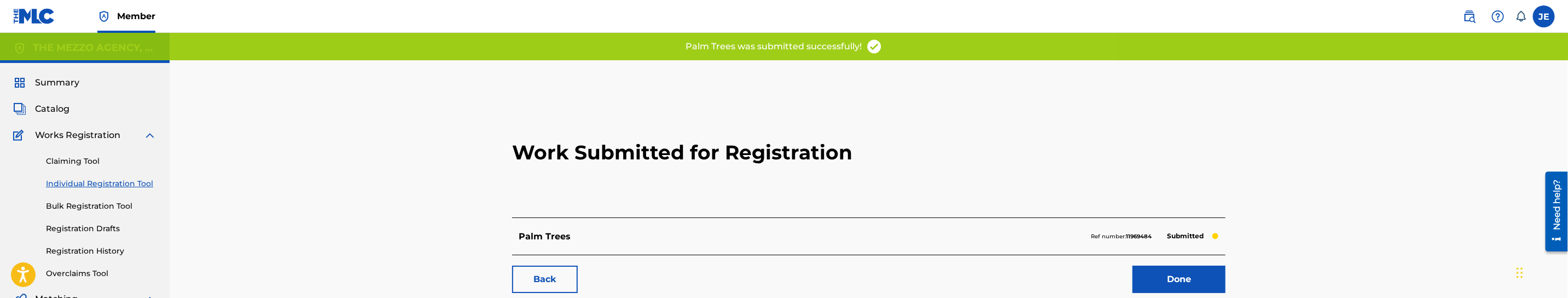
click at [1197, 269] on link "Done" at bounding box center [1179, 278] width 93 height 27
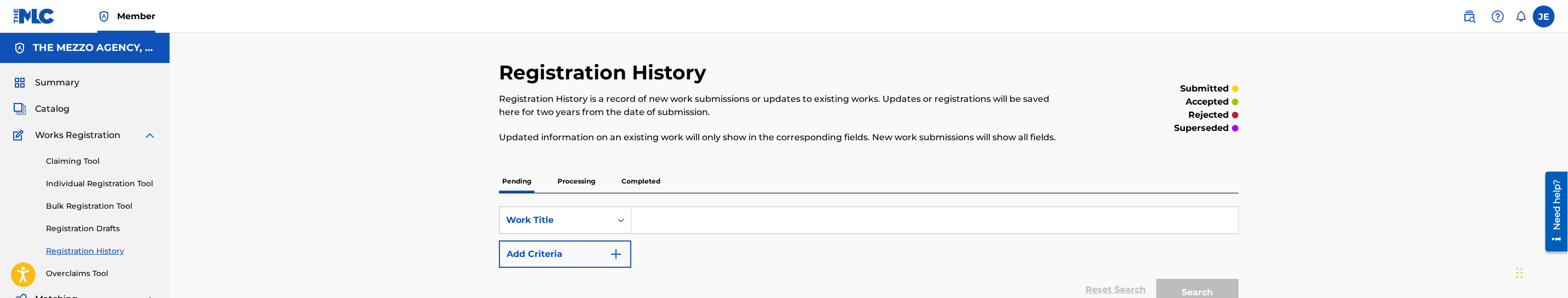
drag, startPoint x: 676, startPoint y: 220, endPoint x: 685, endPoint y: 214, distance: 10.8
click at [676, 220] on input "Search Form" at bounding box center [935, 220] width 607 height 27
paste input "ROKK TO THE BEAT"
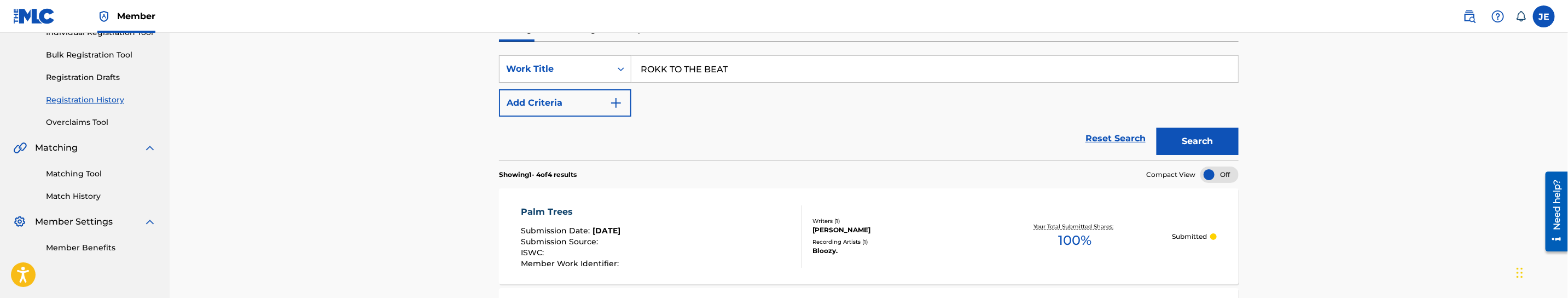
scroll to position [164, 0]
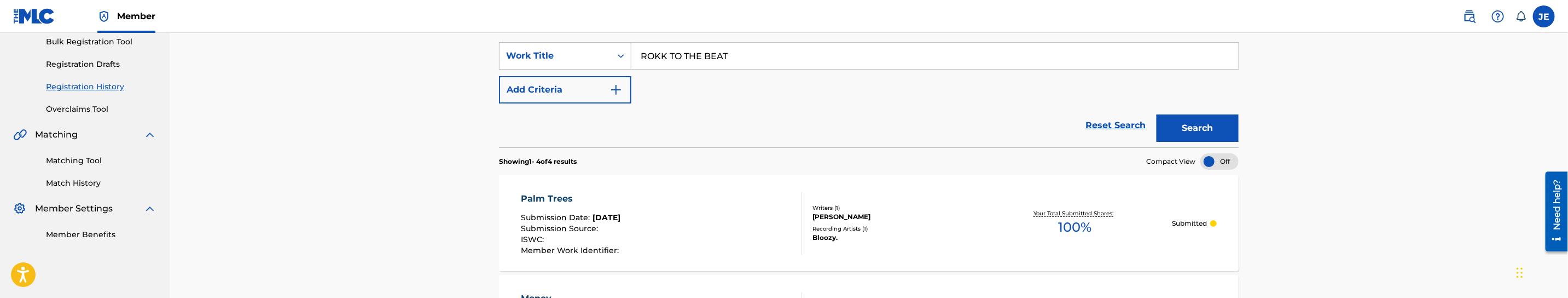
type input "ROKK TO THE BEAT"
click at [1216, 131] on button "Search" at bounding box center [1197, 127] width 82 height 27
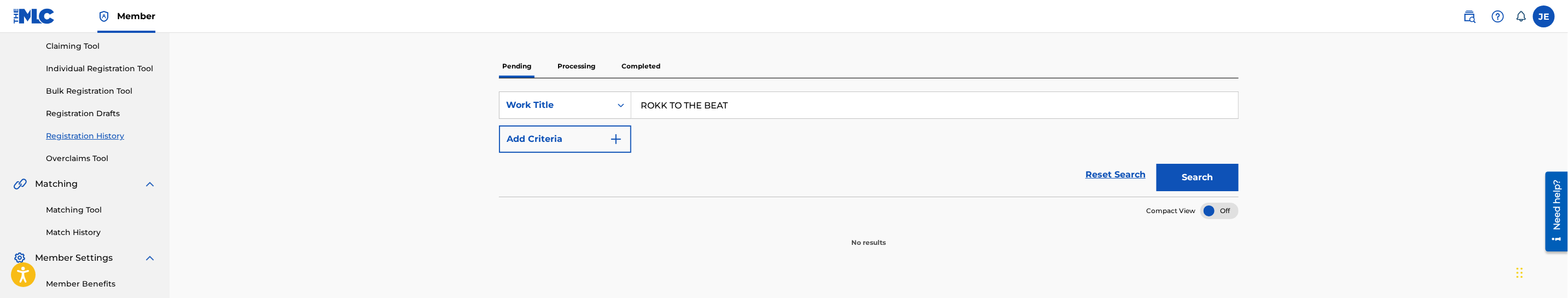
scroll to position [82, 0]
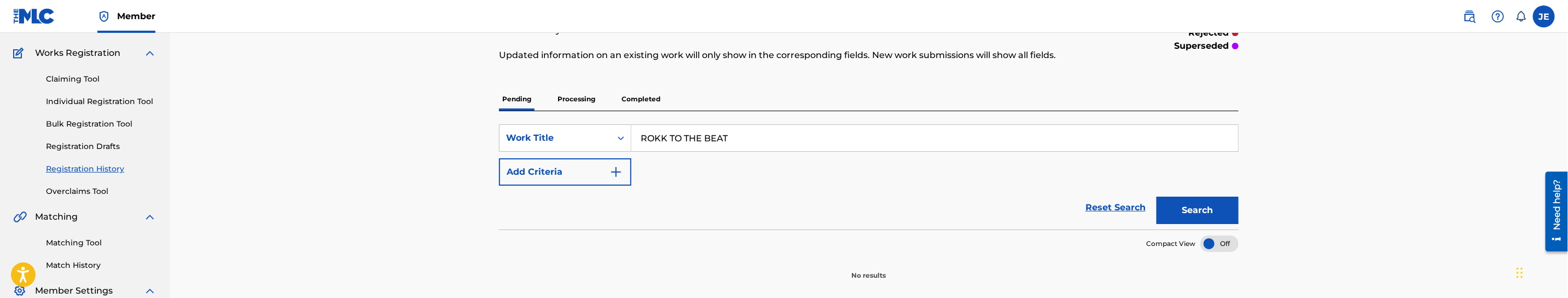
click at [587, 95] on p "Processing" at bounding box center [576, 99] width 45 height 23
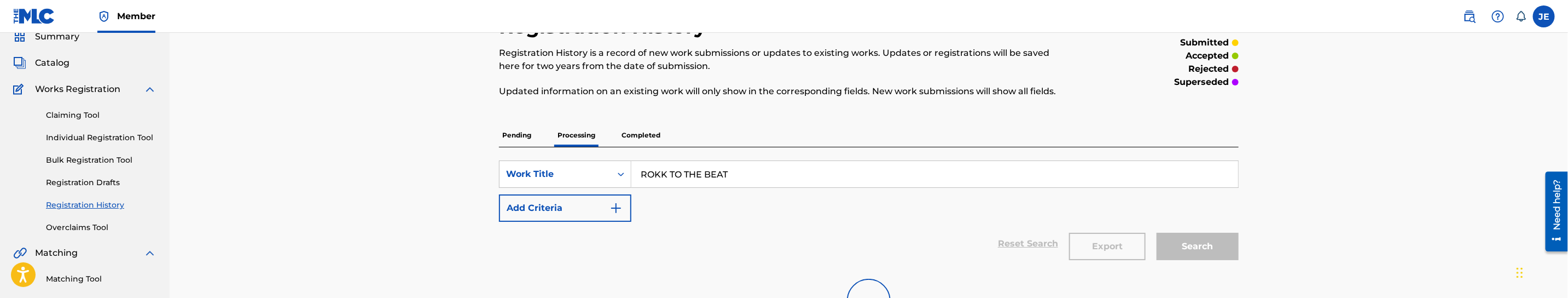
scroll to position [82, 0]
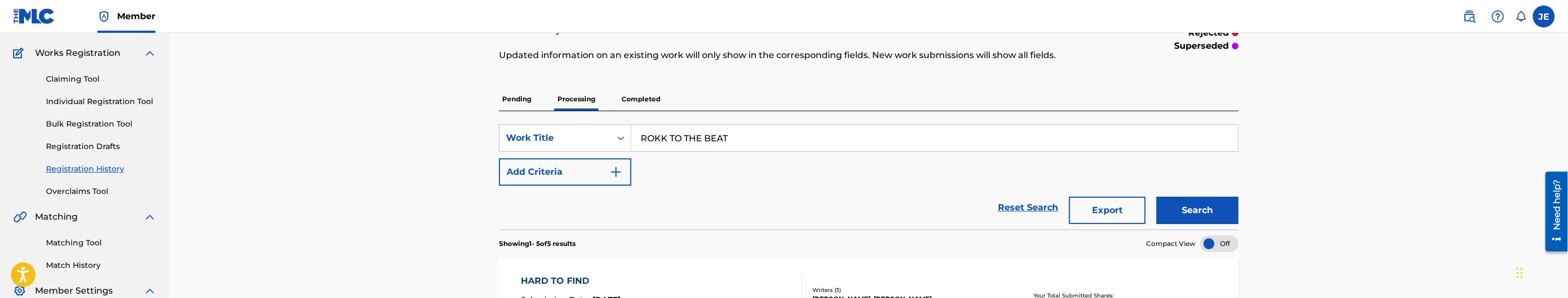
click at [1216, 204] on button "Search" at bounding box center [1197, 210] width 82 height 27
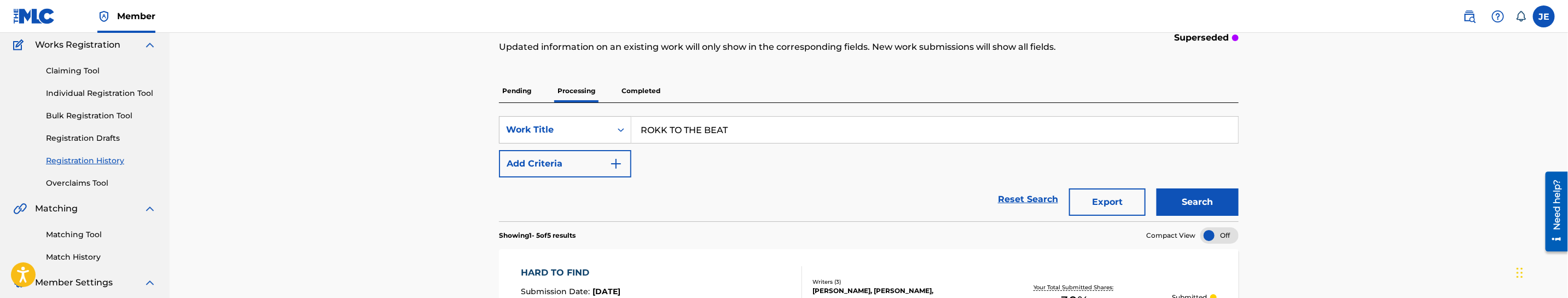
scroll to position [89, 0]
click at [645, 95] on p "Completed" at bounding box center [641, 92] width 45 height 23
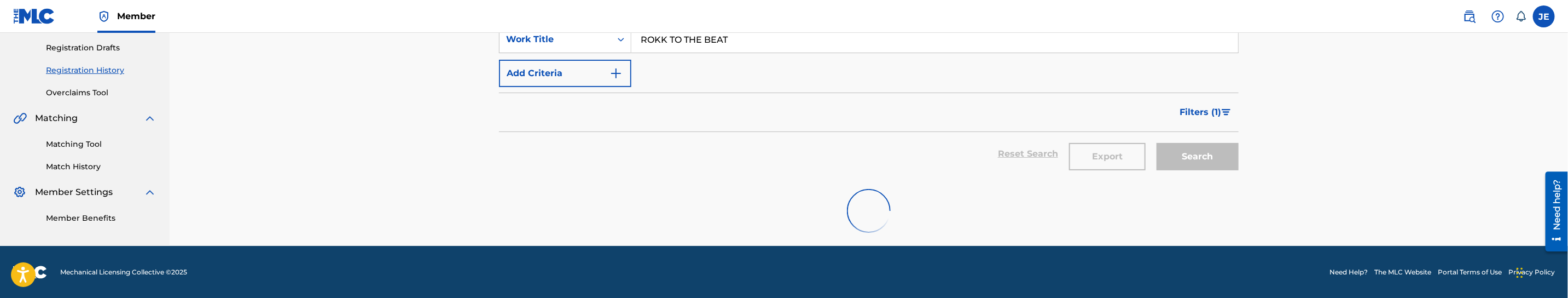
scroll to position [181, 0]
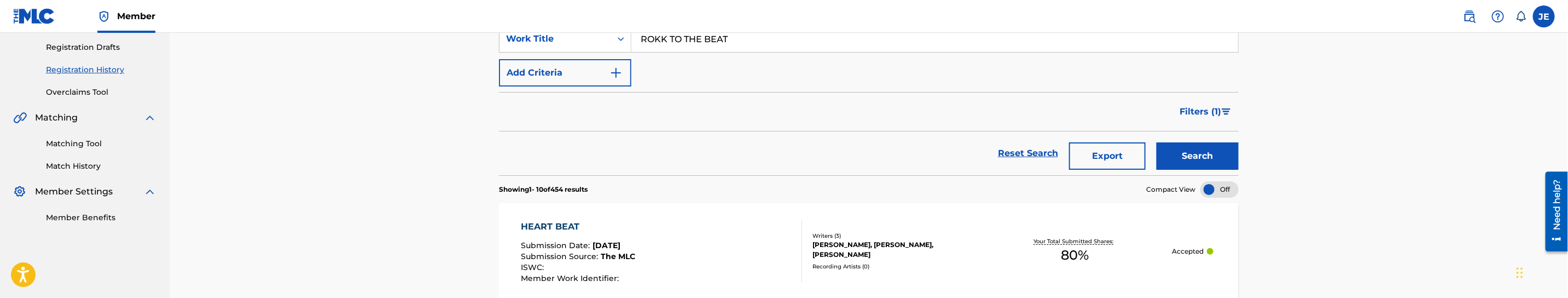
click at [1207, 118] on span "Filters ( 1 )" at bounding box center [1200, 111] width 41 height 13
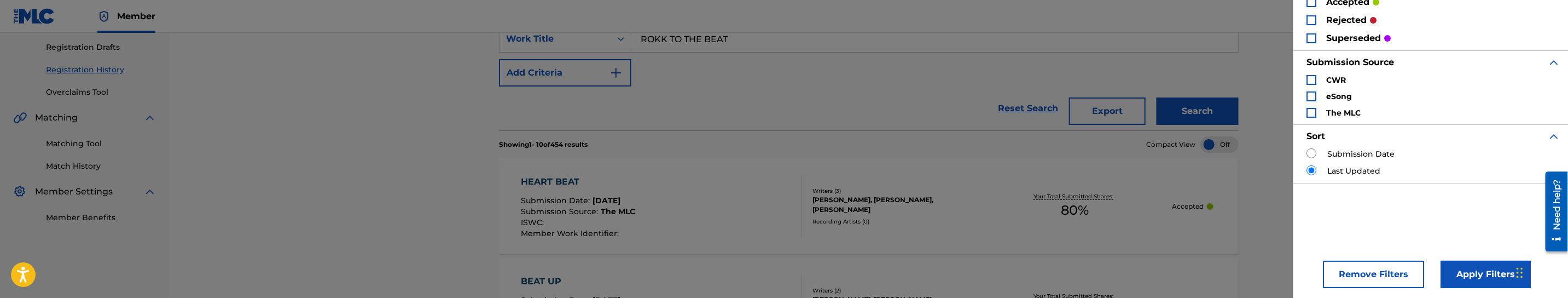
scroll to position [90, 0]
click at [1371, 261] on button "Remove Filters" at bounding box center [1373, 271] width 101 height 27
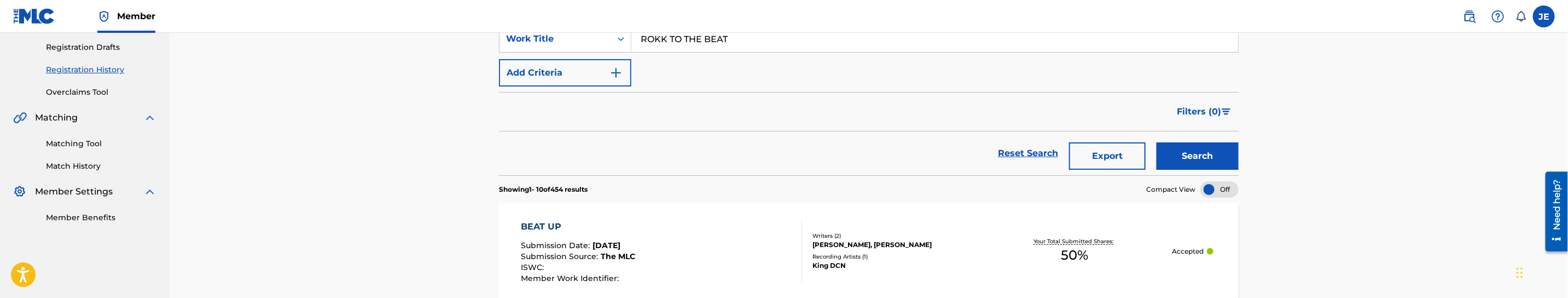
click at [1207, 158] on button "Search" at bounding box center [1197, 156] width 82 height 27
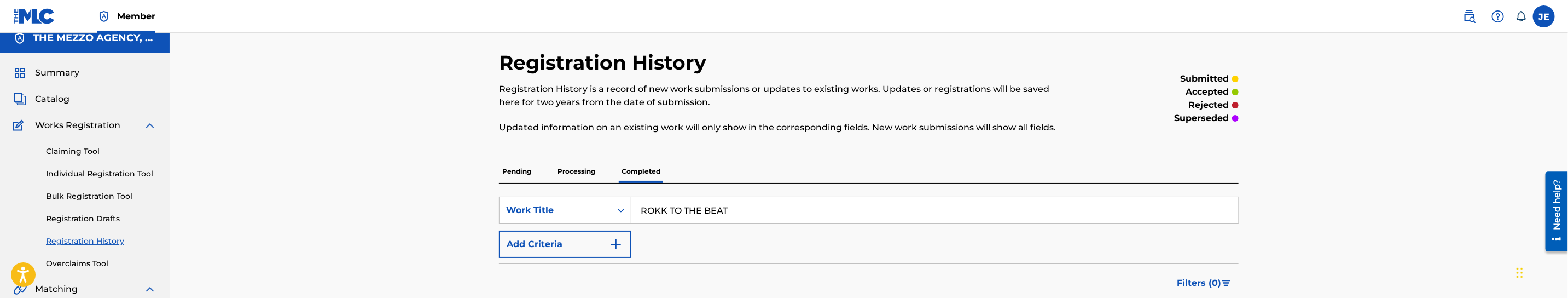
scroll to position [0, 0]
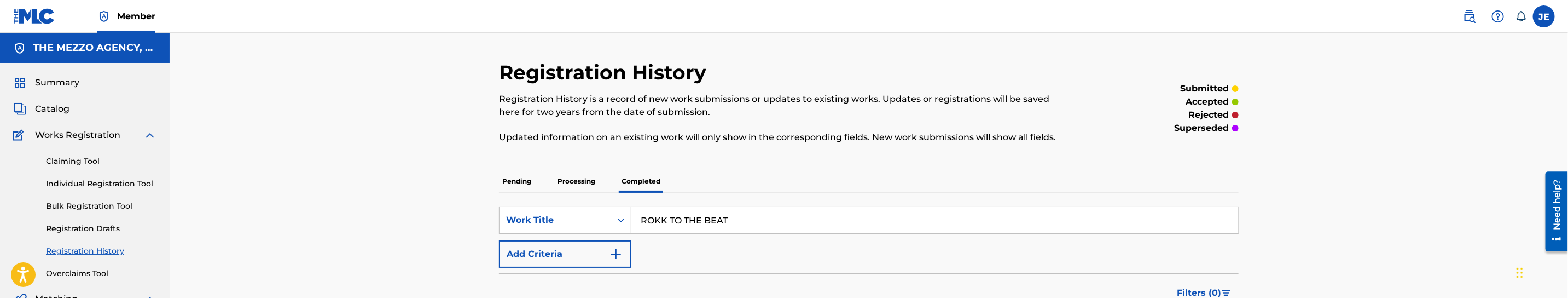
click at [83, 179] on link "Individual Registration Tool" at bounding box center [101, 183] width 110 height 12
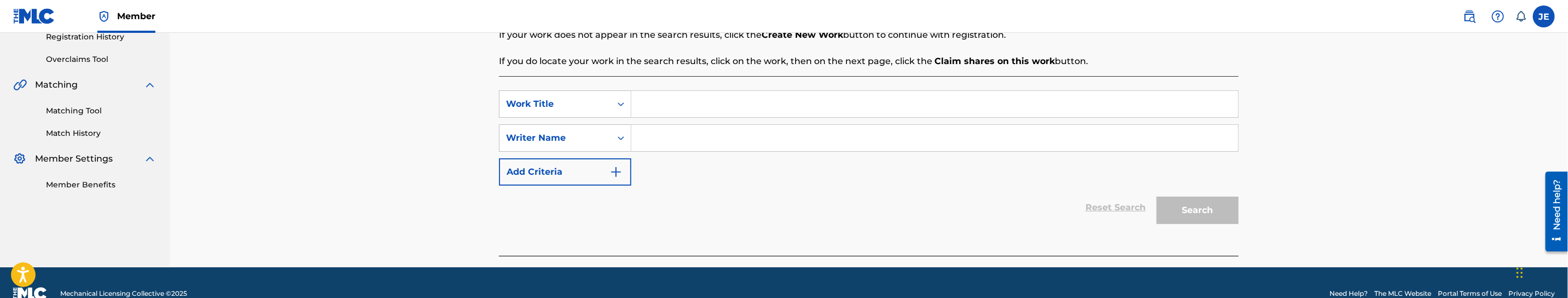
scroll to position [236, 0]
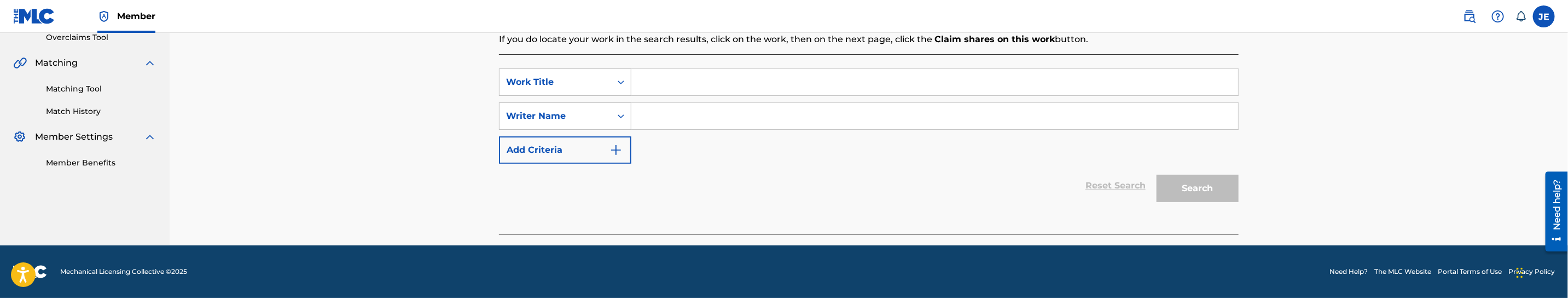
click at [733, 81] on input "Search Form" at bounding box center [935, 82] width 607 height 27
paste input "ROKK TO THE BEAT"
type input "ROKK TO THE BEAT"
click at [793, 112] on input "Search Form" at bounding box center [935, 117] width 607 height 27
paste input "[PERSON_NAME]"
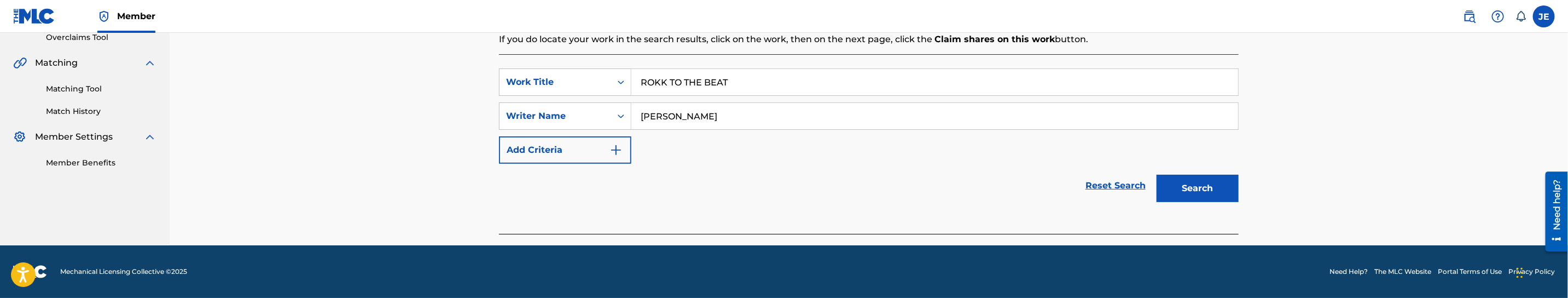
type input "[PERSON_NAME]"
click at [1204, 181] on button "Search" at bounding box center [1197, 188] width 82 height 27
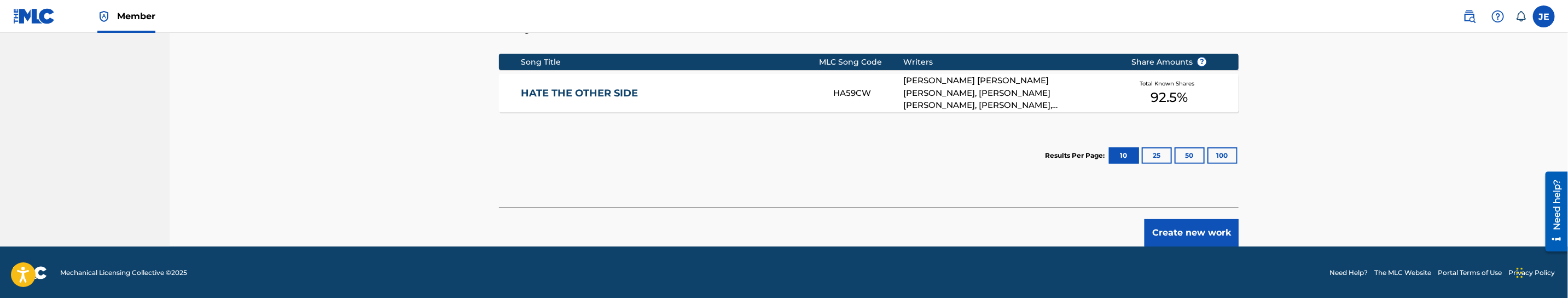
scroll to position [439, 0]
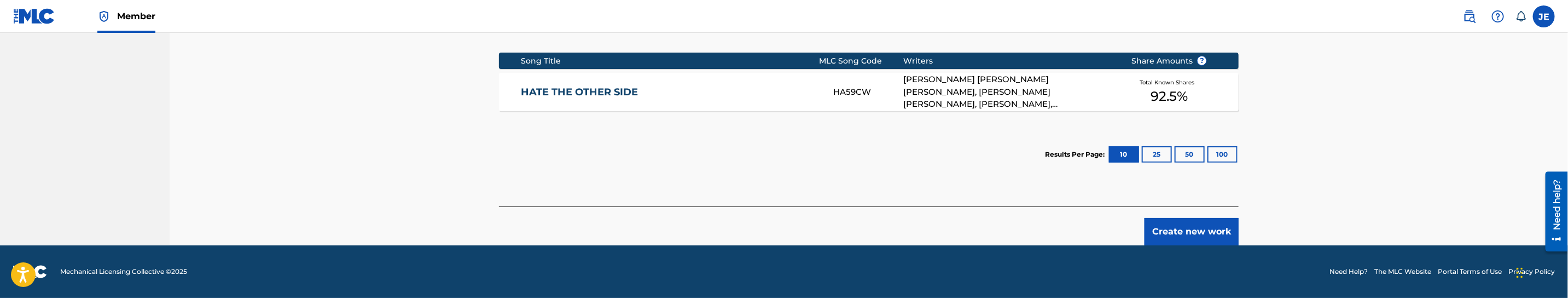
click at [1192, 227] on button "Create new work" at bounding box center [1192, 231] width 94 height 27
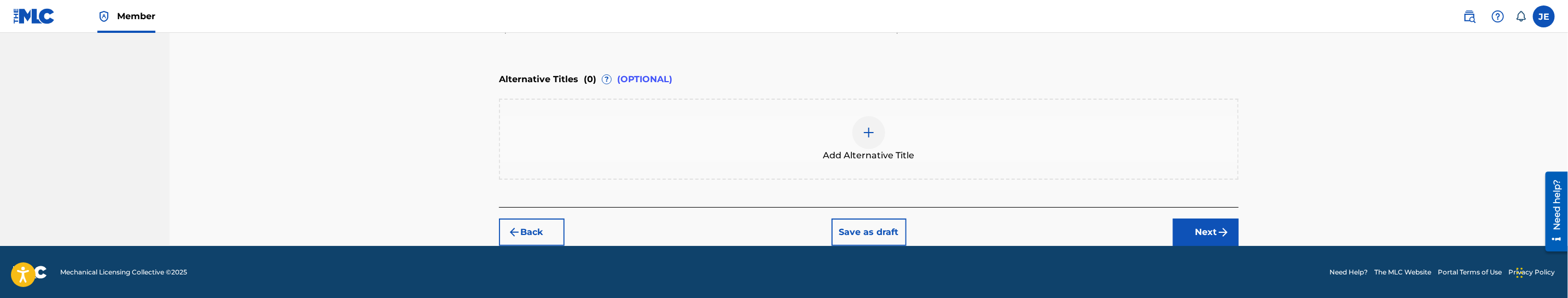
scroll to position [223, 0]
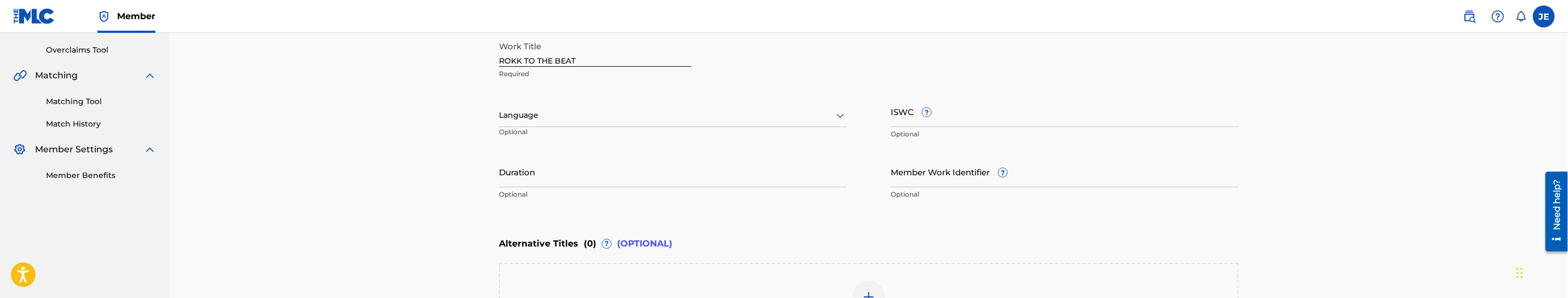
click at [612, 54] on input "ROKK TO THE BEAT" at bounding box center [595, 51] width 192 height 31
paste input "okk to the Beat"
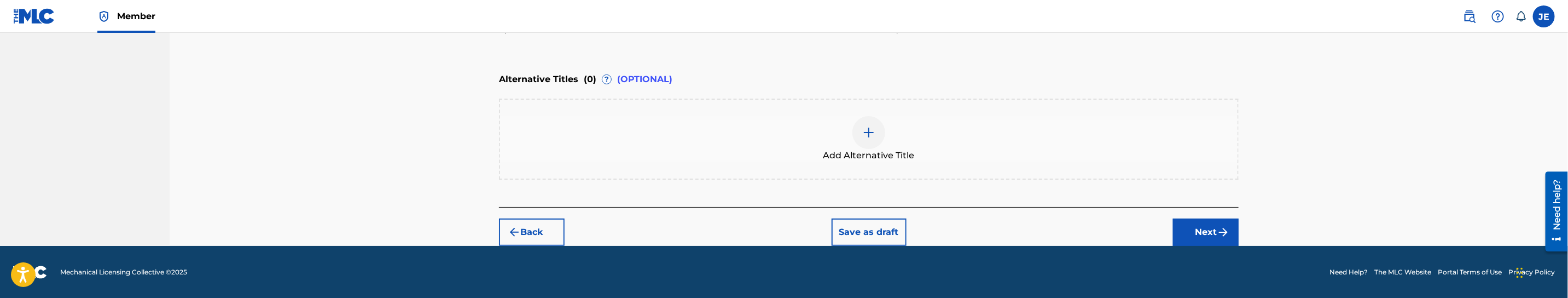
type input "Rokk to the Beat"
click at [1225, 221] on button "Next" at bounding box center [1206, 232] width 66 height 27
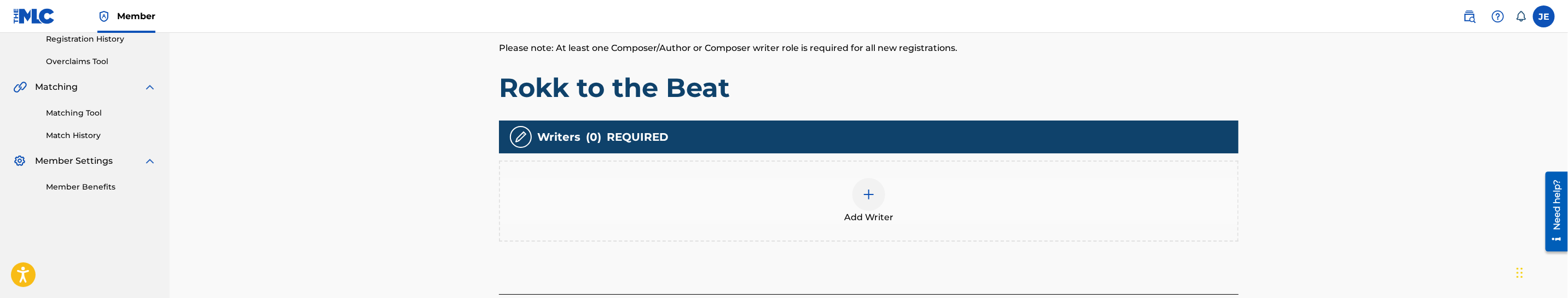
scroll to position [238, 0]
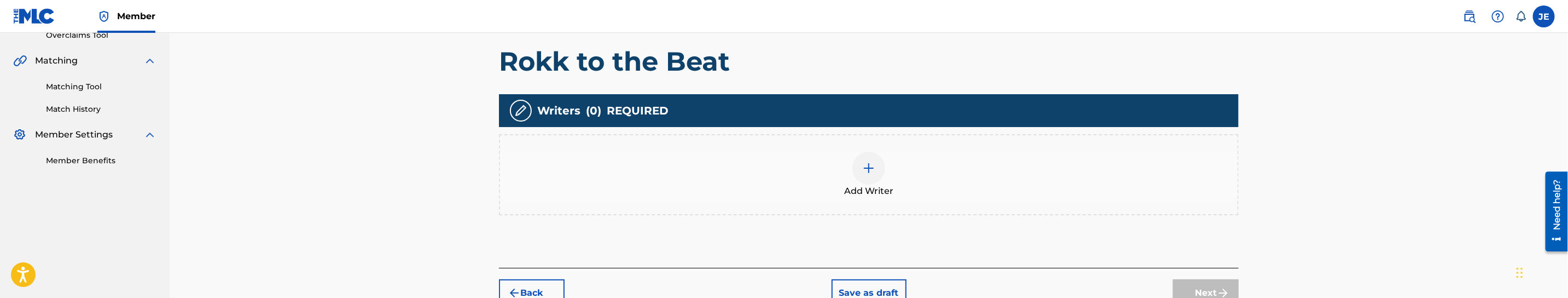
click at [877, 178] on div at bounding box center [869, 168] width 33 height 33
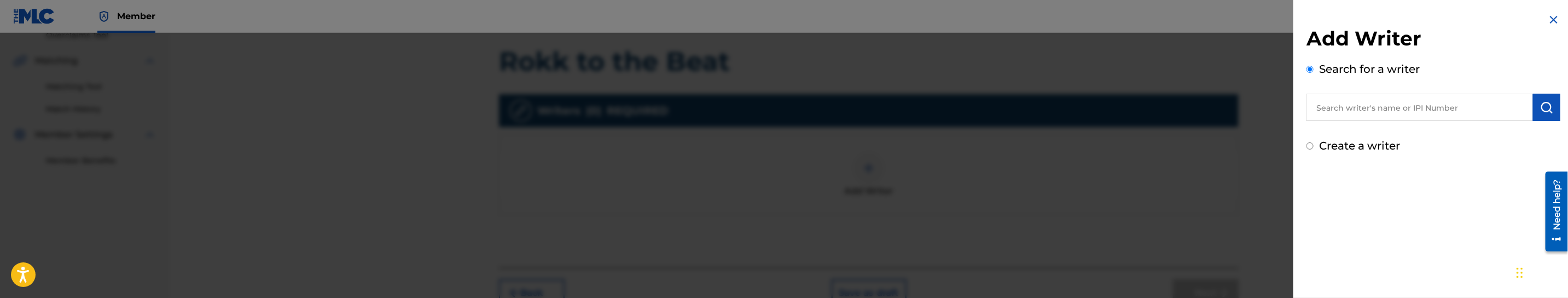
click at [1458, 110] on input "text" at bounding box center [1420, 107] width 227 height 27
paste input "[PERSON_NAME]"
type input "[PERSON_NAME]"
click at [1545, 109] on img "submit" at bounding box center [1547, 107] width 13 height 13
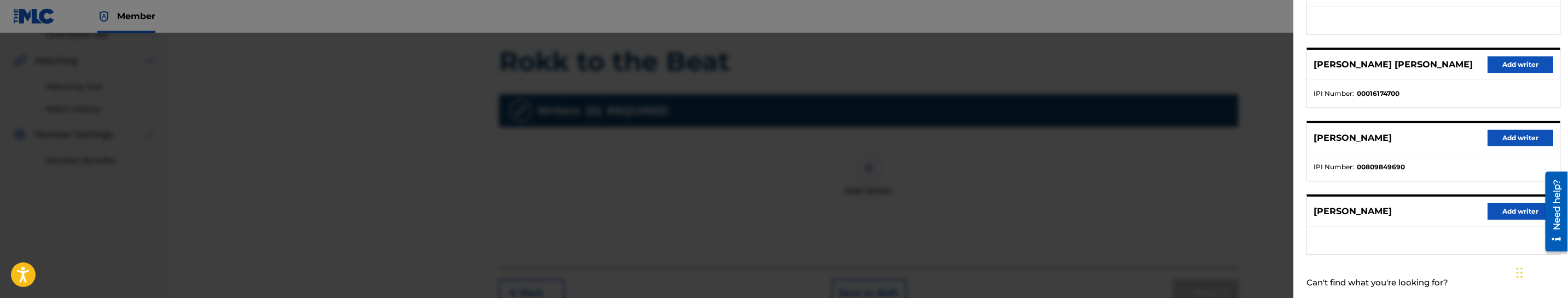
scroll to position [246, 0]
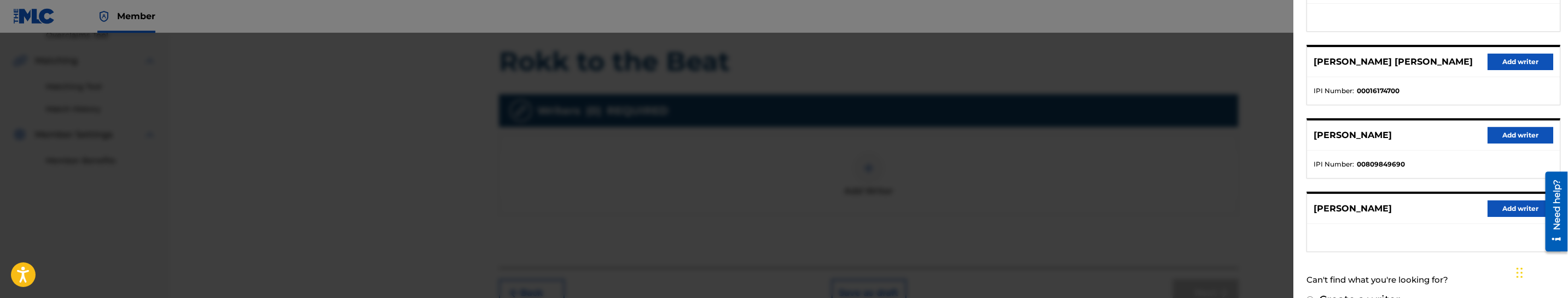
click at [1505, 138] on button "Add writer" at bounding box center [1520, 135] width 66 height 16
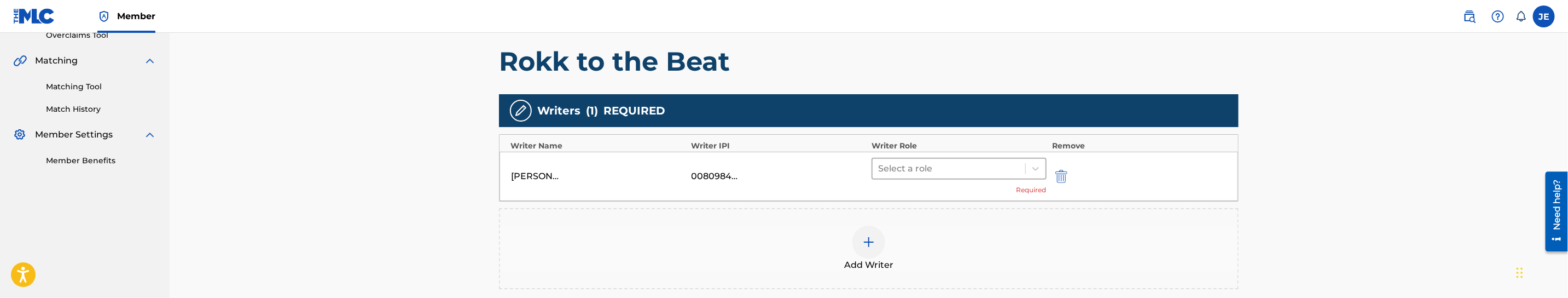
click at [937, 167] on div at bounding box center [949, 169] width 142 height 16
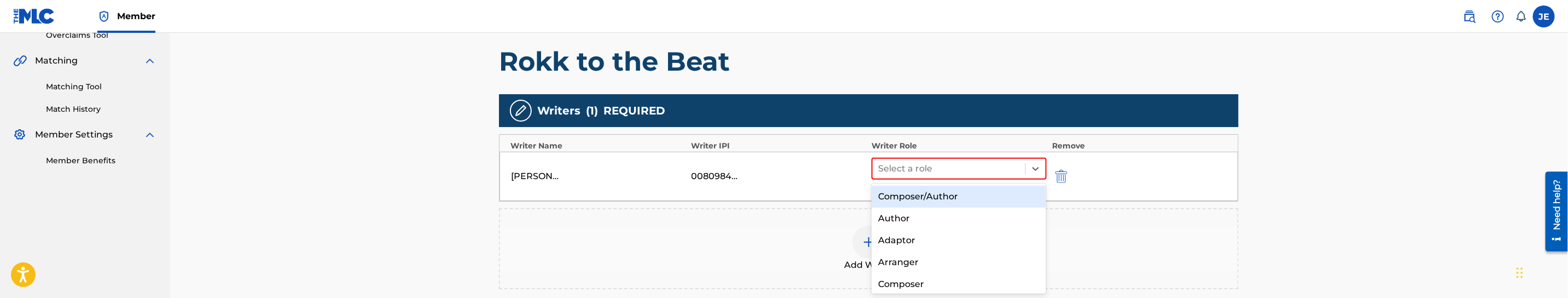
click at [931, 187] on div "Composer/Author" at bounding box center [959, 196] width 174 height 22
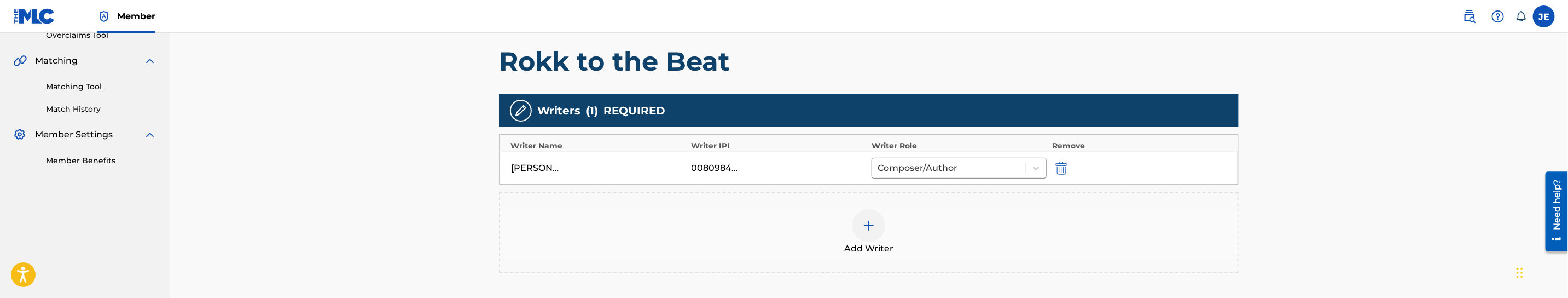
click at [877, 216] on div at bounding box center [869, 225] width 33 height 33
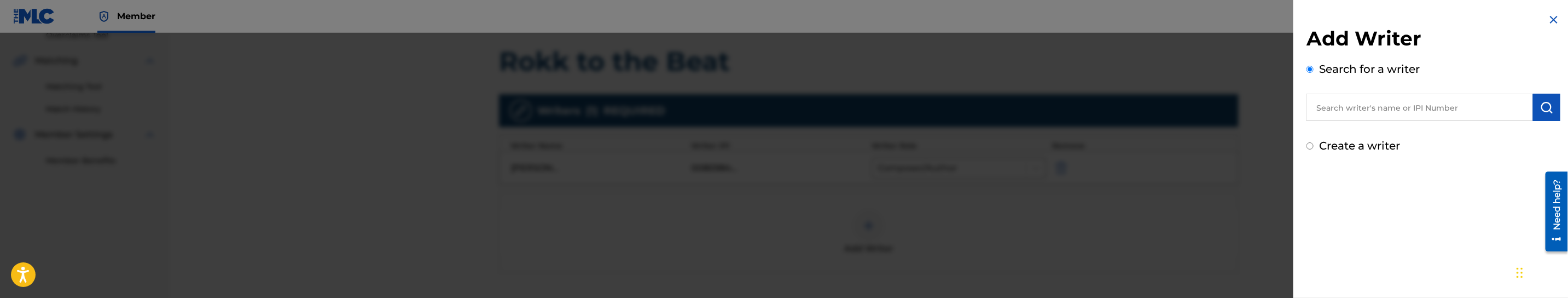
drag, startPoint x: 1417, startPoint y: 105, endPoint x: 1453, endPoint y: 105, distance: 36.0
click at [1417, 105] on input "text" at bounding box center [1420, 107] width 227 height 27
paste input "[PERSON_NAME] [PERSON_NAME]"
type input "[PERSON_NAME] [PERSON_NAME]"
click at [1553, 106] on button "submit" at bounding box center [1546, 107] width 27 height 27
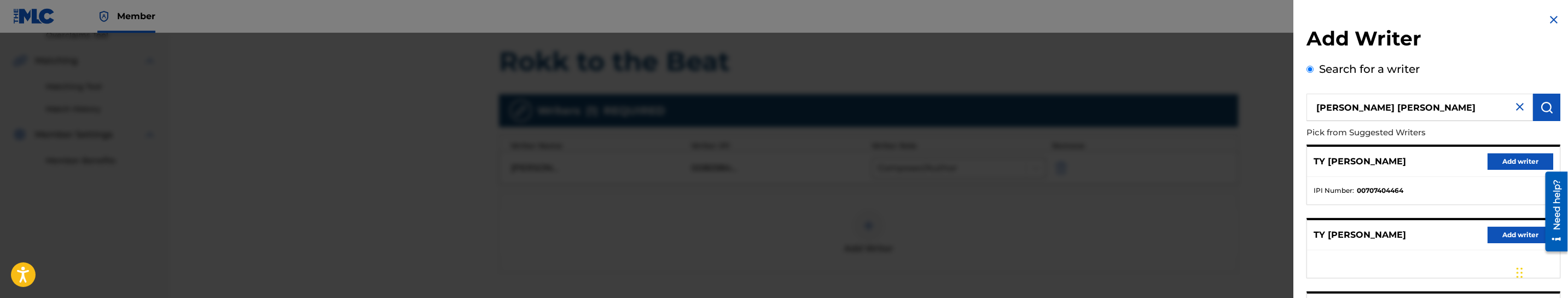
click at [1505, 161] on button "Add writer" at bounding box center [1520, 161] width 66 height 16
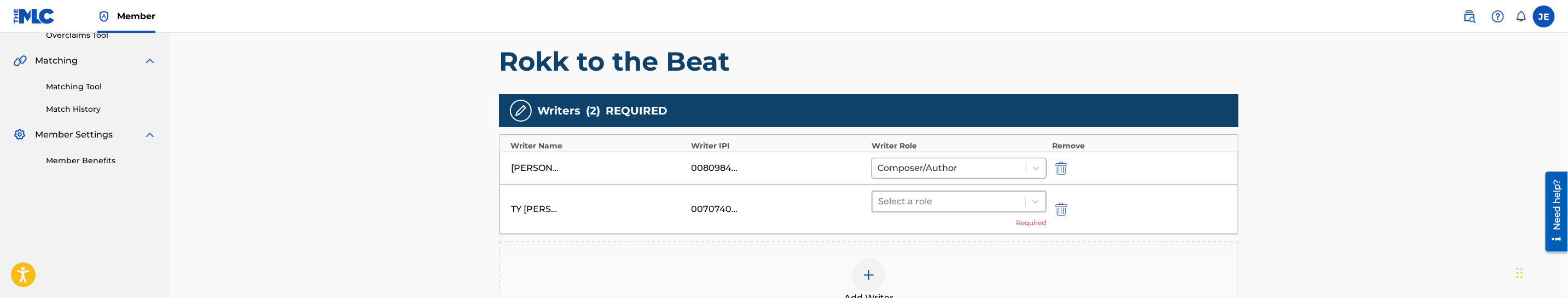
click at [905, 199] on div at bounding box center [949, 202] width 142 height 16
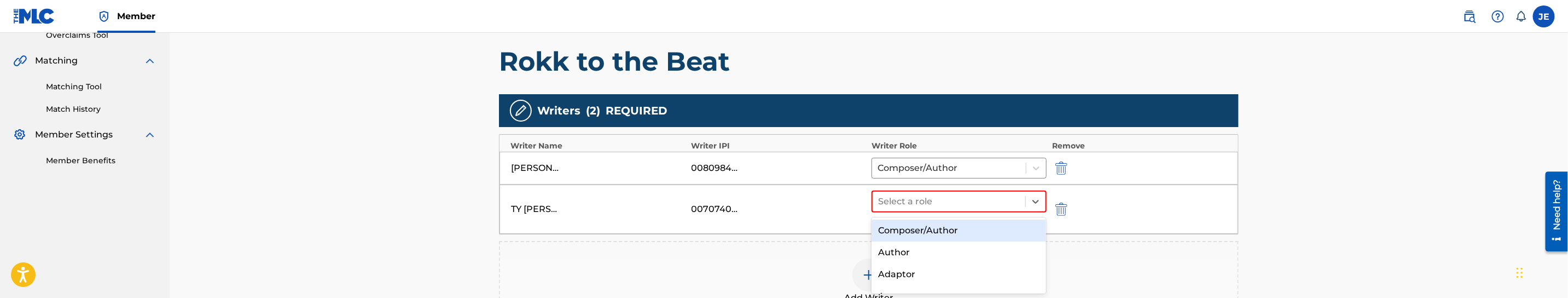
click at [911, 228] on div "Composer/Author" at bounding box center [959, 231] width 174 height 22
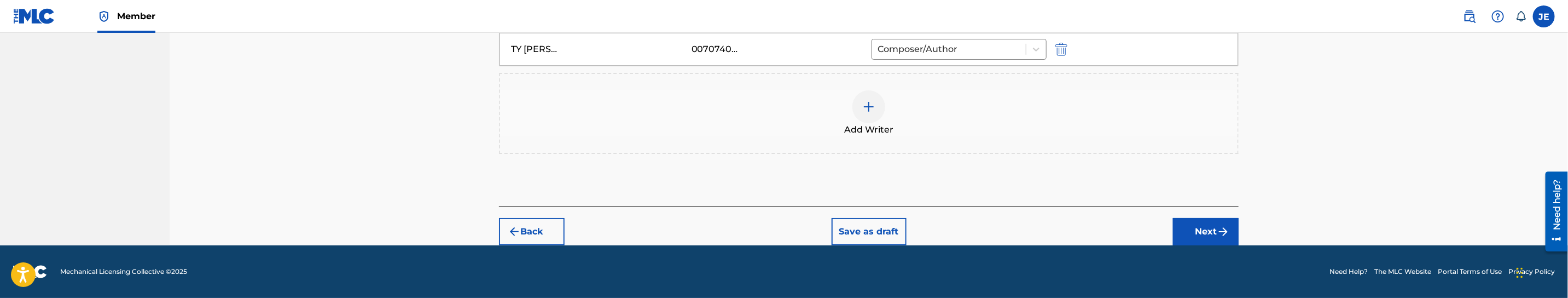
click at [1184, 227] on button "Next" at bounding box center [1206, 231] width 66 height 27
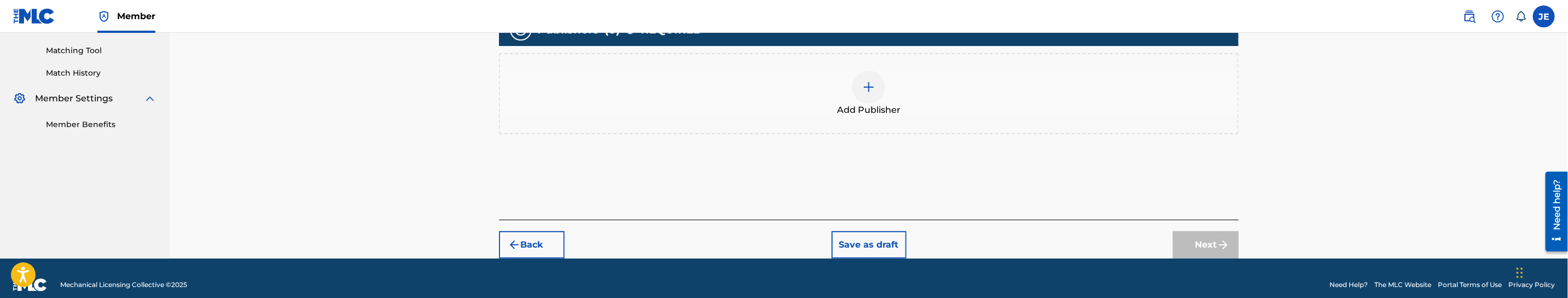
scroll to position [286, 0]
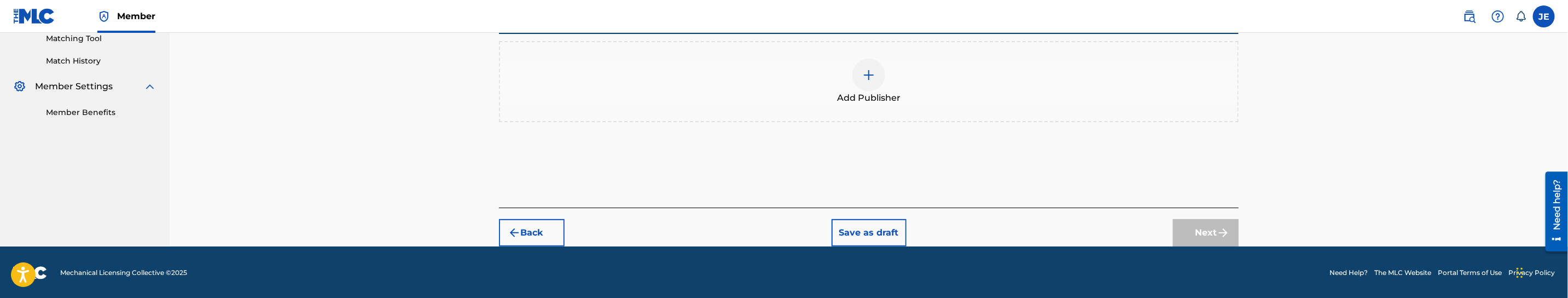
click at [869, 79] on img at bounding box center [869, 74] width 13 height 13
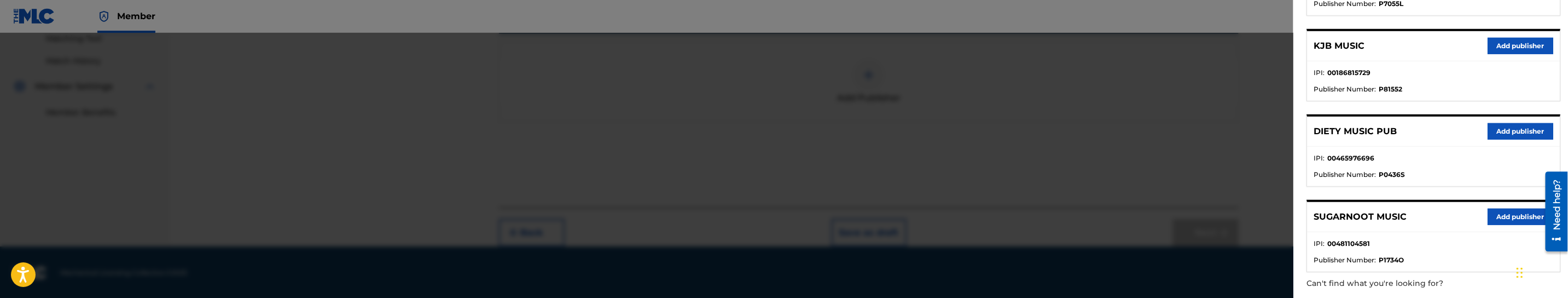
scroll to position [739, 0]
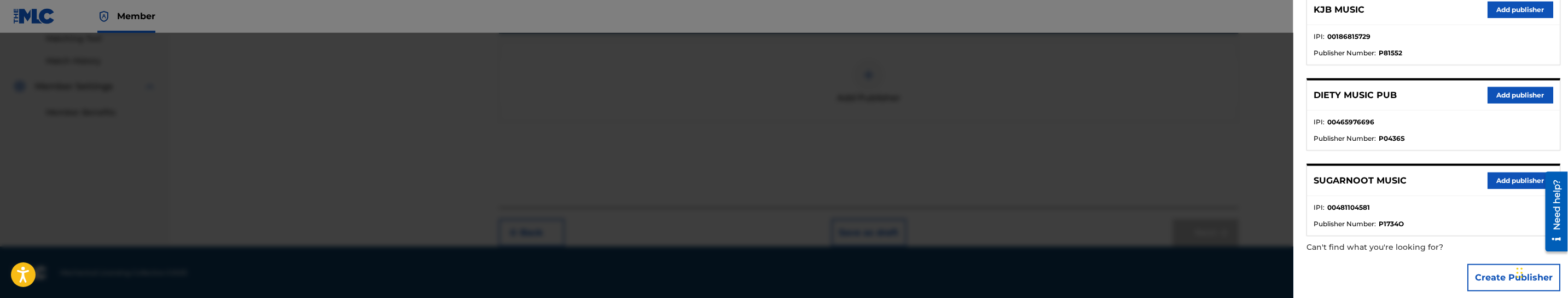
click at [1482, 267] on button "Create Publisher" at bounding box center [1513, 277] width 93 height 27
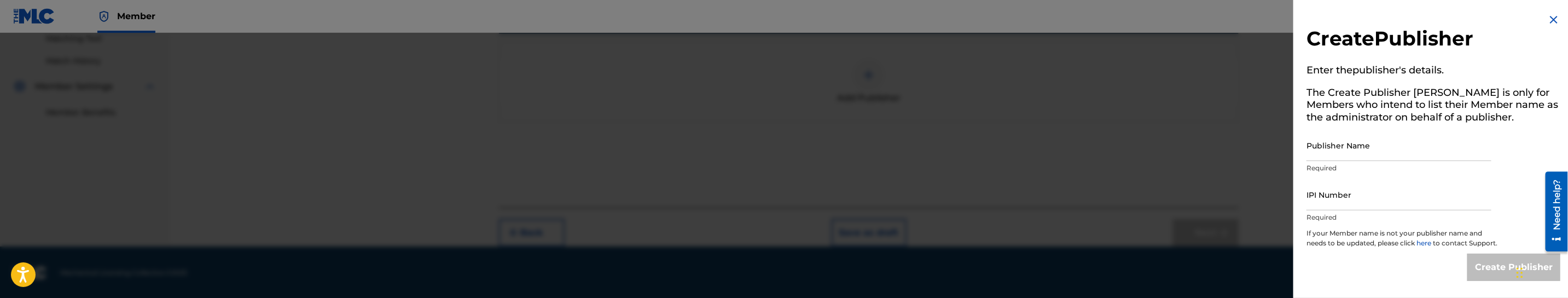
drag, startPoint x: 1404, startPoint y: 149, endPoint x: 1401, endPoint y: 155, distance: 6.7
click at [1404, 149] on input "Publisher Name" at bounding box center [1399, 145] width 185 height 31
paste input "MOODYMUSIC"
type input "MOODYMUSIC"
click at [1365, 191] on input "IPI Number" at bounding box center [1399, 195] width 185 height 31
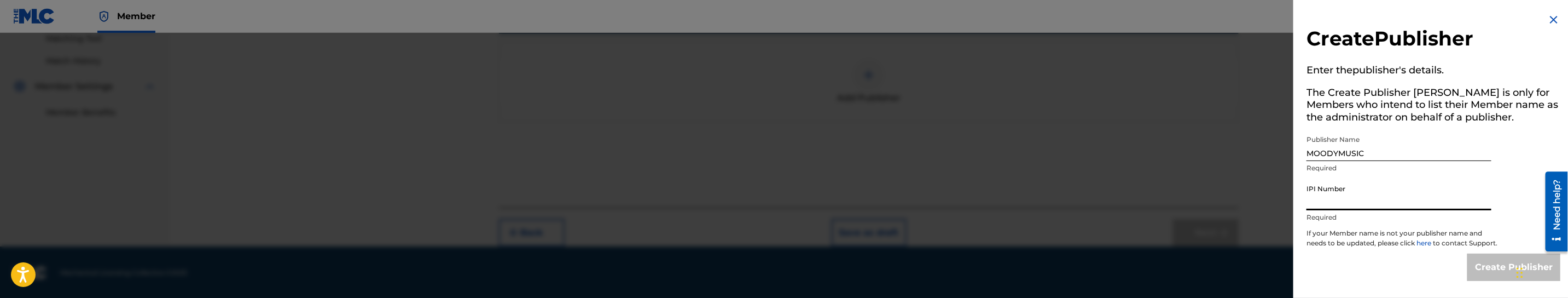
type input "00818645414"
click at [1492, 276] on input "Create Publisher" at bounding box center [1513, 267] width 93 height 27
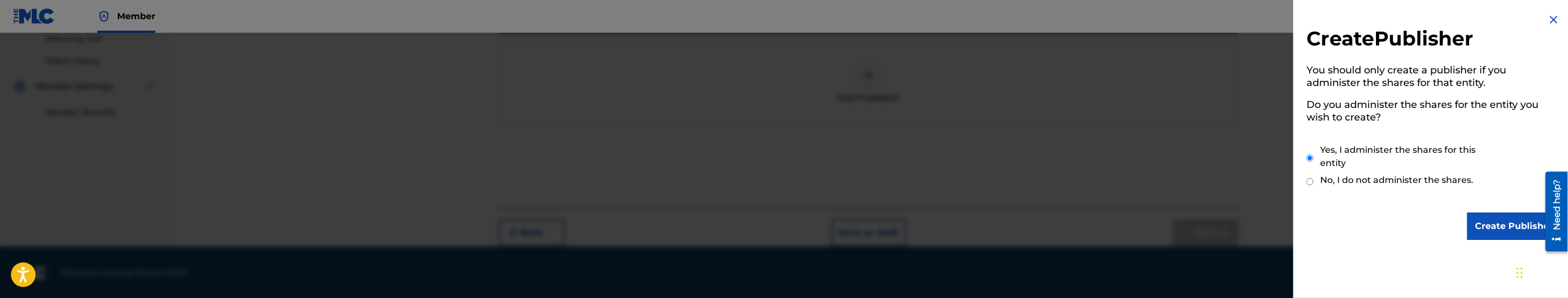
scroll to position [0, 0]
click at [1497, 220] on input "Create Publisher" at bounding box center [1513, 225] width 93 height 27
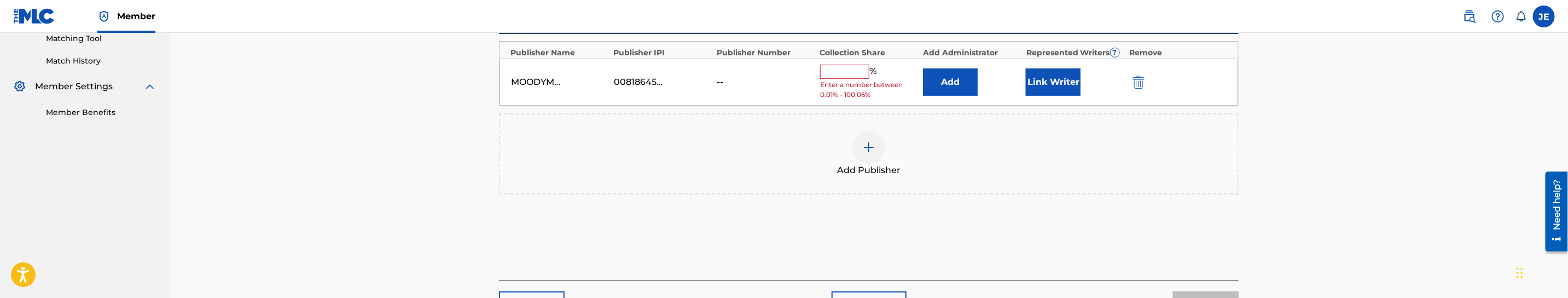
click at [978, 76] on button "Add" at bounding box center [950, 81] width 55 height 27
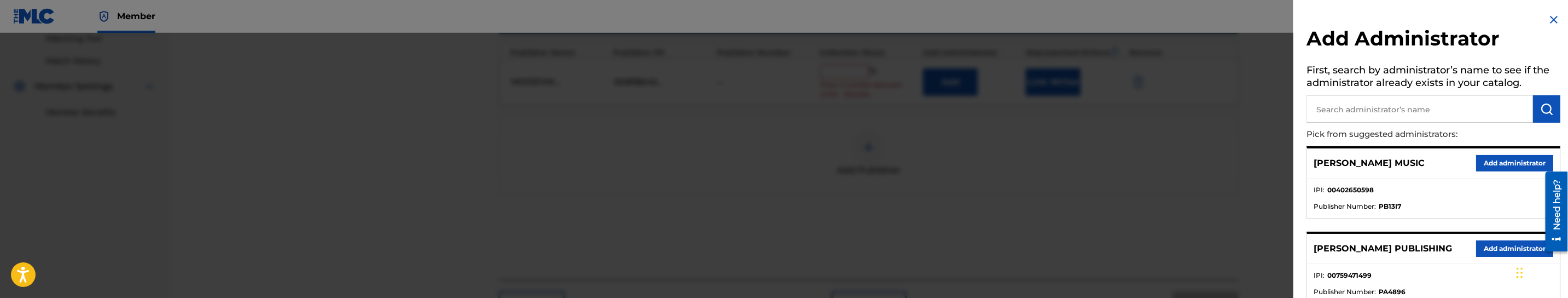
click at [1464, 106] on input "text" at bounding box center [1420, 109] width 227 height 27
type input "mezzo"
click at [1511, 167] on button "Add administrator" at bounding box center [1515, 163] width 77 height 16
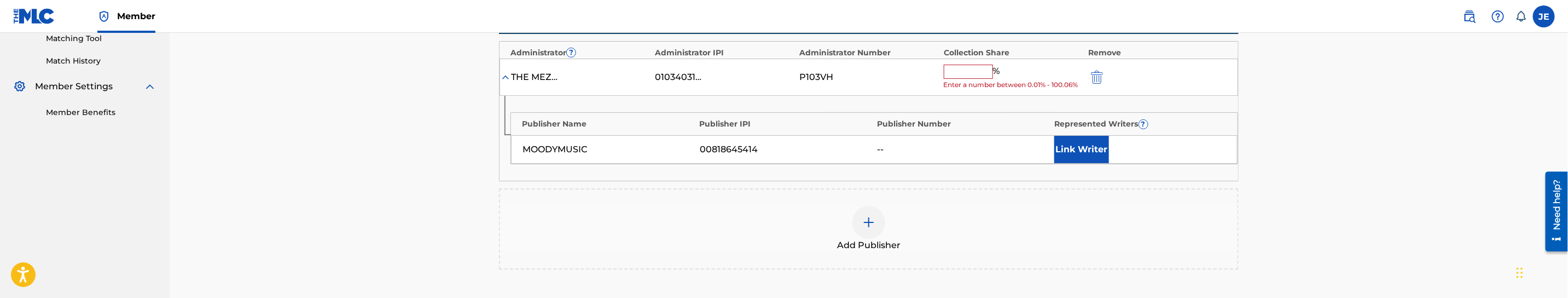
click at [1078, 154] on button "Link Writer" at bounding box center [1082, 149] width 55 height 27
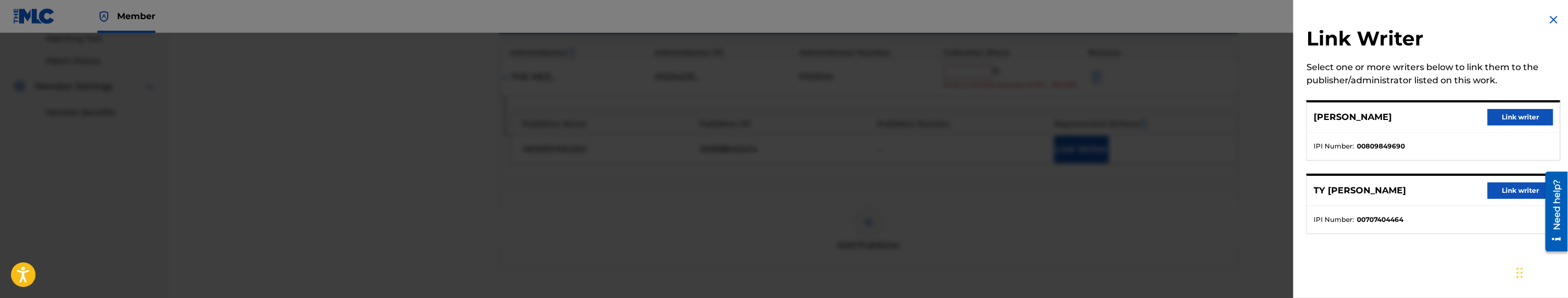
click at [1529, 119] on button "Link writer" at bounding box center [1520, 117] width 66 height 16
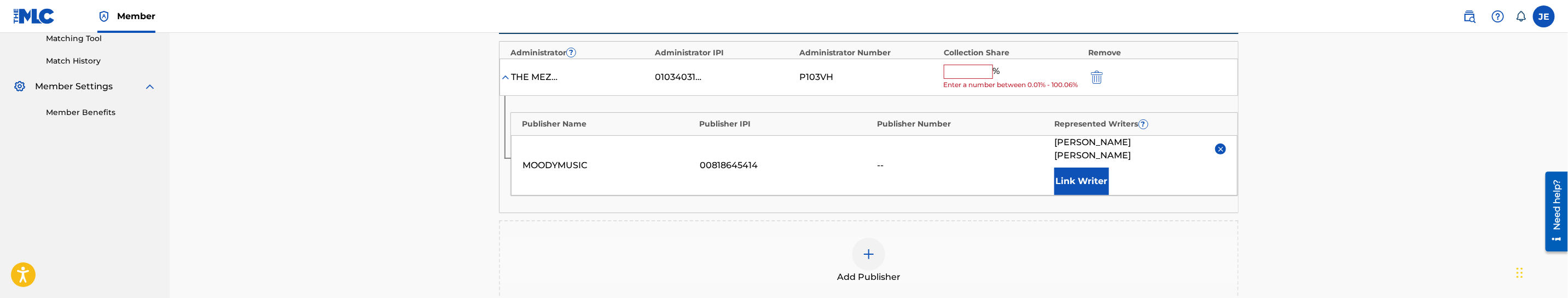
click at [980, 72] on input "text" at bounding box center [968, 72] width 49 height 14
type input "50"
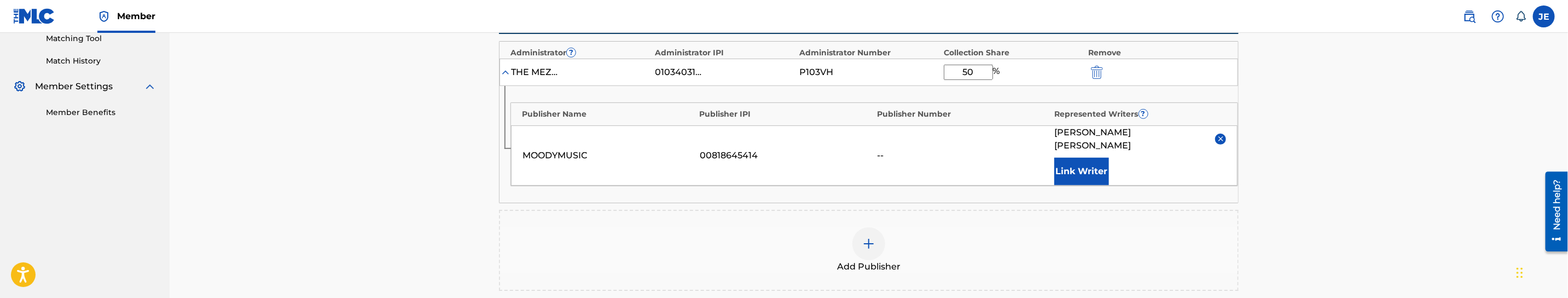
click at [616, 13] on nav "Member JE [PERSON_NAME] [PERSON_NAME][EMAIL_ADDRESS][DOMAIN_NAME] Notification …" at bounding box center [784, 16] width 1568 height 33
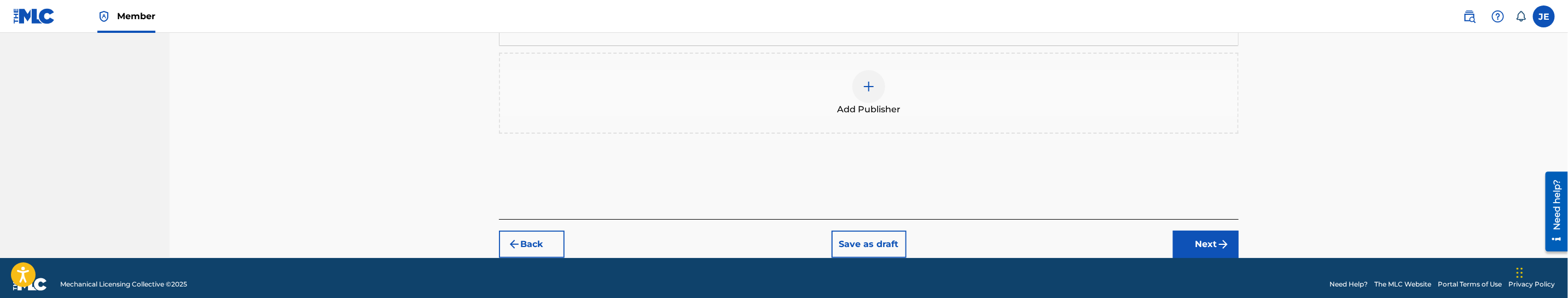
click at [1205, 231] on button "Next" at bounding box center [1206, 244] width 66 height 27
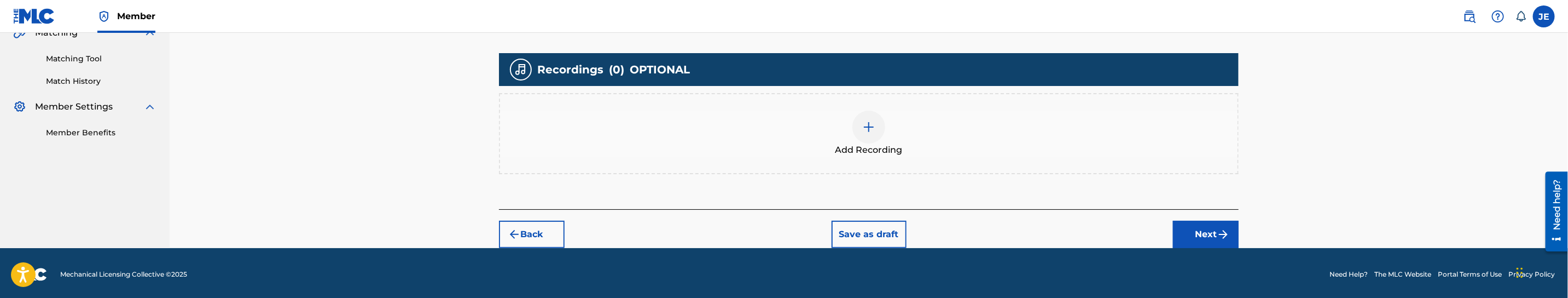
scroll to position [267, 0]
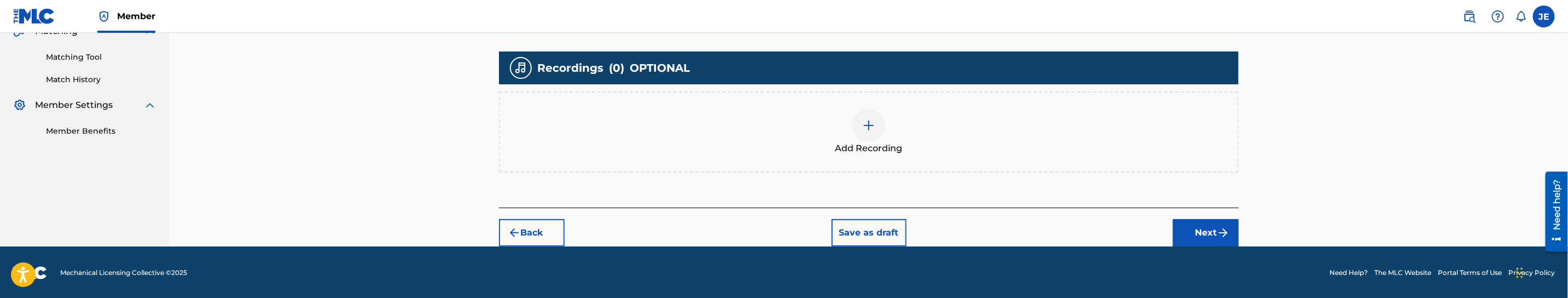
click at [869, 125] on img at bounding box center [869, 125] width 13 height 13
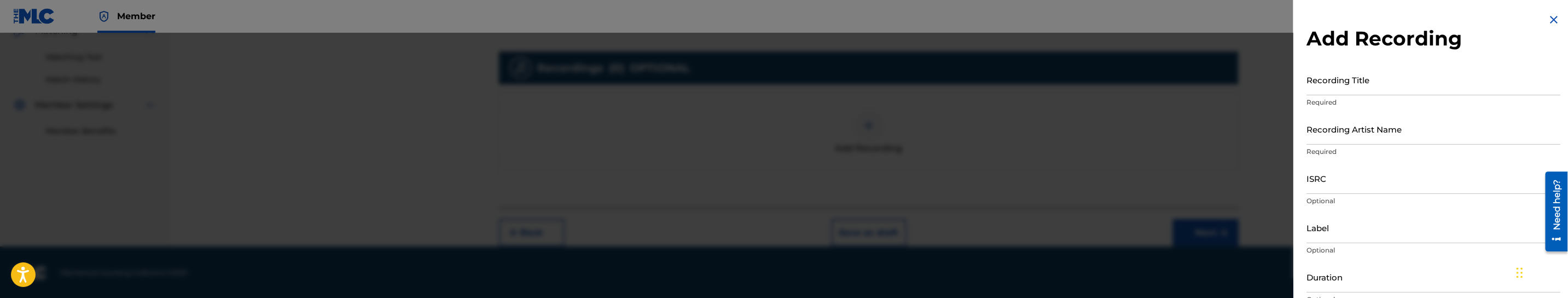
click at [1399, 73] on input "Recording Title" at bounding box center [1433, 80] width 254 height 31
paste input "Rokk to the Beat by The Trak Kartel"
drag, startPoint x: 1387, startPoint y: 88, endPoint x: 1416, endPoint y: 88, distance: 29.0
click at [1416, 88] on input "Rokk to the Beat by The Trak Kartel" at bounding box center [1433, 80] width 254 height 31
drag, startPoint x: 1386, startPoint y: 88, endPoint x: 1502, endPoint y: 88, distance: 116.0
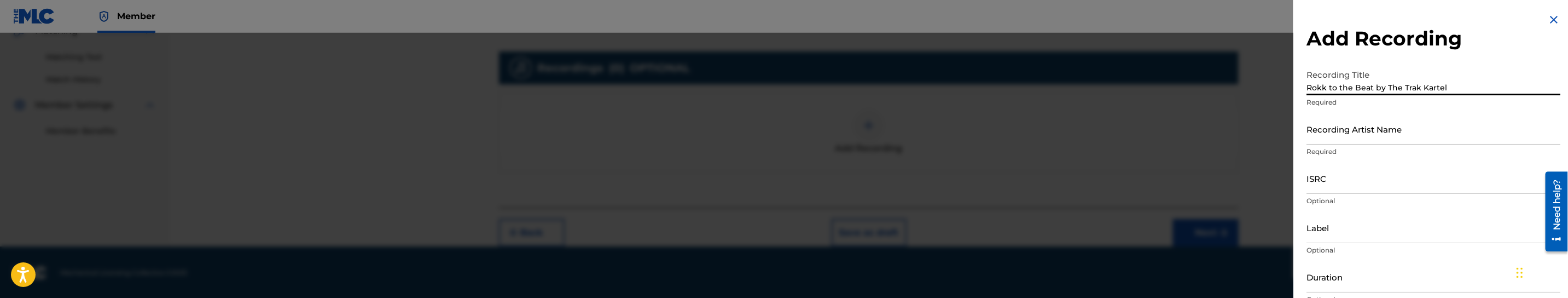
click at [1502, 88] on input "Rokk to the Beat by The Trak Kartel" at bounding box center [1433, 80] width 254 height 31
type input "Rokk to the Beat"
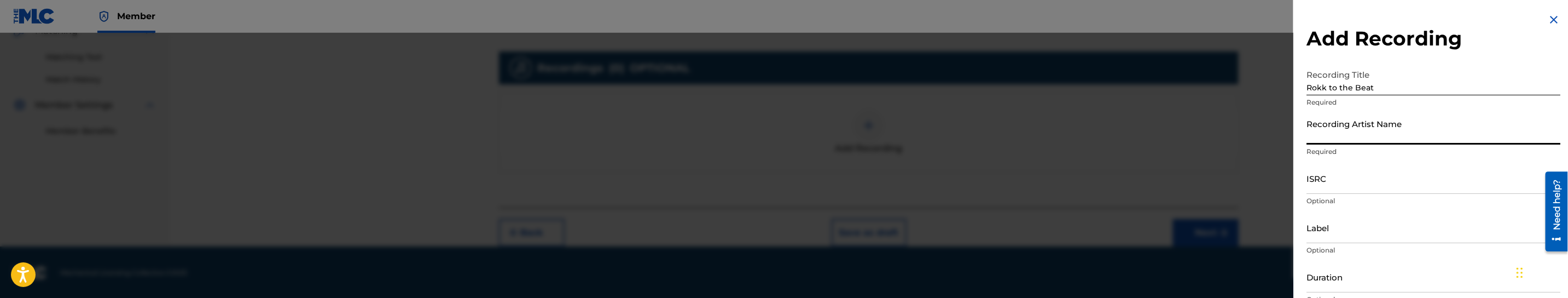
click at [1416, 138] on input "Recording Artist Name" at bounding box center [1433, 129] width 254 height 31
paste input "The Trak Kartel"
type input "The Trak Kartel"
click at [1356, 178] on input "ISRC" at bounding box center [1433, 178] width 254 height 31
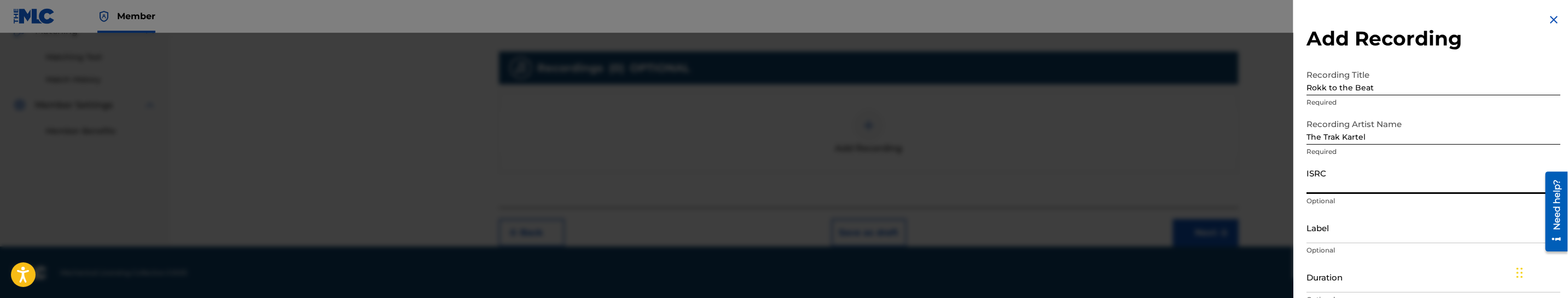
paste input "QZES81934087"
type input "QZES81934087"
click at [1338, 230] on input "Label" at bounding box center [1433, 228] width 254 height 31
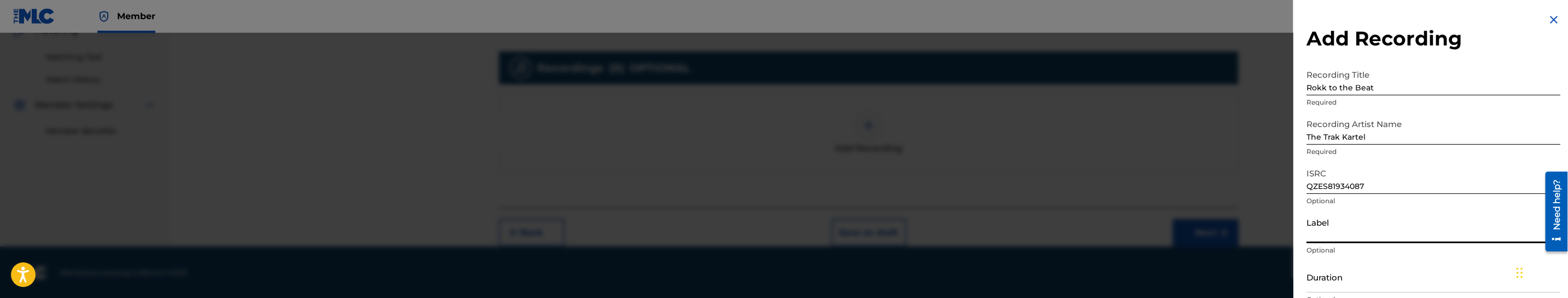
paste input "The Trak Kartel"
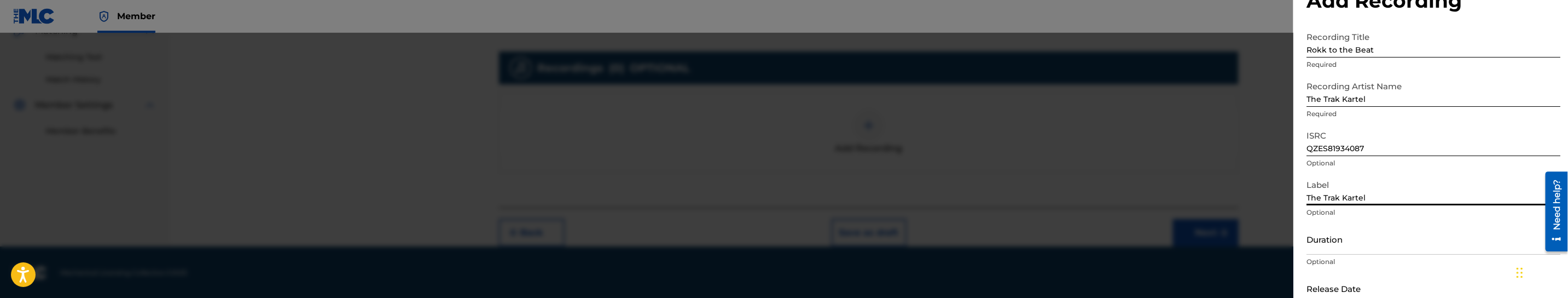
scroll to position [82, 0]
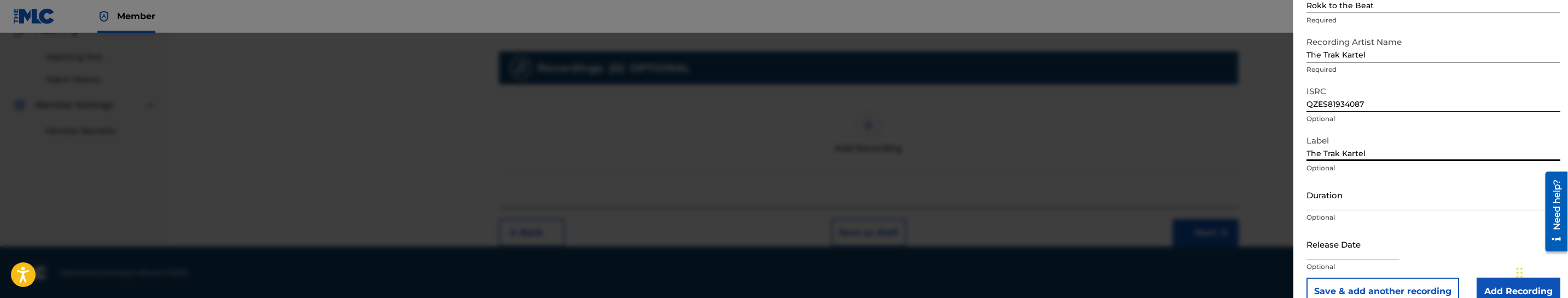
type input "The Trak Kartel"
click at [1386, 202] on input "Duration" at bounding box center [1433, 195] width 254 height 31
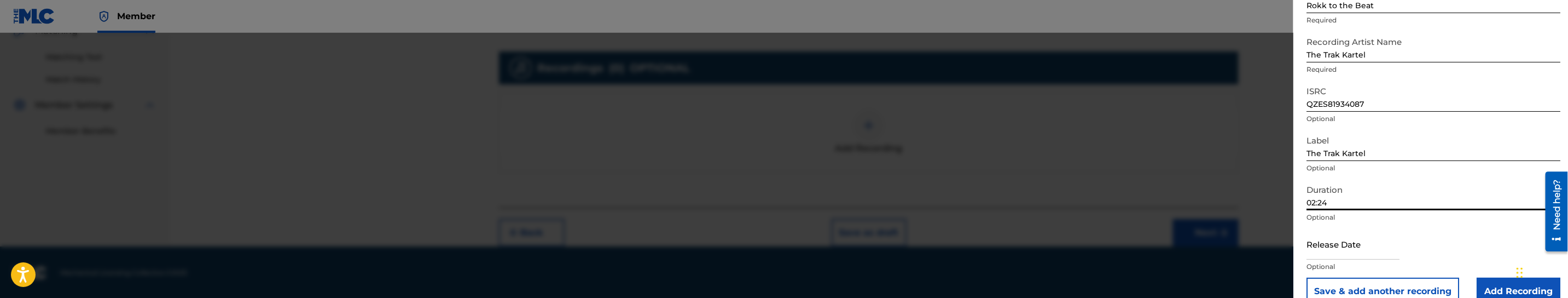
type input "02:24"
click at [1371, 253] on input "text" at bounding box center [1353, 244] width 93 height 31
select select "7"
select select "2025"
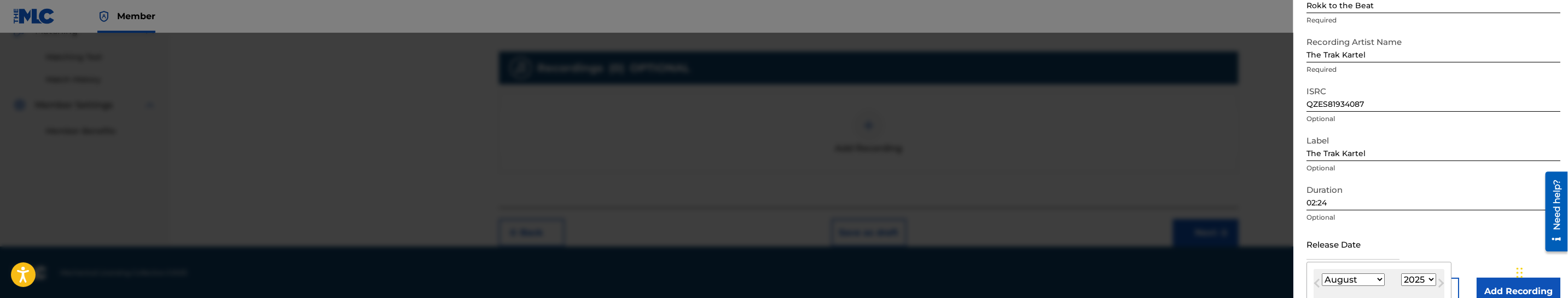
click at [1334, 253] on input "text" at bounding box center [1353, 244] width 93 height 31
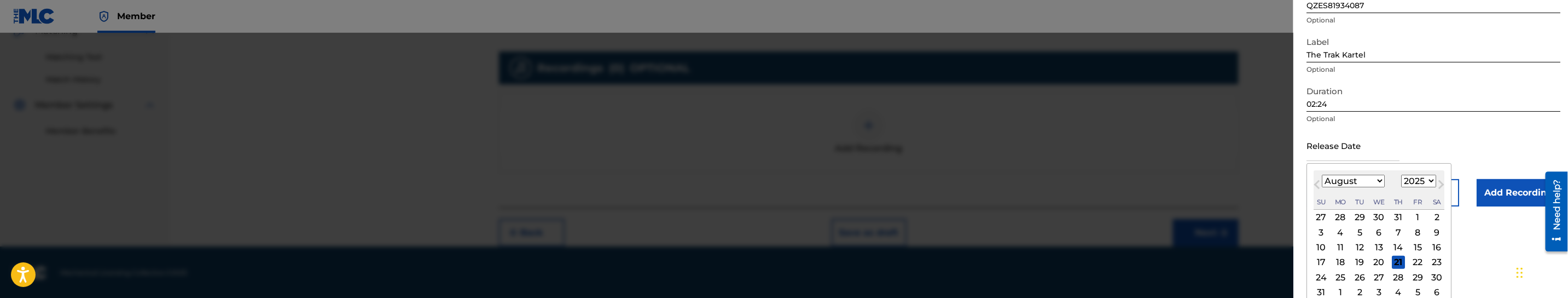
scroll to position [204, 0]
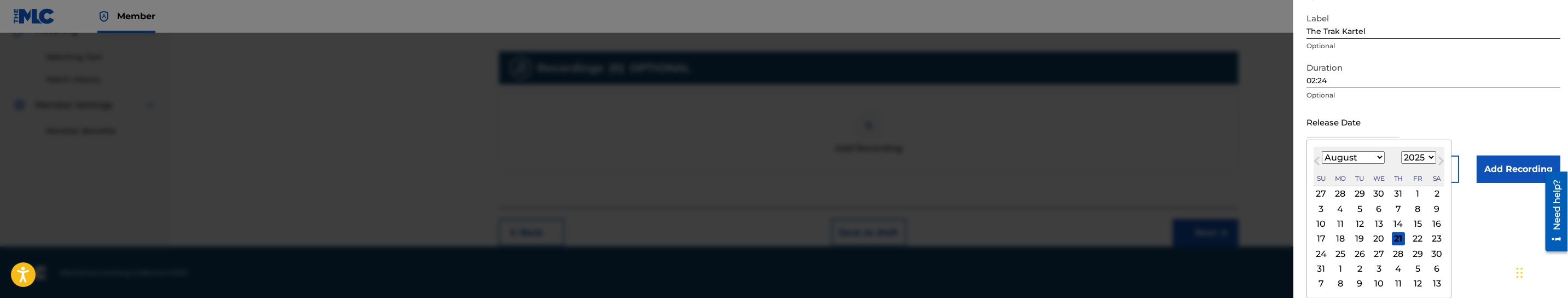
click at [1329, 160] on select "January February March April May June July August September October November De…" at bounding box center [1353, 157] width 63 height 13
select select "4"
click at [1322, 163] on select "January February March April May June July August September October November De…" at bounding box center [1353, 157] width 63 height 13
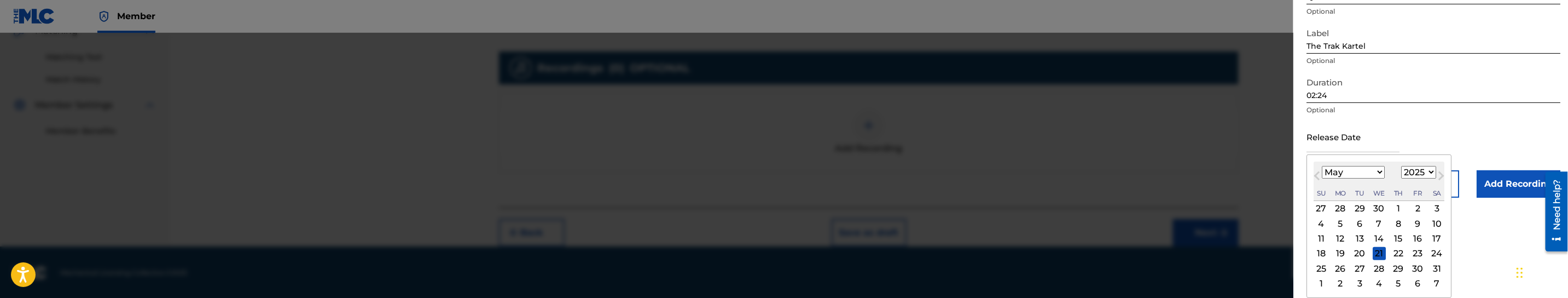
click at [1425, 167] on select "1899 1900 1901 1902 1903 1904 1905 1906 1907 1908 1909 1910 1911 1912 1913 1914…" at bounding box center [1419, 172] width 35 height 13
select select "2019"
click at [1404, 166] on select "1899 1900 1901 1902 1903 1904 1905 1906 1907 1908 1909 1910 1911 1912 1913 1914…" at bounding box center [1419, 172] width 35 height 13
click at [1423, 264] on div "31" at bounding box center [1417, 267] width 13 height 13
type input "[DATE]"
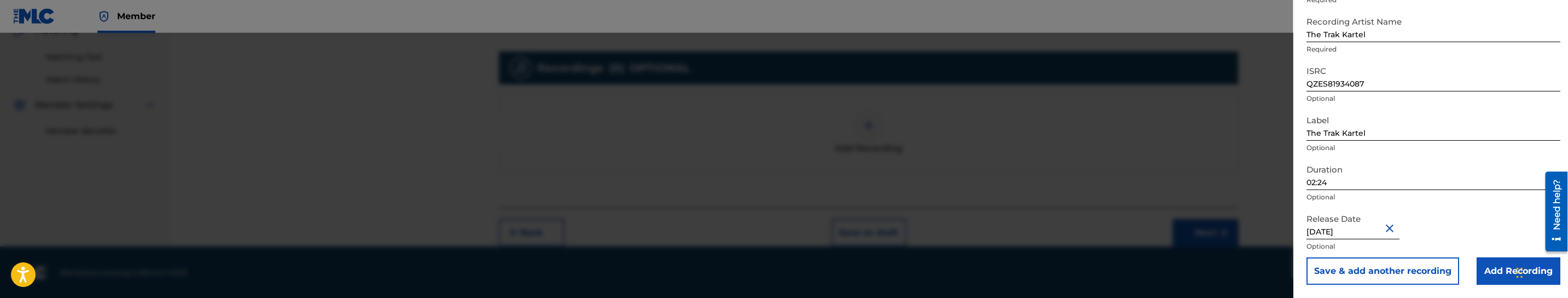
scroll to position [102, 0]
click at [1501, 267] on input "Add Recording" at bounding box center [1518, 271] width 84 height 27
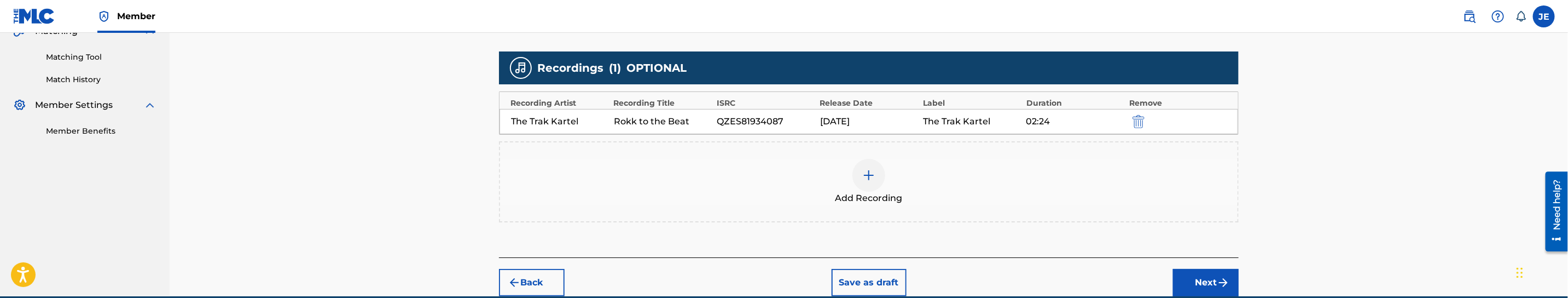
click at [1220, 285] on img "submit" at bounding box center [1223, 282] width 13 height 13
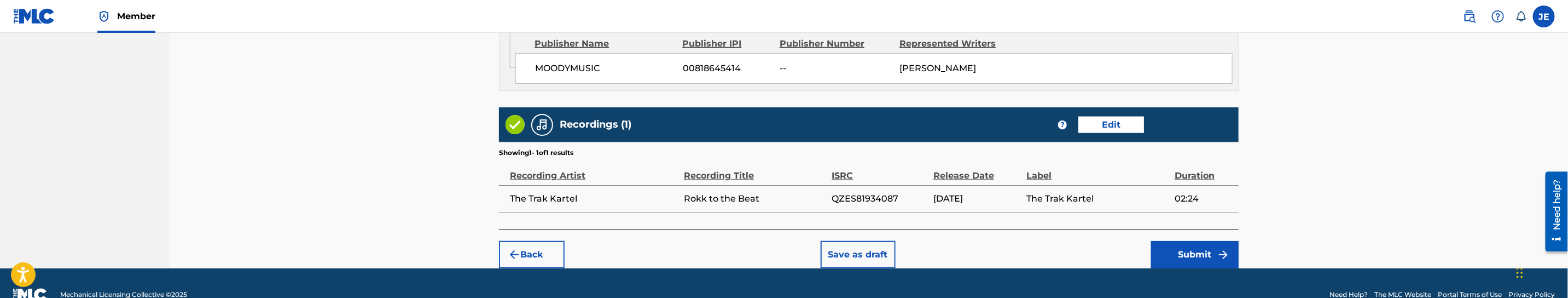
scroll to position [688, 0]
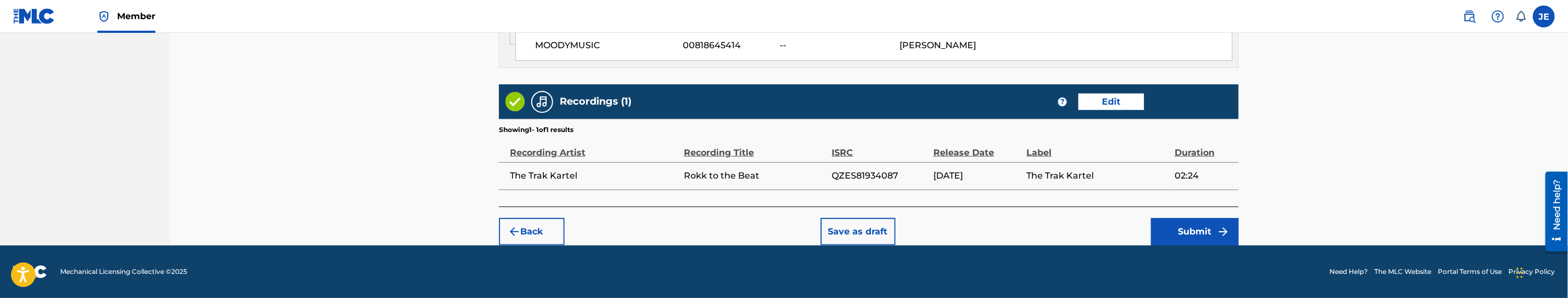
click at [1202, 227] on button "Submit" at bounding box center [1195, 231] width 88 height 27
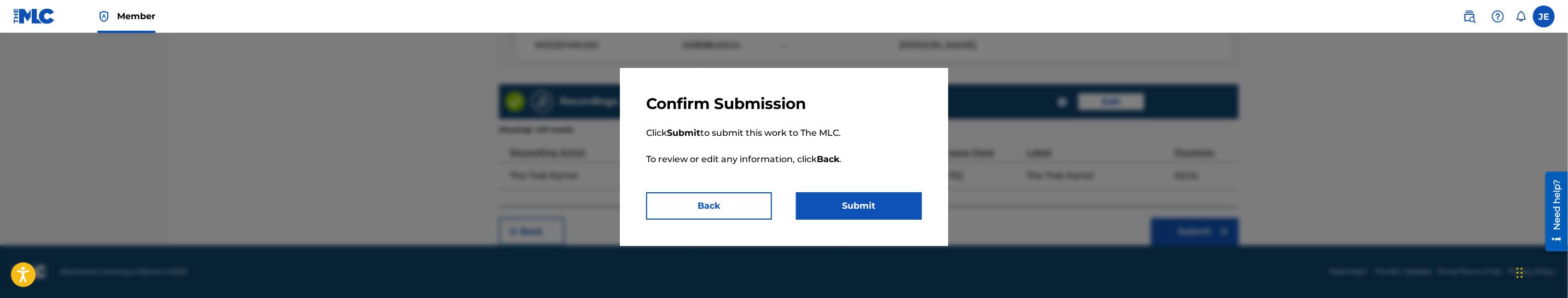
click at [848, 199] on button "Submit" at bounding box center [859, 206] width 126 height 27
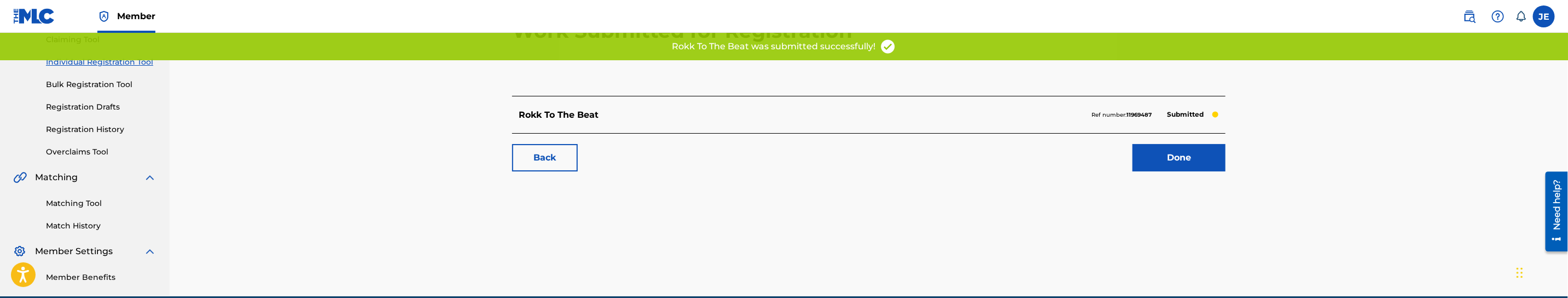
scroll to position [164, 0]
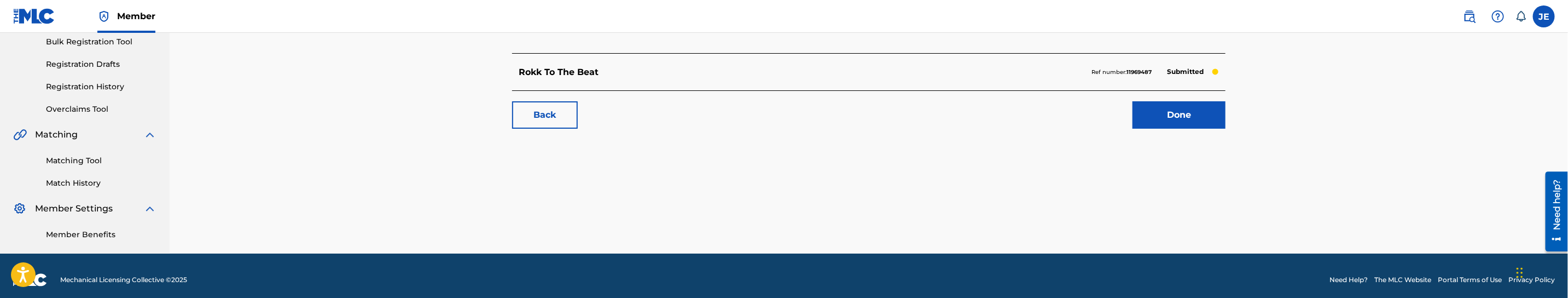
click at [1178, 115] on link "Done" at bounding box center [1179, 114] width 93 height 27
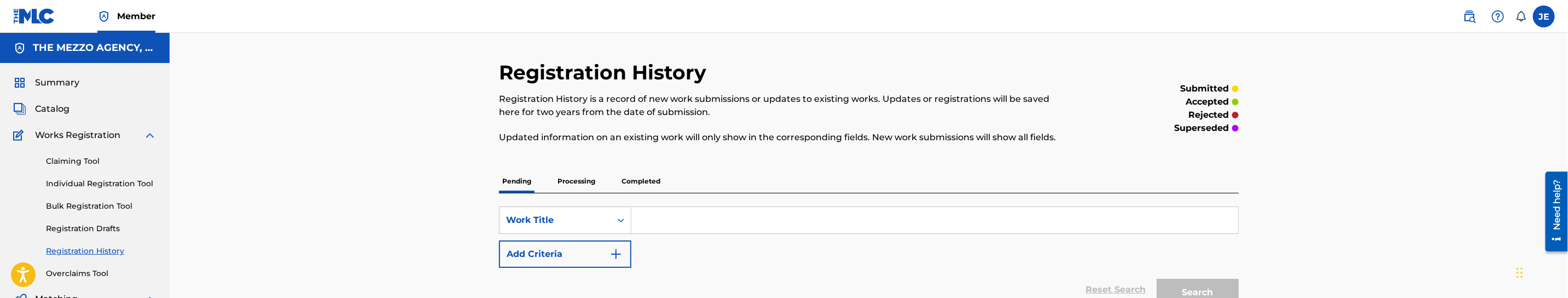
click at [680, 225] on input "Search Form" at bounding box center [935, 220] width 607 height 27
paste input "STOPPING BY"
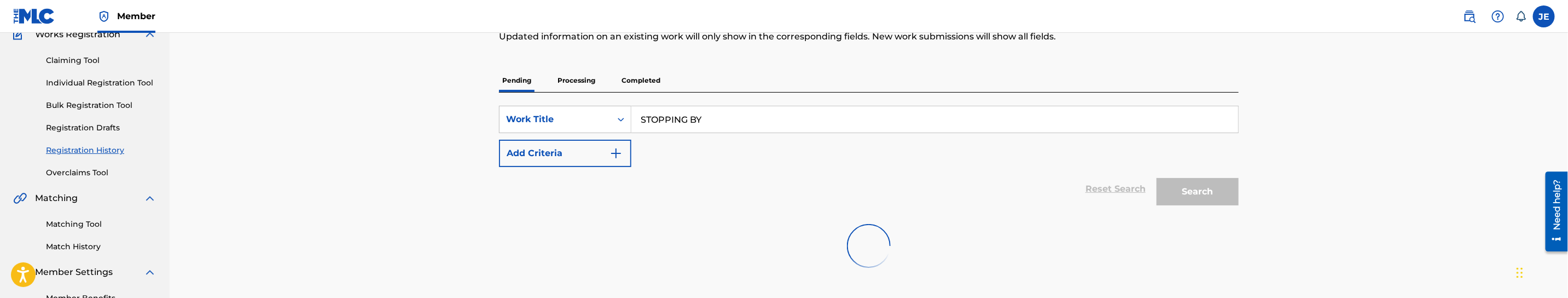
scroll to position [171, 0]
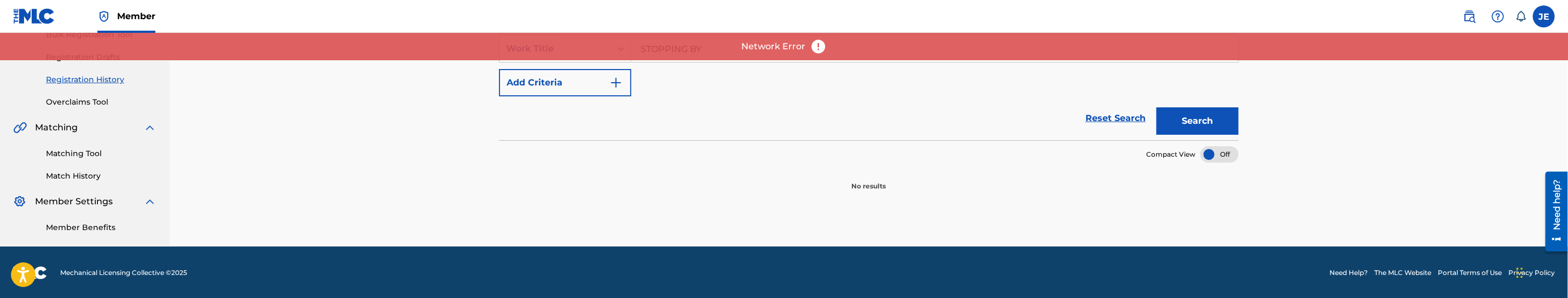
type input "STOPPING BY"
click at [989, 135] on div "Reset Search Search" at bounding box center [869, 118] width 740 height 44
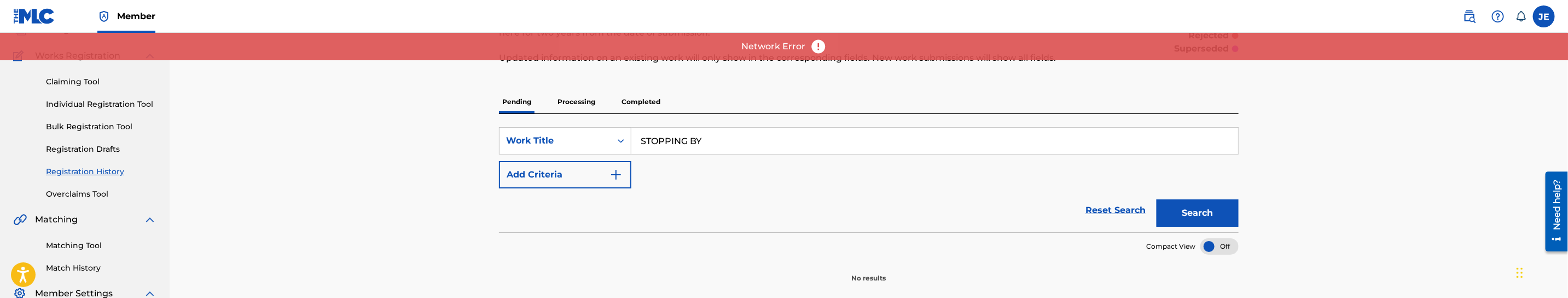
scroll to position [82, 0]
